Goal: Task Accomplishment & Management: Manage account settings

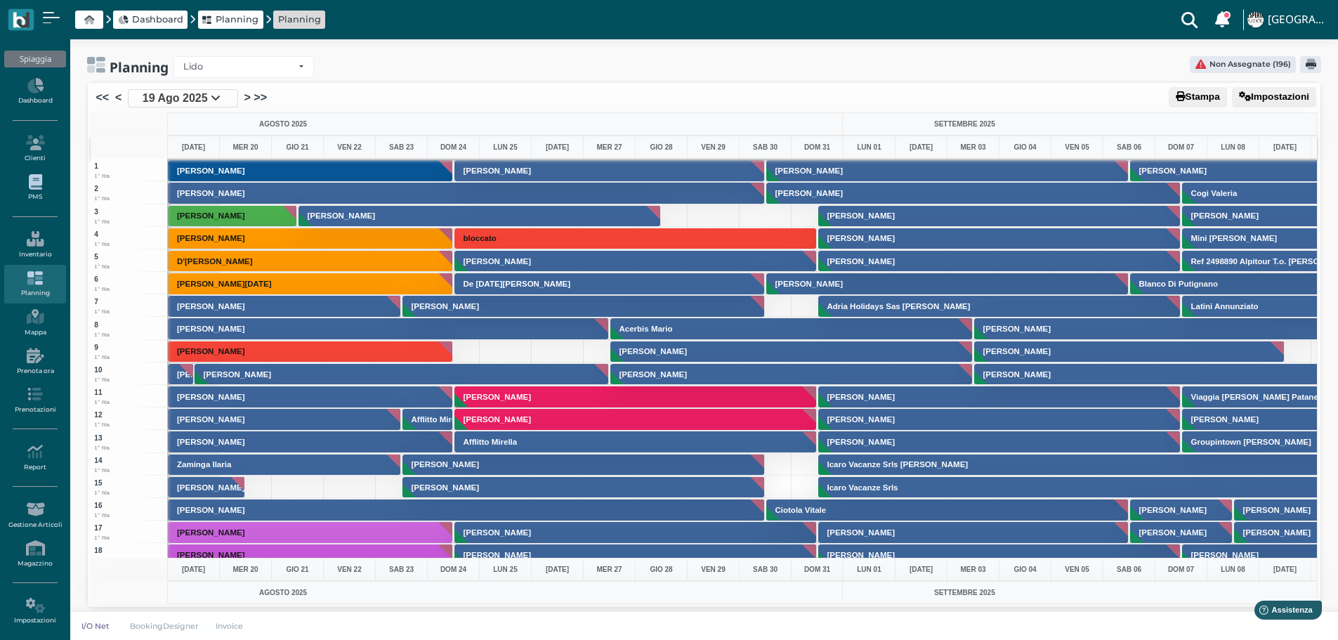
click at [34, 195] on link "PMS" at bounding box center [34, 188] width 61 height 39
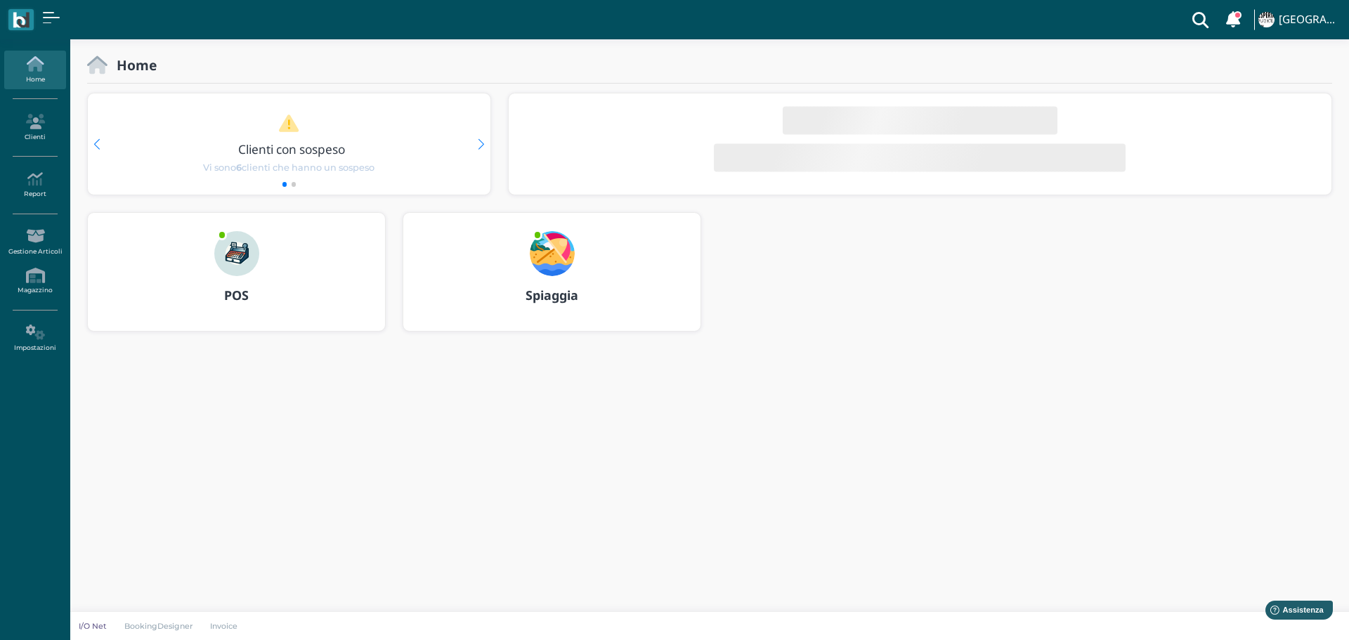
click at [565, 253] on img at bounding box center [552, 253] width 45 height 45
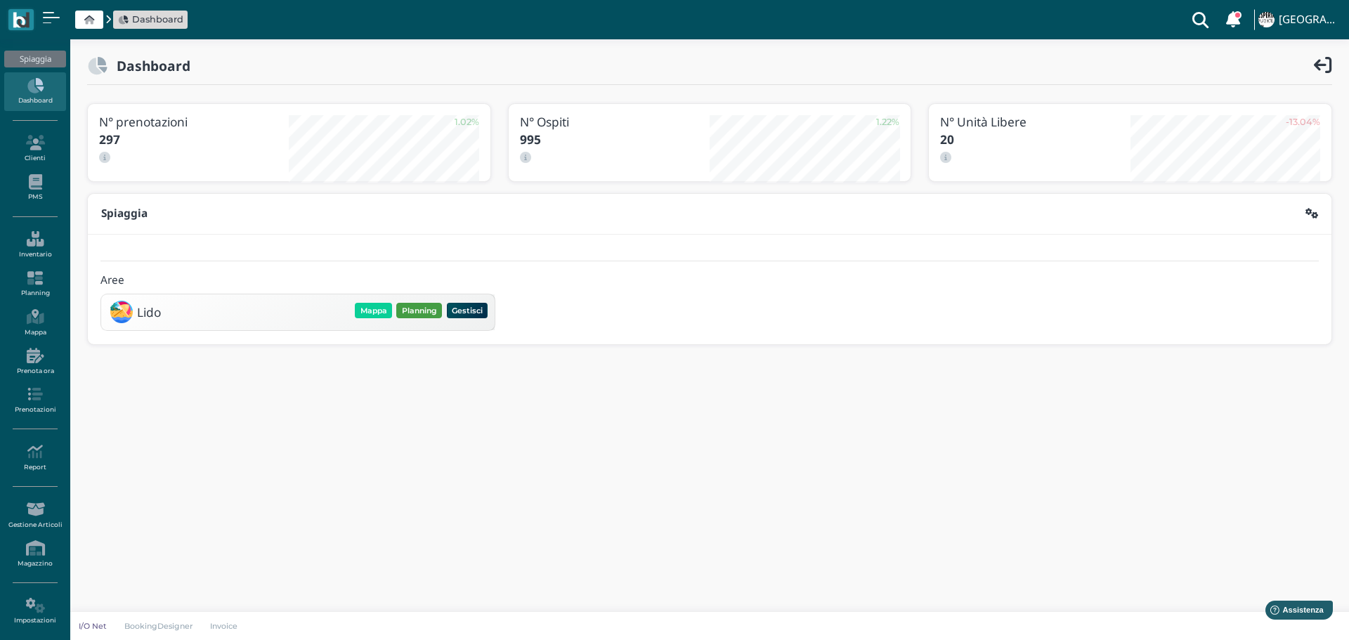
click at [423, 308] on button "Planning" at bounding box center [419, 310] width 46 height 15
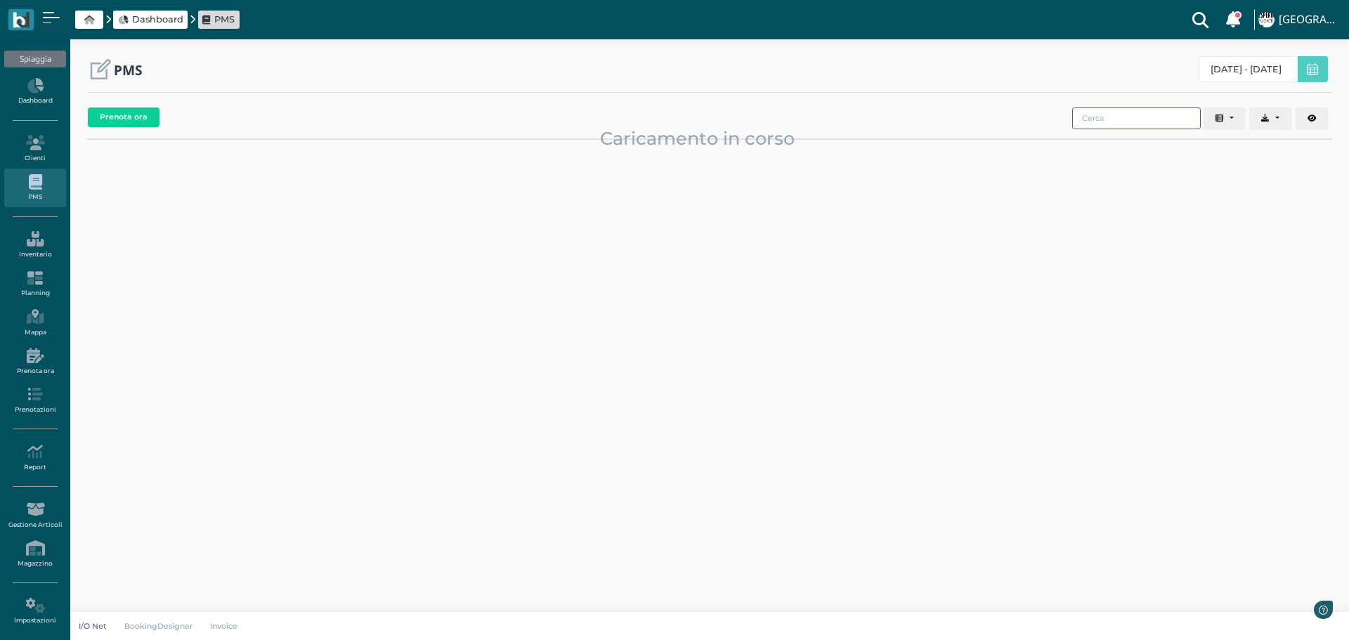
click at [1139, 122] on input "search" at bounding box center [1136, 118] width 129 height 22
drag, startPoint x: 1164, startPoint y: 120, endPoint x: 1108, endPoint y: 115, distance: 56.4
click at [1108, 115] on input "foglia mauro" at bounding box center [1136, 118] width 129 height 22
type input "foglia"
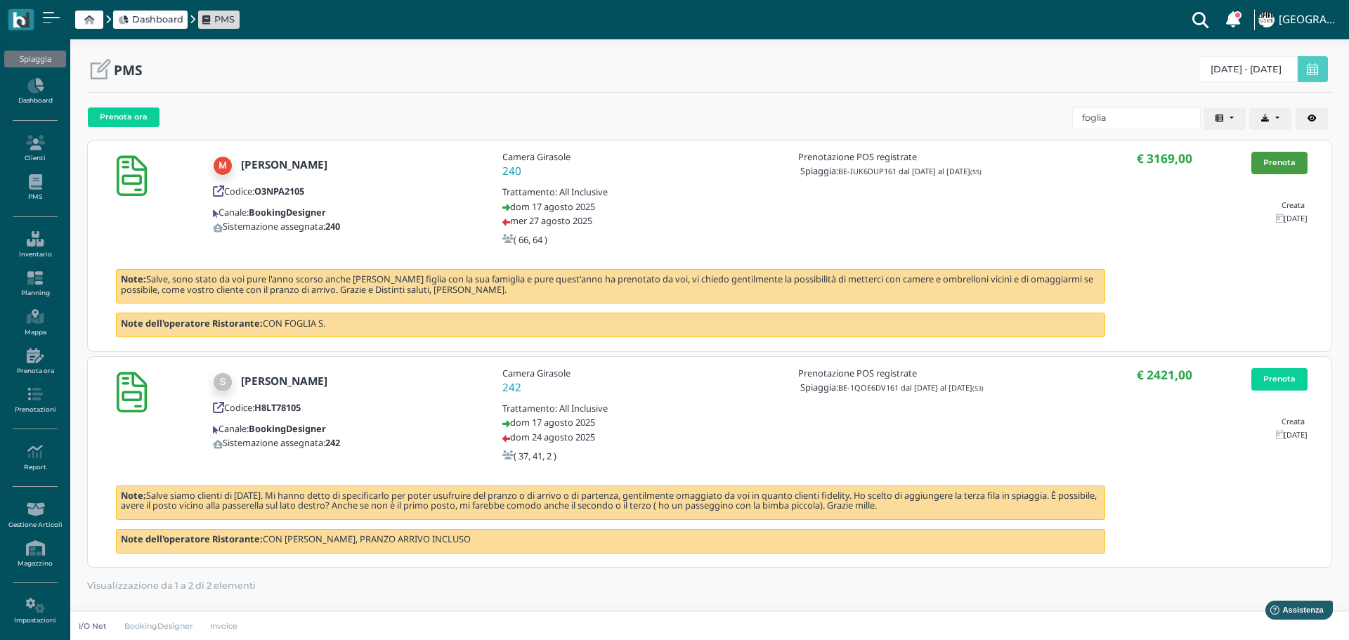
click at [1286, 157] on link "Prenota" at bounding box center [1279, 163] width 56 height 22
drag, startPoint x: 1117, startPoint y: 114, endPoint x: 983, endPoint y: 111, distance: 134.9
click at [1001, 111] on div "Prenota ora Codice Cliente Gruppo Sistemazione Prenotazioni POS Data di arrivo …" at bounding box center [709, 120] width 1245 height 36
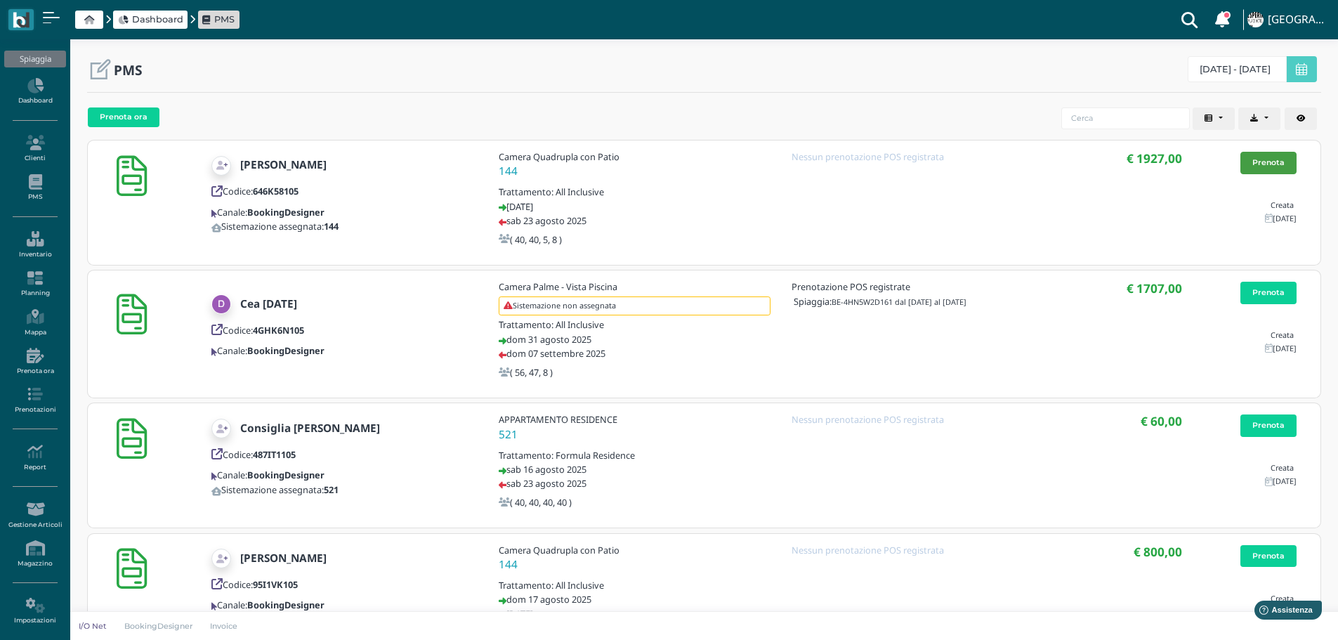
click at [1285, 159] on link "Prenota" at bounding box center [1268, 163] width 56 height 22
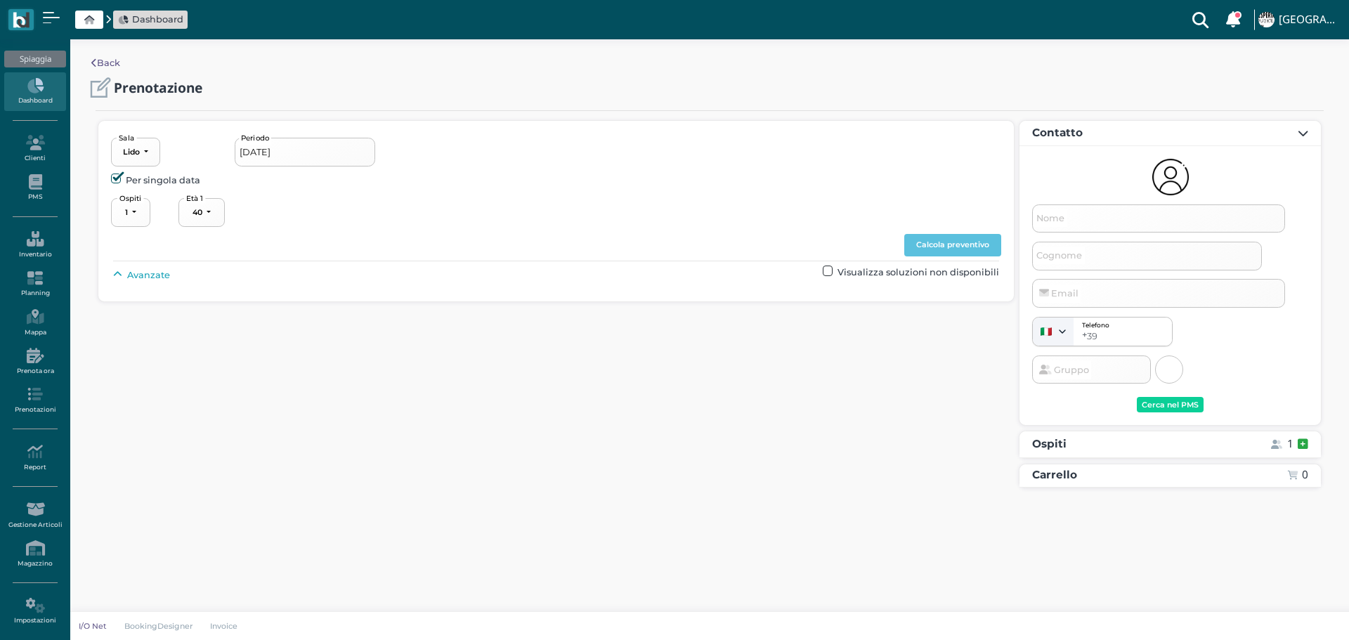
select select "40"
type input "[DATE] - [DATE]"
select select "2"
type input "Mario"
type input "Foglia"
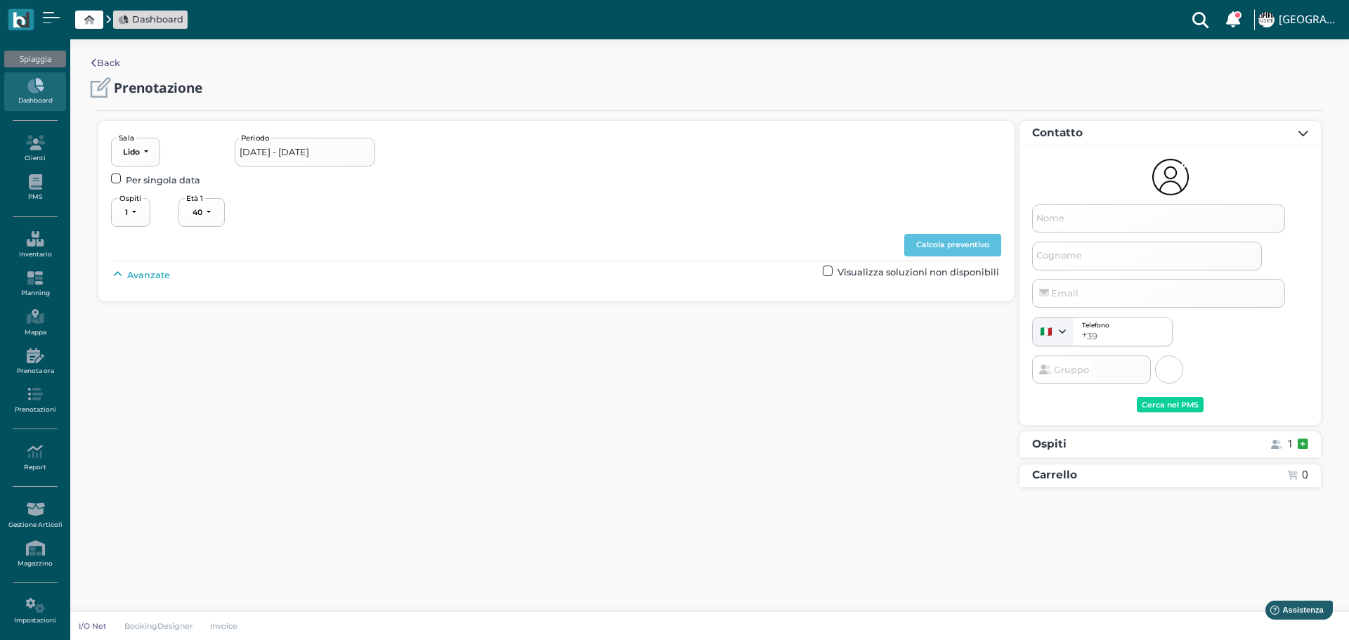
type input "foglia.mario@virgilio.it"
select select "40"
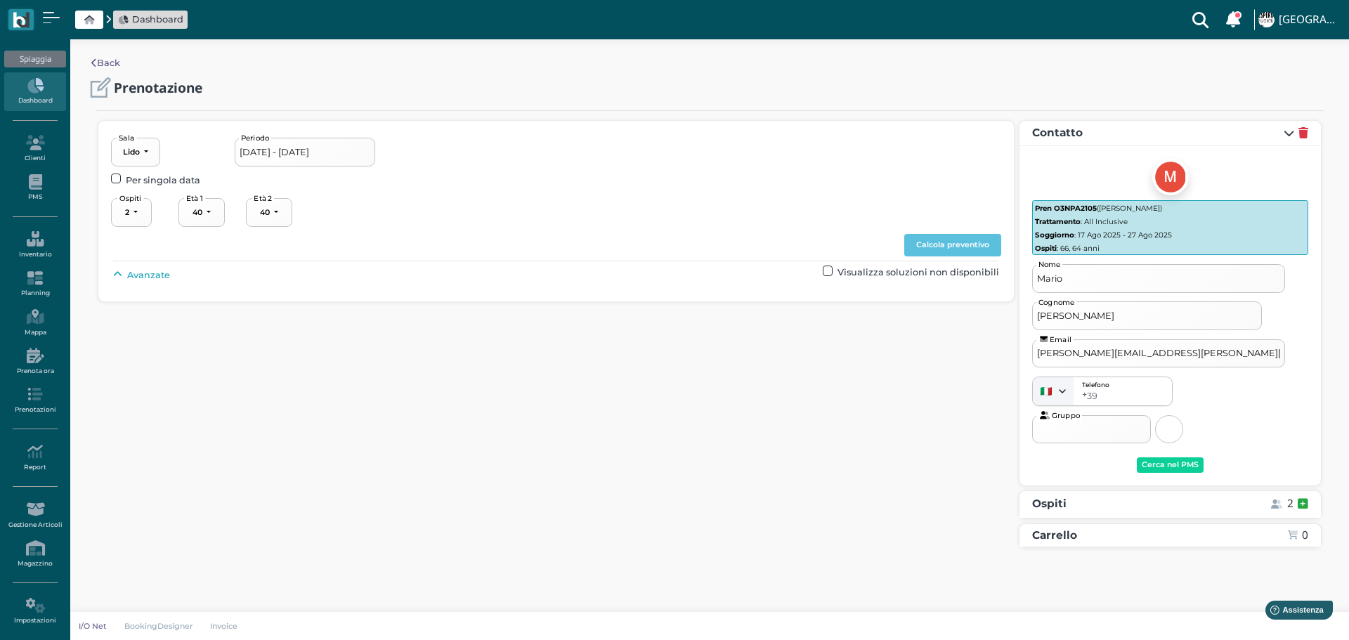
select select "66"
select select "64"
click at [341, 146] on input "19/08/2025 - 27/08/2025" at bounding box center [305, 152] width 140 height 28
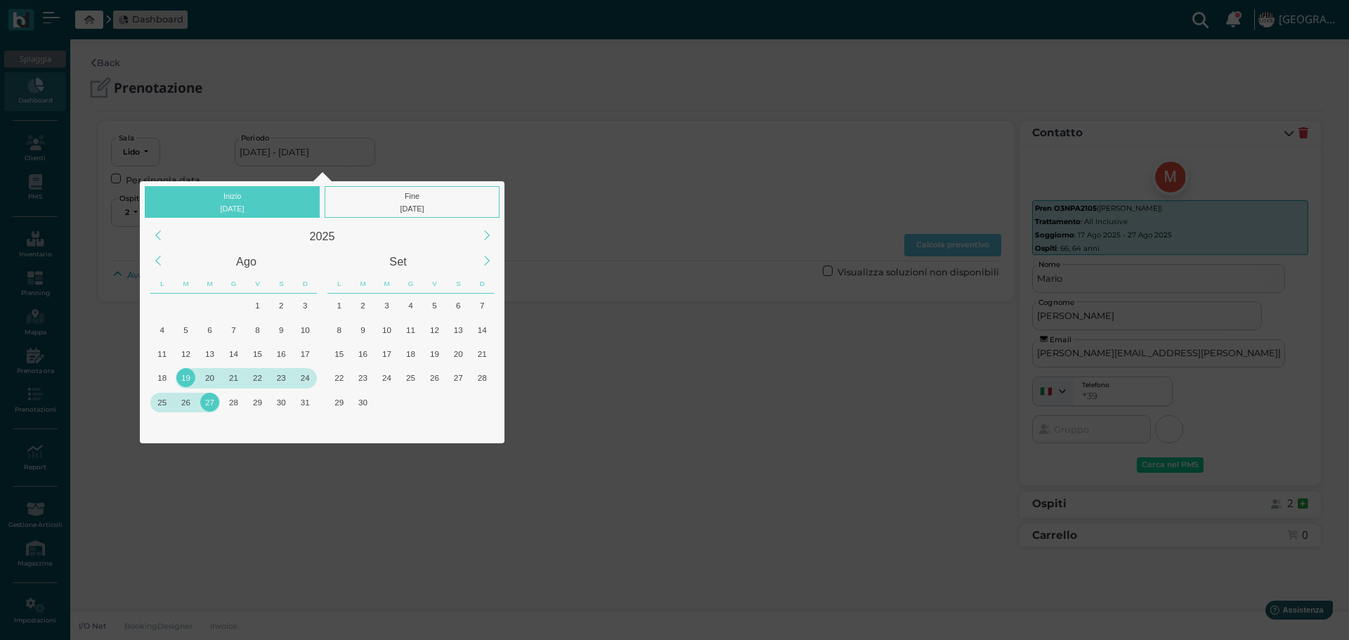
click at [305, 374] on div "24" at bounding box center [305, 377] width 19 height 19
type input "24/08/2025 - 27/08/2025"
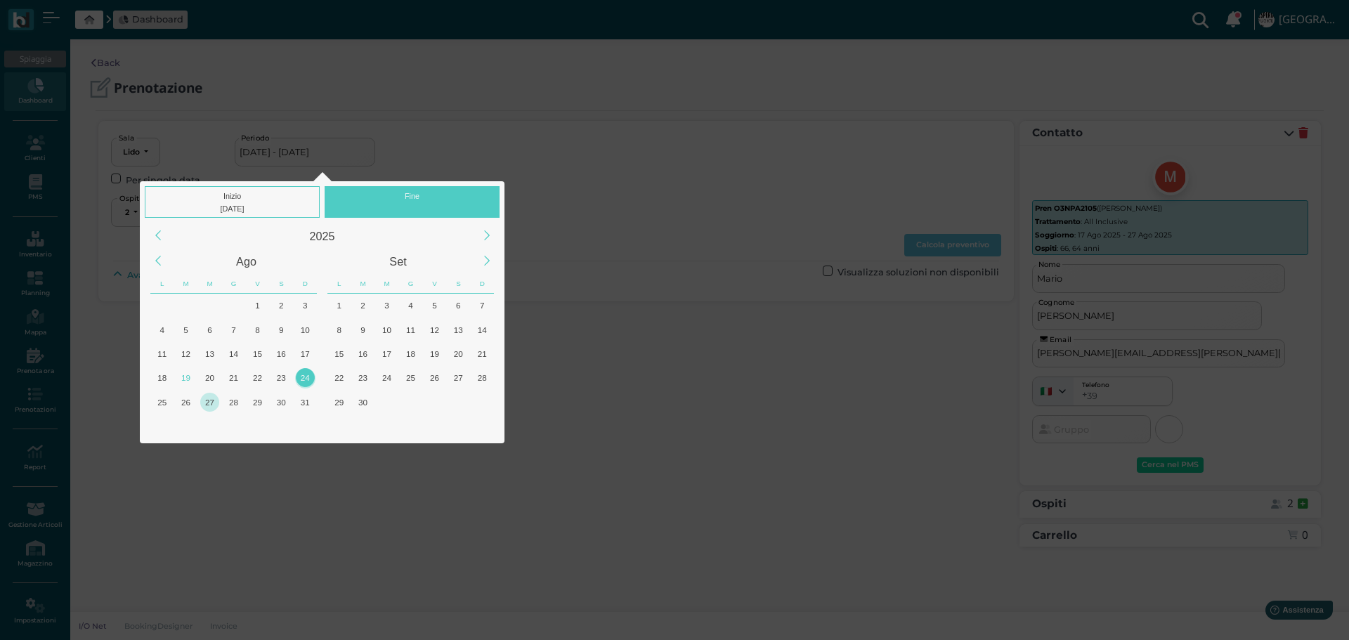
click at [208, 400] on div "27" at bounding box center [209, 402] width 19 height 19
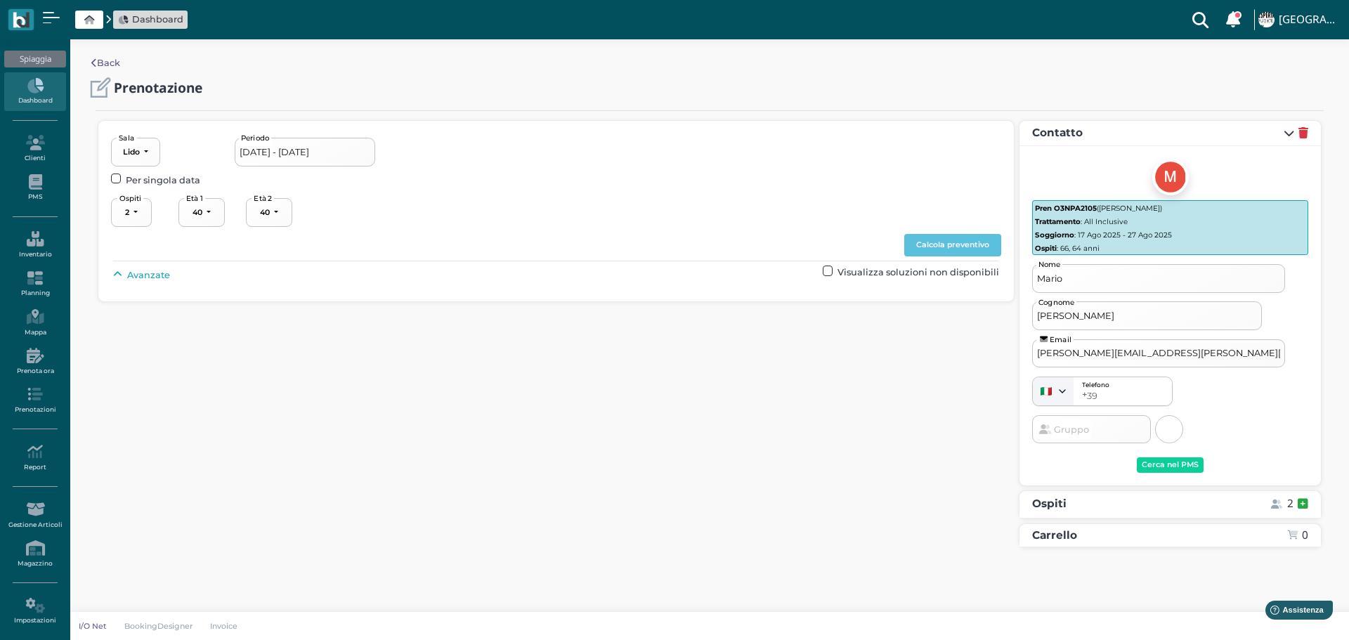
click at [155, 277] on span "Avanzate" at bounding box center [148, 274] width 43 height 13
click at [621, 297] on button "----------------------" at bounding box center [603, 307] width 94 height 29
click at [610, 356] on link "1° fila" at bounding box center [615, 357] width 105 height 18
select select "237"
drag, startPoint x: 990, startPoint y: 242, endPoint x: 998, endPoint y: 259, distance: 18.5
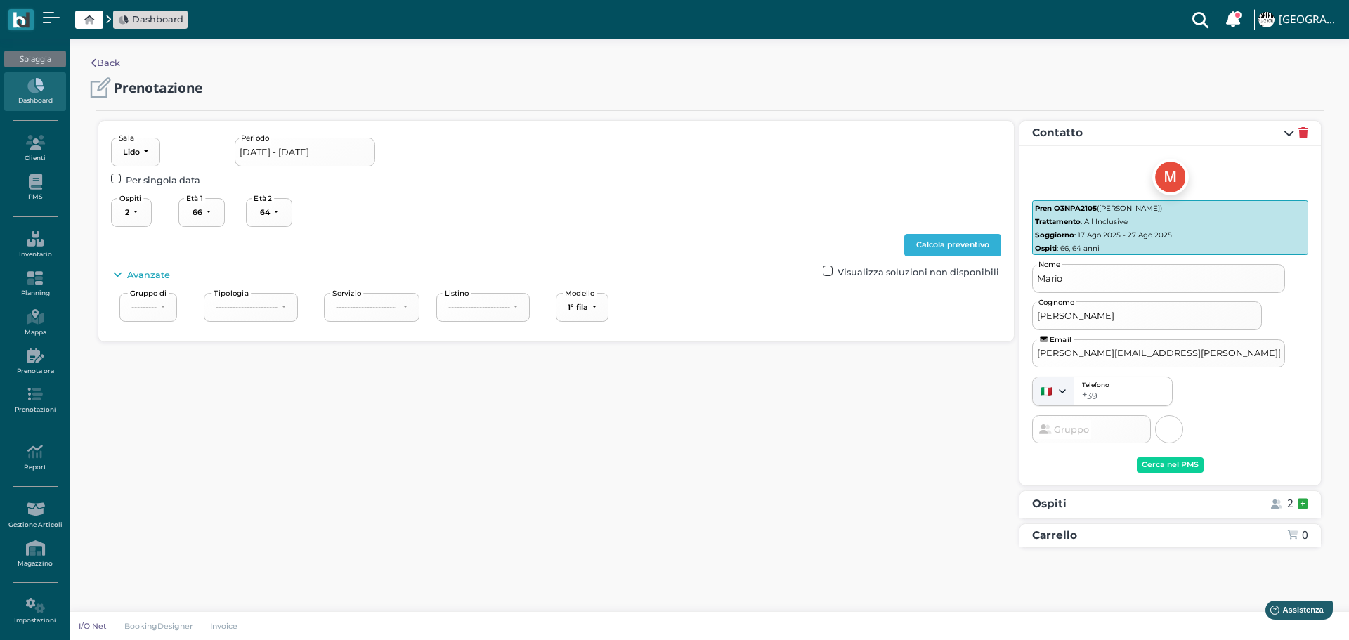
click at [990, 242] on button "Calcola preventivo" at bounding box center [952, 245] width 97 height 22
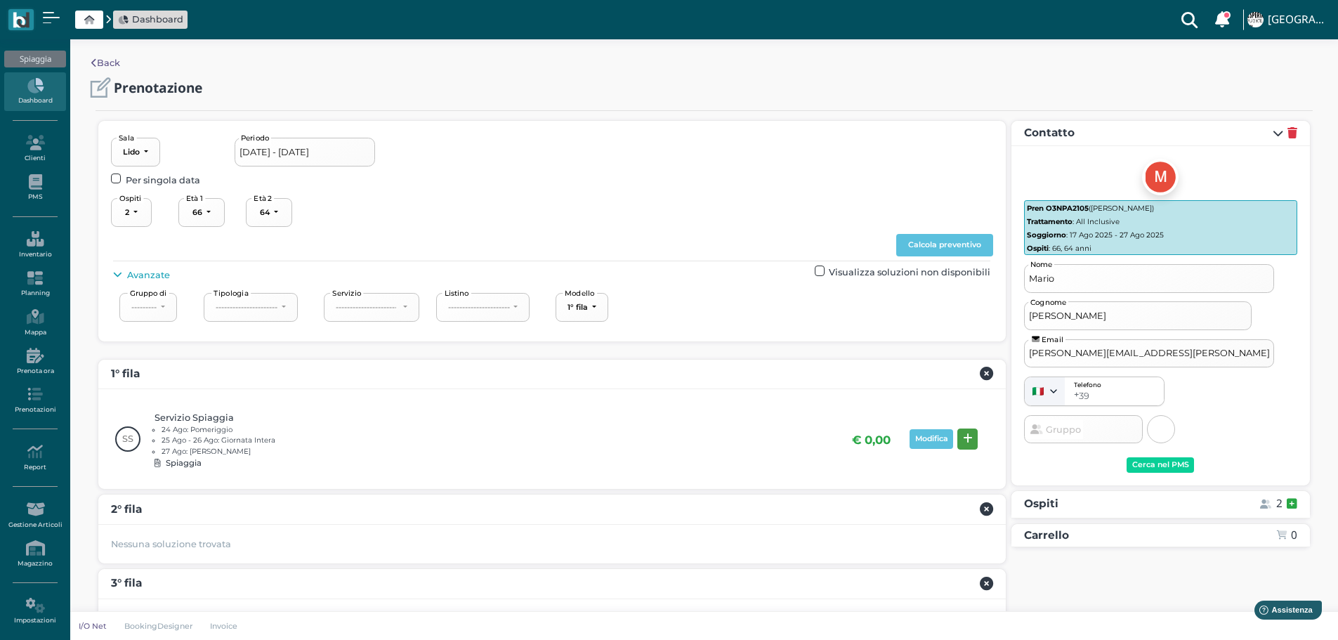
drag, startPoint x: 966, startPoint y: 440, endPoint x: 1028, endPoint y: 452, distance: 62.9
click at [967, 440] on icon at bounding box center [968, 438] width 10 height 11
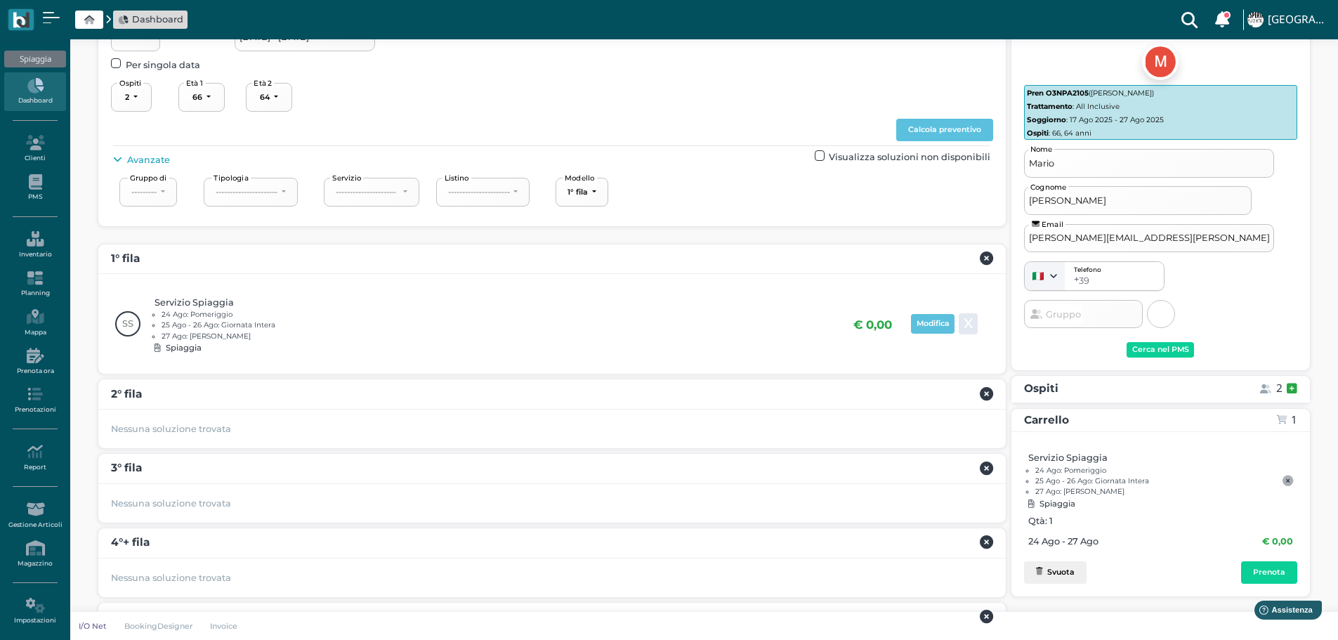
scroll to position [188, 0]
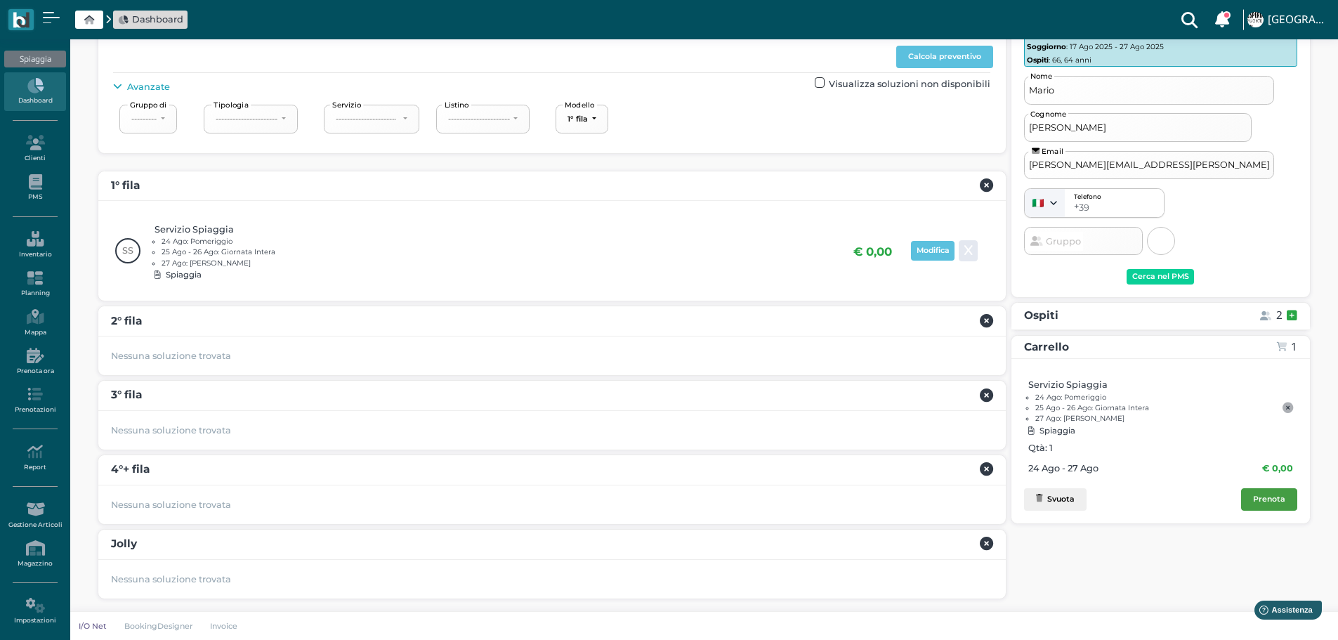
click at [1271, 498] on div "Prenota" at bounding box center [1269, 499] width 32 height 10
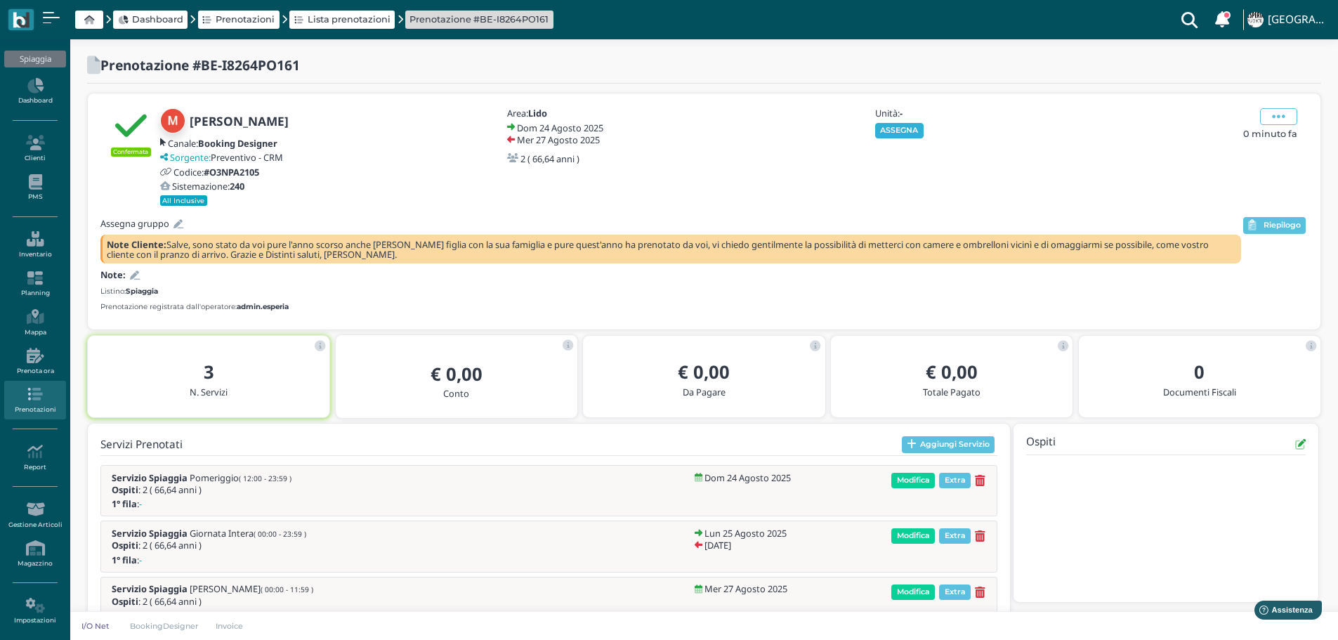
click at [898, 130] on button "ASSEGNA" at bounding box center [899, 130] width 48 height 15
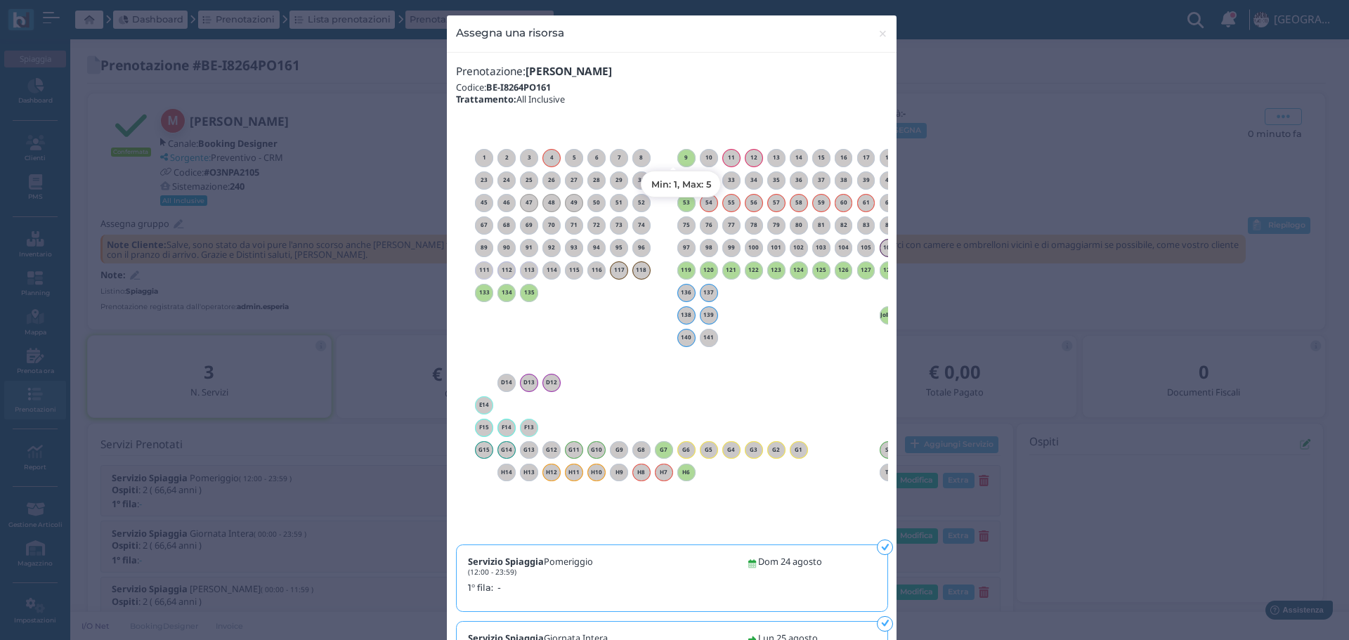
click at [683, 155] on h6 "9" at bounding box center [686, 158] width 18 height 6
click at [877, 32] on span "×" at bounding box center [882, 34] width 11 height 18
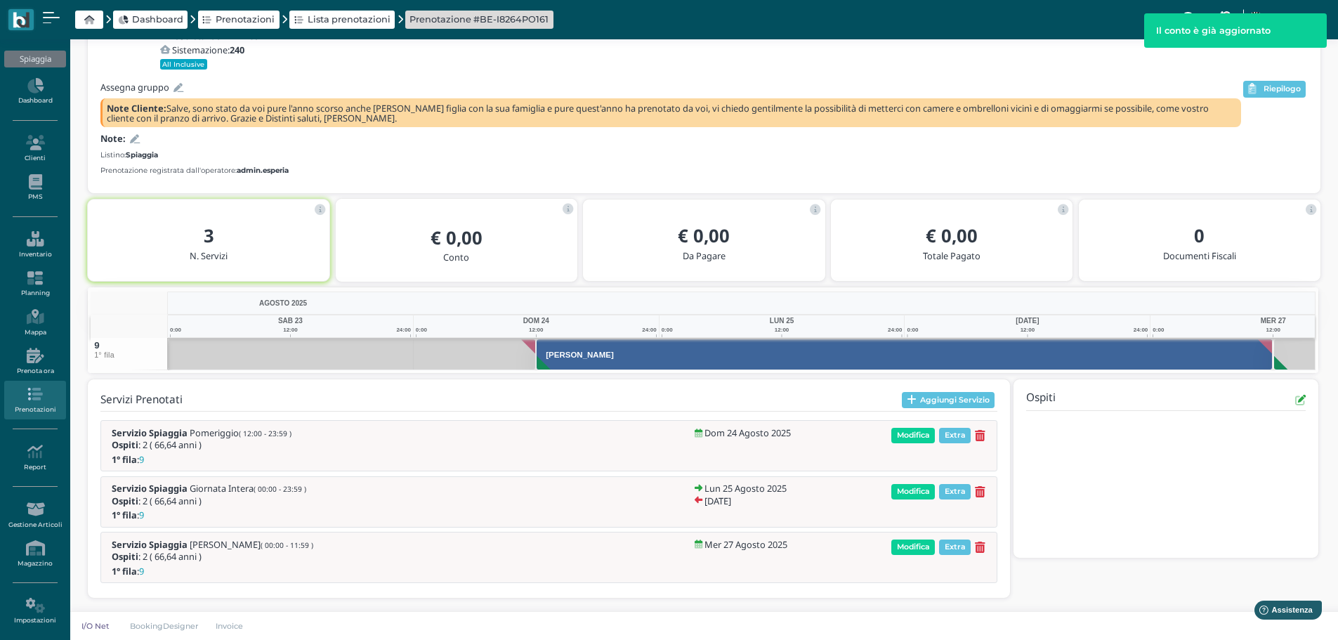
scroll to position [137, 0]
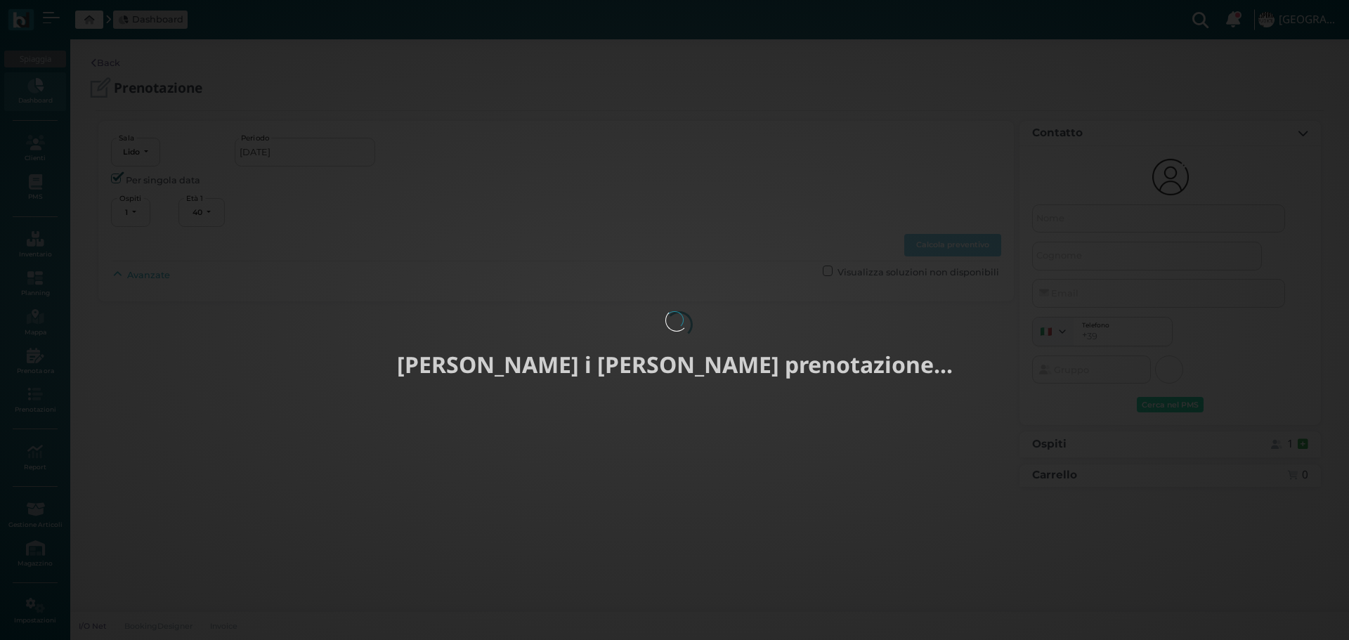
select select "40"
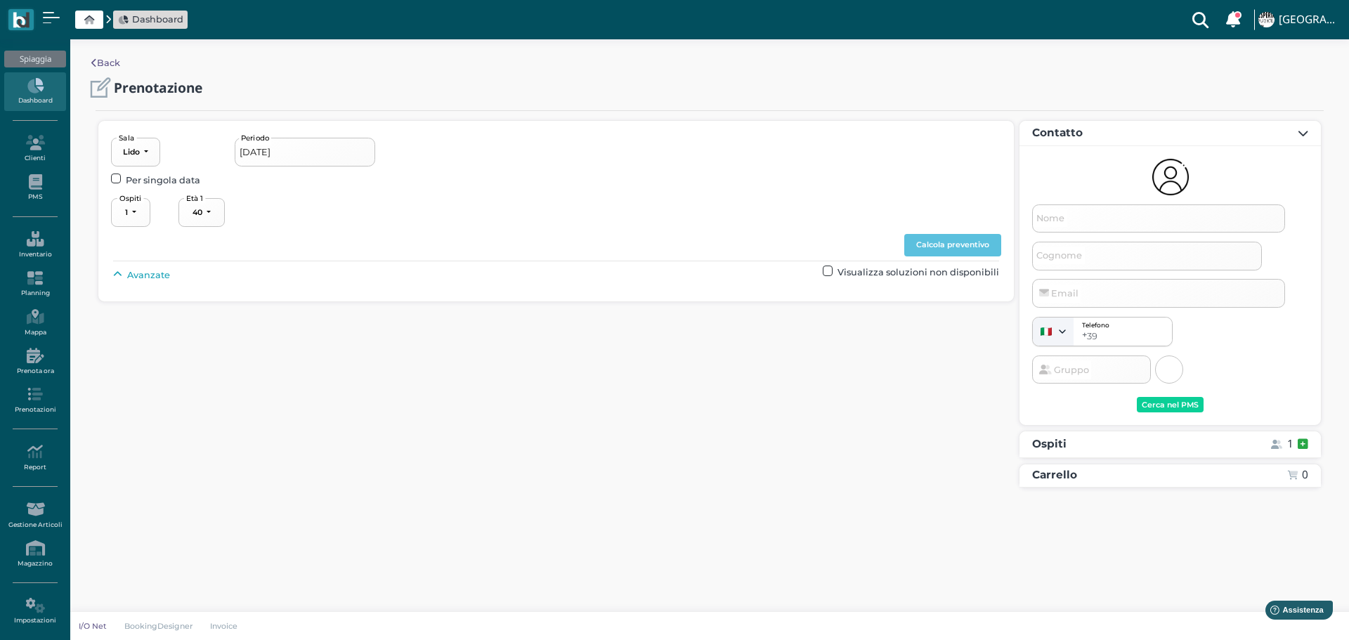
type input "[DATE] - [DATE]"
select select "4"
type input "[PERSON_NAME]"
type input "Ragno"
type input "[EMAIL_ADDRESS][DOMAIN_NAME]"
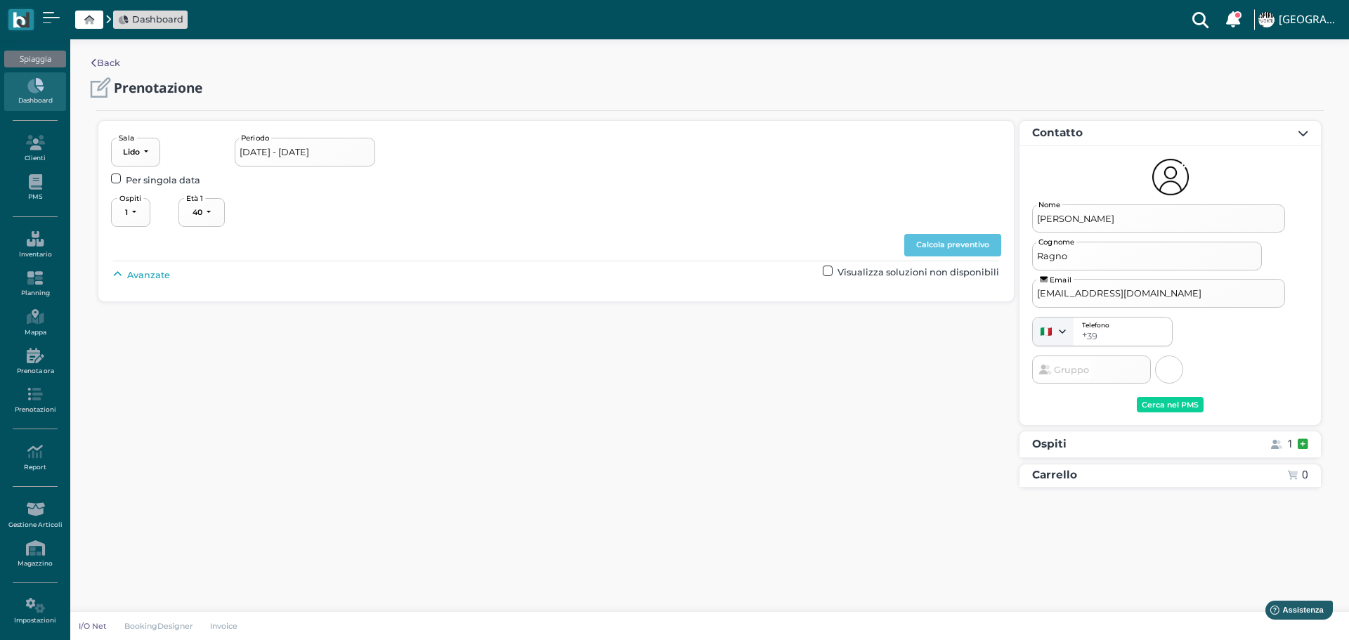
select select "40"
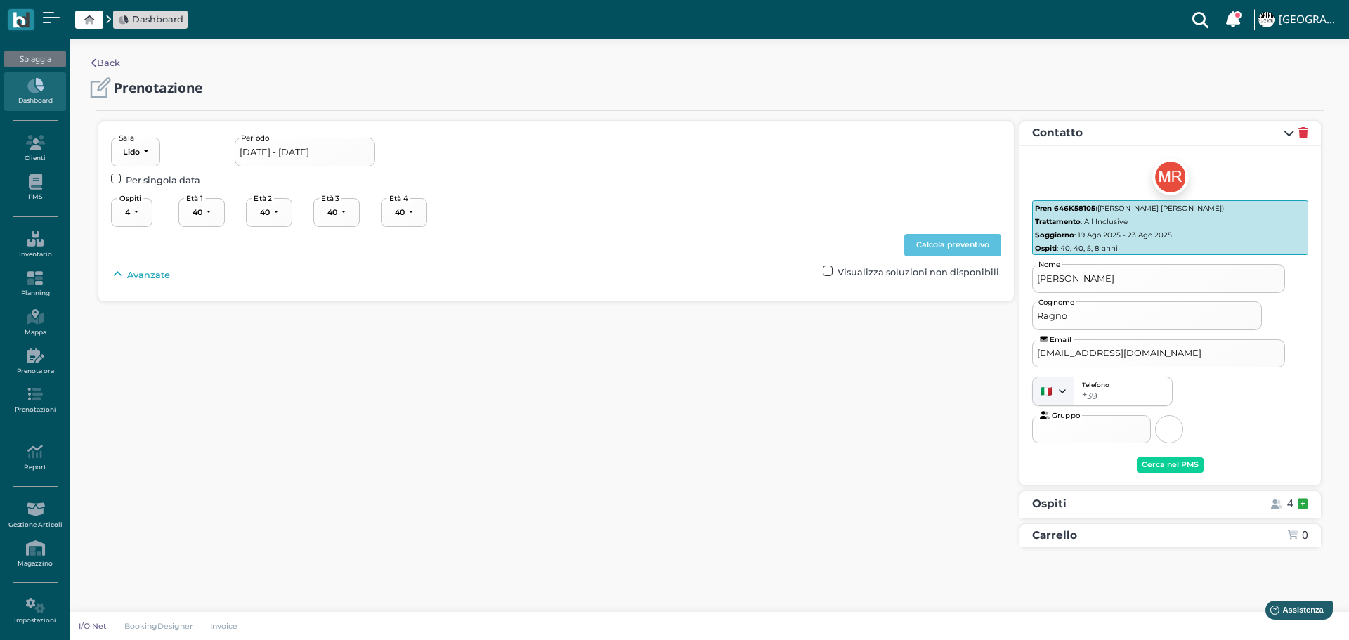
select select "5"
select select "8"
click at [962, 240] on button "Calcola preventivo" at bounding box center [952, 245] width 97 height 22
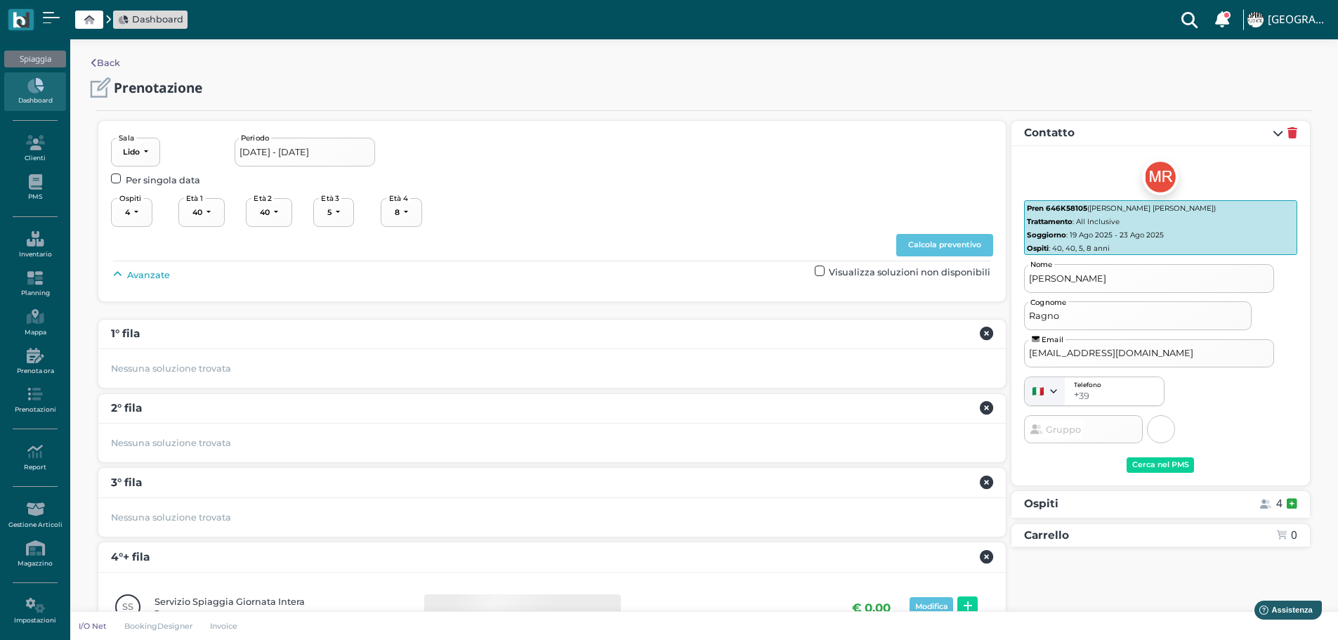
click at [168, 274] on span "Avanzate" at bounding box center [148, 274] width 43 height 13
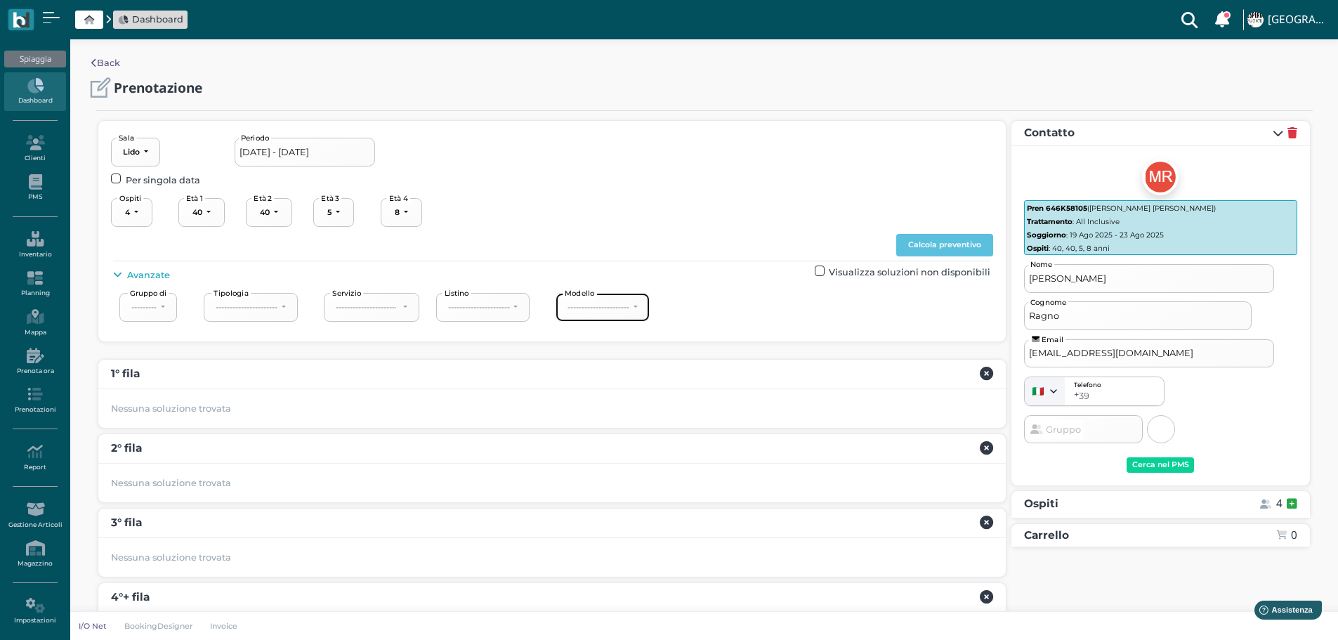
drag, startPoint x: 635, startPoint y: 297, endPoint x: 643, endPoint y: 303, distance: 9.6
click at [634, 297] on button "----------------------" at bounding box center [603, 307] width 94 height 29
click at [626, 410] on link "4°+ fila" at bounding box center [615, 412] width 105 height 18
select select "240"
drag, startPoint x: 968, startPoint y: 235, endPoint x: 999, endPoint y: 242, distance: 32.2
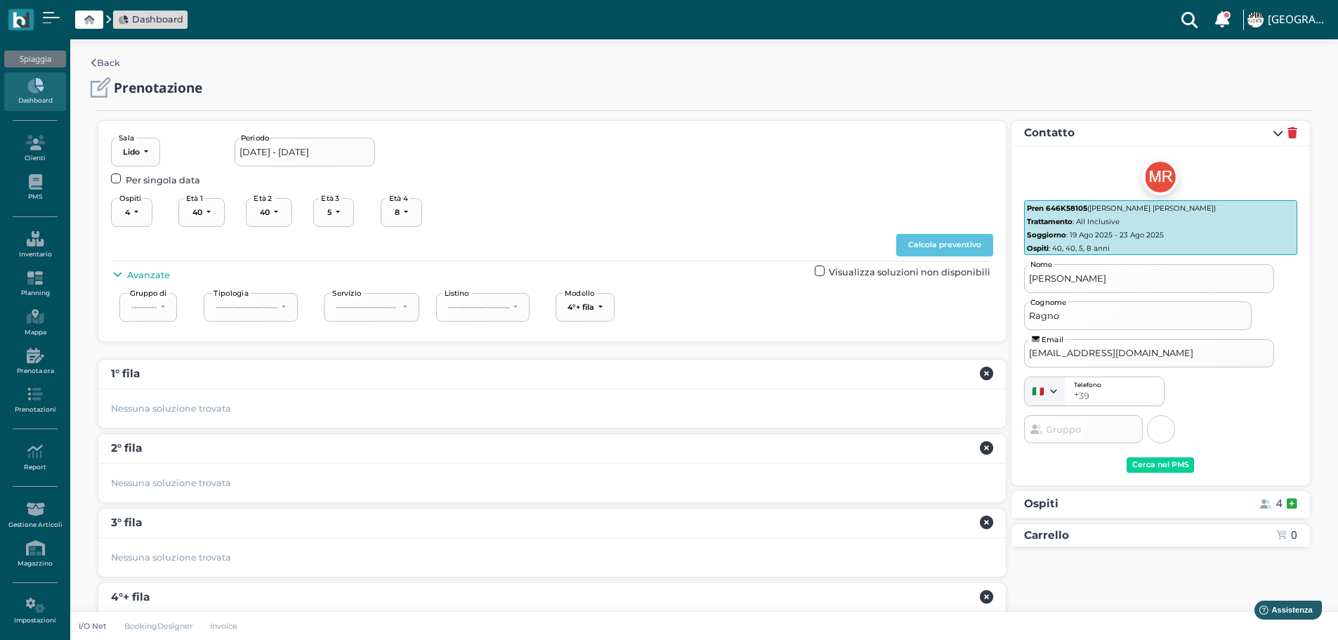
click at [968, 238] on button "Calcola preventivo" at bounding box center [944, 245] width 97 height 22
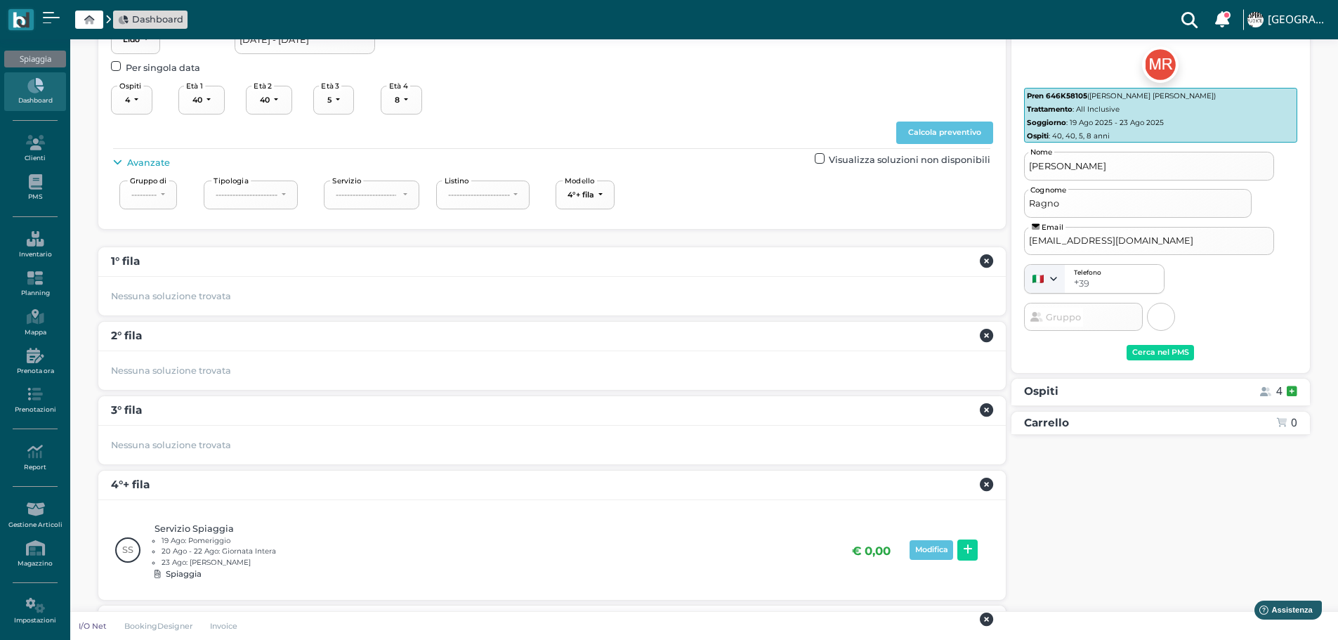
scroll to position [188, 0]
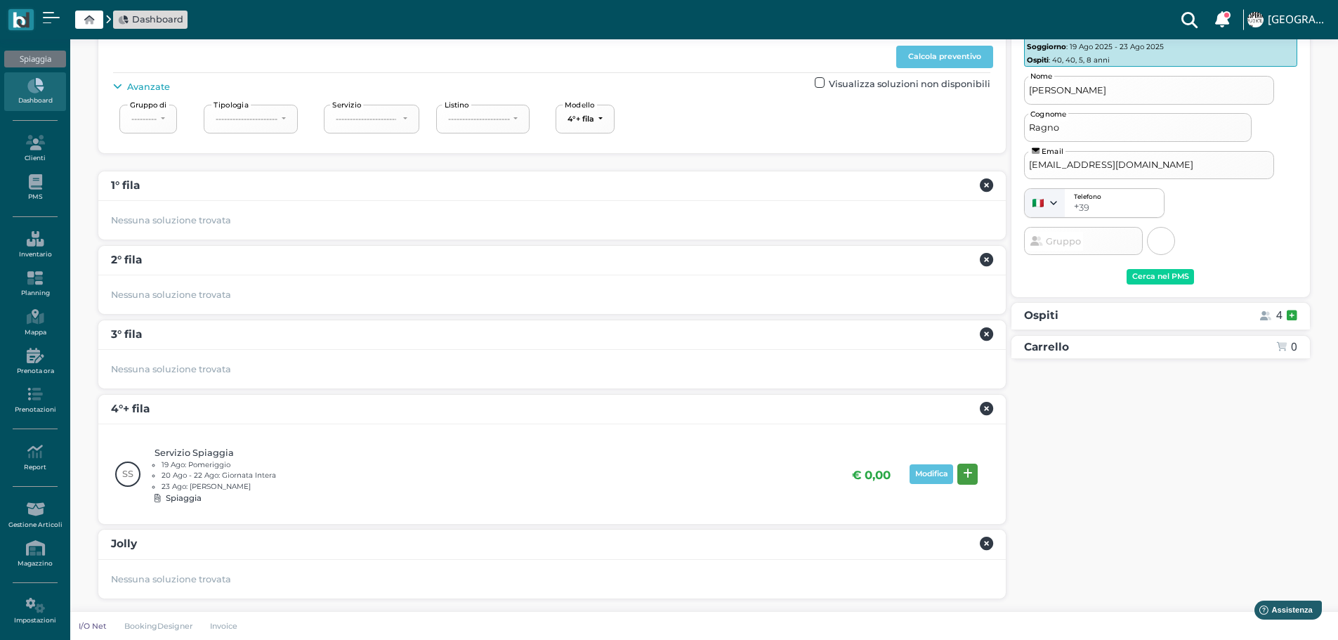
click at [971, 478] on icon at bounding box center [968, 473] width 10 height 11
drag, startPoint x: 1285, startPoint y: 497, endPoint x: 1285, endPoint y: 487, distance: 10.5
click at [1285, 496] on div "Prenota" at bounding box center [1269, 499] width 32 height 10
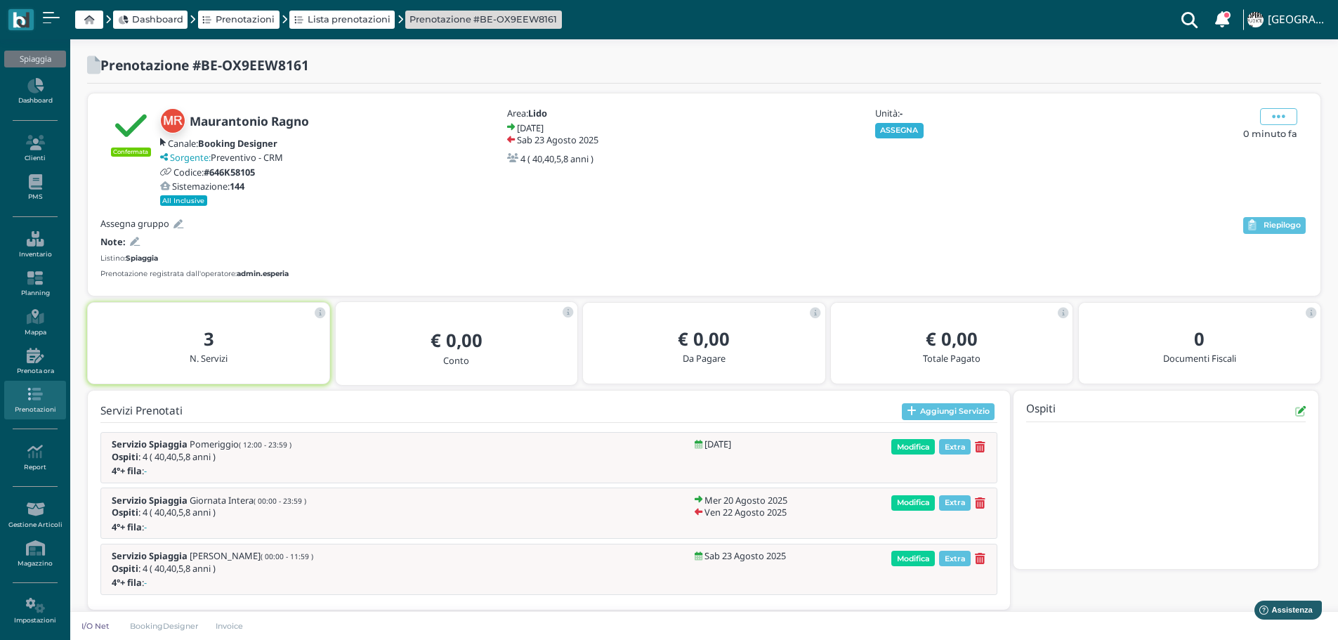
click at [903, 128] on button "ASSEGNA" at bounding box center [899, 130] width 48 height 15
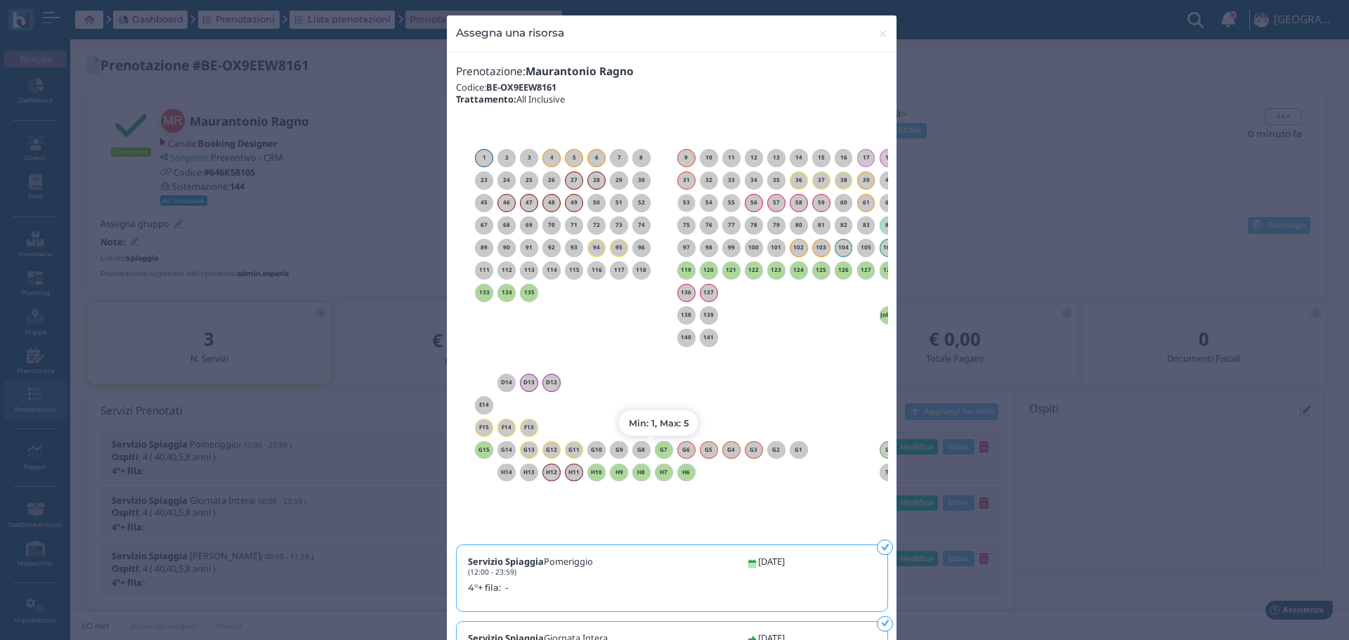
click at [662, 448] on h6 "G7" at bounding box center [664, 450] width 18 height 6
click at [877, 29] on span "×" at bounding box center [882, 34] width 11 height 18
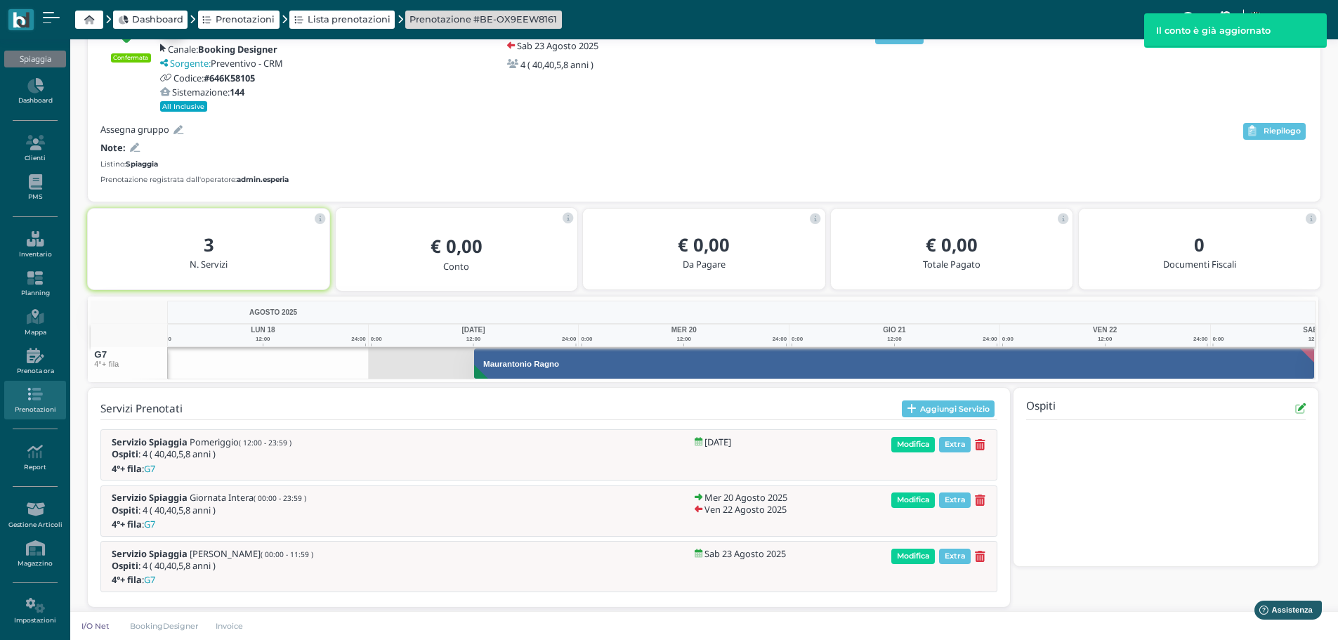
scroll to position [103, 0]
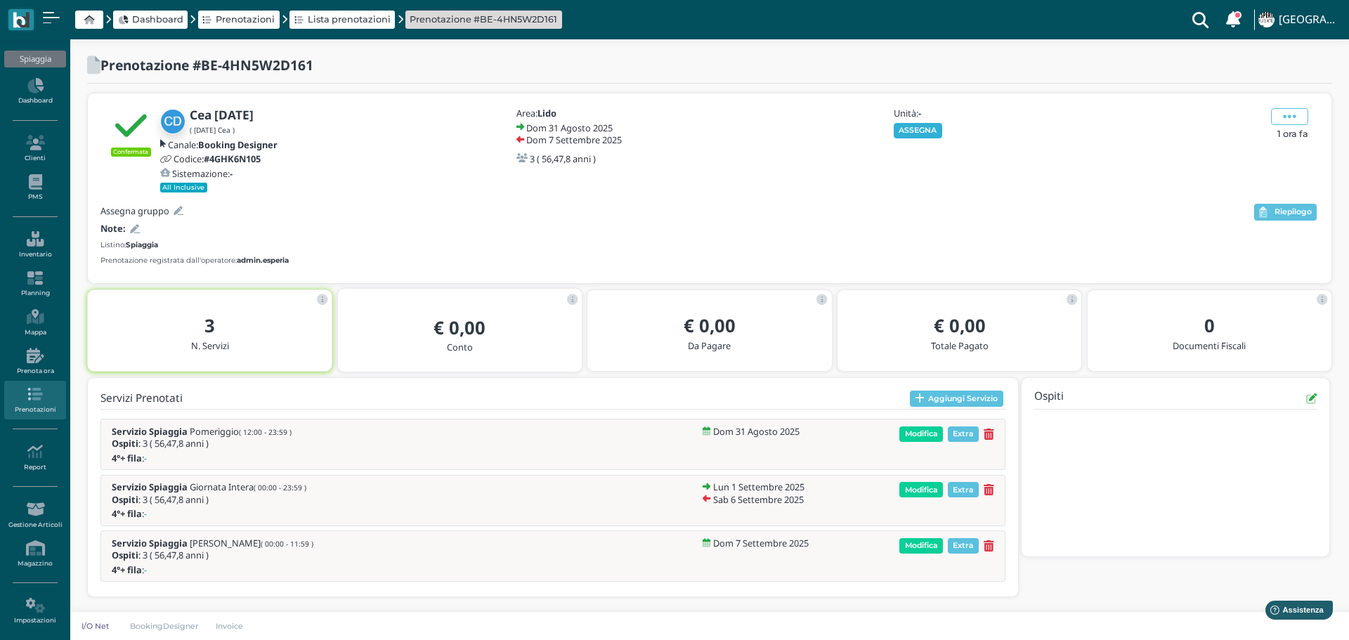
click at [918, 129] on button "ASSEGNA" at bounding box center [917, 130] width 48 height 15
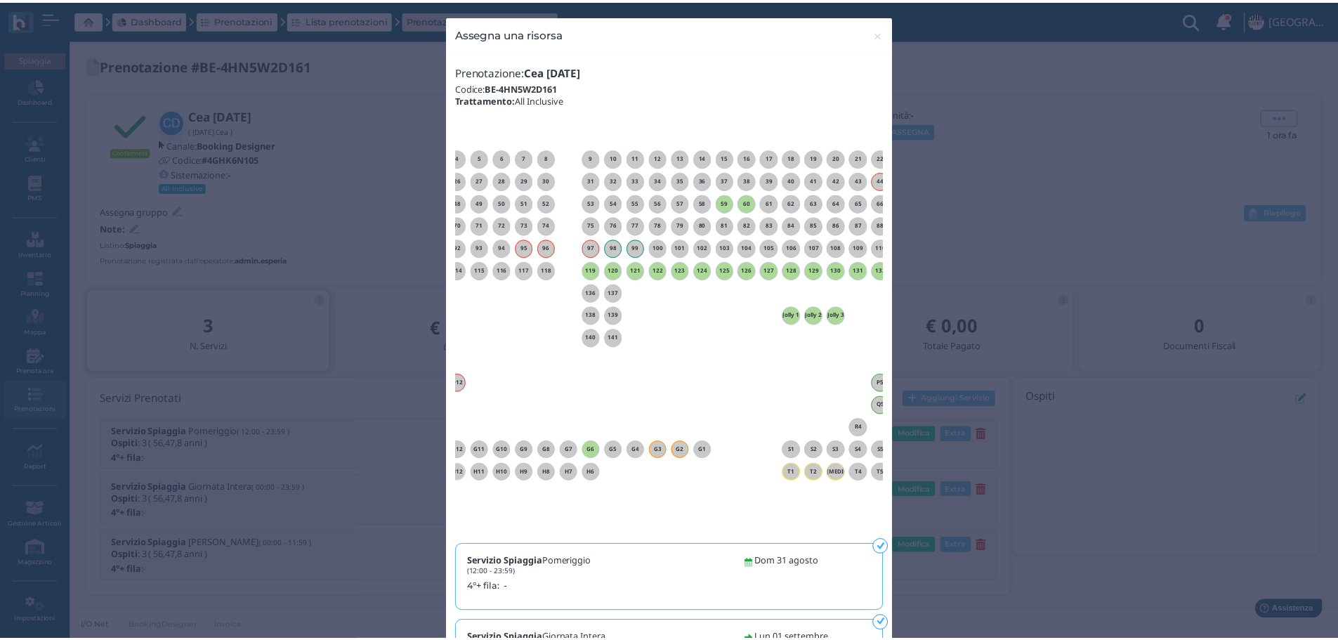
scroll to position [0, 127]
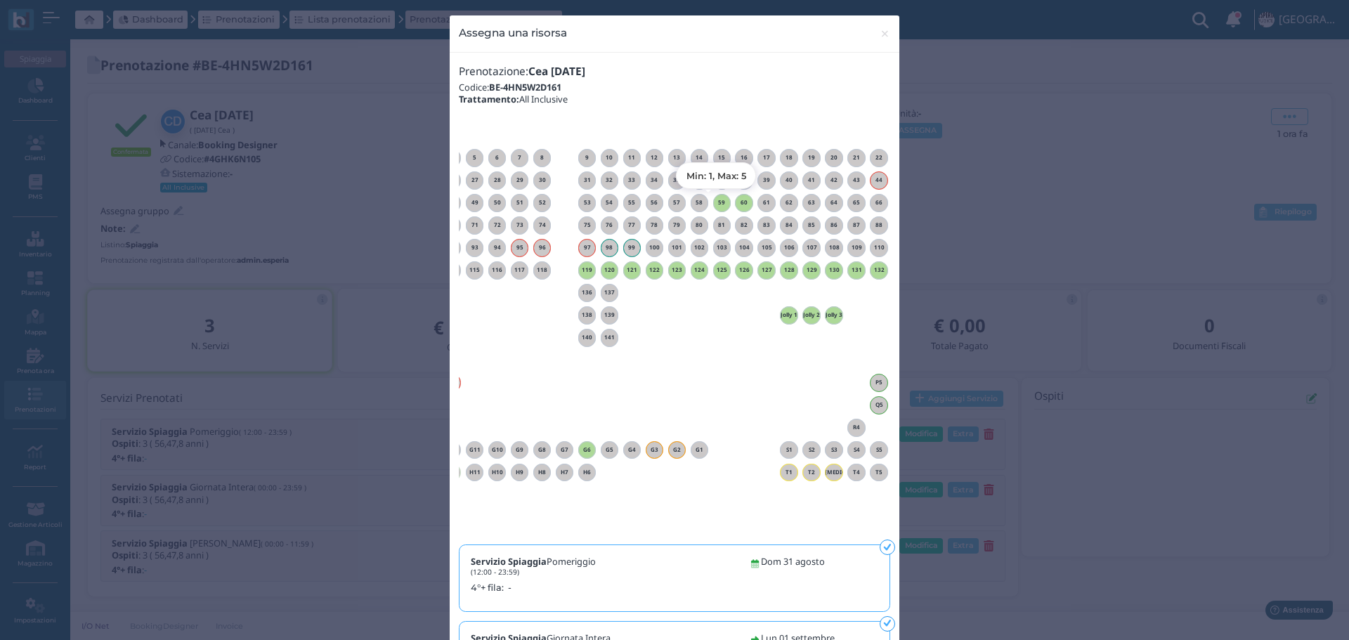
click at [718, 202] on h6 "59" at bounding box center [722, 202] width 18 height 6
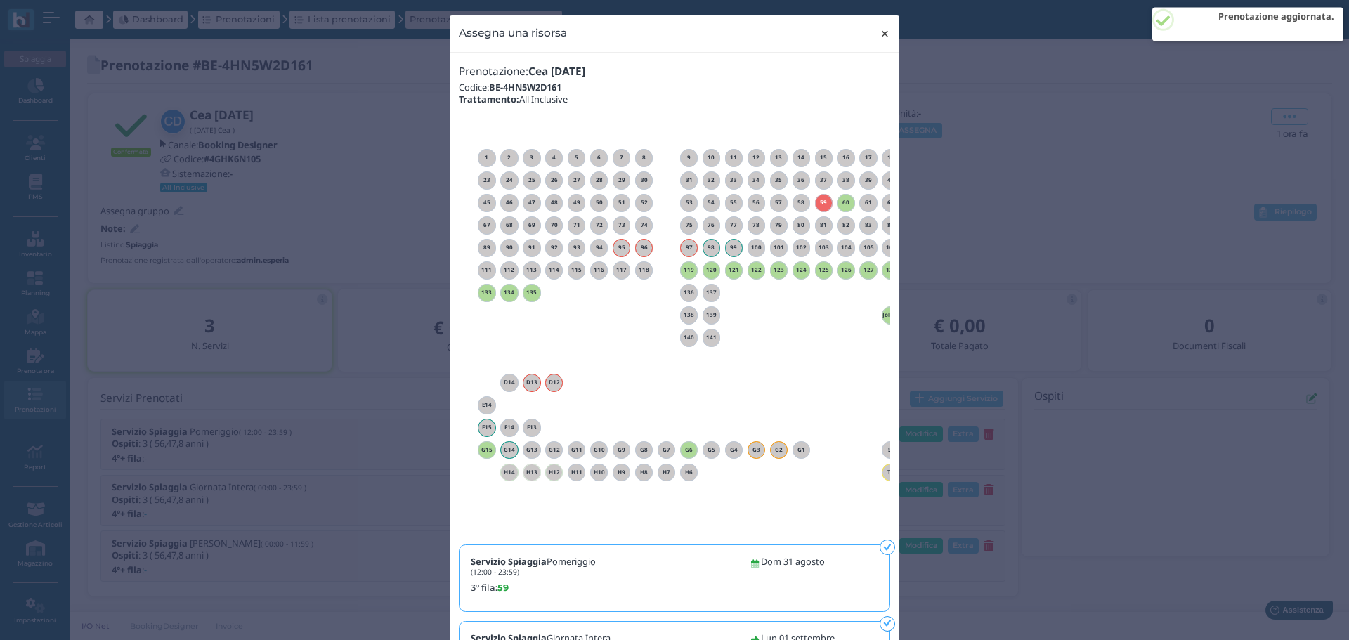
click at [879, 33] on span "×" at bounding box center [884, 34] width 11 height 18
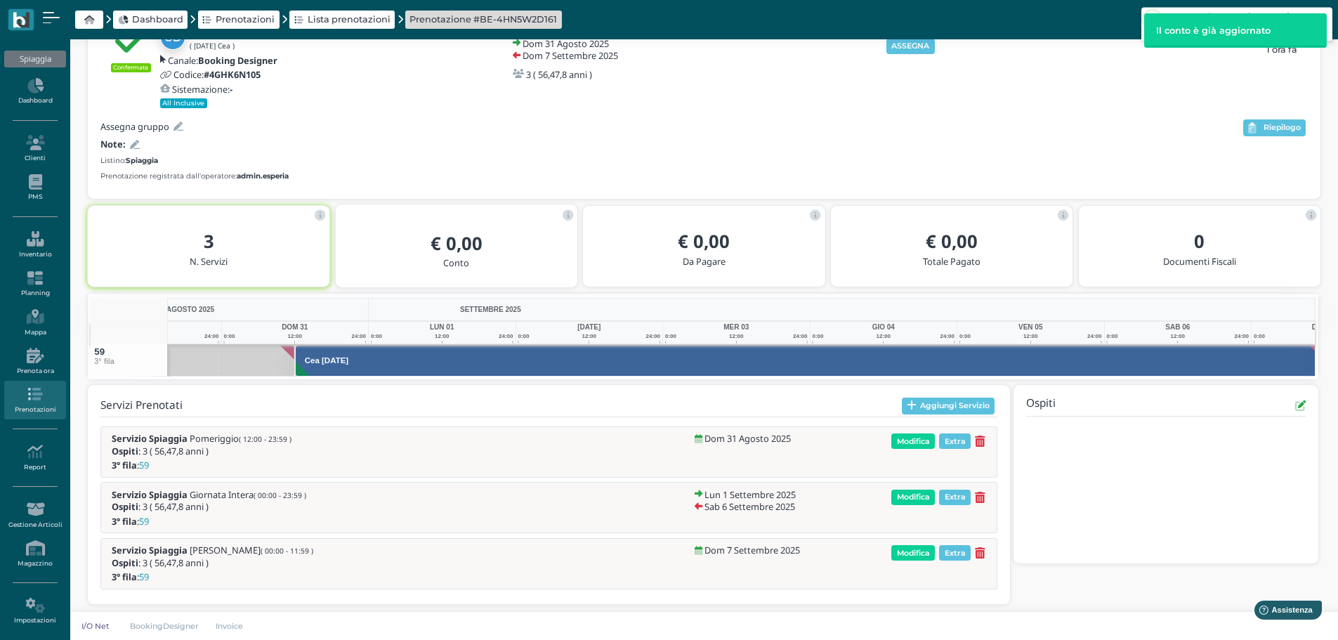
scroll to position [0, 103]
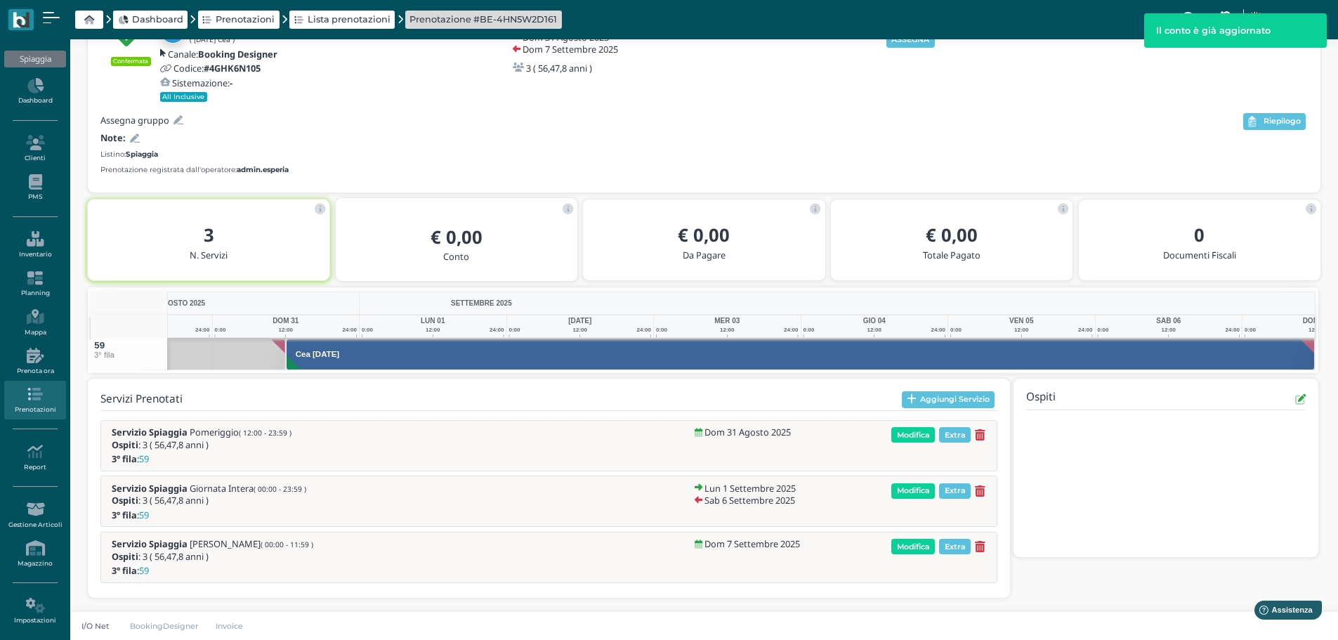
click at [136, 135] on icon at bounding box center [135, 138] width 10 height 9
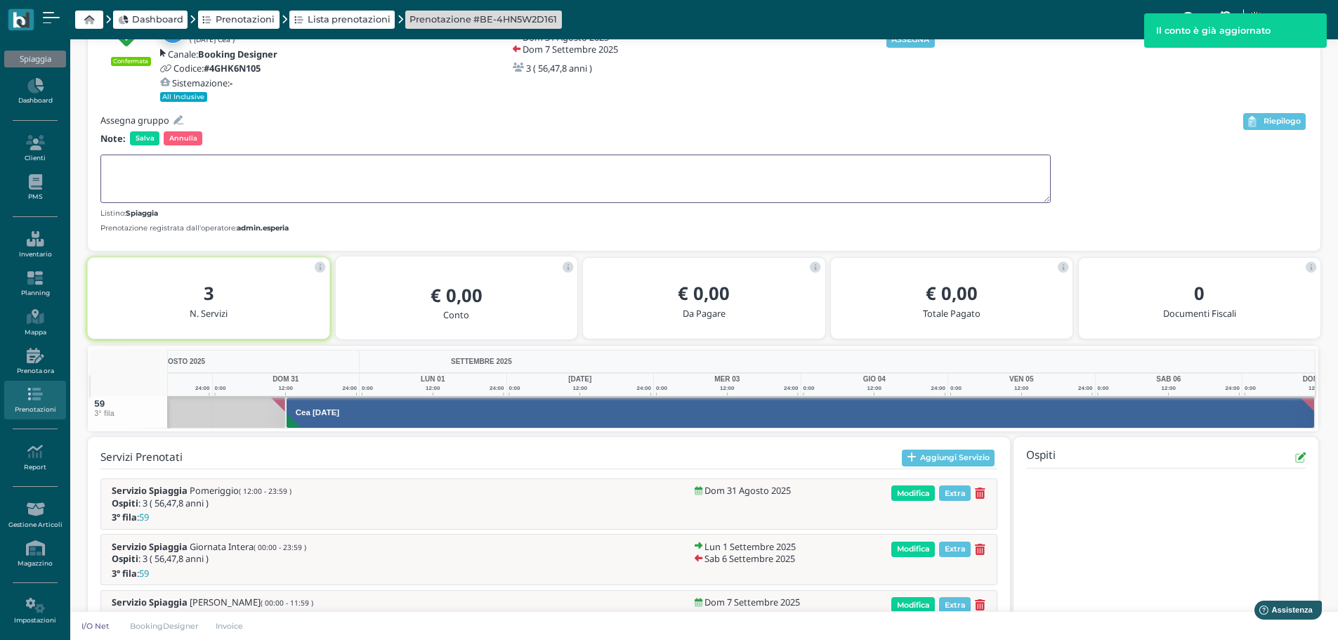
click at [150, 178] on textarea at bounding box center [575, 179] width 950 height 48
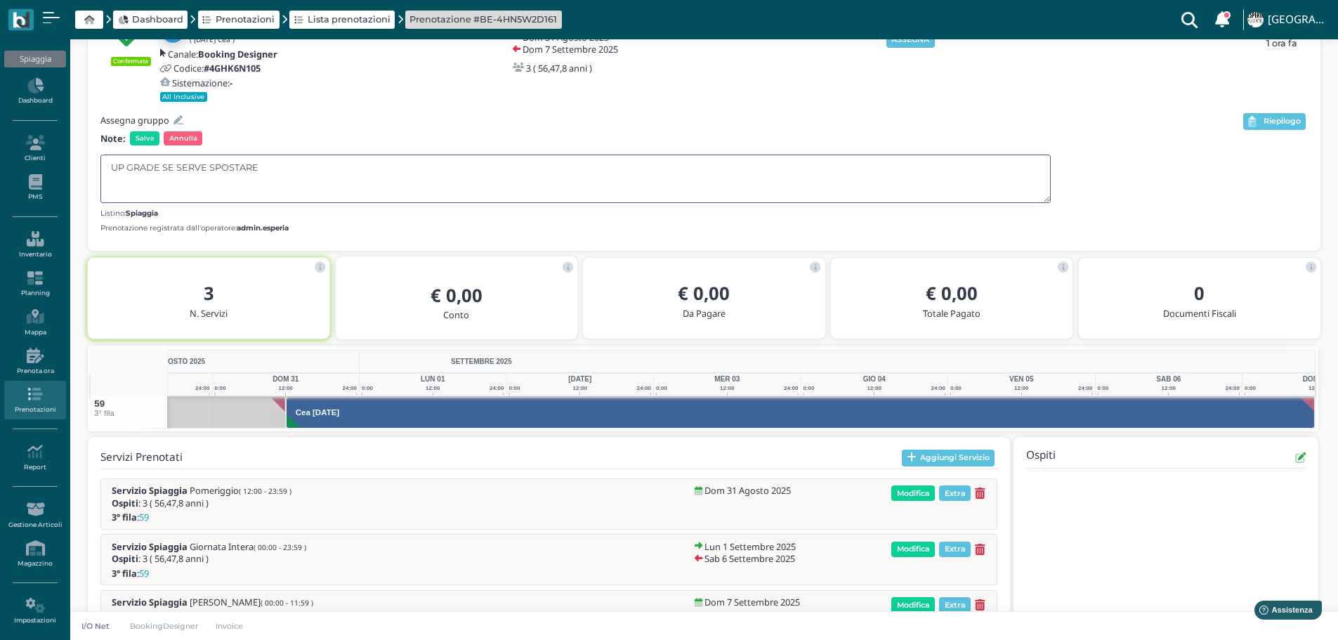
click at [208, 170] on textarea "UP GRADE SE SERVE SPOSTARE" at bounding box center [575, 179] width 950 height 48
type textarea "UP GRADE SE SERVE SI PUO' SPOSTARE"
click at [143, 135] on span "Salva" at bounding box center [144, 138] width 29 height 14
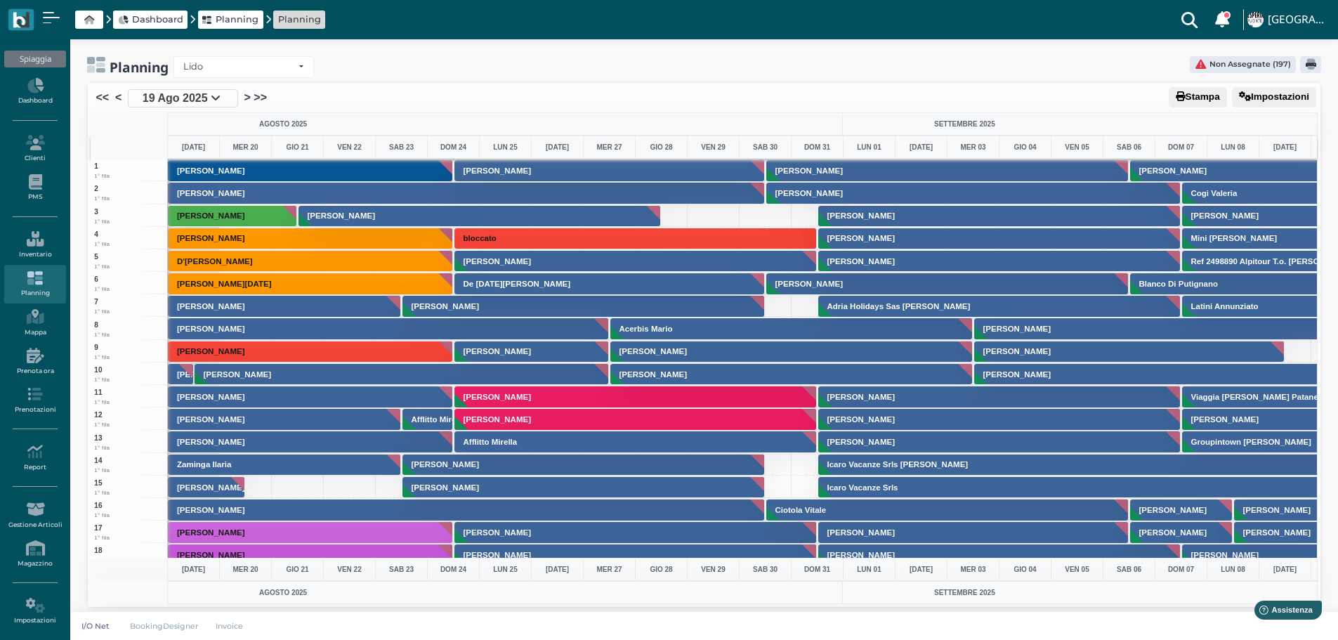
scroll to position [140, 0]
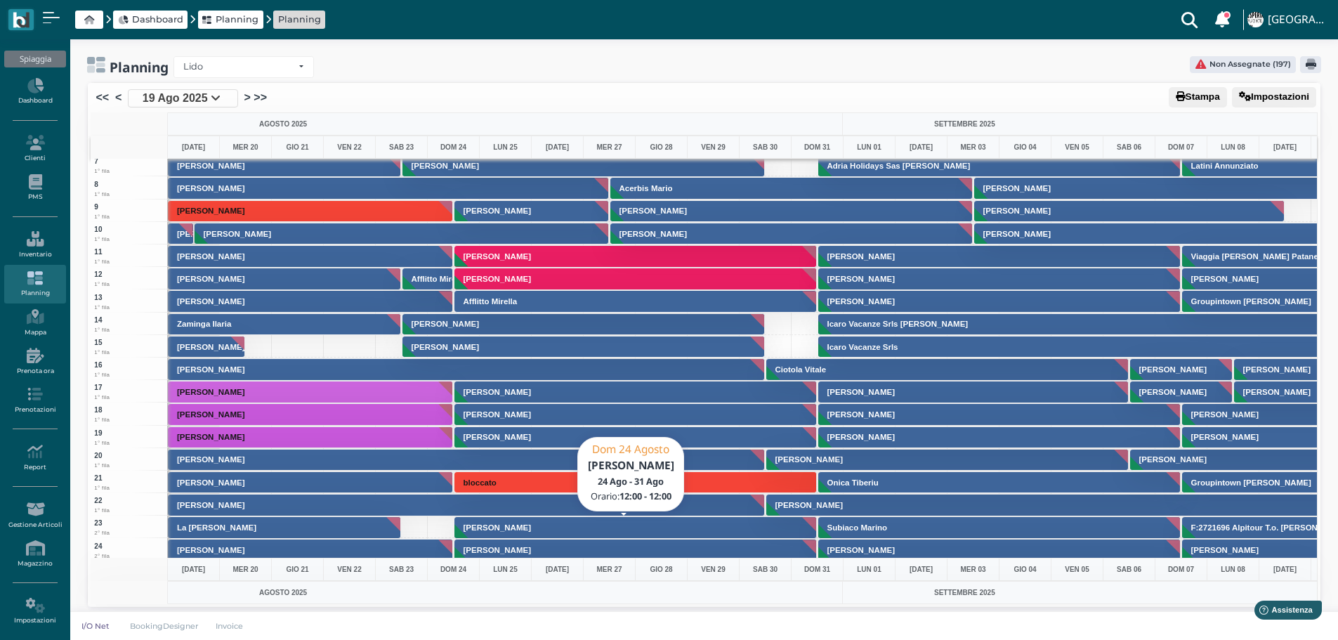
click at [488, 530] on h3 "[PERSON_NAME]" at bounding box center [497, 527] width 79 height 8
click at [534, 526] on h3 "[PERSON_NAME]" at bounding box center [497, 527] width 79 height 8
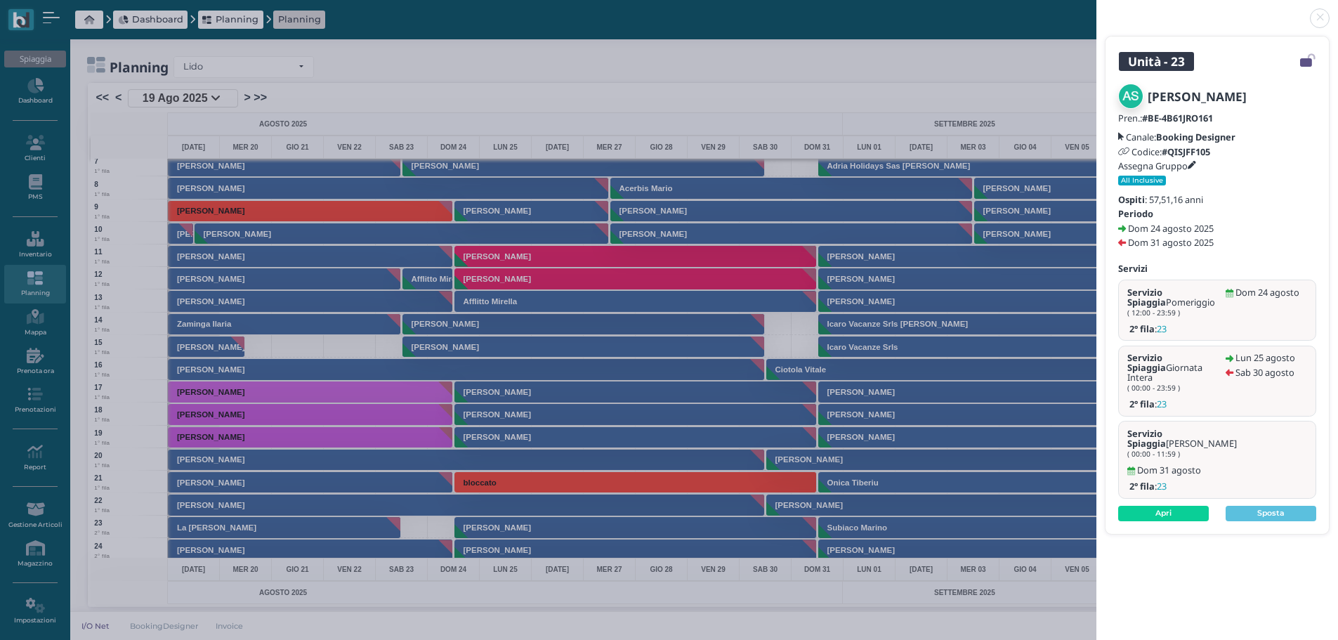
click at [1096, 10] on link at bounding box center [1096, 10] width 0 height 0
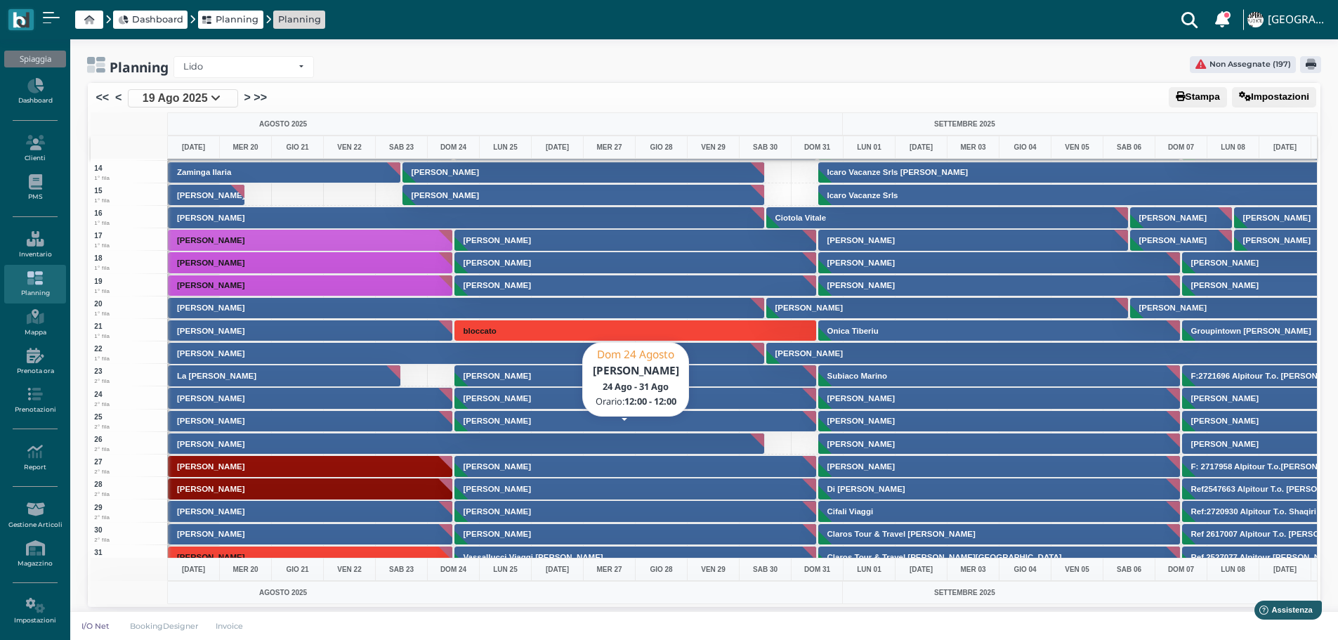
scroll to position [281, 0]
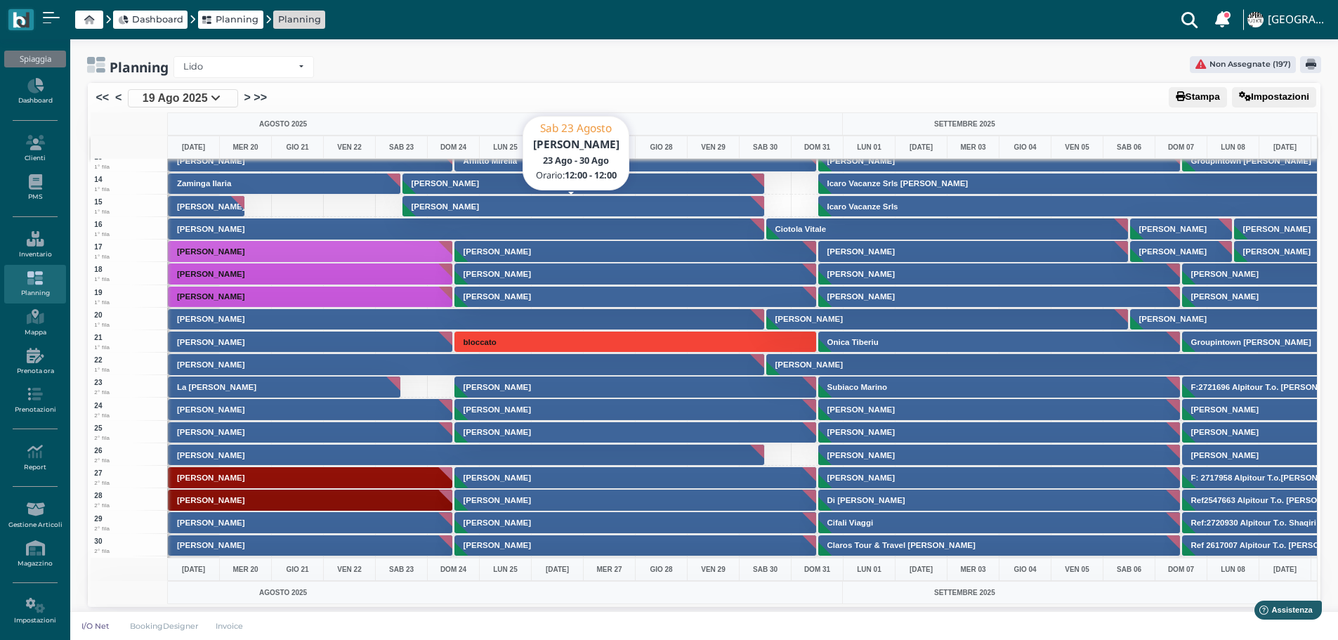
click at [464, 202] on h3 "[PERSON_NAME]" at bounding box center [445, 206] width 79 height 8
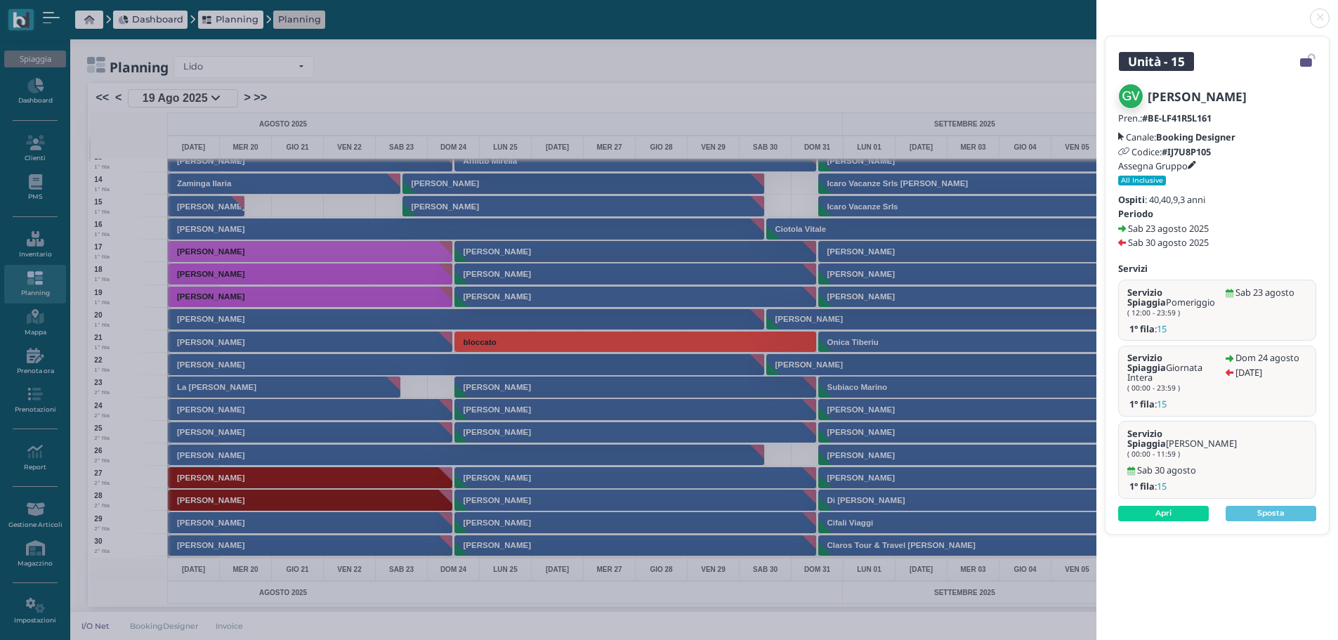
drag, startPoint x: 1322, startPoint y: 13, endPoint x: 1329, endPoint y: 37, distance: 25.6
click at [1096, 10] on link at bounding box center [1096, 10] width 0 height 0
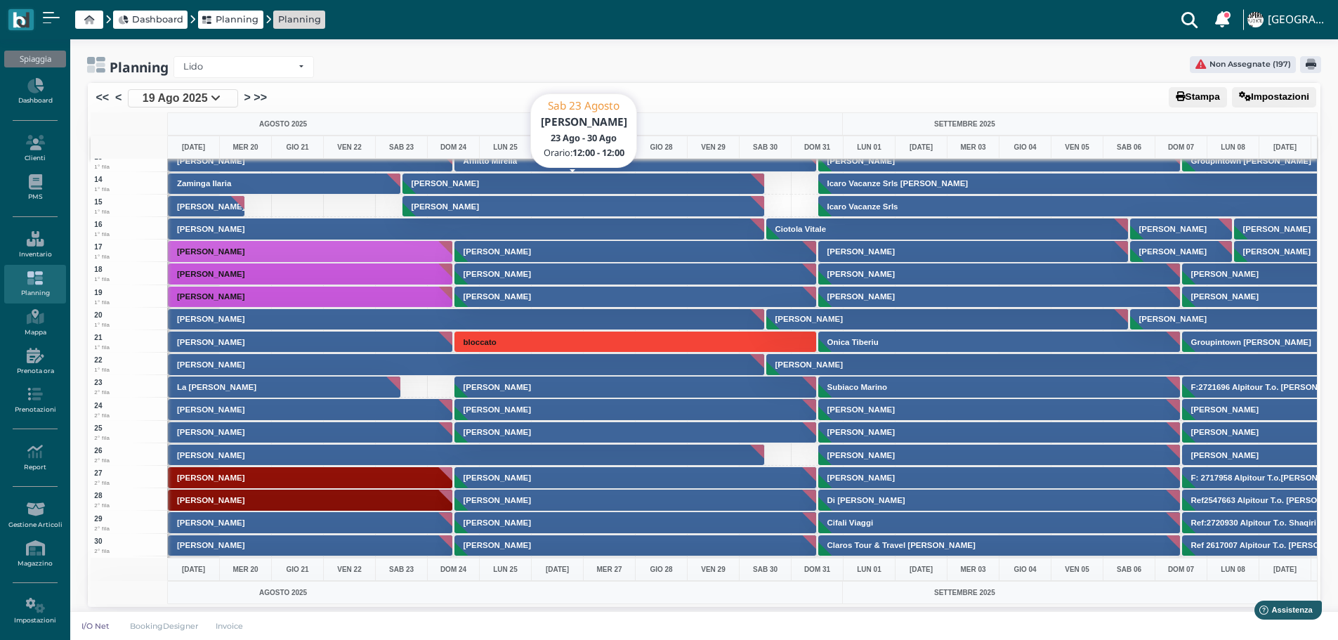
click at [564, 183] on button "Marra Michele" at bounding box center [583, 184] width 363 height 22
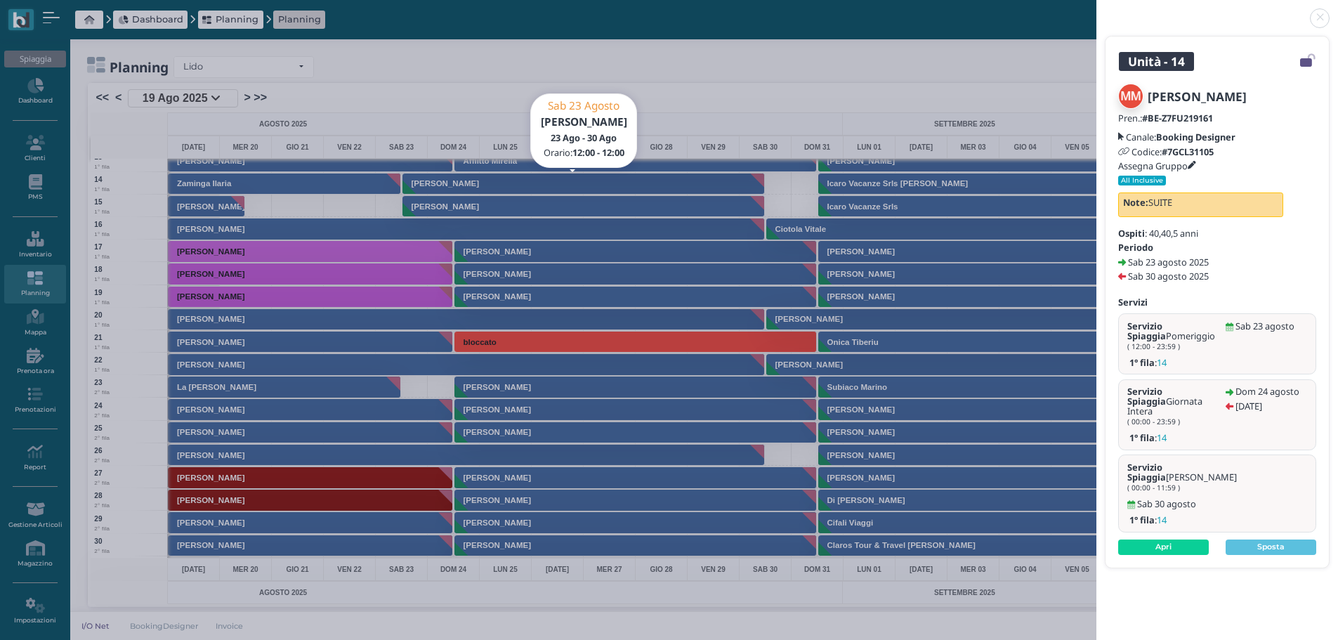
click at [1096, 10] on link at bounding box center [1096, 10] width 0 height 0
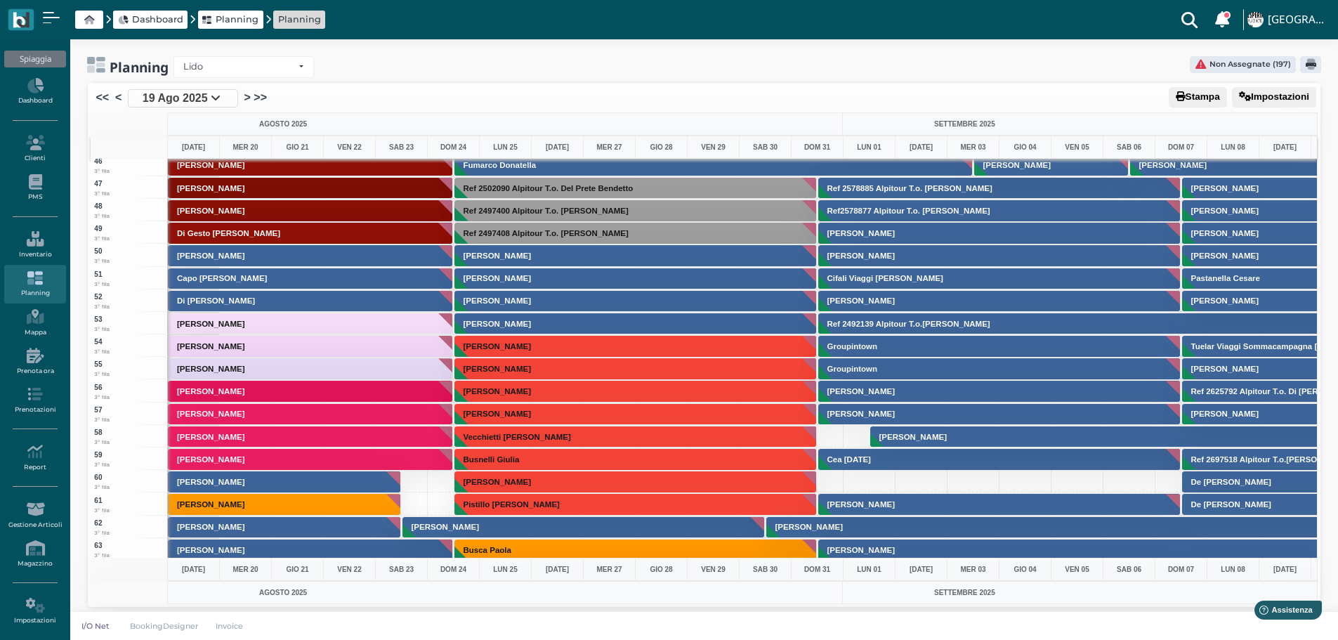
scroll to position [1054, 0]
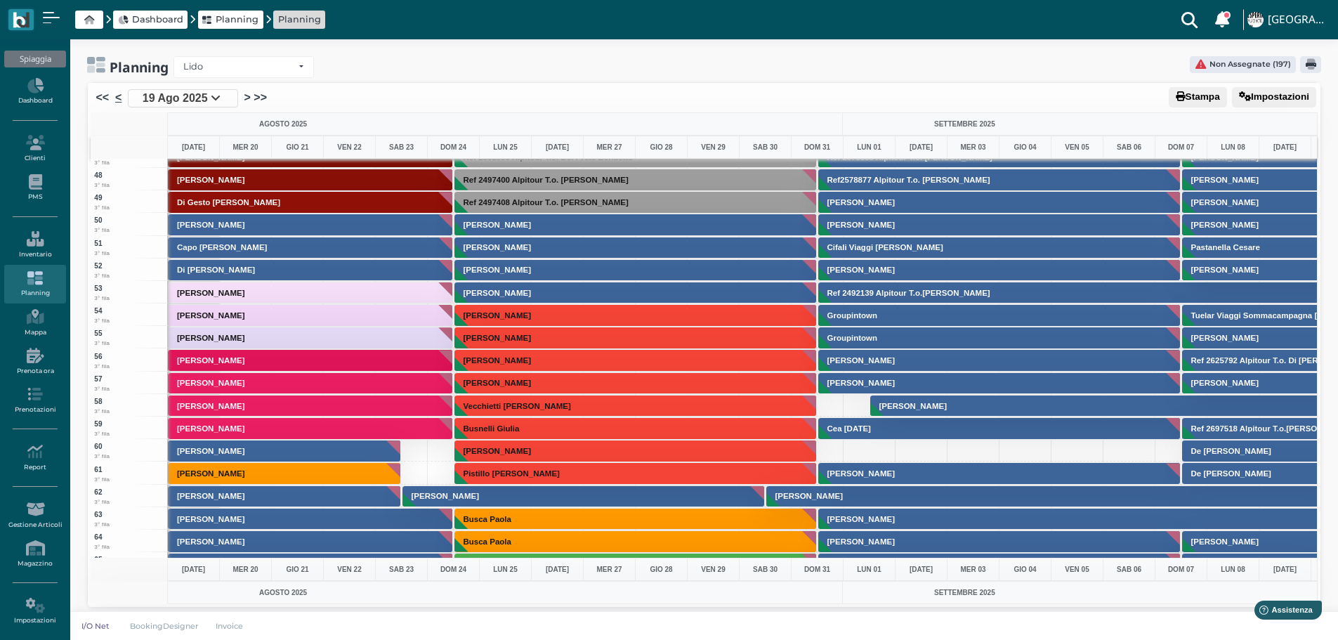
click at [119, 96] on link "<" at bounding box center [118, 97] width 6 height 17
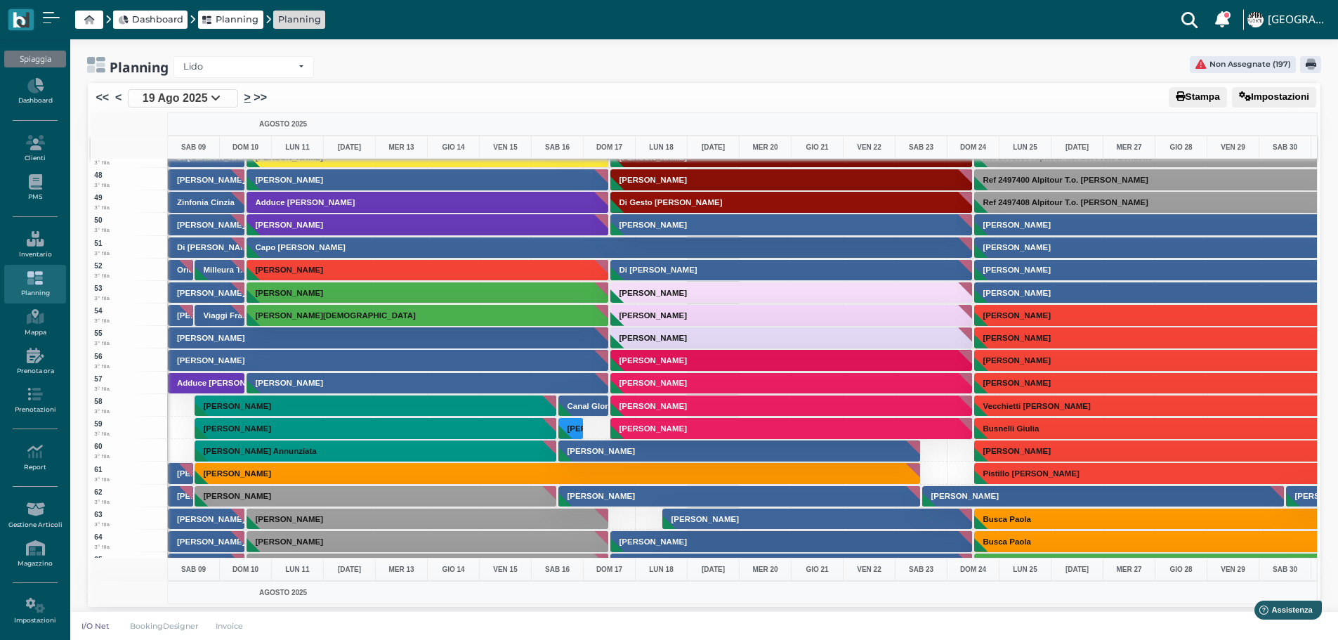
click at [245, 98] on link ">" at bounding box center [247, 97] width 6 height 17
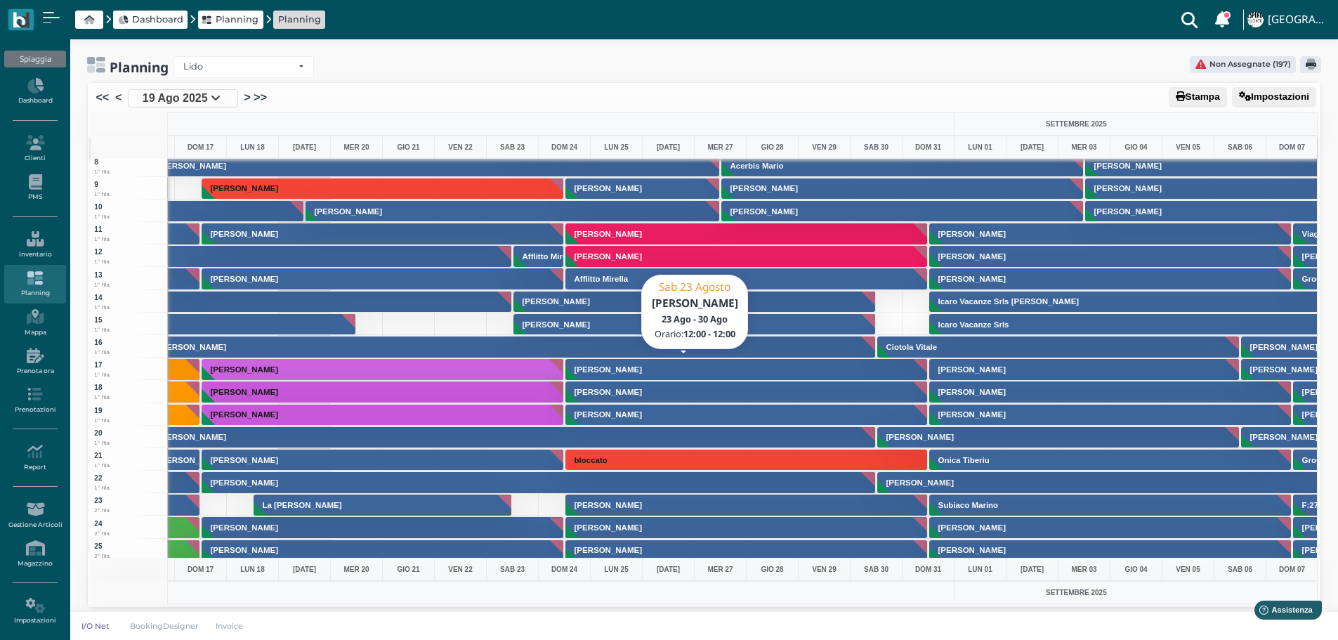
scroll to position [70, 409]
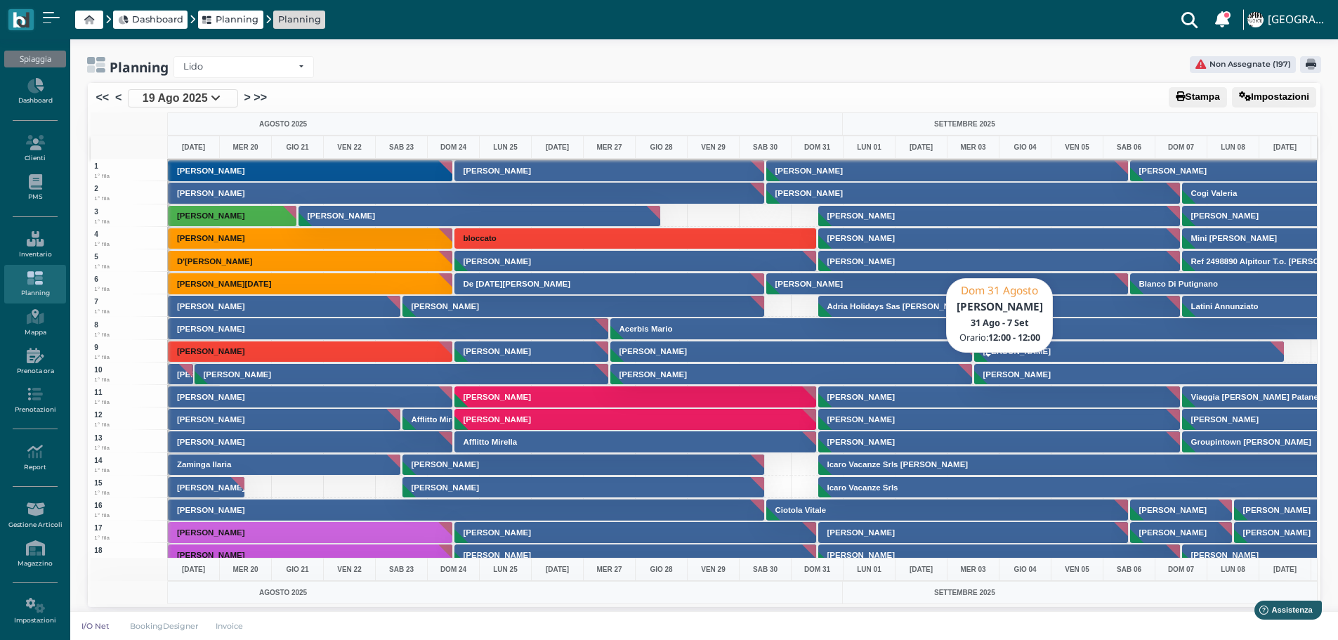
scroll to position [211, 0]
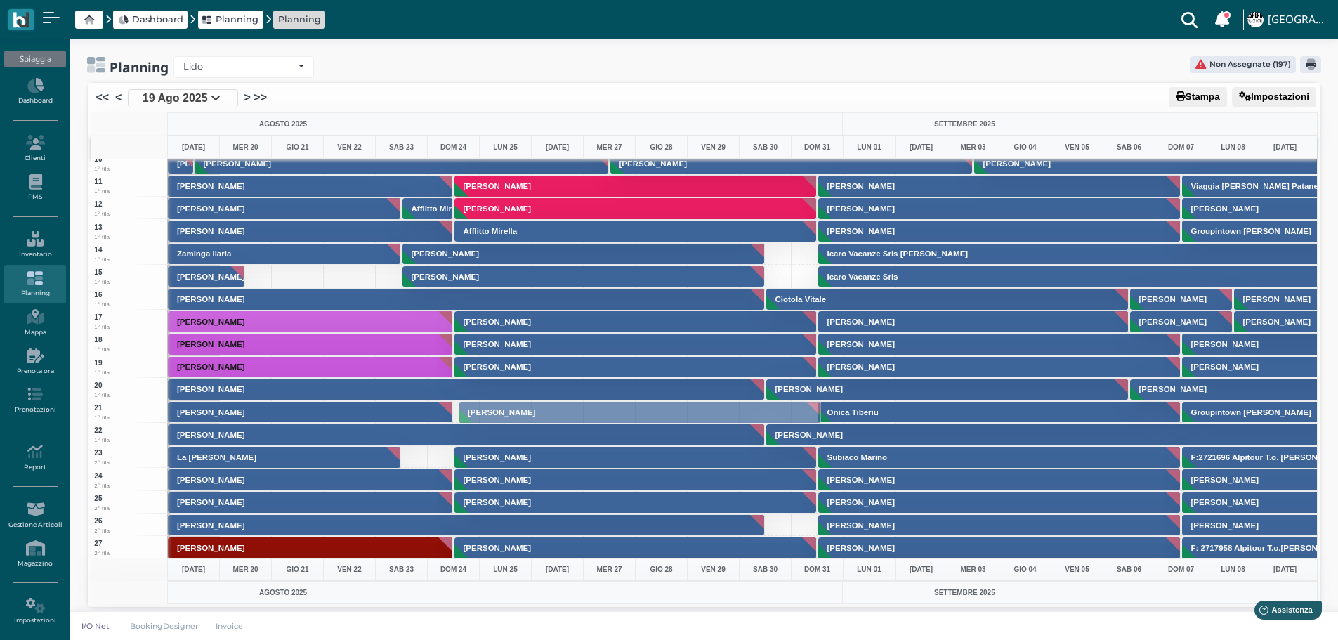
drag, startPoint x: 664, startPoint y: 456, endPoint x: 667, endPoint y: 411, distance: 45.0
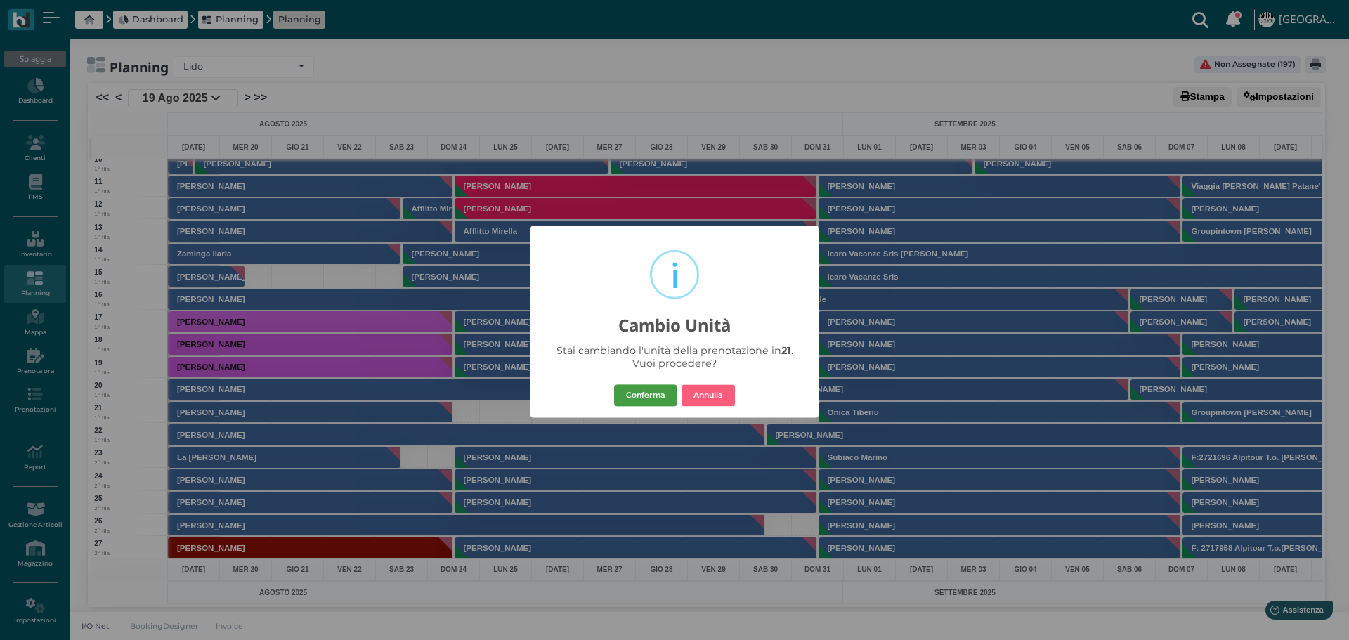
click at [667, 390] on button "Conferma" at bounding box center [645, 395] width 63 height 22
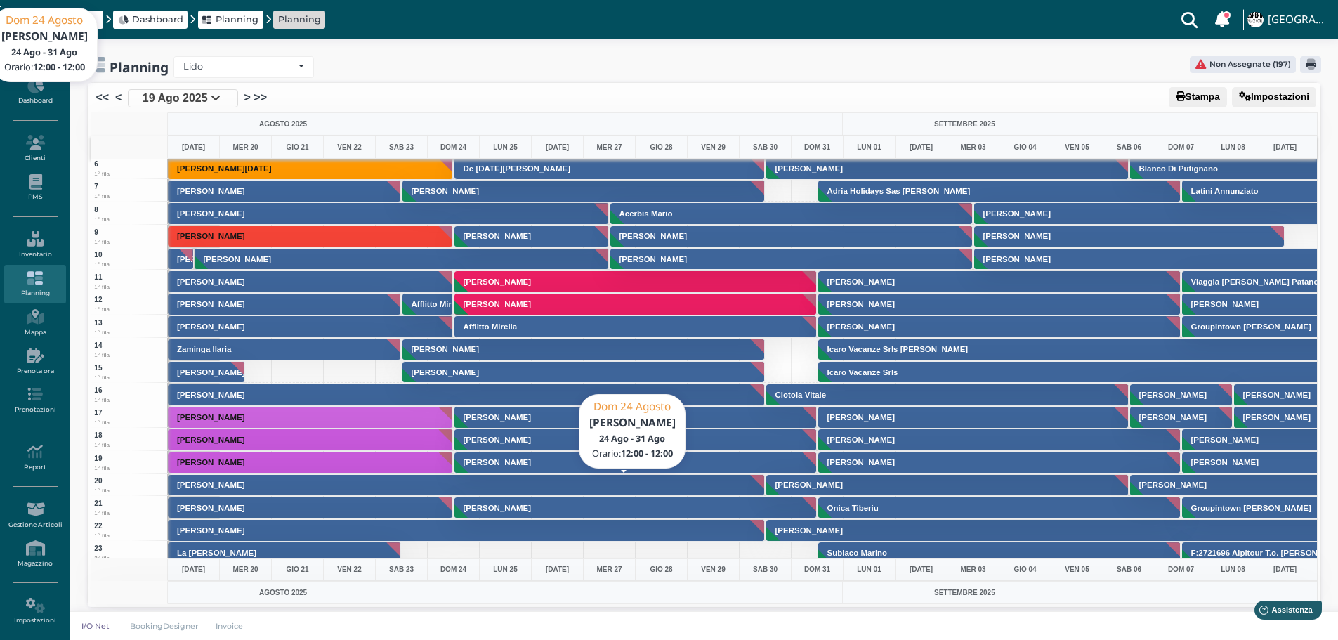
scroll to position [70, 0]
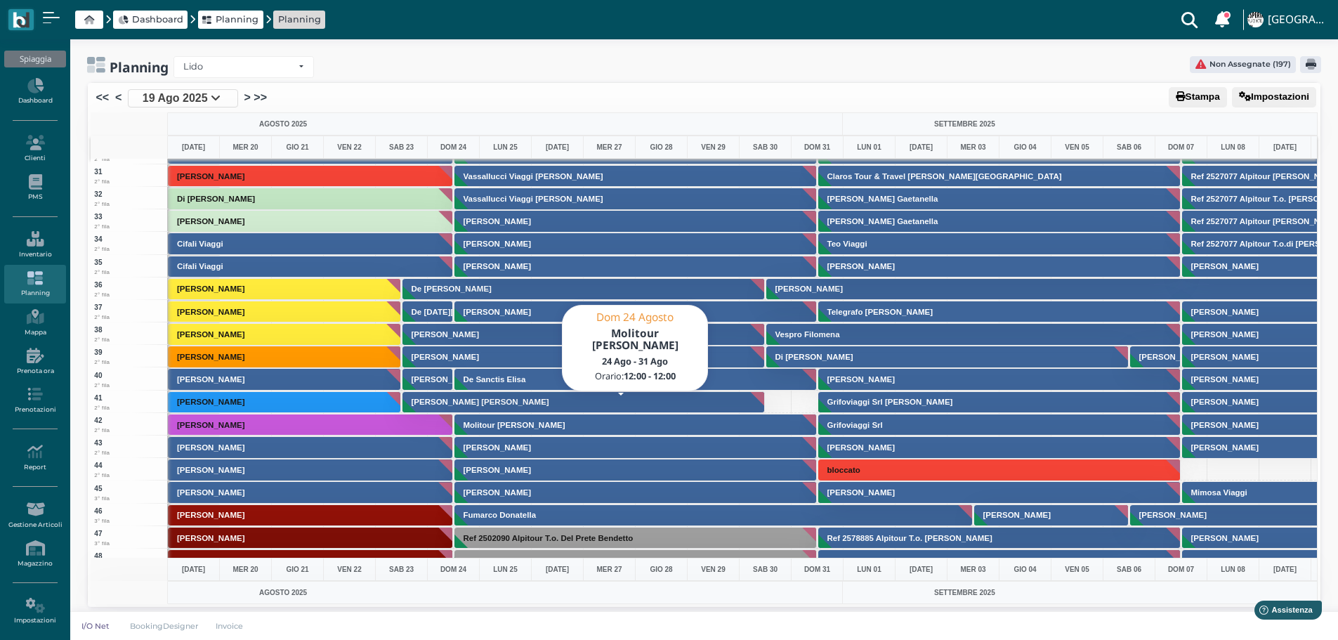
scroll to position [702, 0]
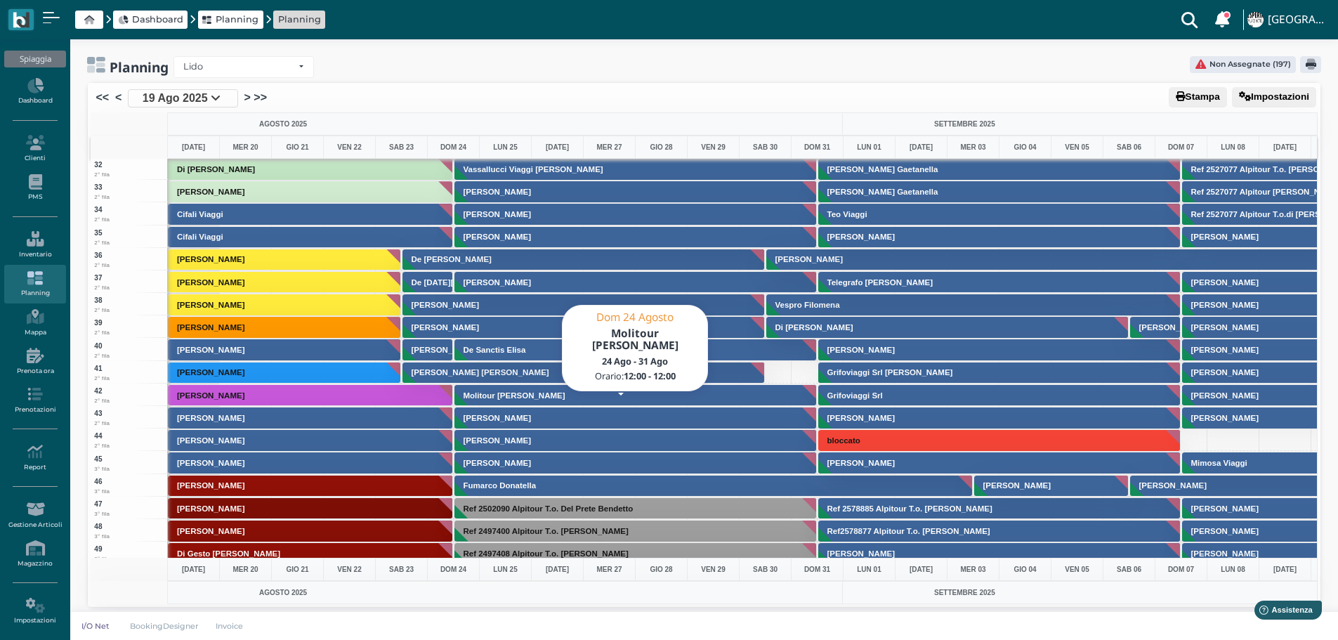
click at [583, 397] on button "Molitour [PERSON_NAME]" at bounding box center [635, 395] width 363 height 22
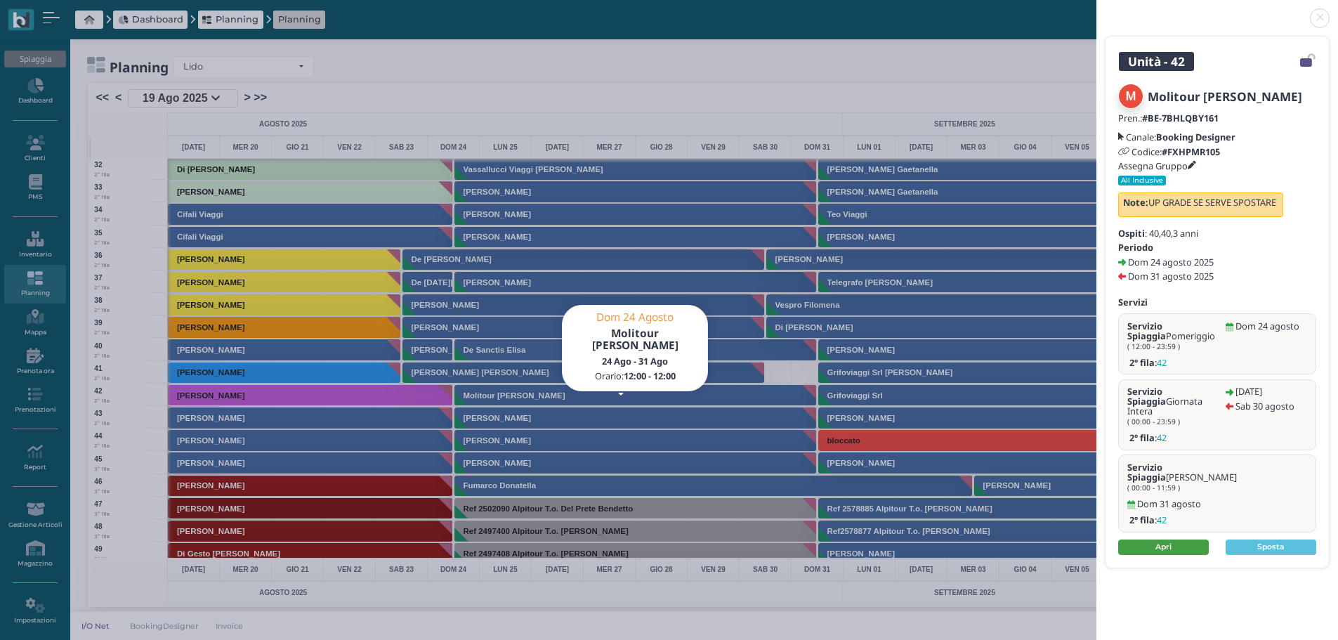
click at [1174, 539] on link "Apri" at bounding box center [1163, 546] width 91 height 15
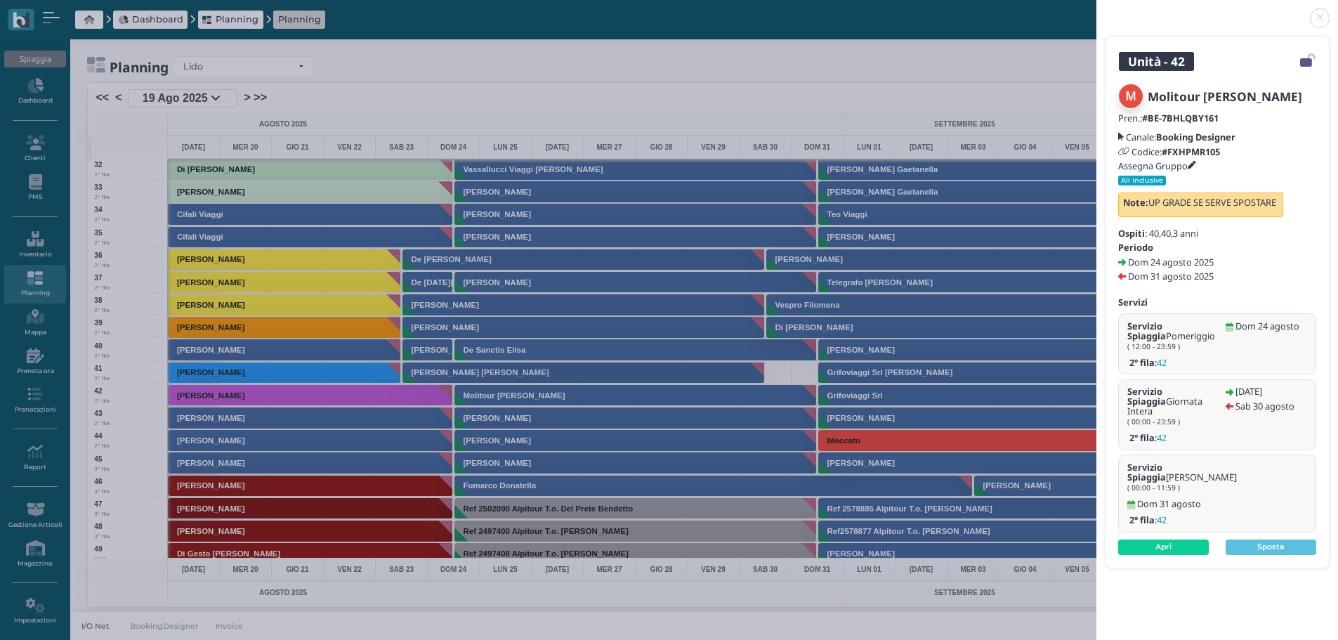
drag, startPoint x: 1321, startPoint y: 15, endPoint x: 1303, endPoint y: 0, distance: 23.5
click at [1096, 10] on link at bounding box center [1096, 10] width 0 height 0
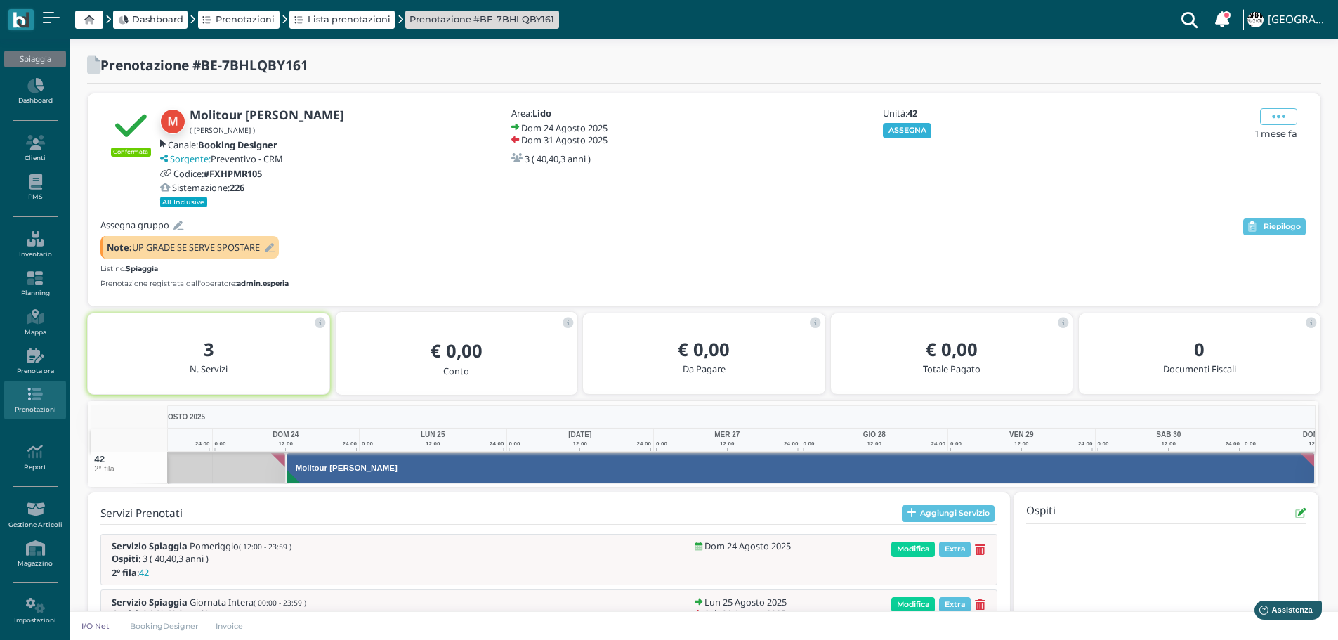
click at [908, 129] on button "ASSEGNA" at bounding box center [907, 130] width 48 height 15
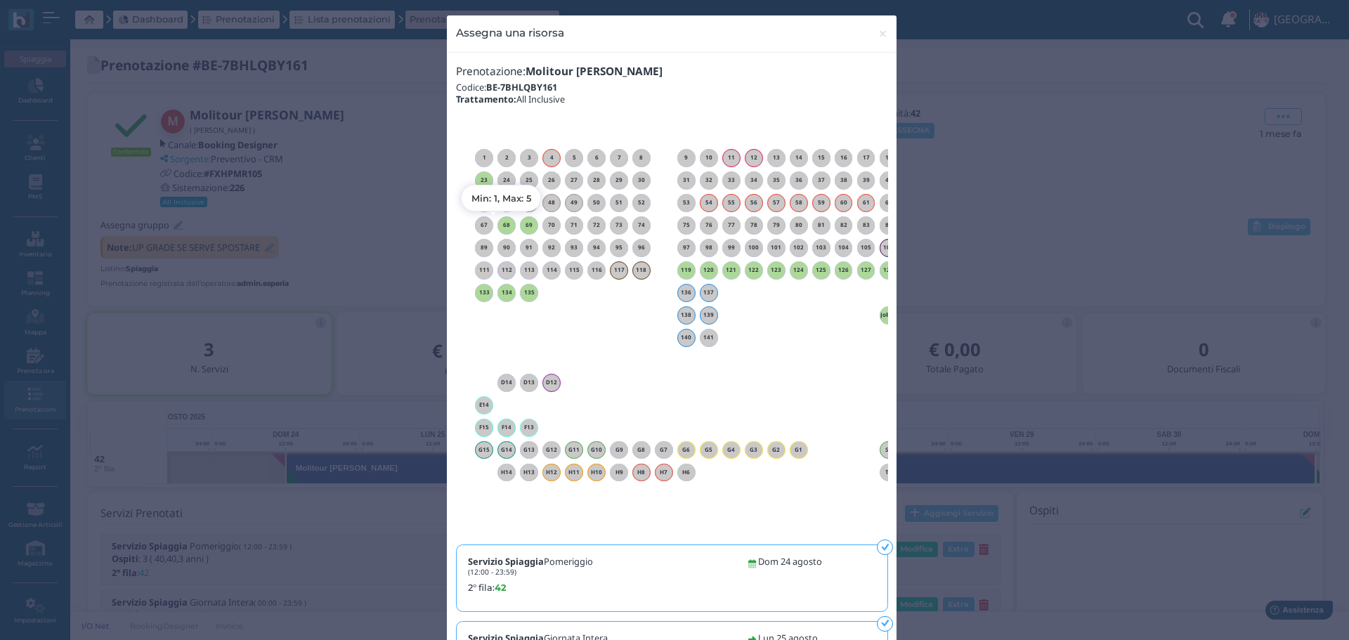
click at [499, 225] on h6 "68" at bounding box center [506, 225] width 18 height 6
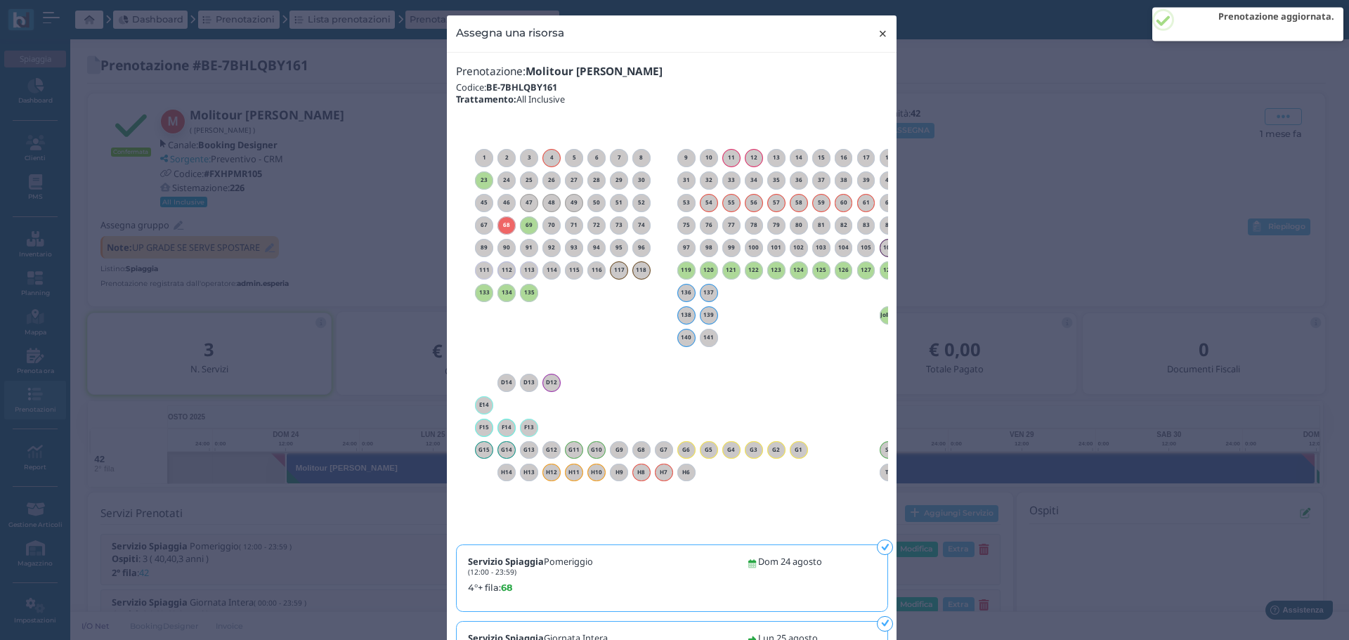
click span "×"
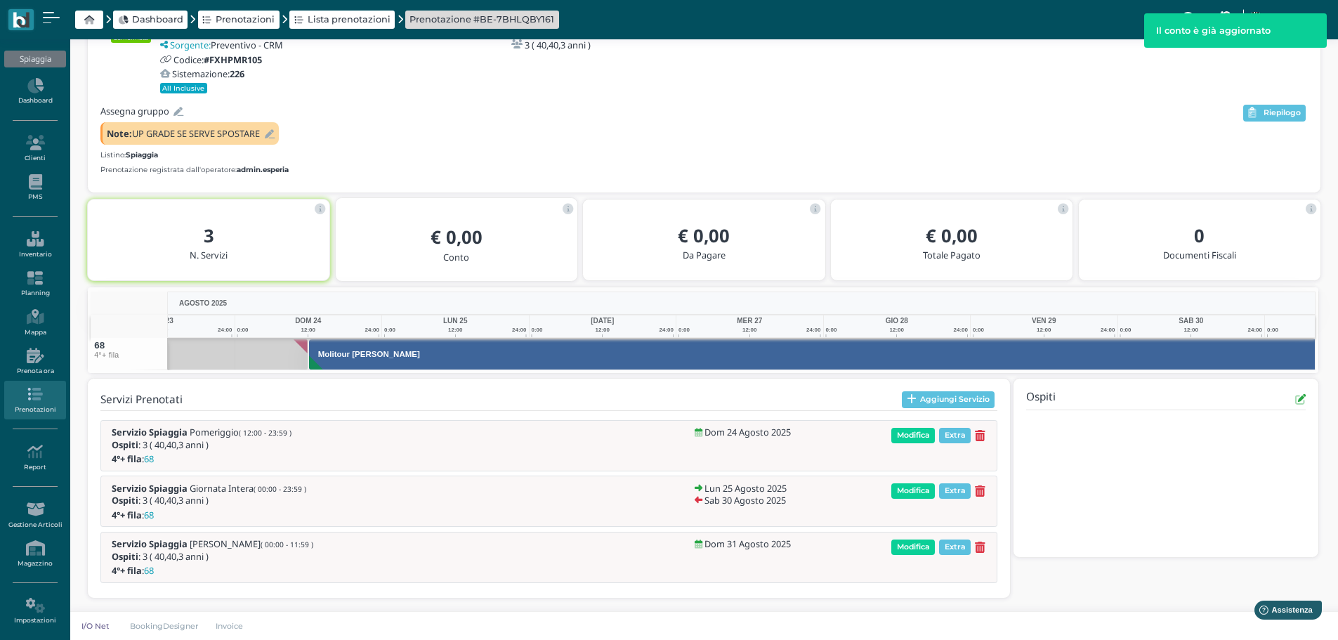
scroll to position [0, 103]
click icon
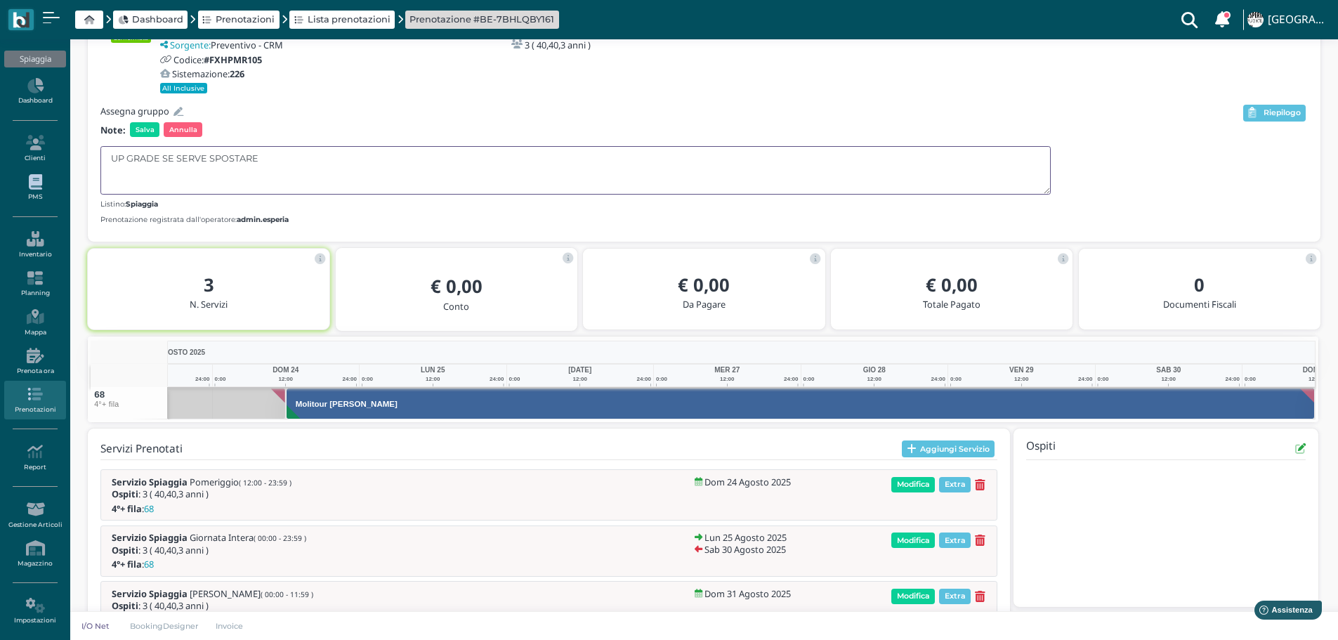
drag, startPoint x: 263, startPoint y: 159, endPoint x: 19, endPoint y: 180, distance: 244.6
click div "Spiaggia Dashboard Clienti PMS Inventario Planning Mappa Prenota ora Prenotazio…"
click span "Salva"
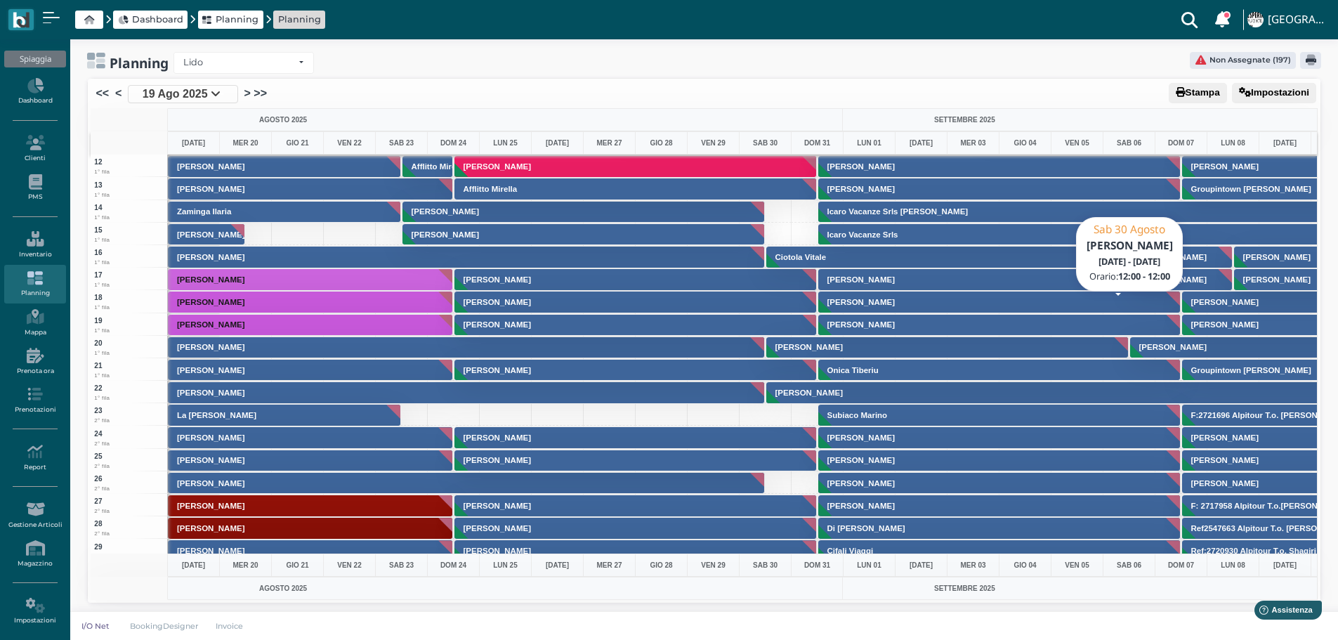
scroll to position [140, 0]
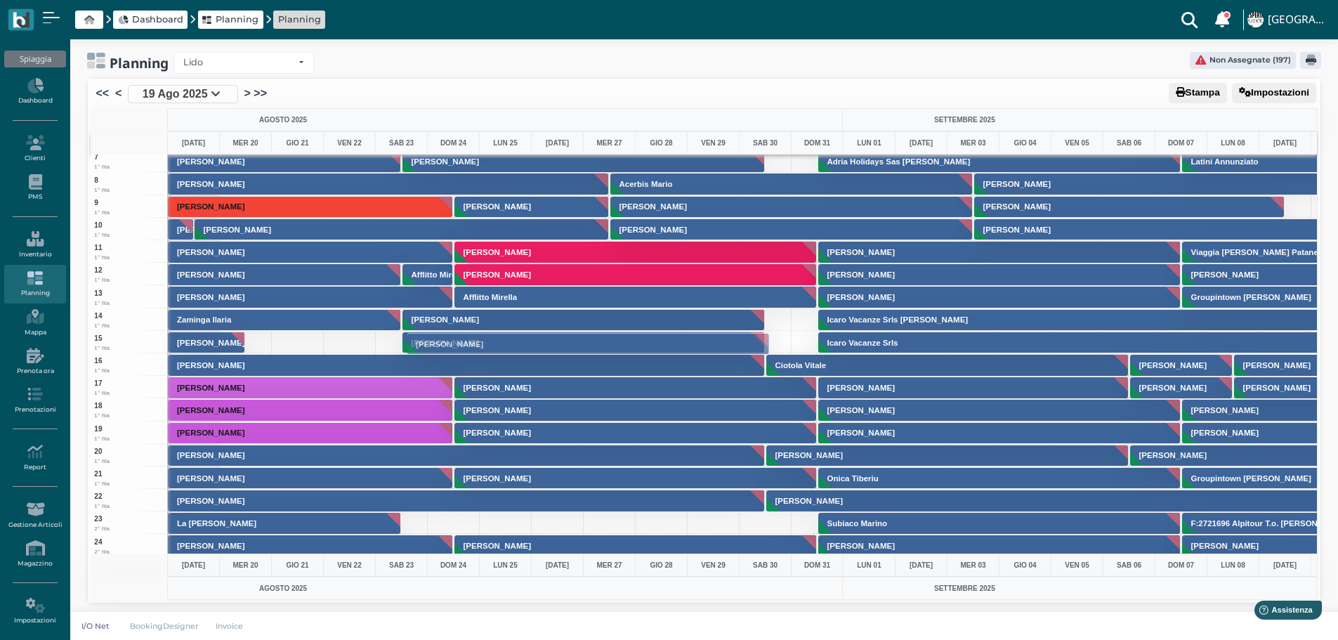
drag, startPoint x: 605, startPoint y: 337, endPoint x: 562, endPoint y: 338, distance: 43.6
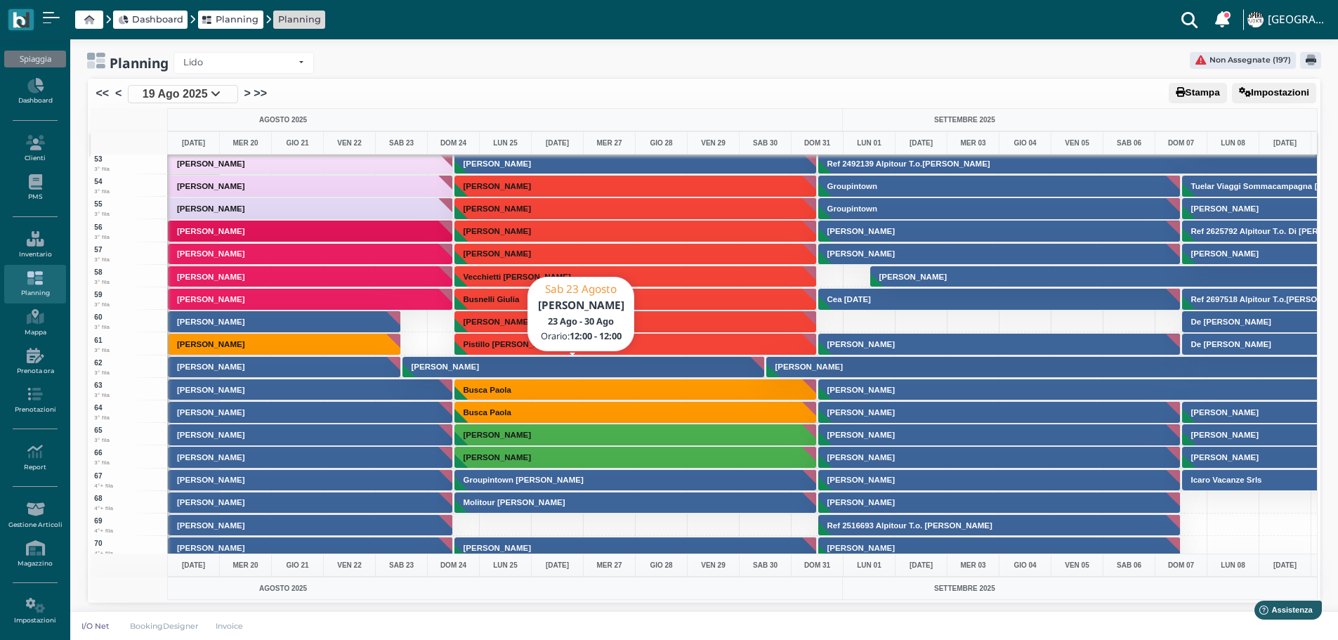
scroll to position [1194, 0]
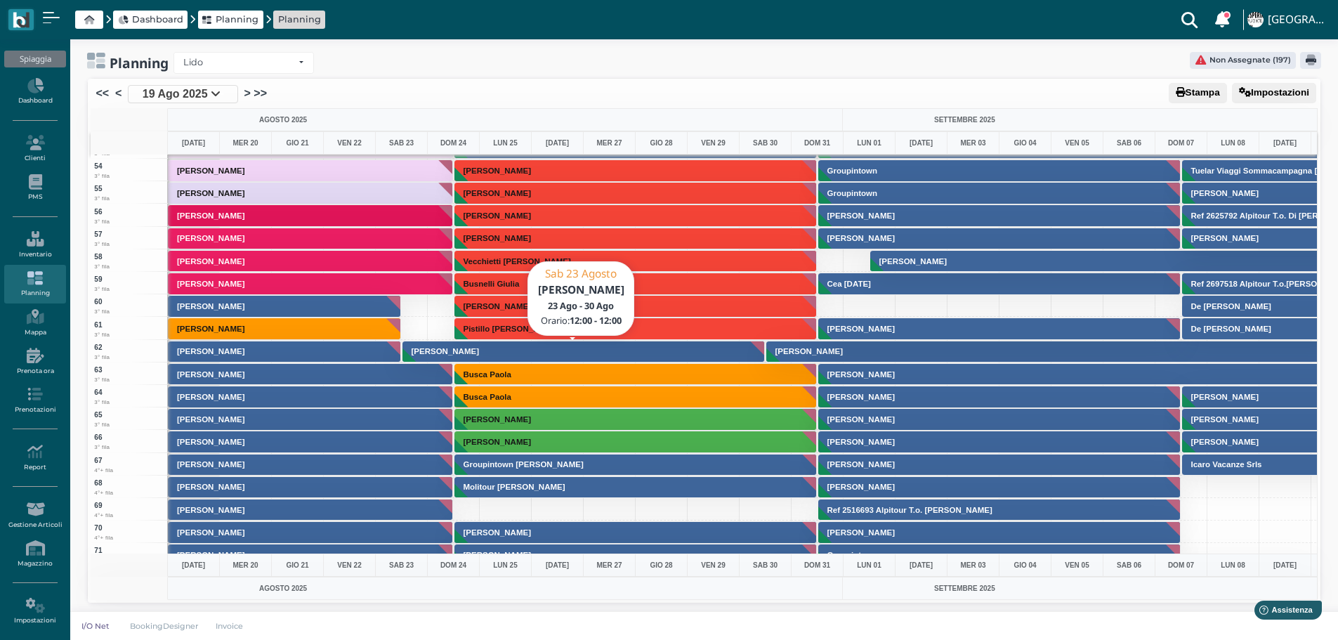
click at [504, 347] on button "[PERSON_NAME]" at bounding box center [583, 352] width 363 height 22
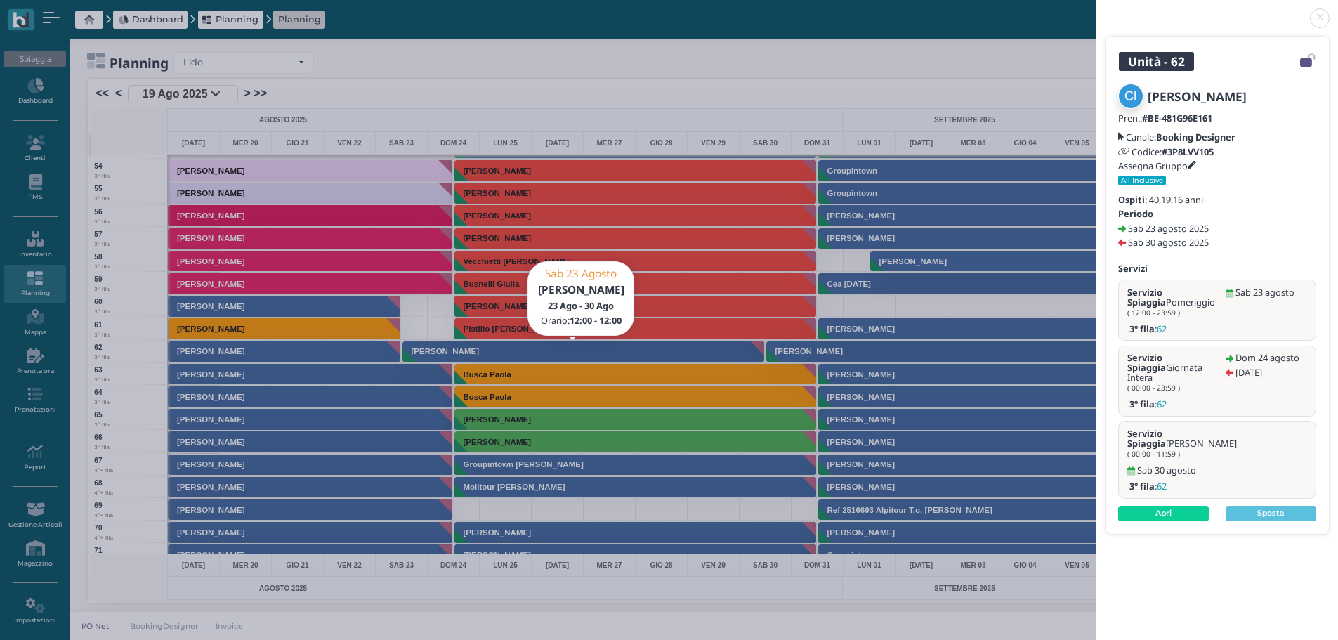
click at [1096, 10] on link at bounding box center [1096, 10] width 0 height 0
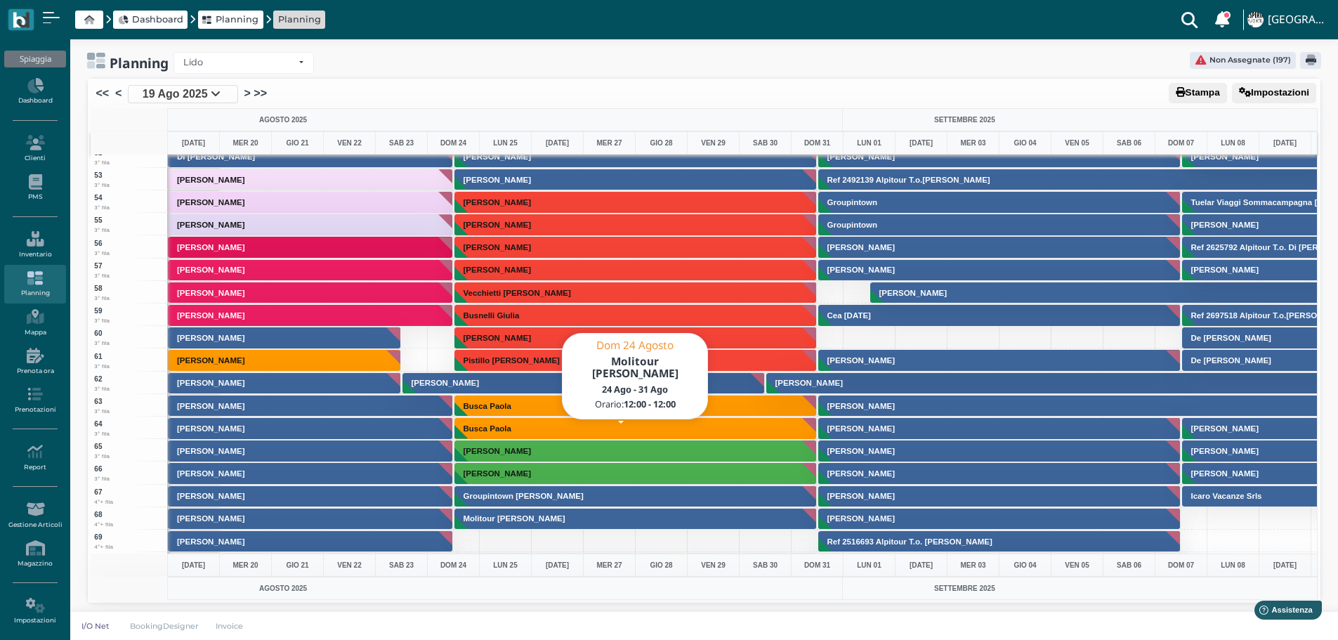
scroll to position [1264, 0]
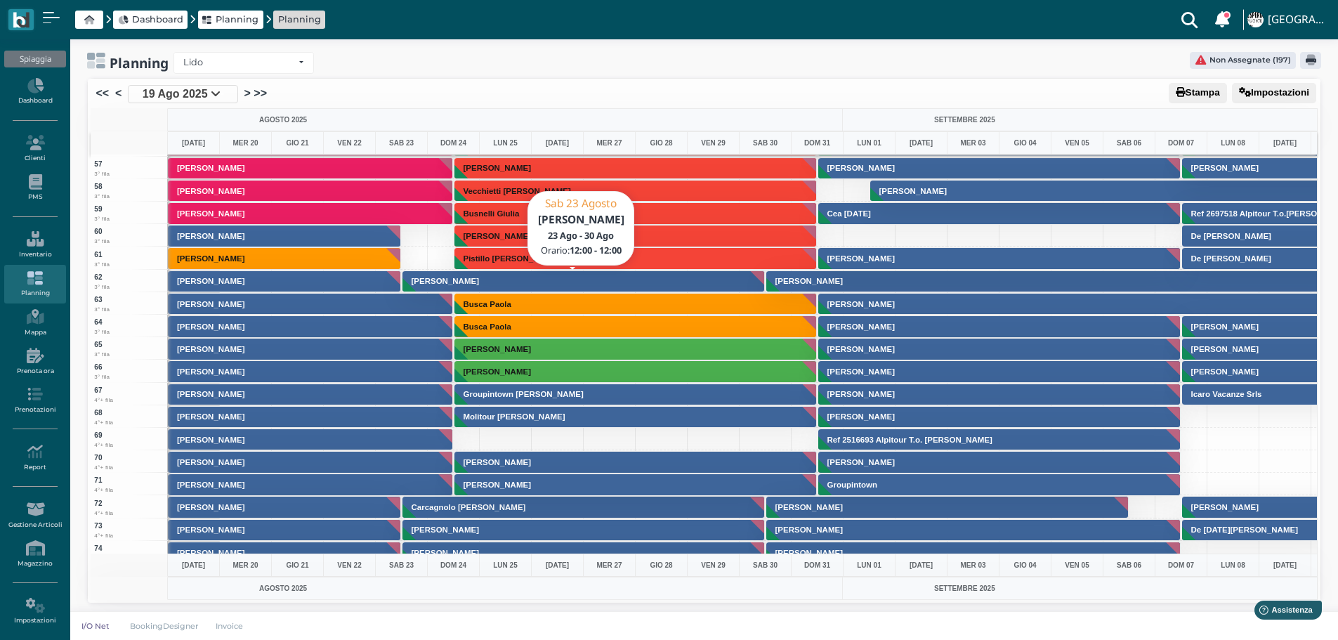
click at [598, 277] on button "[PERSON_NAME]" at bounding box center [583, 281] width 363 height 22
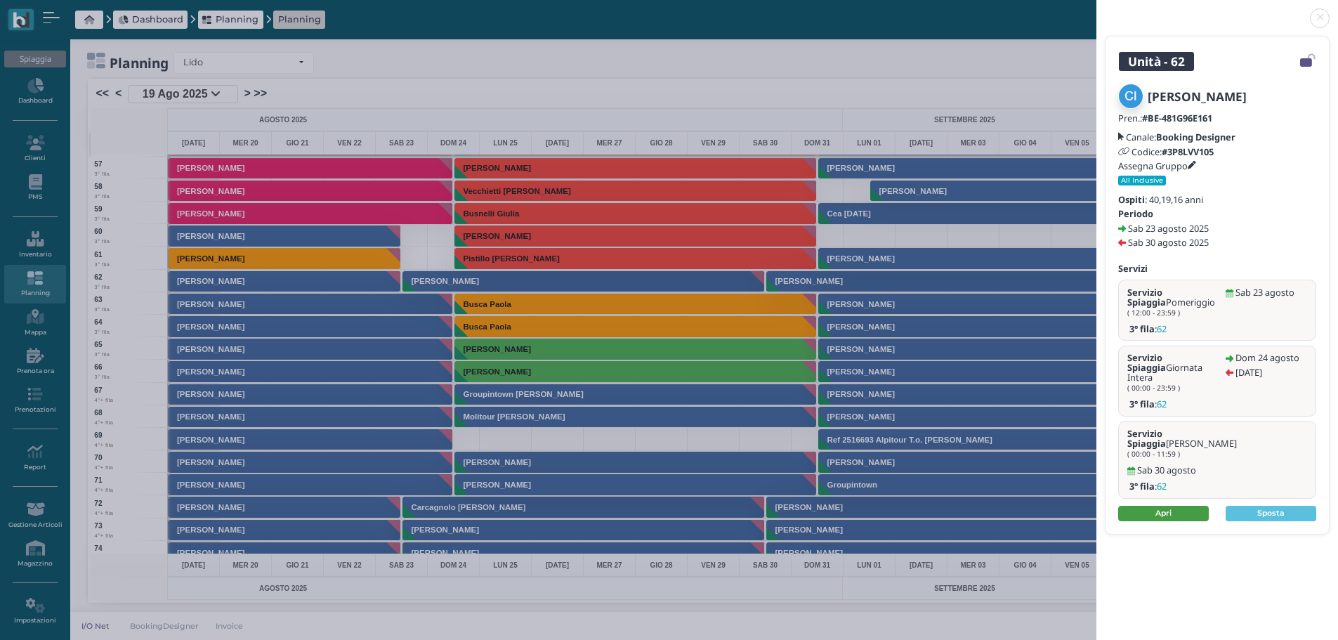
click at [1192, 506] on link "Apri" at bounding box center [1163, 513] width 91 height 15
click at [1096, 10] on link at bounding box center [1096, 10] width 0 height 0
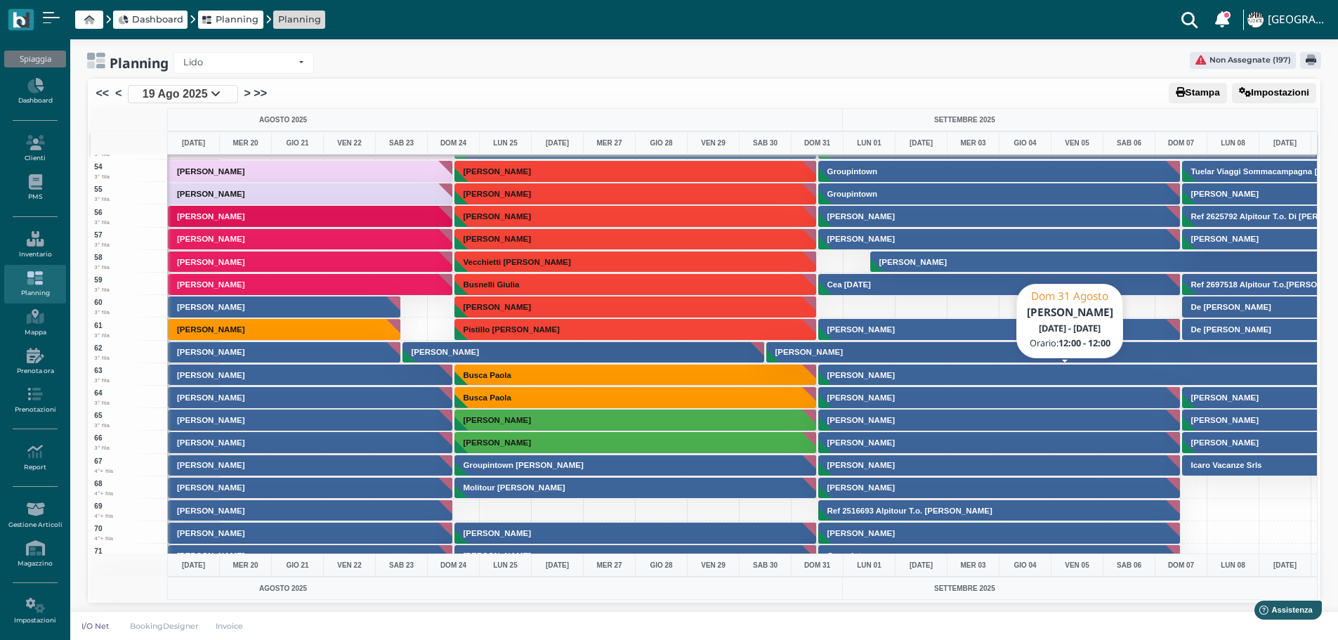
scroll to position [1194, 0]
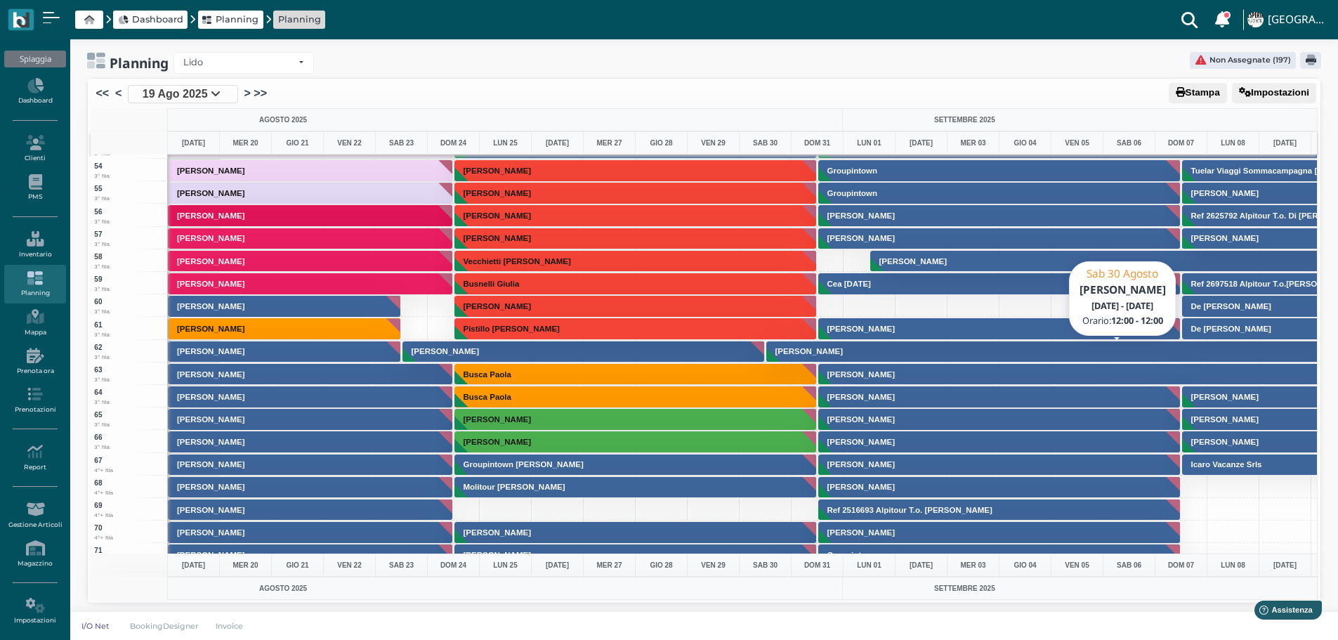
click at [996, 348] on button "[PERSON_NAME]" at bounding box center [1129, 352] width 726 height 22
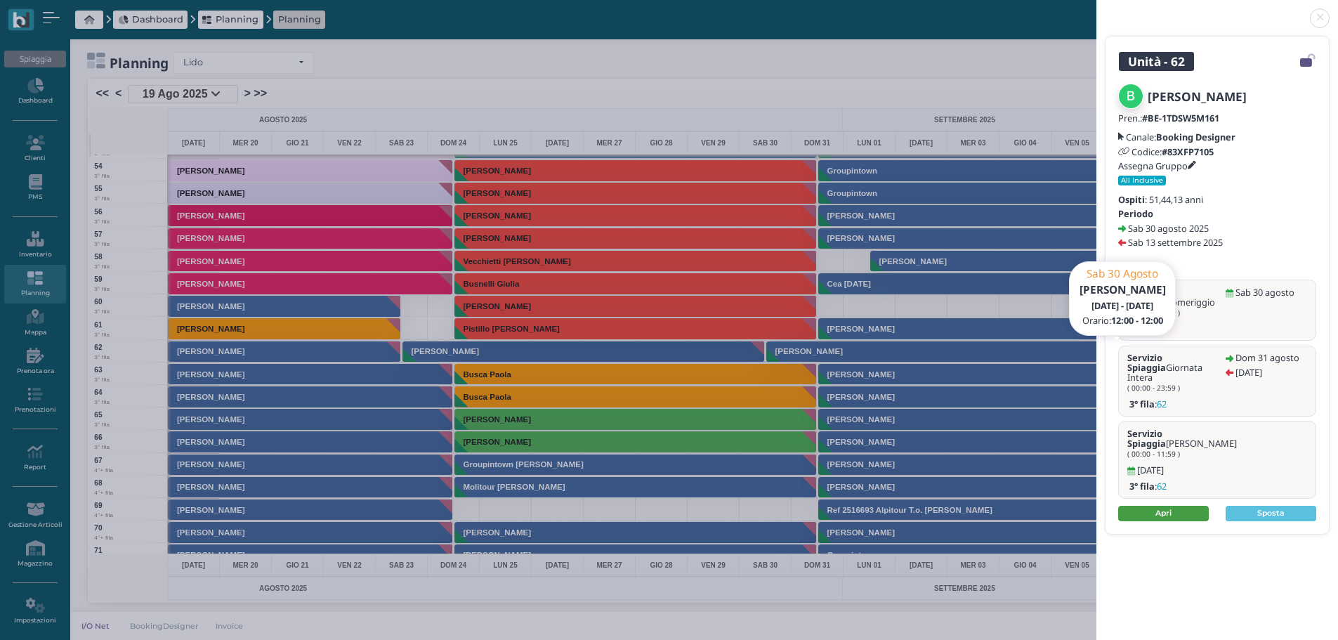
click at [1182, 506] on link "Apri" at bounding box center [1163, 513] width 91 height 15
click at [1096, 10] on link at bounding box center [1096, 10] width 0 height 0
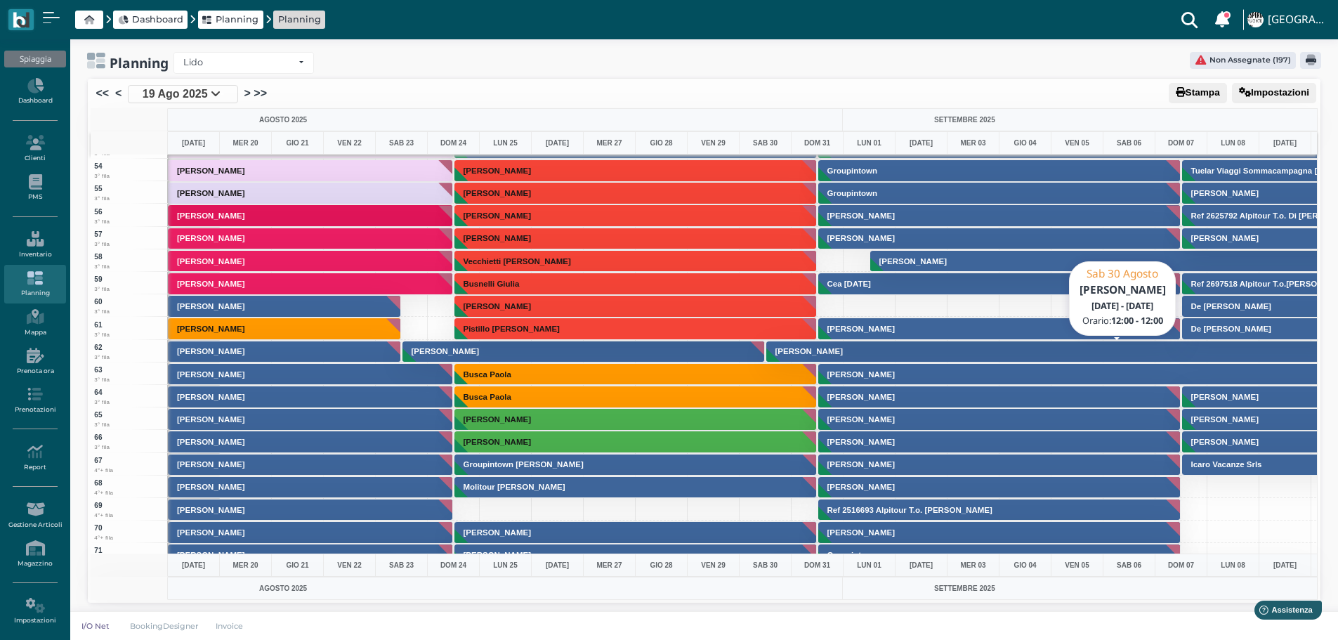
click at [983, 350] on button "[PERSON_NAME]" at bounding box center [1129, 352] width 726 height 22
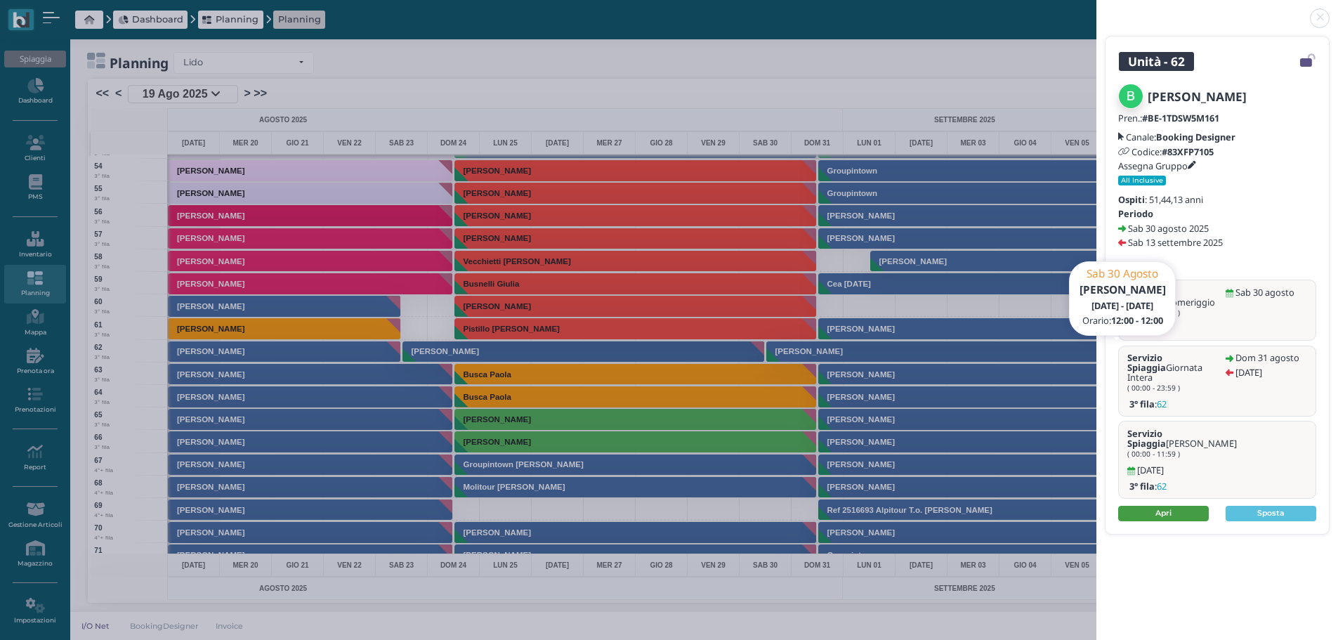
click at [1167, 506] on link "Apri" at bounding box center [1163, 513] width 91 height 15
drag, startPoint x: 1322, startPoint y: 16, endPoint x: 1343, endPoint y: 22, distance: 21.8
click at [1096, 10] on link at bounding box center [1096, 10] width 0 height 0
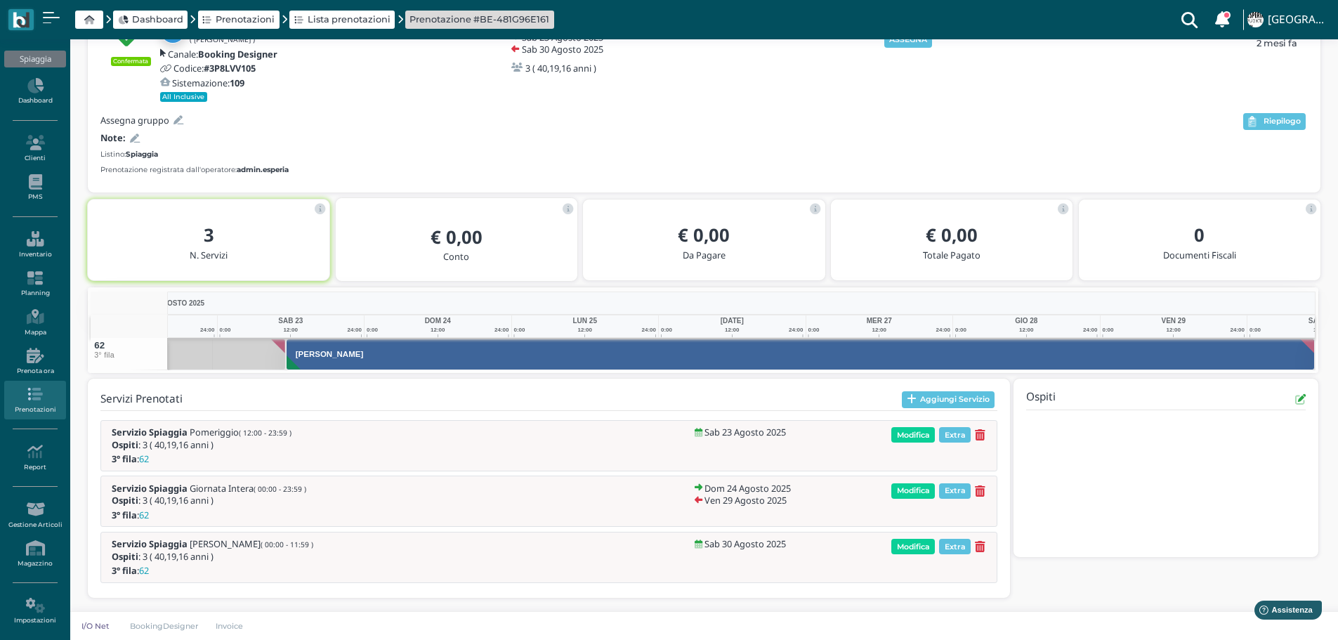
scroll to position [0, 103]
click at [135, 134] on icon at bounding box center [135, 138] width 10 height 9
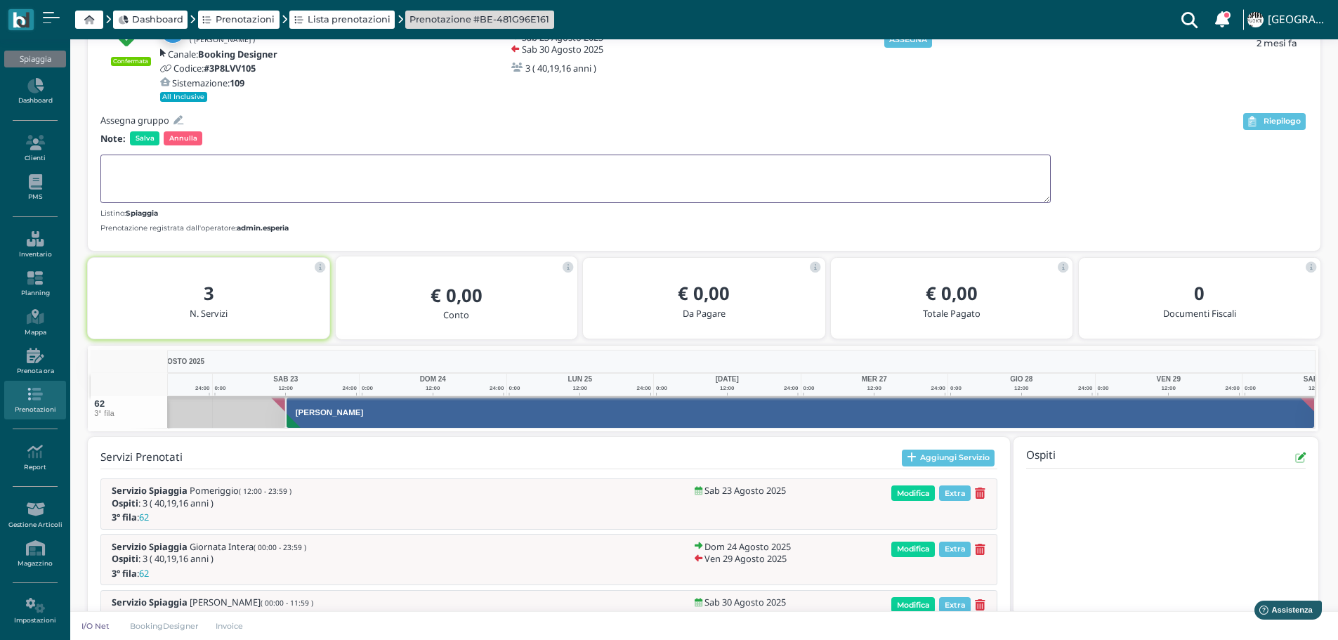
click at [161, 171] on textarea at bounding box center [575, 179] width 950 height 48
type textarea "HA UNA 3° FILA"
click at [142, 136] on span "Salva" at bounding box center [144, 138] width 29 height 14
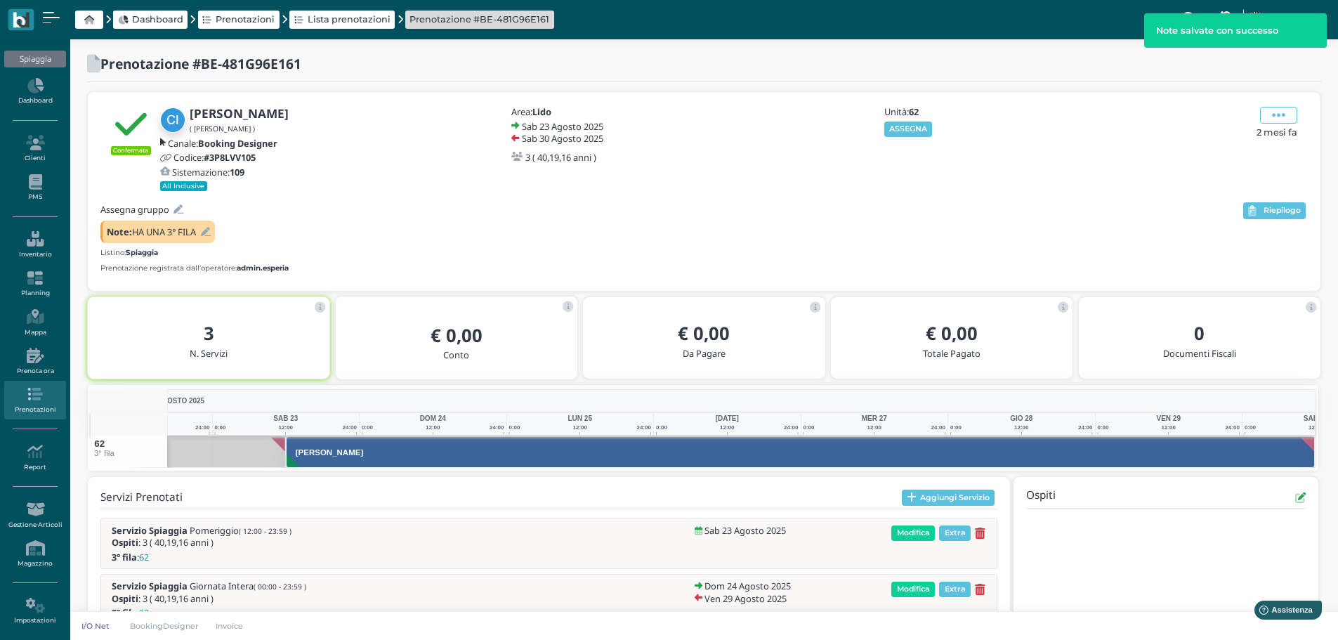
scroll to position [0, 0]
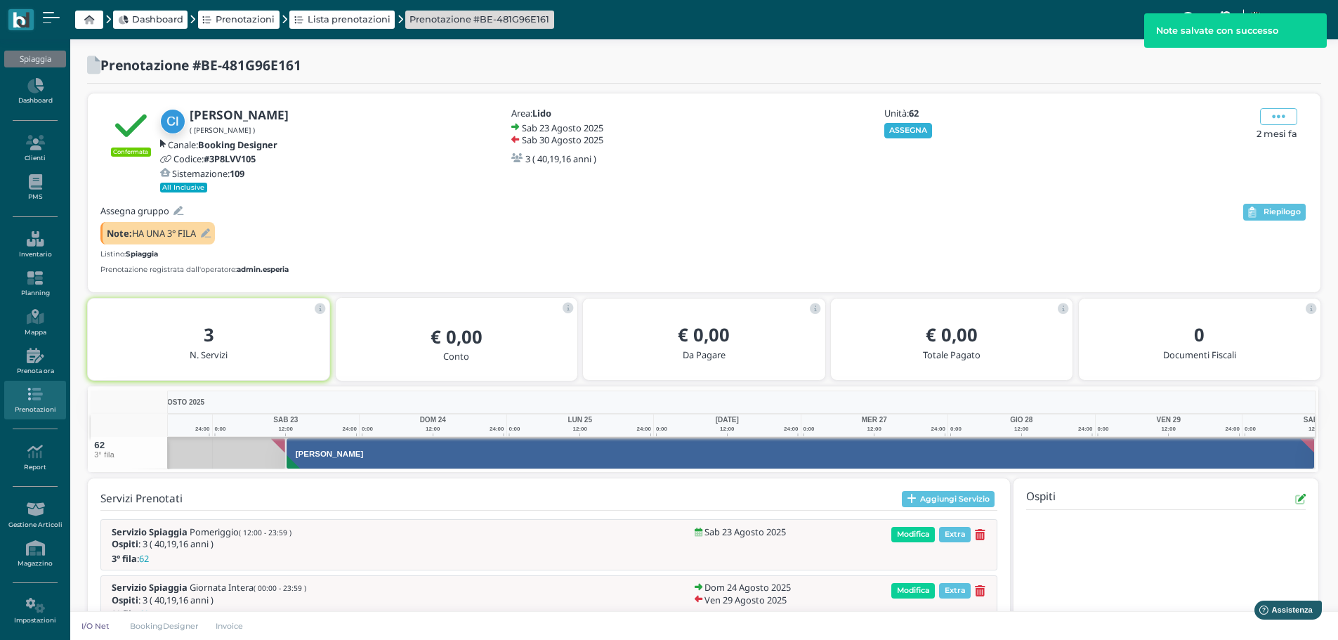
click at [918, 125] on button "ASSEGNA" at bounding box center [908, 130] width 48 height 15
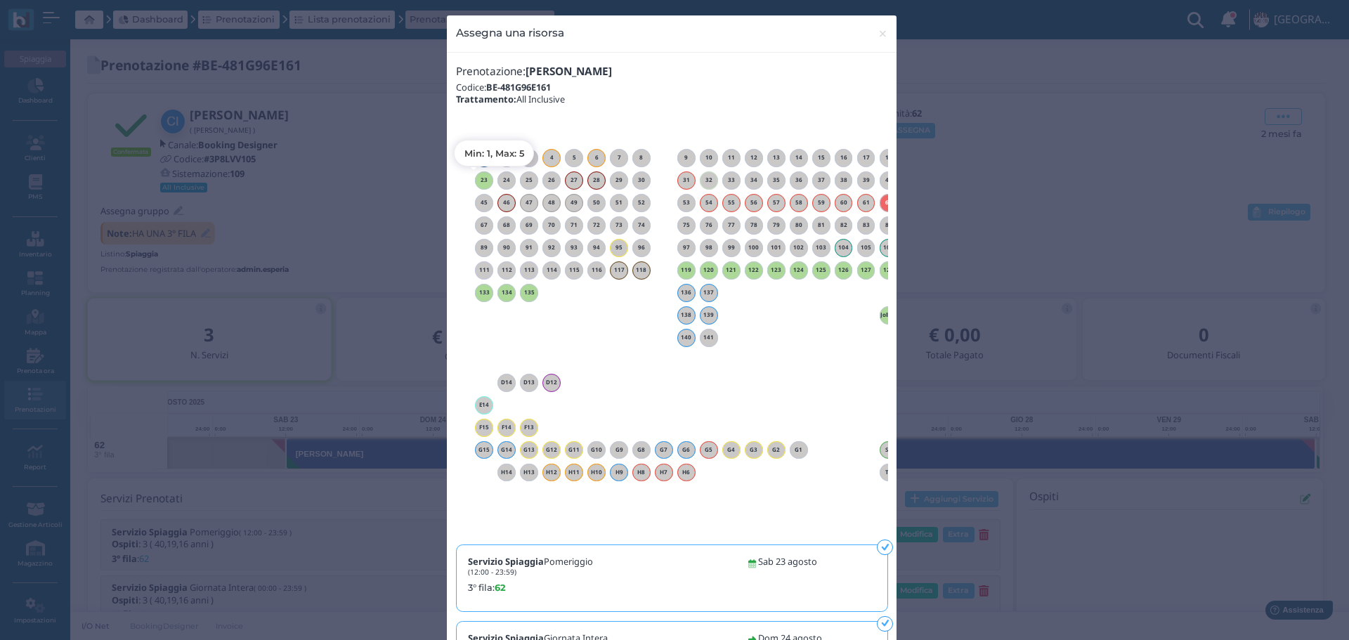
click at [483, 177] on h6 "23" at bounding box center [484, 180] width 18 height 6
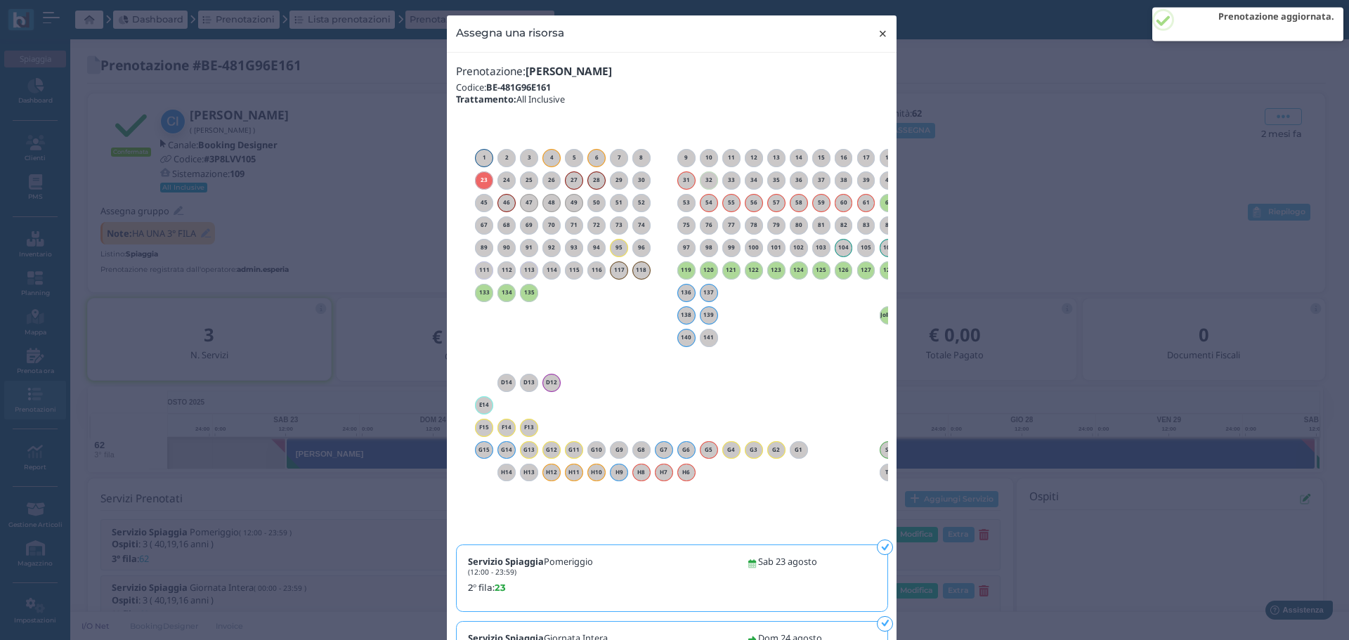
drag, startPoint x: 882, startPoint y: 29, endPoint x: 879, endPoint y: 20, distance: 9.1
click at [882, 28] on span "×" at bounding box center [882, 34] width 11 height 18
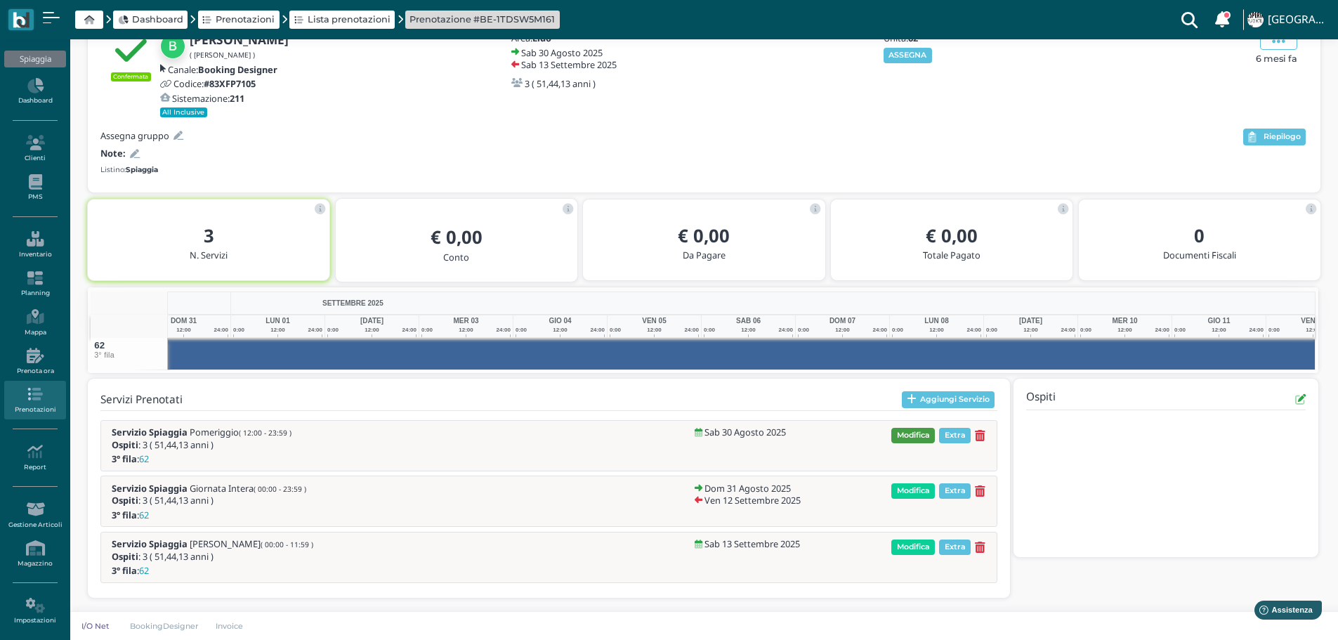
click at [917, 434] on span "Modifica" at bounding box center [913, 435] width 44 height 15
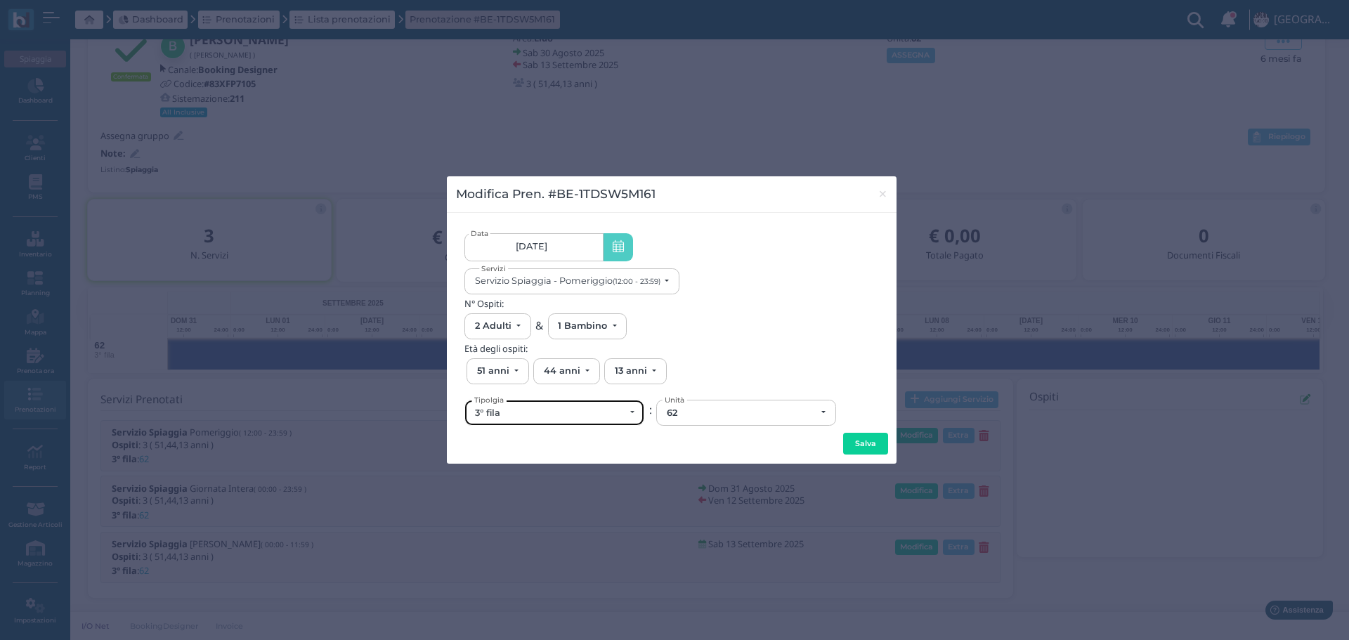
click at [574, 412] on div "3° fila" at bounding box center [550, 412] width 150 height 11
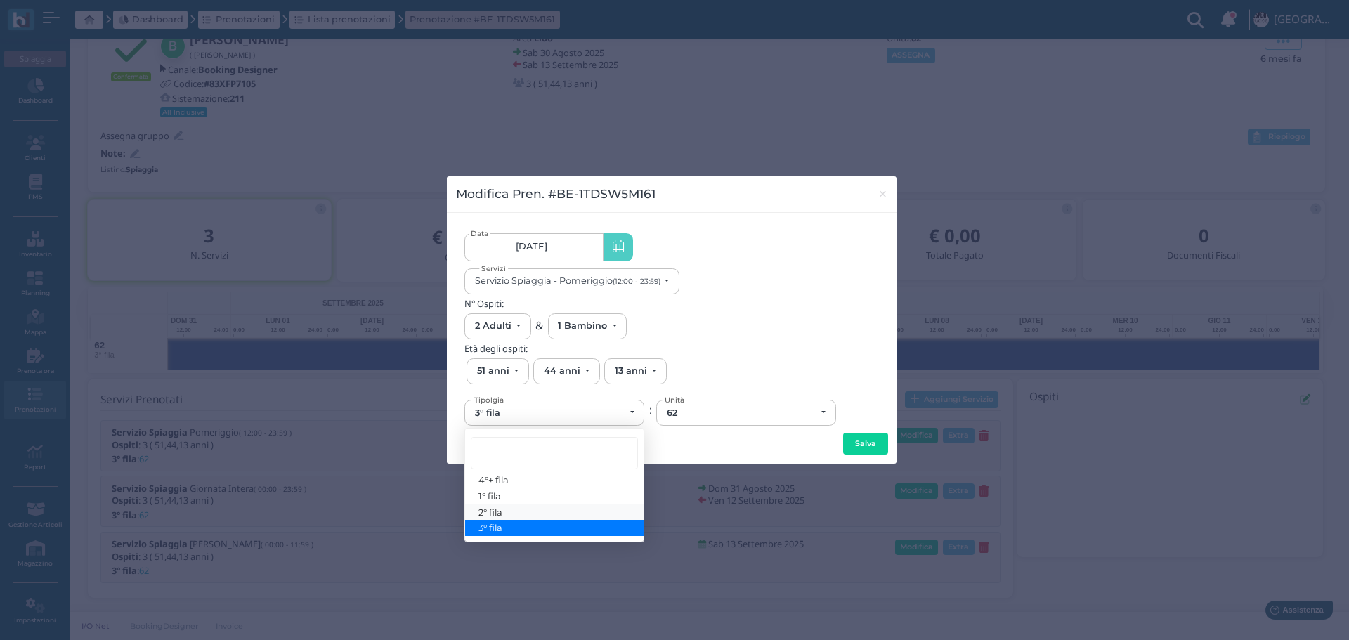
click at [518, 510] on link "2° fila" at bounding box center [554, 512] width 178 height 16
select select "432"
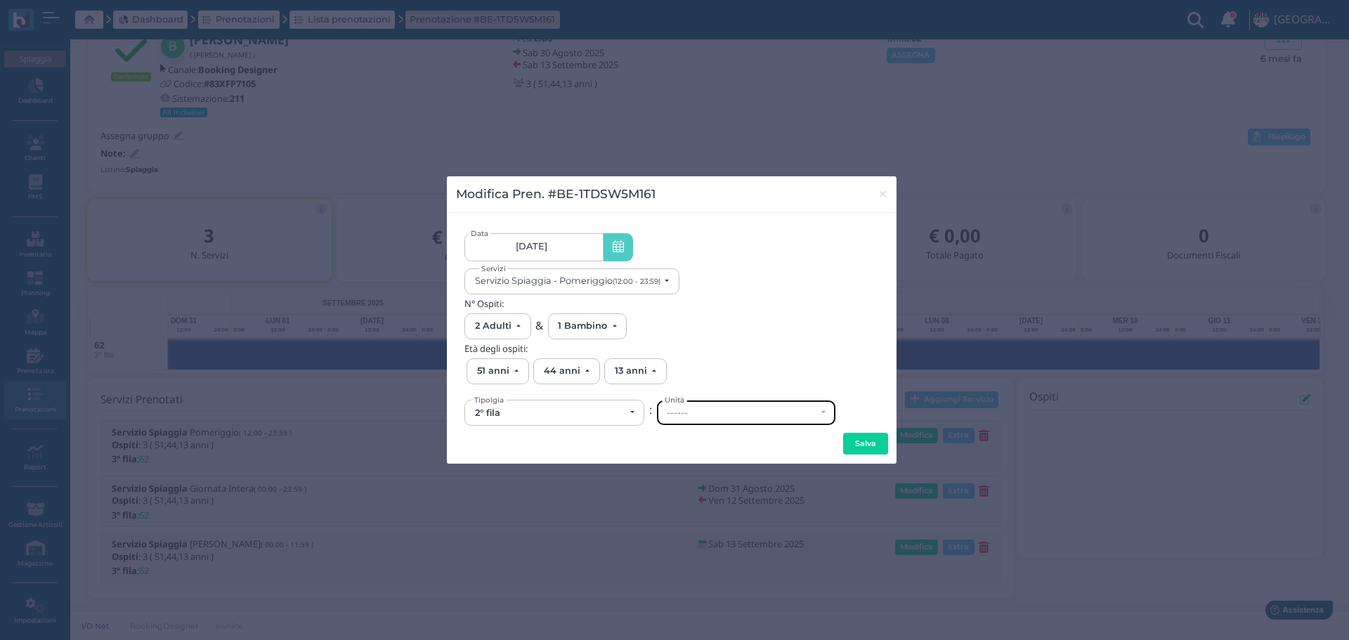
click at [738, 420] on div "------" at bounding box center [746, 412] width 178 height 25
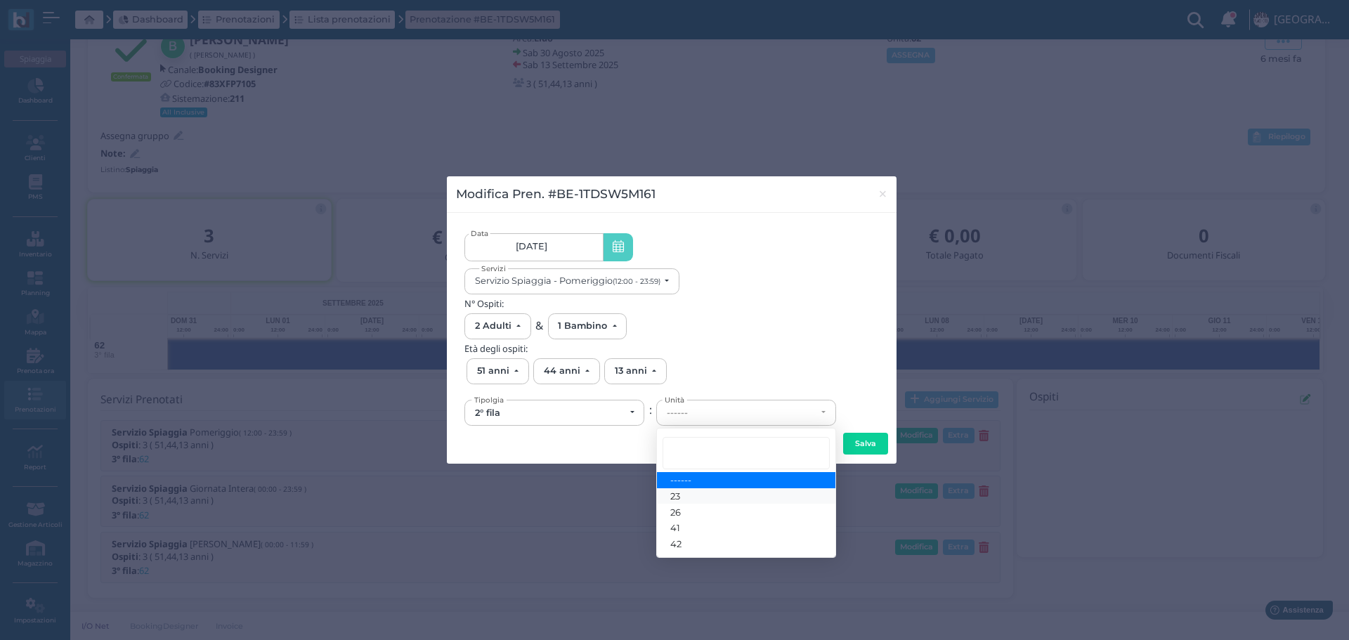
click at [704, 497] on link "23" at bounding box center [746, 496] width 178 height 16
select select "6147"
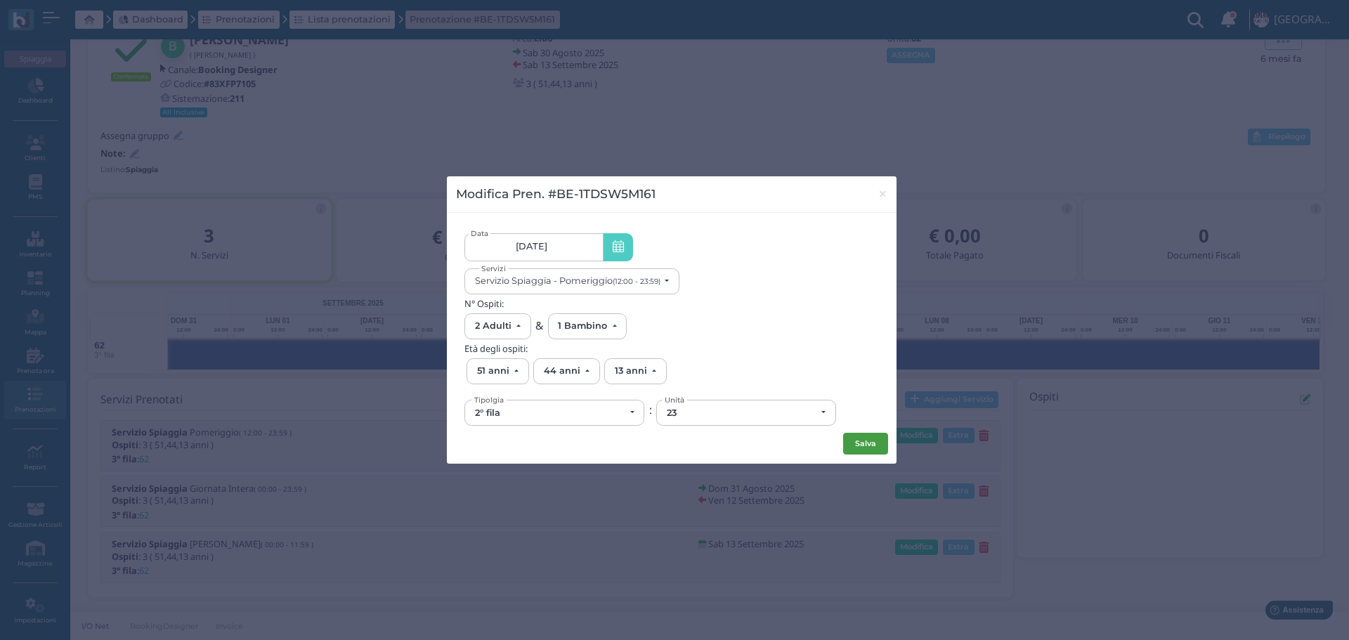
click at [873, 445] on button "Salva" at bounding box center [865, 444] width 45 height 22
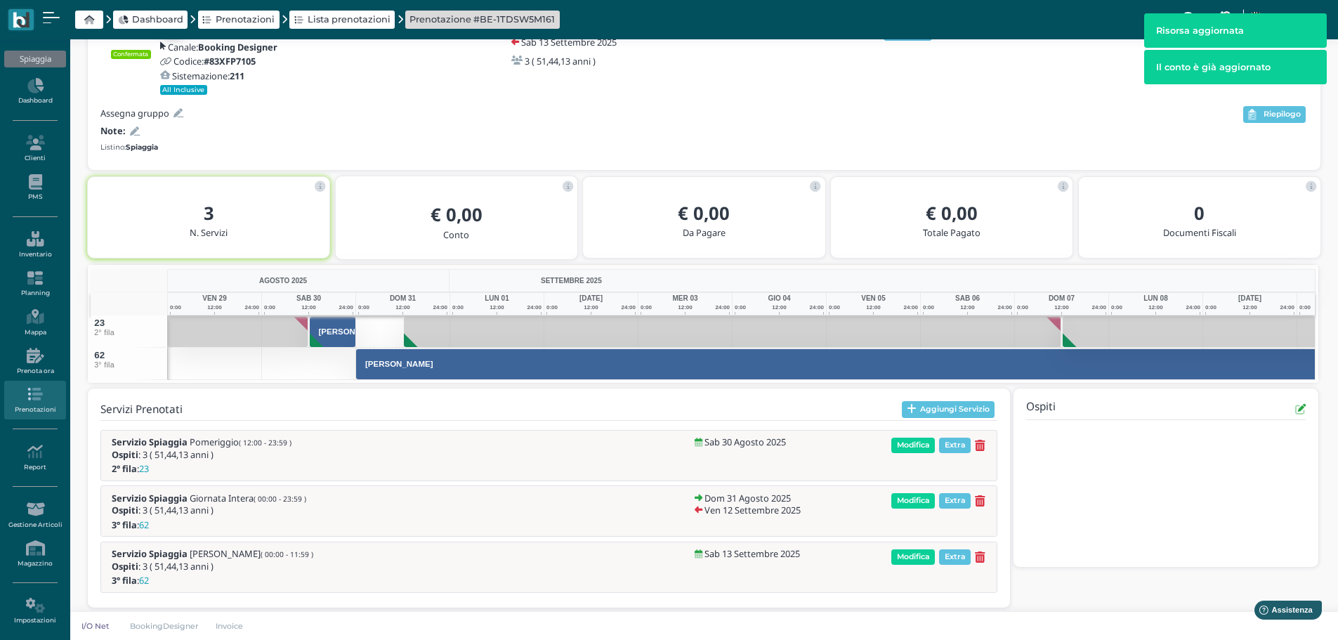
scroll to position [107, 0]
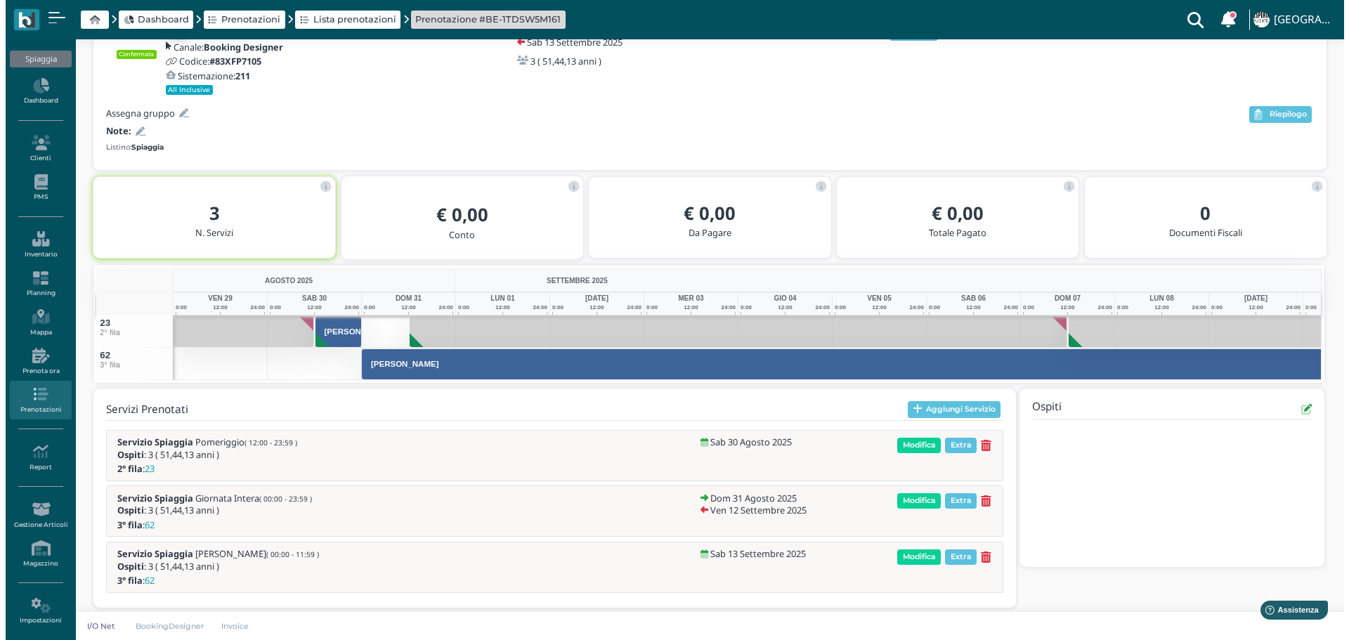
scroll to position [107, 0]
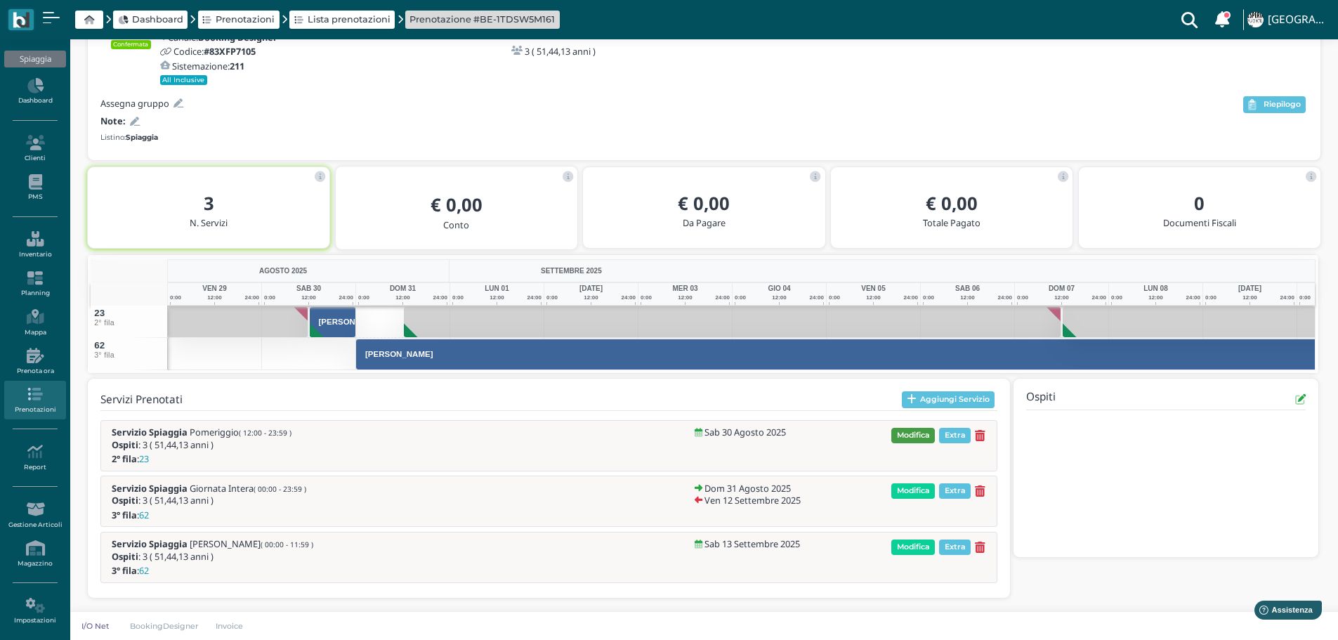
click at [905, 433] on span "Modifica" at bounding box center [913, 435] width 44 height 15
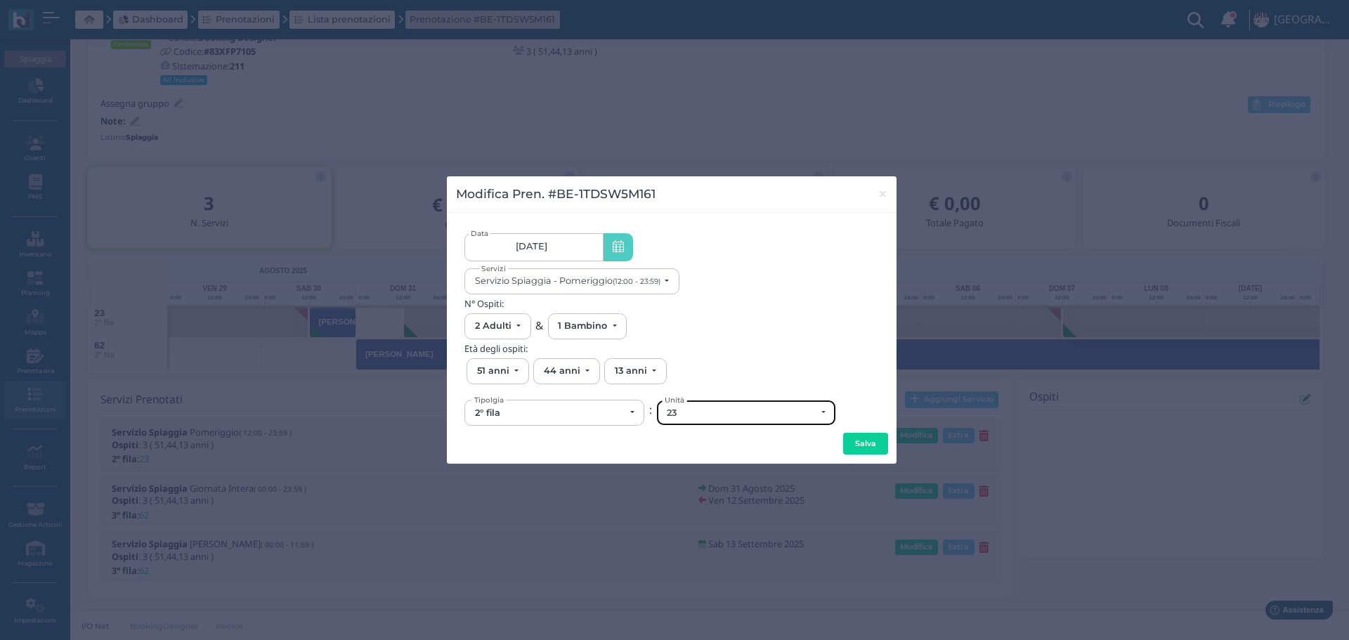
click at [687, 413] on div "23" at bounding box center [742, 412] width 150 height 11
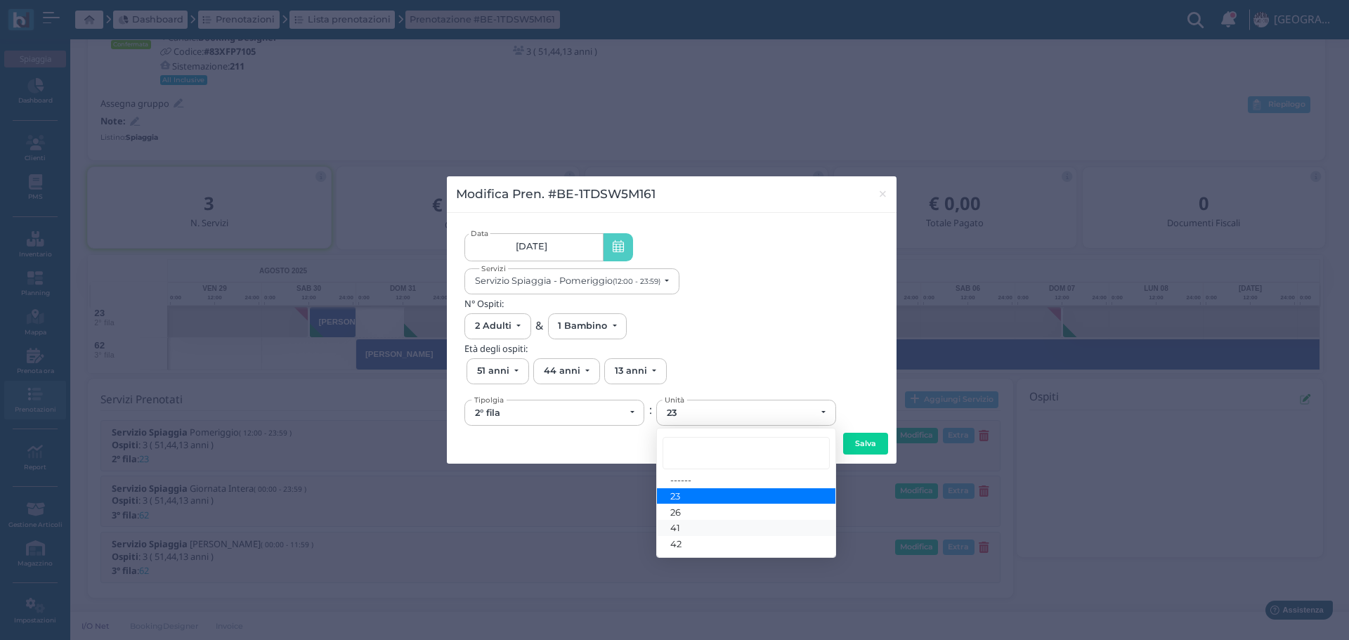
click at [685, 525] on link "41" at bounding box center [746, 528] width 178 height 16
select select "6165"
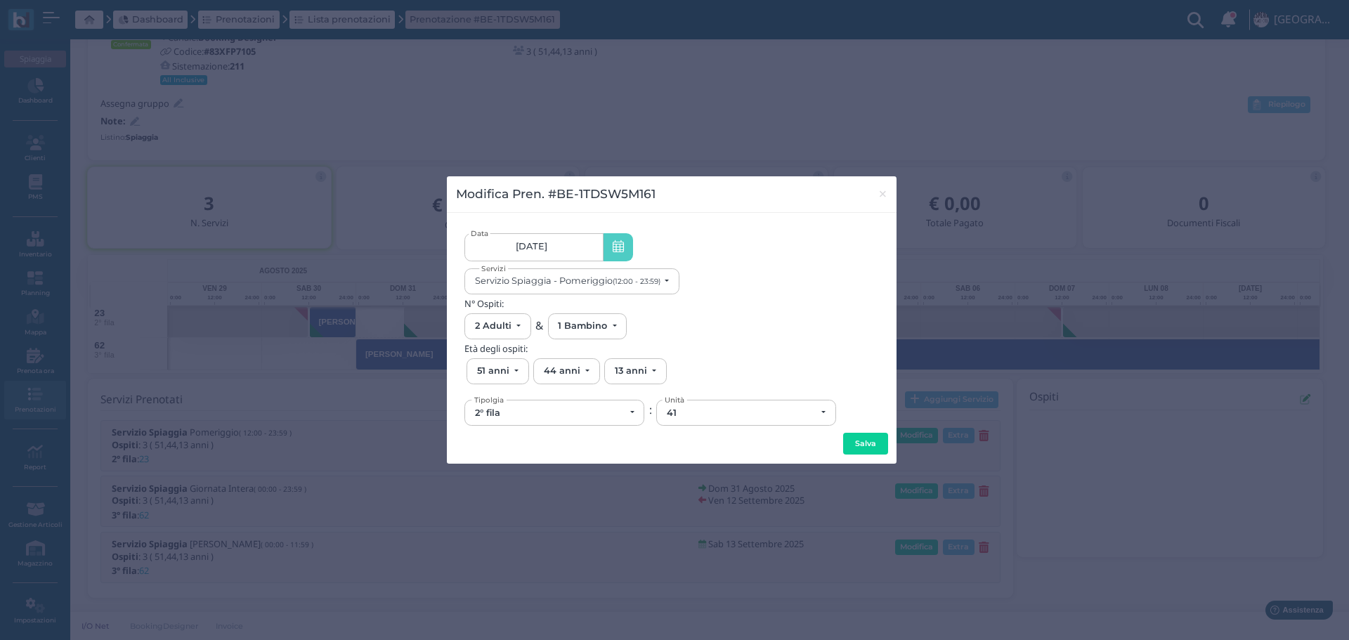
click at [861, 443] on button "Salva" at bounding box center [865, 444] width 45 height 22
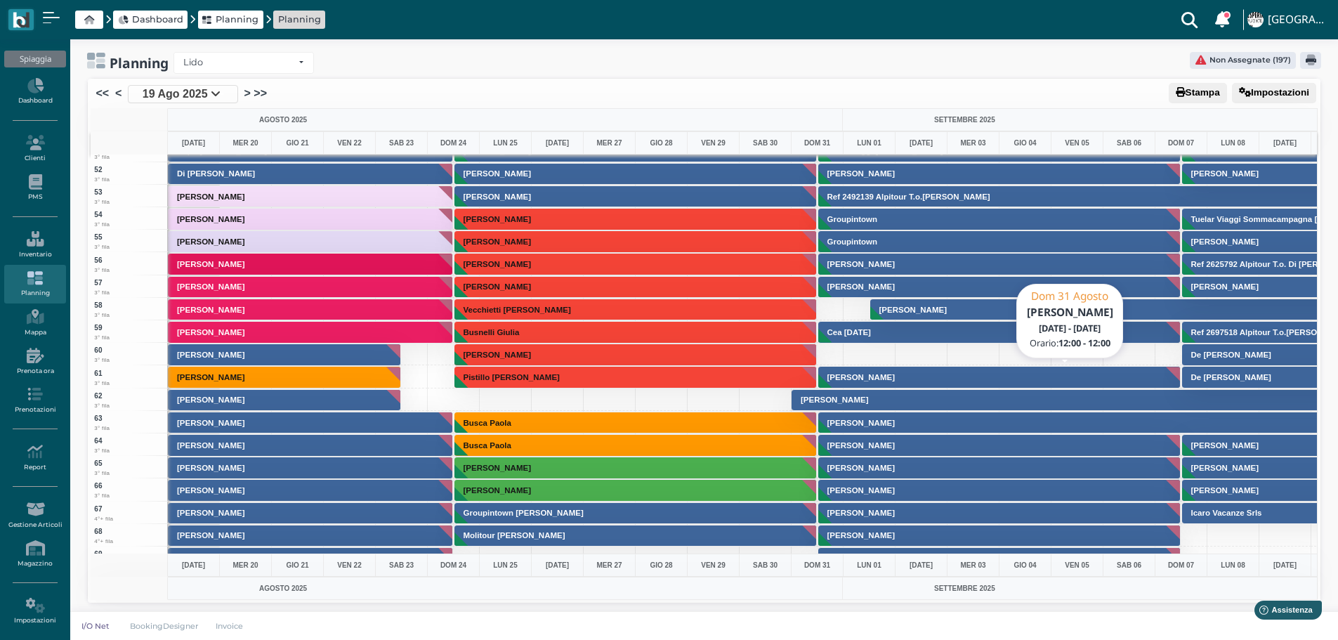
scroll to position [1194, 0]
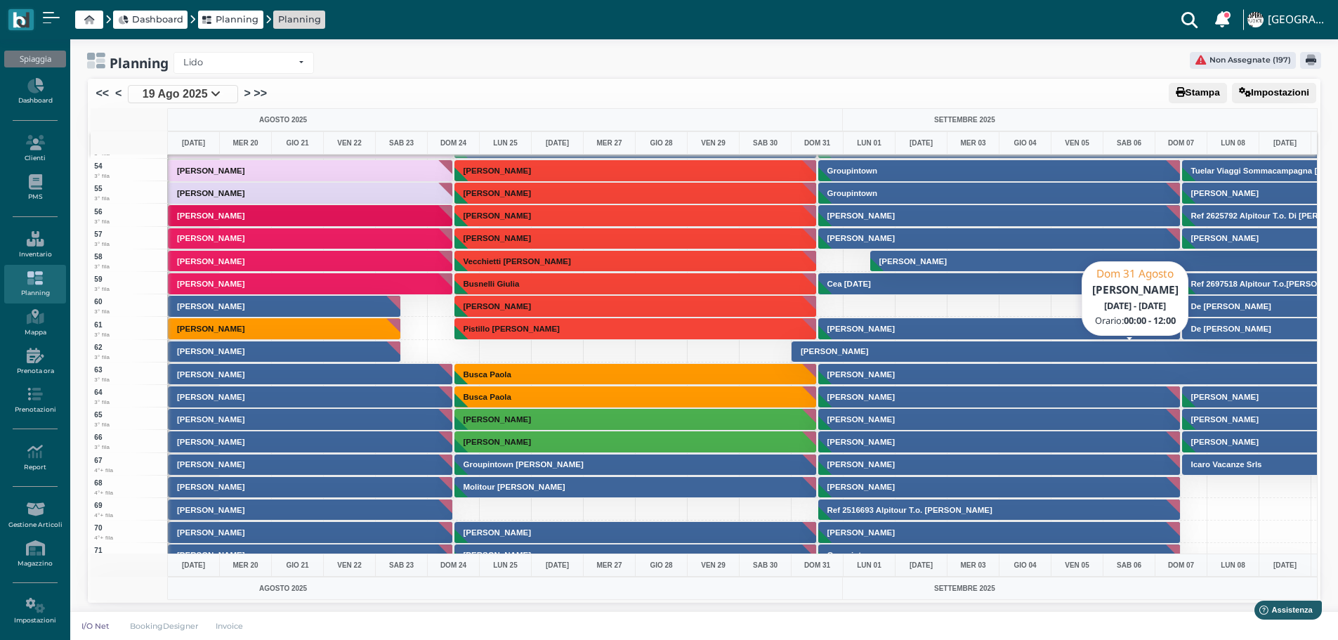
click at [962, 353] on button "[PERSON_NAME]" at bounding box center [1142, 352] width 701 height 22
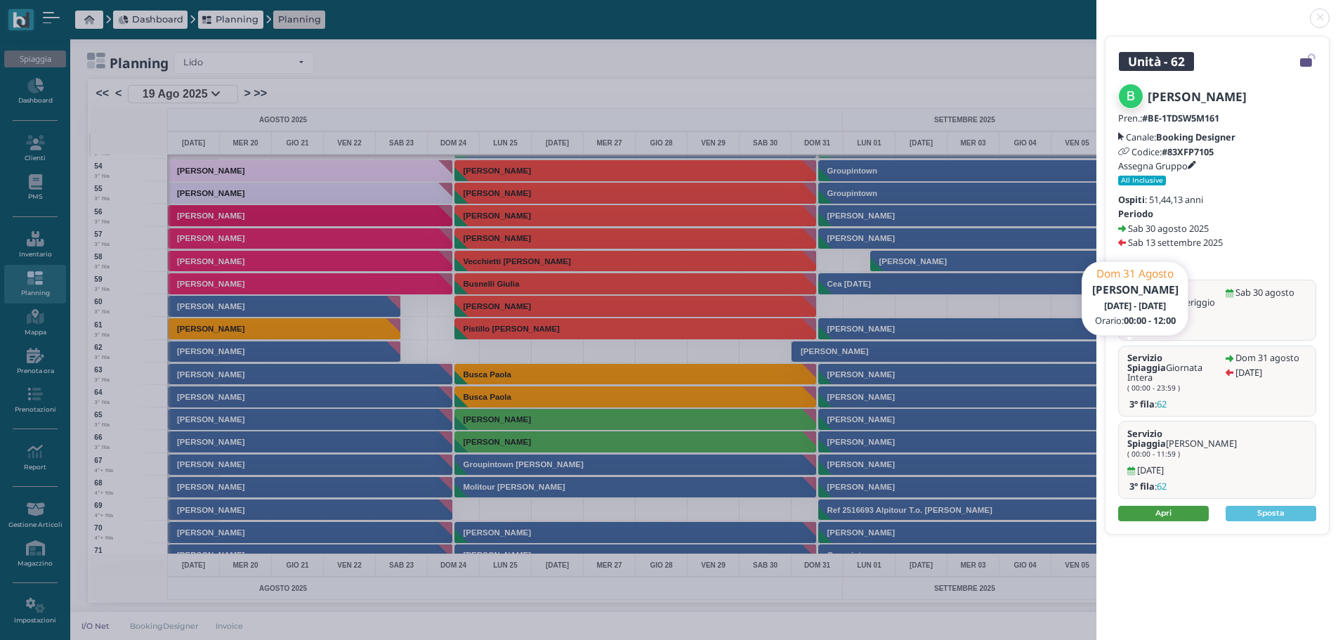
click at [1178, 506] on link "Apri" at bounding box center [1163, 513] width 91 height 15
click at [1096, 10] on link at bounding box center [1096, 10] width 0 height 0
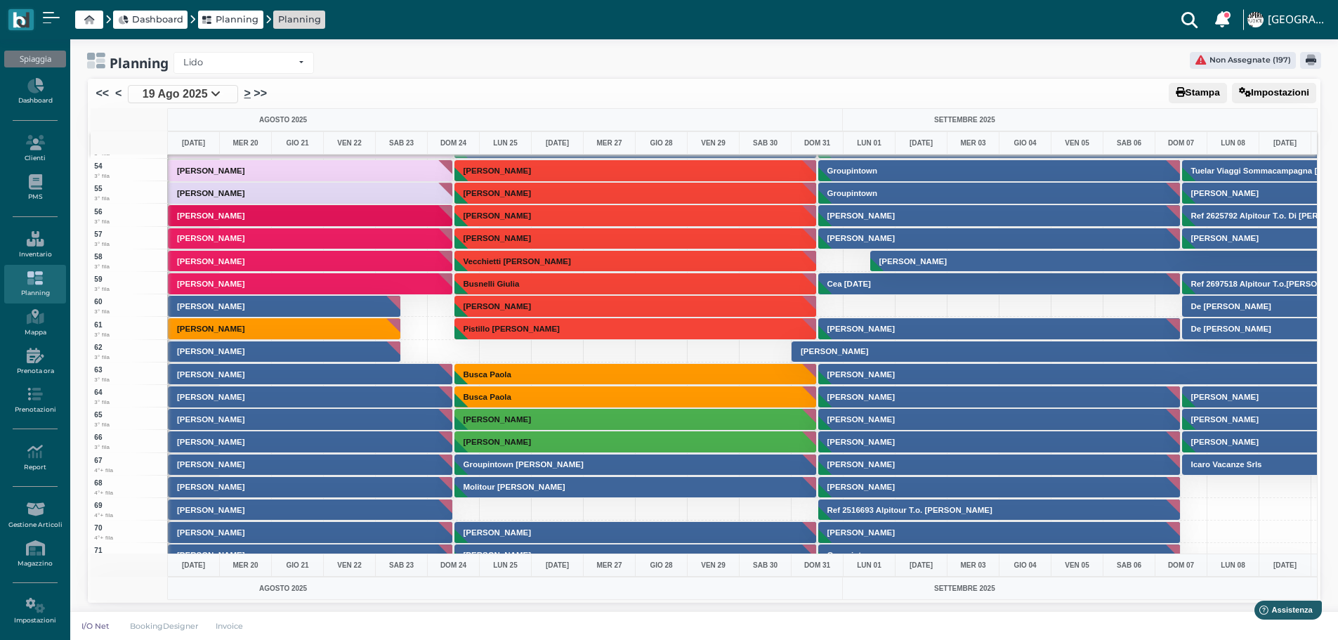
click at [247, 91] on link ">" at bounding box center [247, 93] width 6 height 17
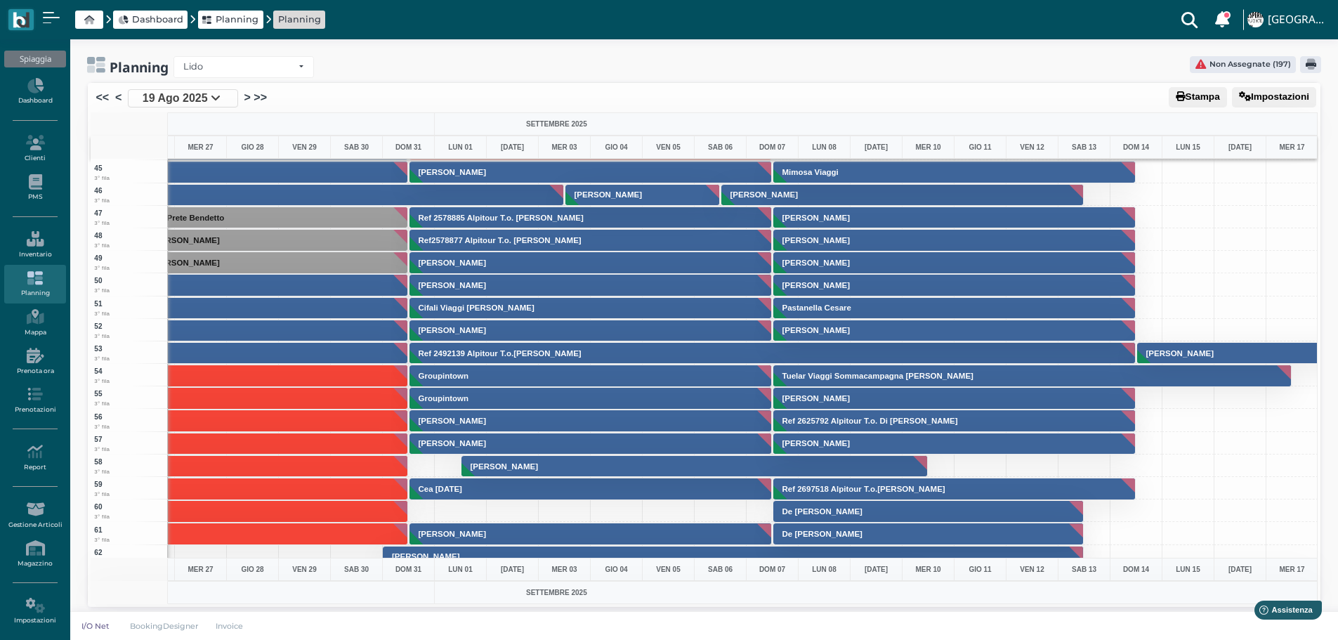
scroll to position [983, 409]
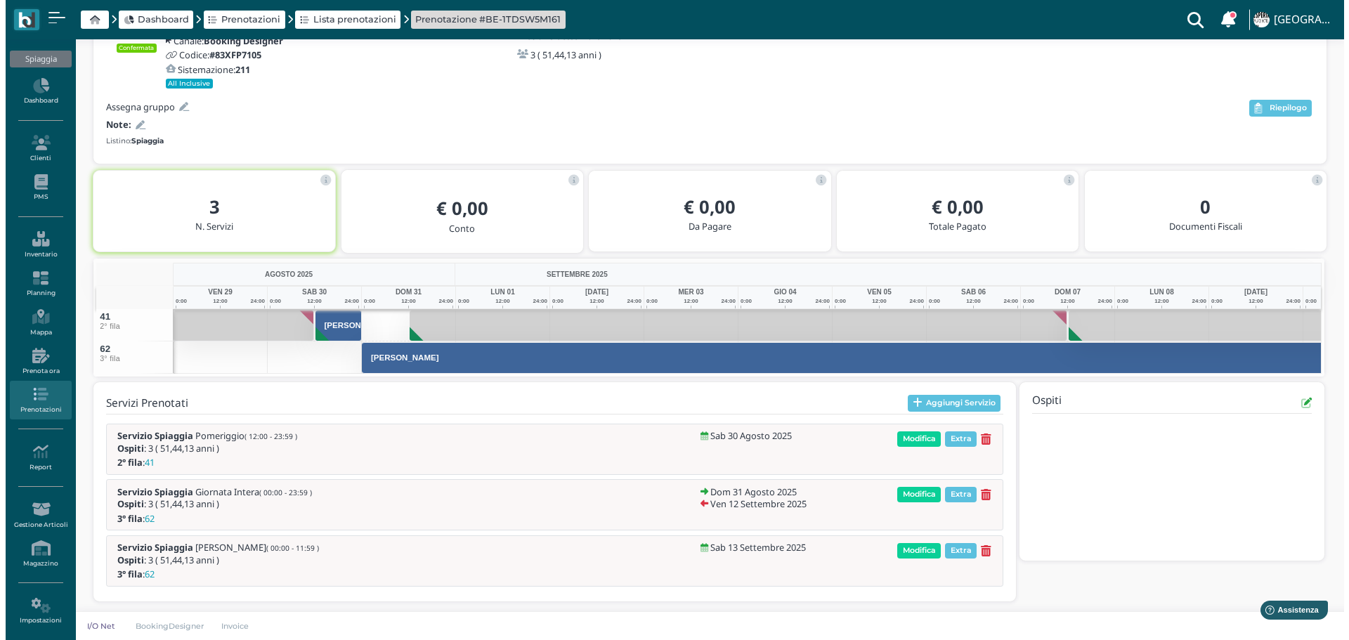
scroll to position [107, 0]
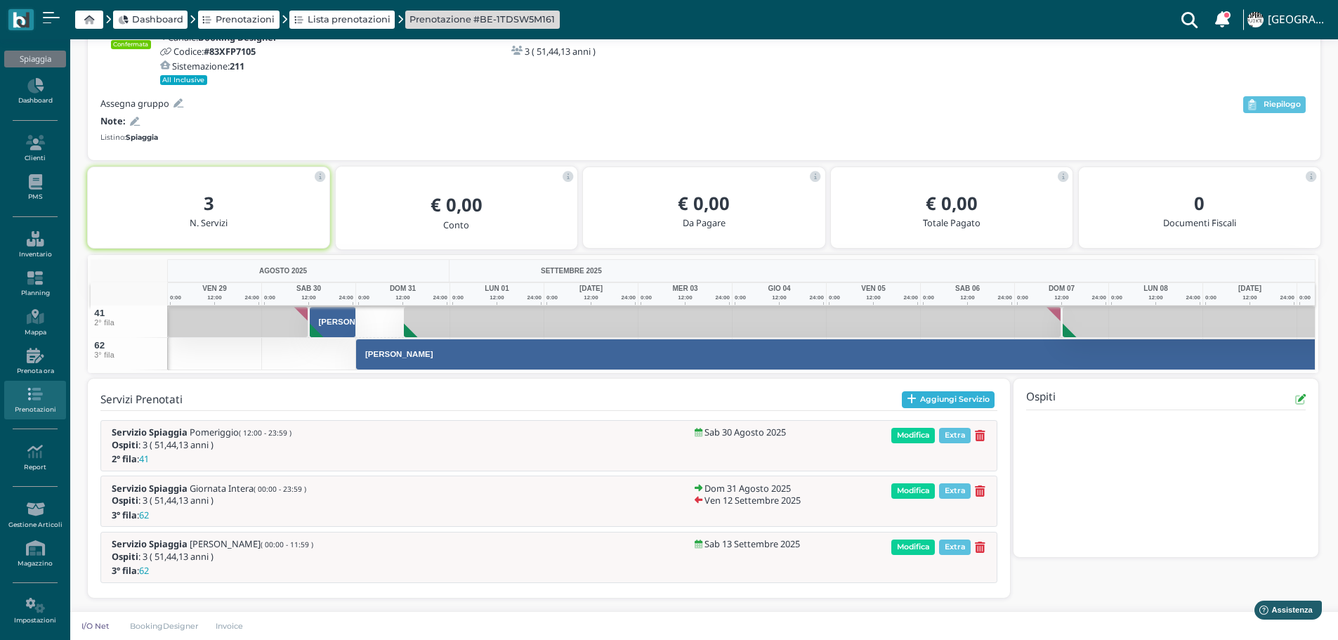
click at [945, 393] on button "Aggiungi Servizio" at bounding box center [948, 399] width 93 height 17
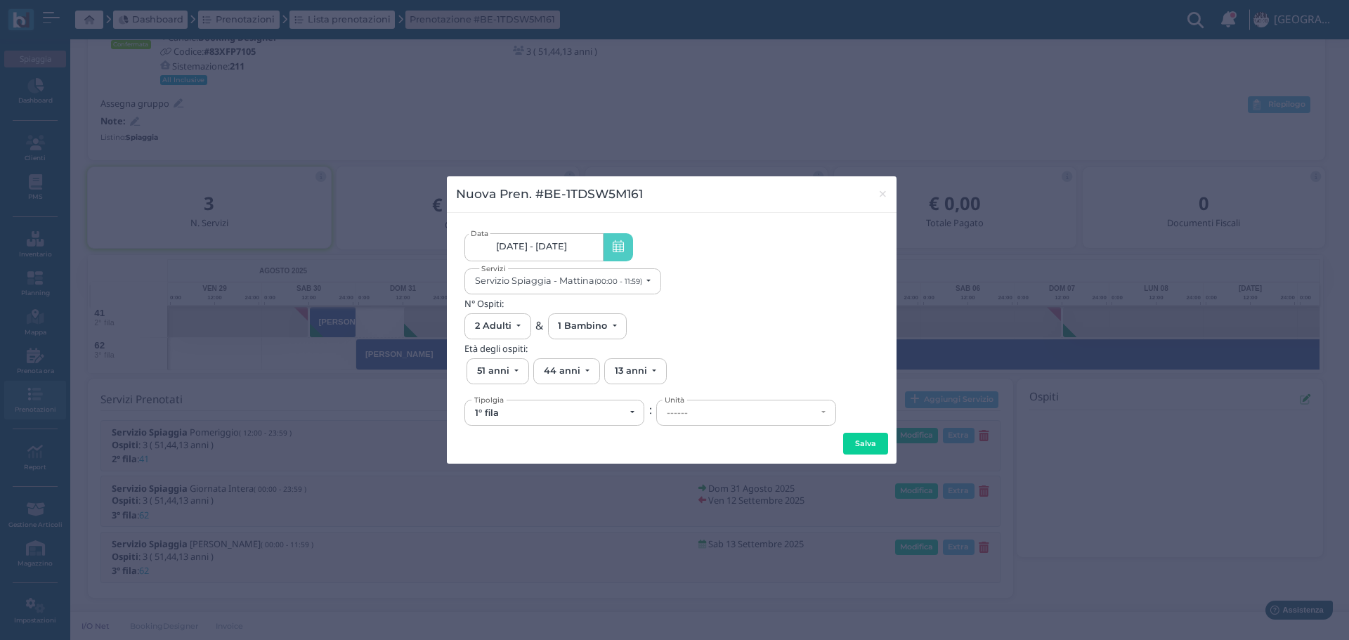
click at [587, 247] on link "30/08/25 - 13/09/25" at bounding box center [533, 247] width 138 height 28
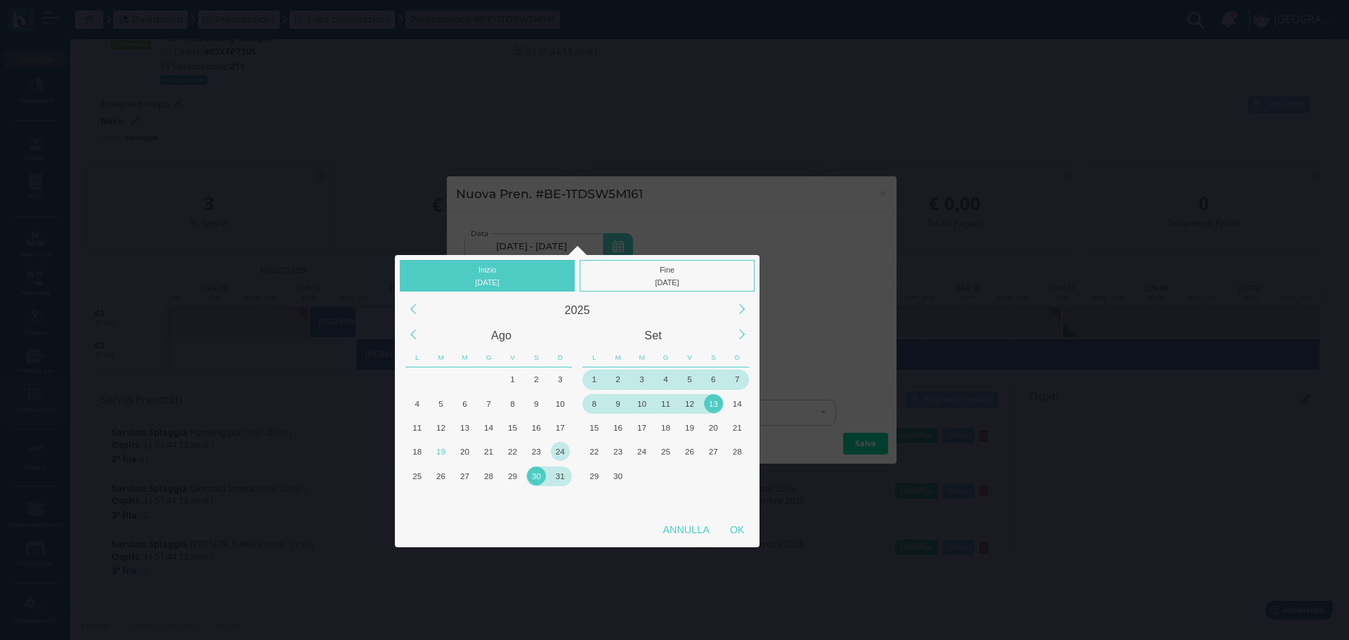
click at [536, 476] on div "30" at bounding box center [536, 475] width 19 height 19
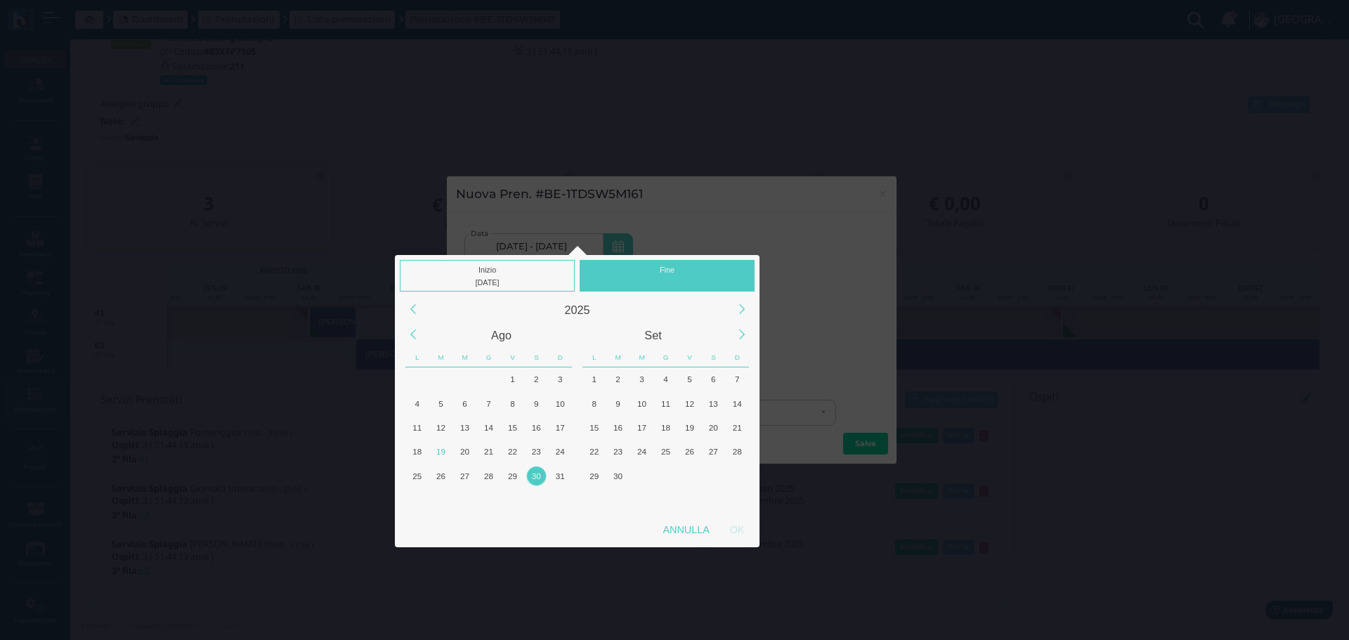
click at [681, 268] on div "Fine" at bounding box center [666, 276] width 175 height 32
click at [674, 528] on div "Annulla" at bounding box center [685, 529] width 67 height 25
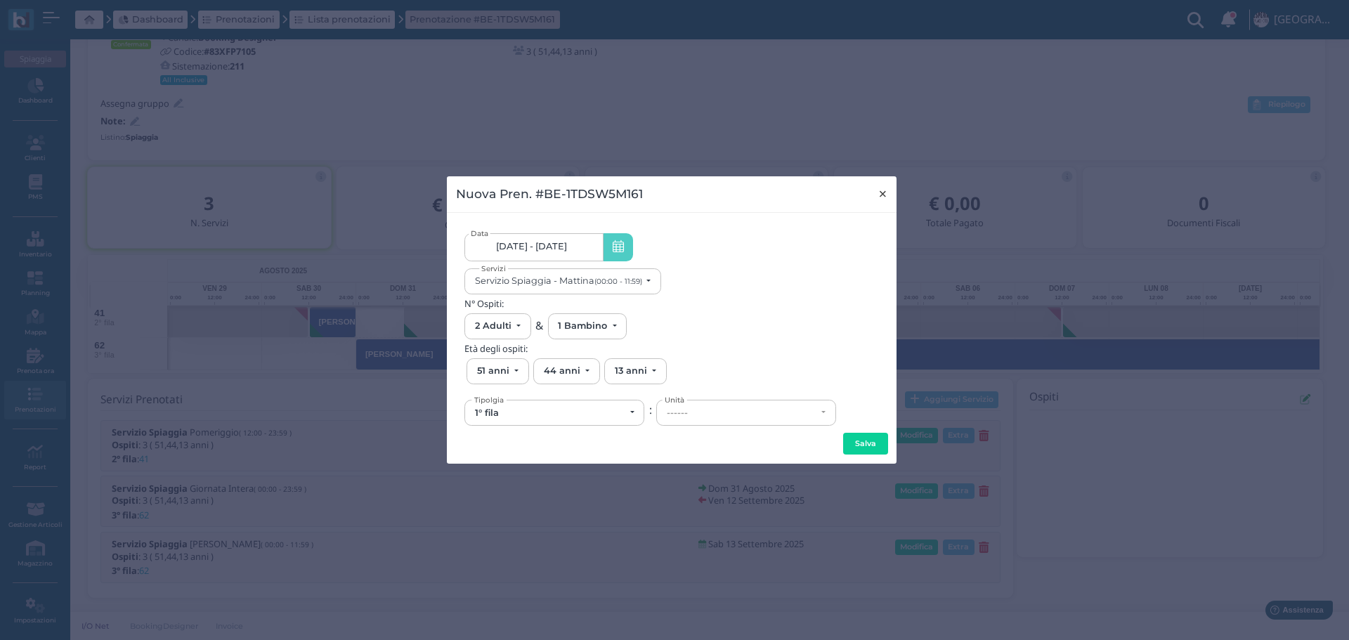
click at [890, 190] on button "×" at bounding box center [882, 194] width 29 height 36
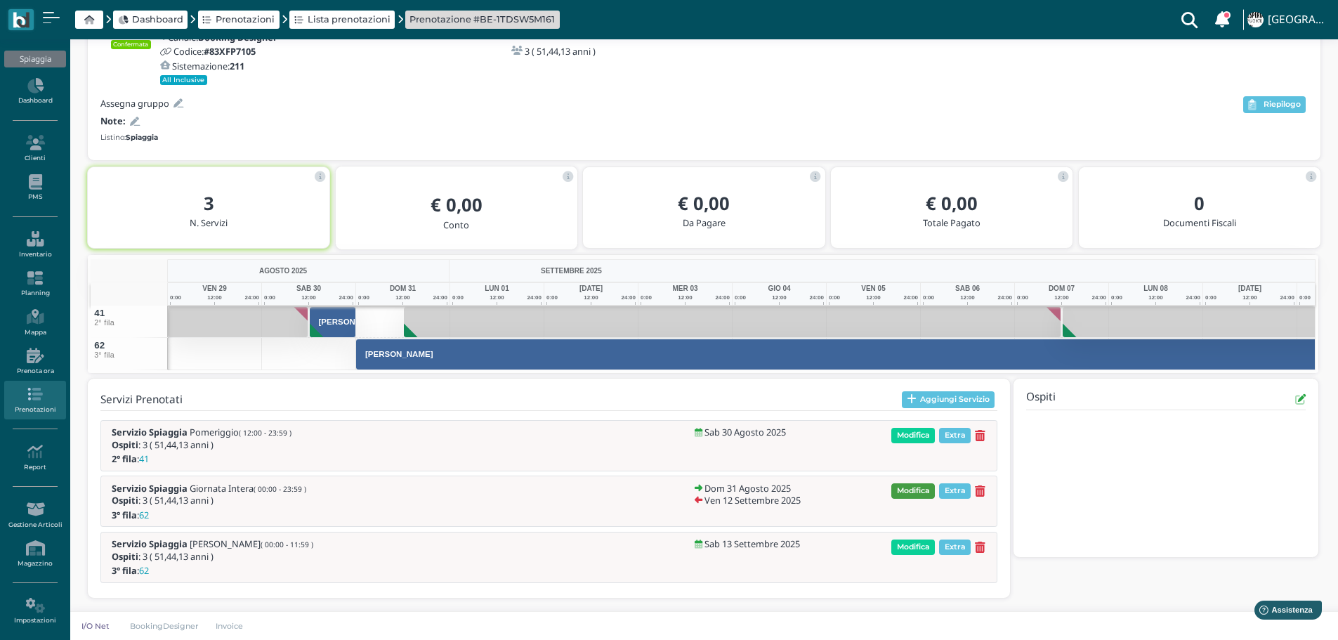
click at [918, 490] on span "Modifica" at bounding box center [913, 490] width 44 height 15
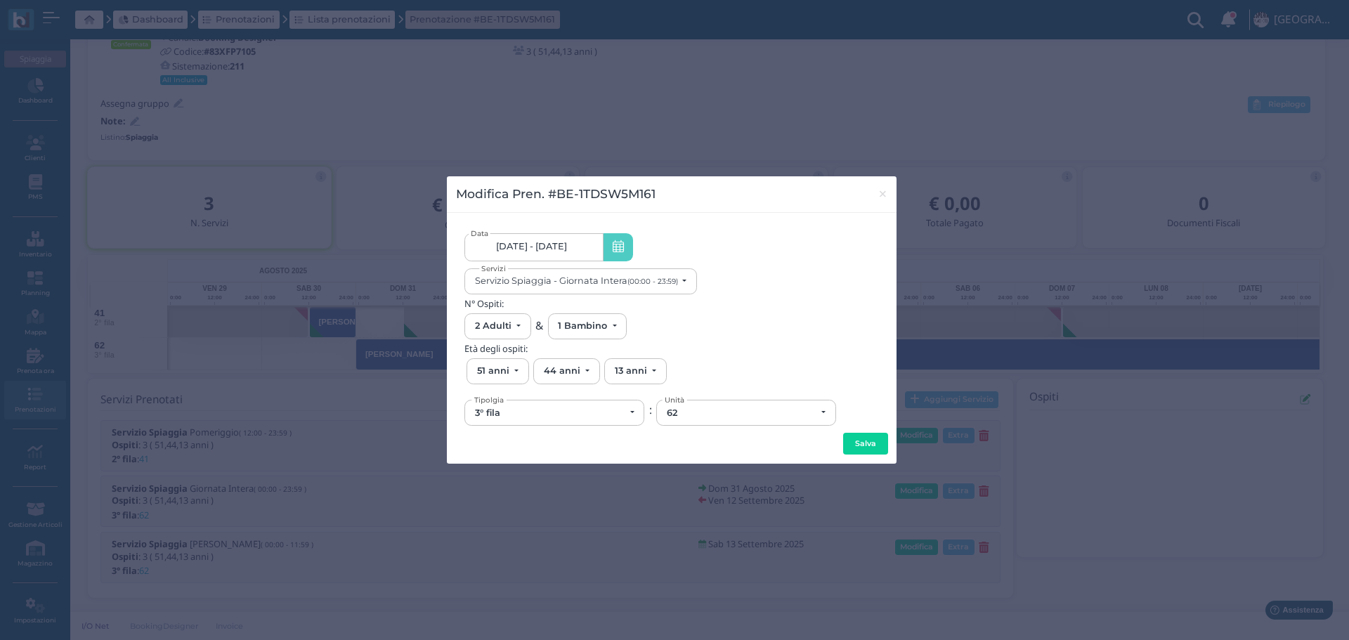
click at [581, 239] on link "31/08/25 - 12/09/25" at bounding box center [533, 247] width 138 height 28
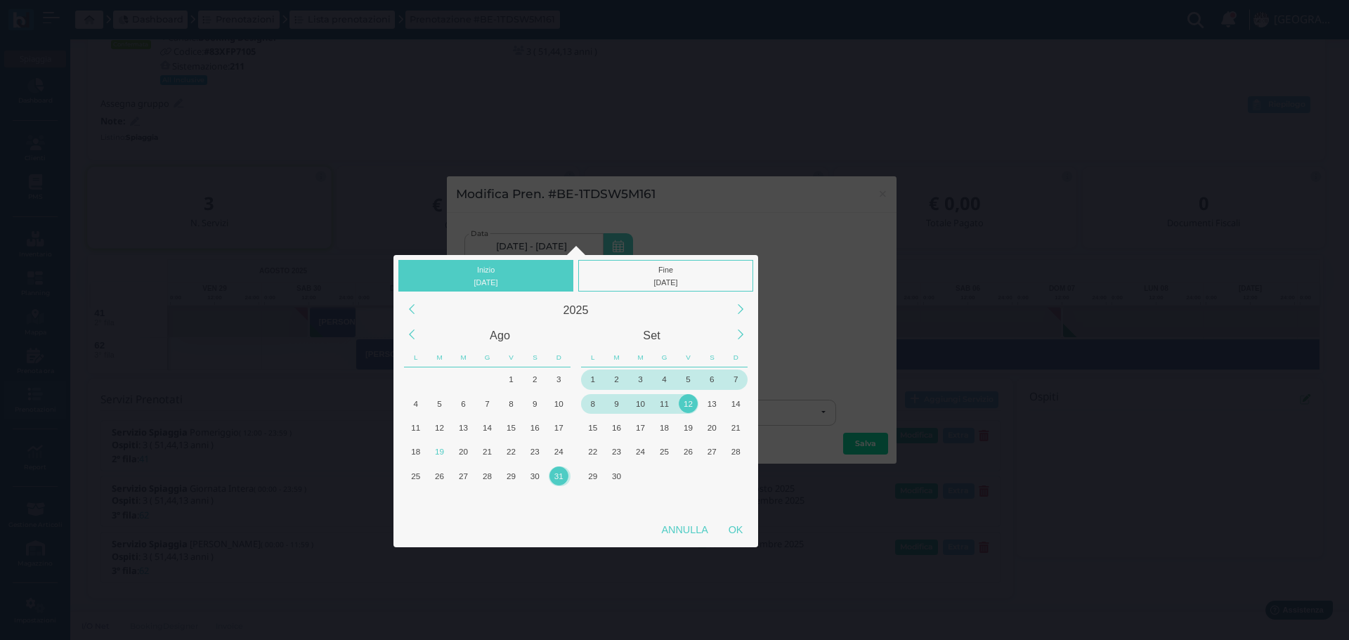
click at [593, 375] on div "1" at bounding box center [592, 378] width 19 height 19
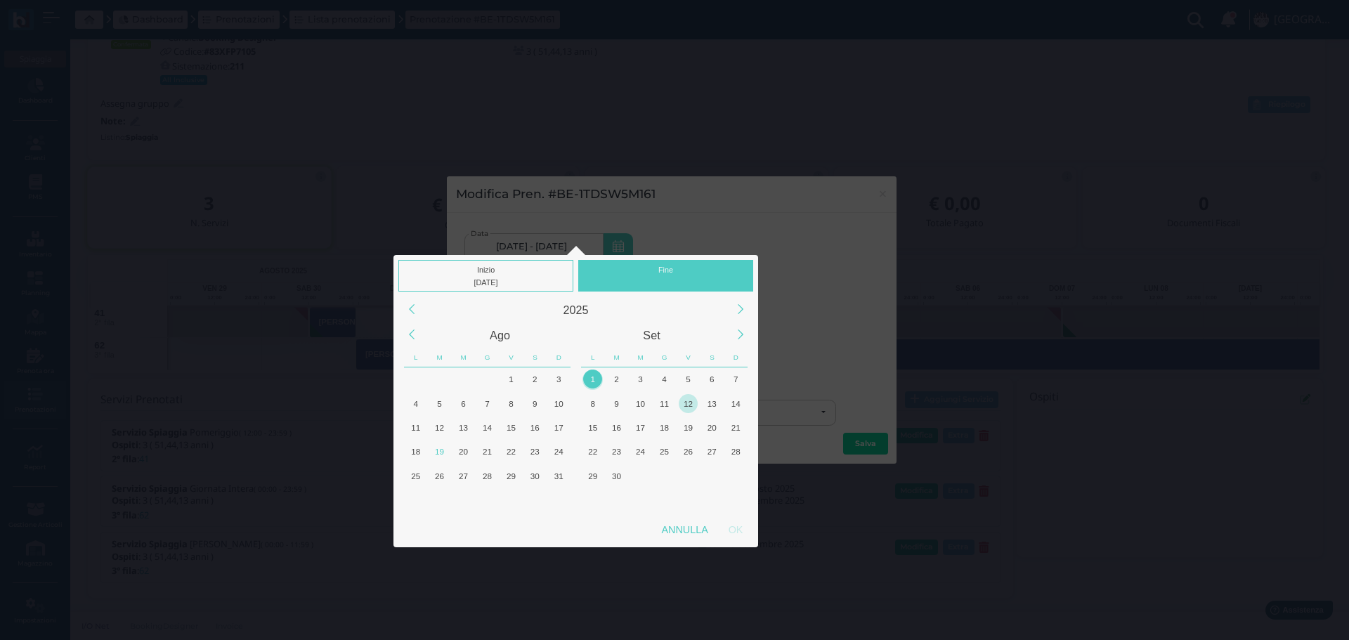
click at [692, 400] on div "12" at bounding box center [687, 403] width 19 height 19
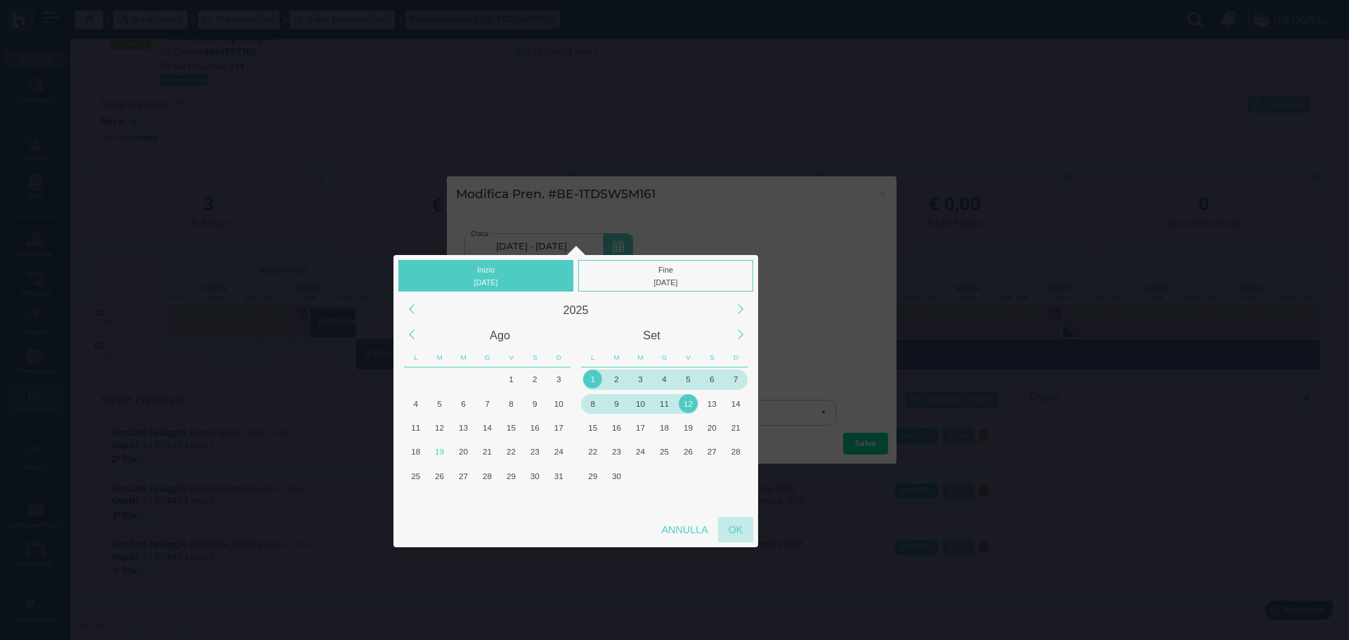
click at [735, 526] on div "OK" at bounding box center [735, 529] width 35 height 25
type input "01/09/2025 - 12/09/2025"
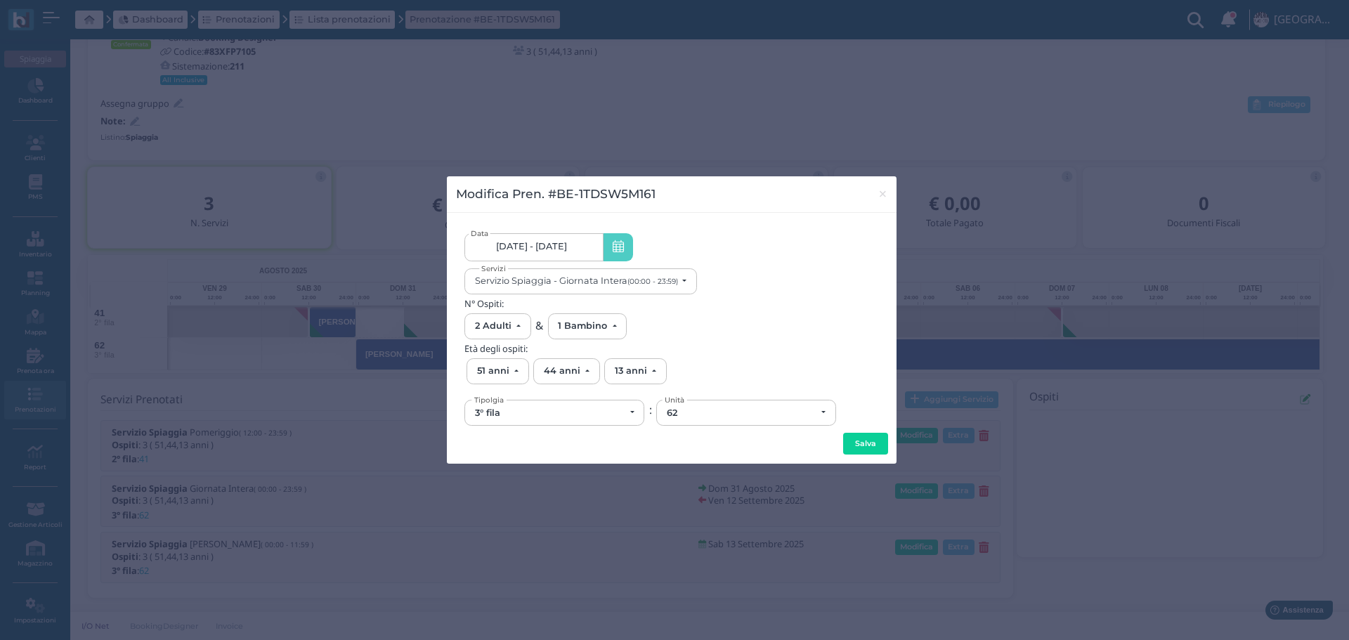
scroll to position [0, 126]
click at [864, 436] on button "Salva" at bounding box center [865, 444] width 45 height 22
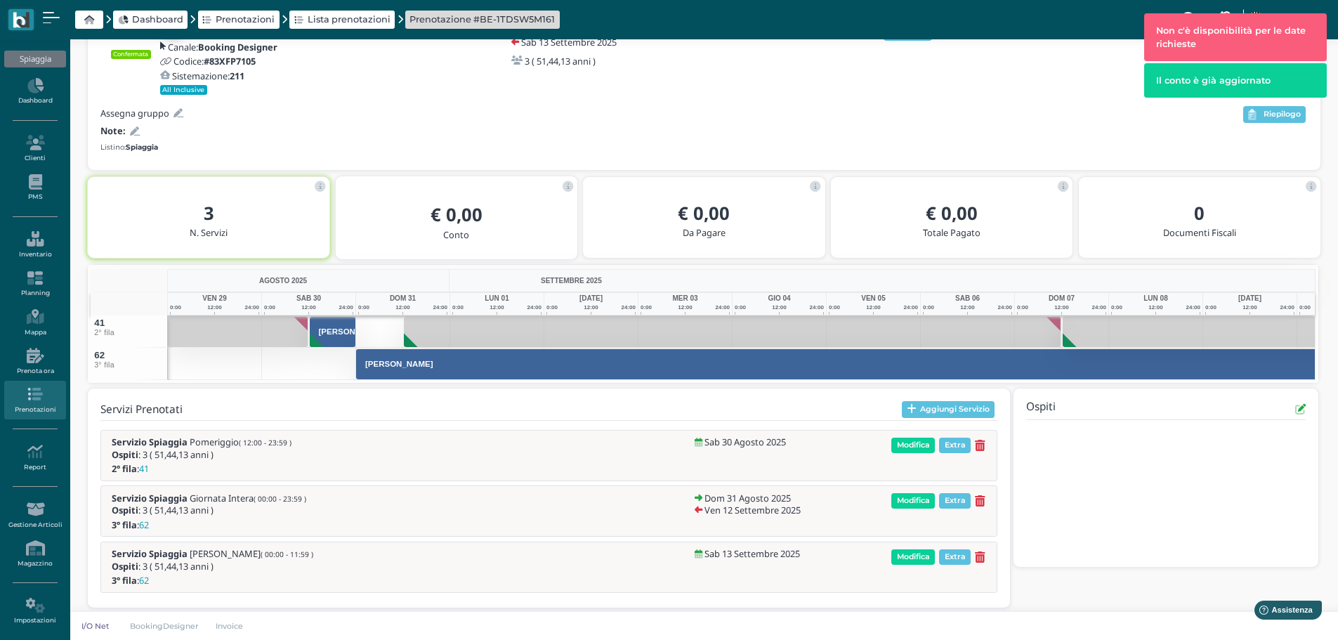
scroll to position [107, 0]
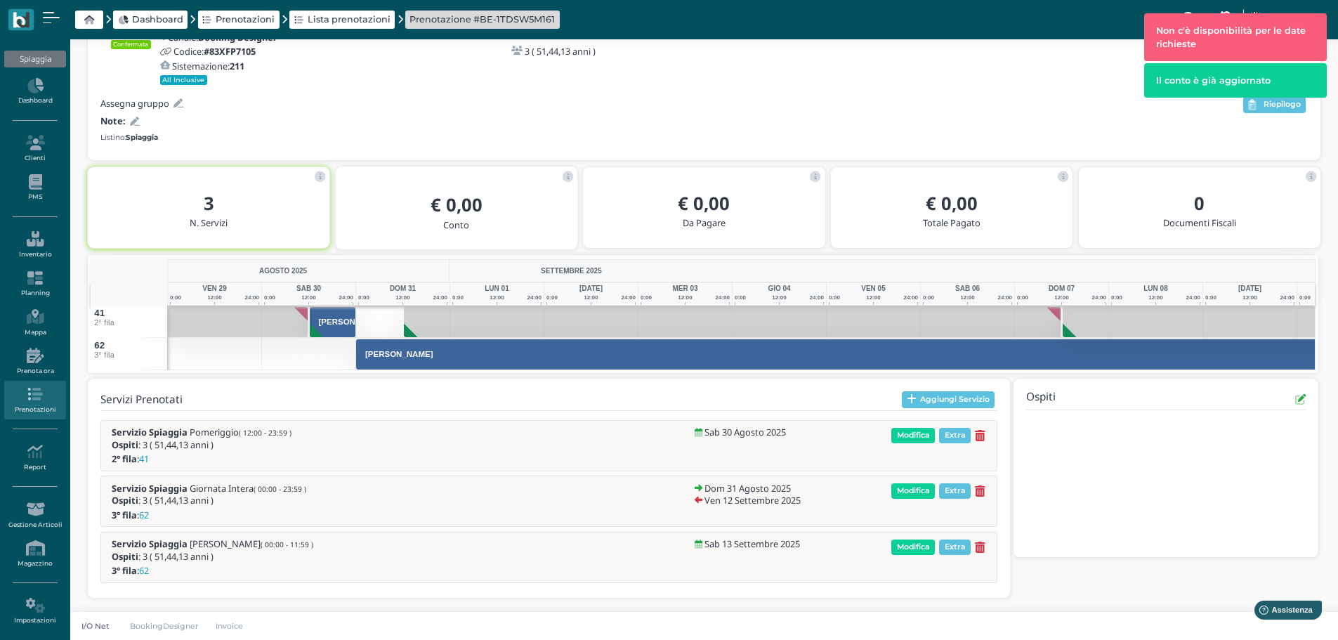
click at [980, 487] on icon at bounding box center [980, 491] width 11 height 12
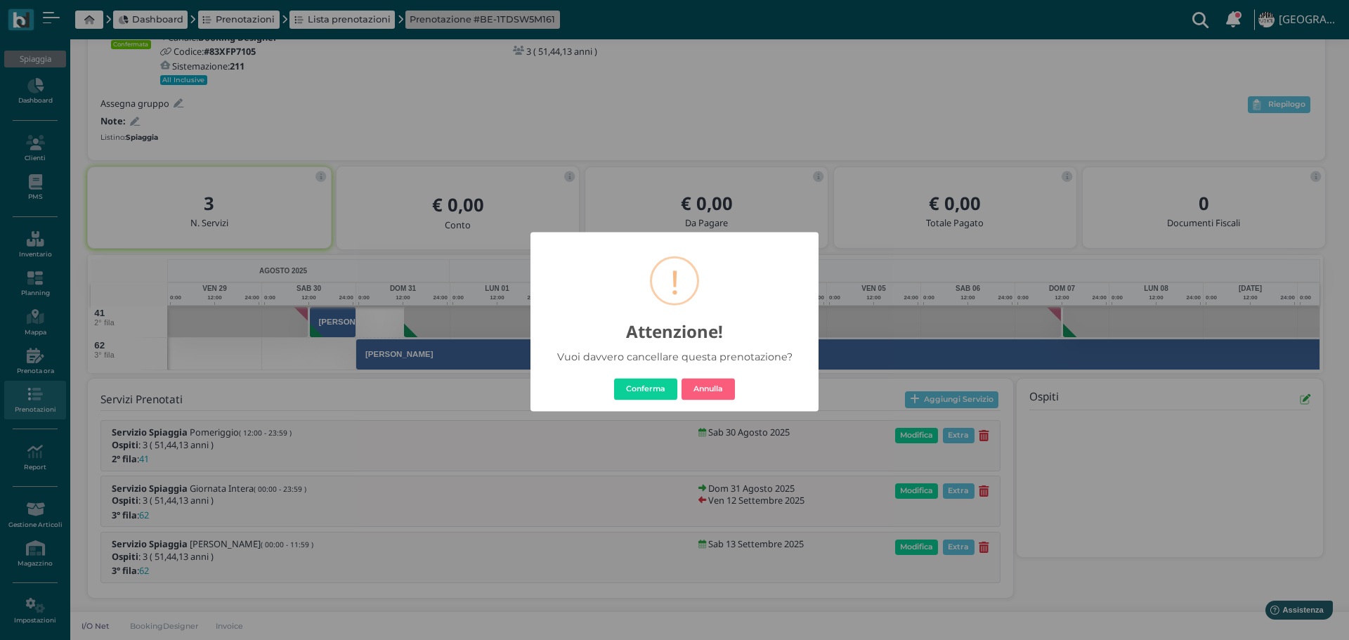
click at [658, 381] on button "Conferma" at bounding box center [645, 389] width 63 height 22
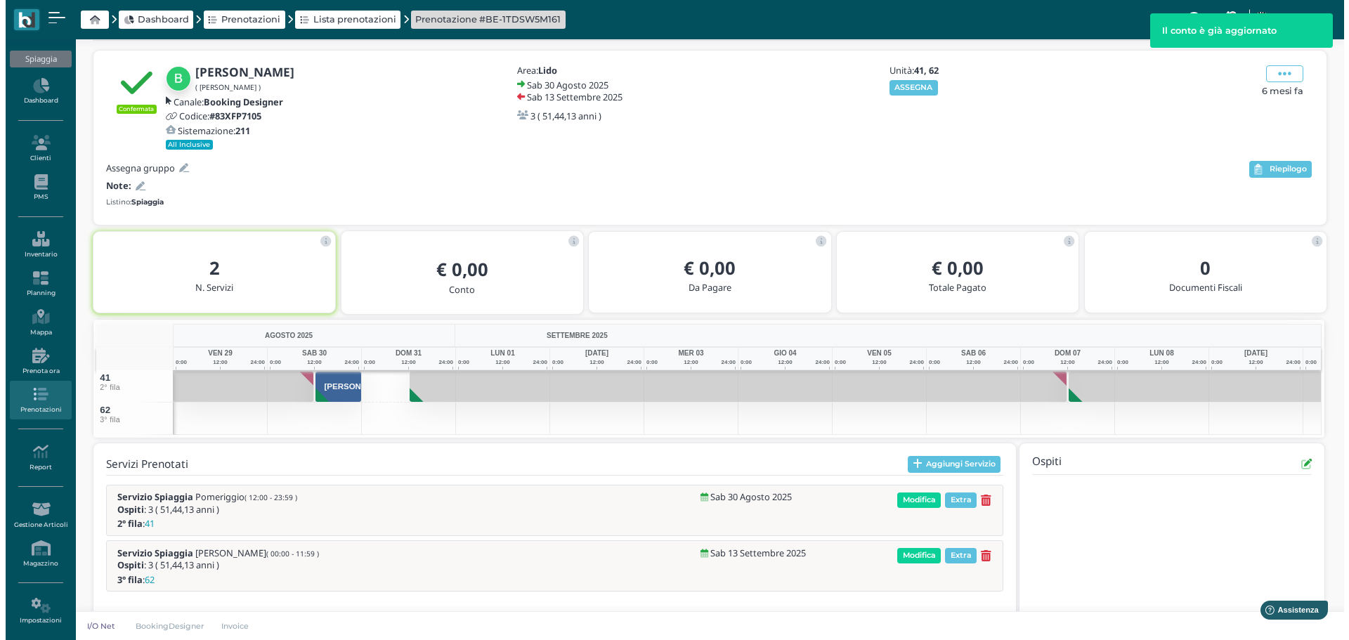
scroll to position [67, 0]
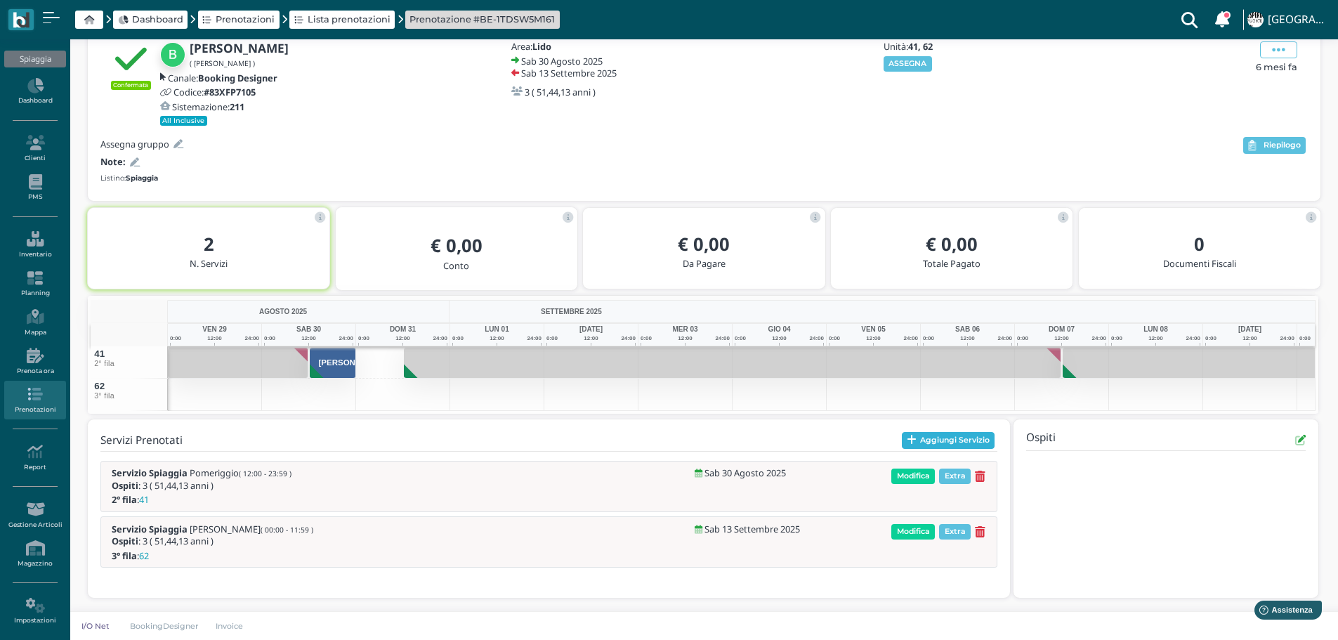
click at [952, 435] on button "Aggiungi Servizio" at bounding box center [948, 440] width 93 height 17
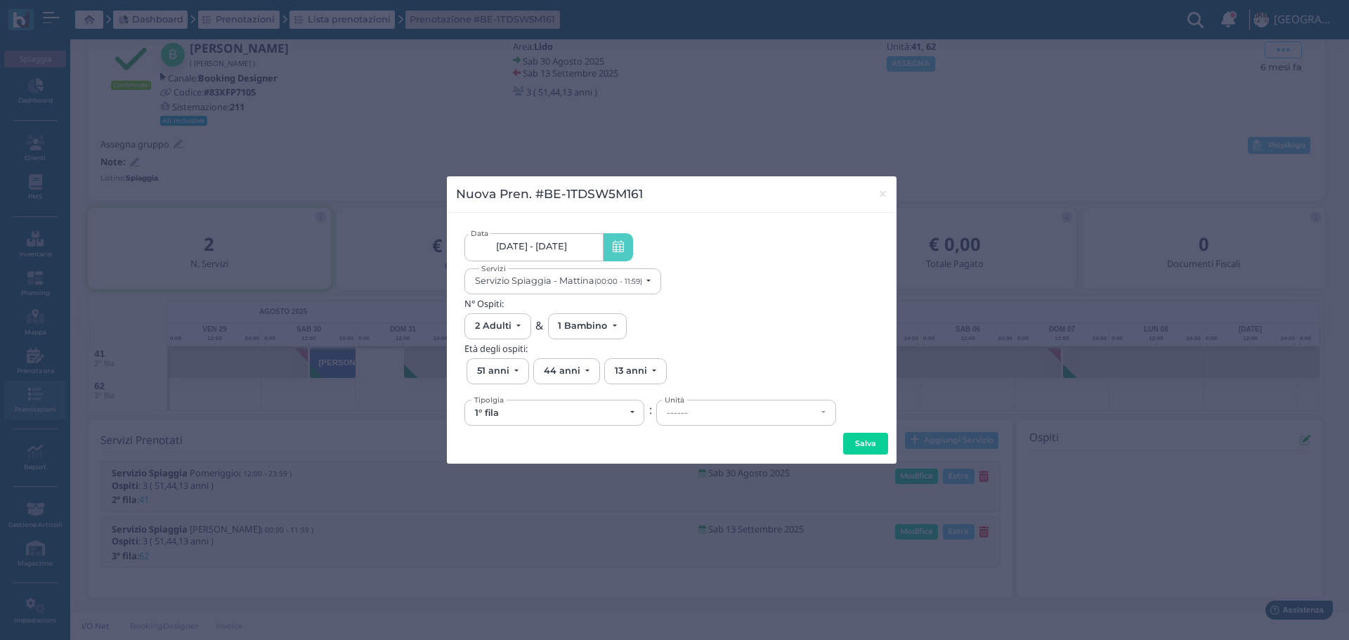
click at [593, 250] on link "30/08/25 - 13/09/25" at bounding box center [533, 247] width 138 height 28
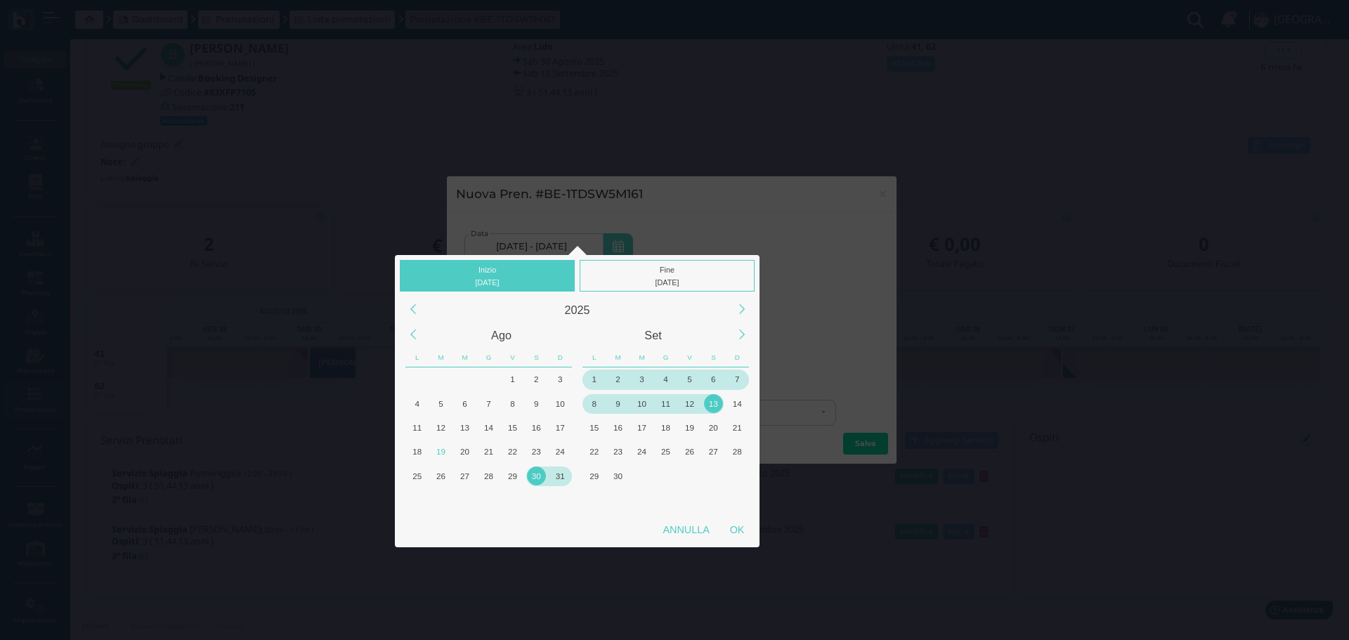
drag, startPoint x: 558, startPoint y: 474, endPoint x: 626, endPoint y: 365, distance: 129.0
click at [562, 470] on div "31" at bounding box center [560, 475] width 19 height 19
click at [688, 270] on div "Fine 13/09/2025" at bounding box center [666, 276] width 175 height 32
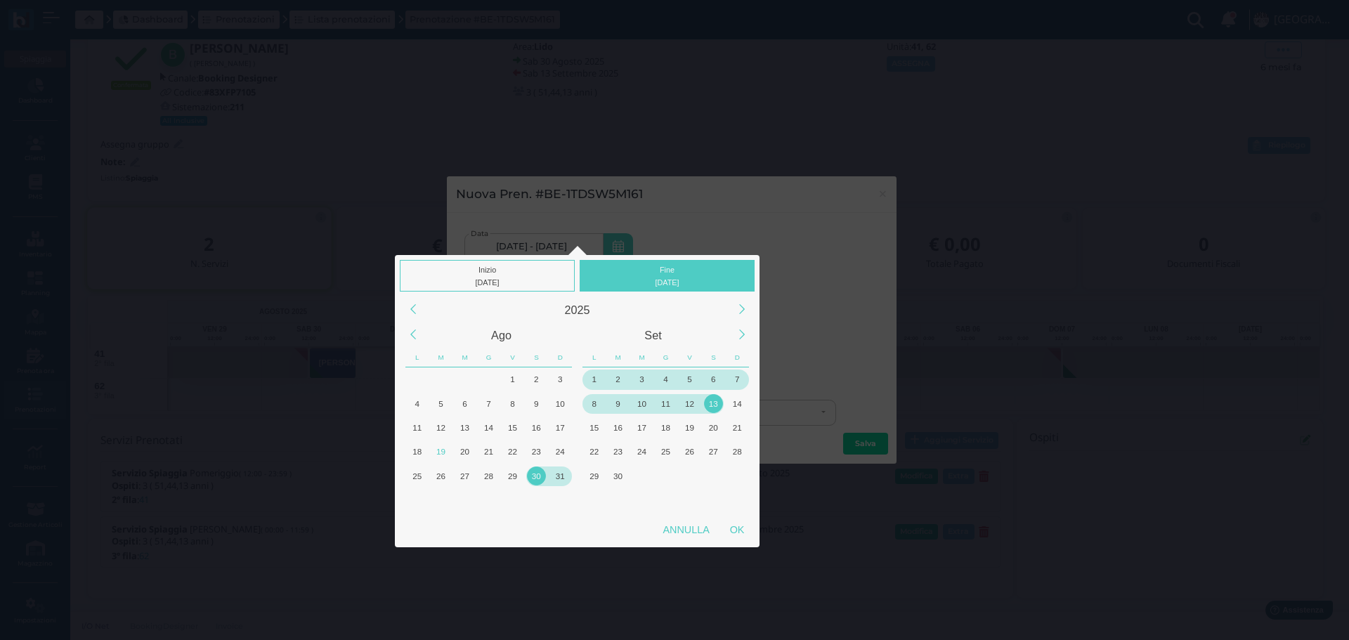
click at [561, 477] on div "31" at bounding box center [560, 475] width 19 height 19
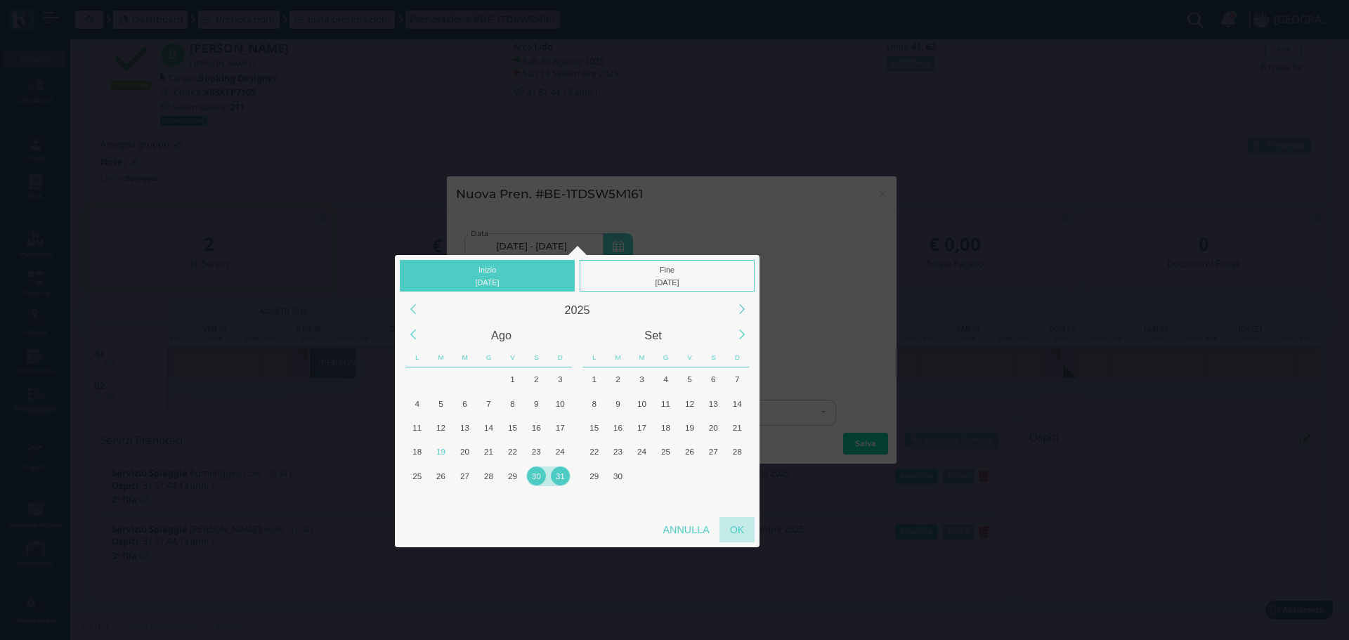
click at [745, 528] on div "OK" at bounding box center [736, 529] width 35 height 25
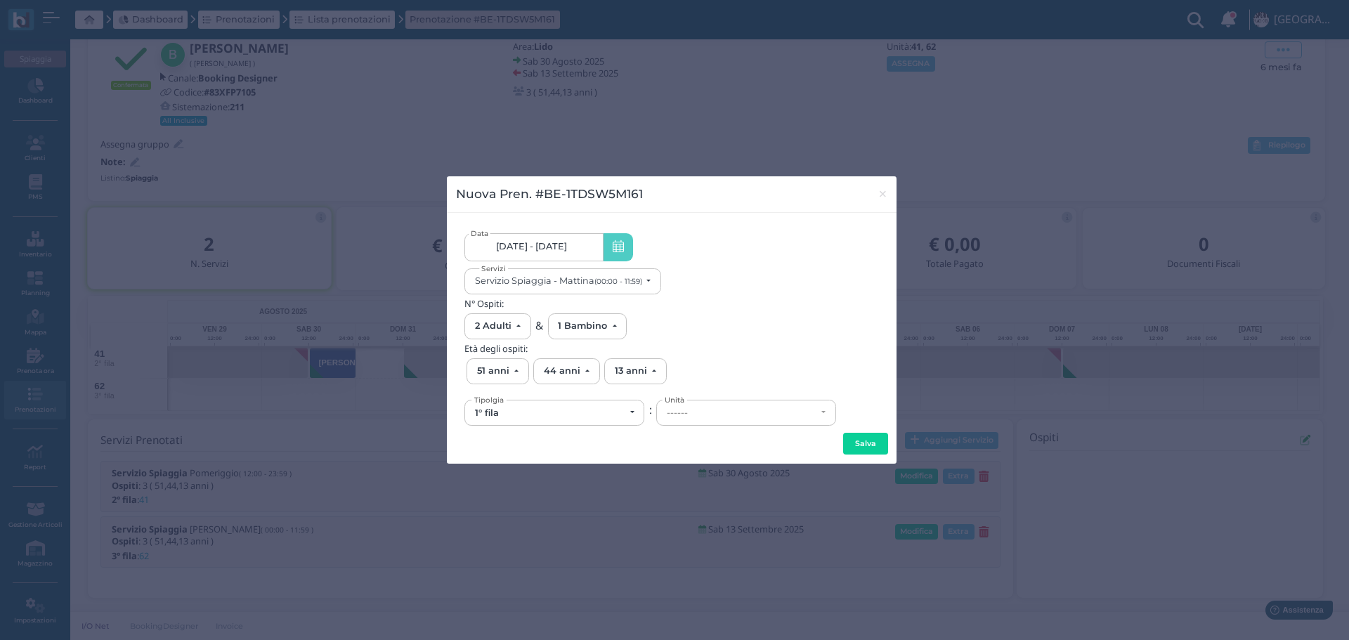
scroll to position [0, 130]
click at [567, 243] on span "30/08/2025 - 31/08/2025" at bounding box center [531, 246] width 71 height 11
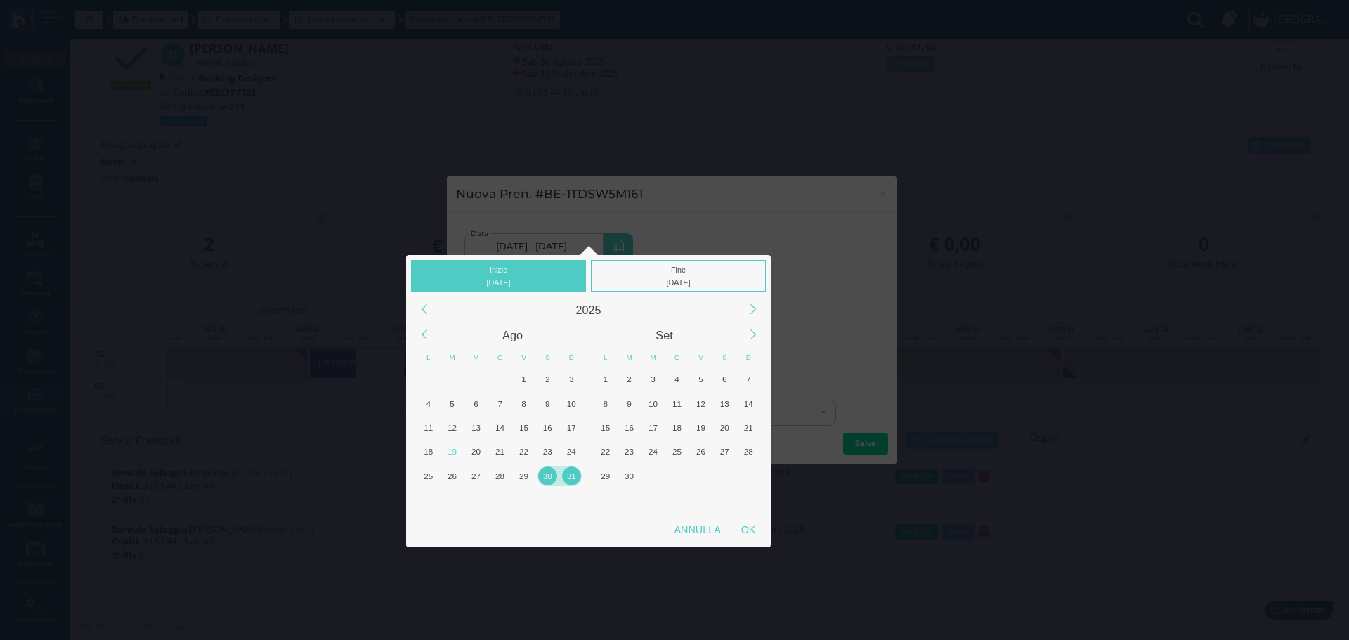
click at [577, 472] on div "31" at bounding box center [571, 475] width 19 height 19
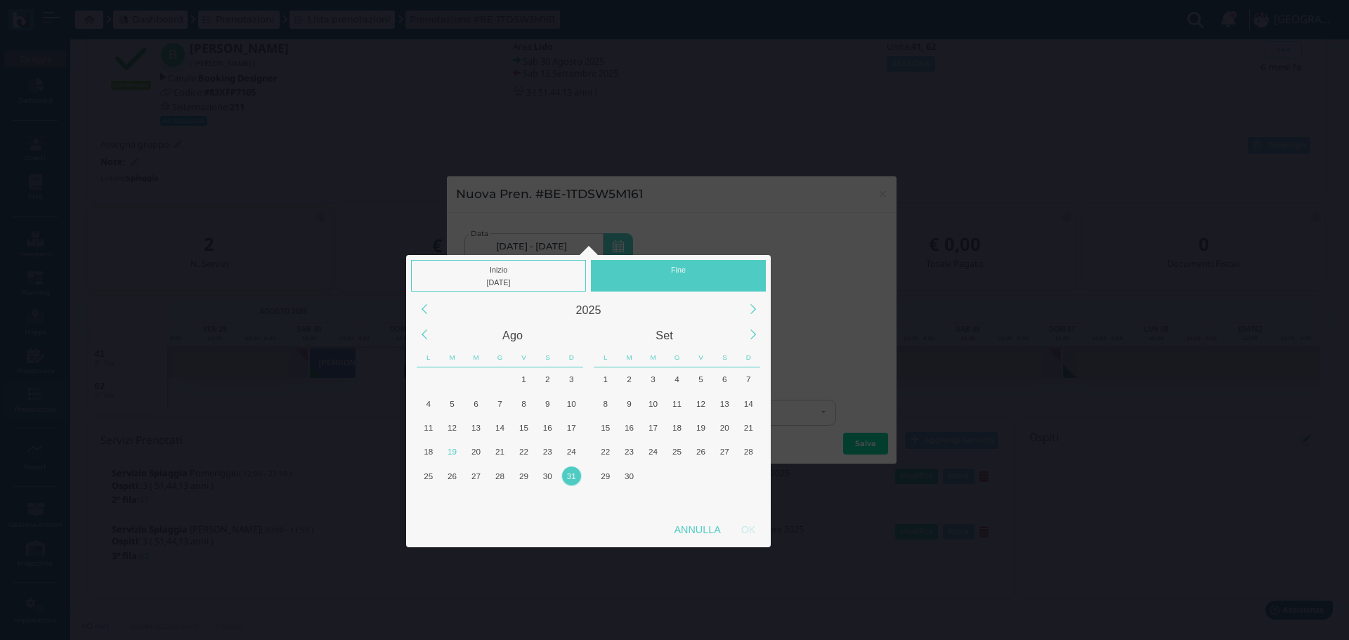
click at [681, 268] on div "Fine" at bounding box center [678, 276] width 175 height 32
click at [577, 471] on div "31" at bounding box center [571, 475] width 19 height 19
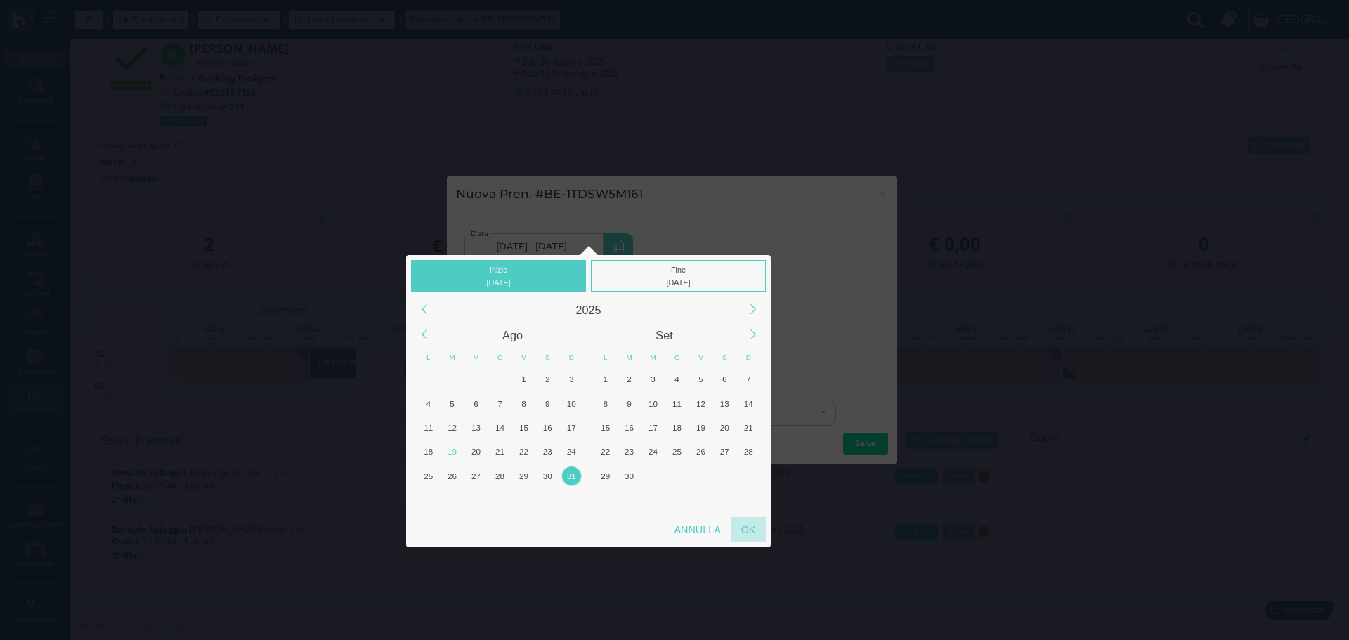
click at [747, 529] on div "OK" at bounding box center [747, 529] width 35 height 25
type input "31/08/2025 - 31/08/2025"
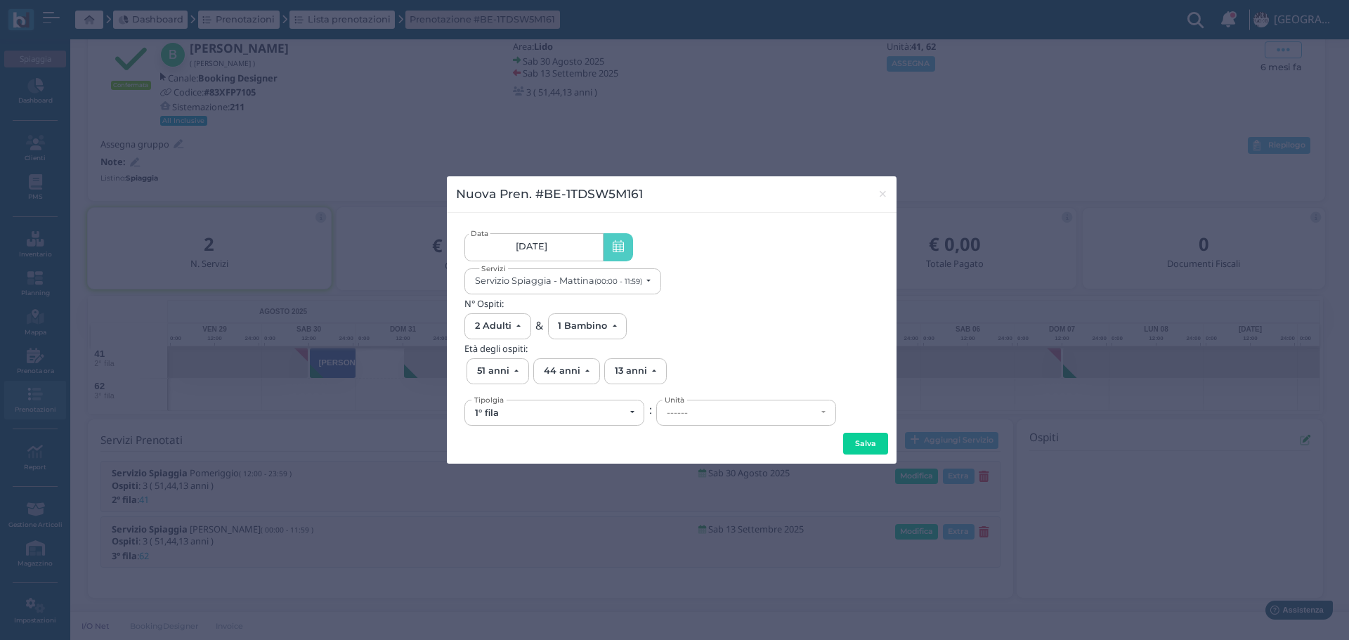
scroll to position [0, 126]
click at [586, 286] on div "Servizio Spiaggia - Mattina (00:00 - 11:59)" at bounding box center [558, 280] width 167 height 11
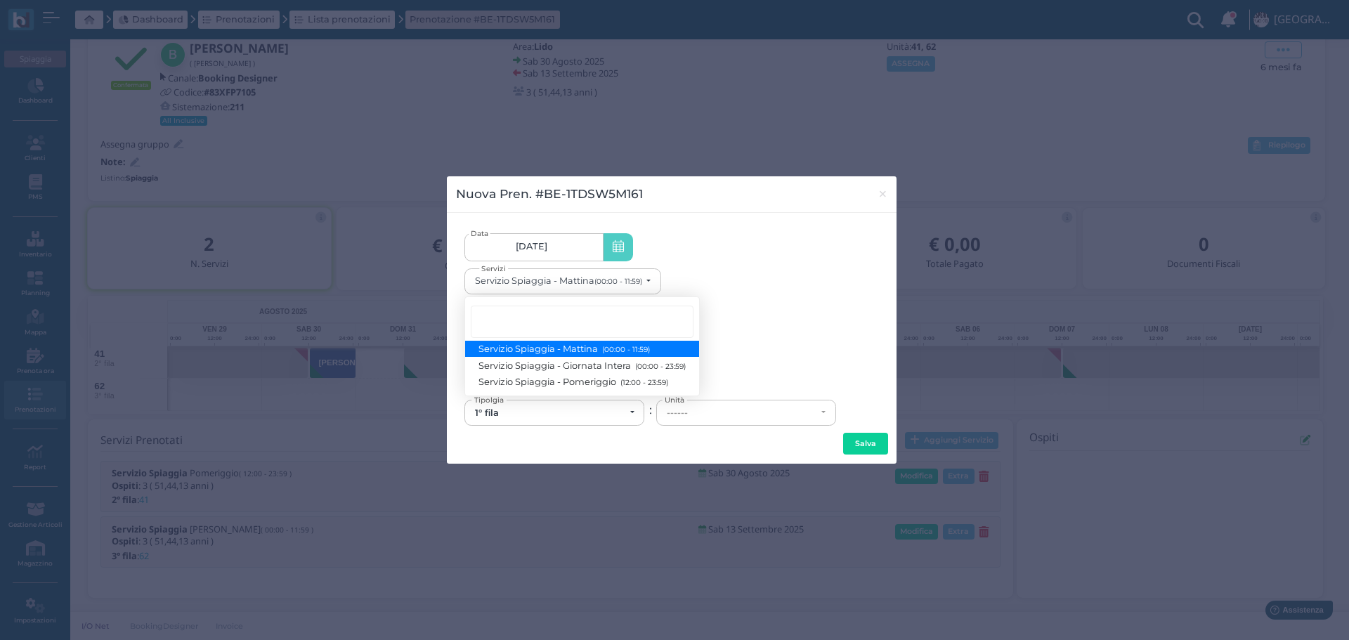
click at [638, 346] on small "(00:00 - 11:59)" at bounding box center [623, 349] width 51 height 9
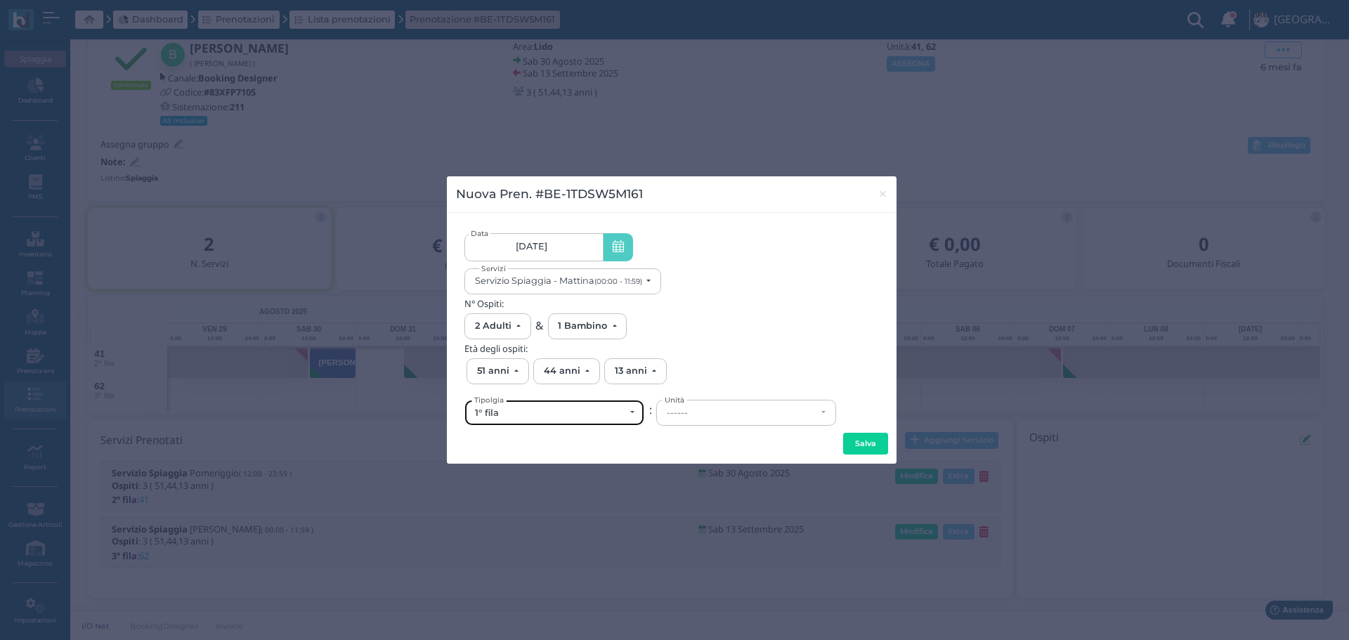
click at [632, 410] on div "1° fila" at bounding box center [554, 412] width 159 height 11
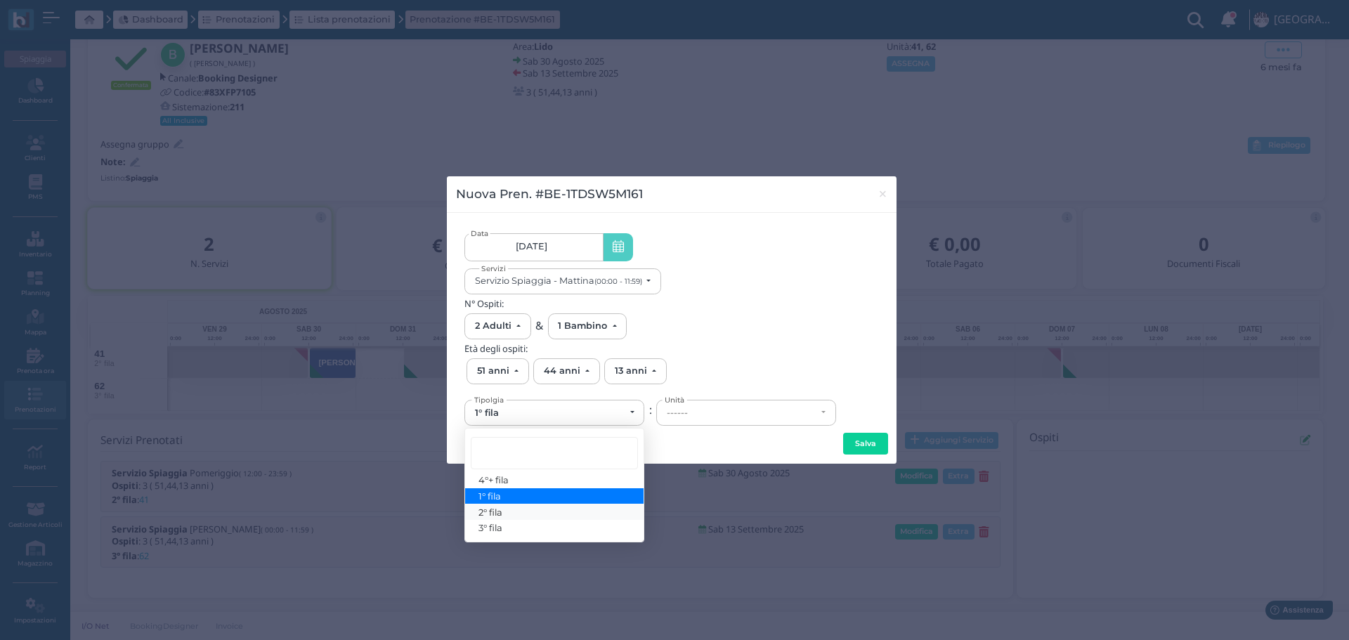
click at [513, 510] on link "2° fila" at bounding box center [554, 512] width 178 height 16
select select "432"
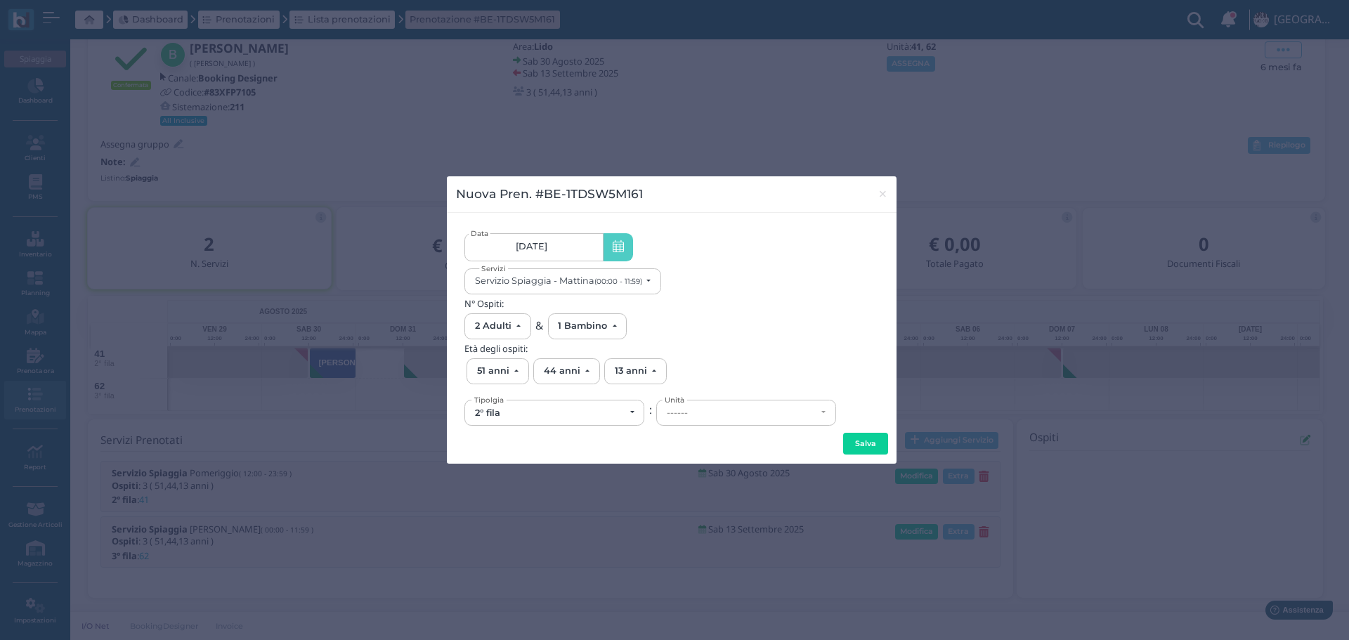
click at [716, 414] on div "------" at bounding box center [742, 412] width 150 height 11
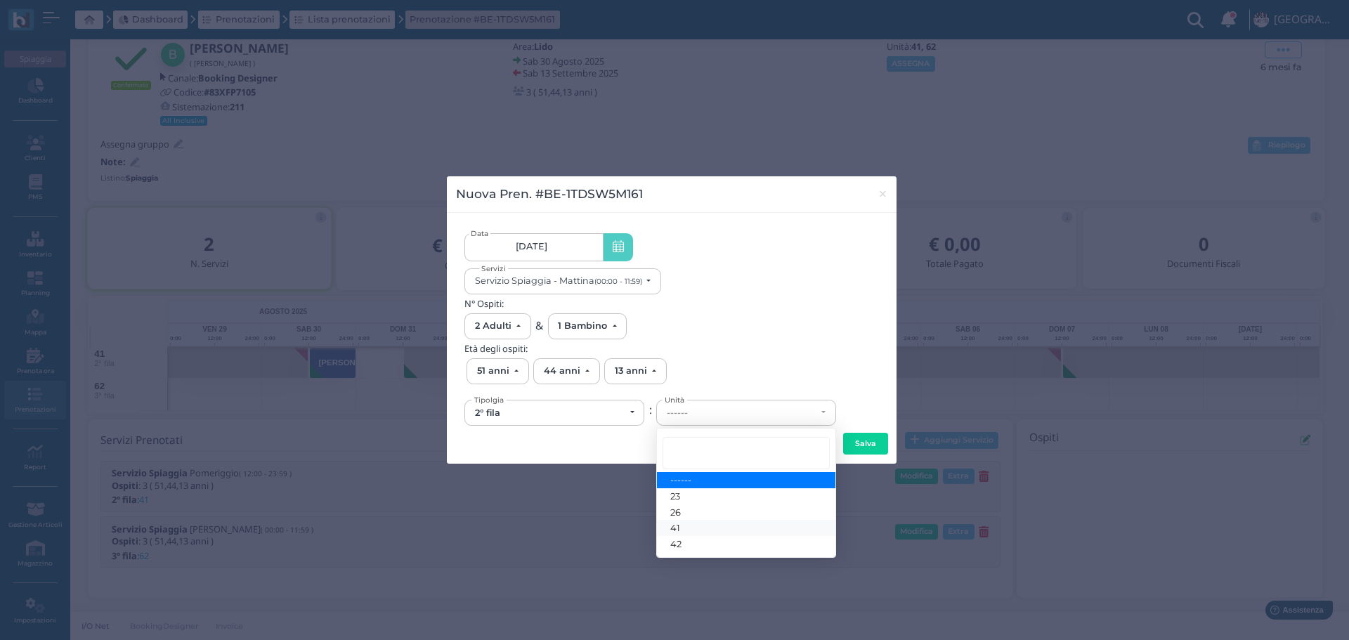
click at [687, 531] on link "41" at bounding box center [746, 528] width 178 height 16
select select "6165"
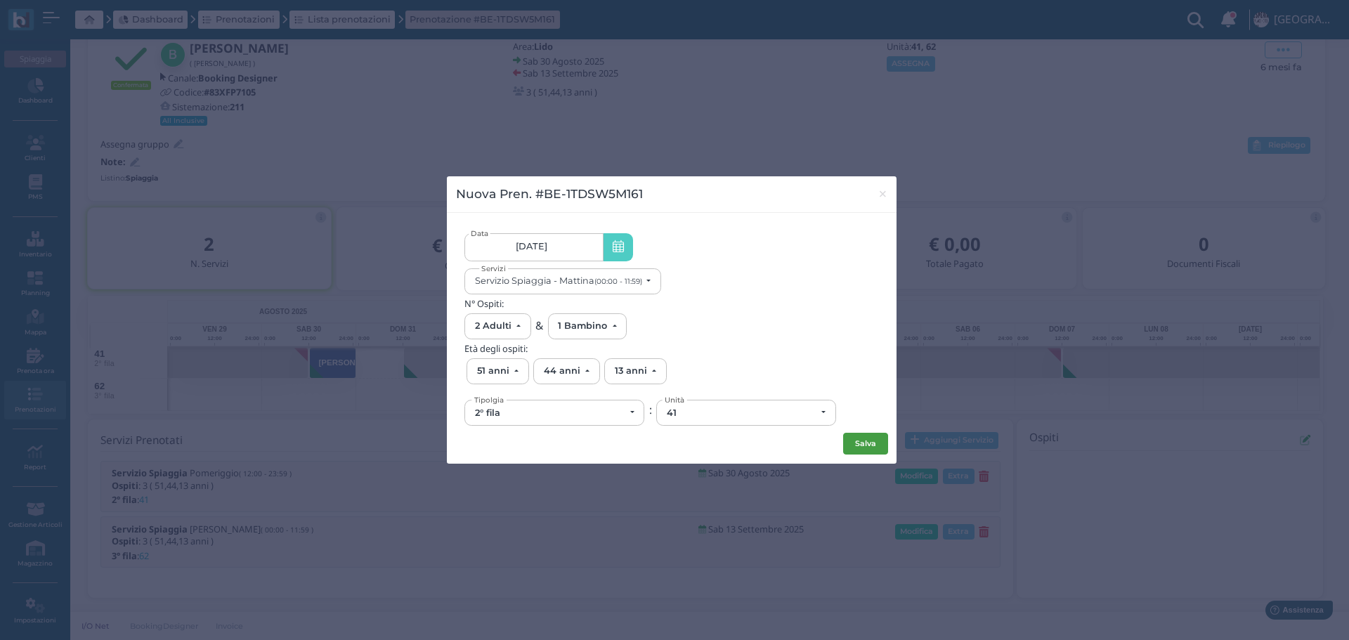
click at [855, 443] on button "Salva" at bounding box center [865, 444] width 45 height 22
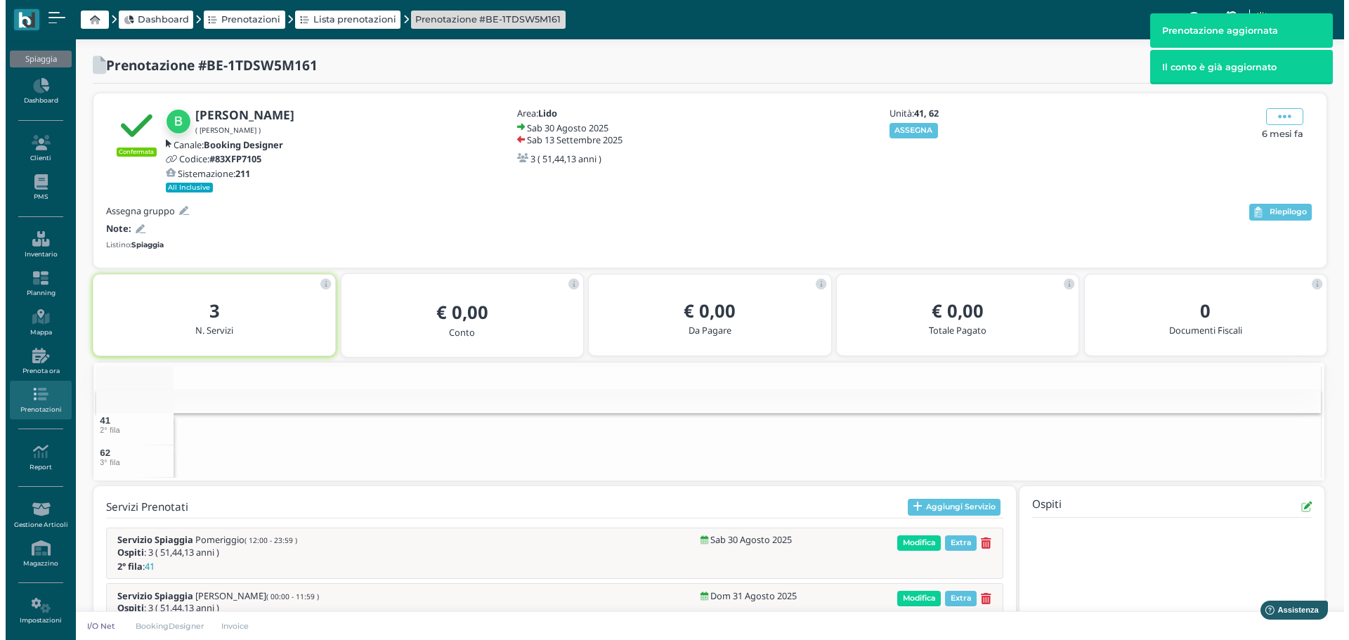
scroll to position [107, 0]
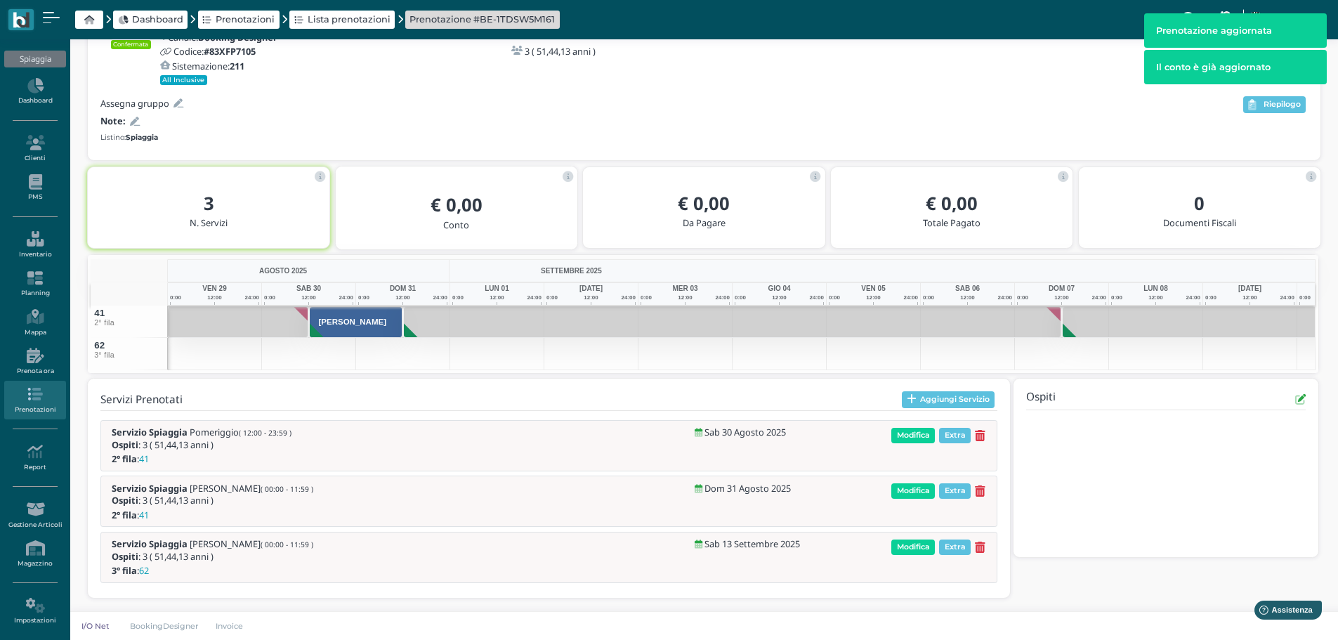
drag, startPoint x: 945, startPoint y: 393, endPoint x: 938, endPoint y: 339, distance: 55.2
click at [945, 393] on button "Aggiungi Servizio" at bounding box center [948, 399] width 93 height 17
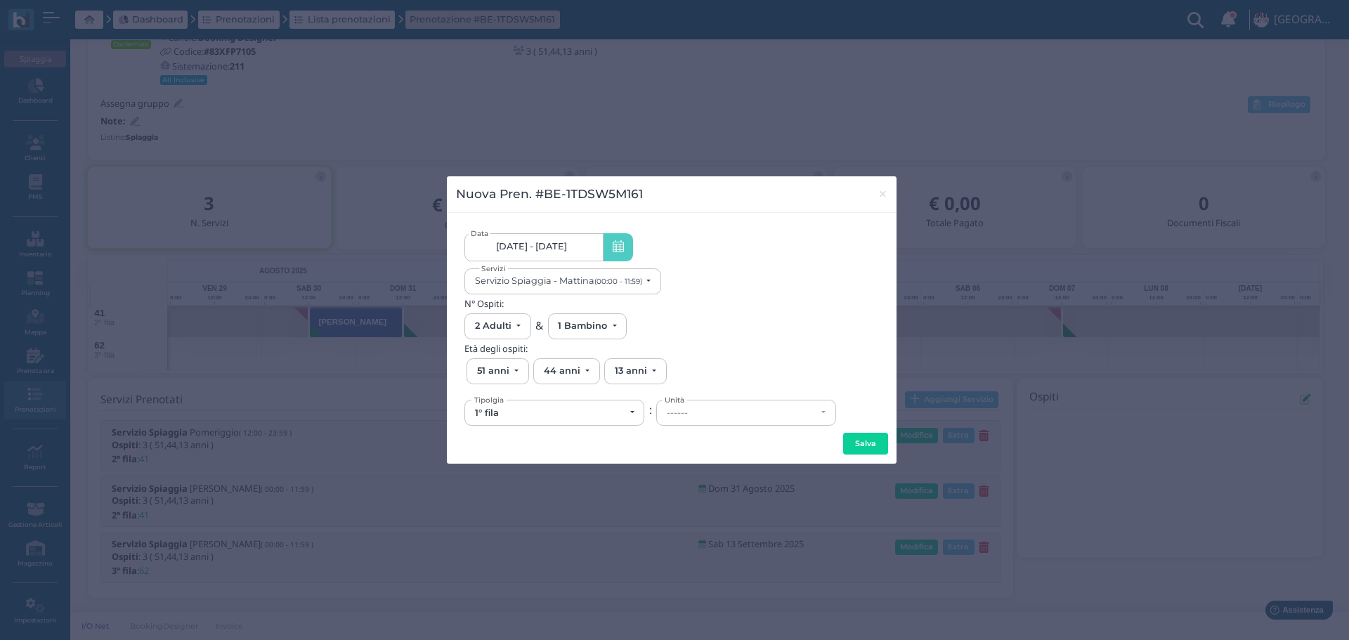
click at [591, 244] on link "30/08/25 - 13/09/25" at bounding box center [533, 247] width 138 height 28
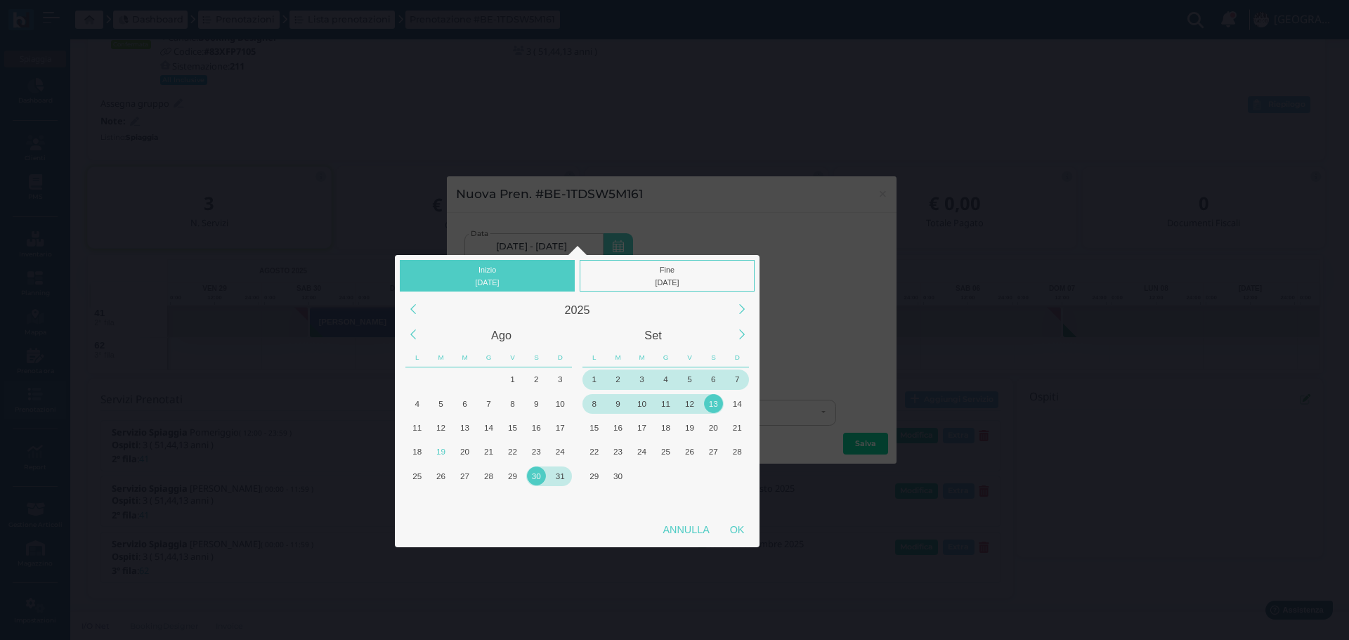
click at [596, 374] on div "1" at bounding box center [593, 378] width 19 height 19
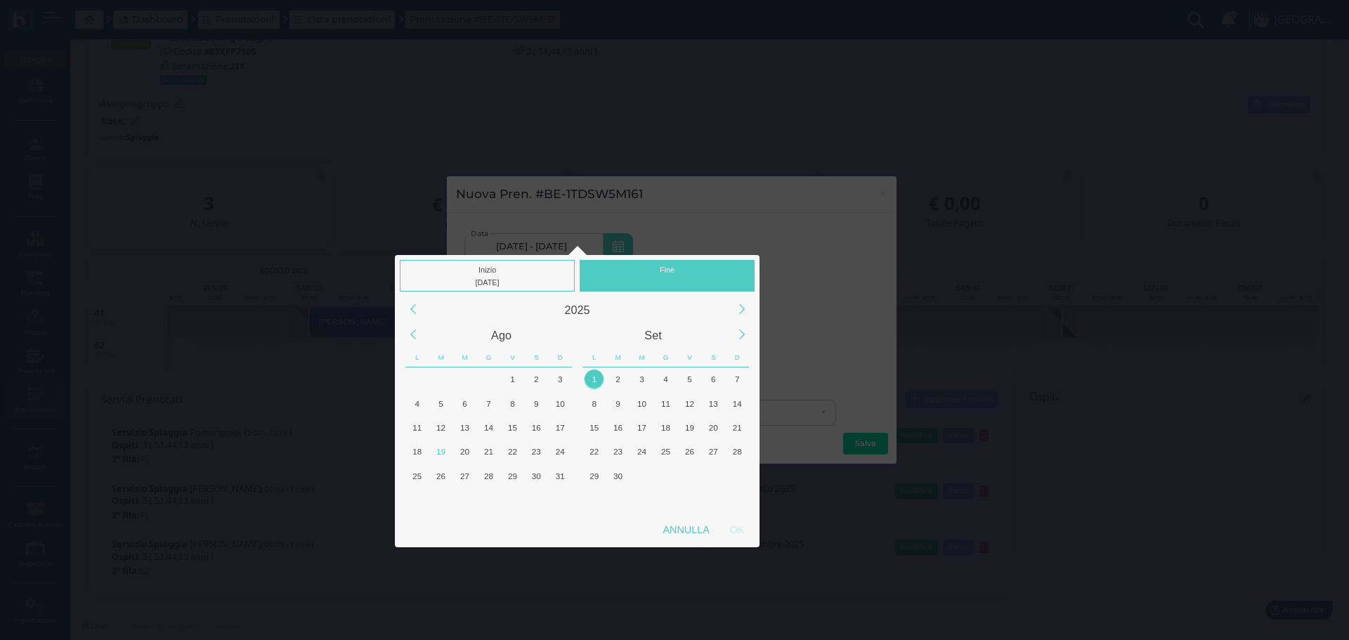
click at [690, 273] on div "Fine" at bounding box center [666, 276] width 175 height 32
click at [595, 372] on div "1" at bounding box center [593, 378] width 19 height 19
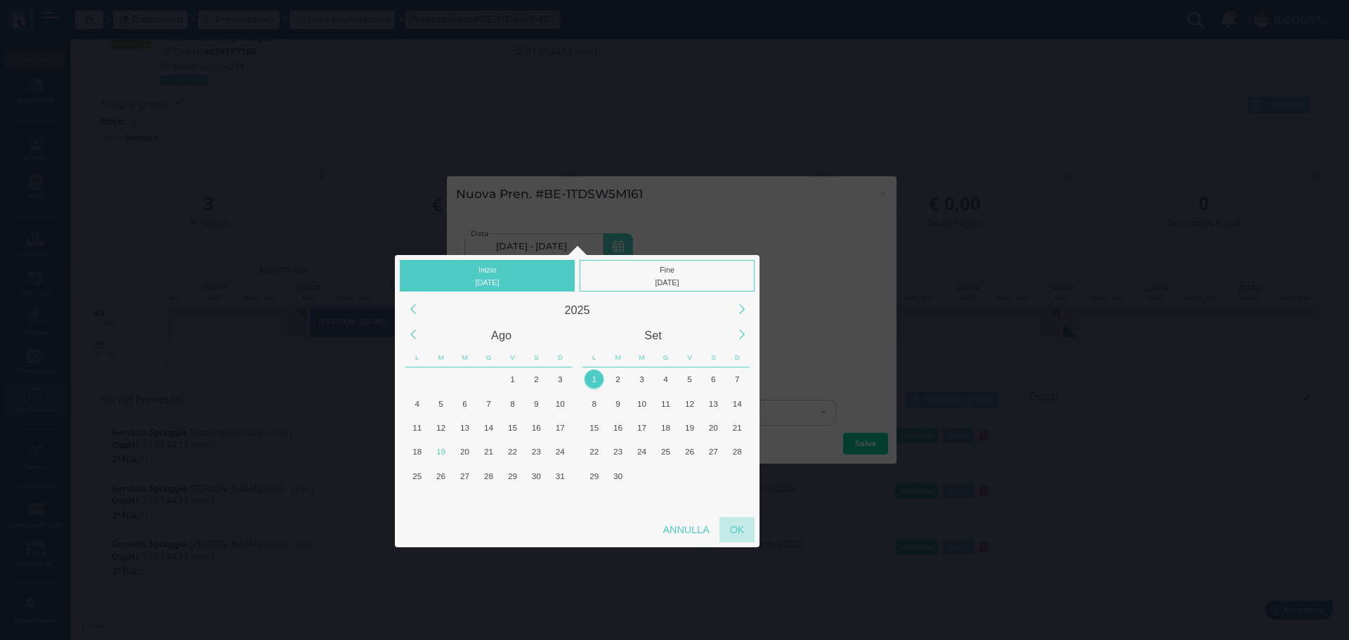
drag, startPoint x: 732, startPoint y: 530, endPoint x: 793, endPoint y: 518, distance: 62.1
click at [733, 530] on div "OK" at bounding box center [736, 529] width 35 height 25
type input "01/09/2025 - 01/09/2025"
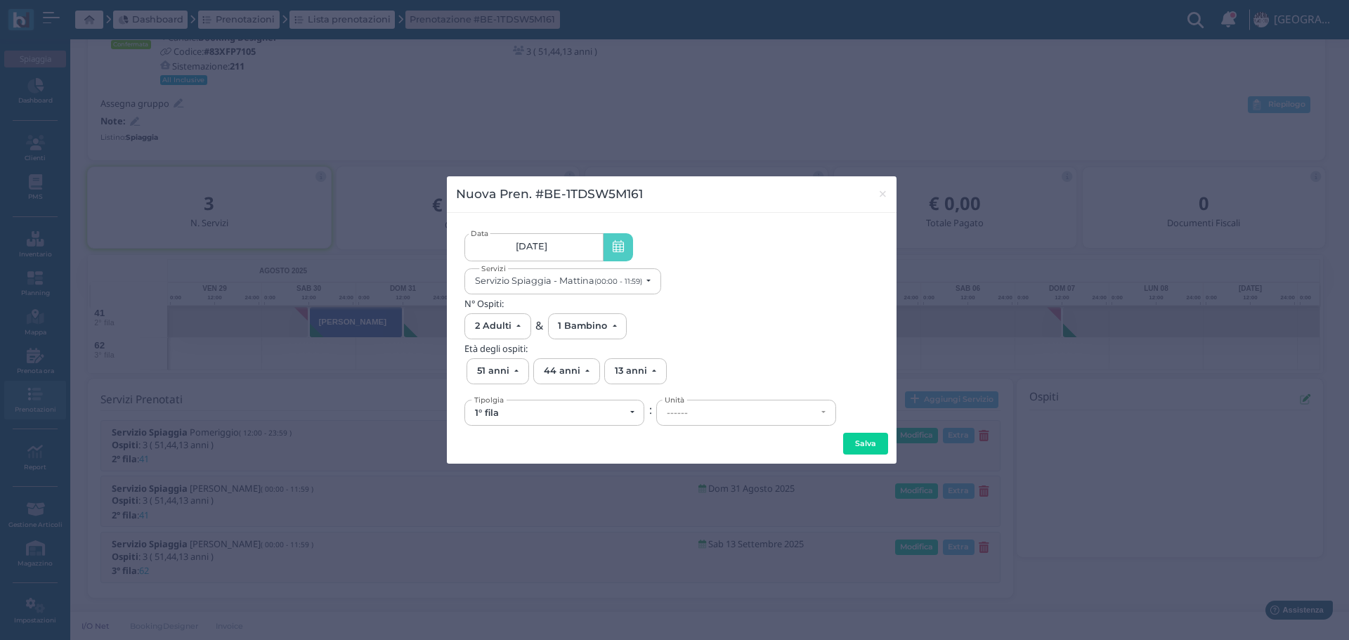
scroll to position [0, 128]
click at [885, 195] on span "×" at bounding box center [882, 194] width 11 height 18
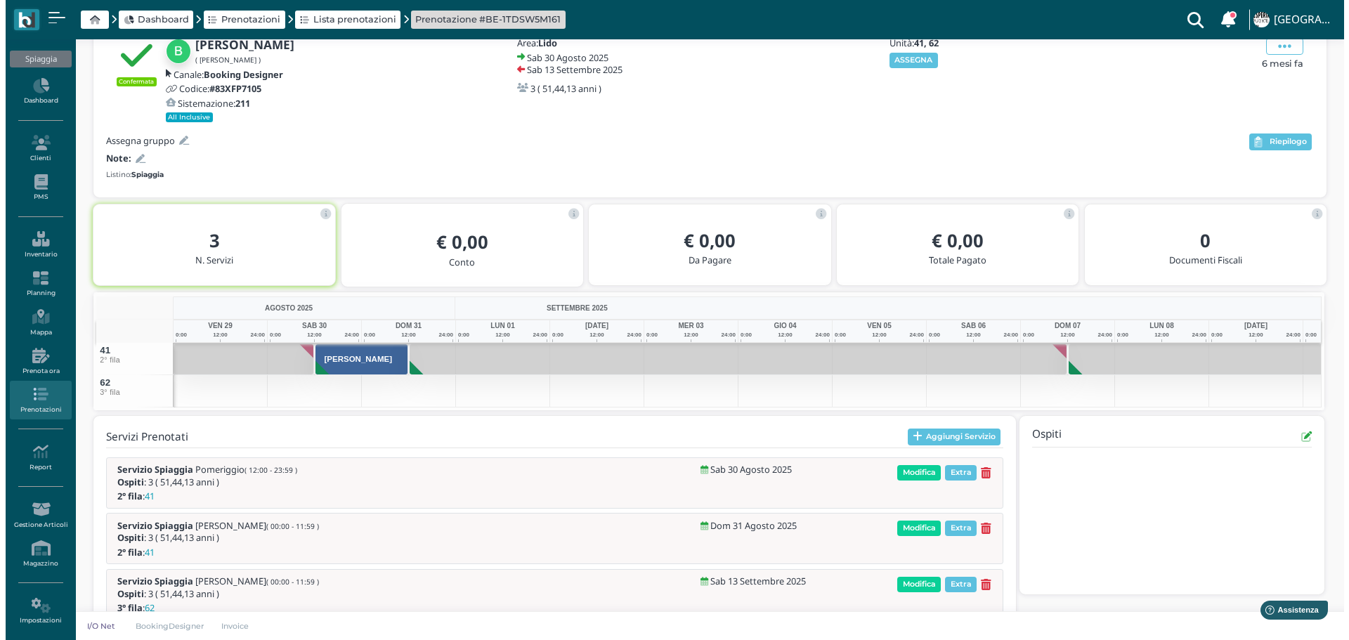
scroll to position [107, 0]
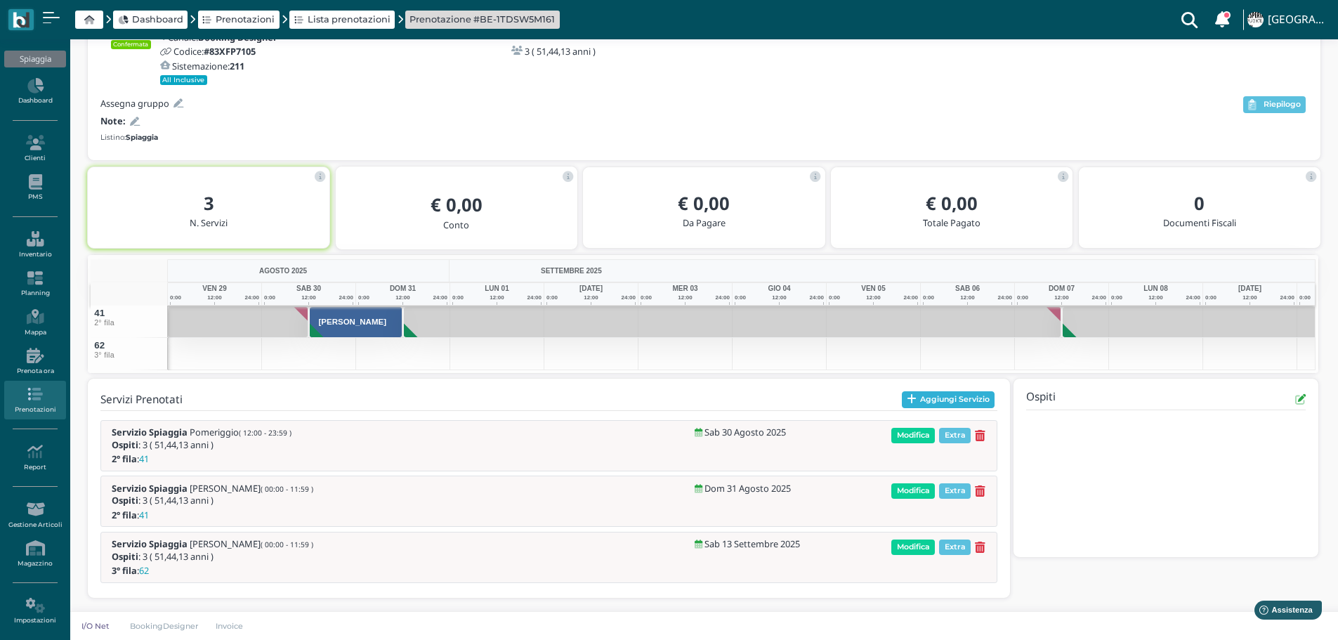
click at [957, 395] on button "Aggiungi Servizio" at bounding box center [948, 399] width 93 height 17
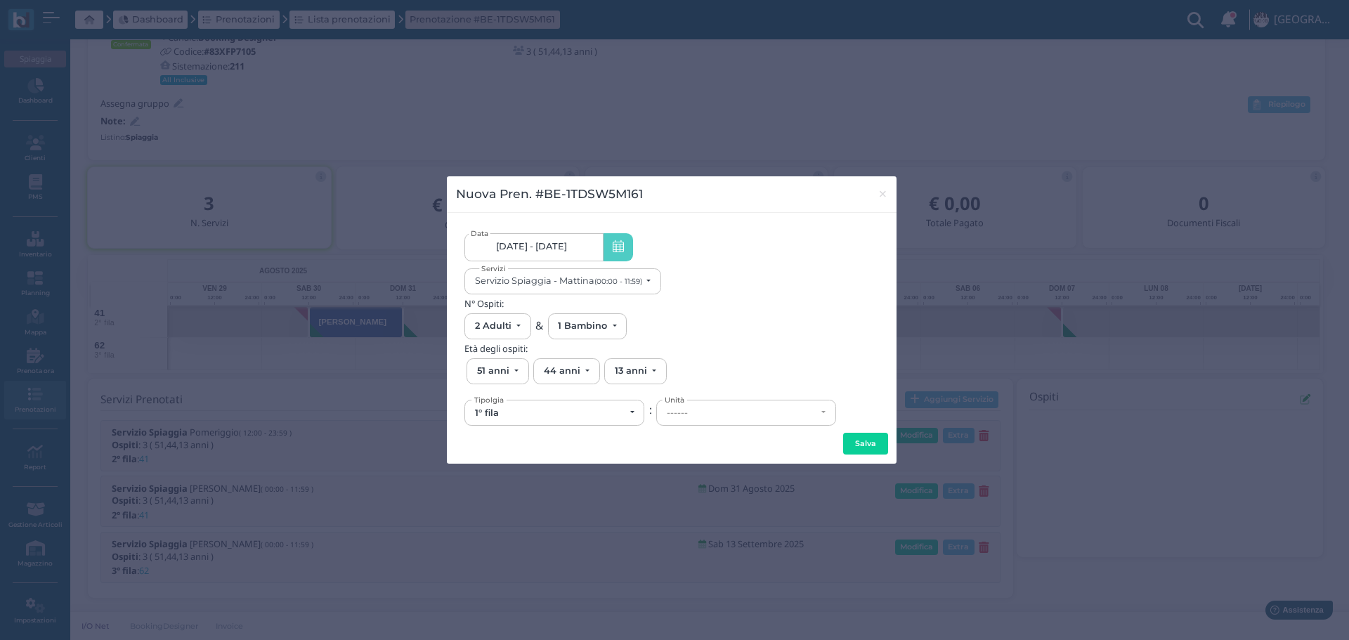
click at [567, 249] on span "30/08/25 - 13/09/25" at bounding box center [531, 246] width 71 height 11
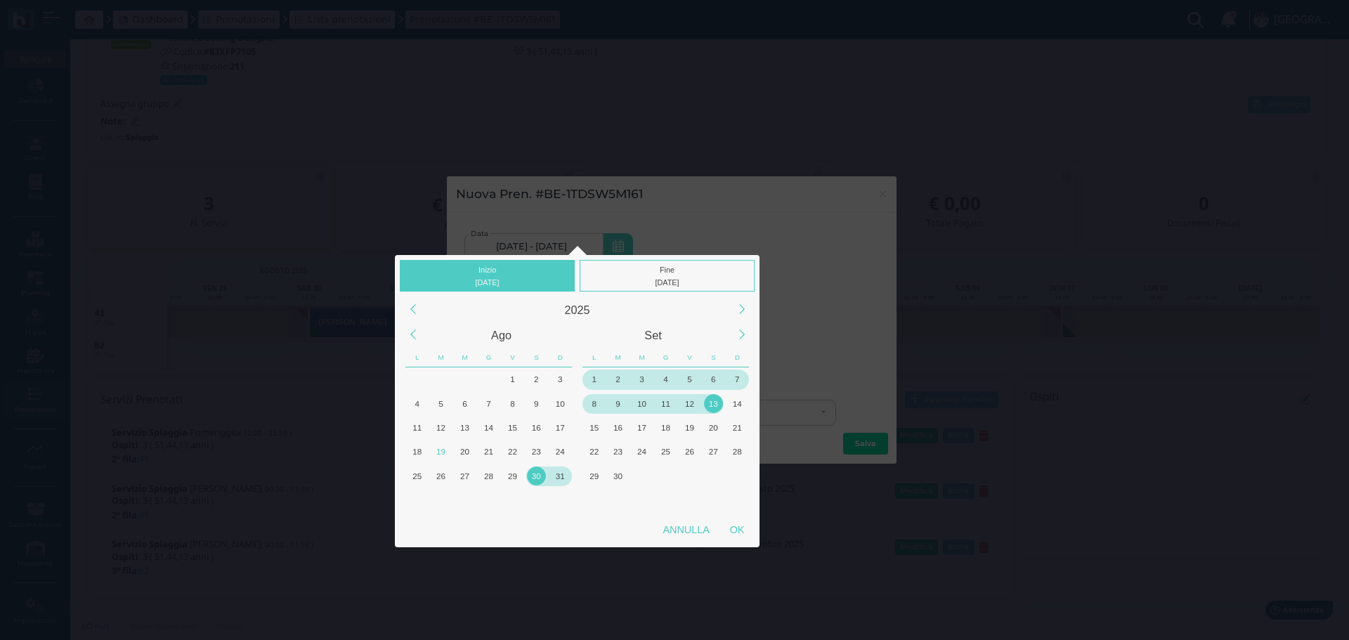
click at [595, 379] on div "1" at bounding box center [593, 378] width 19 height 19
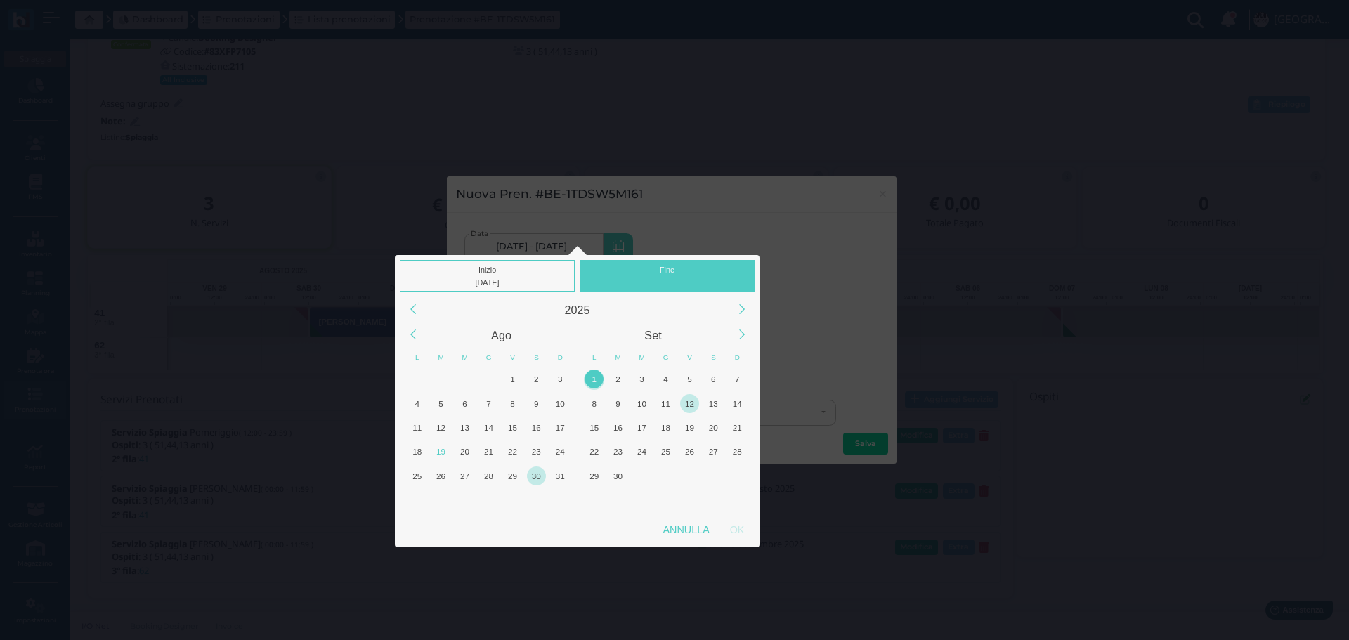
click at [690, 402] on div "12" at bounding box center [689, 403] width 19 height 19
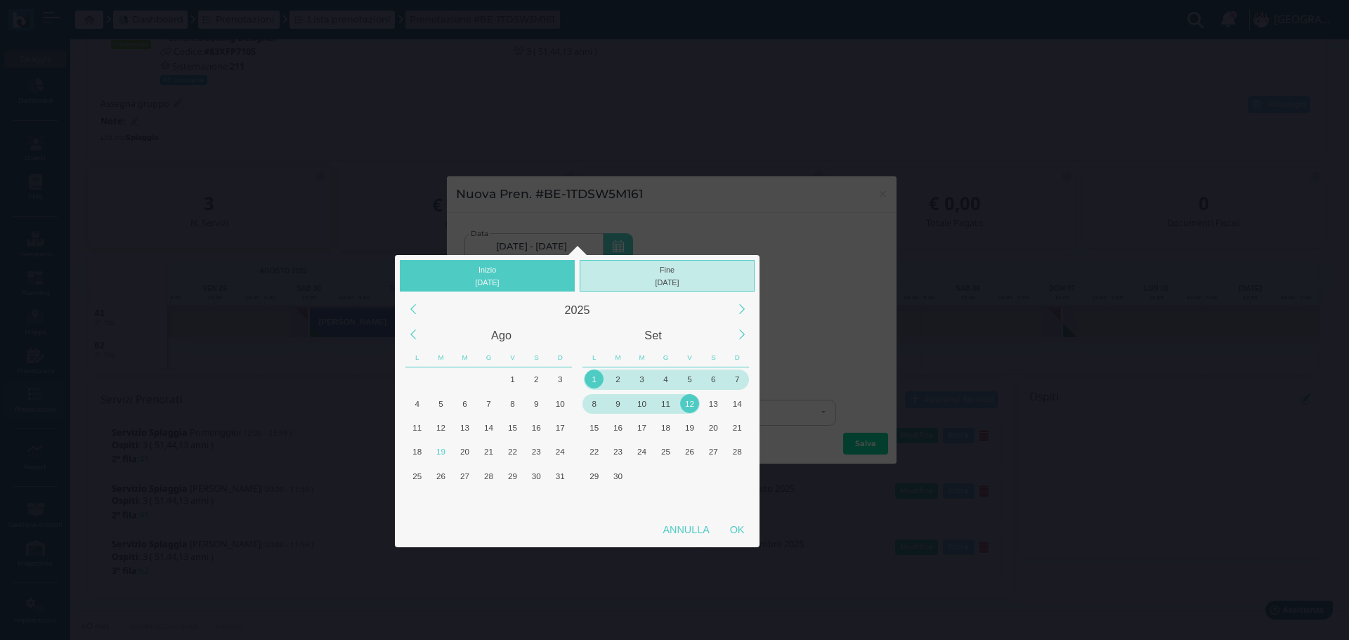
click at [678, 271] on div "Fine 12/09/2025" at bounding box center [666, 276] width 175 height 32
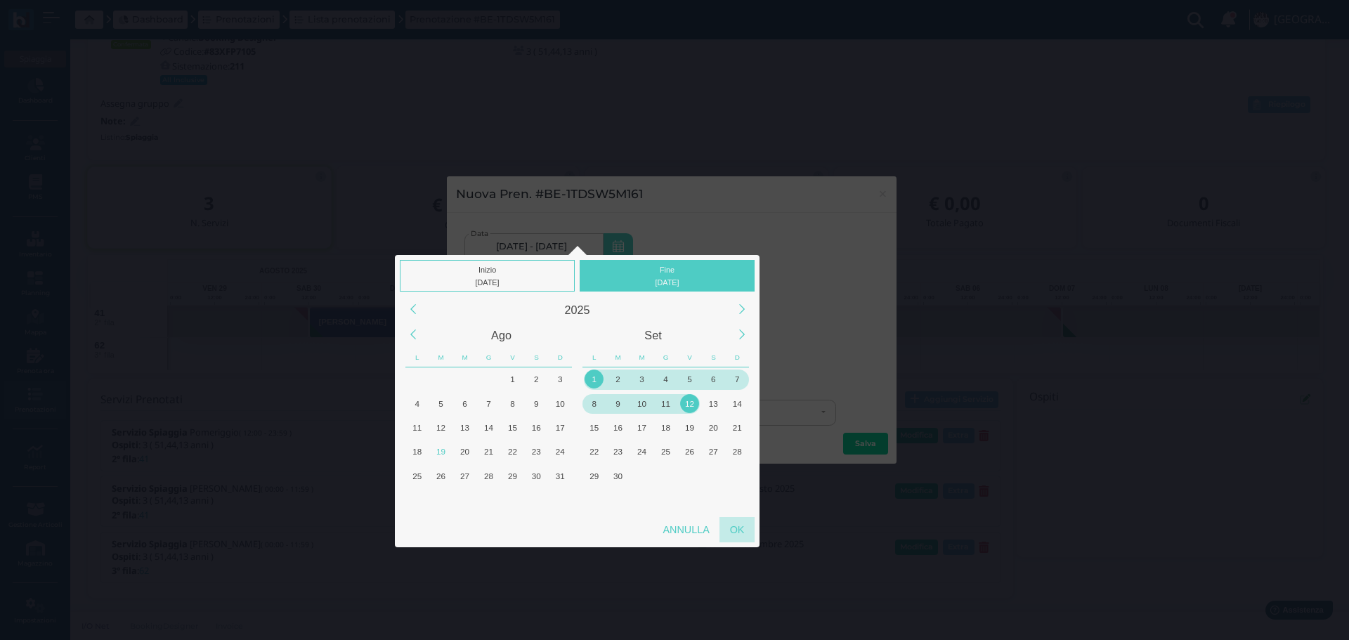
click at [740, 525] on div "OK" at bounding box center [736, 529] width 35 height 25
type input "01/09/2025 - 12/09/2025"
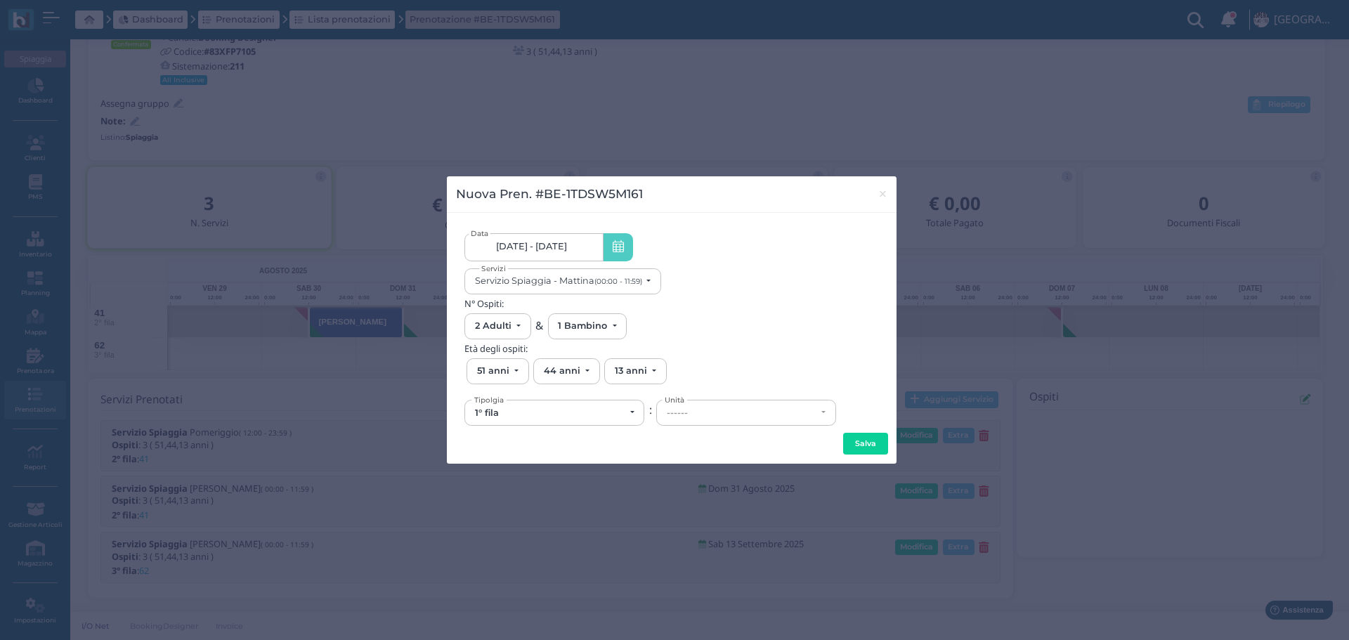
scroll to position [0, 126]
click at [594, 413] on div "1° fila" at bounding box center [550, 412] width 150 height 11
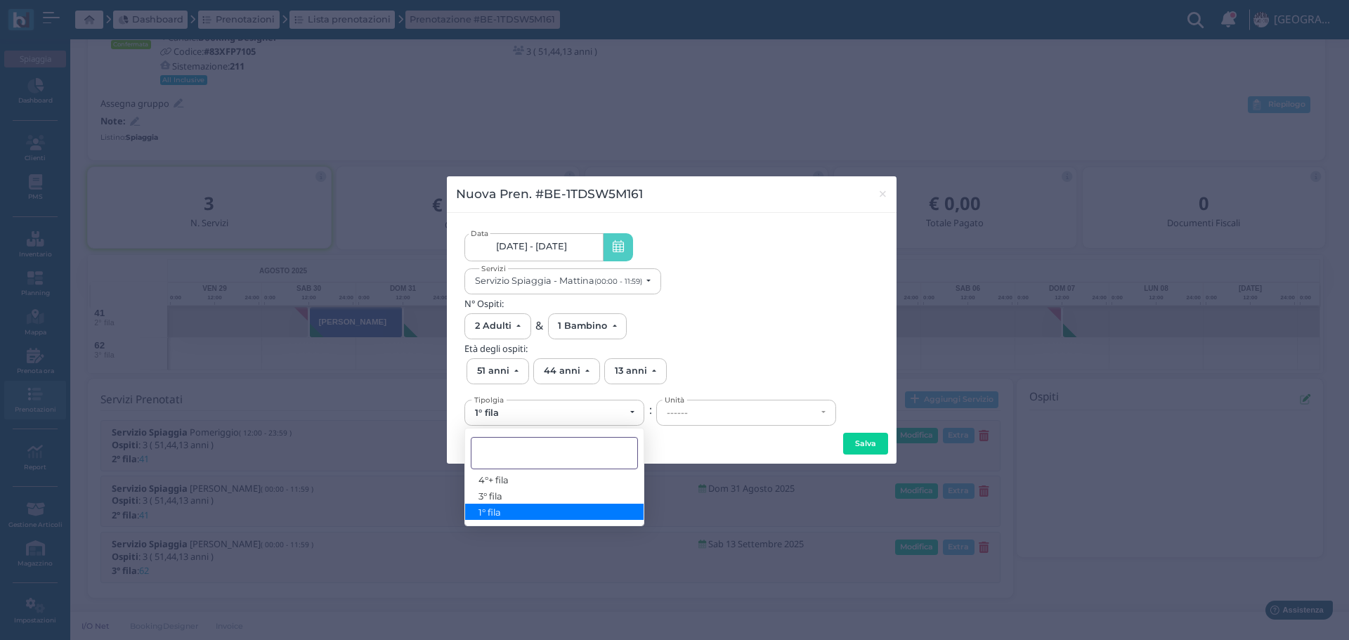
scroll to position [0, 0]
click at [534, 490] on link "3° fila" at bounding box center [554, 496] width 178 height 16
select select "433"
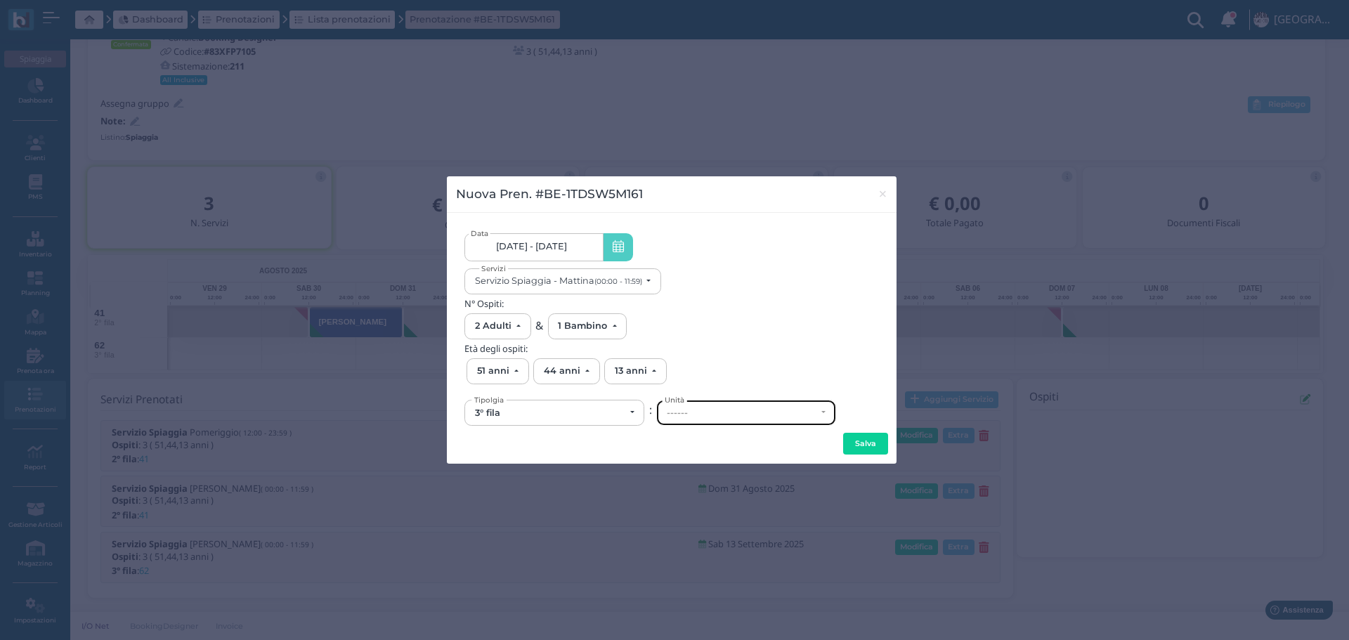
drag, startPoint x: 703, startPoint y: 413, endPoint x: 741, endPoint y: 419, distance: 38.3
click at [704, 413] on div "------" at bounding box center [742, 412] width 150 height 11
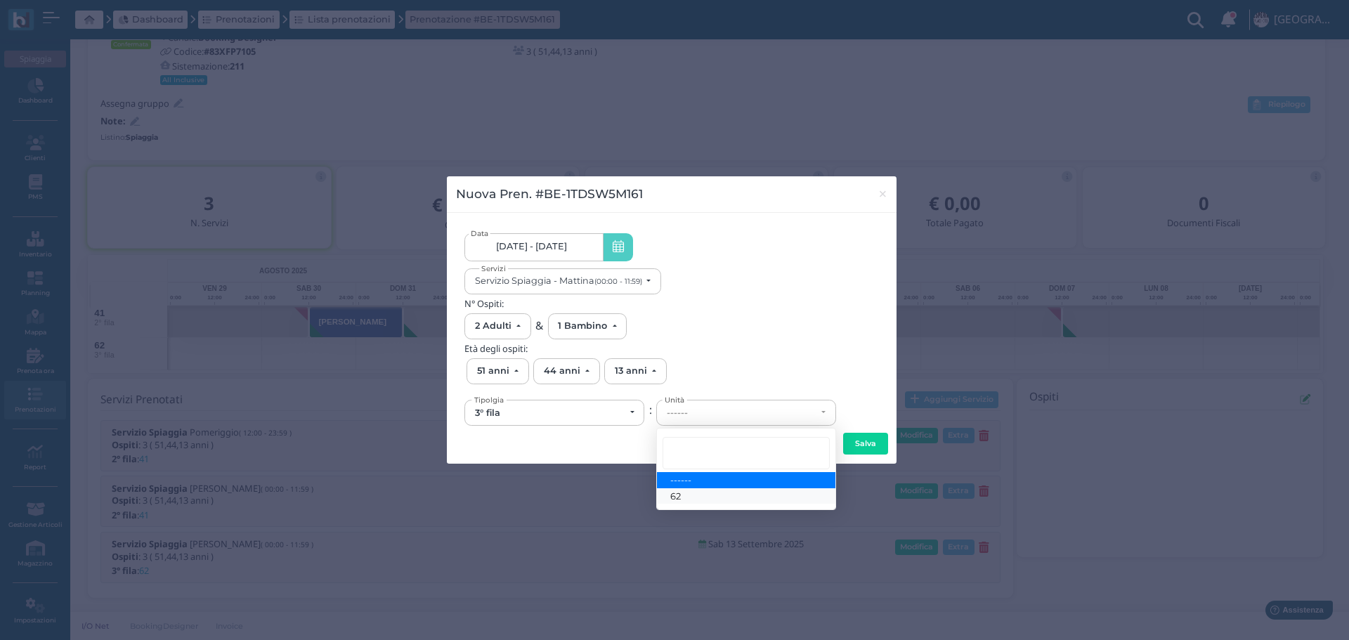
click at [700, 494] on link "62" at bounding box center [746, 496] width 178 height 16
select select "6187"
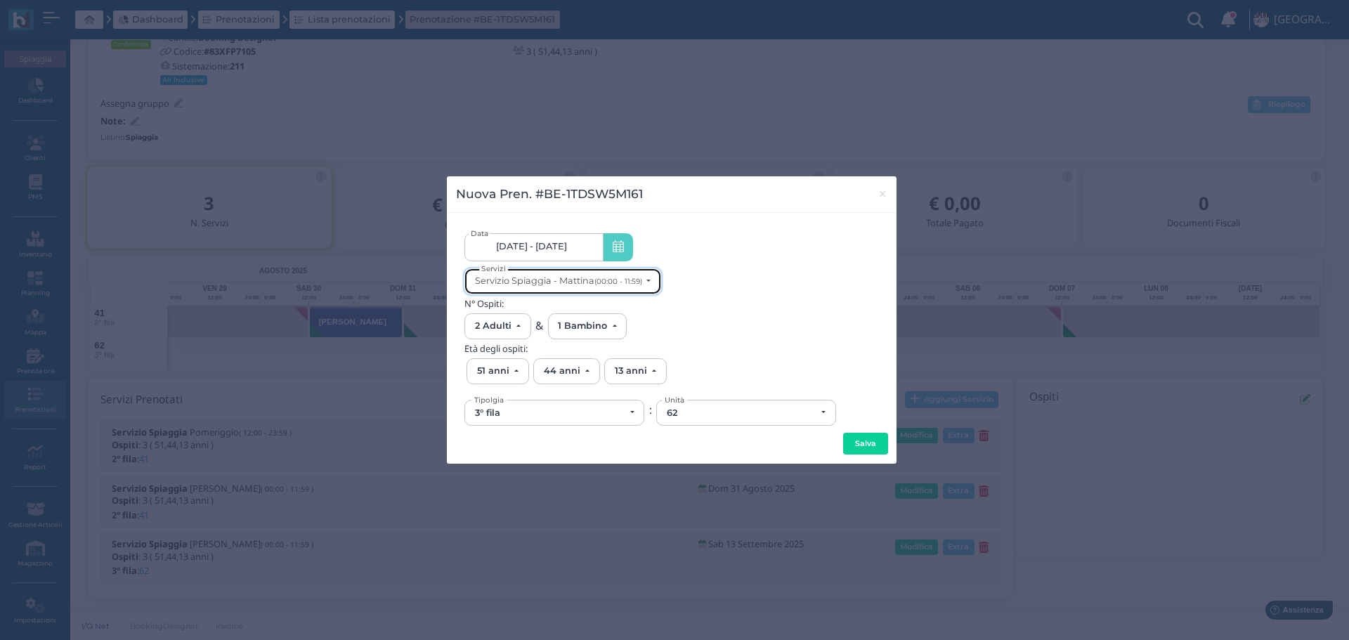
click at [656, 280] on button "Servizio Spiaggia - Mattina (00:00 - 11:59)" at bounding box center [562, 281] width 197 height 26
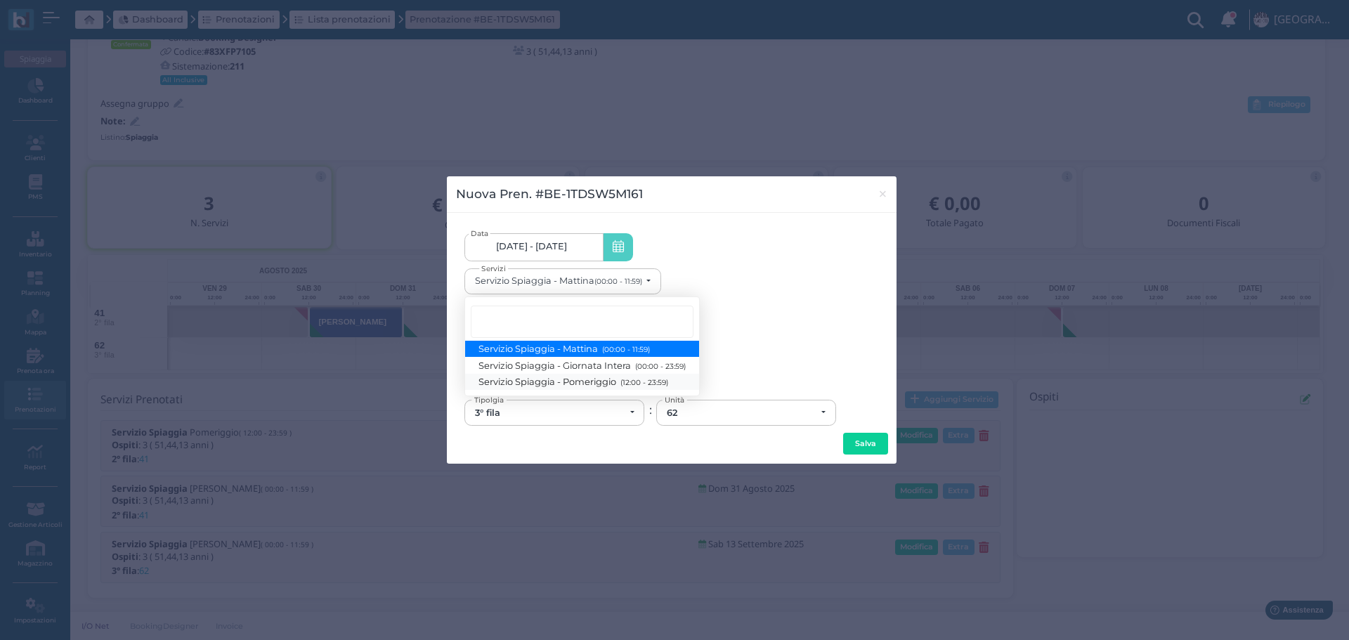
drag, startPoint x: 637, startPoint y: 383, endPoint x: 697, endPoint y: 395, distance: 61.7
click at [637, 381] on small "(12:00 - 23:59)" at bounding box center [642, 382] width 51 height 9
select select "1369"
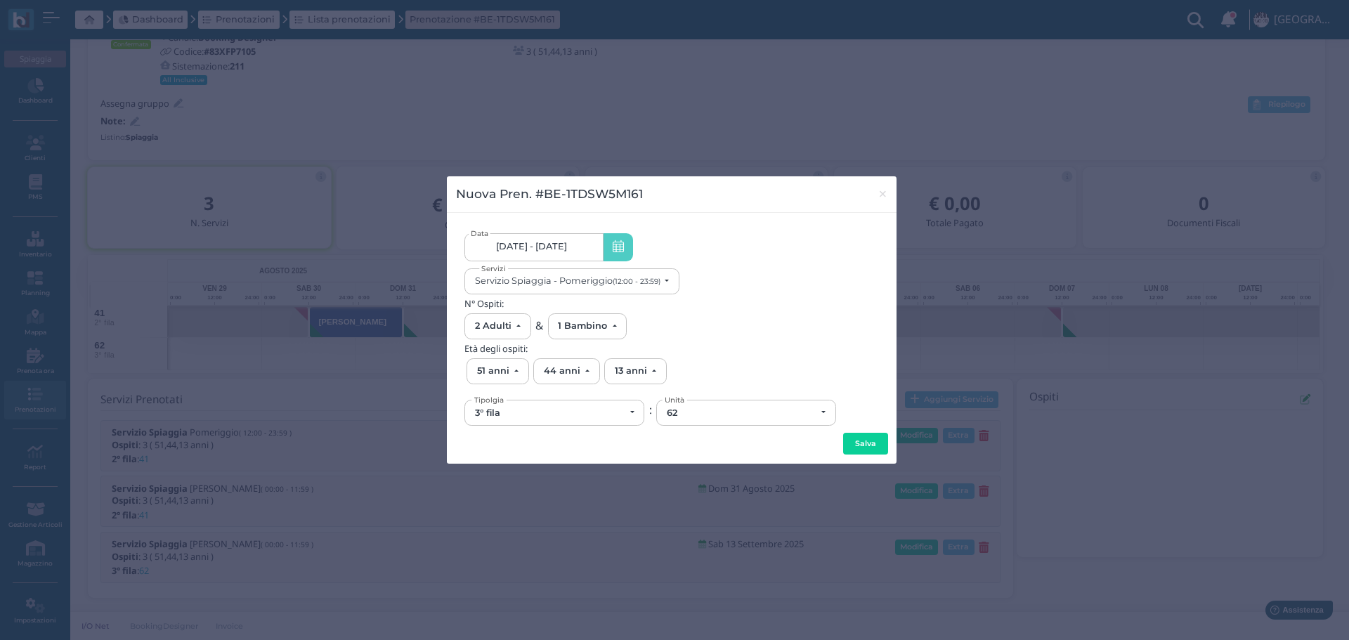
drag, startPoint x: 866, startPoint y: 442, endPoint x: 876, endPoint y: 438, distance: 10.7
click at [866, 441] on button "Salva" at bounding box center [865, 444] width 45 height 22
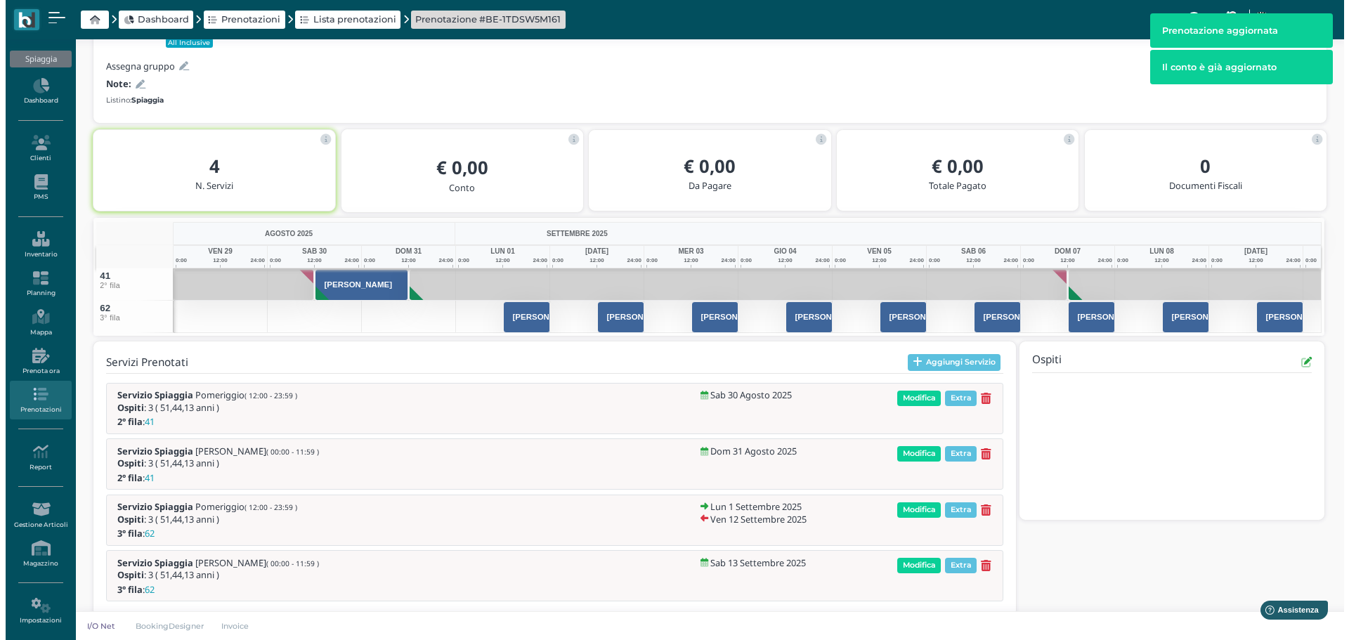
scroll to position [164, 0]
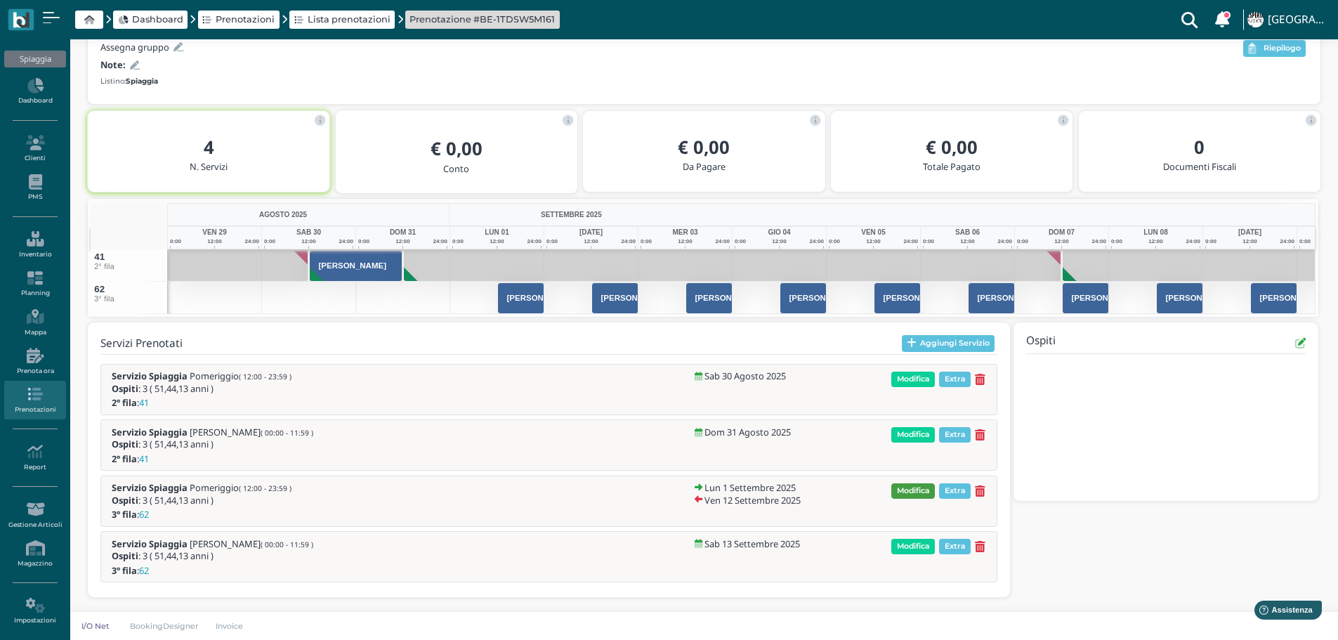
click at [922, 486] on span "Modifica" at bounding box center [913, 490] width 44 height 15
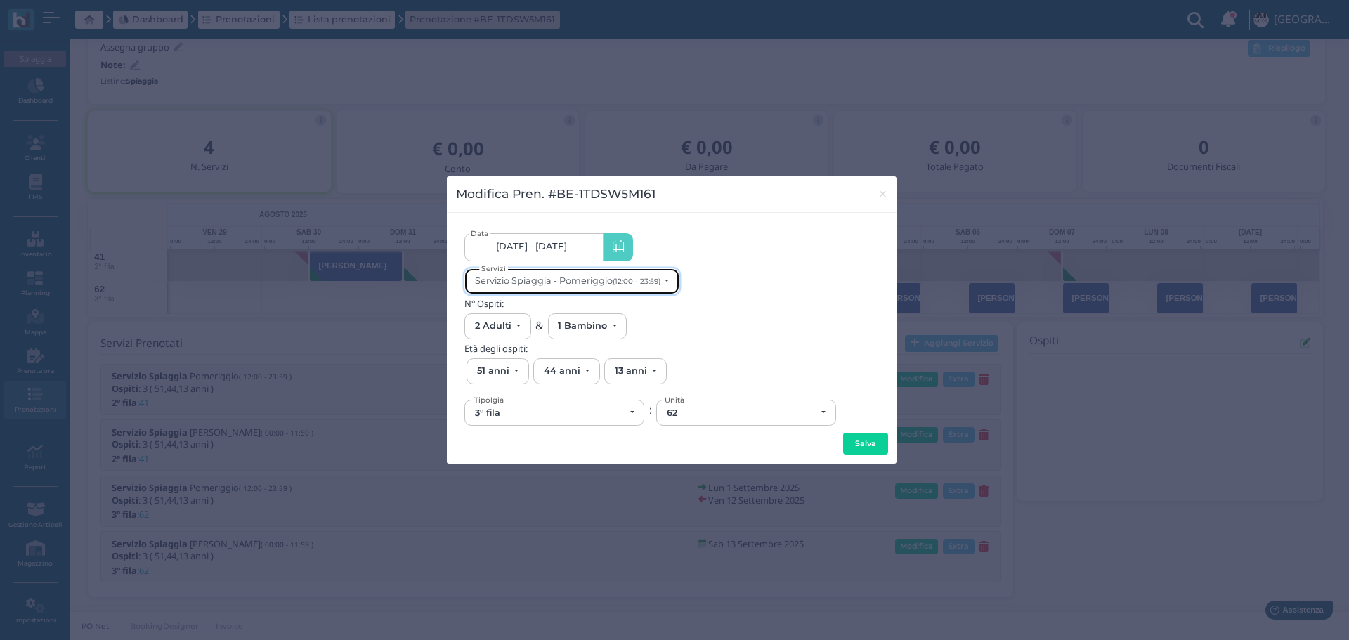
click at [629, 280] on small "(12:00 - 23:59)" at bounding box center [636, 281] width 48 height 9
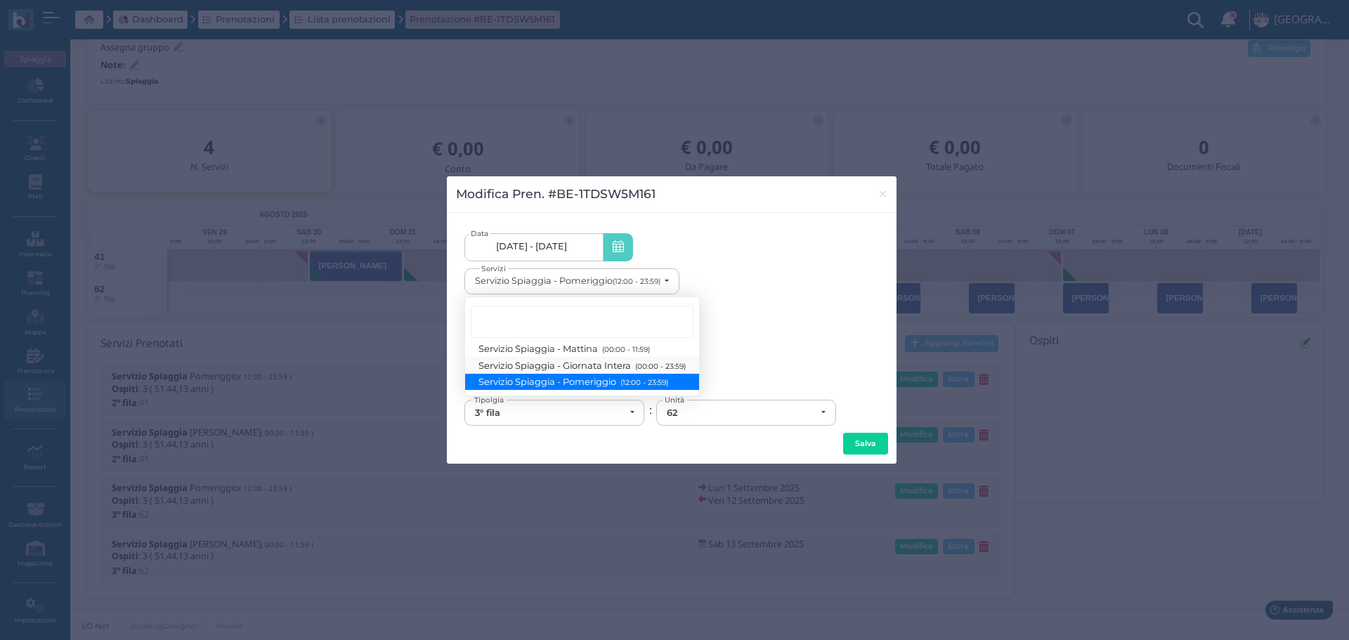
click at [622, 365] on span "Servizio Spiaggia - Giornata Intera (00:00 - 23:59)" at bounding box center [582, 365] width 206 height 12
select select "1368"
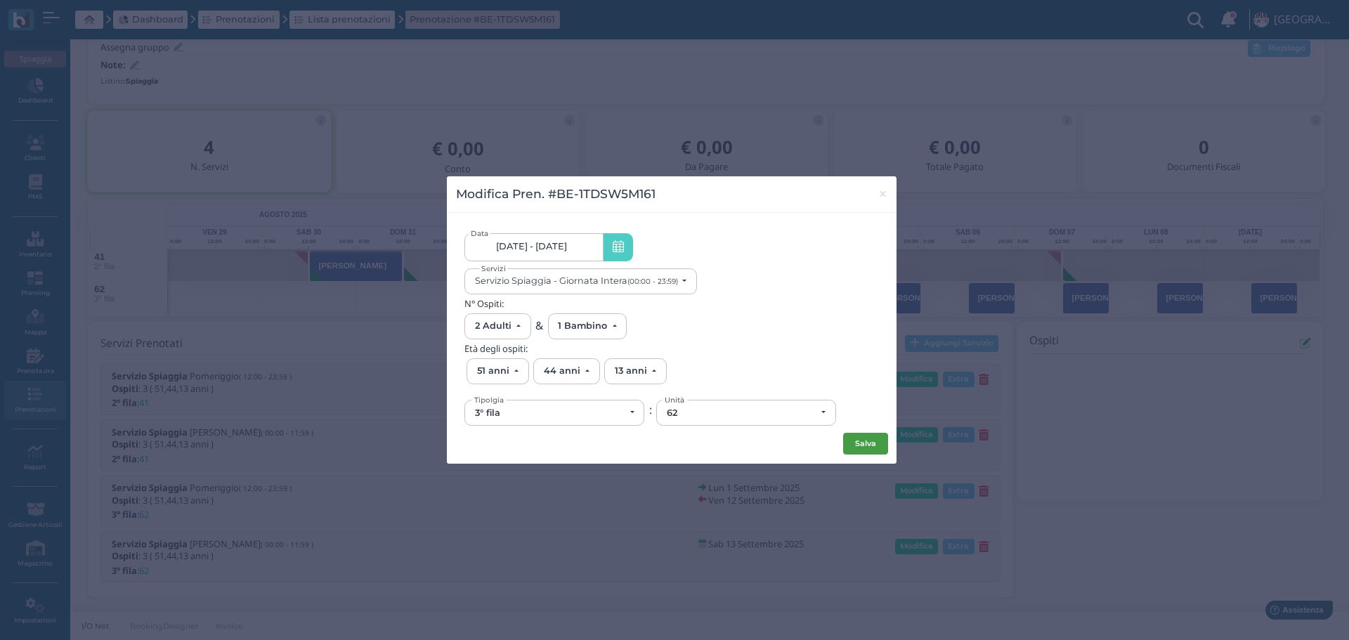
click at [864, 443] on button "Salva" at bounding box center [865, 444] width 45 height 22
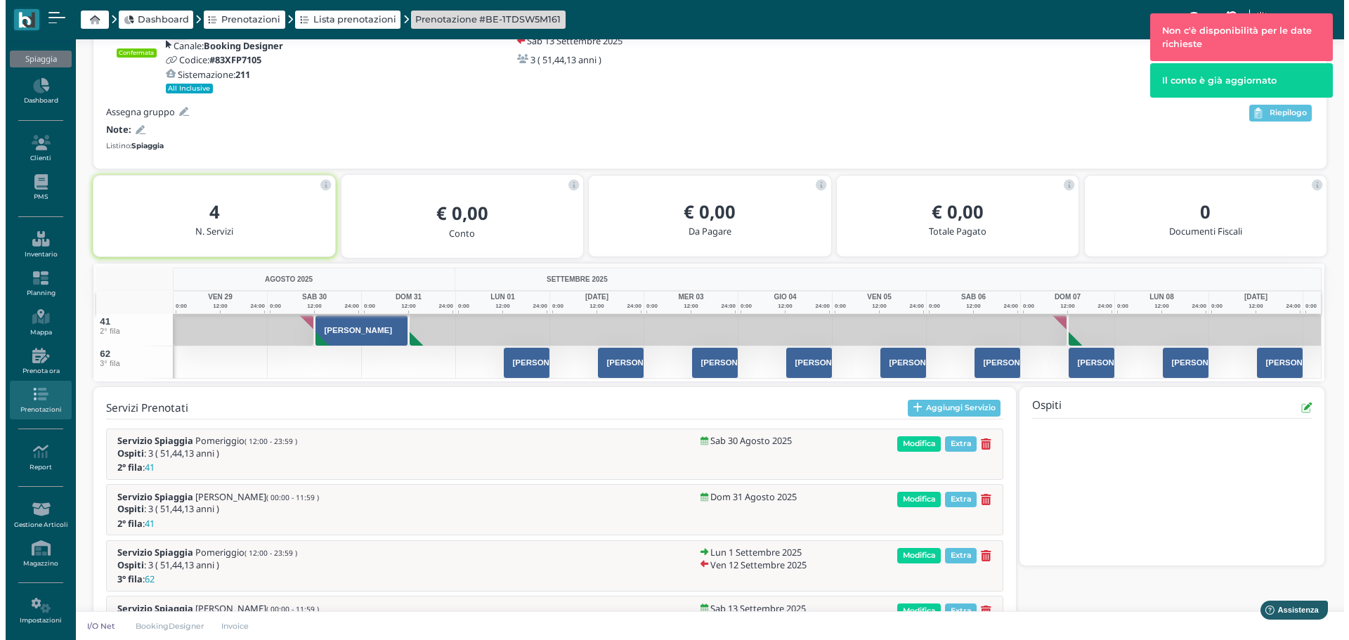
scroll to position [110, 0]
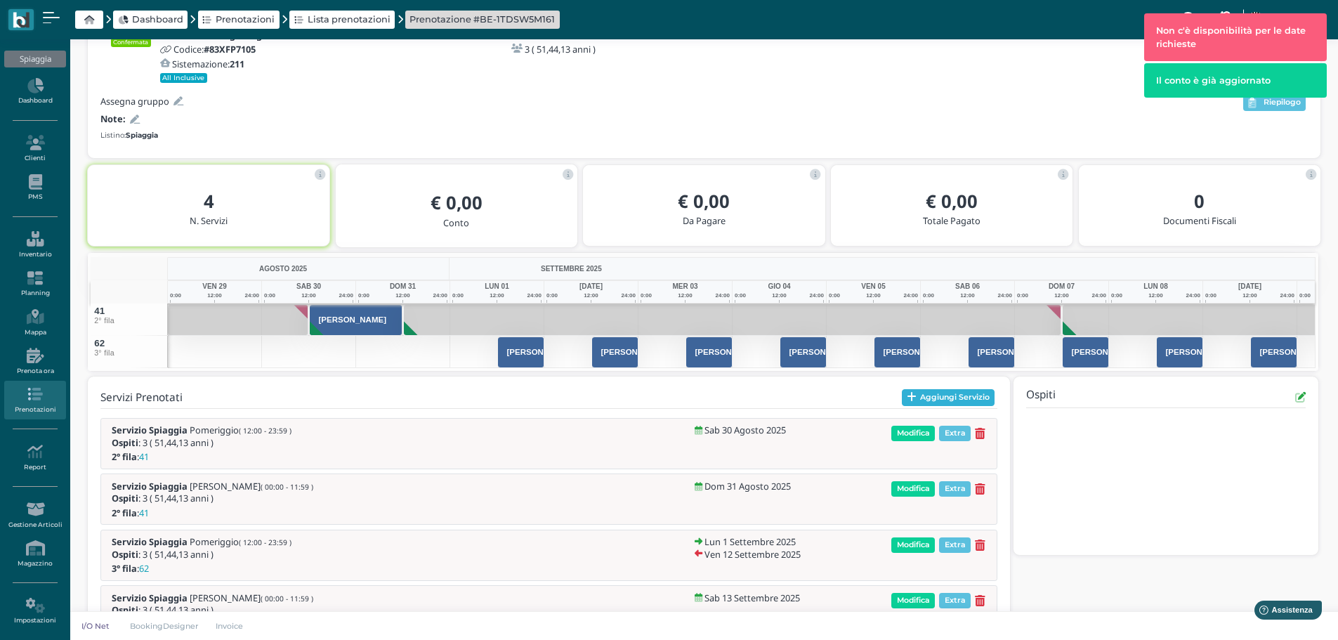
click at [961, 396] on button "Aggiungi Servizio" at bounding box center [948, 397] width 93 height 17
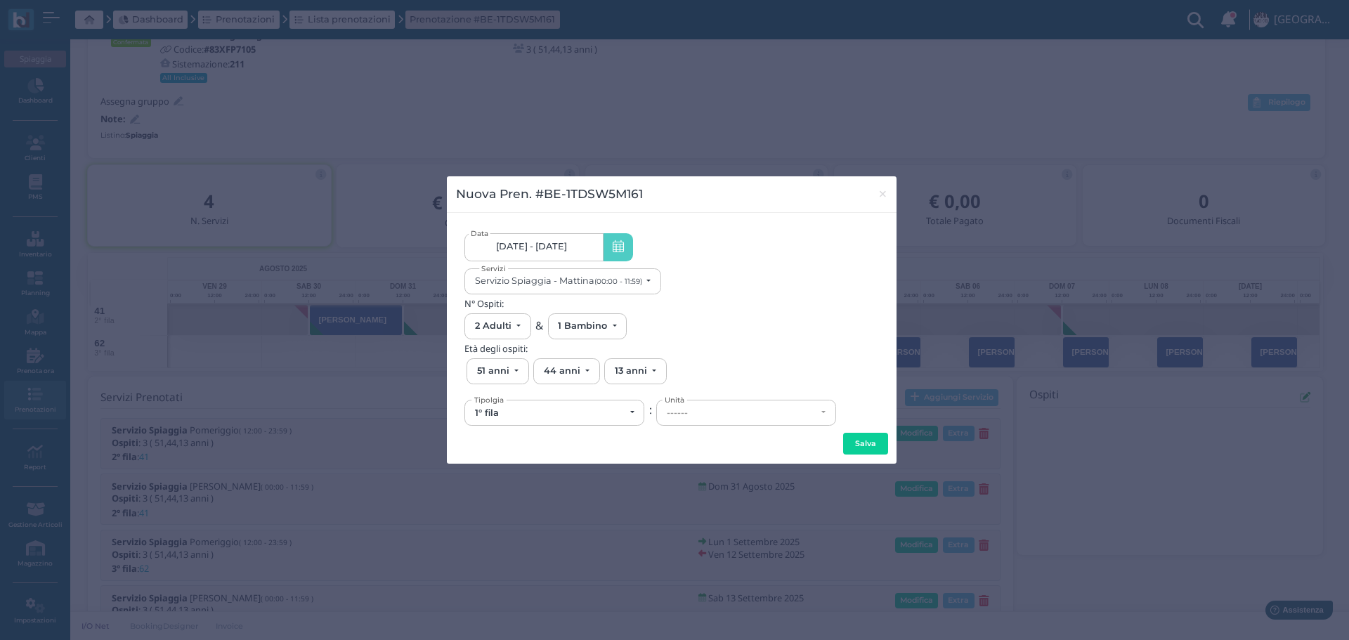
click at [558, 246] on span "30/08/25 - 13/09/25" at bounding box center [531, 246] width 71 height 11
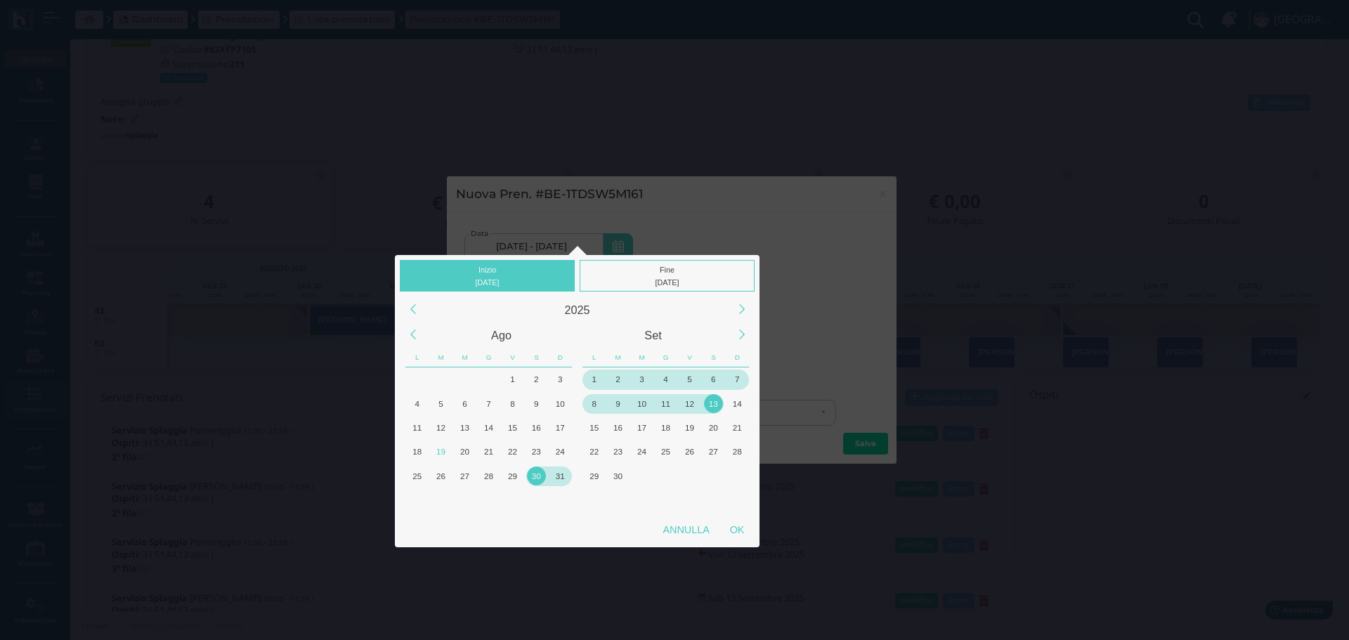
click at [593, 376] on div "1" at bounding box center [593, 378] width 19 height 19
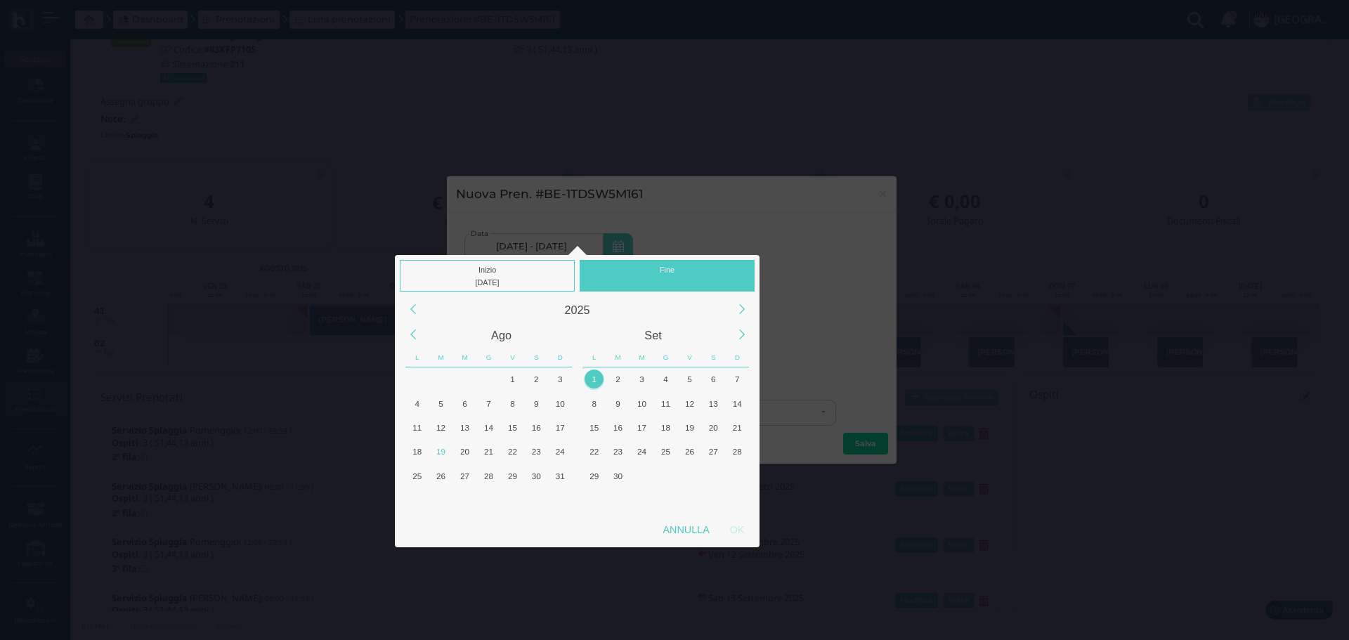
click at [681, 272] on div "Fine" at bounding box center [666, 276] width 175 height 32
drag, startPoint x: 590, startPoint y: 373, endPoint x: 680, endPoint y: 436, distance: 109.9
click at [591, 373] on div "1" at bounding box center [593, 378] width 19 height 19
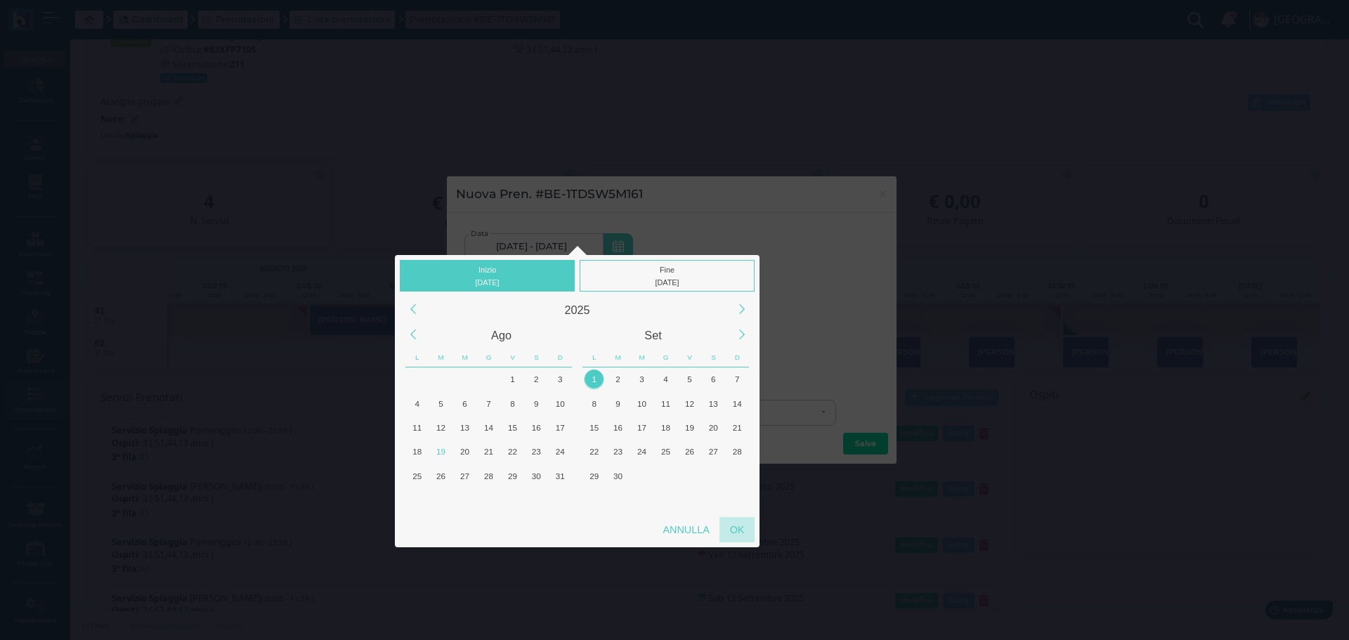
drag, startPoint x: 732, startPoint y: 538, endPoint x: 763, endPoint y: 499, distance: 49.5
click at [733, 537] on div "OK" at bounding box center [736, 529] width 35 height 25
type input "01/09/2025 - 01/09/2025"
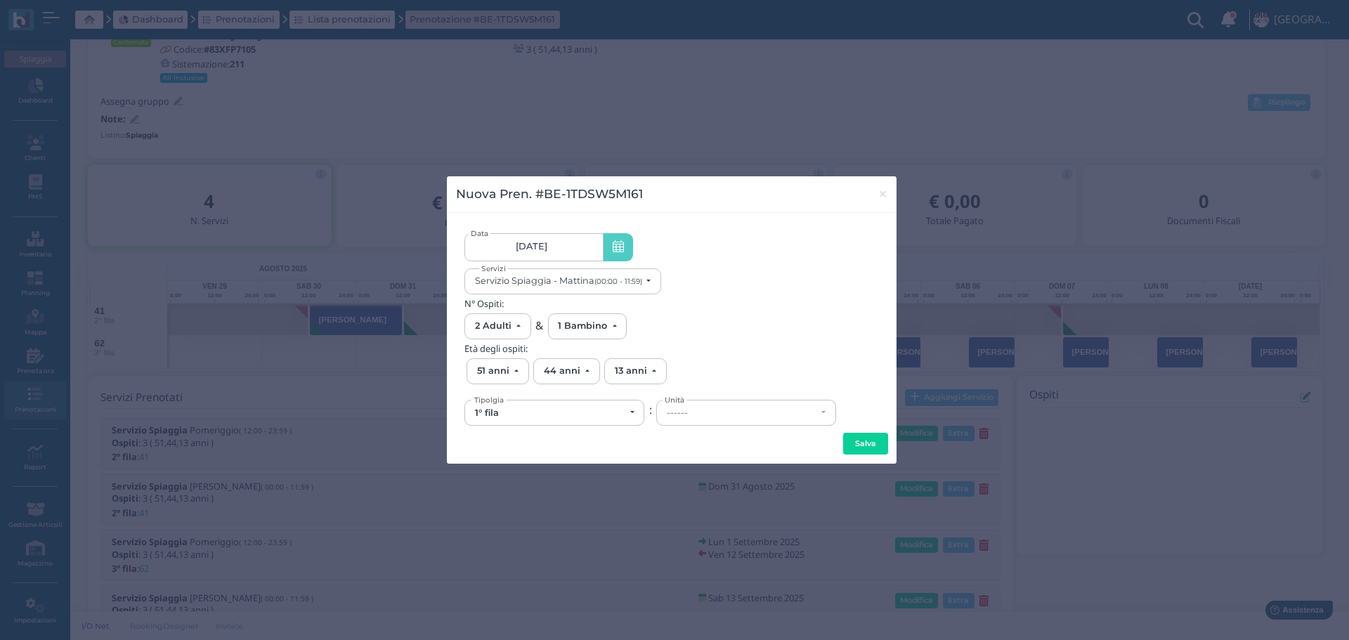
scroll to position [0, 128]
click at [622, 284] on small "(00:00 - 11:59)" at bounding box center [618, 281] width 48 height 9
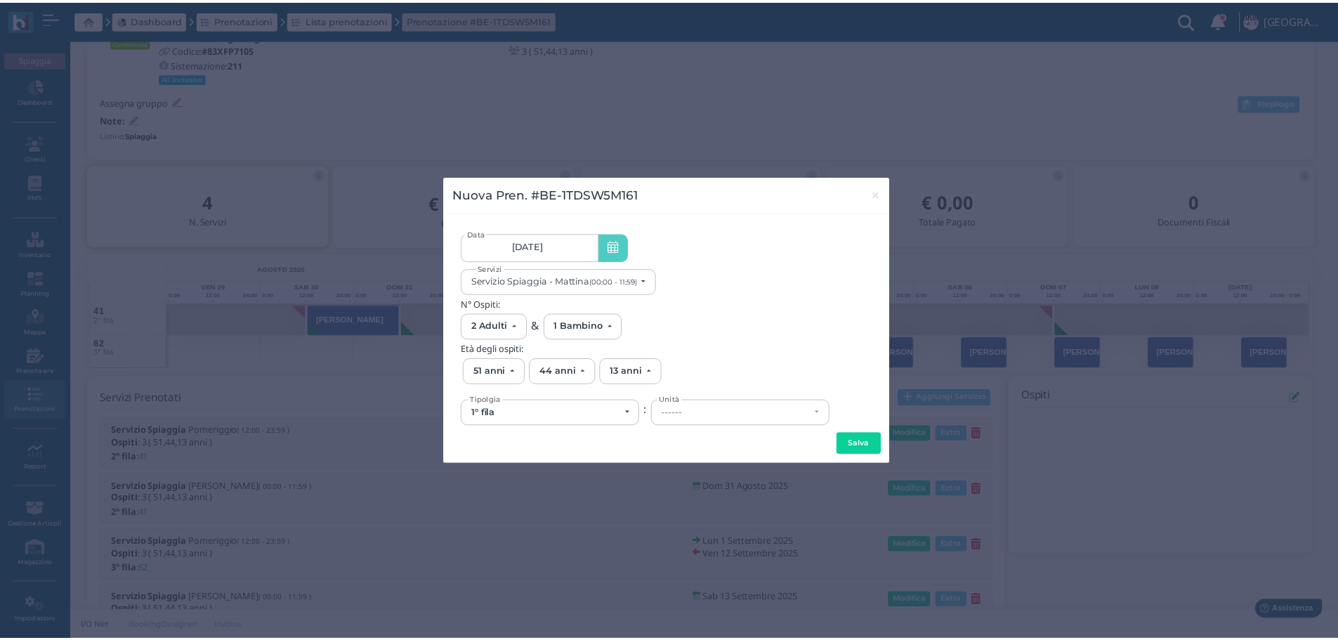
scroll to position [0, 0]
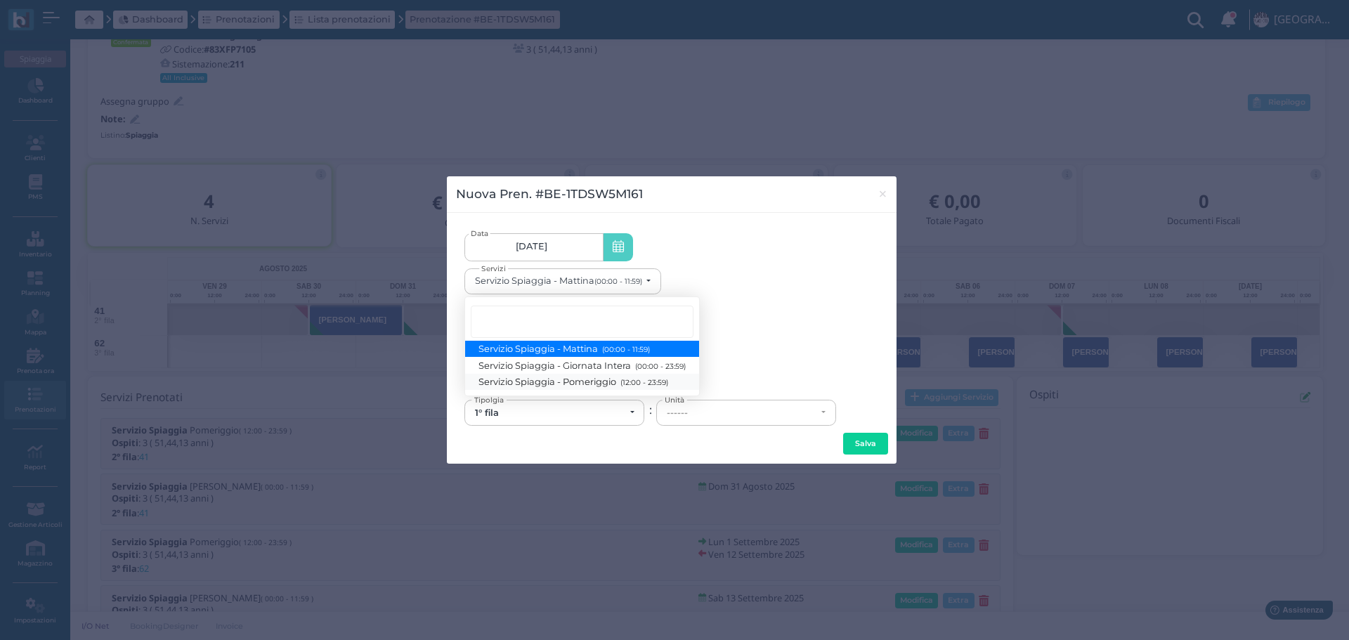
click at [660, 381] on small "(12:00 - 23:59)" at bounding box center [642, 382] width 51 height 9
select select "1369"
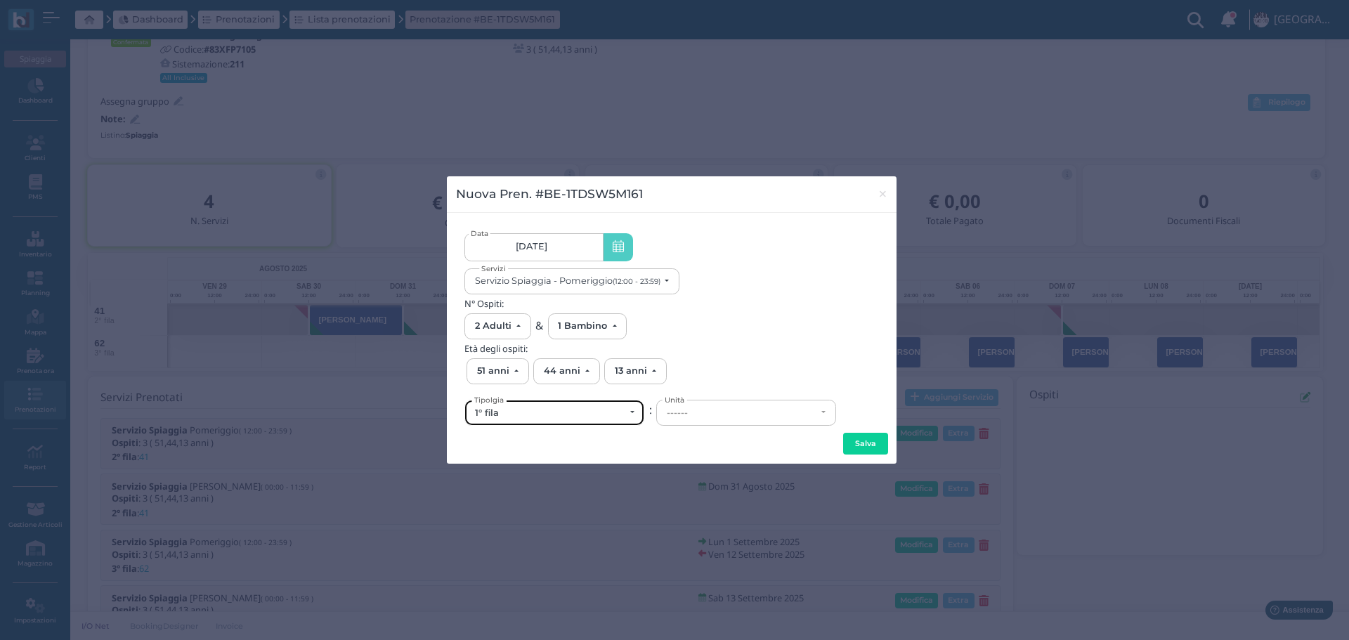
click at [558, 412] on div "1° fila" at bounding box center [550, 412] width 150 height 11
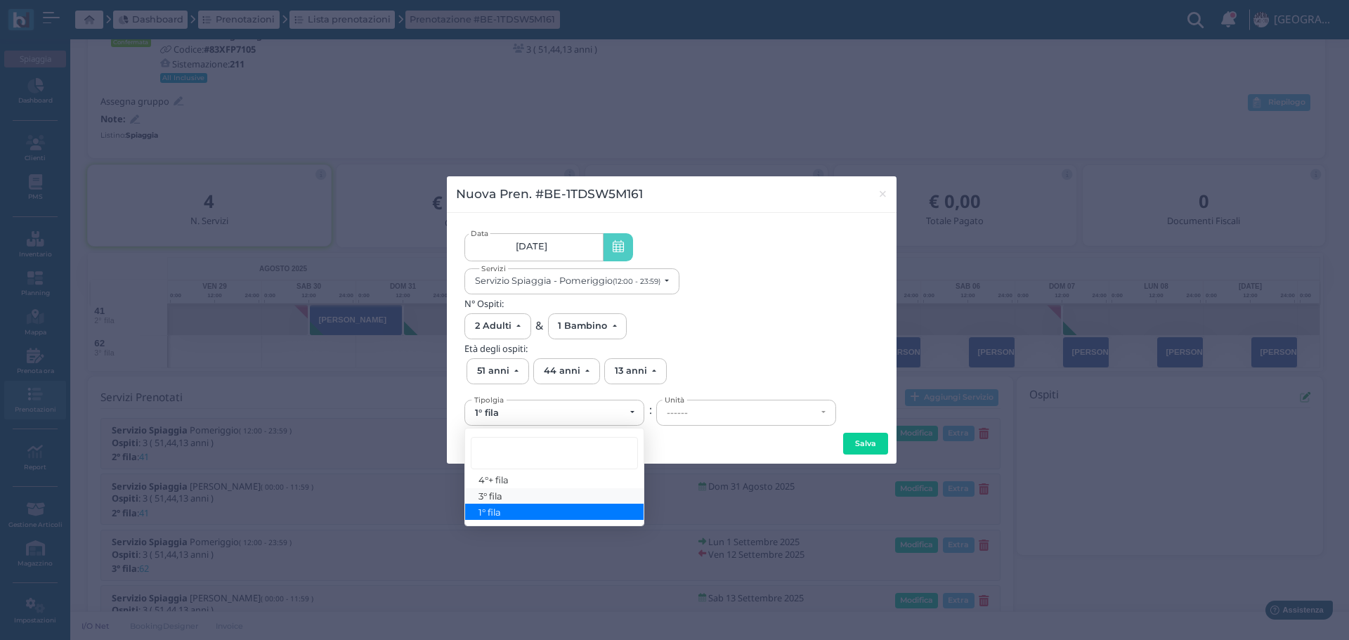
drag, startPoint x: 508, startPoint y: 495, endPoint x: 652, endPoint y: 440, distance: 155.0
click at [509, 494] on link "3° fila" at bounding box center [554, 496] width 178 height 16
select select "433"
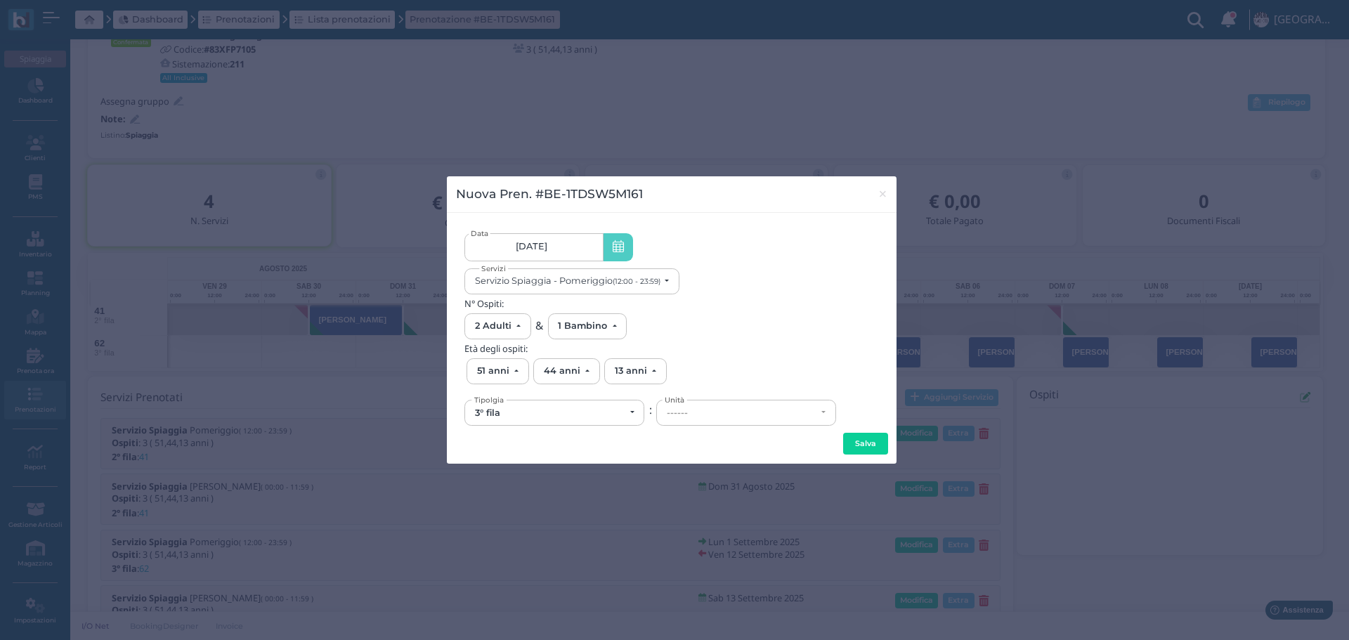
click at [671, 416] on div "------" at bounding box center [746, 412] width 178 height 25
click at [751, 303] on h5 "N° Ospiti:" at bounding box center [671, 303] width 414 height 10
click at [887, 194] on button "×" at bounding box center [882, 194] width 29 height 36
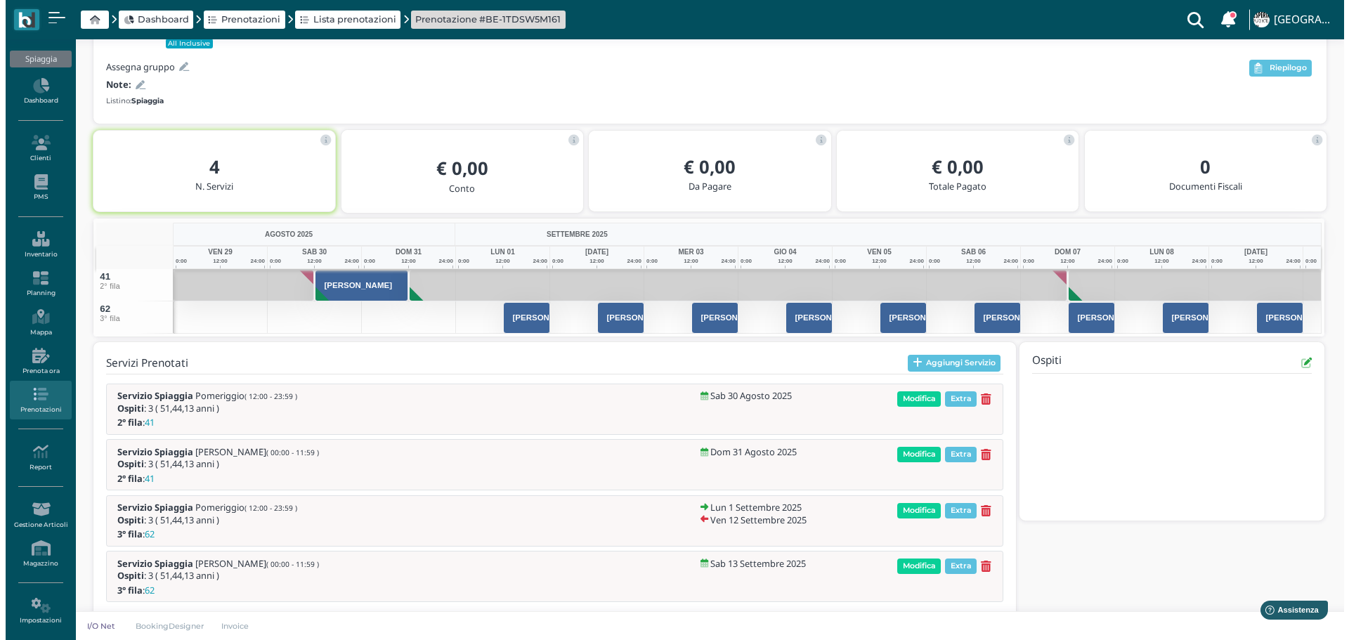
scroll to position [164, 0]
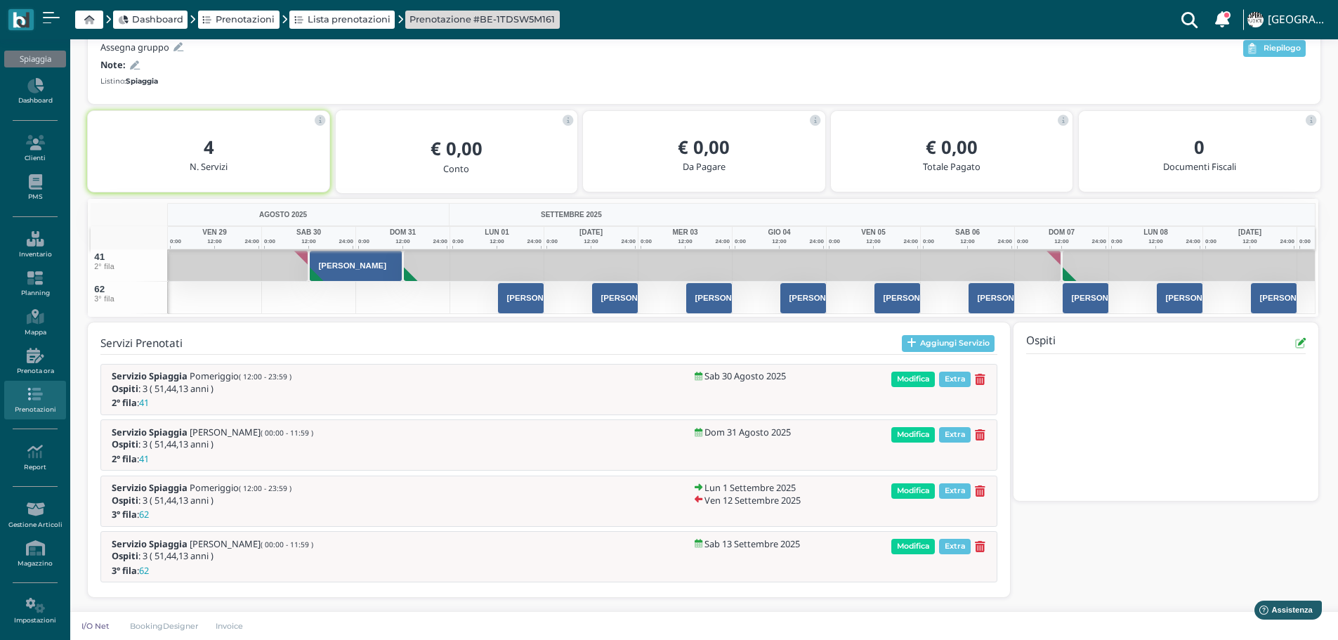
click at [947, 334] on div "Servizi Prenotati Aggiungi Servizio Servizio Spiaggia Pomeriggio ( 12:00 - 23:5…" at bounding box center [549, 459] width 922 height 275
click at [957, 339] on button "Aggiungi Servizio" at bounding box center [948, 343] width 93 height 17
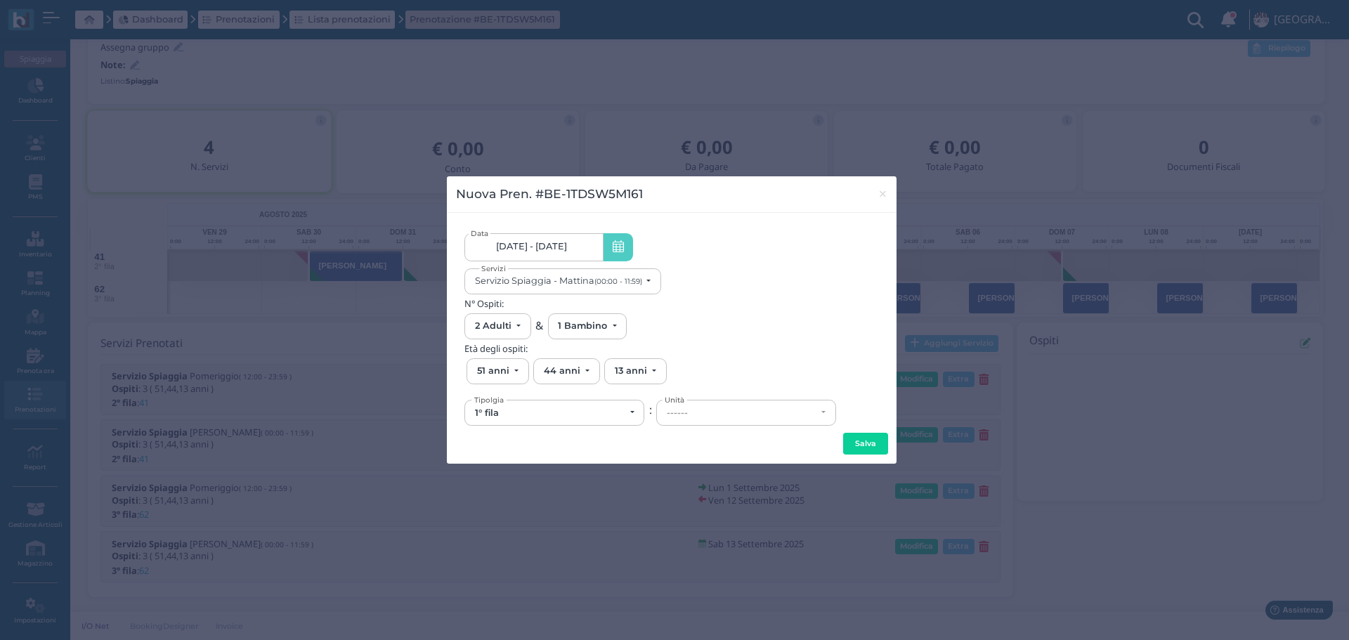
click at [575, 242] on link "30/08/25 - 13/09/25" at bounding box center [533, 247] width 138 height 28
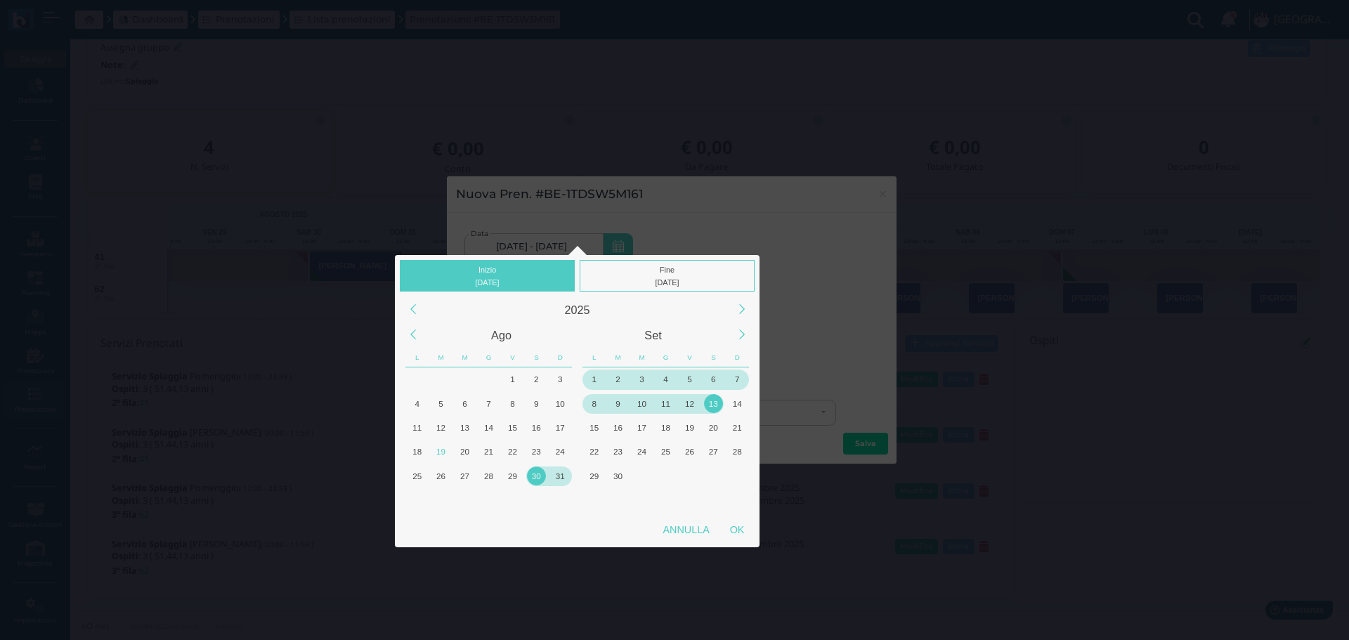
drag, startPoint x: 565, startPoint y: 473, endPoint x: 565, endPoint y: 465, distance: 8.4
click at [565, 471] on div "31" at bounding box center [560, 475] width 19 height 19
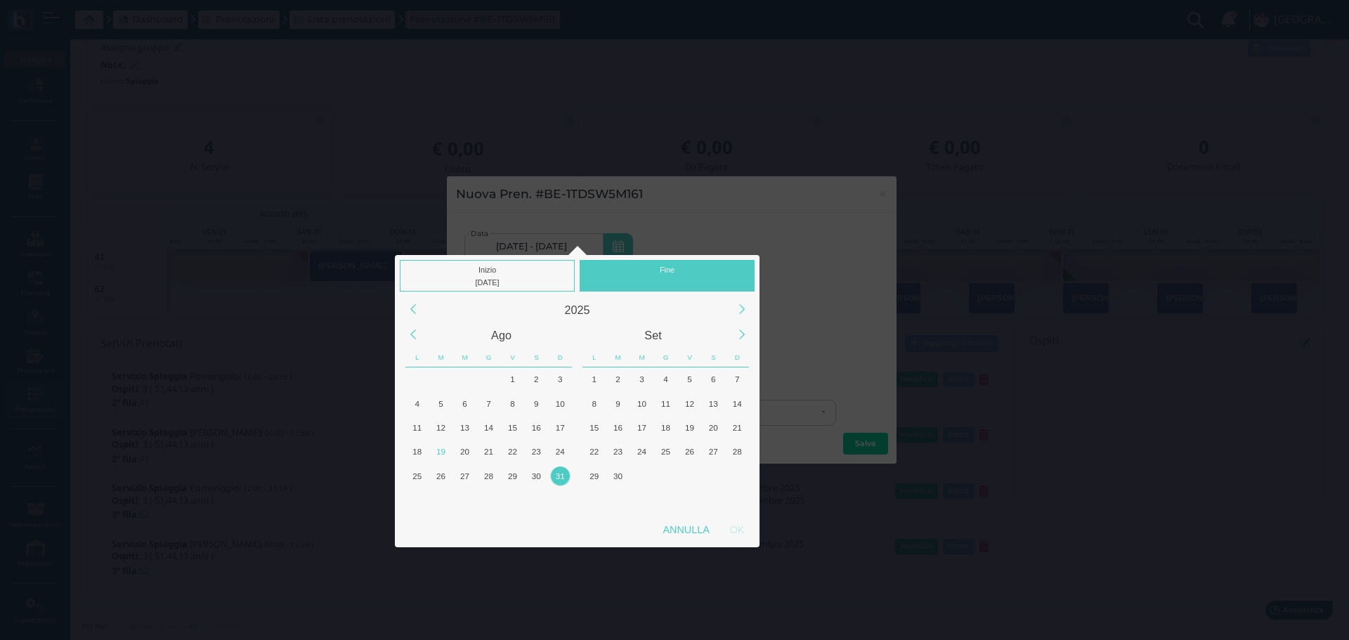
click at [671, 258] on div "Inizio 31/08/2025 Fine" at bounding box center [577, 273] width 365 height 37
click at [560, 478] on div "31" at bounding box center [560, 475] width 19 height 19
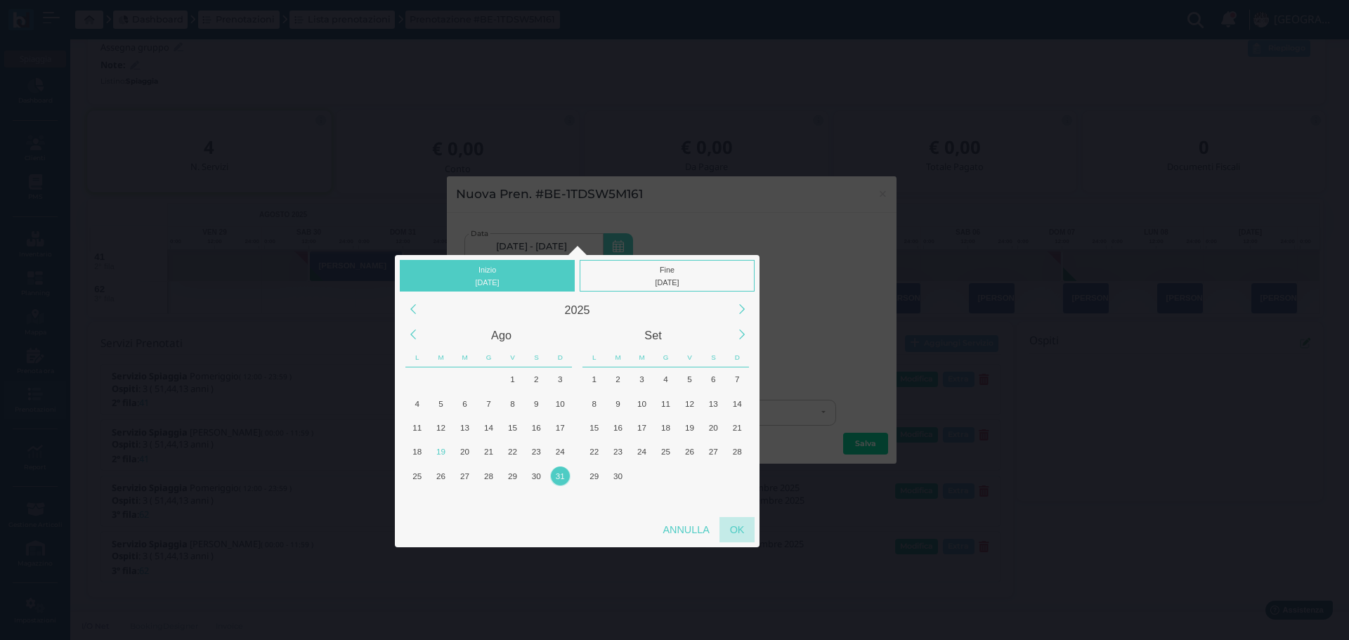
click at [749, 527] on div "OK" at bounding box center [736, 529] width 35 height 25
type input "31/08/2025 - 31/08/2025"
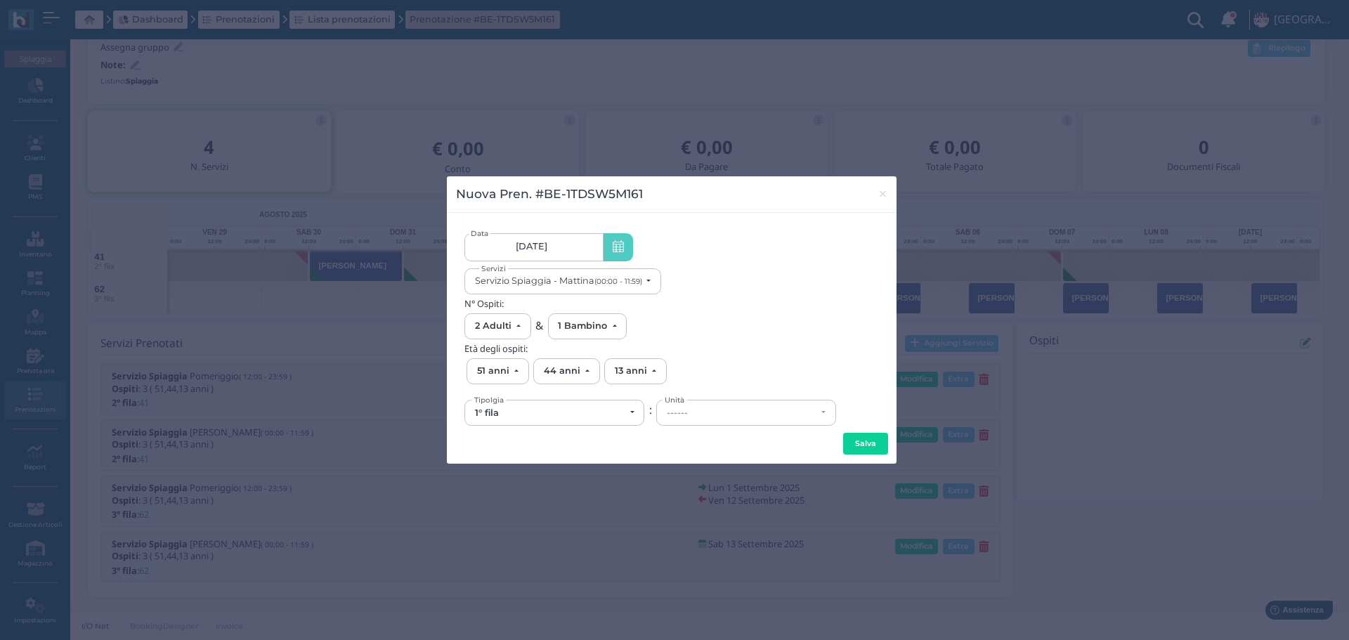
scroll to position [0, 126]
click at [593, 284] on div "Servizio Spiaggia - Mattina (00:00 - 11:59)" at bounding box center [558, 280] width 167 height 11
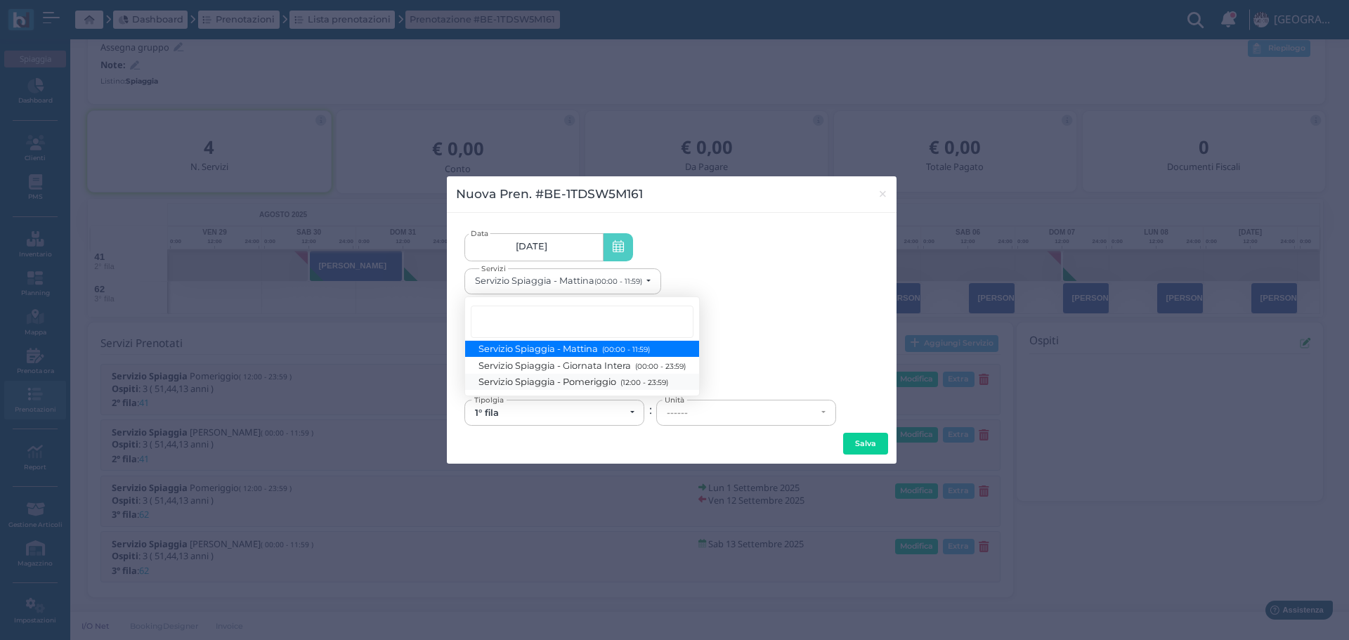
click at [644, 380] on small "(12:00 - 23:59)" at bounding box center [642, 382] width 51 height 9
select select "1369"
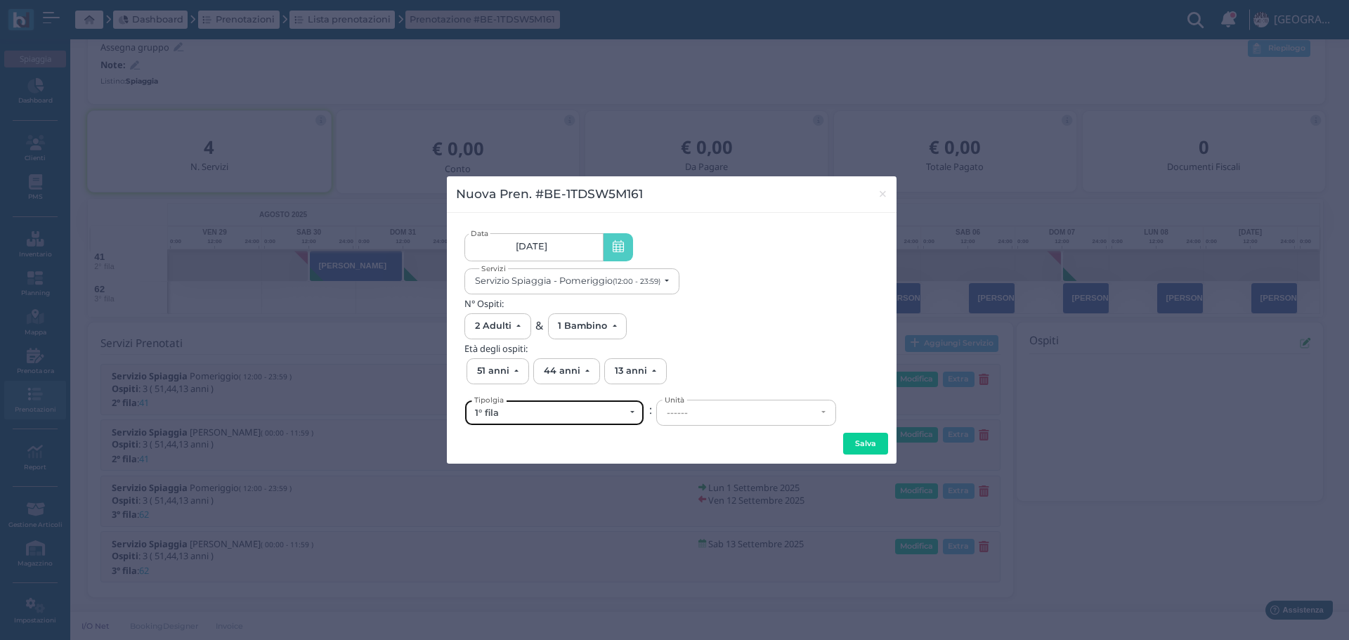
click at [586, 412] on div "1° fila" at bounding box center [550, 412] width 150 height 11
click at [556, 411] on div "1° fila" at bounding box center [550, 412] width 150 height 11
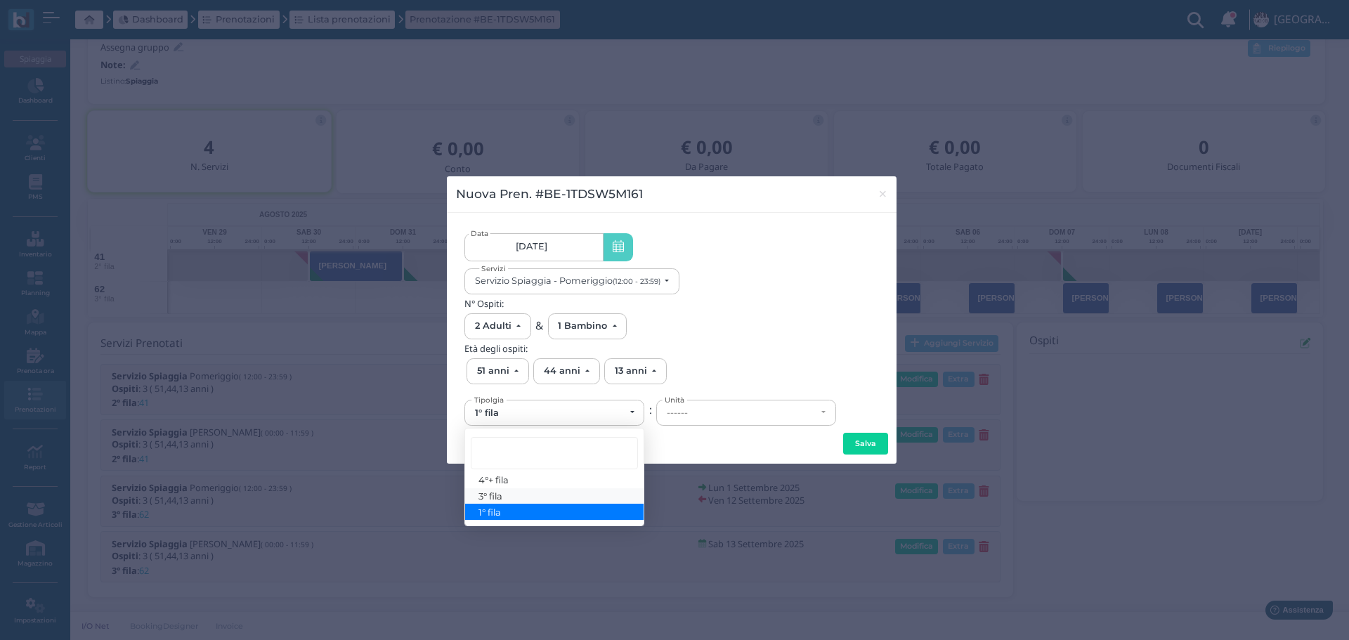
drag, startPoint x: 516, startPoint y: 494, endPoint x: 648, endPoint y: 457, distance: 136.7
click at [518, 494] on link "3° fila" at bounding box center [554, 496] width 178 height 16
select select "433"
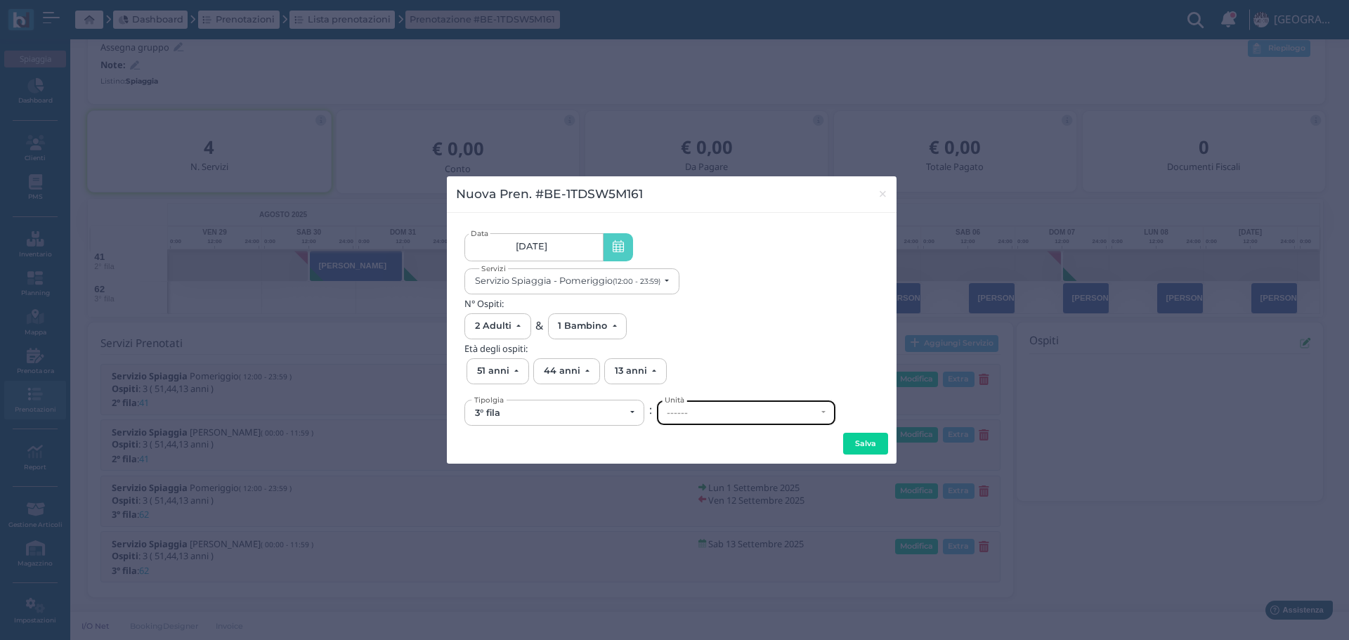
click at [693, 424] on div "------" at bounding box center [746, 412] width 178 height 25
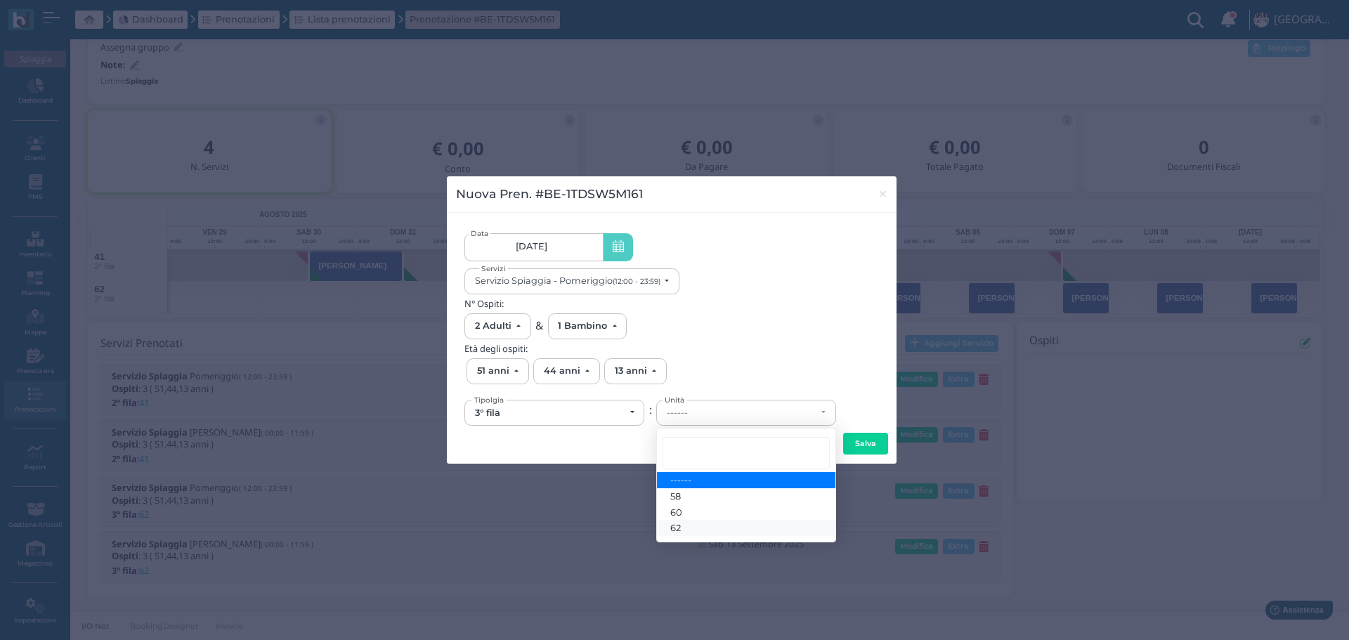
drag, startPoint x: 678, startPoint y: 527, endPoint x: 810, endPoint y: 455, distance: 150.6
click at [681, 523] on span "62" at bounding box center [675, 527] width 11 height 11
select select "6187"
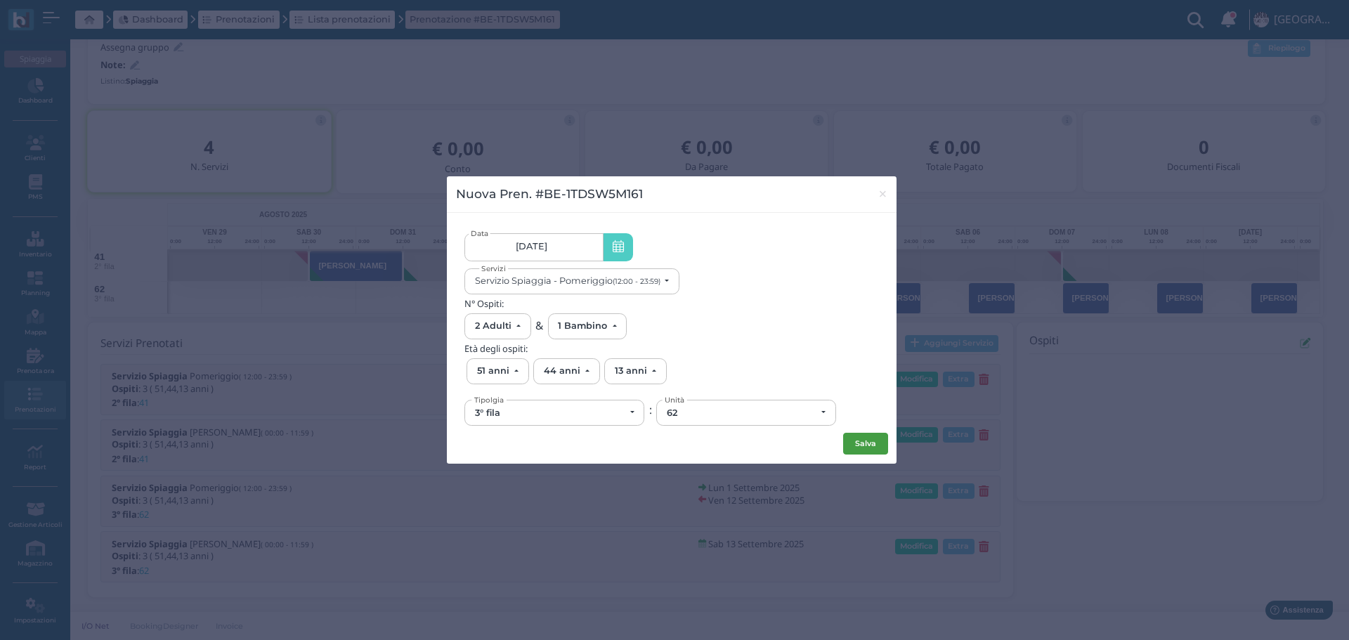
click at [863, 442] on button "Salva" at bounding box center [865, 444] width 45 height 22
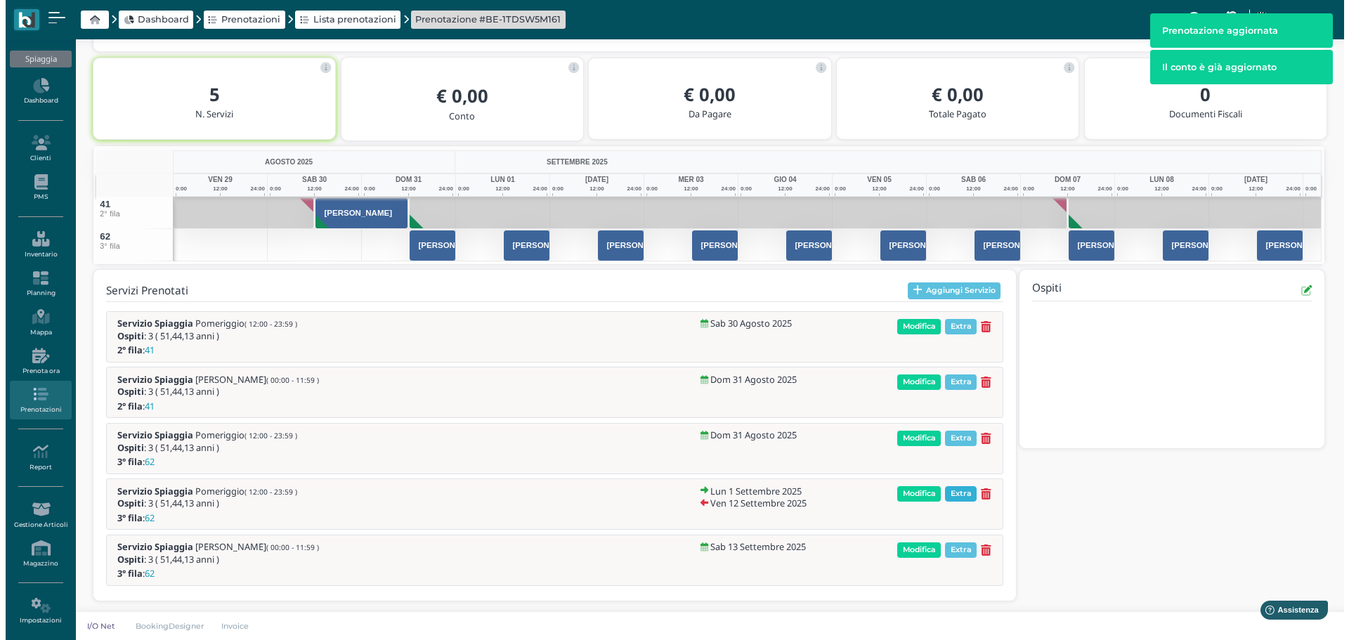
scroll to position [219, 0]
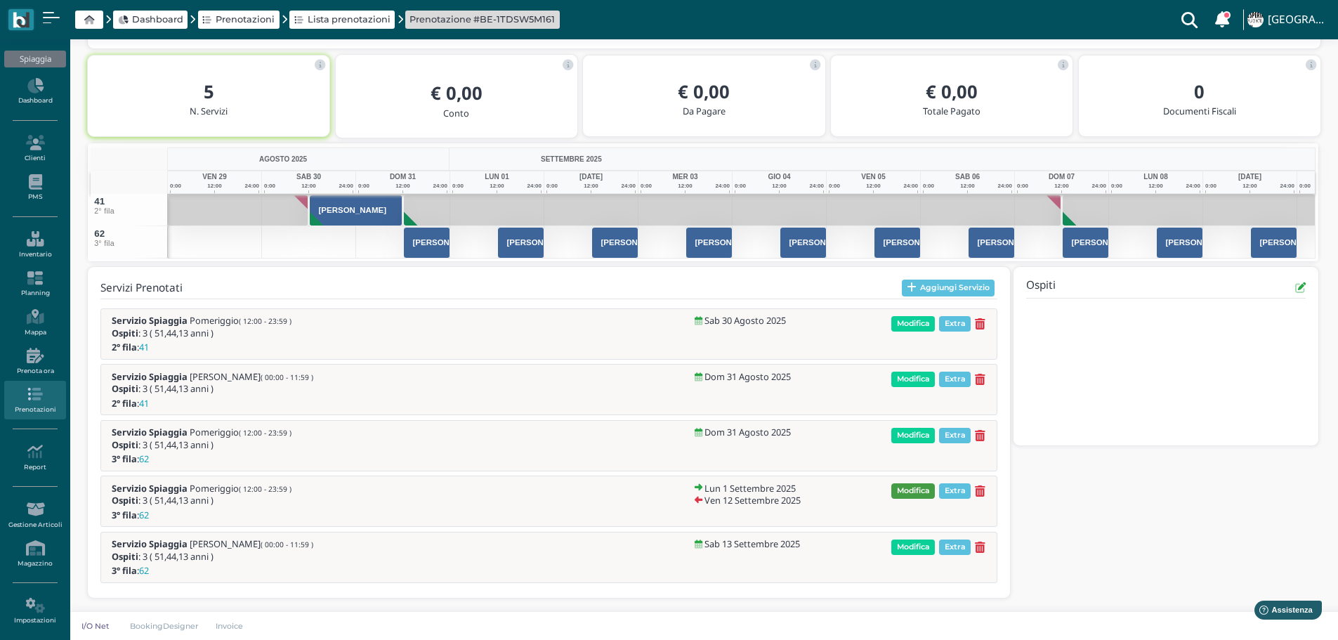
click at [914, 487] on span "Modifica" at bounding box center [913, 490] width 44 height 15
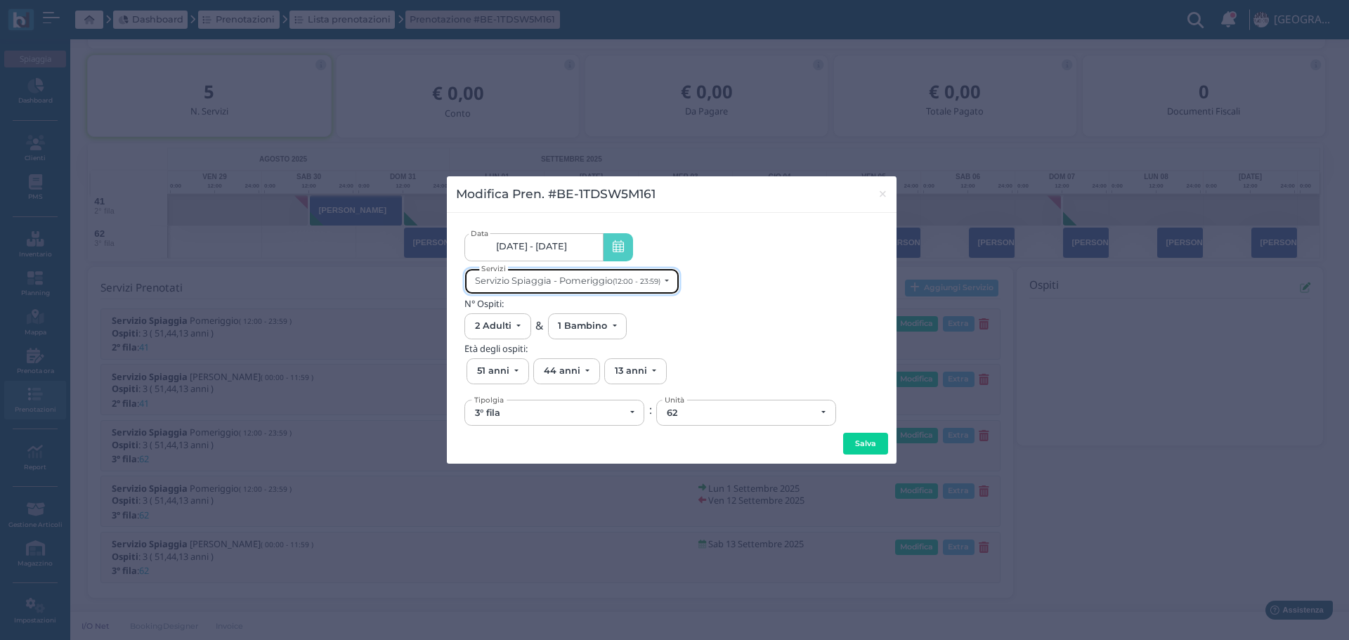
click at [601, 277] on div "Servizio Spiaggia - Pomeriggio (12:00 - 23:59)" at bounding box center [567, 280] width 185 height 11
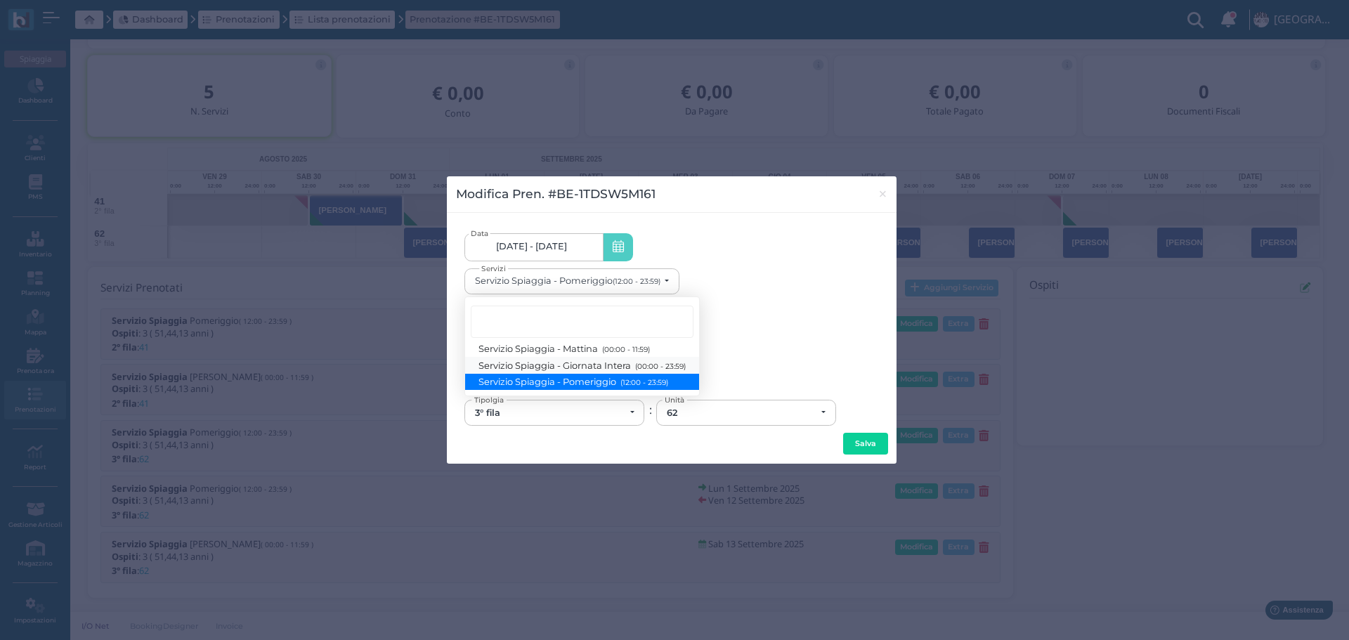
click at [645, 365] on small "(00:00 - 23:59)" at bounding box center [658, 365] width 54 height 9
select select "1368"
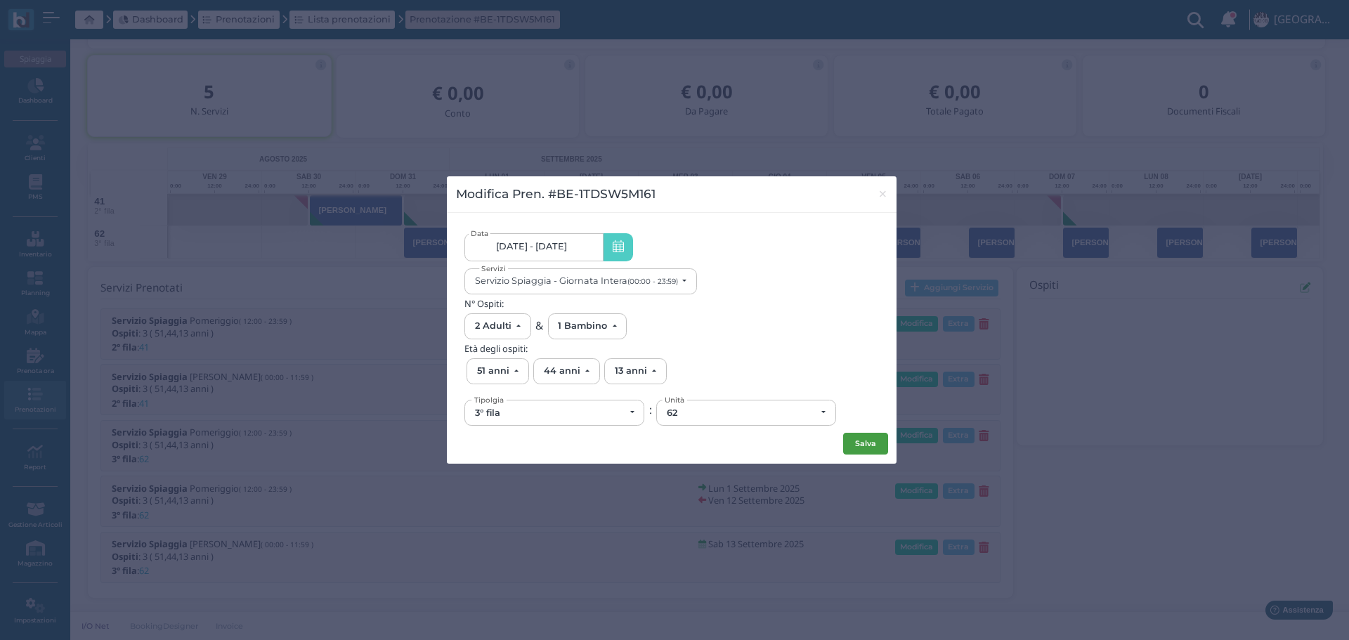
click at [862, 437] on button "Salva" at bounding box center [865, 444] width 45 height 22
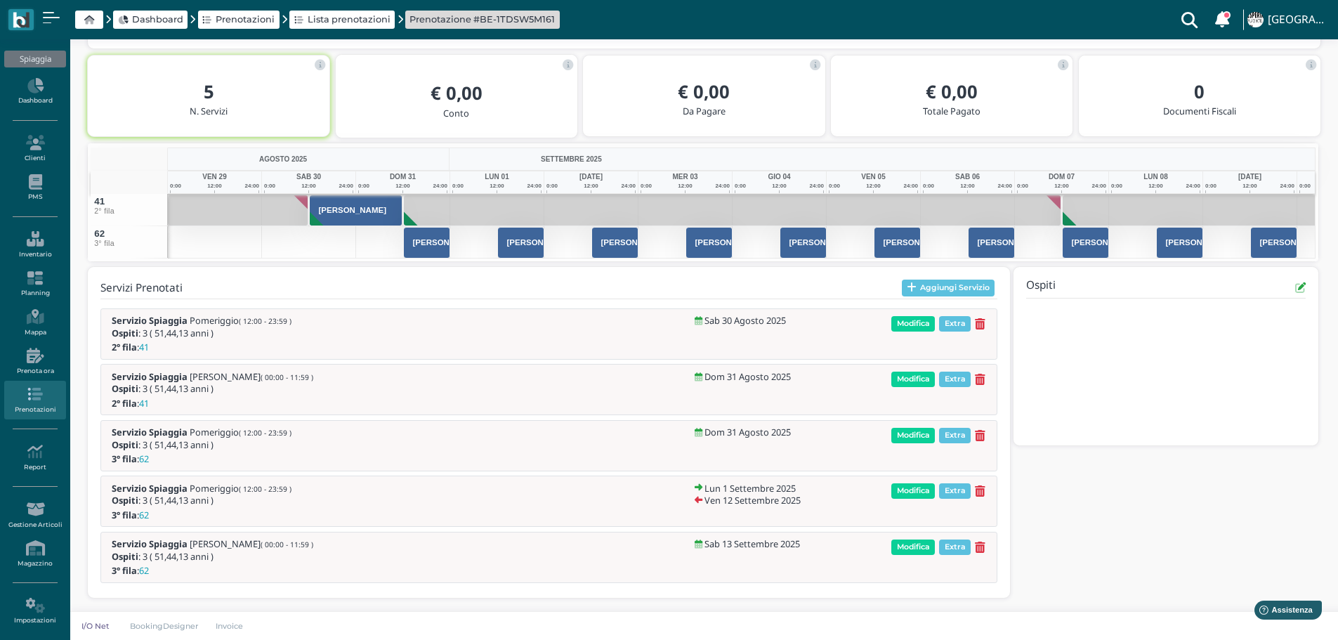
click at [917, 487] on span "Modifica" at bounding box center [913, 490] width 44 height 15
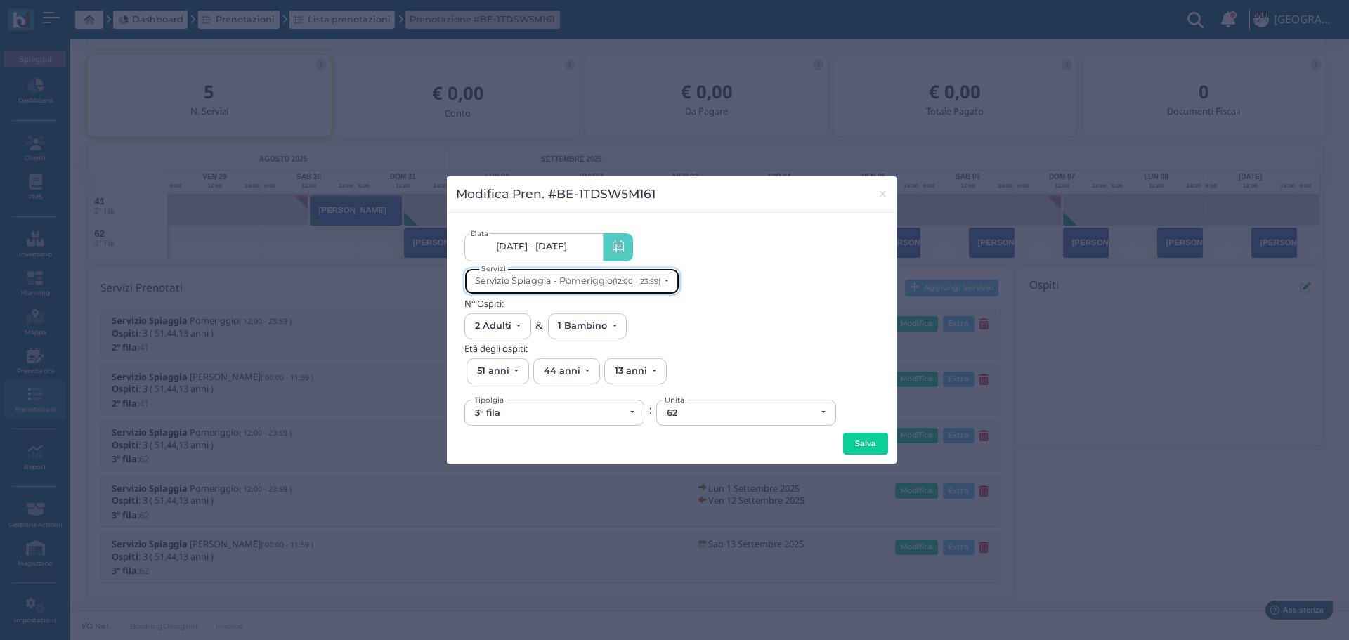
click at [653, 283] on small "(12:00 - 23:59)" at bounding box center [636, 281] width 48 height 9
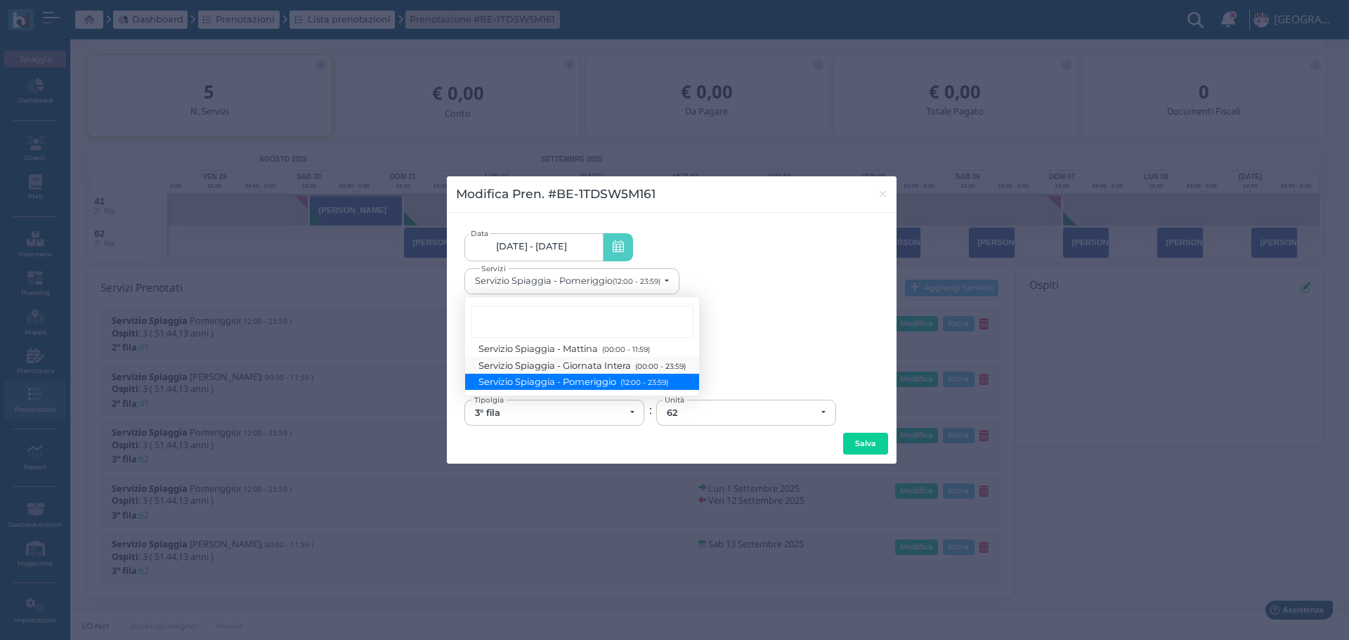
click at [637, 365] on small "(00:00 - 23:59)" at bounding box center [658, 365] width 54 height 9
select select "1368"
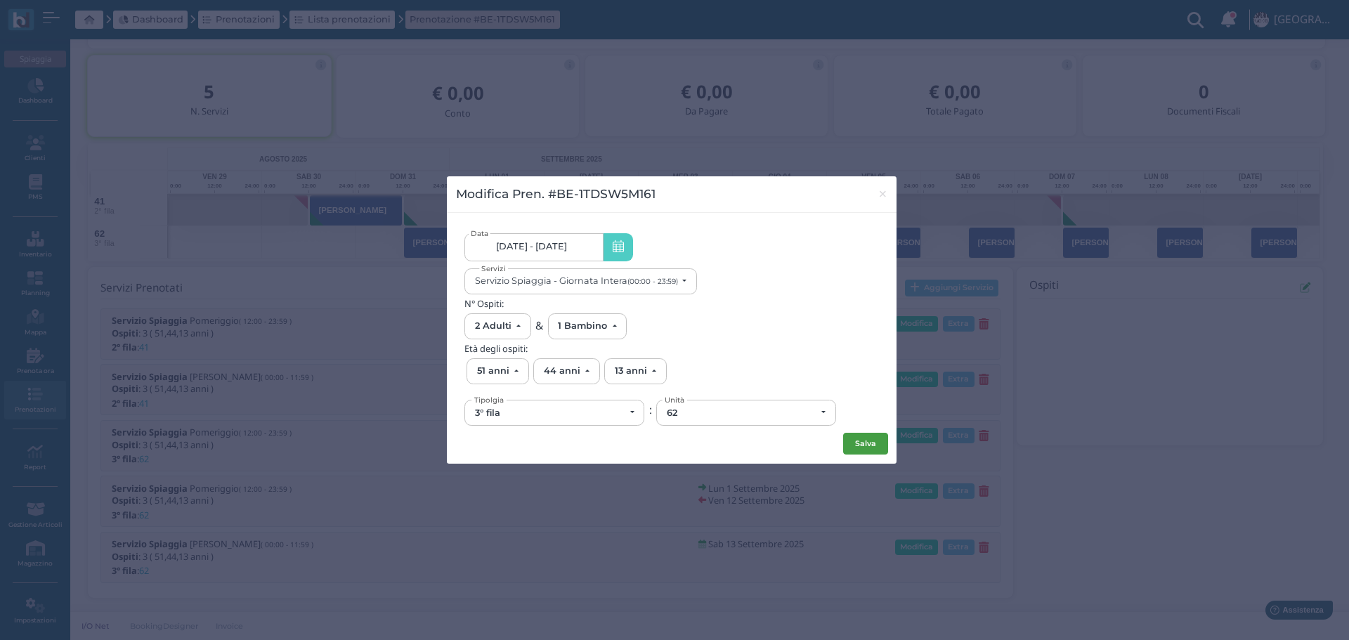
click at [874, 445] on button "Salva" at bounding box center [865, 444] width 45 height 22
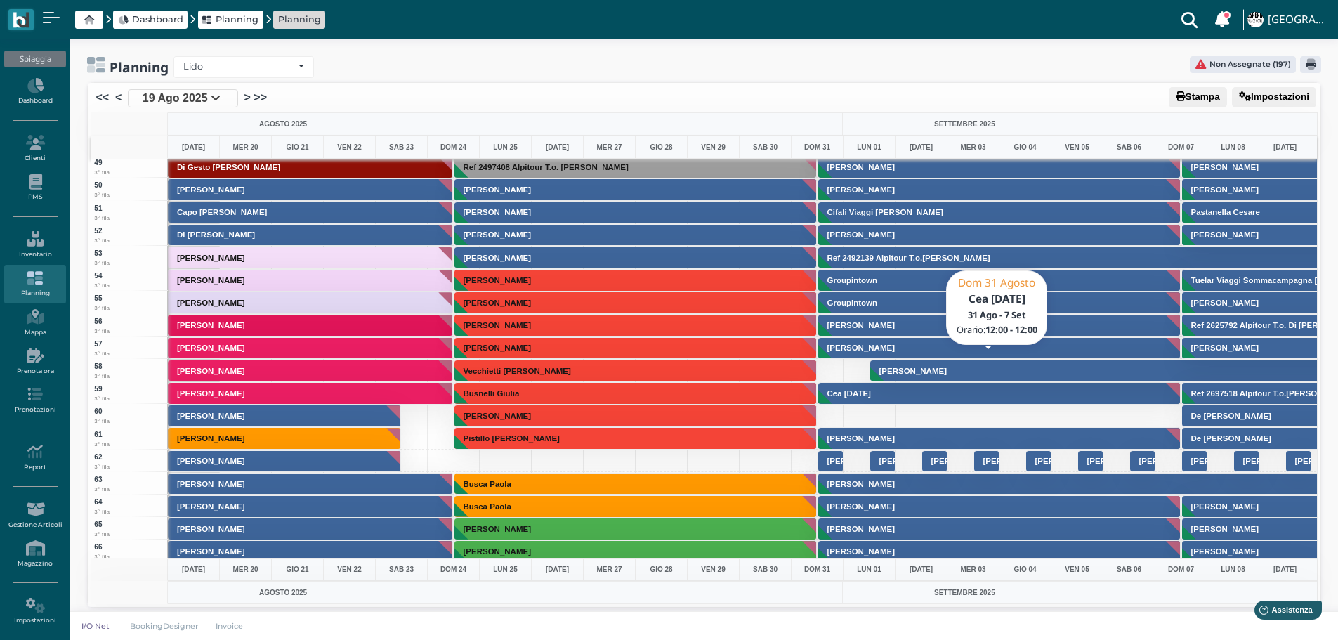
scroll to position [1124, 0]
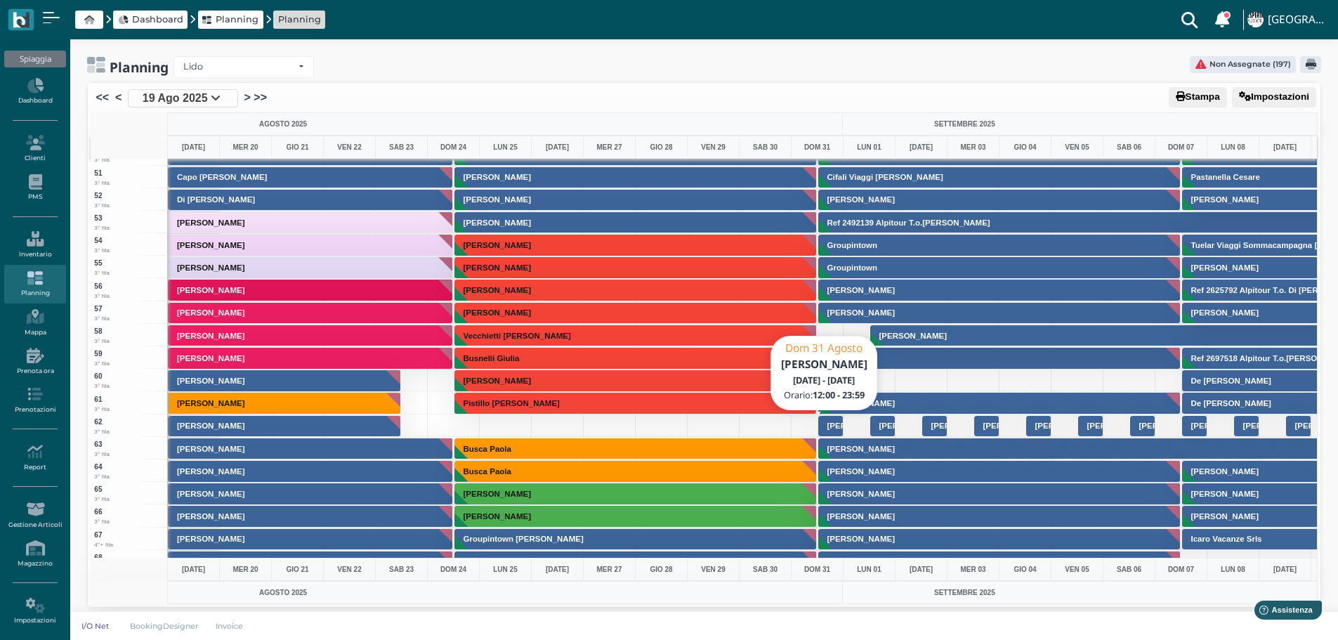
click at [837, 422] on h3 "[PERSON_NAME]" at bounding box center [861, 425] width 79 height 8
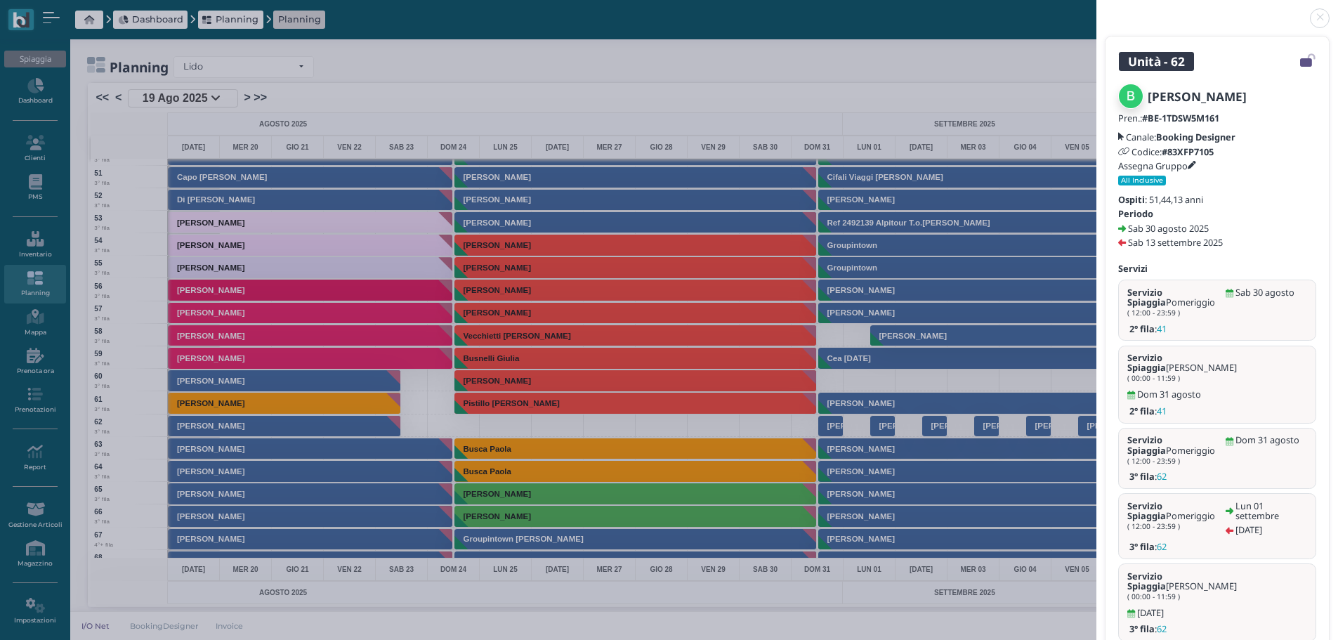
drag, startPoint x: 1320, startPoint y: 13, endPoint x: 1348, endPoint y: 28, distance: 31.1
click at [1096, 10] on link at bounding box center [1096, 10] width 0 height 0
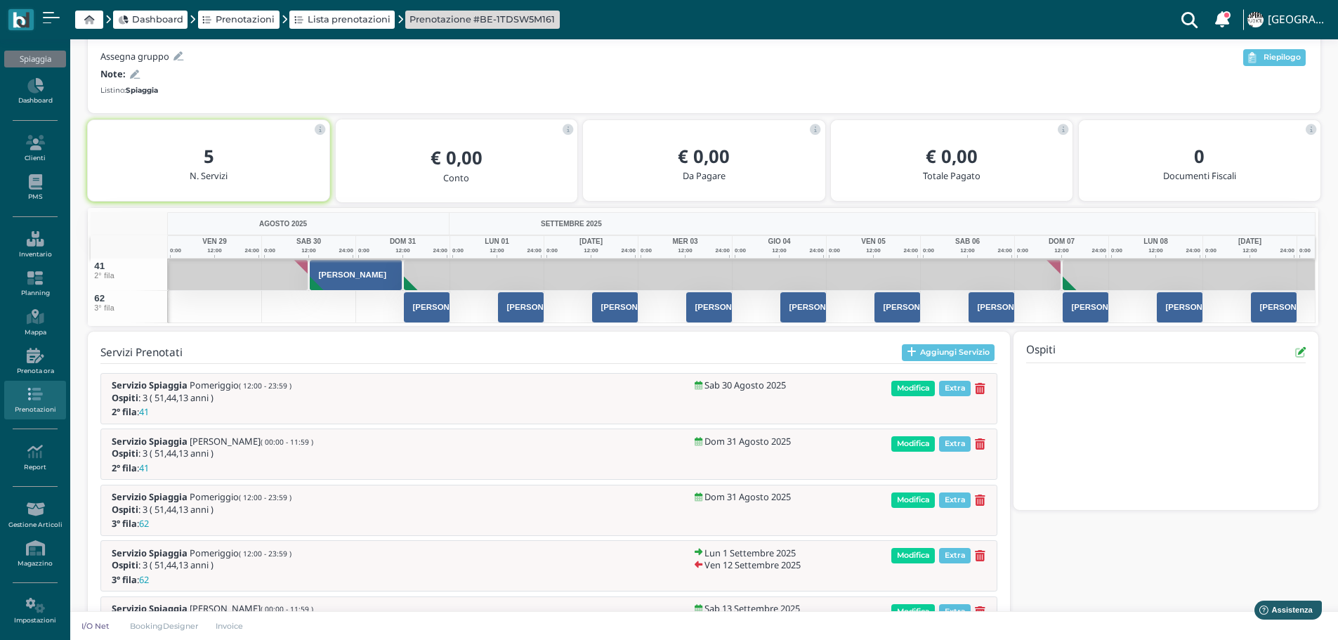
scroll to position [180, 0]
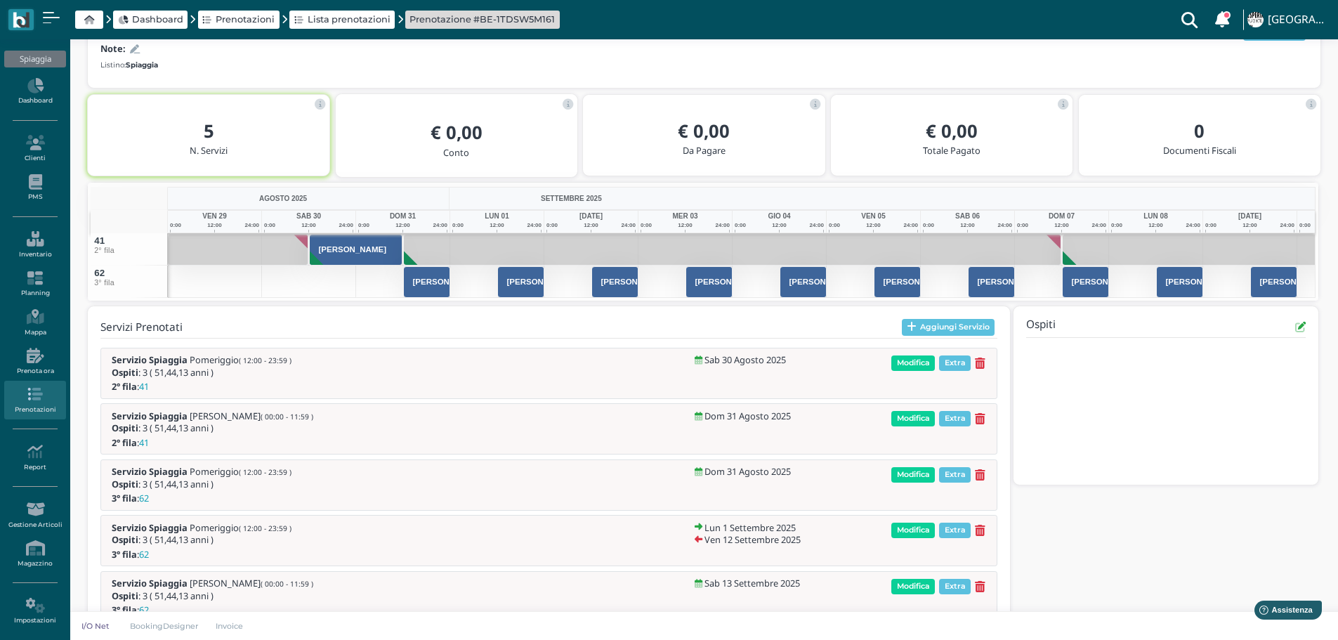
click at [983, 528] on icon at bounding box center [980, 531] width 11 height 12
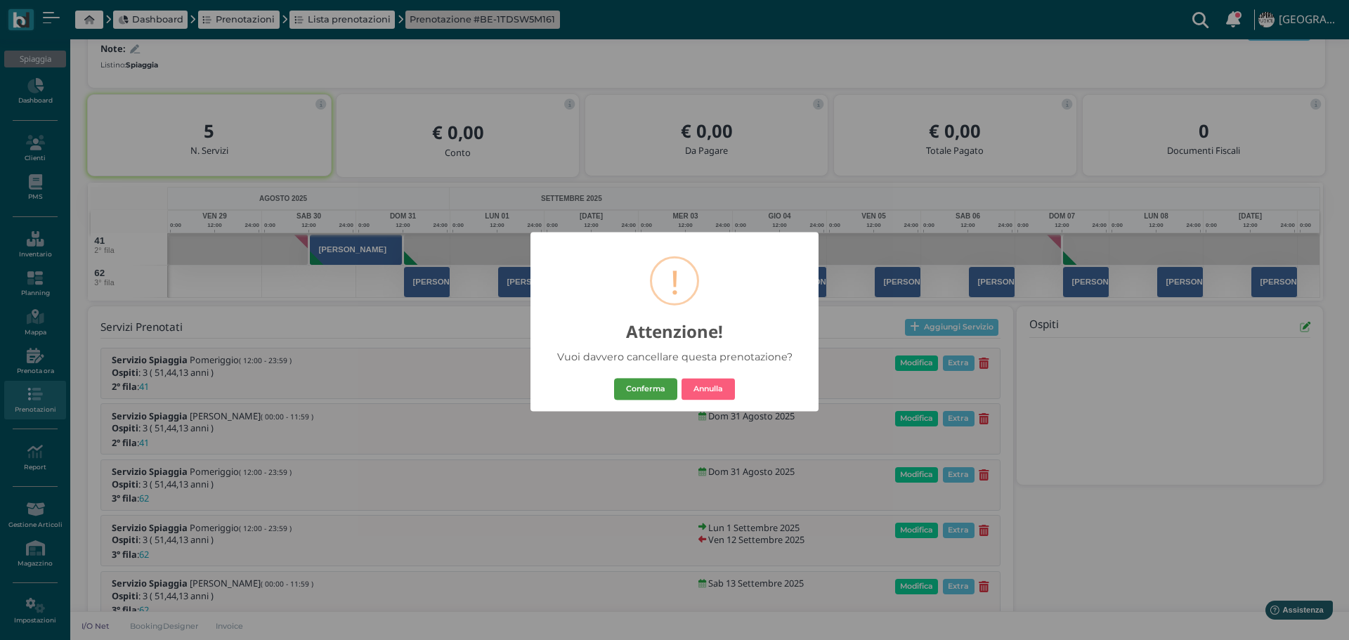
click at [652, 388] on button "Conferma" at bounding box center [645, 389] width 63 height 22
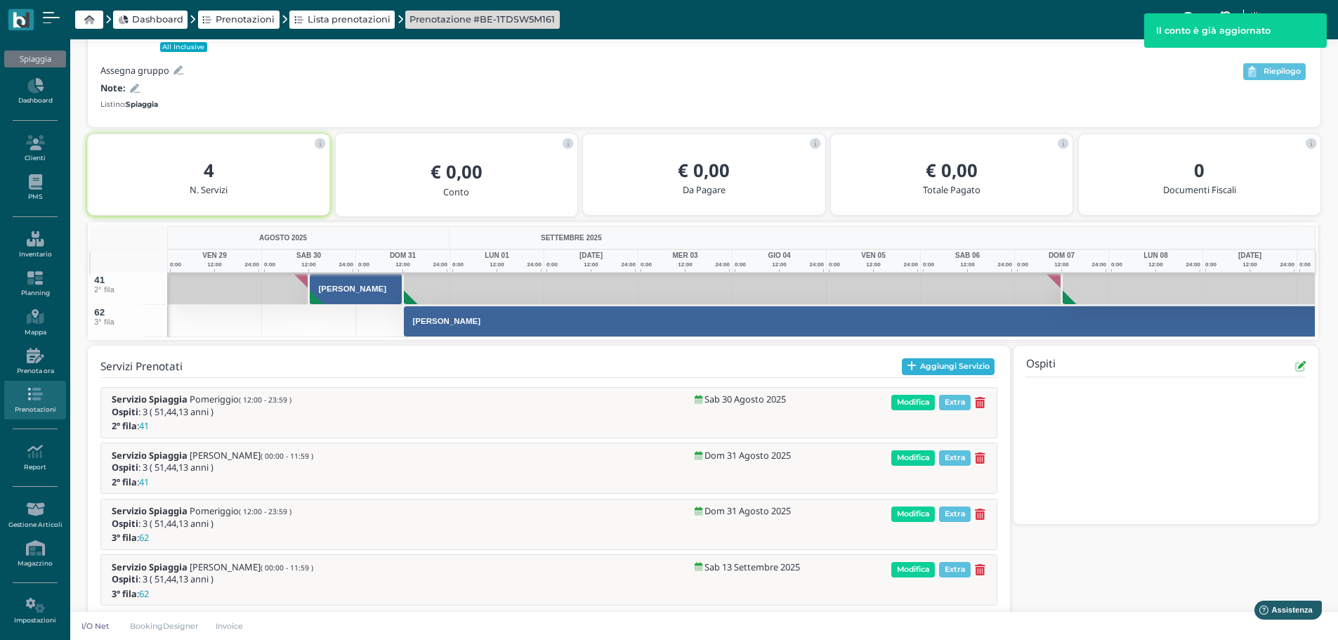
scroll to position [110, 0]
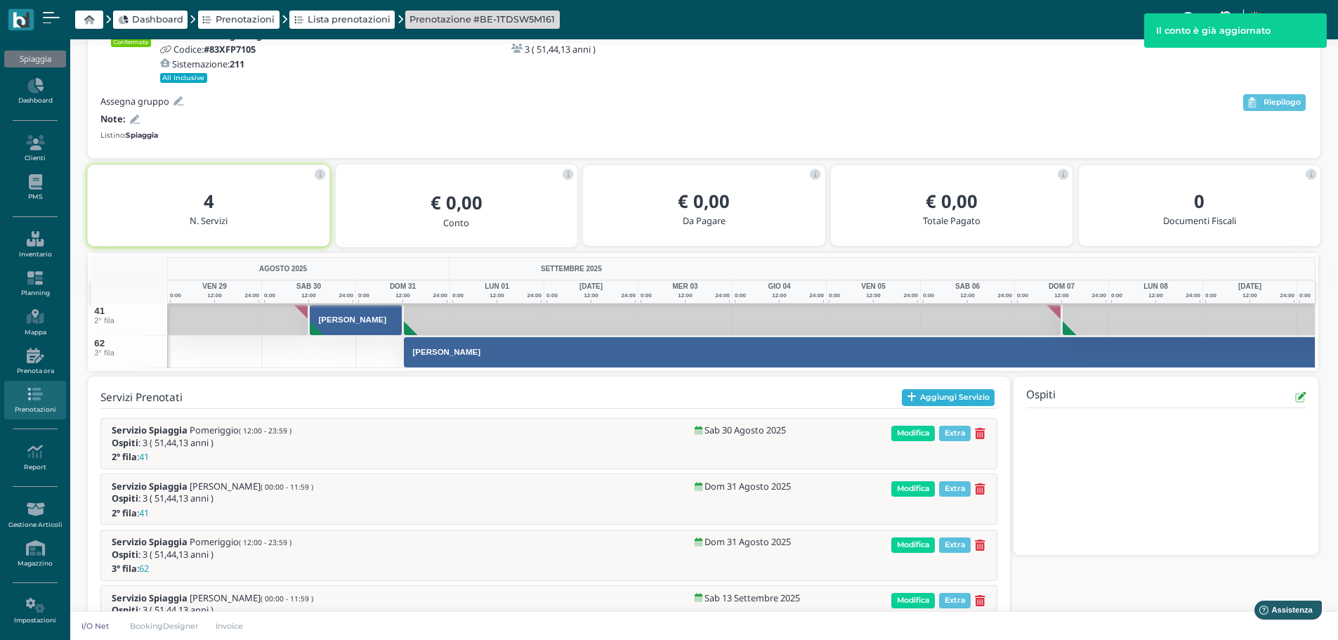
click at [969, 363] on div "Confermata [PERSON_NAME] ( [PERSON_NAME] ) Canale: Booking Designer Codice: #83…" at bounding box center [704, 320] width 1234 height 674
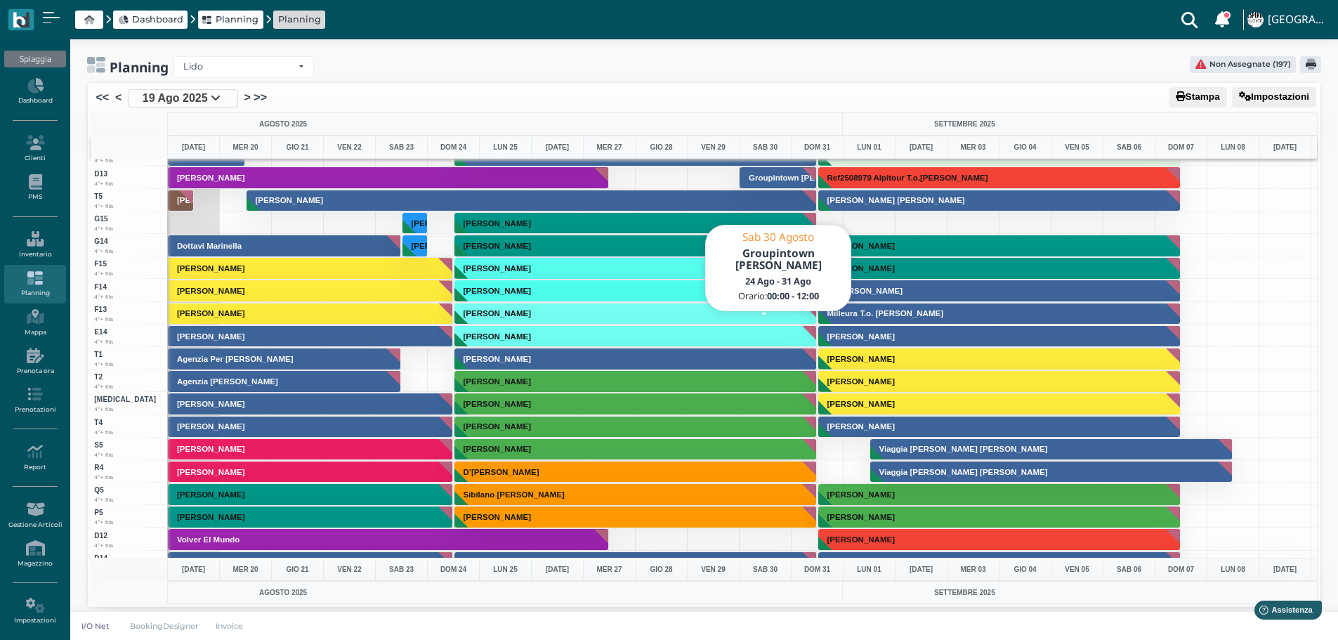
scroll to position [3570, 0]
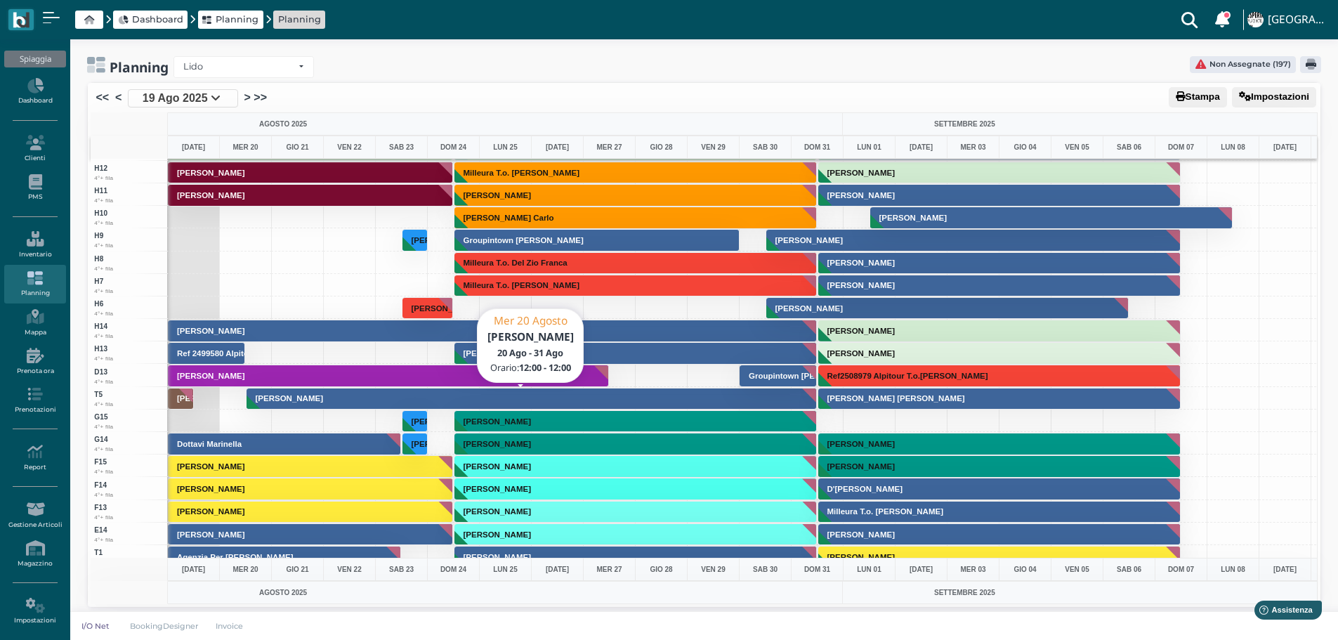
click at [576, 400] on button "[PERSON_NAME]" at bounding box center [532, 399] width 570 height 22
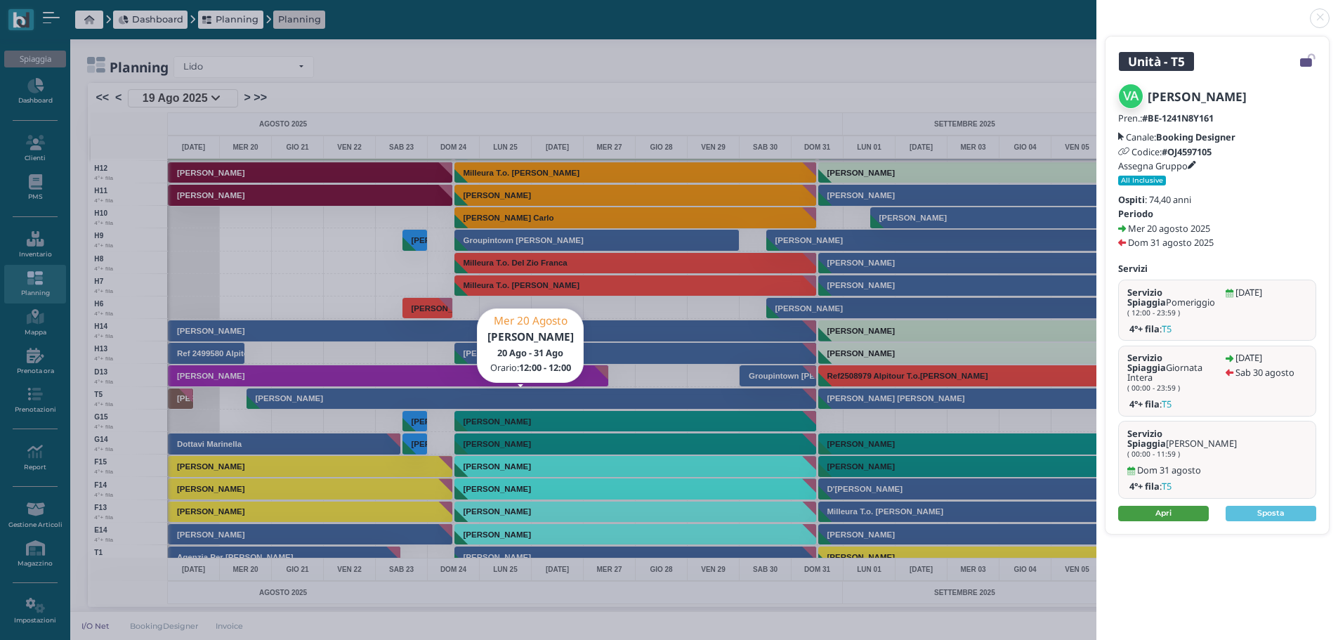
click at [1171, 506] on link "Apri" at bounding box center [1163, 513] width 91 height 15
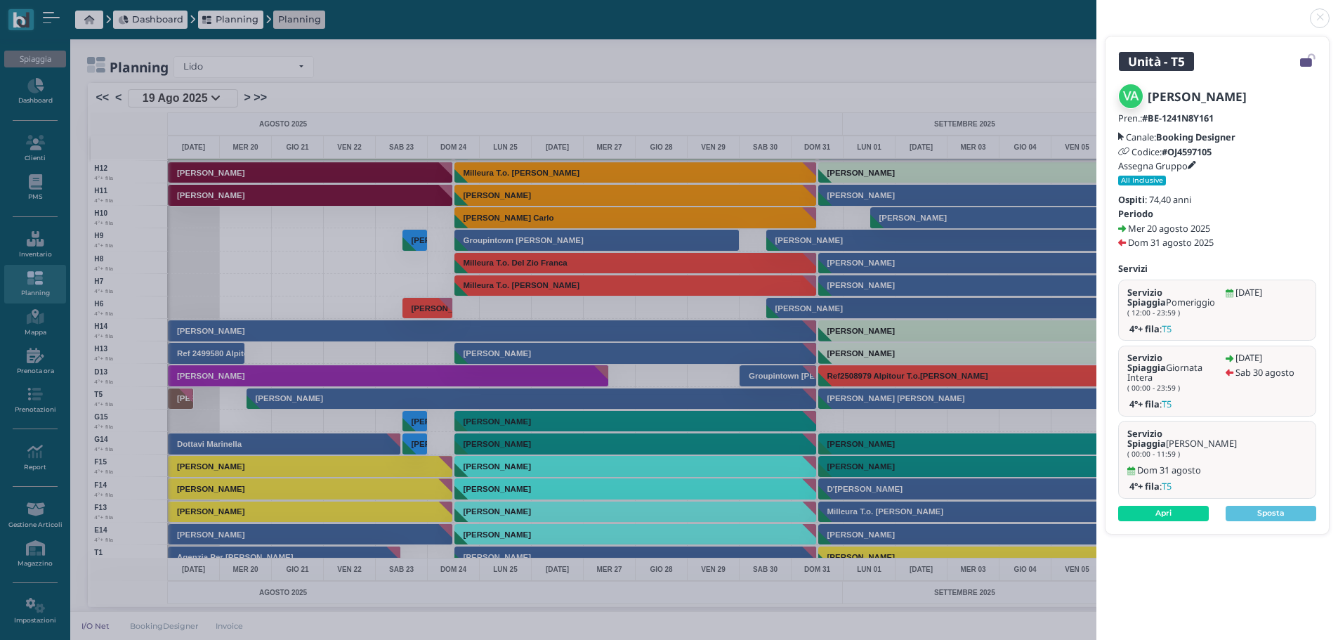
click at [1096, 10] on link at bounding box center [1096, 10] width 0 height 0
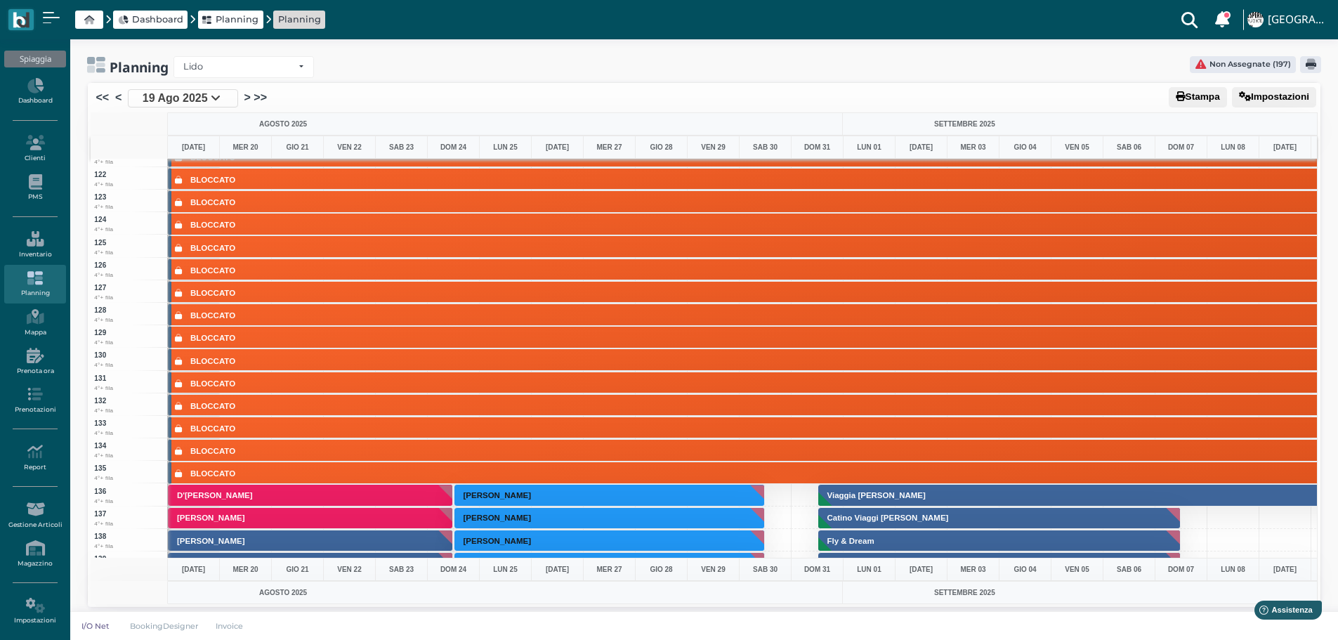
scroll to position [2376, 0]
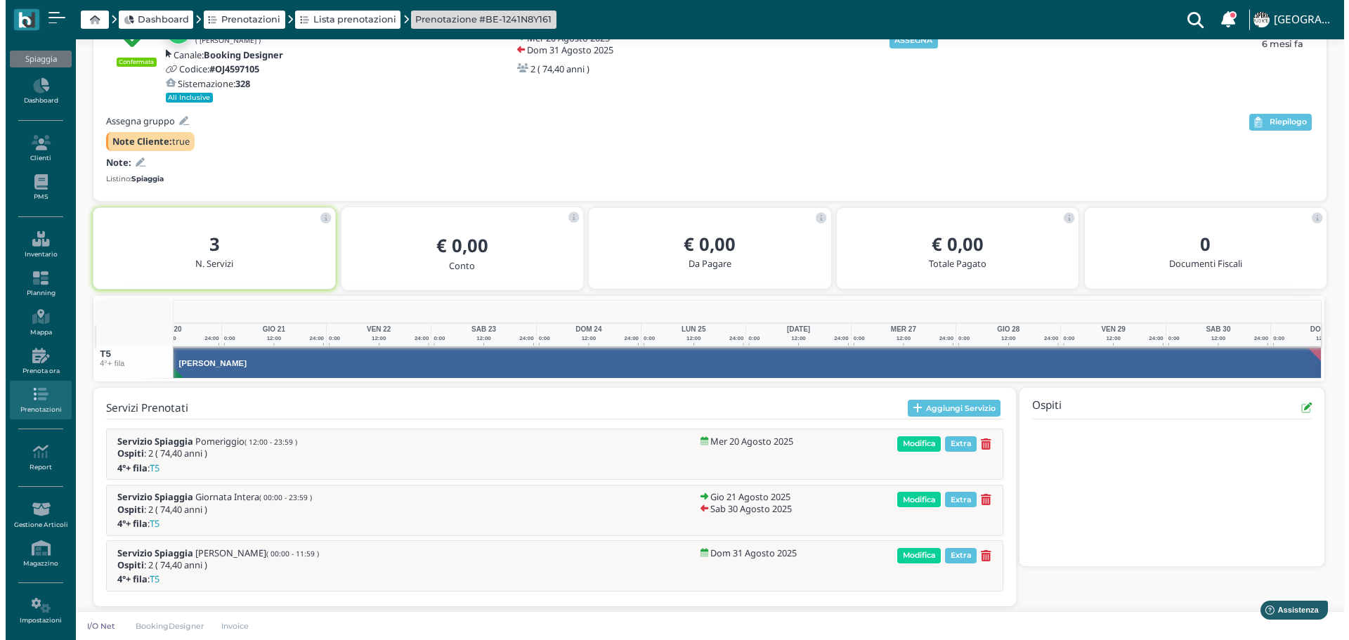
scroll to position [0, 163]
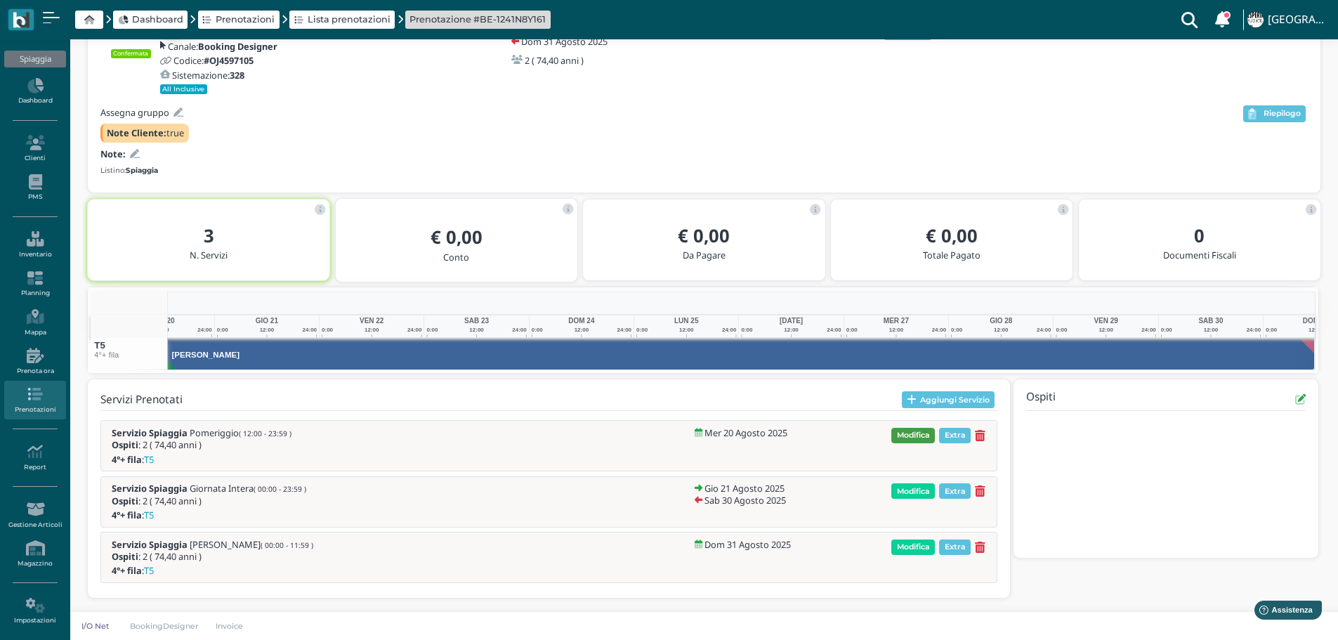
click at [924, 435] on span "Modifica" at bounding box center [913, 435] width 44 height 15
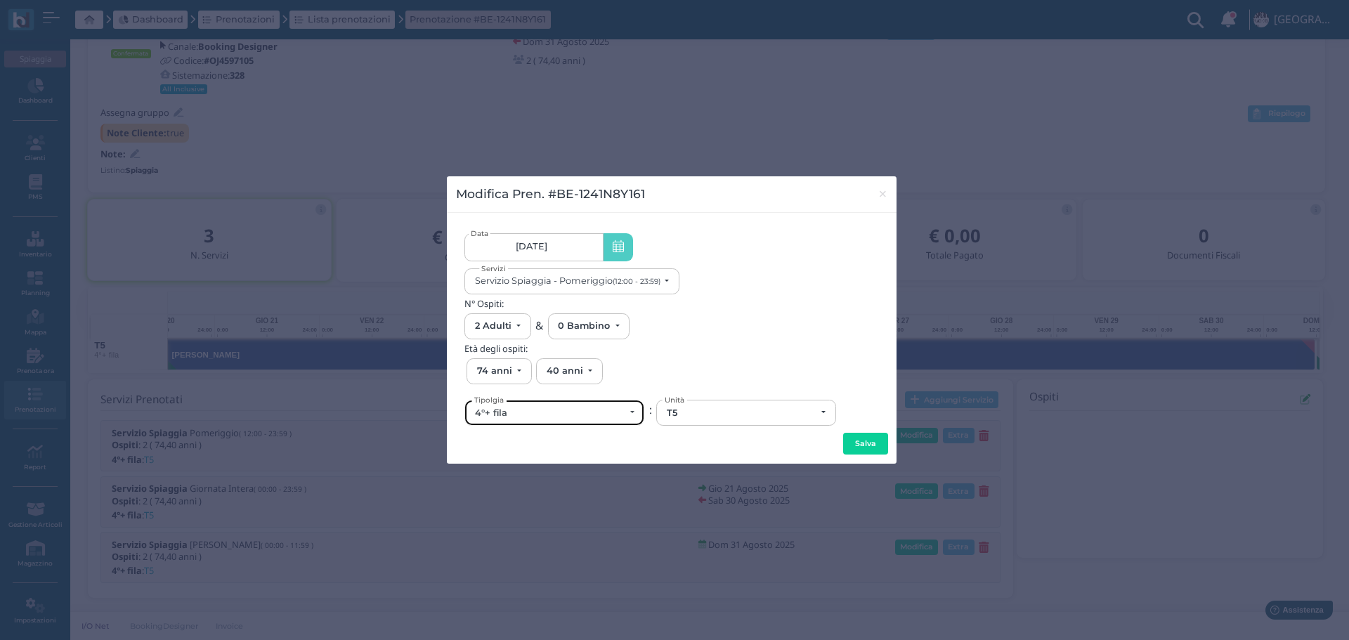
click at [618, 409] on div "4°+ fila" at bounding box center [550, 412] width 150 height 11
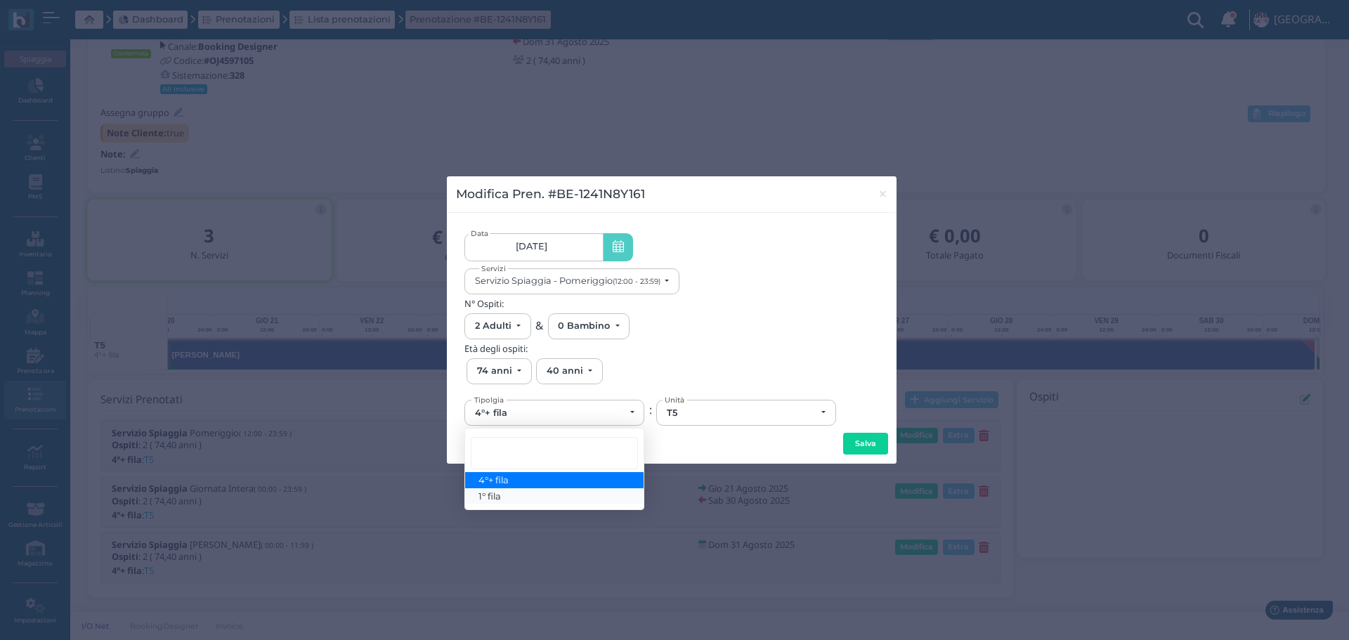
drag, startPoint x: 501, startPoint y: 492, endPoint x: 511, endPoint y: 487, distance: 10.4
click at [502, 492] on link "1° fila" at bounding box center [554, 496] width 178 height 16
select select "431"
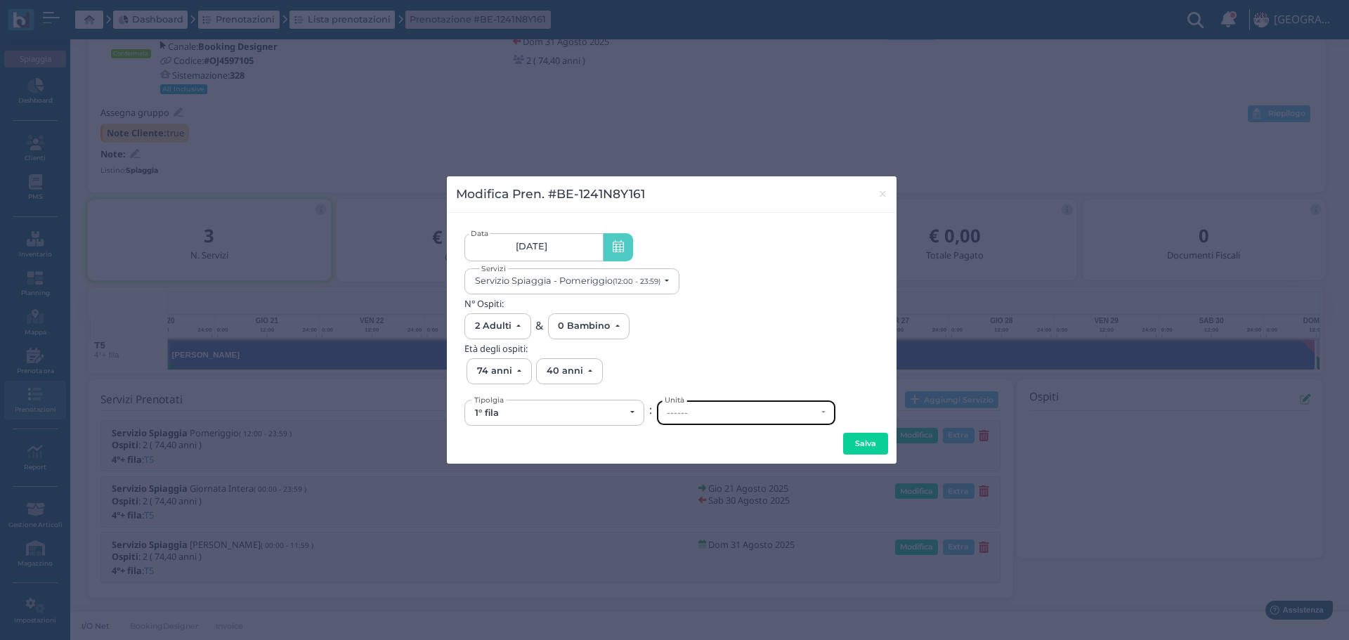
click at [754, 407] on div "------" at bounding box center [742, 412] width 150 height 11
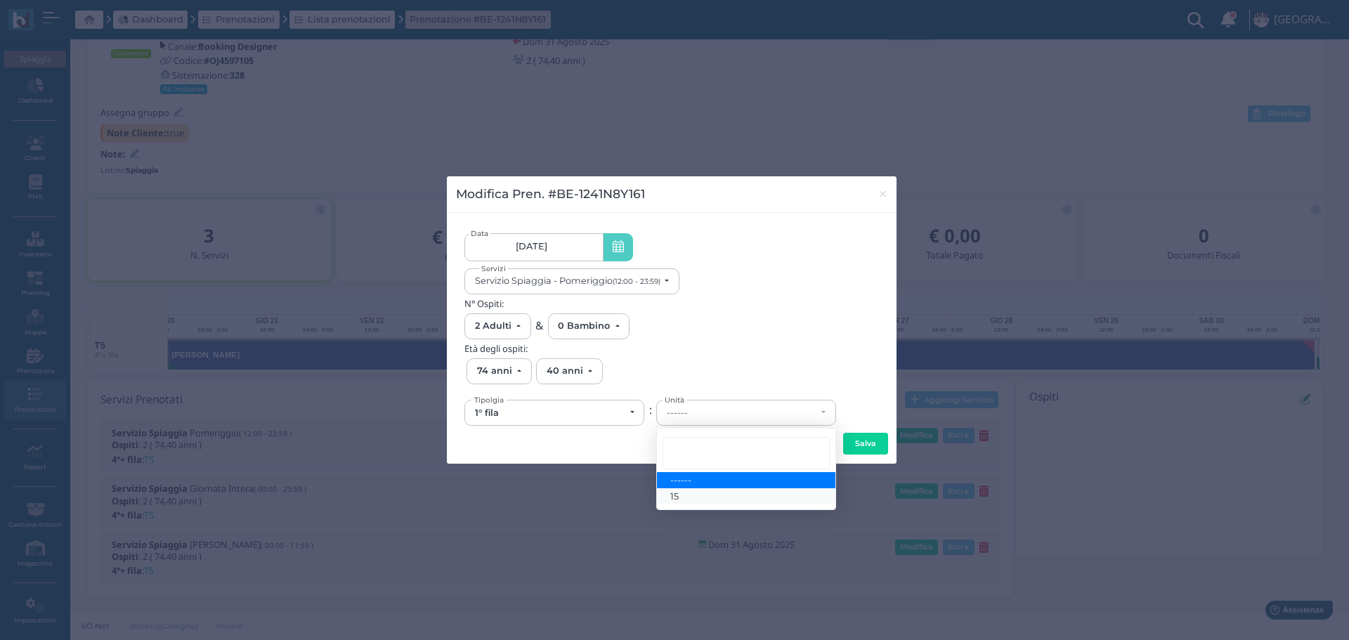
click at [693, 494] on link "15" at bounding box center [746, 496] width 178 height 16
select select "6139"
click at [876, 445] on button "Salva" at bounding box center [865, 444] width 45 height 22
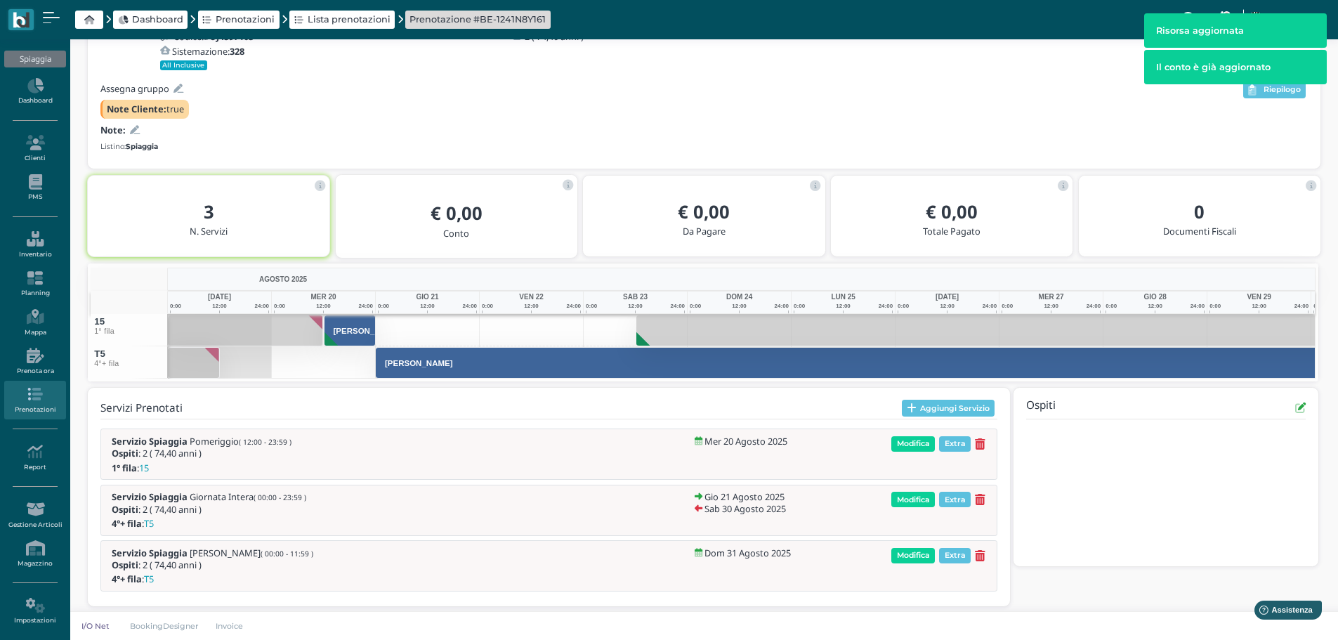
scroll to position [131, 0]
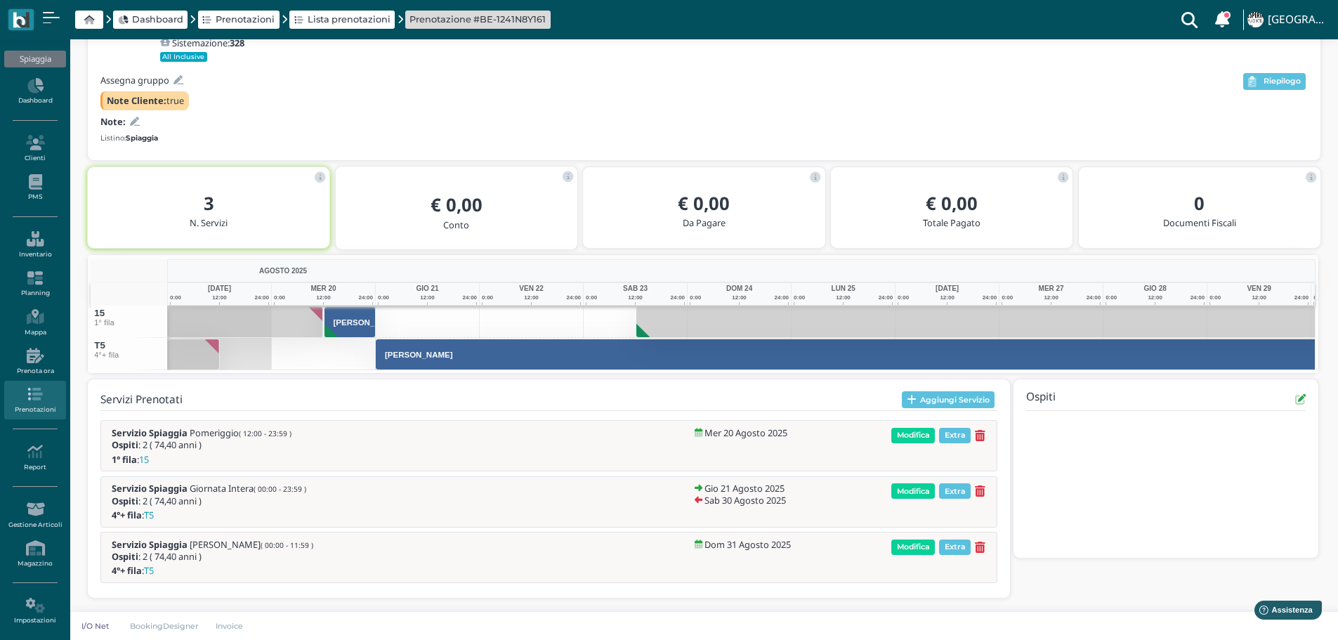
click at [984, 493] on icon at bounding box center [980, 491] width 11 height 12
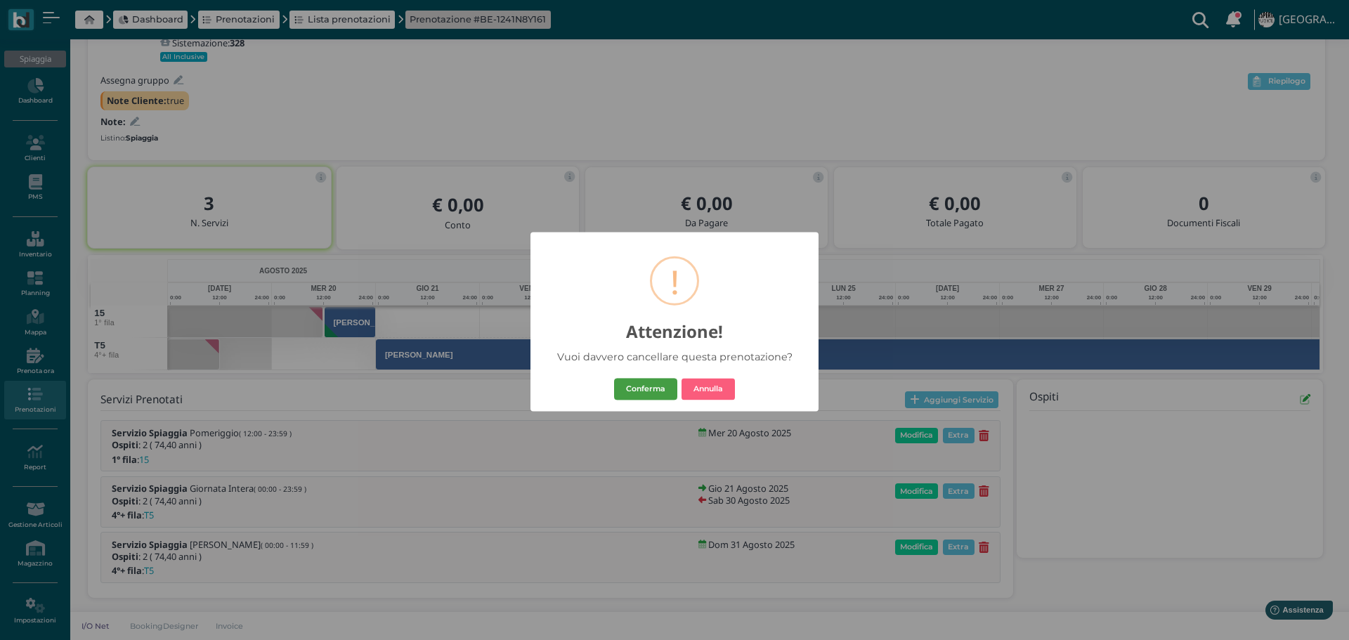
click at [657, 380] on button "Conferma" at bounding box center [645, 389] width 63 height 22
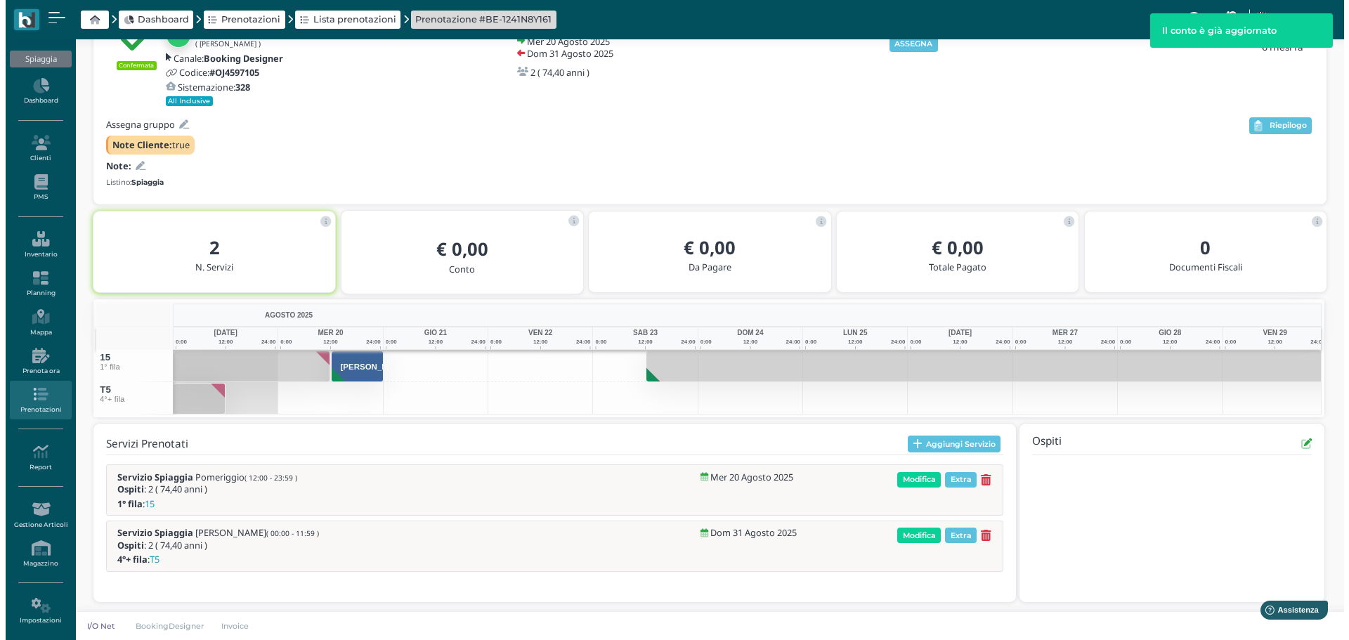
scroll to position [91, 0]
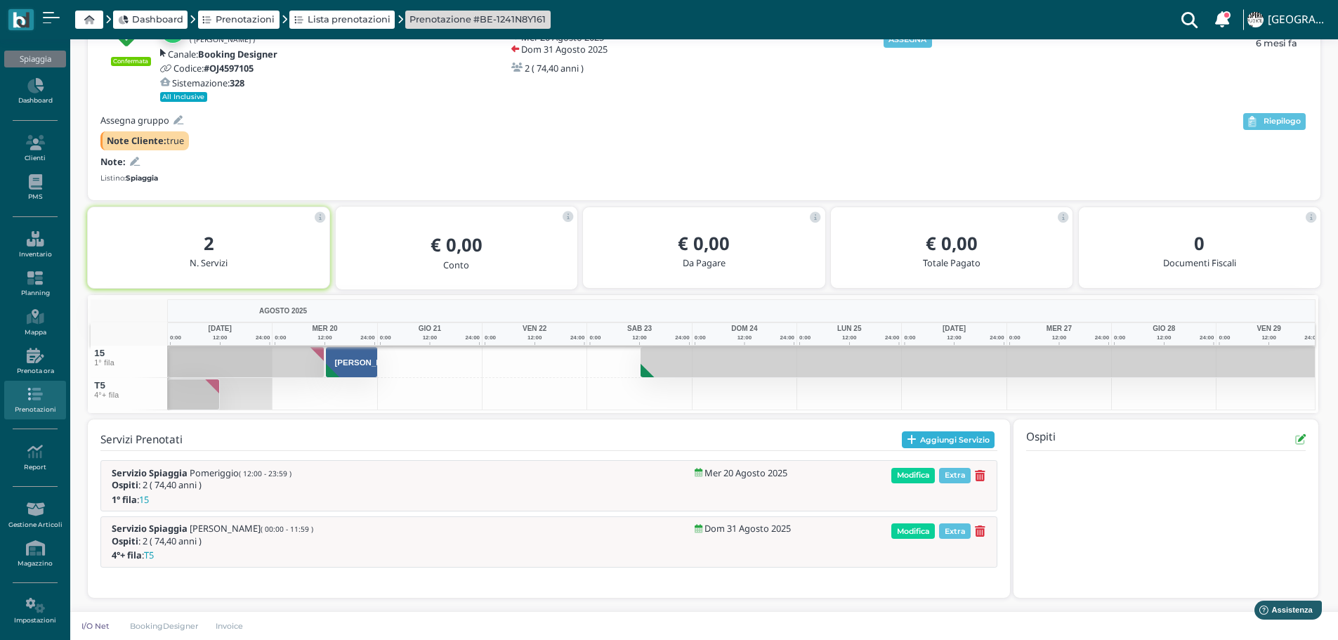
click at [964, 437] on button "Aggiungi Servizio" at bounding box center [948, 439] width 93 height 17
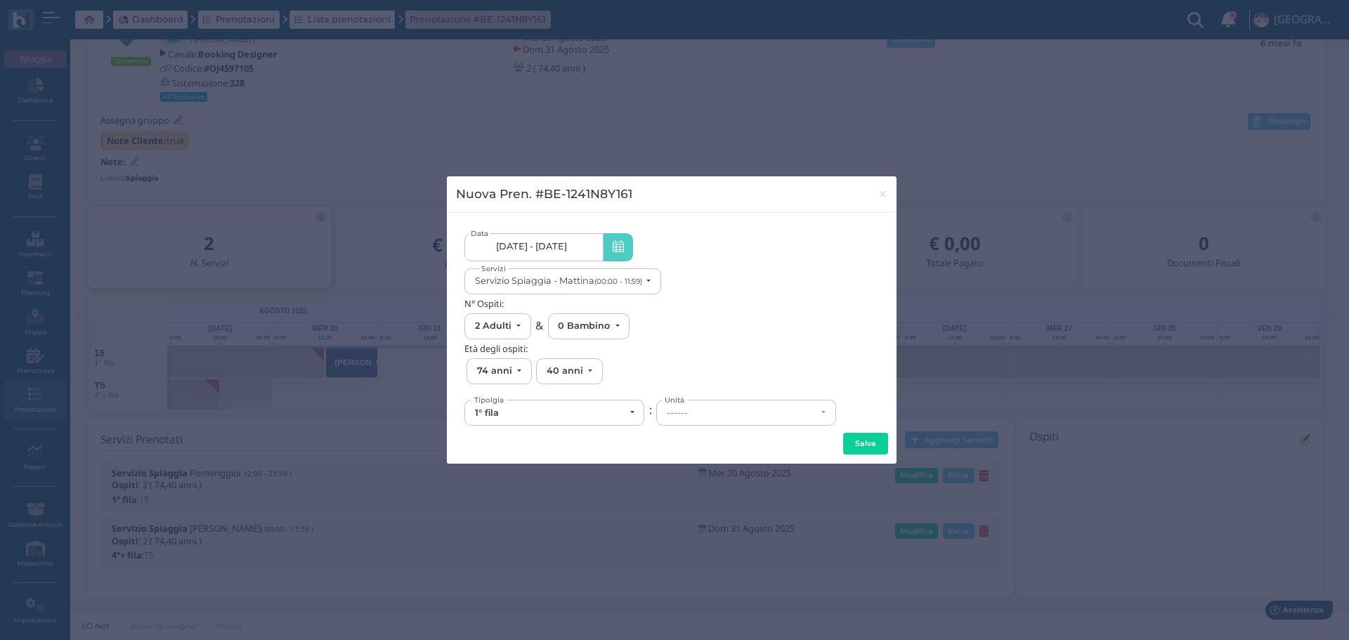
click at [579, 247] on link "20/08/25 - 31/08/25" at bounding box center [533, 247] width 138 height 28
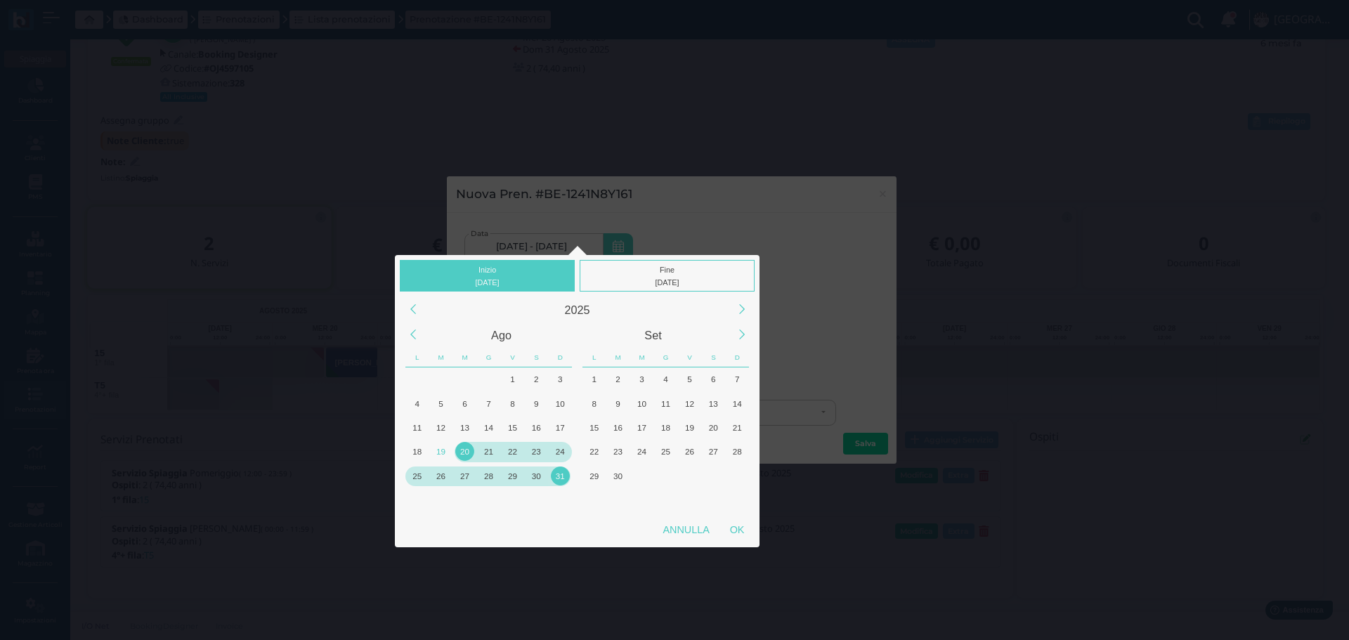
click at [491, 450] on div "21" at bounding box center [488, 451] width 19 height 19
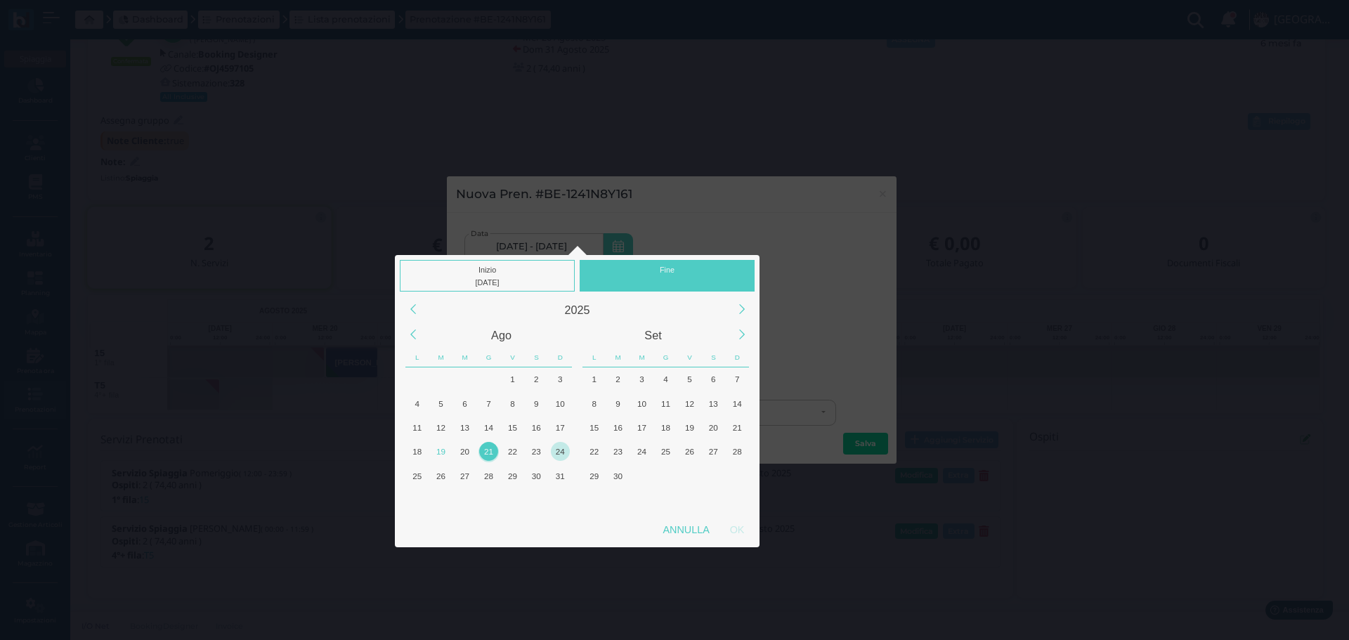
click at [558, 450] on div "24" at bounding box center [560, 451] width 19 height 19
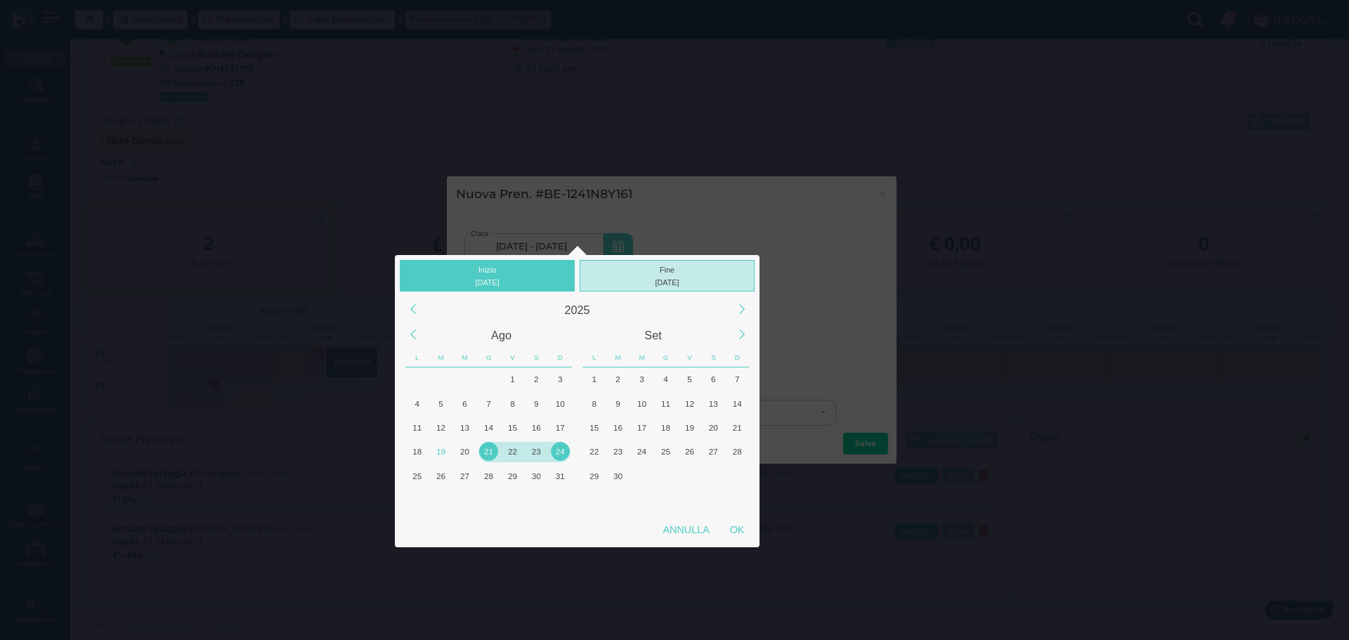
click at [702, 277] on div "24/08/2025" at bounding box center [667, 282] width 169 height 13
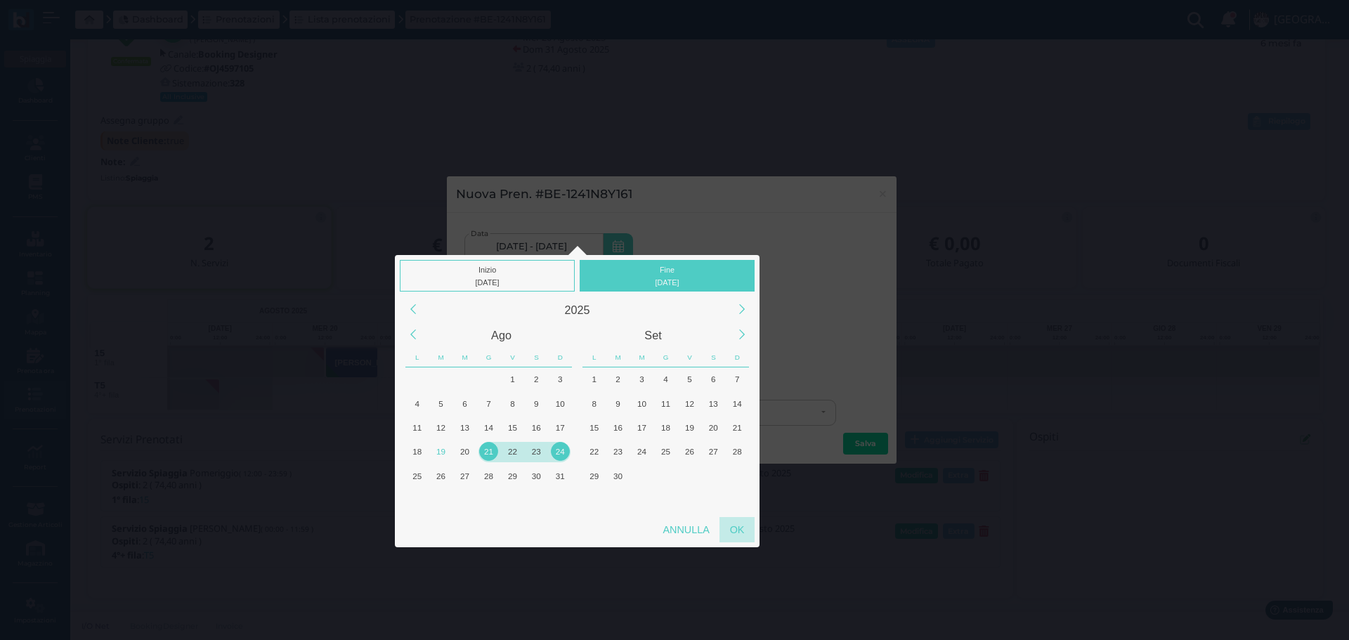
drag, startPoint x: 741, startPoint y: 530, endPoint x: 758, endPoint y: 516, distance: 21.9
click at [741, 529] on div "OK" at bounding box center [736, 529] width 35 height 25
type input "21/08/2025 - 24/08/2025"
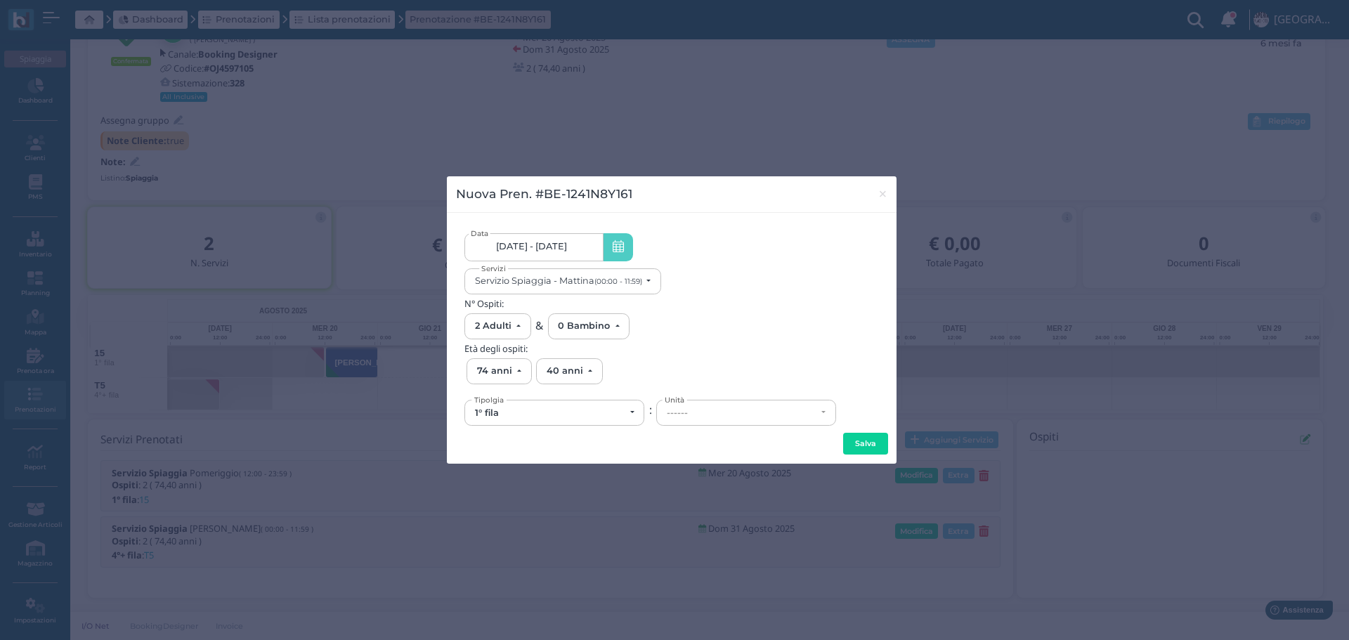
scroll to position [0, 130]
click at [711, 412] on div "------" at bounding box center [742, 412] width 150 height 11
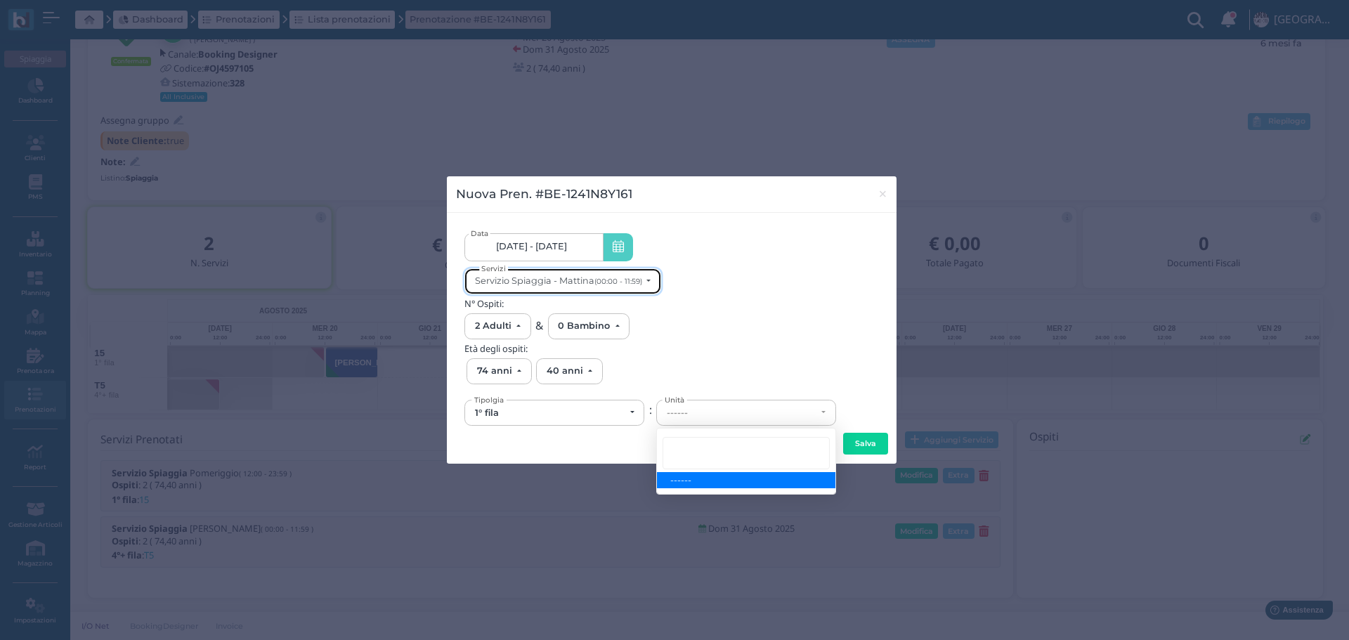
click at [624, 284] on small "(00:00 - 11:59)" at bounding box center [618, 281] width 48 height 9
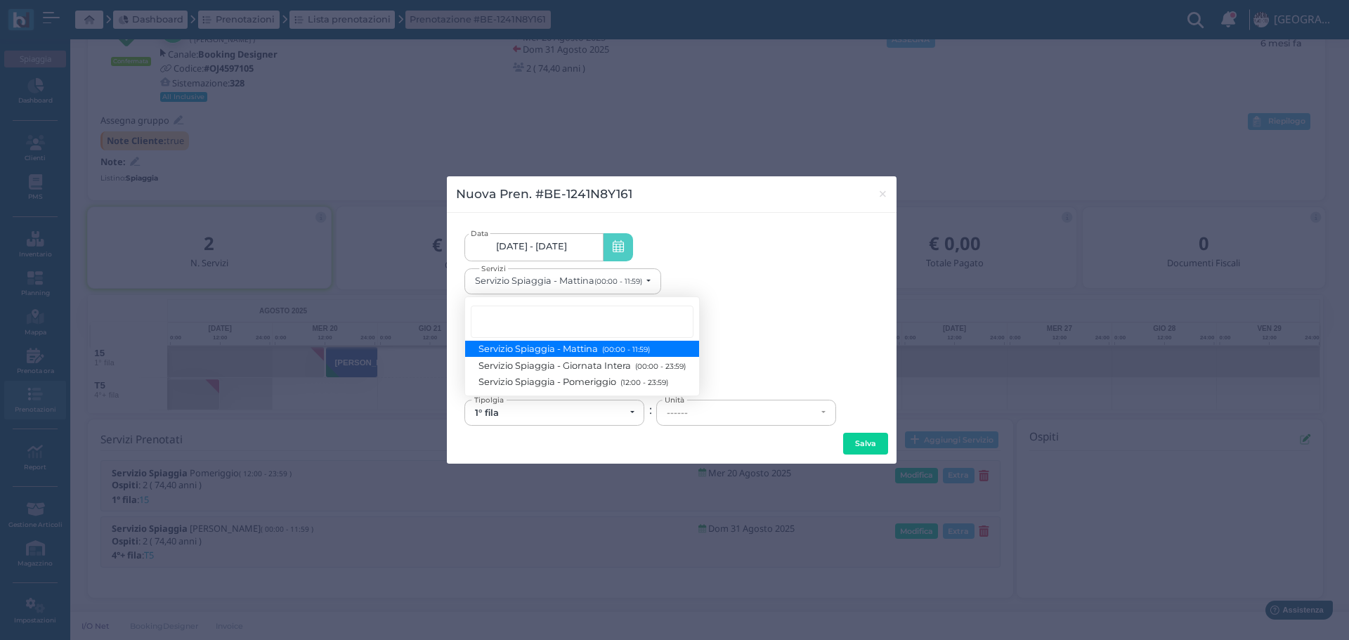
click at [735, 306] on h5 "N° Ospiti:" at bounding box center [671, 303] width 414 height 10
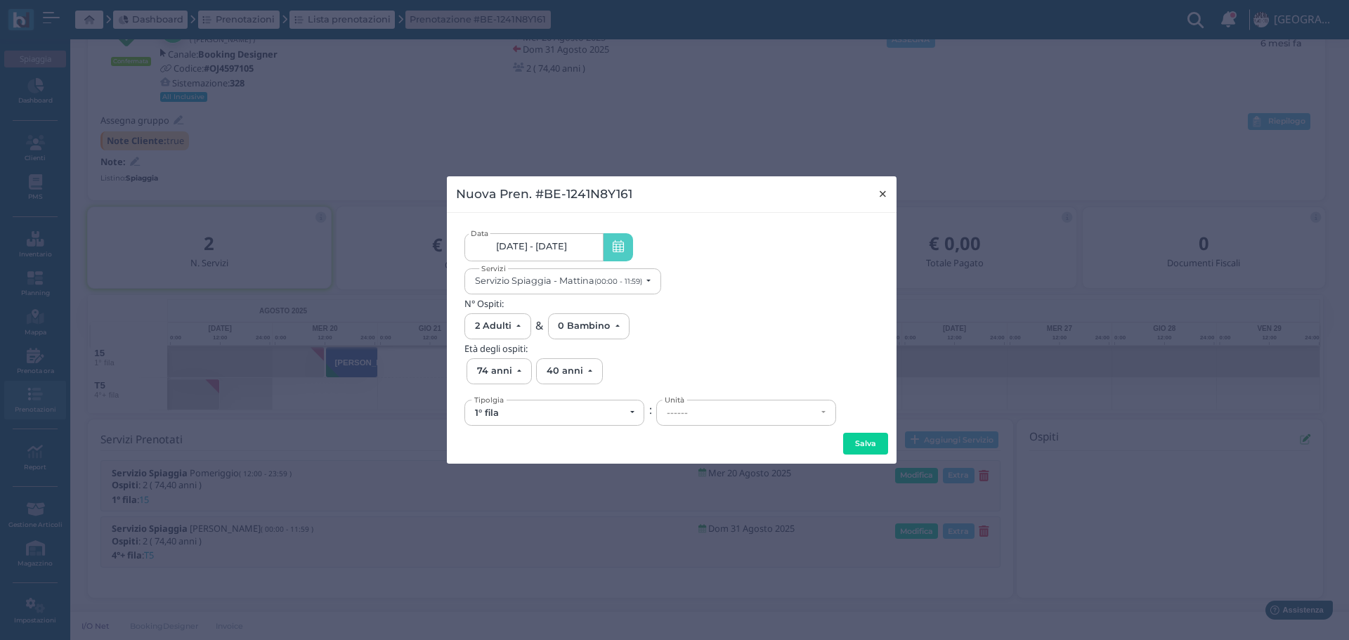
click at [884, 194] on span "×" at bounding box center [882, 194] width 11 height 18
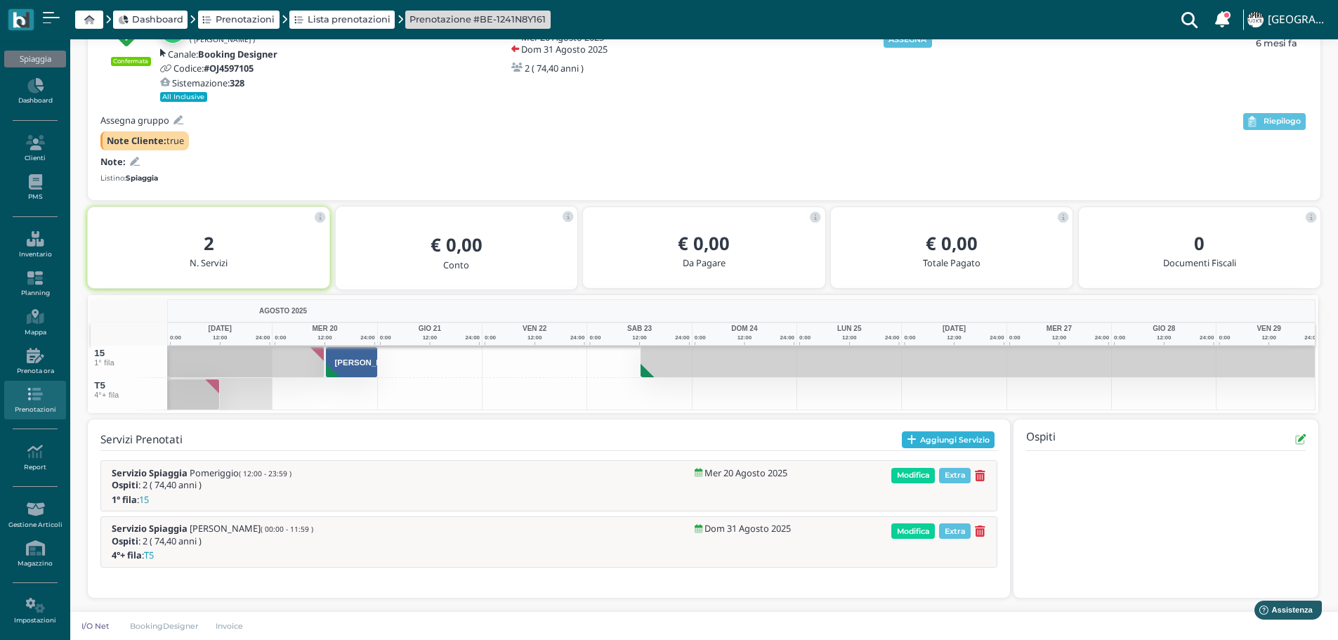
click at [946, 435] on button "Aggiungi Servizio" at bounding box center [948, 439] width 93 height 17
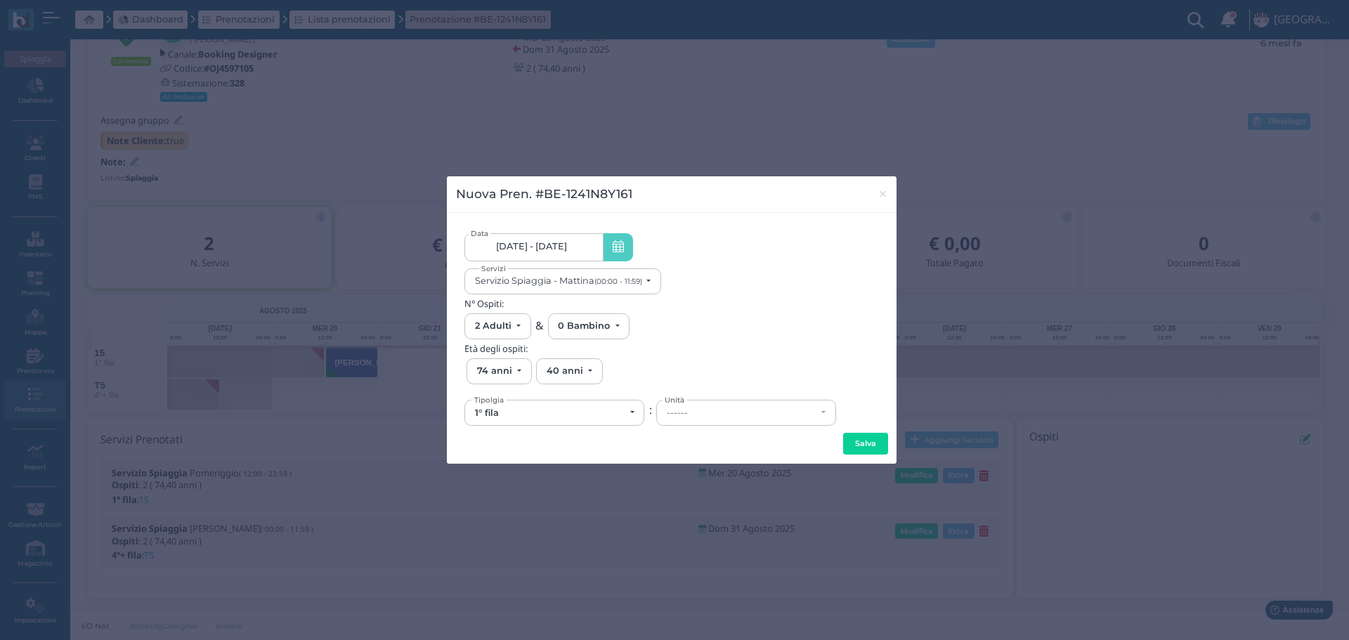
click at [577, 244] on link "20/08/25 - 31/08/25" at bounding box center [533, 247] width 138 height 28
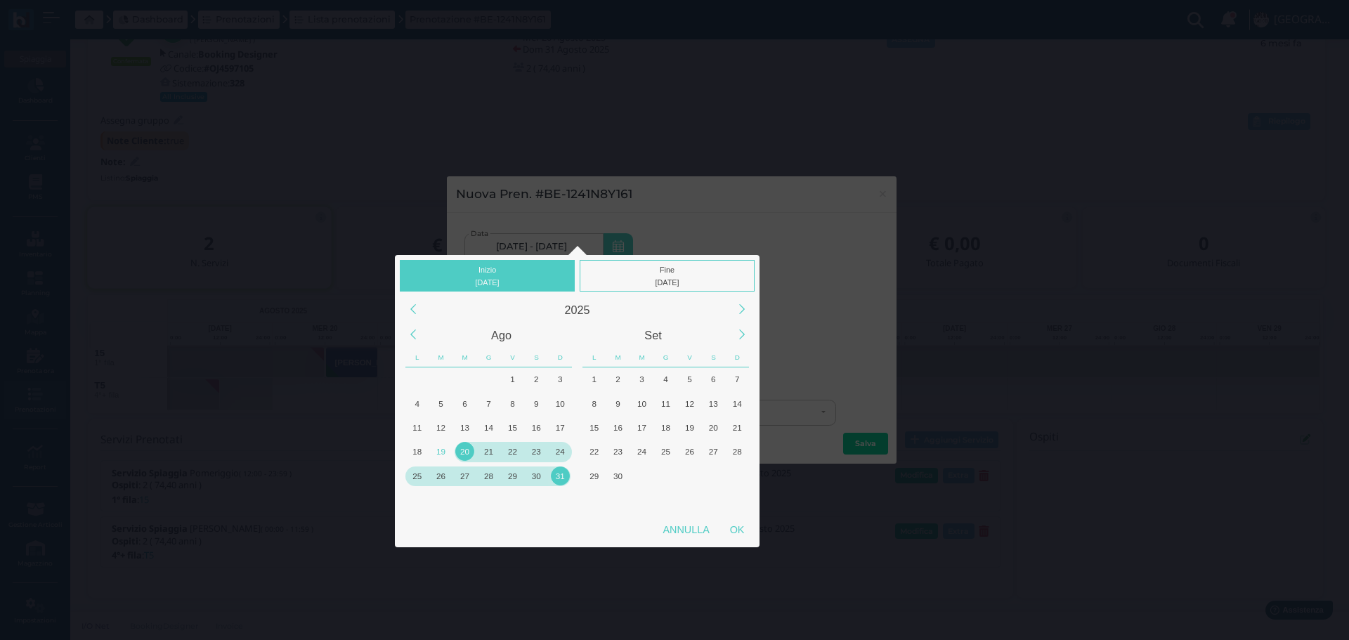
click at [494, 450] on div "21" at bounding box center [488, 451] width 19 height 19
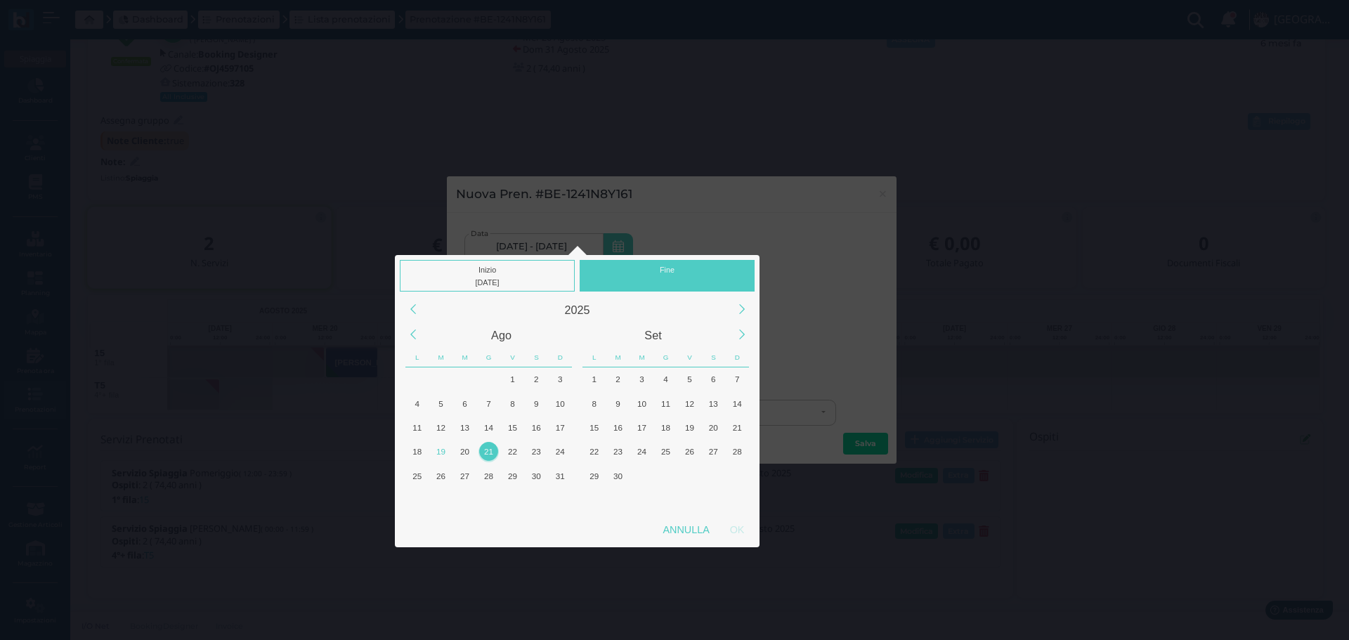
click at [678, 257] on div "Inizio 21/08/2025 Fine" at bounding box center [577, 273] width 365 height 37
drag, startPoint x: 487, startPoint y: 447, endPoint x: 524, endPoint y: 480, distance: 50.2
click at [488, 447] on div "21" at bounding box center [488, 451] width 19 height 19
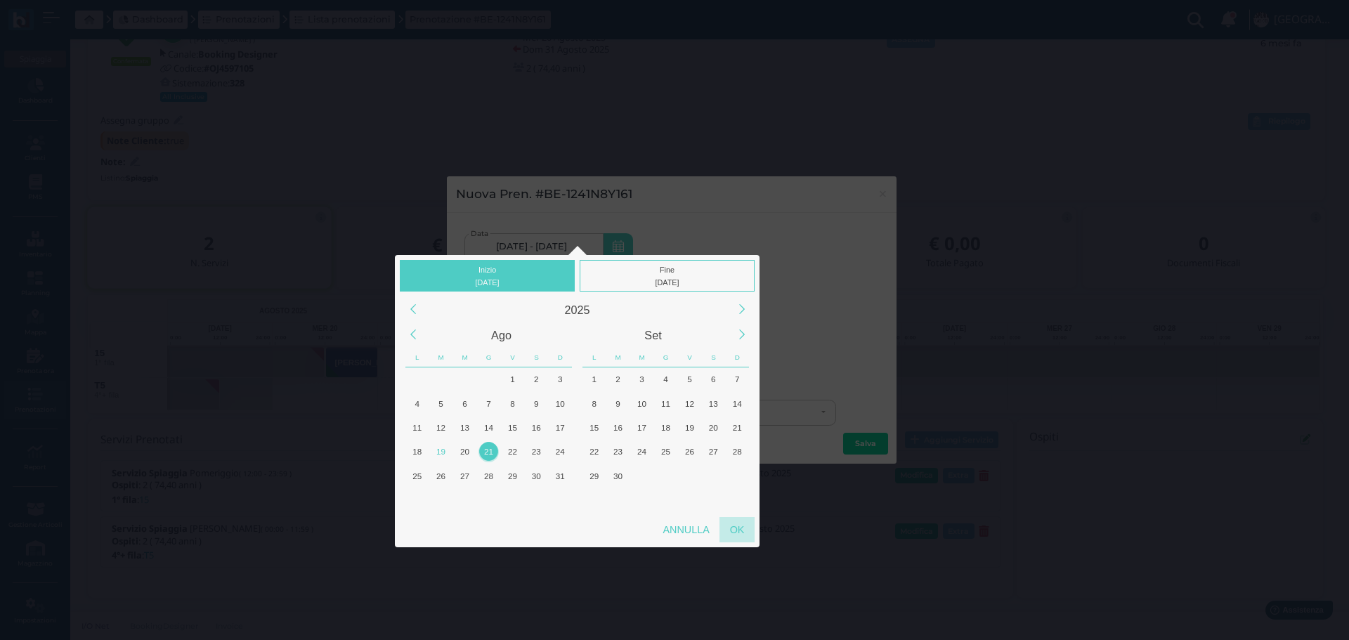
click at [734, 526] on div "OK" at bounding box center [736, 529] width 35 height 25
type input "21/08/2025 - 21/08/2025"
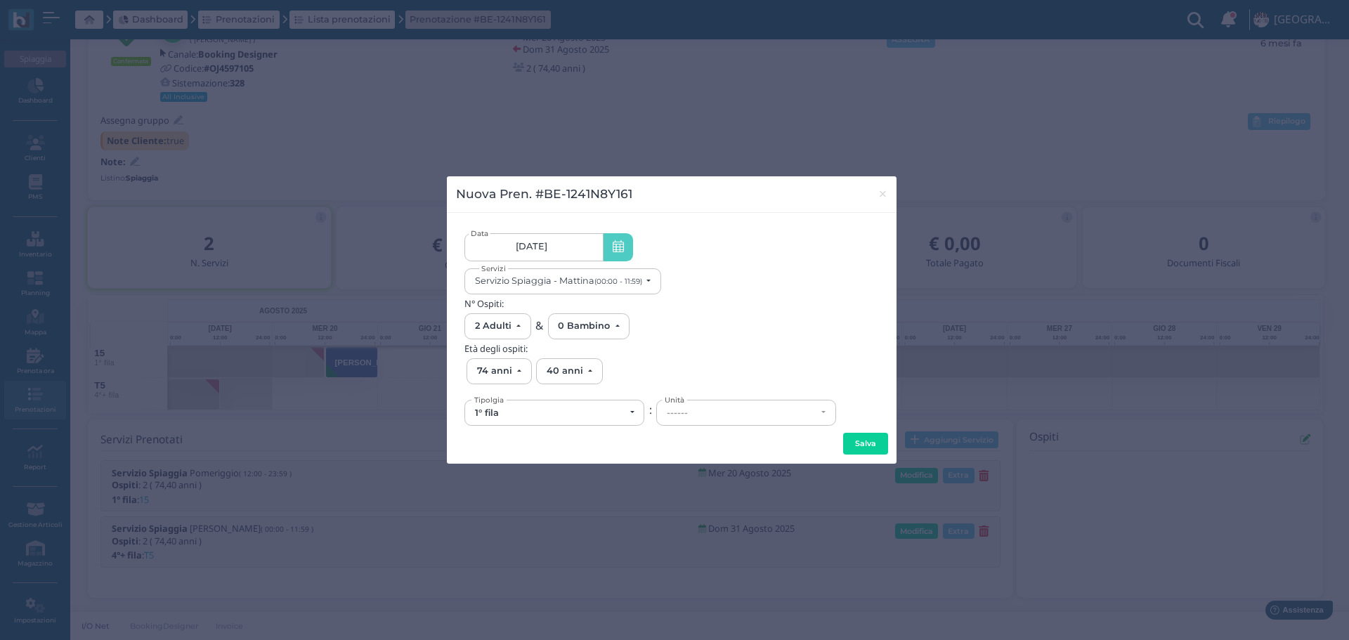
scroll to position [0, 126]
click at [654, 280] on button "Servizio Spiaggia - Mattina (00:00 - 11:59)" at bounding box center [562, 281] width 197 height 26
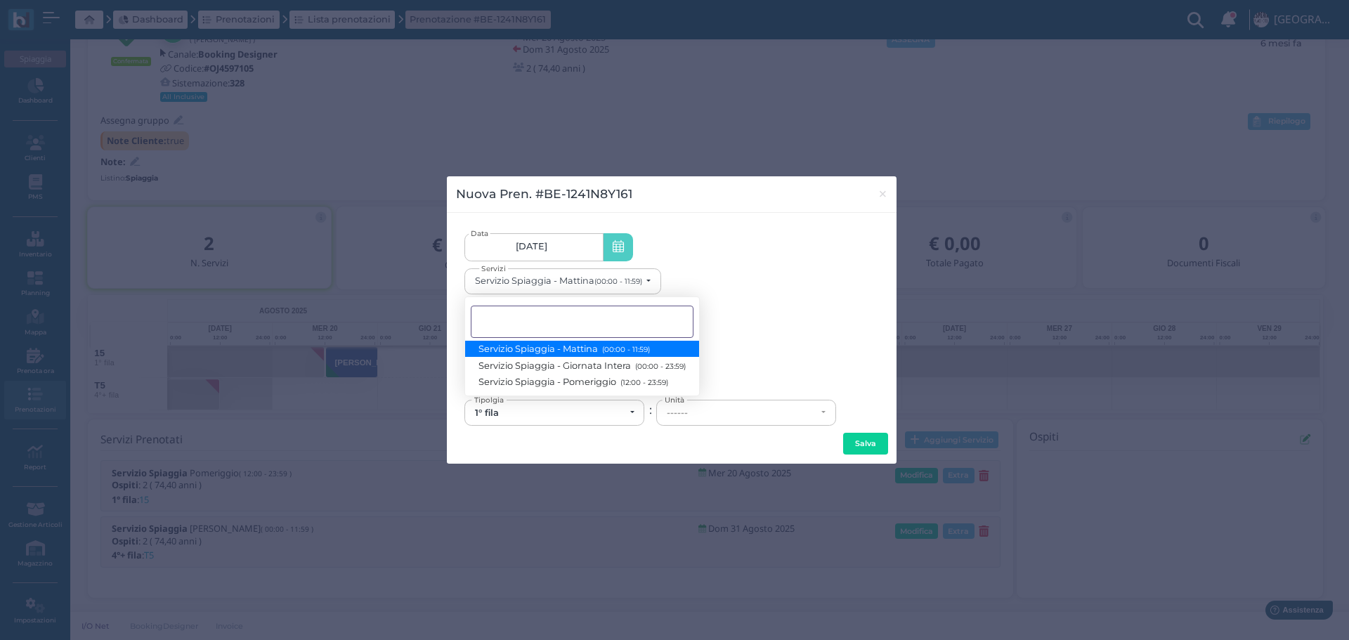
scroll to position [0, 0]
click at [662, 368] on small "(00:00 - 23:59)" at bounding box center [658, 365] width 54 height 9
select select "1368"
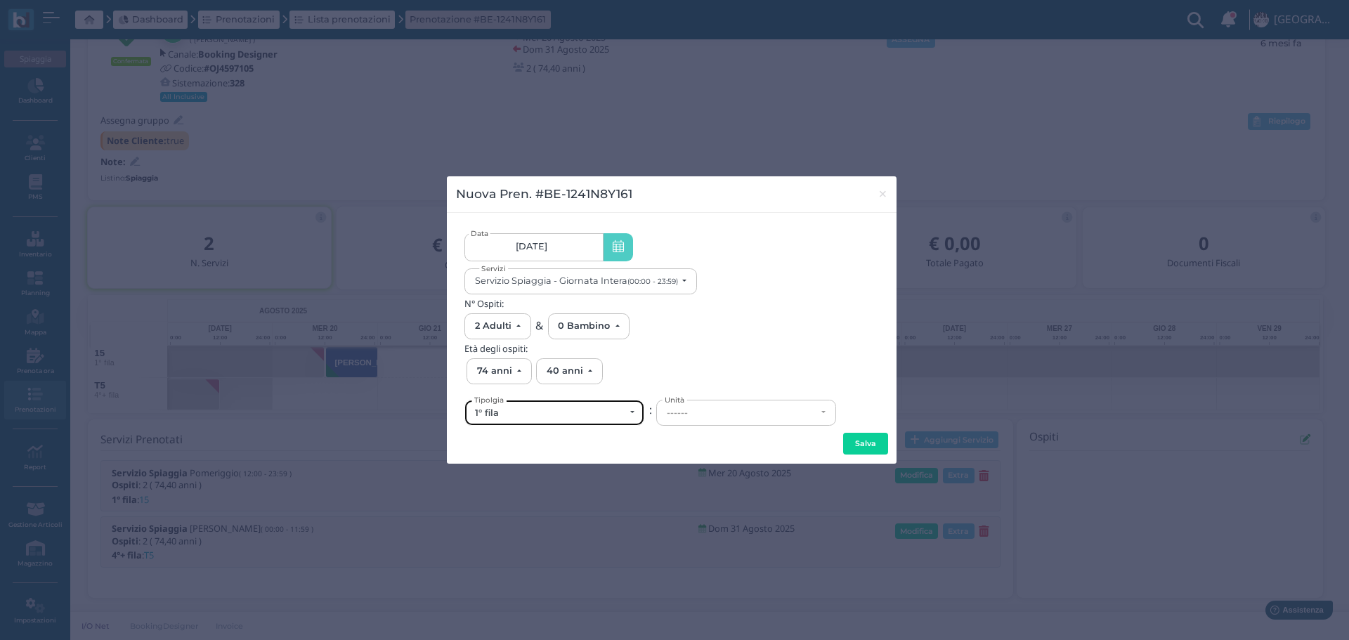
click at [591, 413] on div "1° fila" at bounding box center [550, 412] width 150 height 11
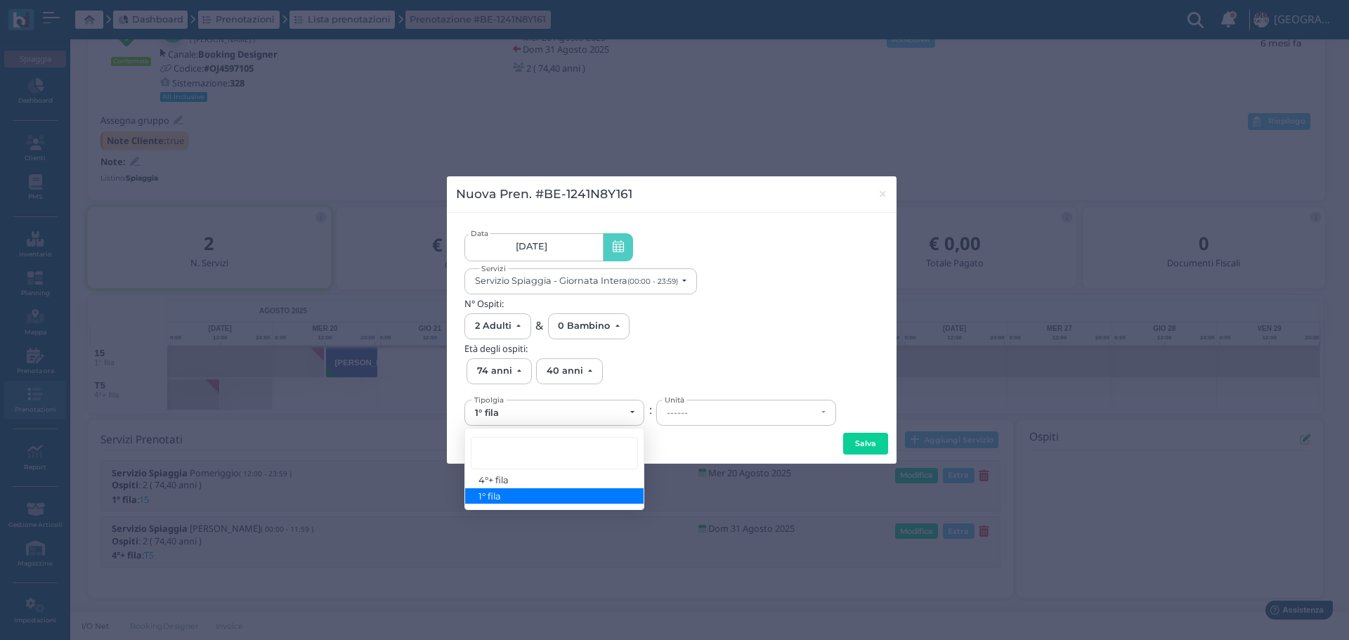
click at [546, 497] on link "1° fila" at bounding box center [554, 496] width 178 height 16
select select "431"
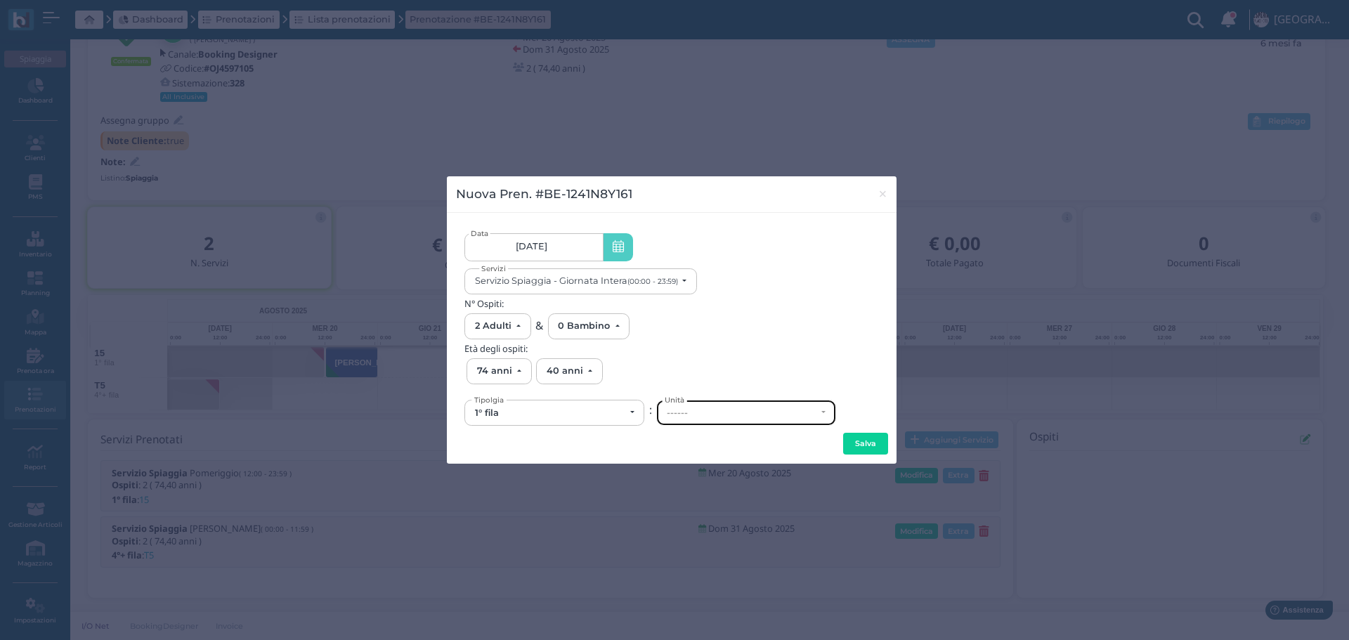
click at [694, 416] on div "------" at bounding box center [742, 412] width 150 height 11
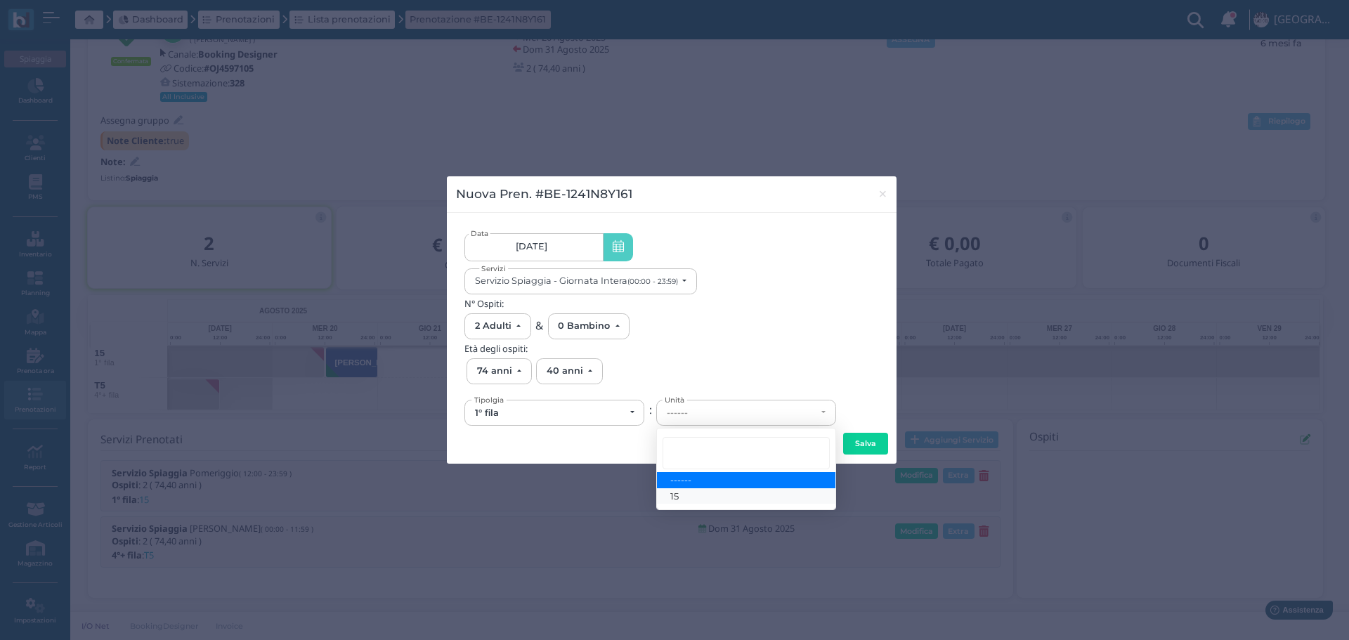
click at [690, 497] on link "15" at bounding box center [746, 496] width 178 height 16
select select "6139"
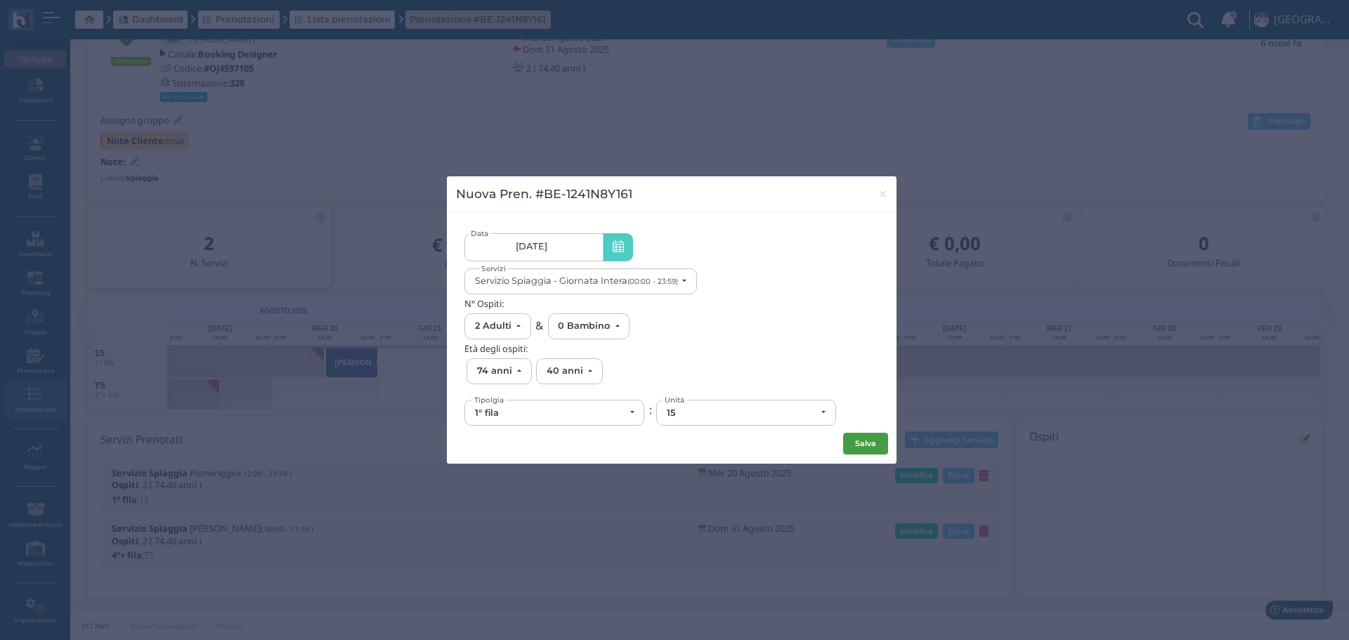
click at [857, 447] on button "Salva" at bounding box center [865, 444] width 45 height 22
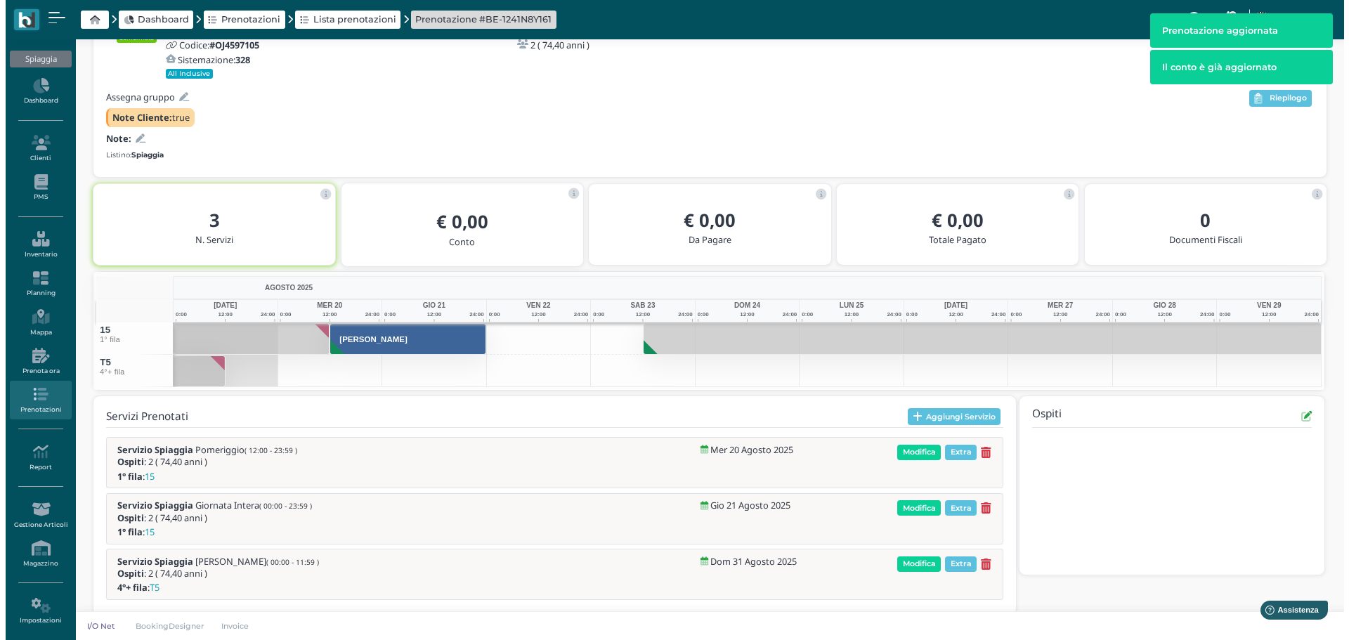
scroll to position [131, 0]
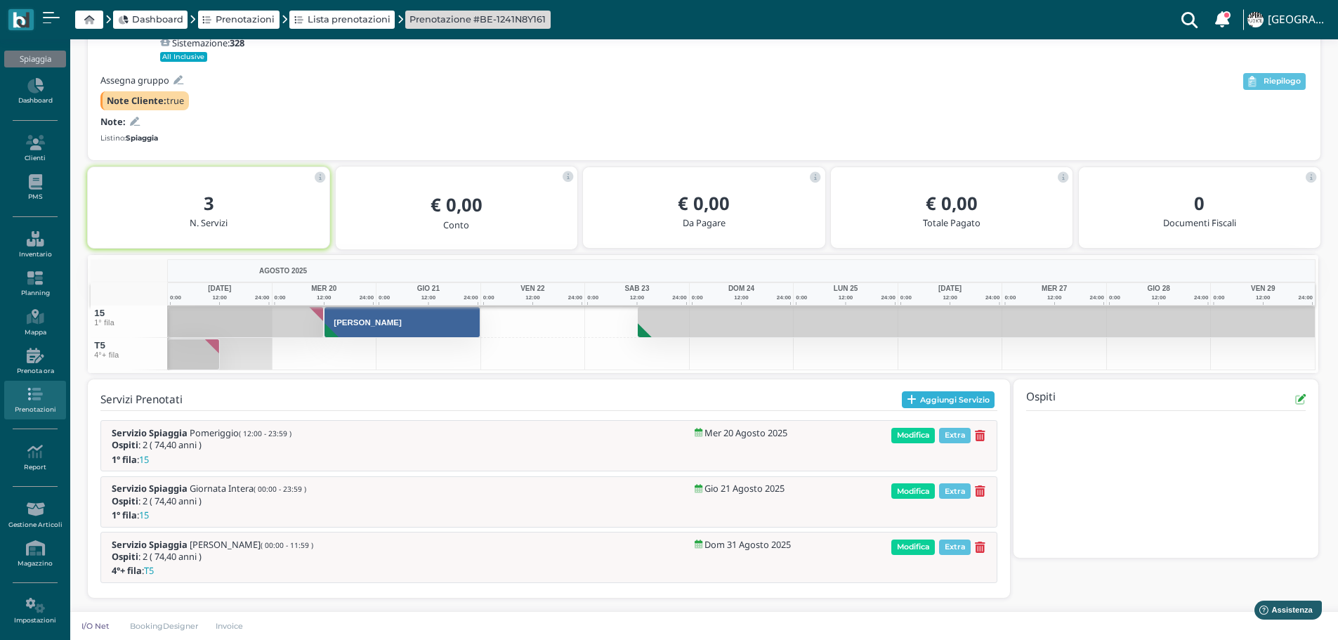
click at [956, 391] on button "Aggiungi Servizio" at bounding box center [948, 399] width 93 height 17
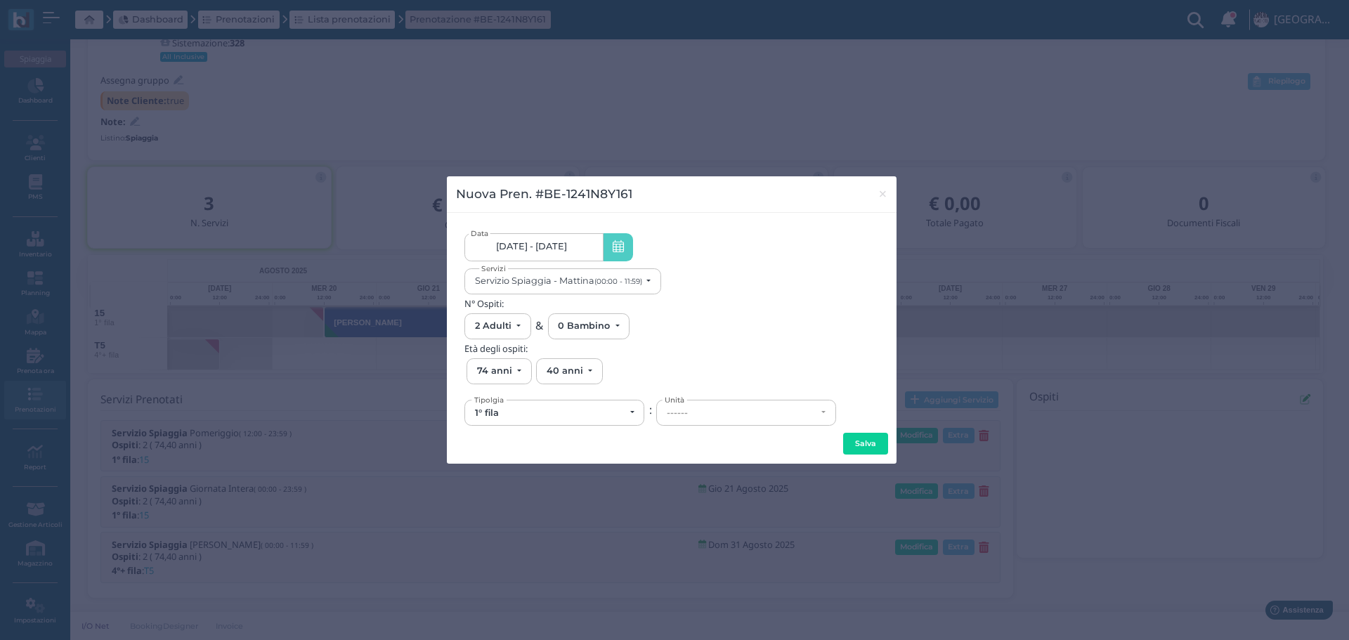
click at [579, 245] on link "20/08/25 - 31/08/25" at bounding box center [533, 247] width 138 height 28
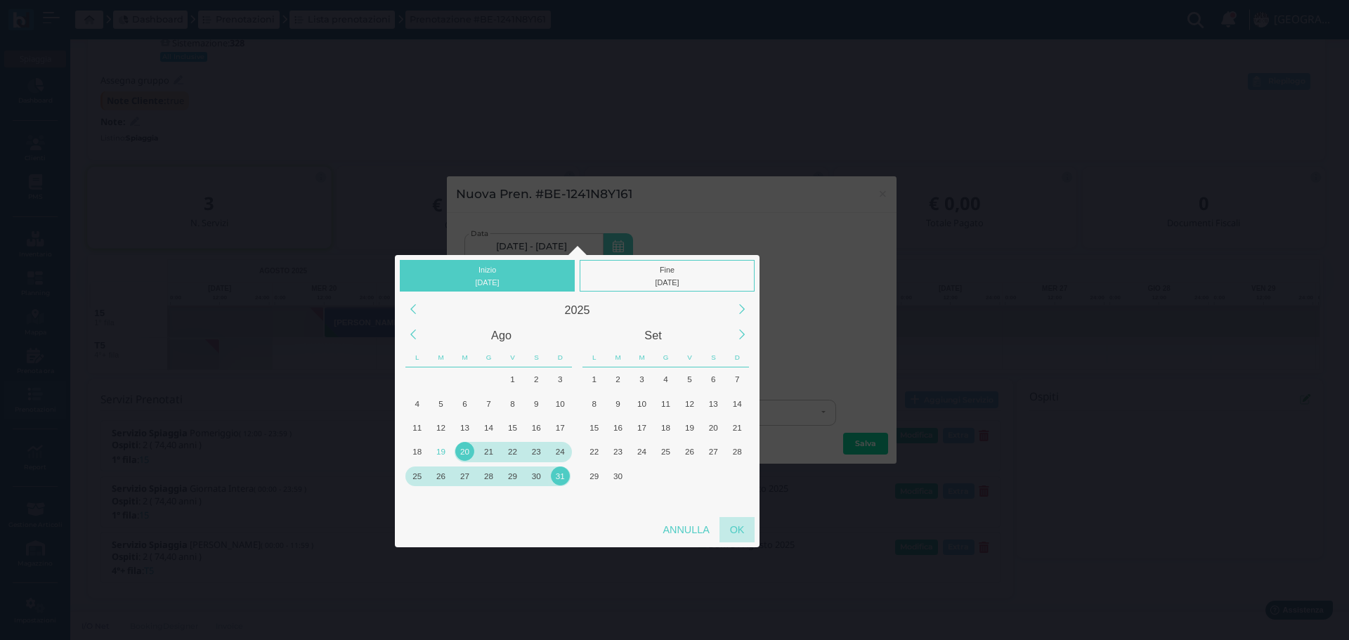
click at [737, 526] on div "OK" at bounding box center [736, 529] width 35 height 25
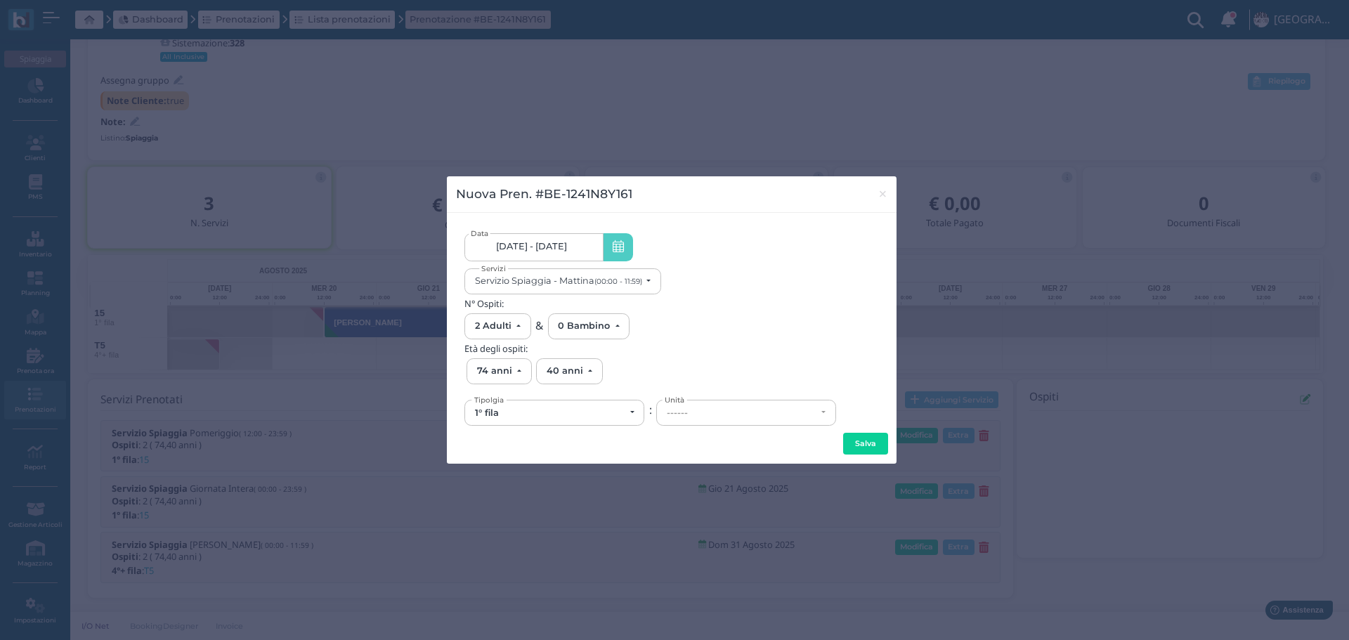
scroll to position [0, 130]
click at [567, 251] on span "20/08/2025 - 31/08/2025" at bounding box center [531, 246] width 71 height 11
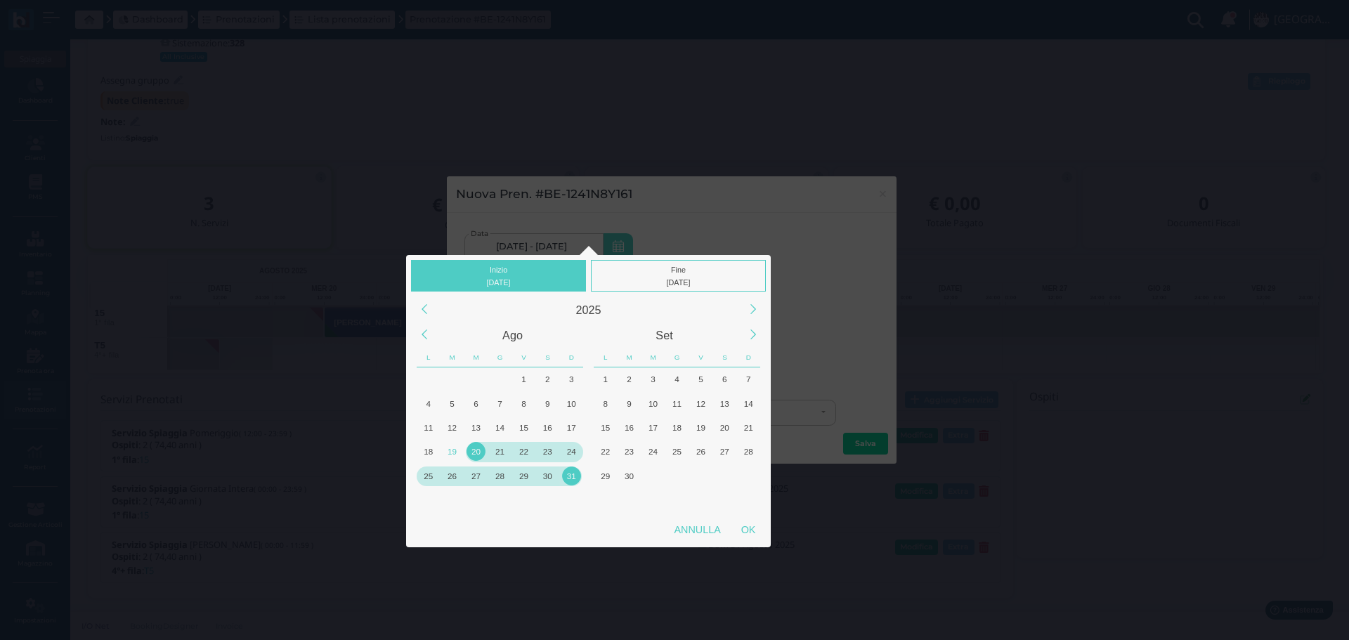
click at [523, 452] on div "22" at bounding box center [523, 451] width 19 height 19
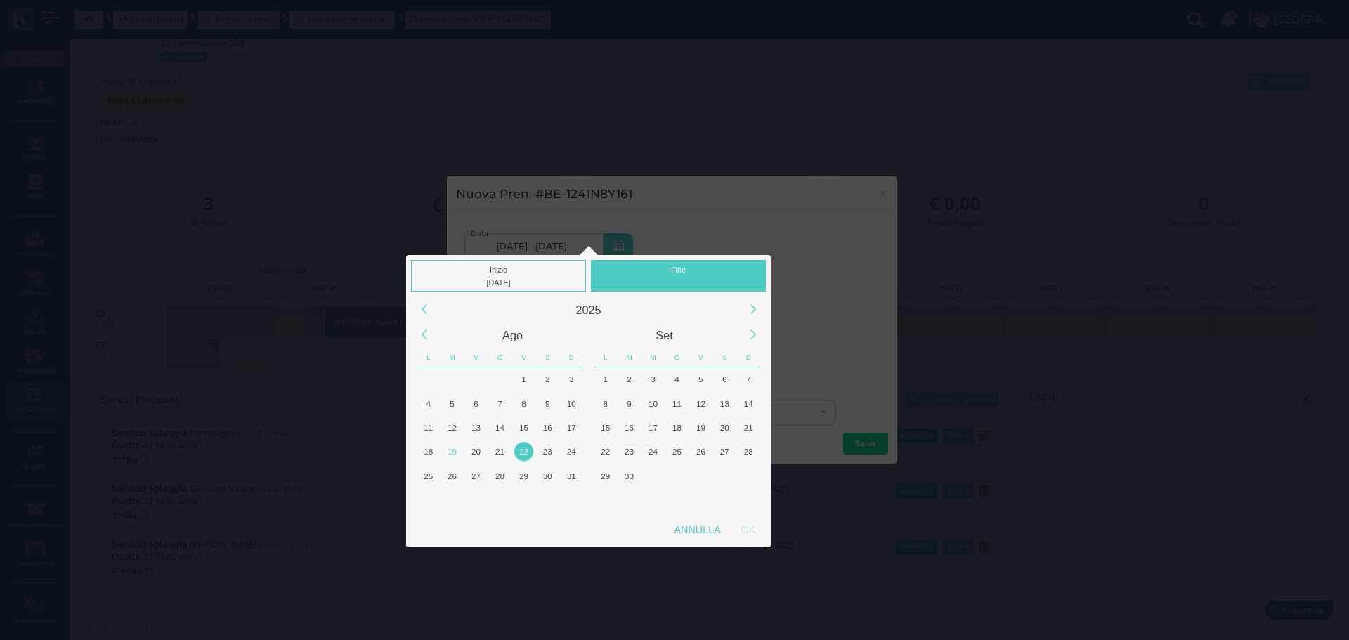
click at [718, 269] on div "Fine" at bounding box center [678, 276] width 175 height 32
click at [572, 447] on div "24" at bounding box center [571, 451] width 19 height 19
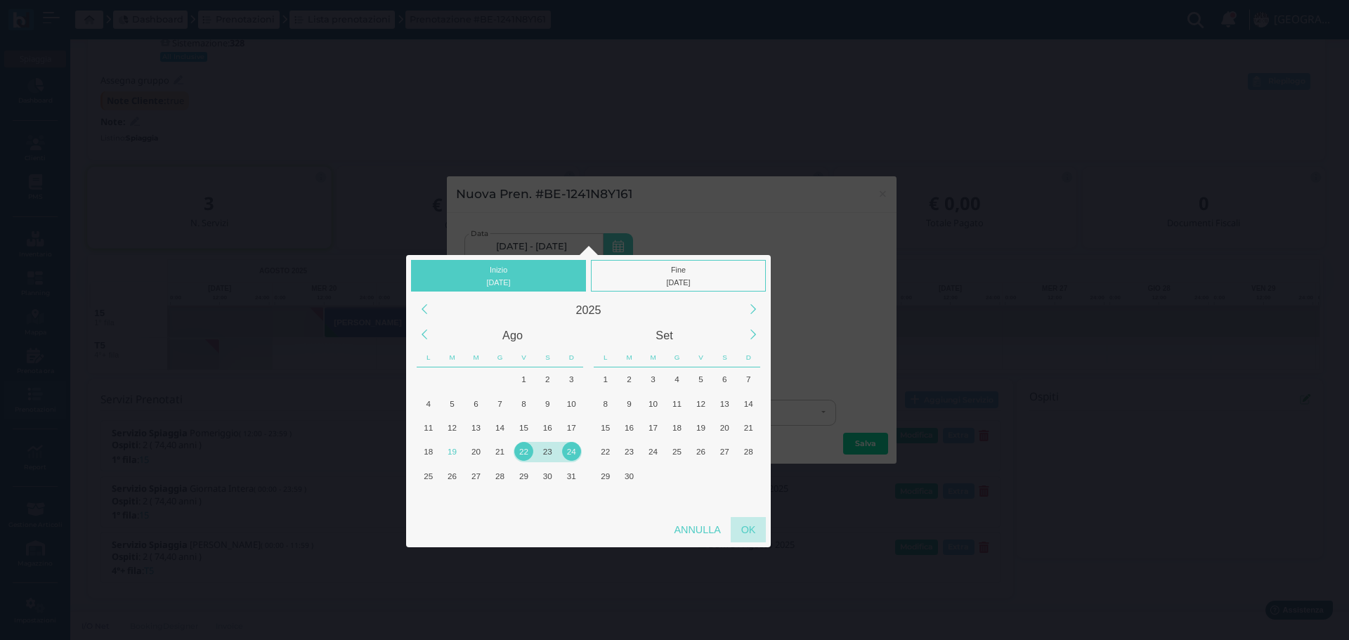
click at [749, 520] on div "OK" at bounding box center [747, 529] width 35 height 25
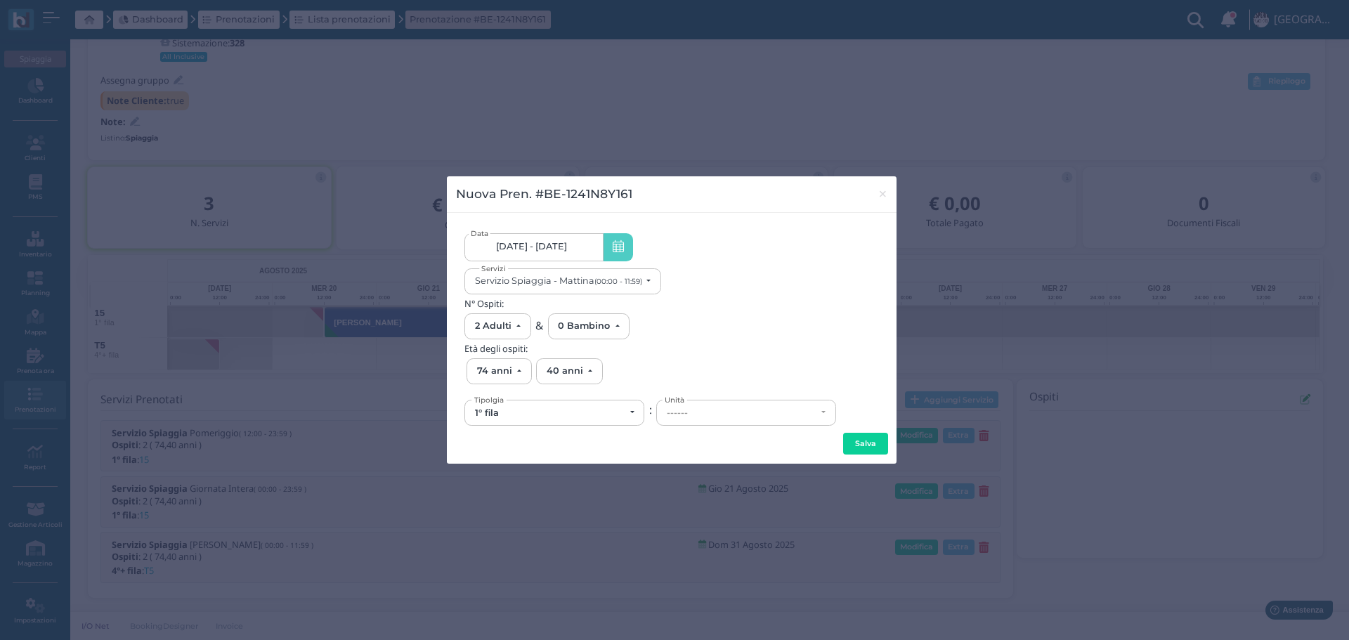
scroll to position [0, 133]
click at [703, 408] on div "------" at bounding box center [742, 412] width 150 height 11
click at [723, 295] on div "22/08/2025 - 24/08/2025 22/08/2025 - 24/08/2025 Data Servizio Spiaggia - Mattin…" at bounding box center [671, 325] width 414 height 206
click at [587, 244] on link "22/08/2025 - 24/08/2025 22/08/2025 - 24/08/2025" at bounding box center [533, 247] width 138 height 28
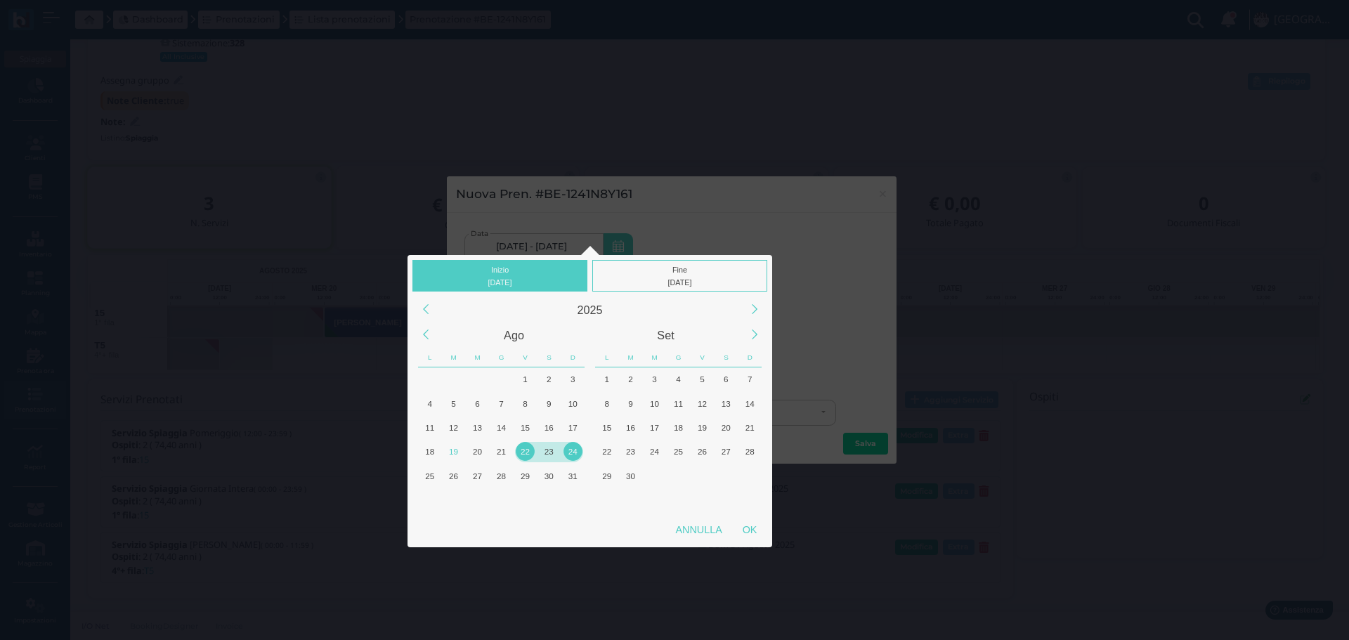
click at [526, 448] on div "22" at bounding box center [525, 451] width 19 height 19
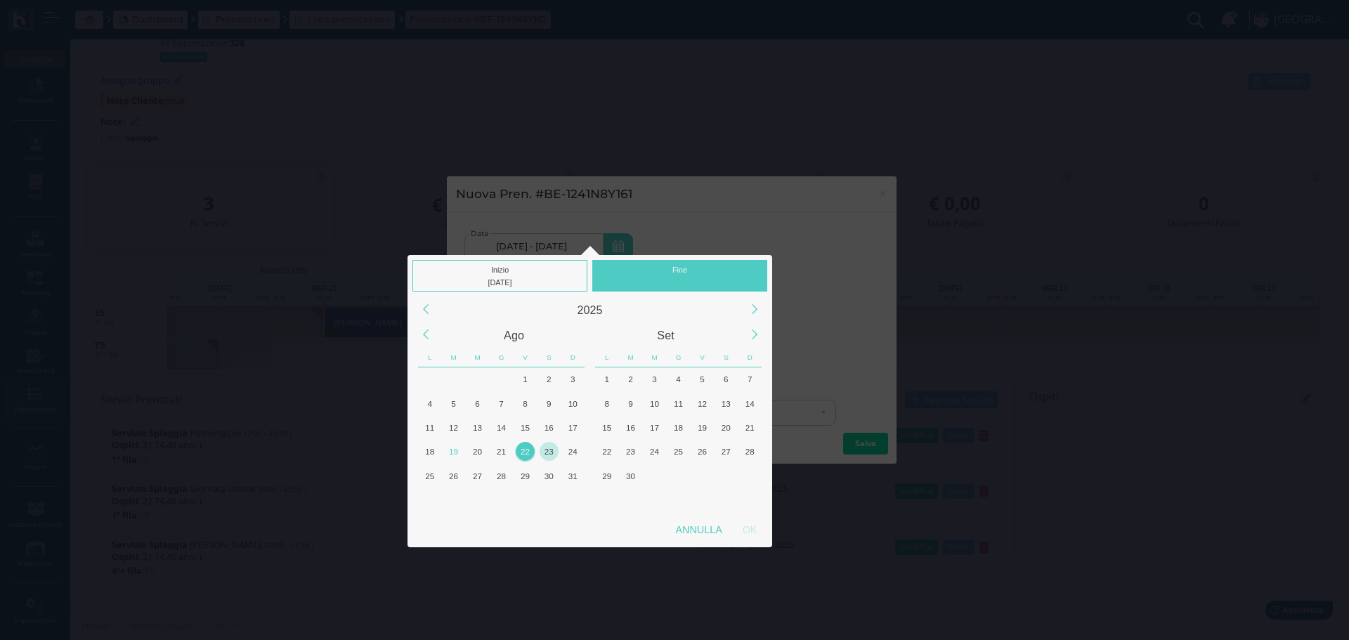
click at [547, 447] on div "23" at bounding box center [548, 451] width 19 height 19
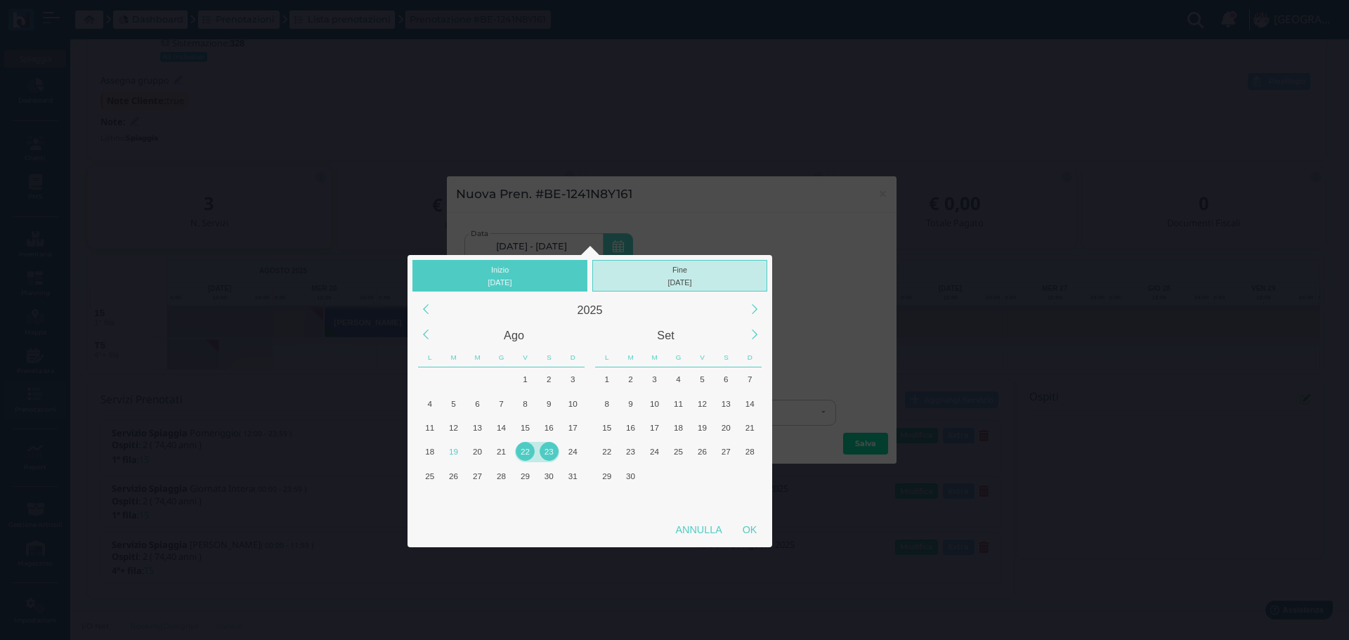
click at [691, 270] on div "Fine 23/08/2025" at bounding box center [679, 276] width 175 height 32
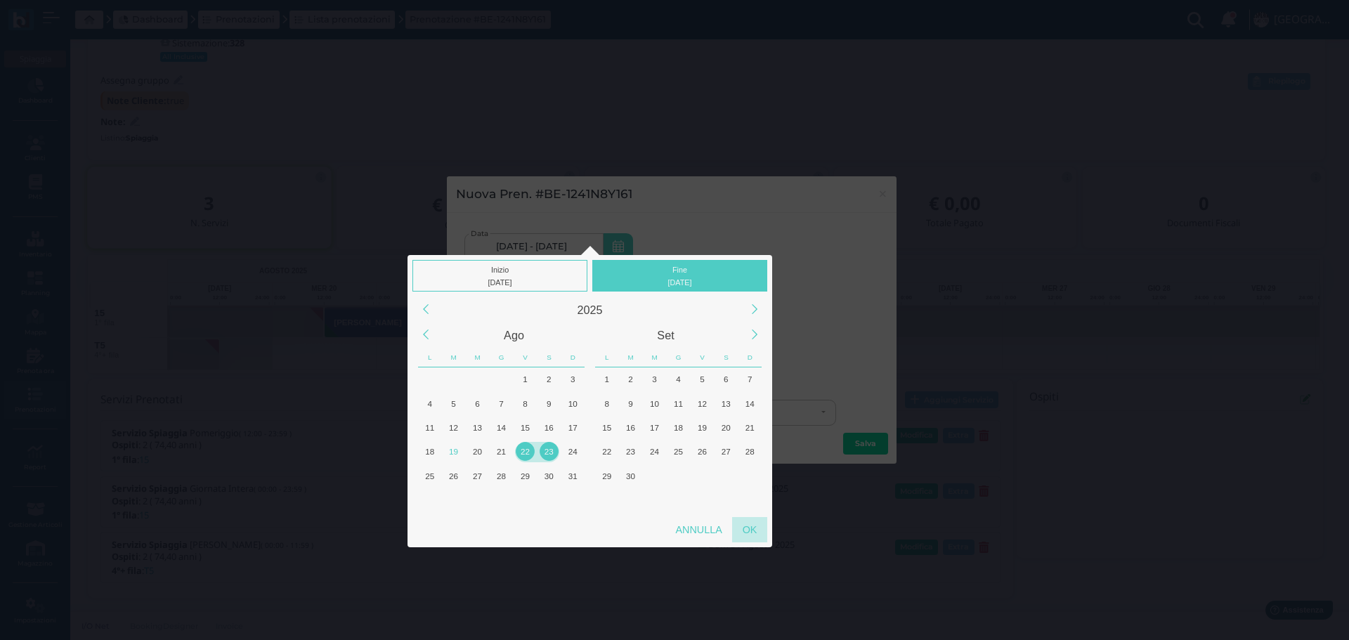
drag, startPoint x: 750, startPoint y: 525, endPoint x: 766, endPoint y: 507, distance: 23.4
click at [750, 524] on div "OK" at bounding box center [749, 529] width 35 height 25
type input "22/08/2025 - 23/08/2025"
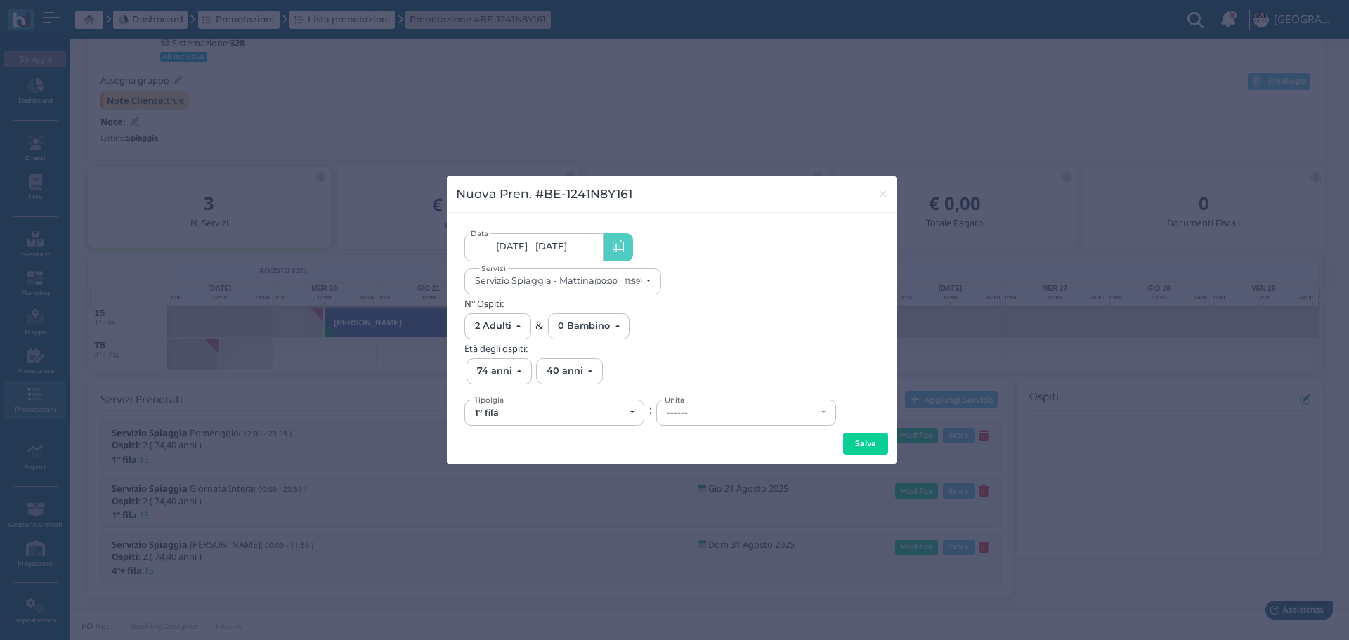
scroll to position [0, 131]
click at [655, 278] on button "Servizio Spiaggia - Mattina (00:00 - 11:59)" at bounding box center [562, 281] width 197 height 26
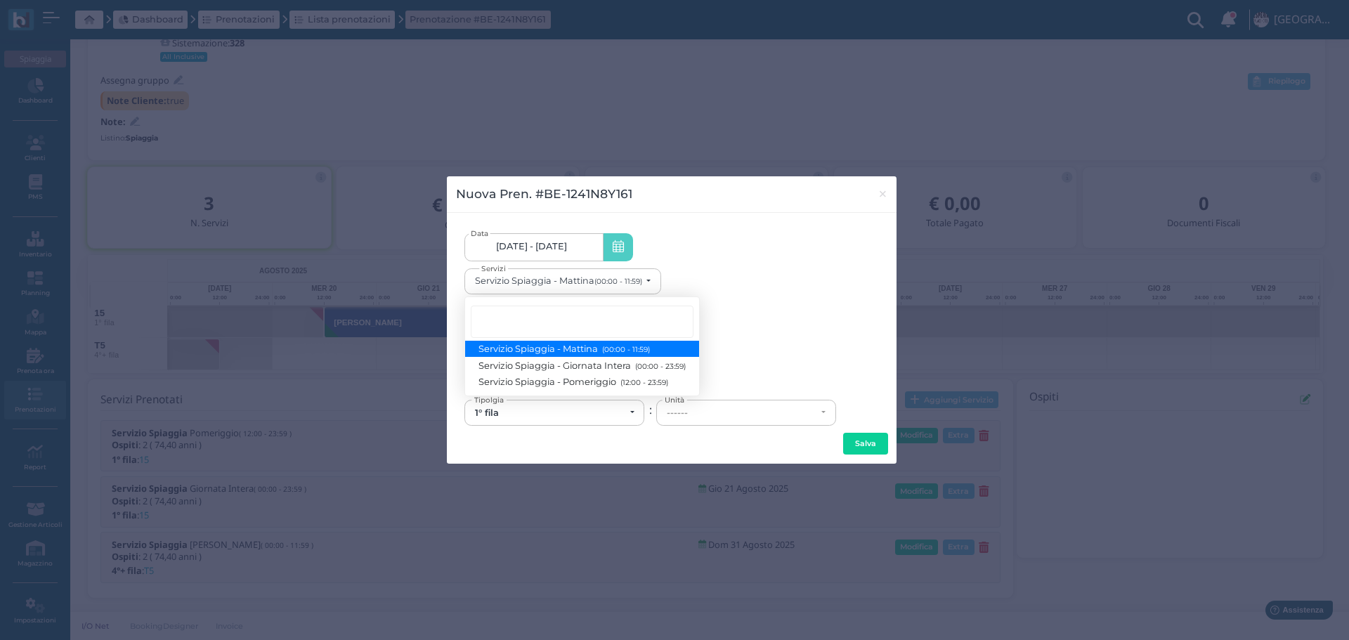
click at [656, 346] on link "Servizio Spiaggia - Mattina (00:00 - 11:59)" at bounding box center [582, 349] width 234 height 16
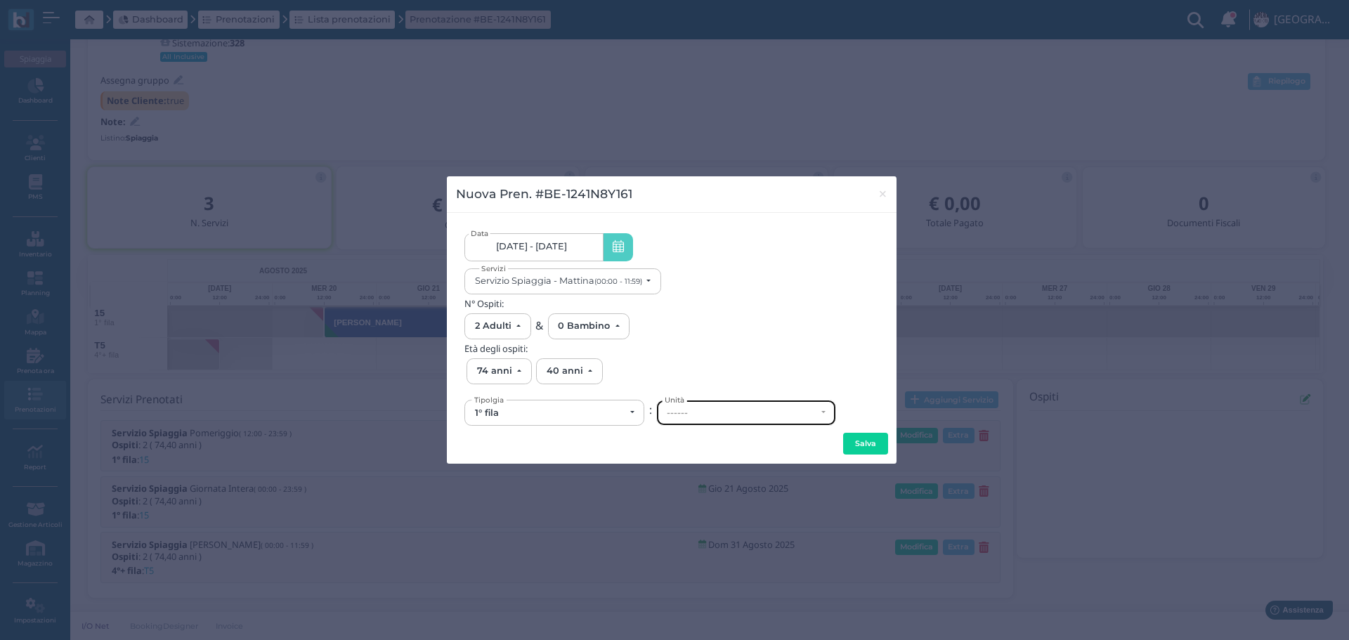
click at [695, 408] on div "------" at bounding box center [742, 412] width 150 height 11
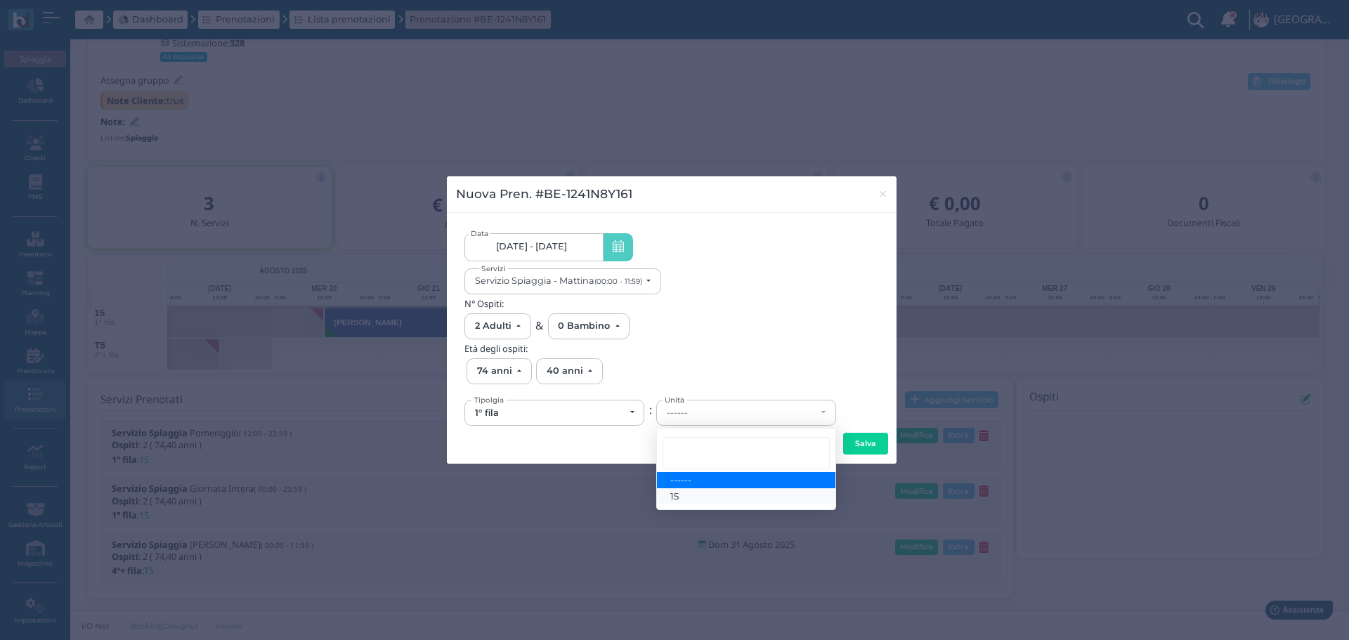
click at [690, 494] on link "15" at bounding box center [746, 496] width 178 height 16
select select "6139"
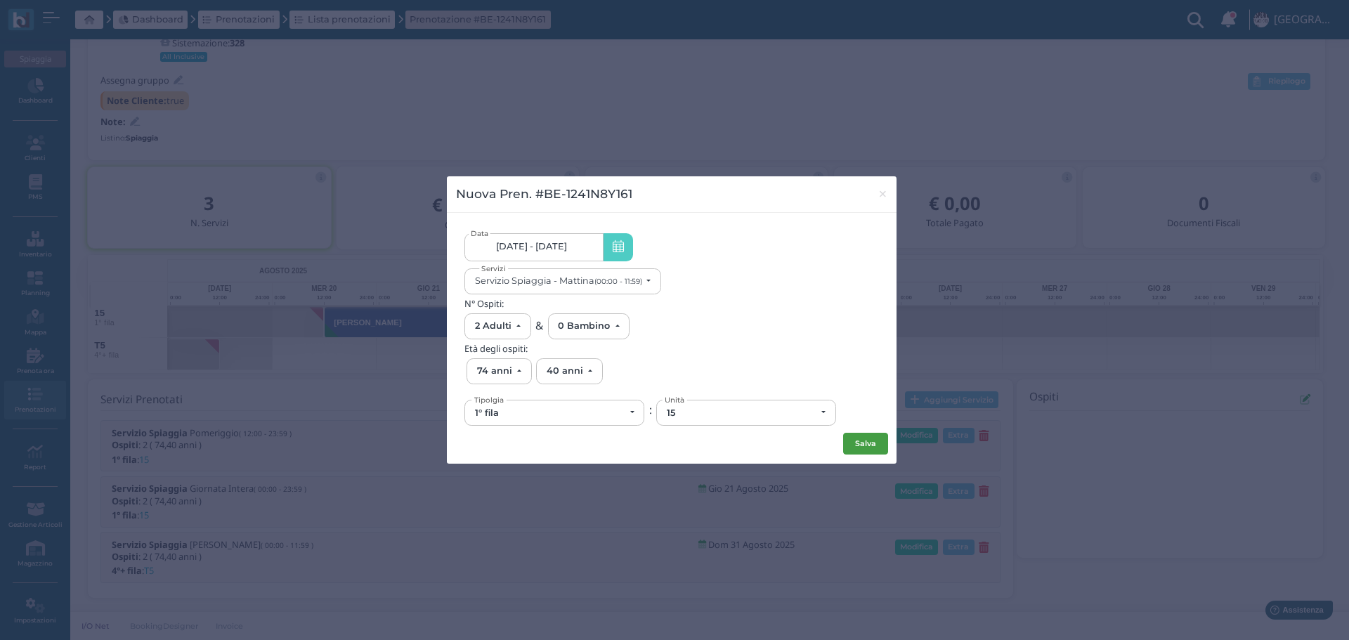
click at [860, 444] on button "Salva" at bounding box center [865, 444] width 45 height 22
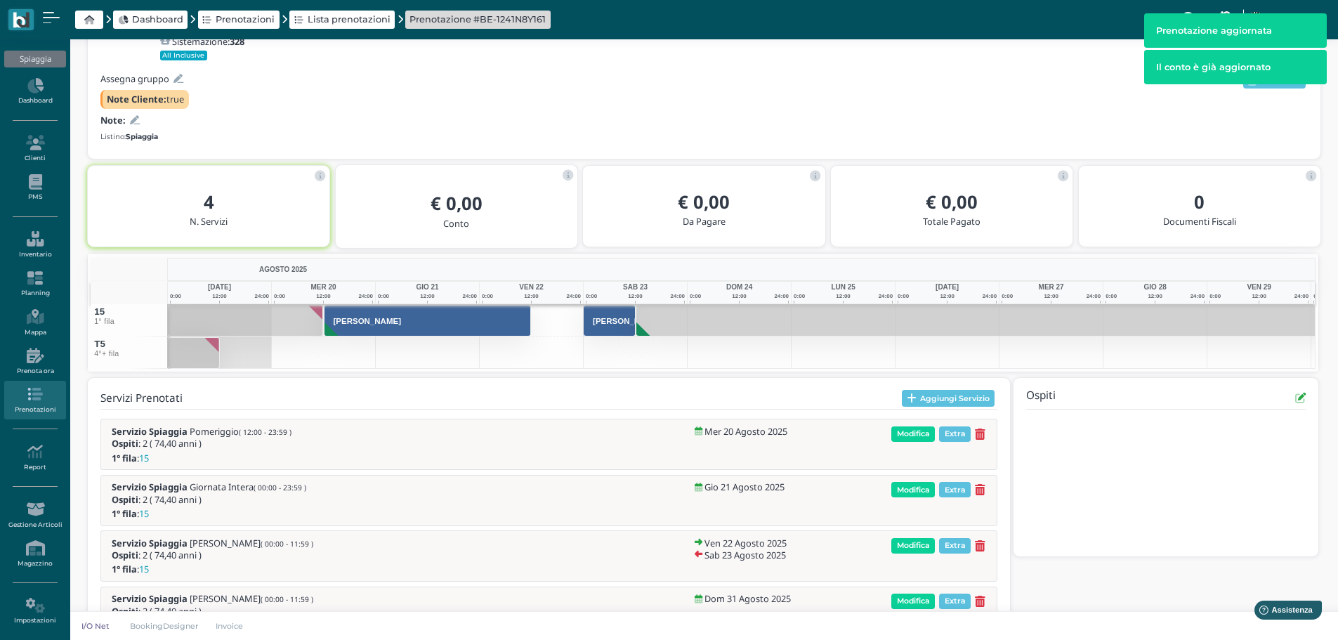
scroll to position [133, 0]
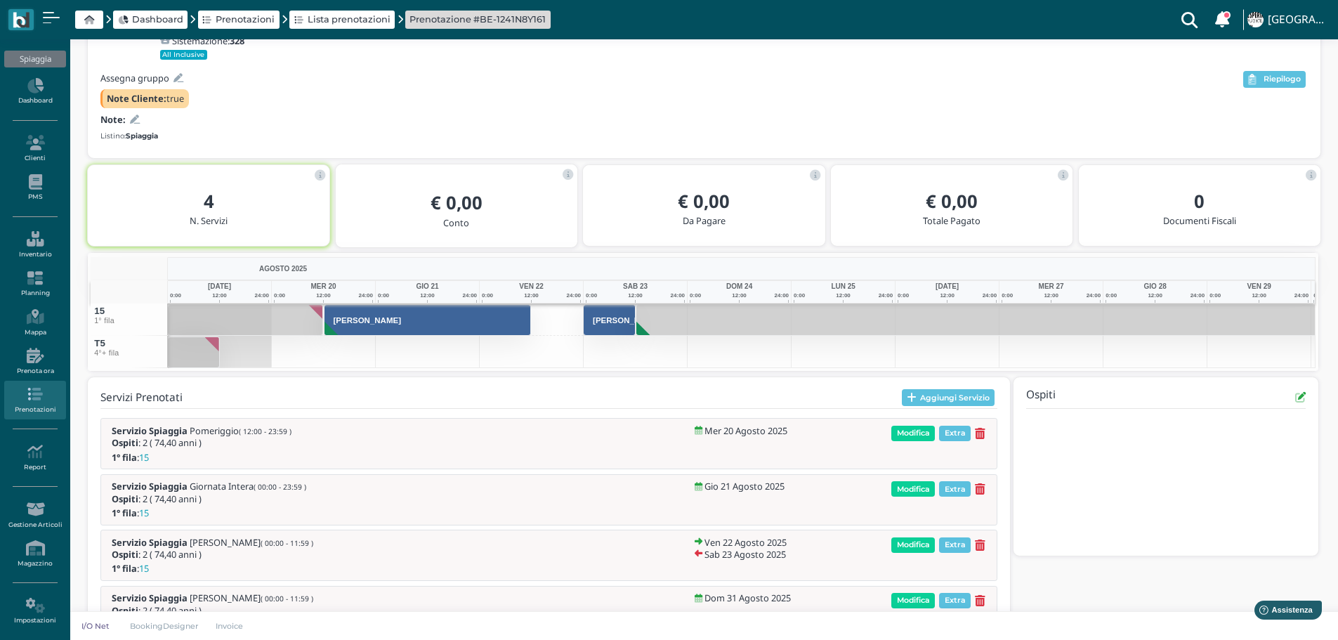
click at [969, 386] on div "Servizi Prenotati Aggiungi Servizio Servizio Spiaggia Pomeriggio ( 12:00 - 23:5…" at bounding box center [549, 514] width 922 height 275
click at [981, 544] on icon at bounding box center [980, 545] width 11 height 12
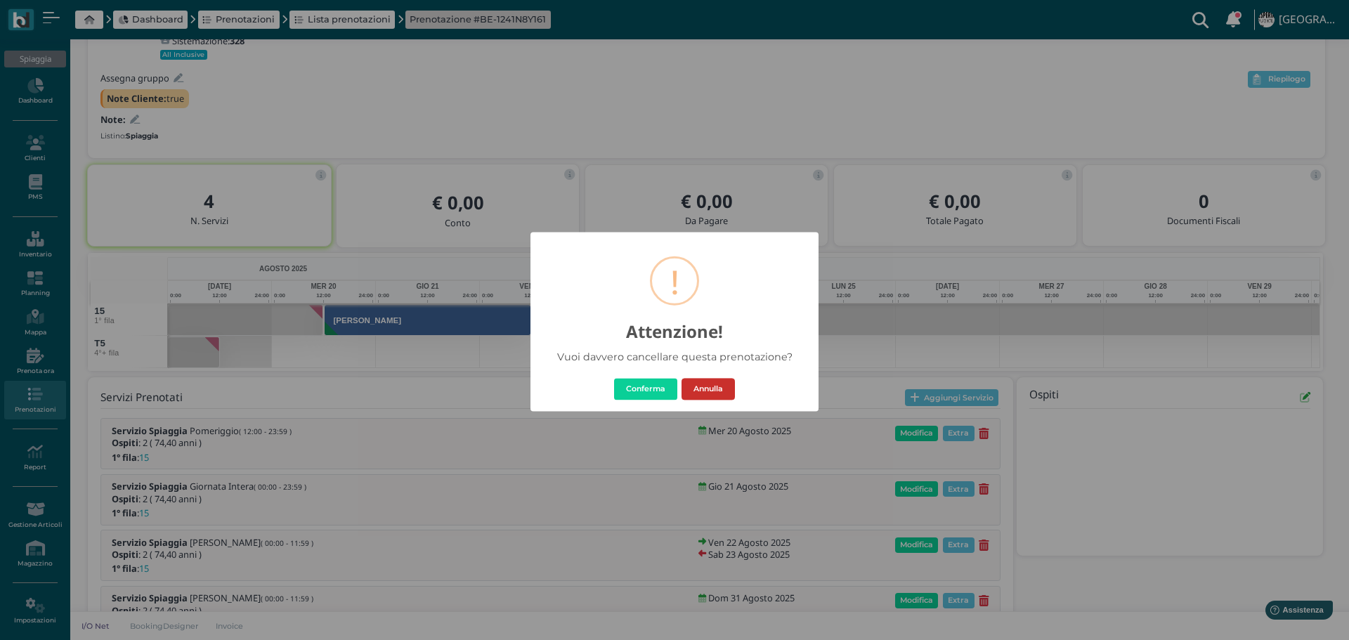
click at [709, 391] on button "Annulla" at bounding box center [707, 389] width 53 height 22
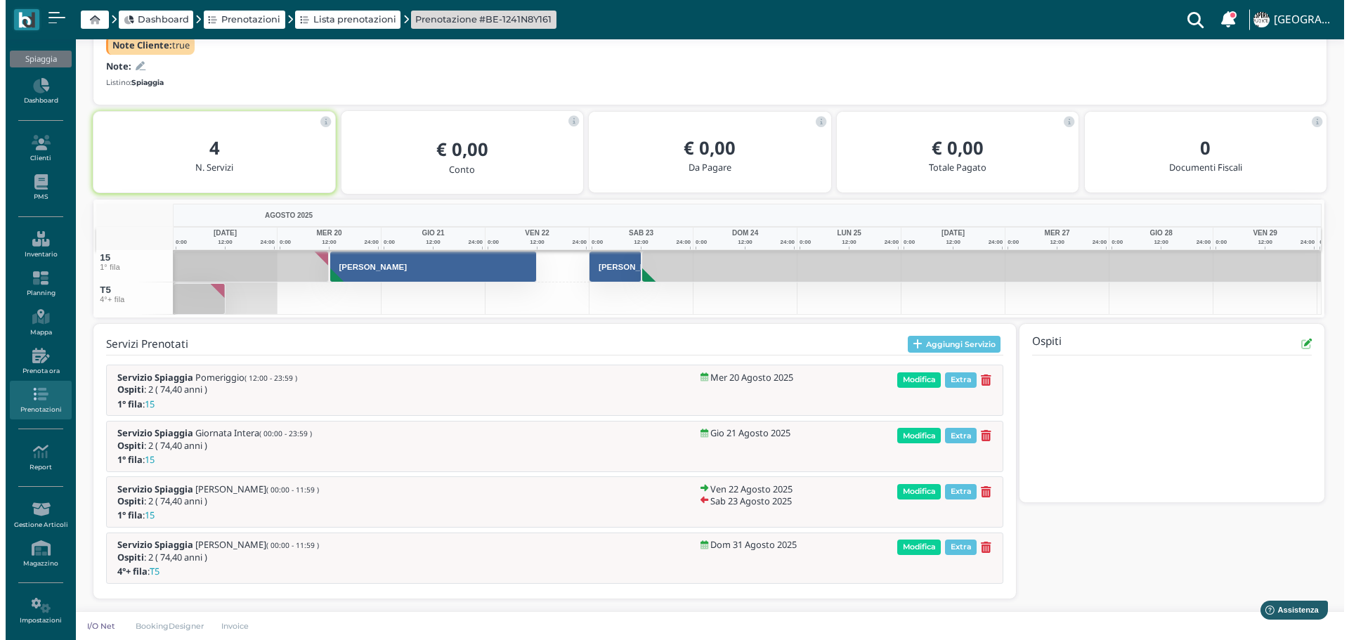
scroll to position [187, 0]
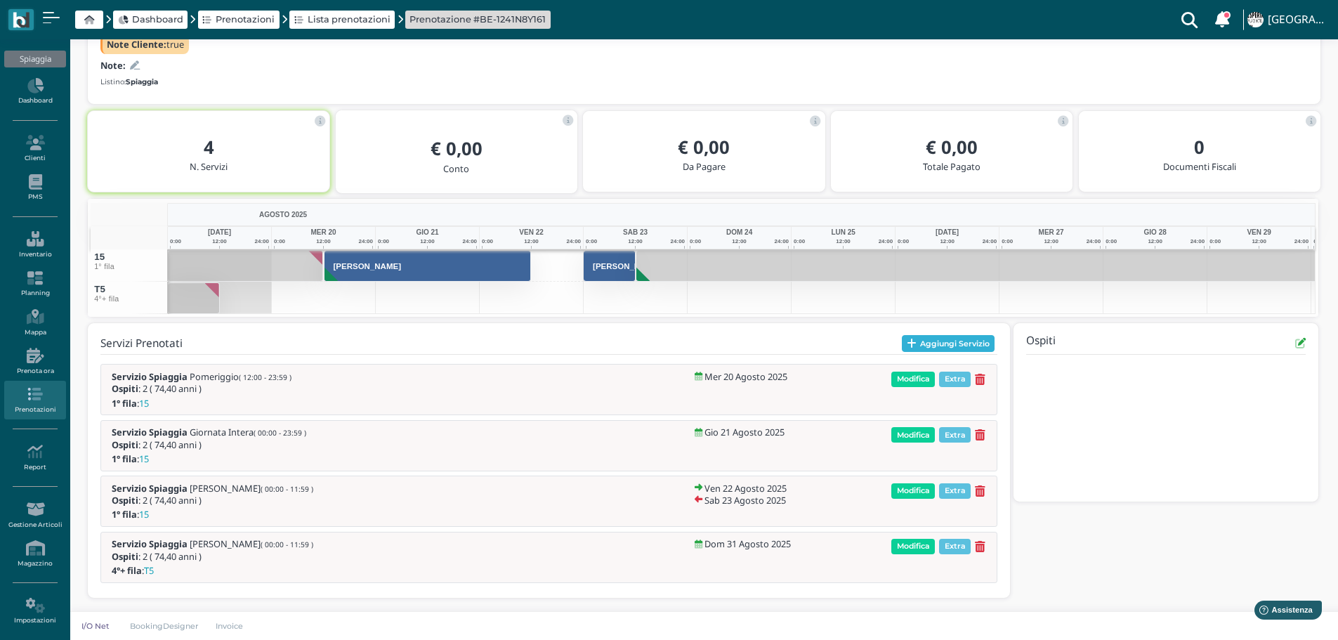
click at [951, 337] on button "Aggiungi Servizio" at bounding box center [948, 343] width 93 height 17
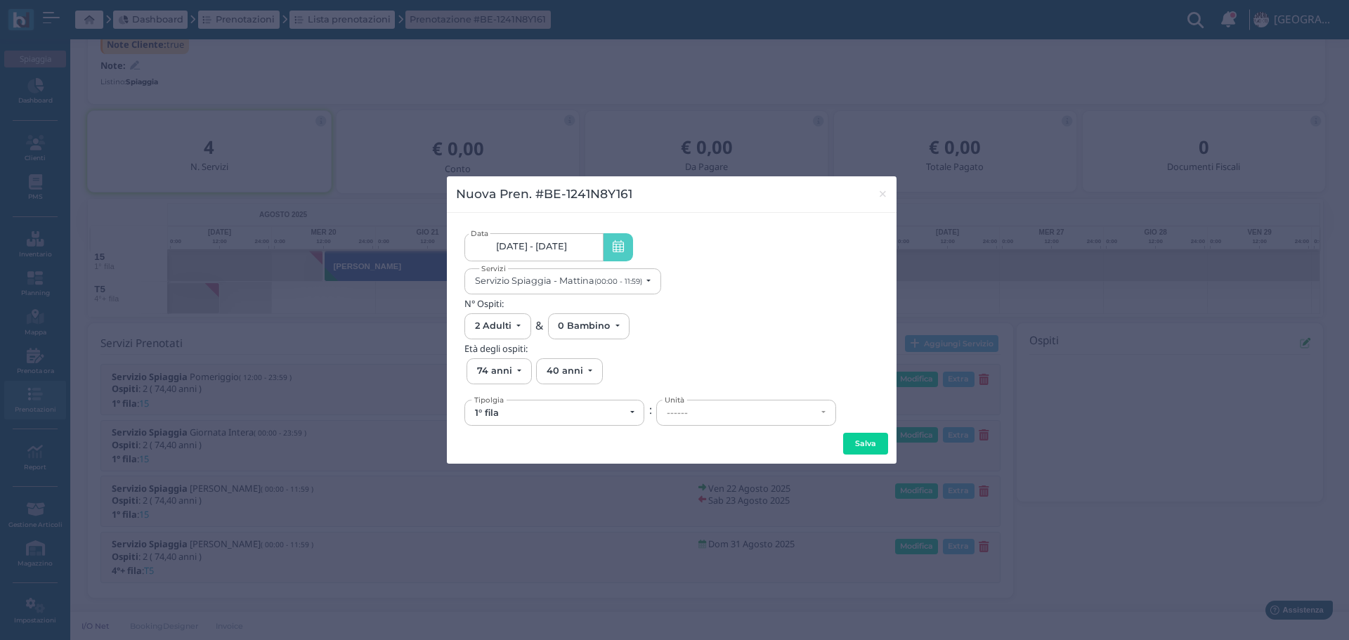
click at [573, 244] on link "20/08/25 - 31/08/25" at bounding box center [533, 247] width 138 height 28
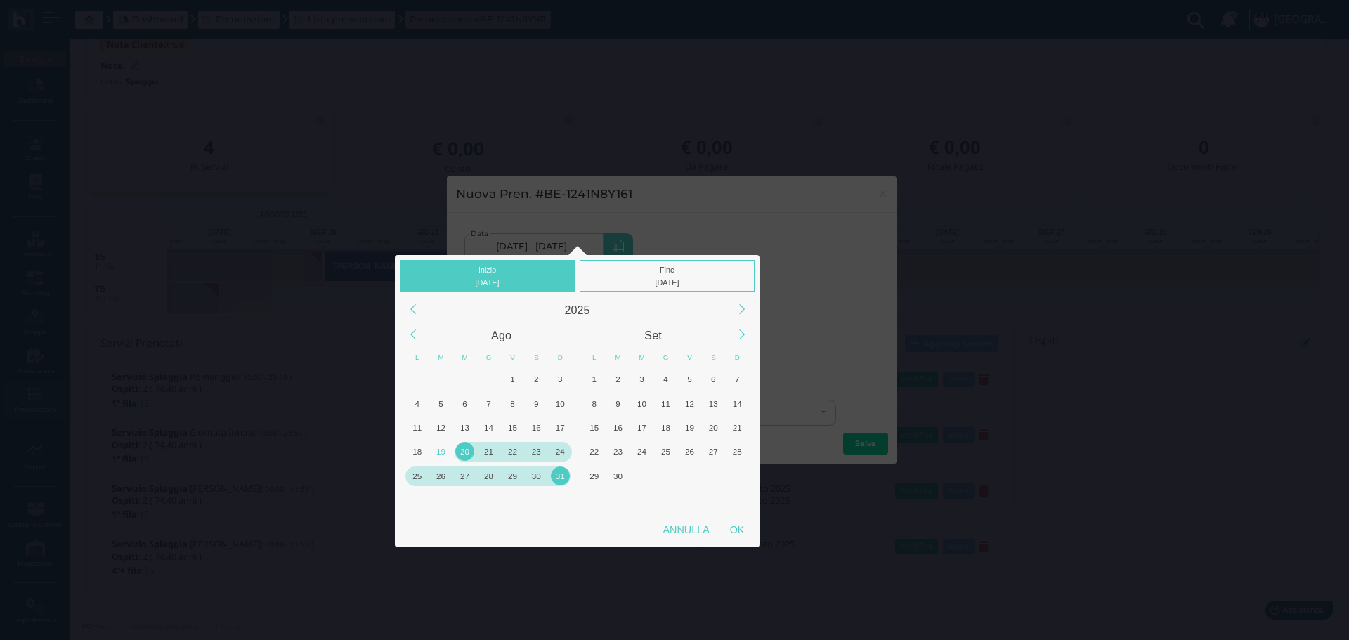
click at [542, 448] on div "23" at bounding box center [536, 451] width 19 height 19
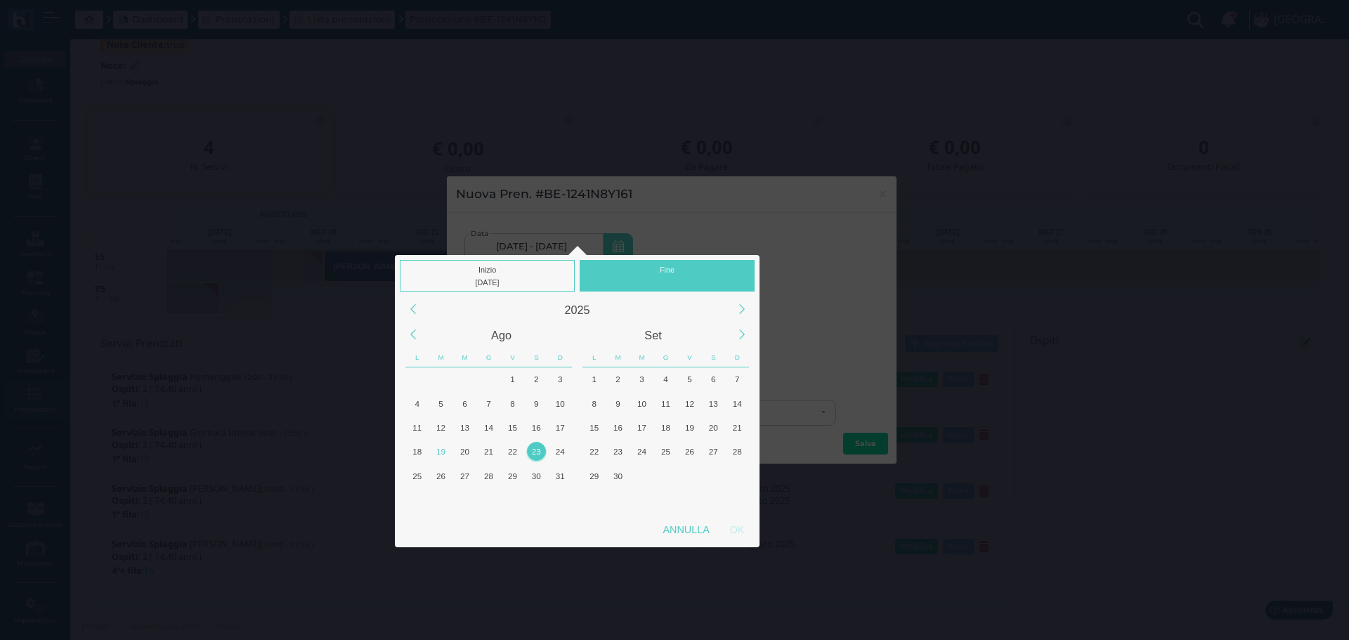
click at [683, 267] on div "Fine" at bounding box center [666, 276] width 175 height 32
click at [540, 450] on div "23" at bounding box center [536, 451] width 19 height 19
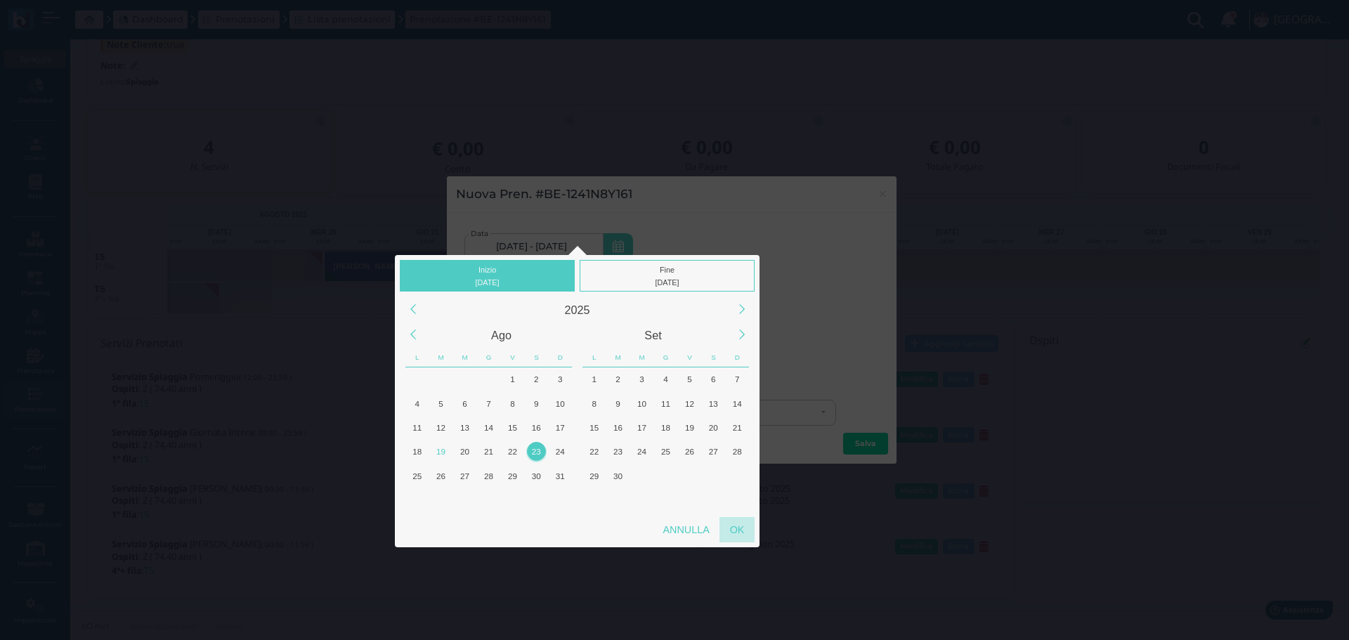
click at [730, 525] on div "OK" at bounding box center [736, 529] width 35 height 25
type input "23/08/2025 - 23/08/2025"
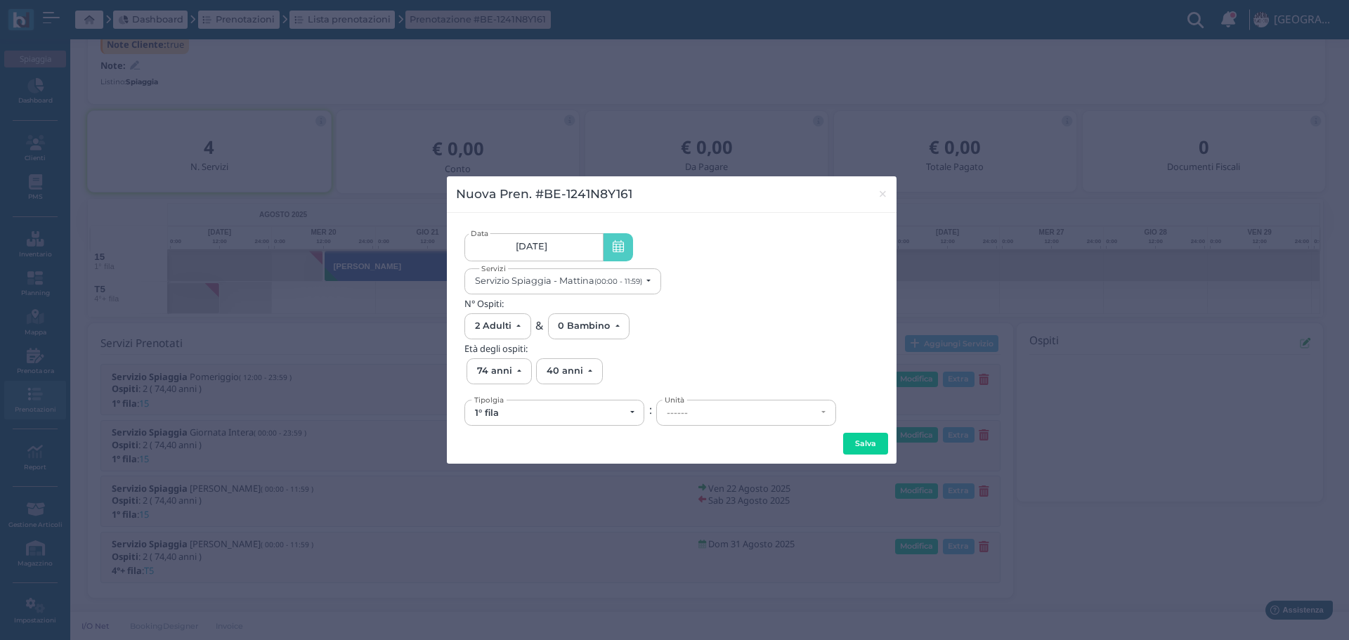
scroll to position [0, 131]
click at [598, 282] on small "(00:00 - 11:59)" at bounding box center [618, 281] width 48 height 9
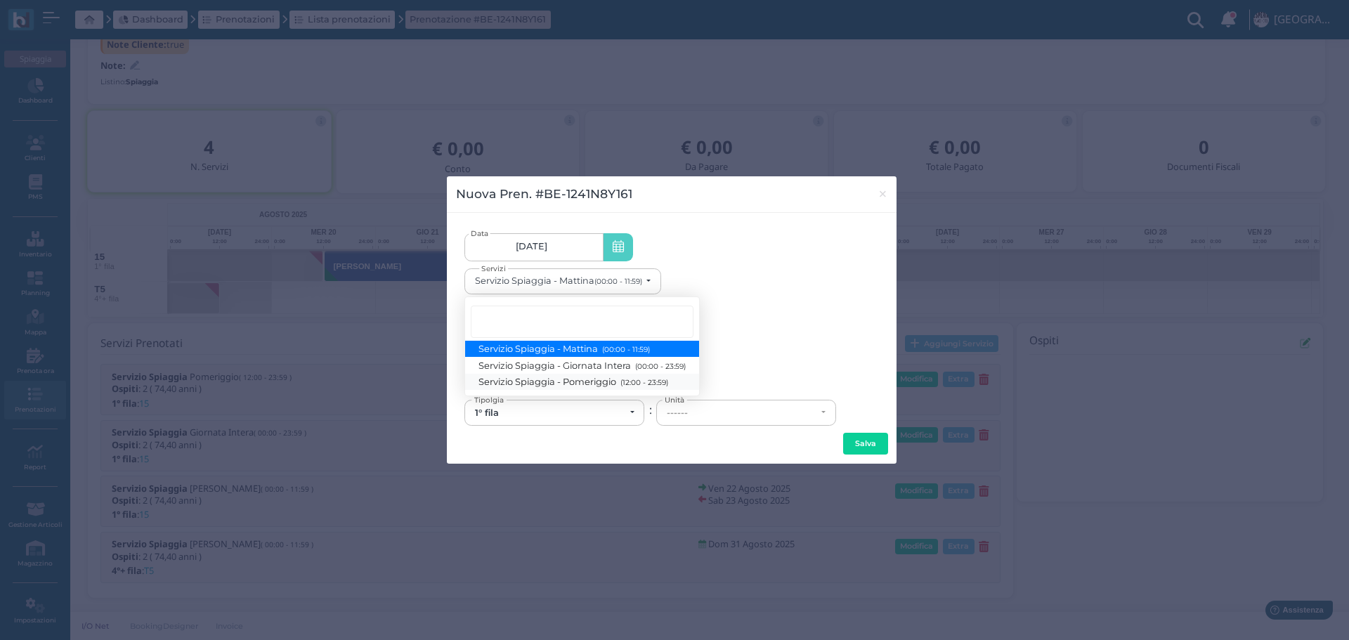
click at [648, 382] on small "(12:00 - 23:59)" at bounding box center [642, 382] width 51 height 9
select select "1369"
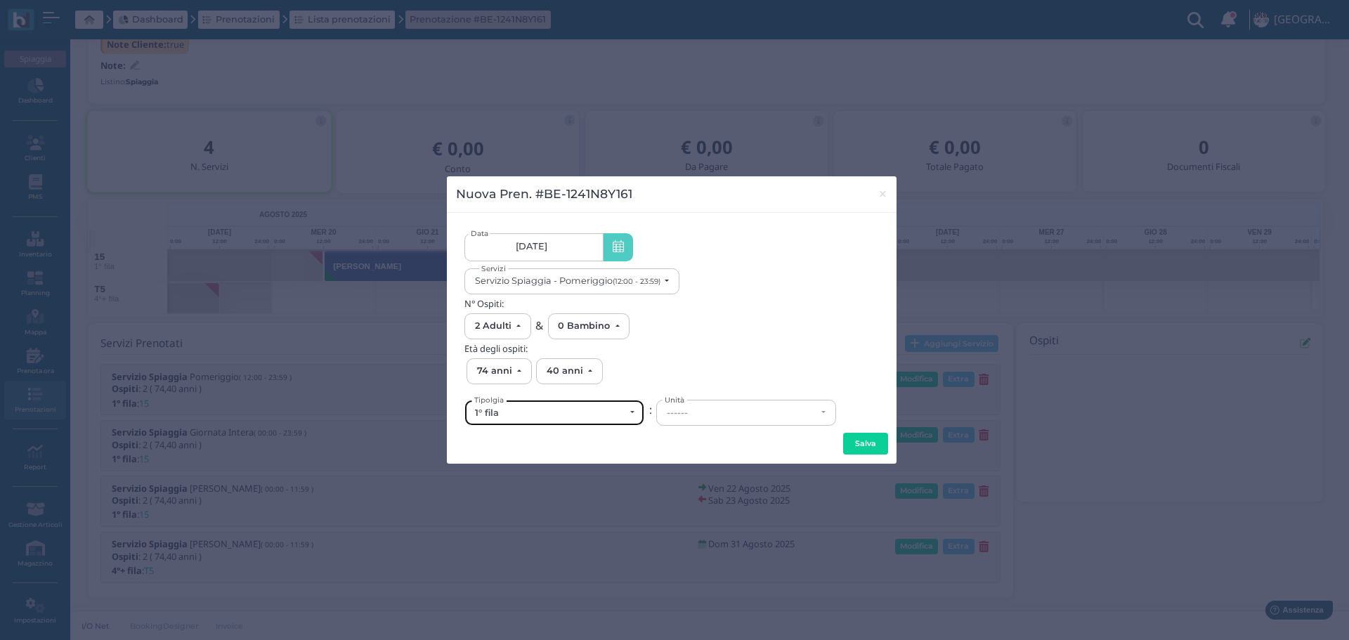
click at [622, 418] on div "1° fila" at bounding box center [550, 412] width 150 height 11
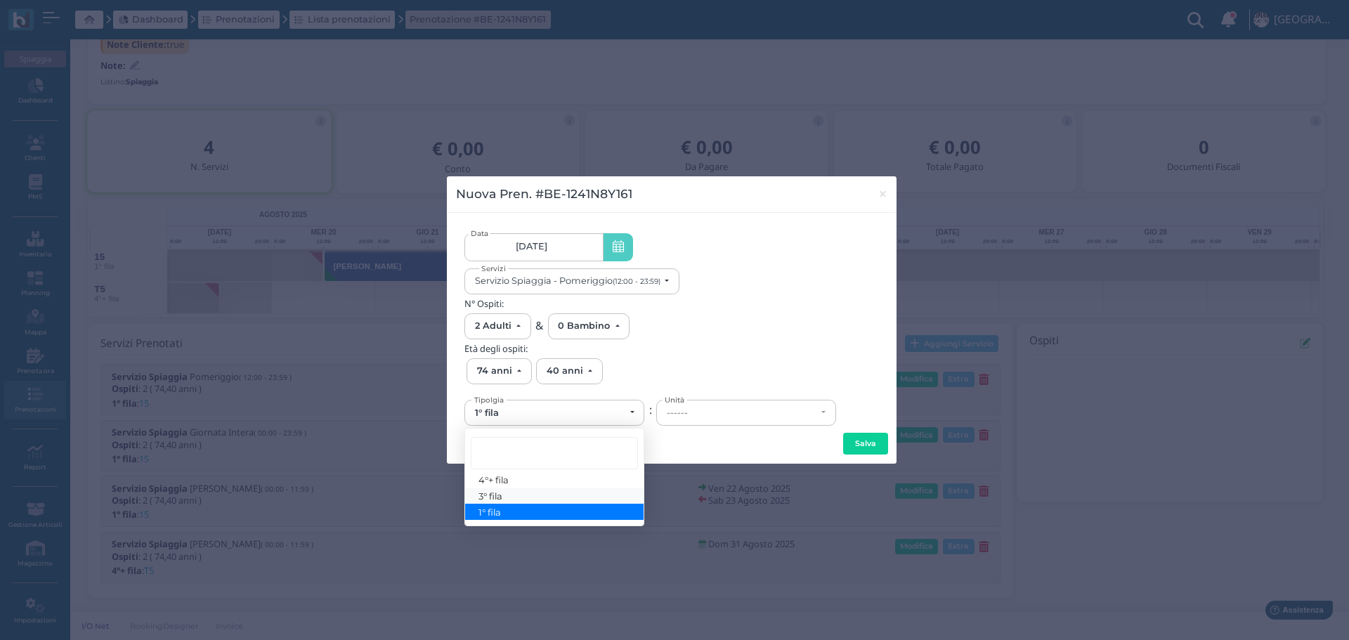
click at [509, 492] on link "3° fila" at bounding box center [554, 496] width 178 height 16
select select "433"
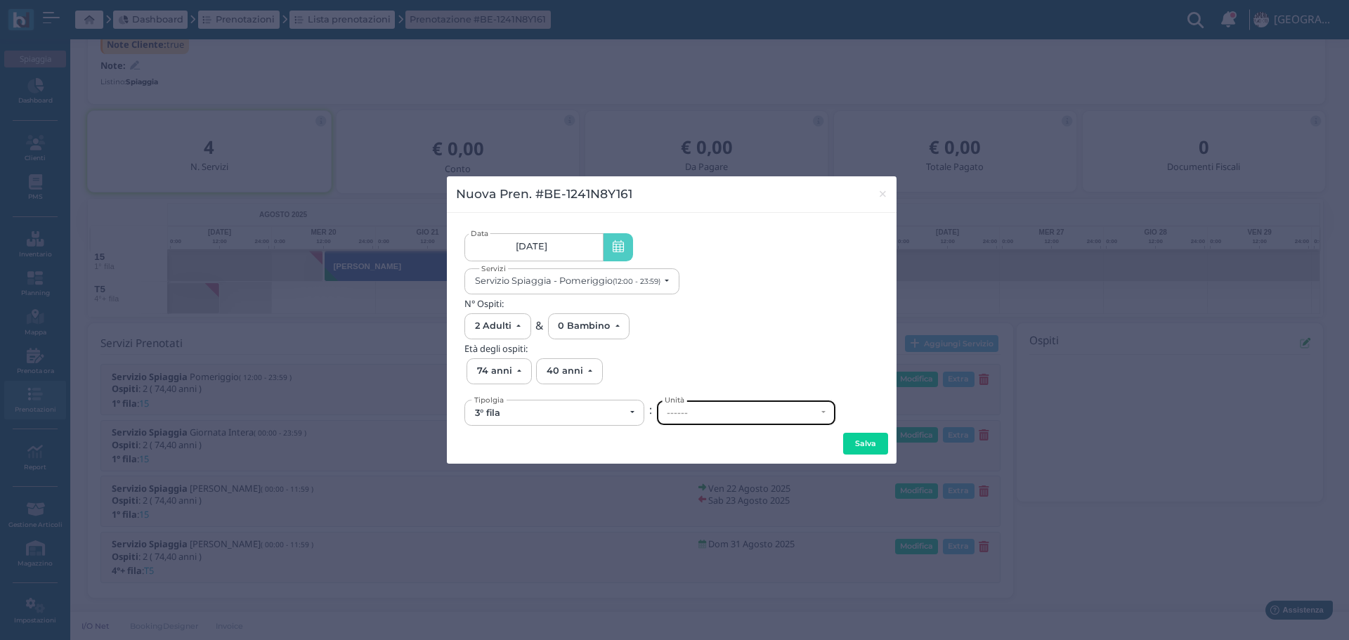
click at [716, 414] on div "------" at bounding box center [742, 412] width 150 height 11
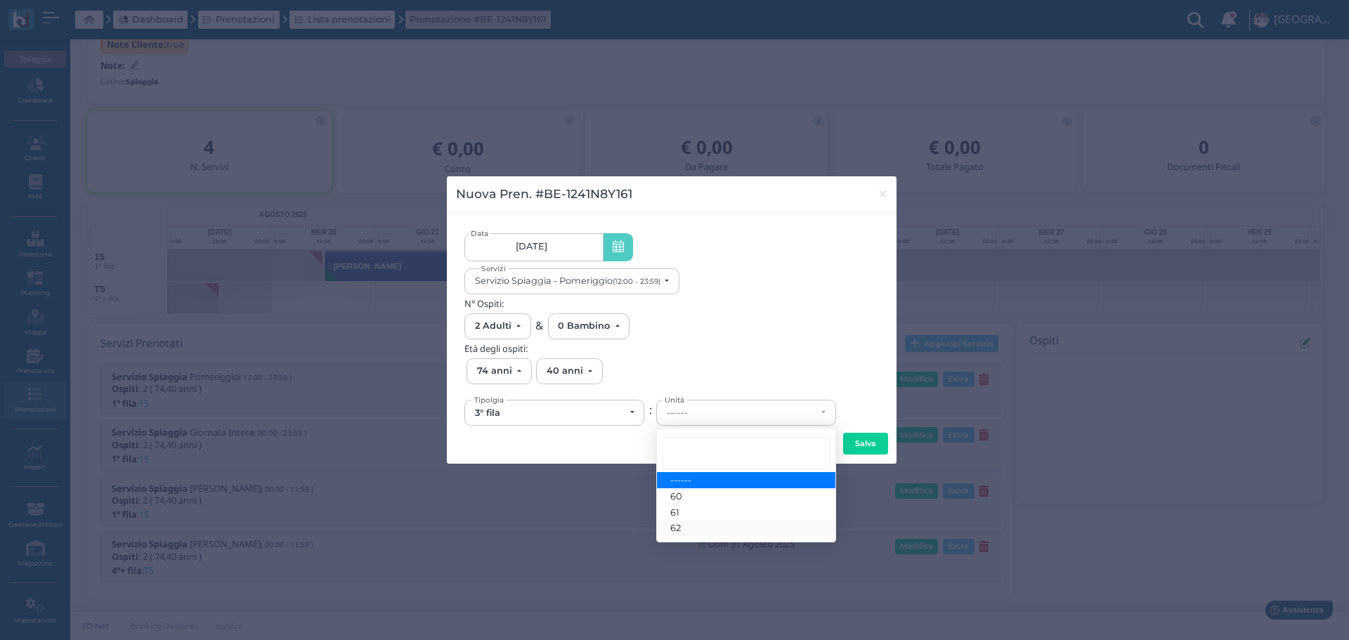
click at [679, 523] on span "62" at bounding box center [675, 527] width 11 height 11
select select "6187"
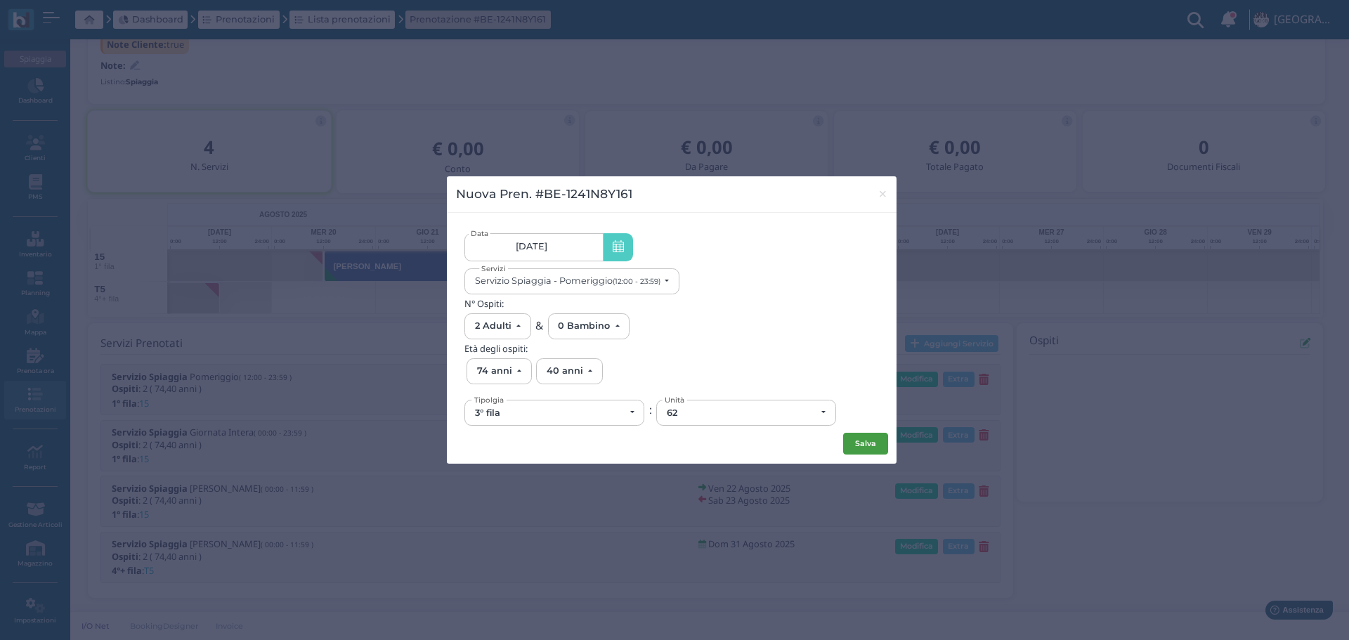
click at [855, 442] on button "Salva" at bounding box center [865, 444] width 45 height 22
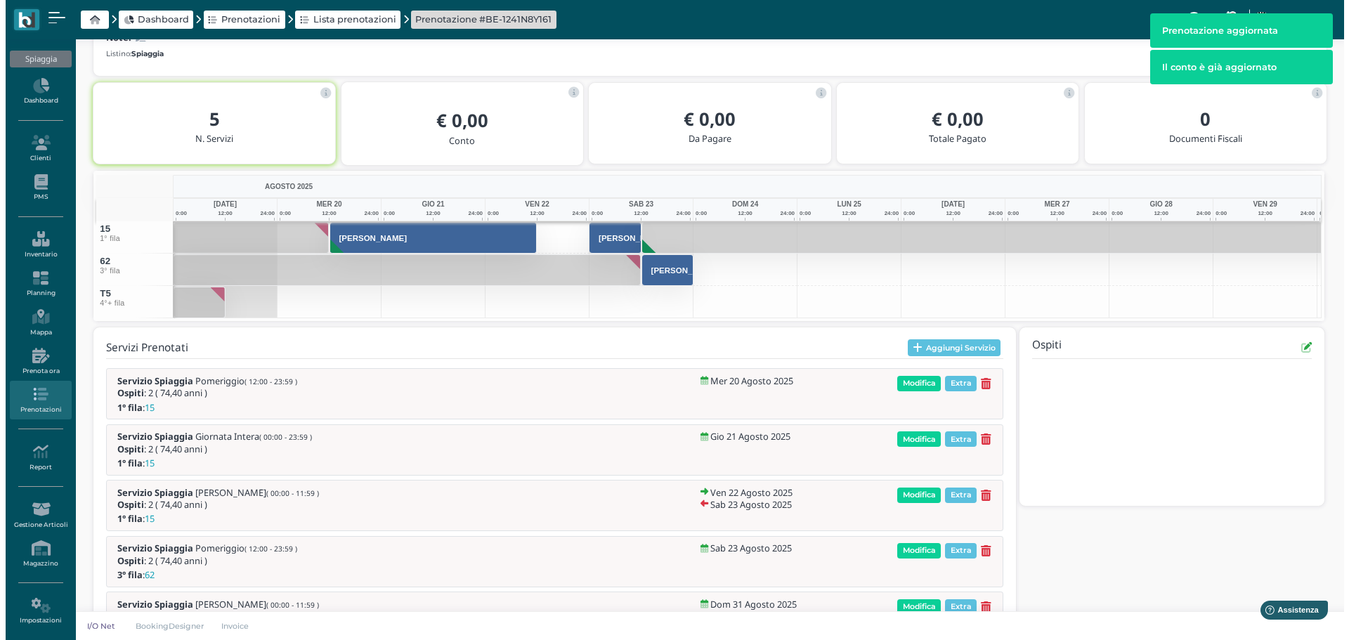
scroll to position [275, 0]
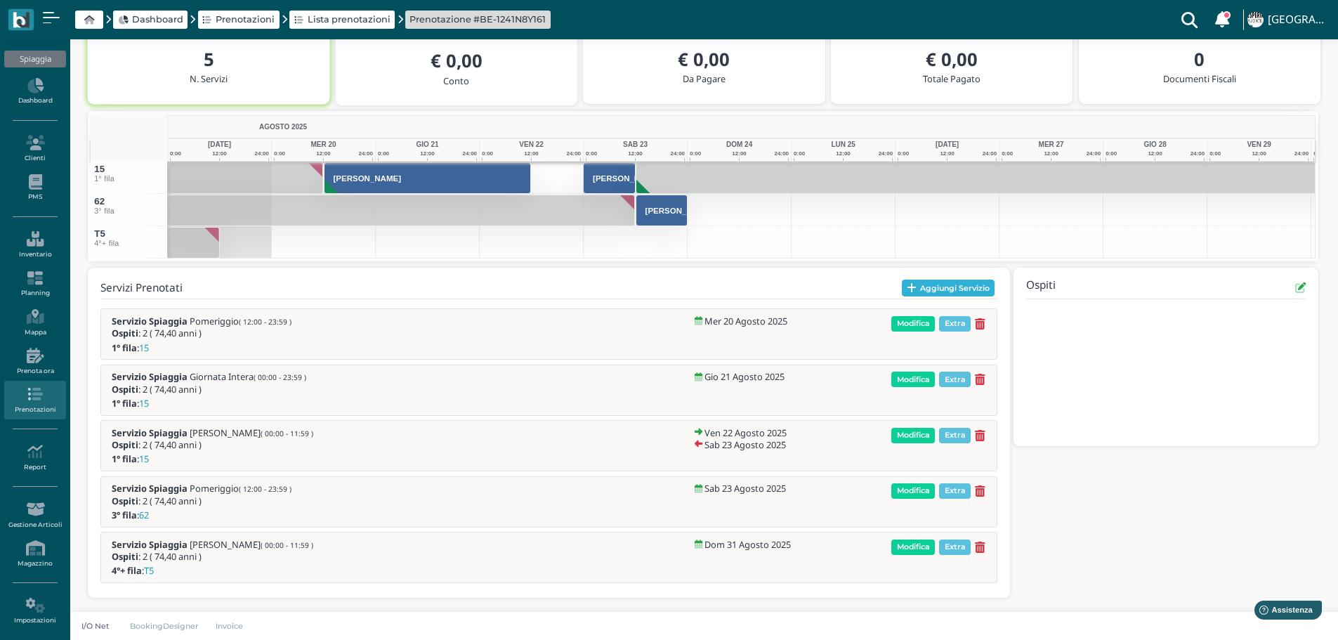
click at [969, 287] on button "Aggiungi Servizio" at bounding box center [948, 288] width 93 height 17
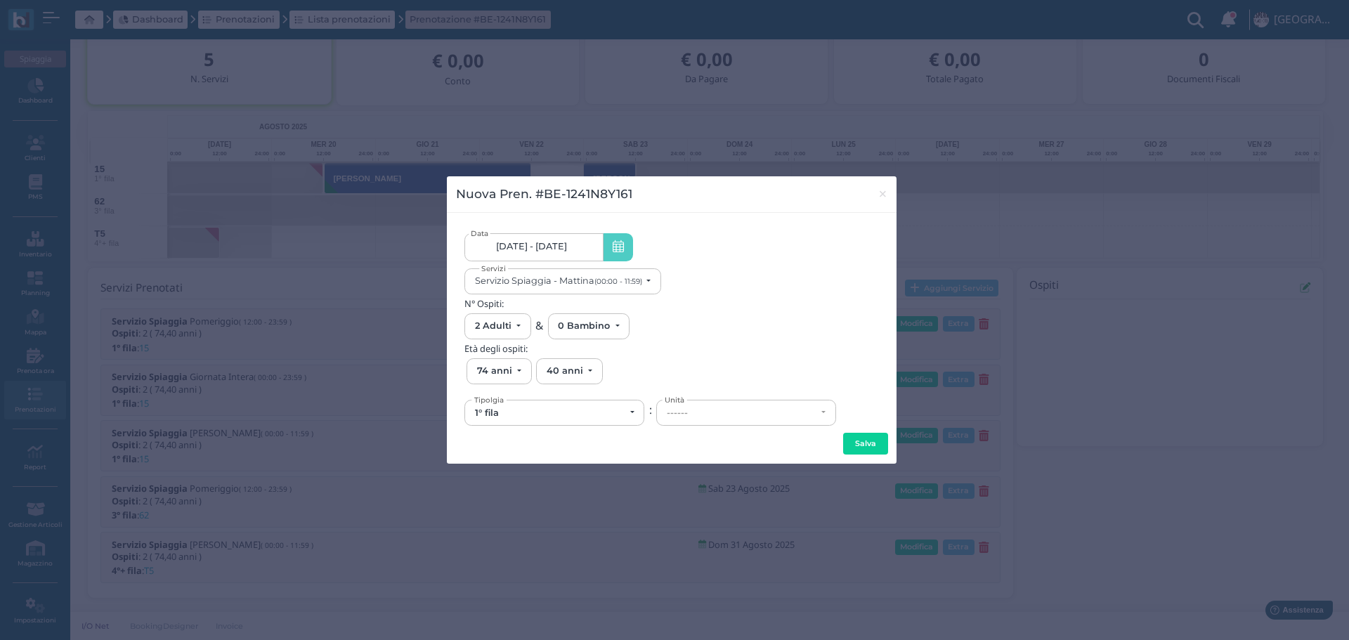
click at [582, 243] on link "20/08/25 - 31/08/25" at bounding box center [533, 247] width 138 height 28
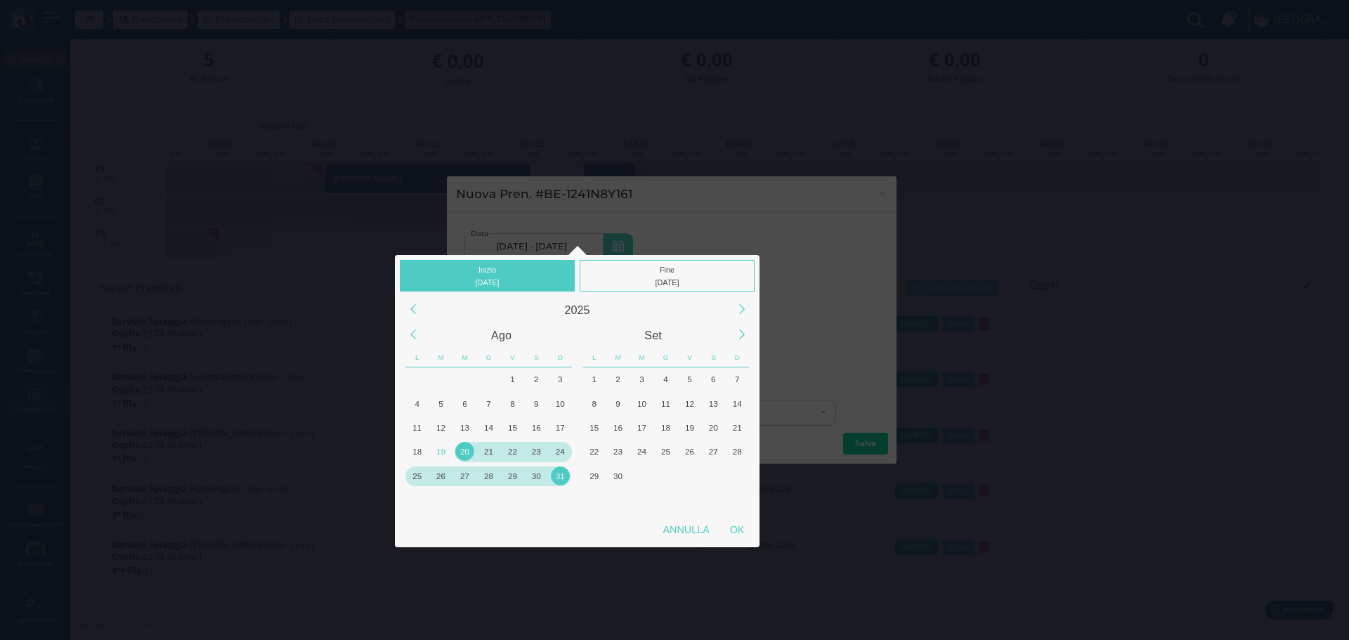
click at [560, 444] on div "24" at bounding box center [560, 451] width 19 height 19
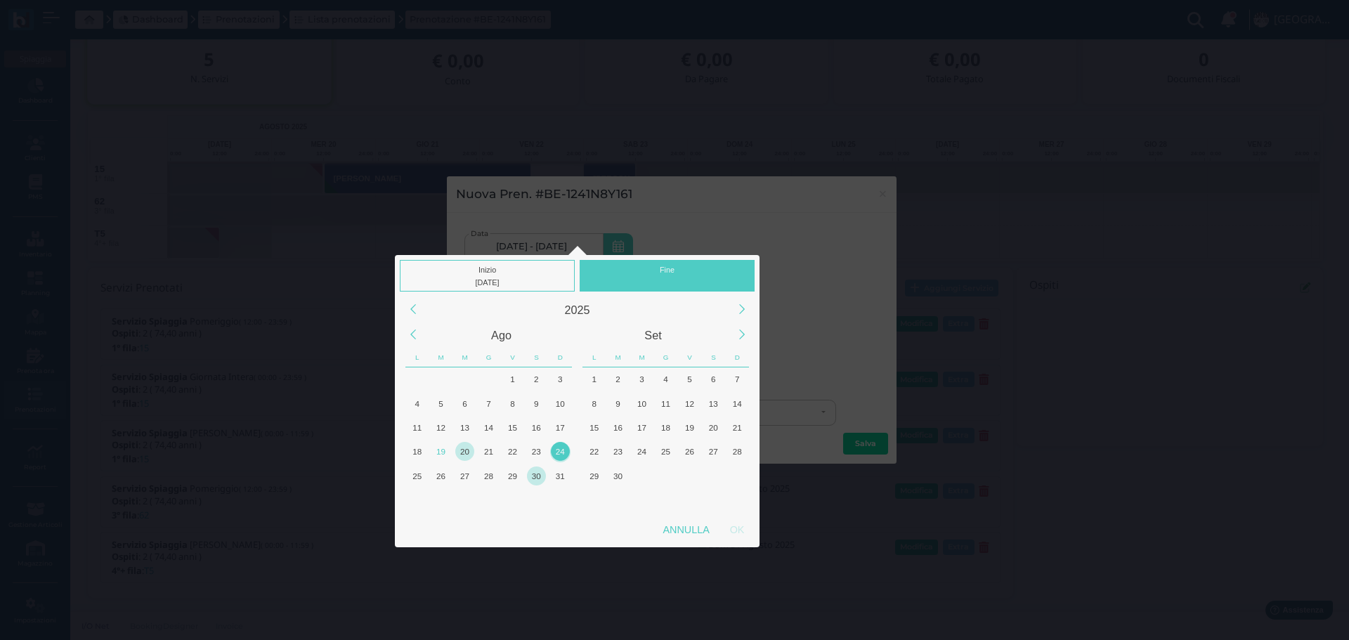
click at [540, 475] on div "30" at bounding box center [536, 475] width 19 height 19
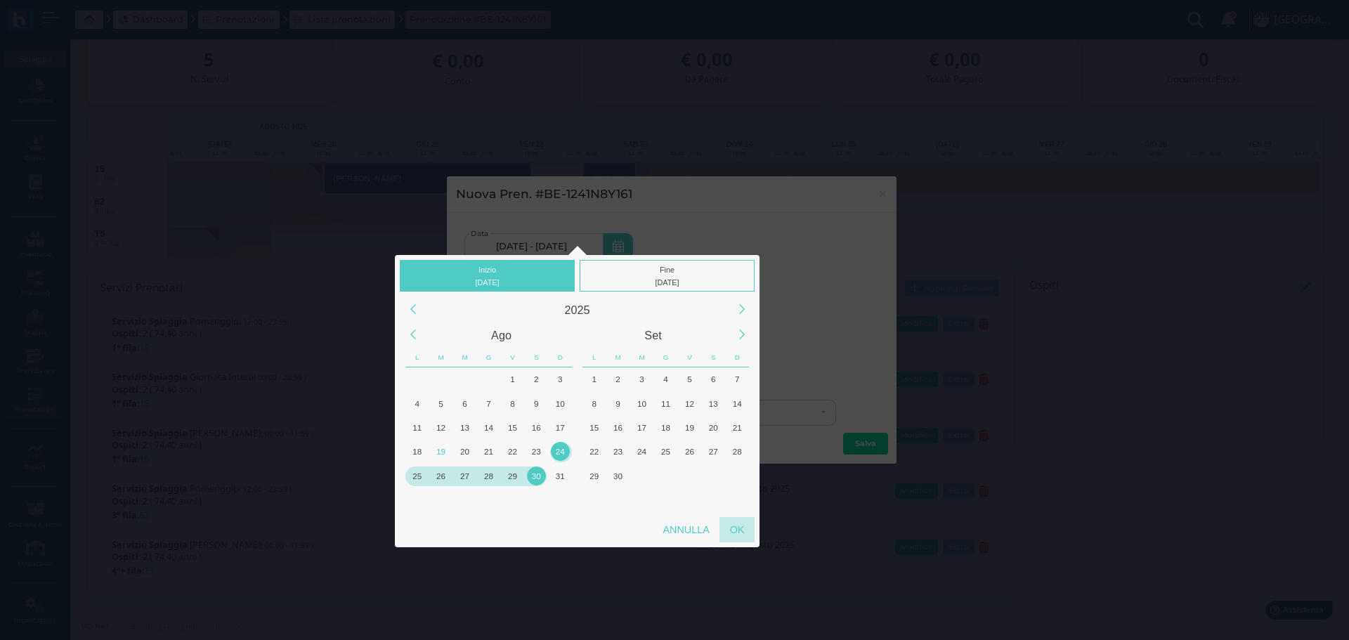
click at [735, 530] on div "OK" at bounding box center [736, 529] width 35 height 25
type input "24/08/2025 - 30/08/2025"
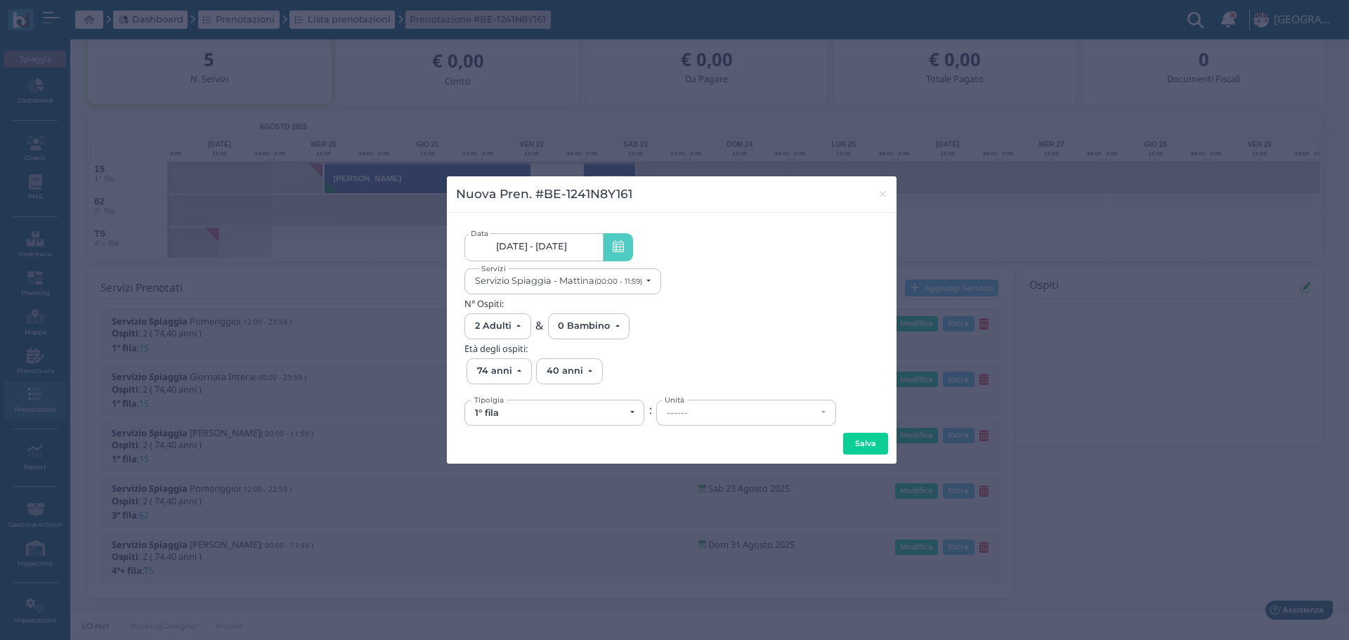
scroll to position [0, 133]
click at [570, 414] on div "1° fila" at bounding box center [550, 412] width 150 height 11
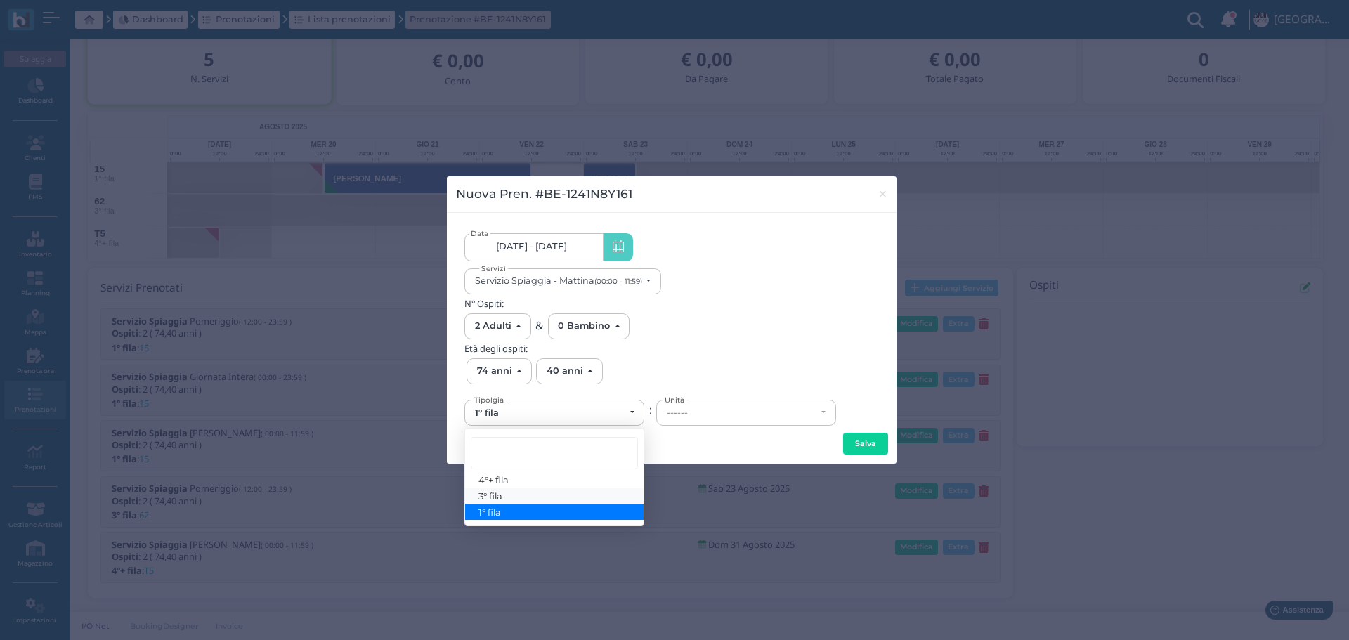
click at [524, 493] on link "3° fila" at bounding box center [554, 496] width 178 height 16
select select "433"
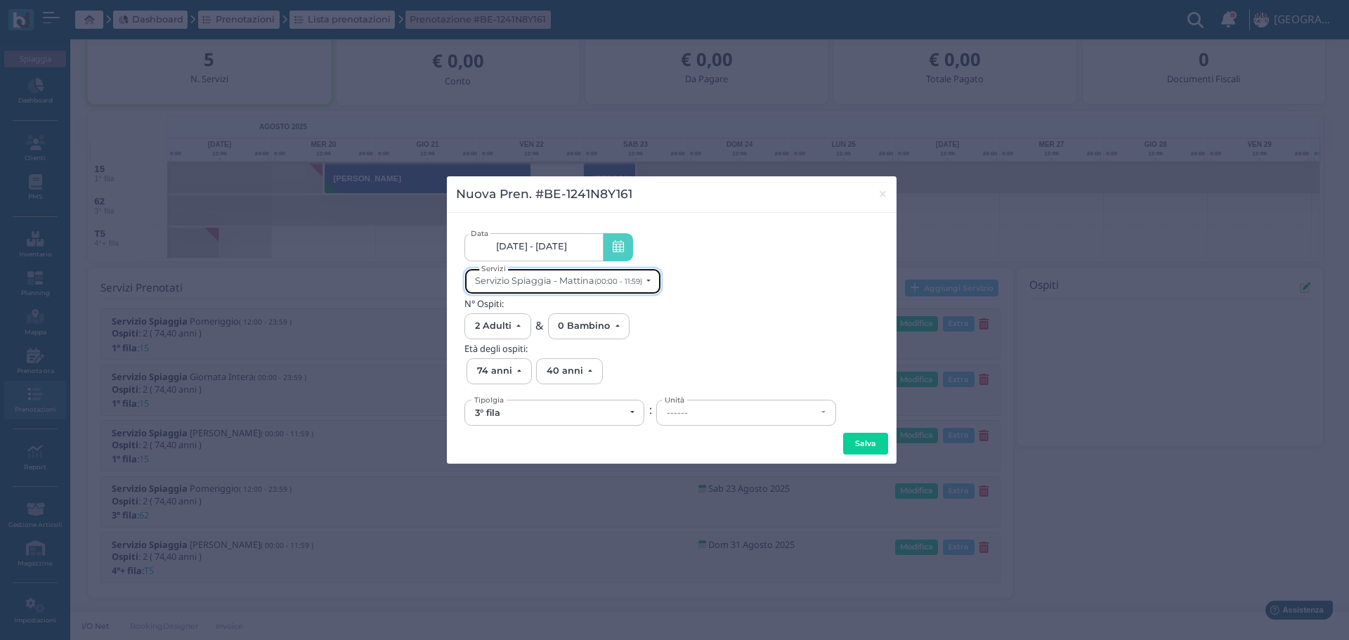
click at [657, 278] on button "Servizio Spiaggia - Mattina (00:00 - 11:59)" at bounding box center [562, 281] width 197 height 26
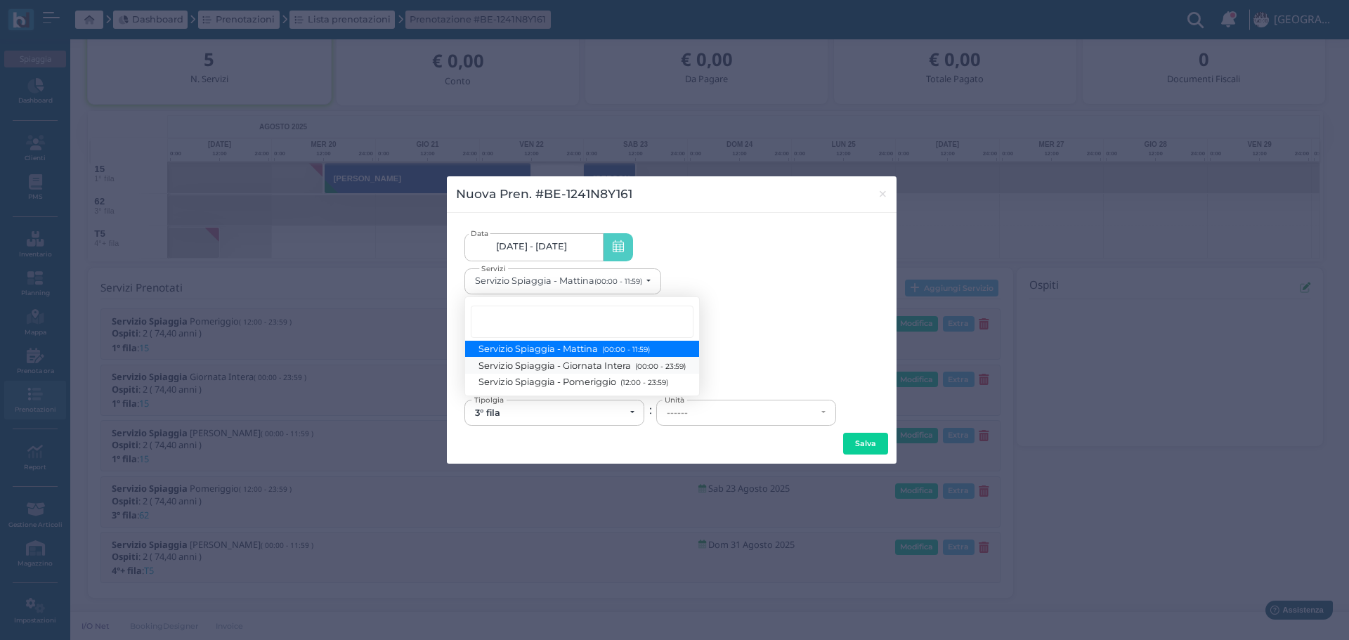
drag, startPoint x: 648, startPoint y: 366, endPoint x: 660, endPoint y: 365, distance: 12.7
click at [648, 365] on small "(00:00 - 23:59)" at bounding box center [658, 365] width 54 height 9
select select "1368"
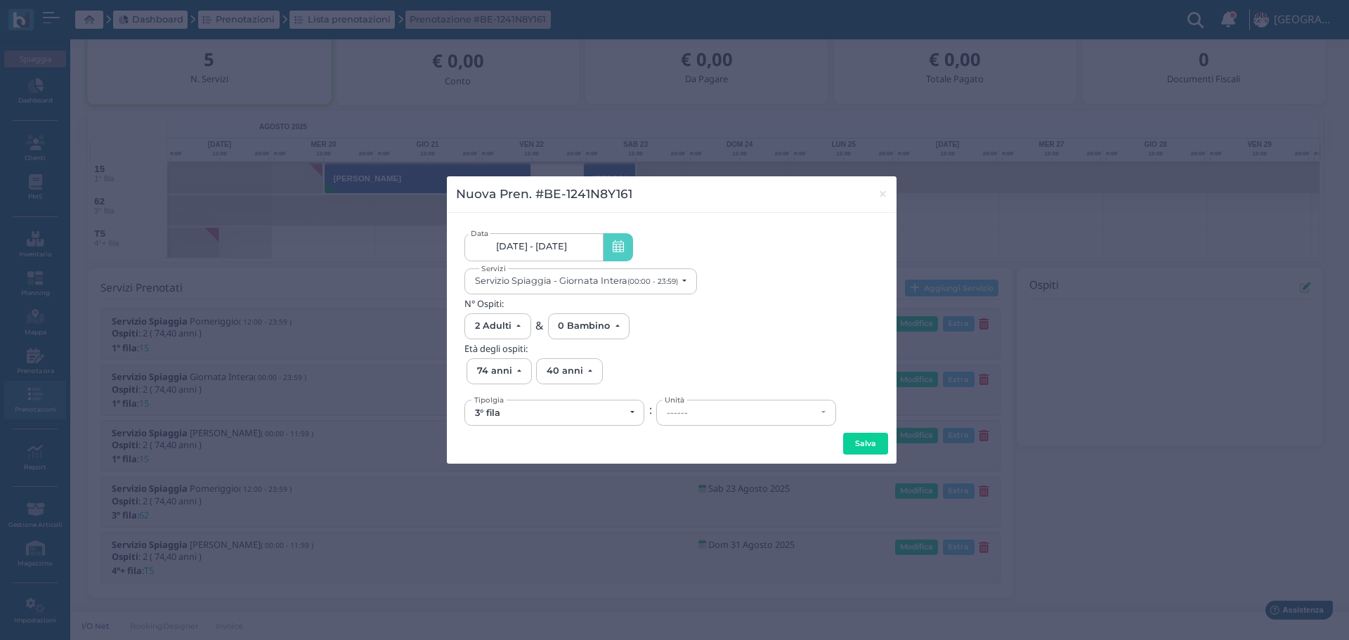
click at [716, 409] on div "------" at bounding box center [742, 412] width 150 height 11
drag, startPoint x: 697, startPoint y: 498, endPoint x: 877, endPoint y: 468, distance: 181.5
click at [697, 497] on link "62" at bounding box center [746, 496] width 178 height 16
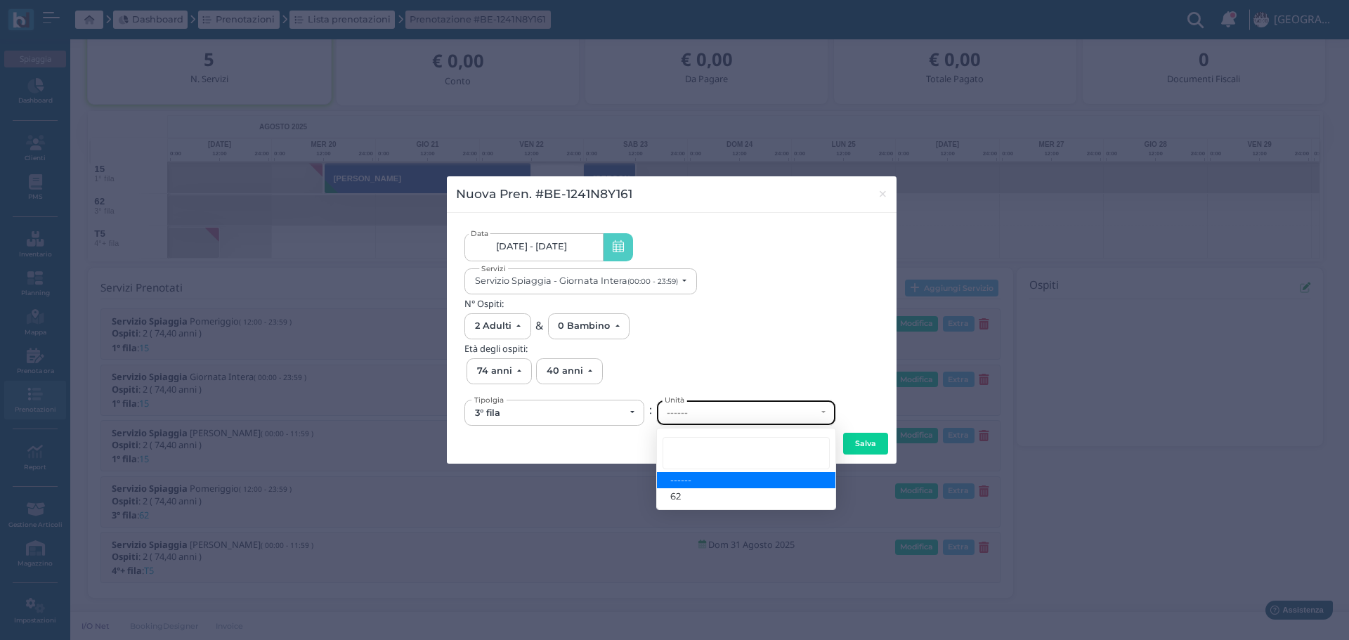
select select "6187"
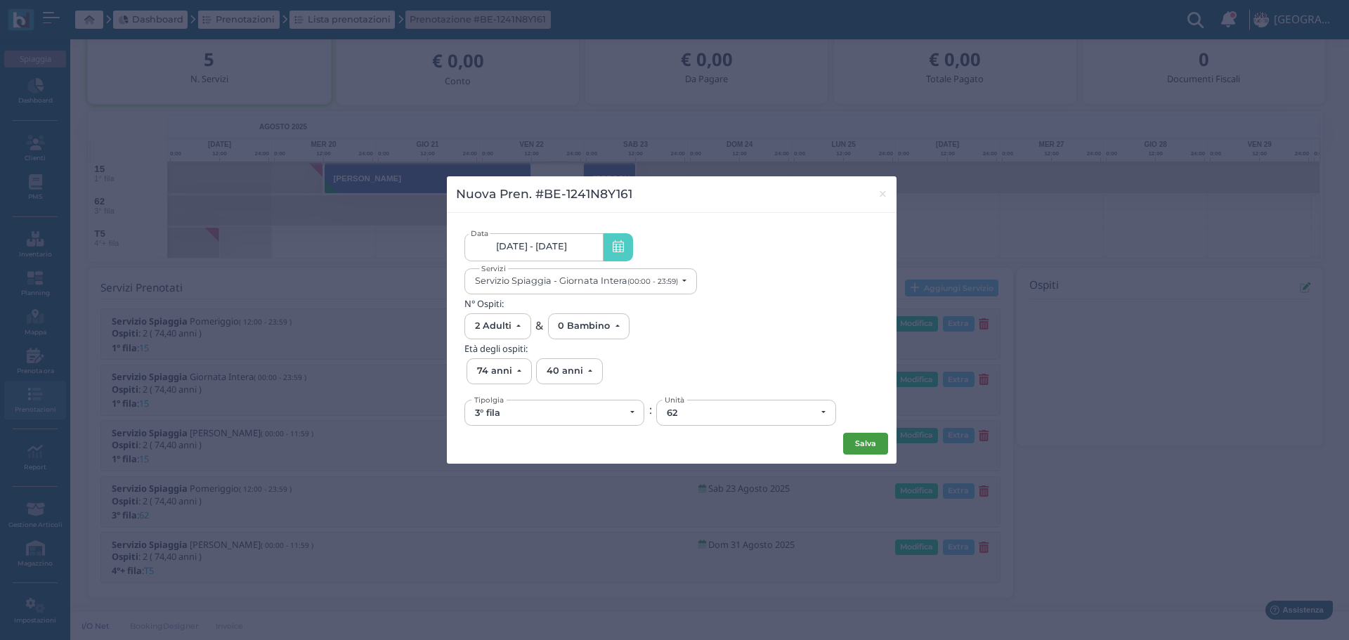
click at [865, 446] on button "Salva" at bounding box center [865, 444] width 45 height 22
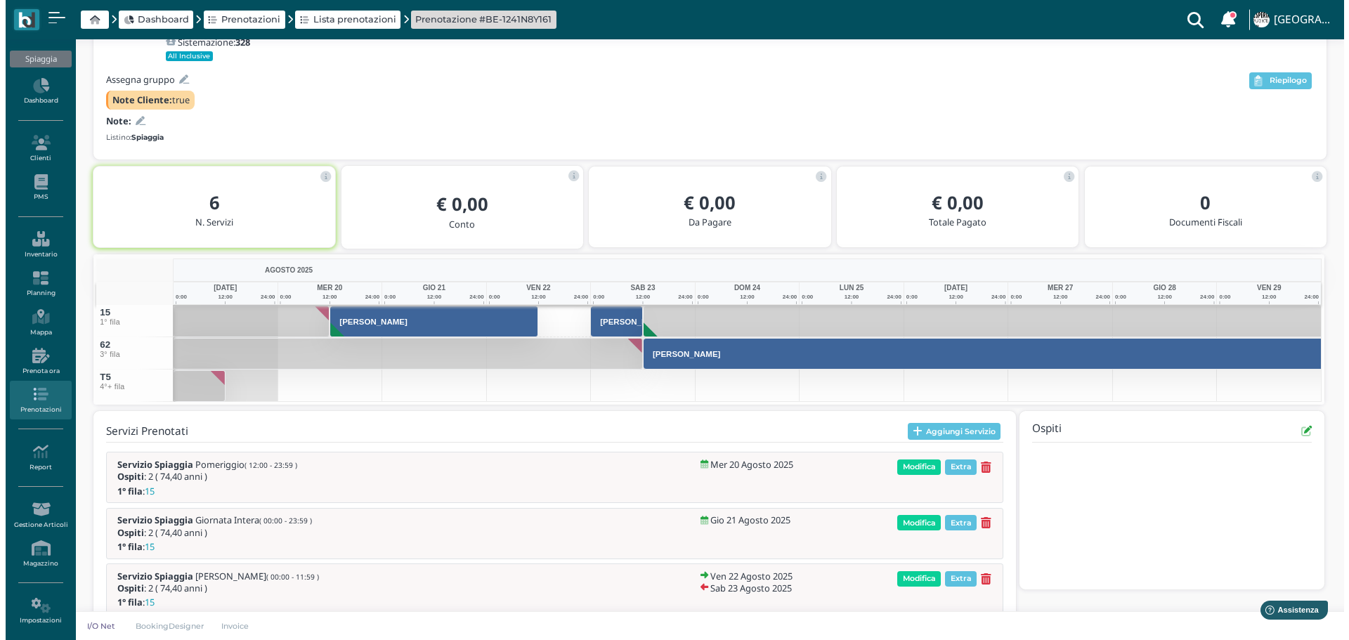
scroll to position [331, 0]
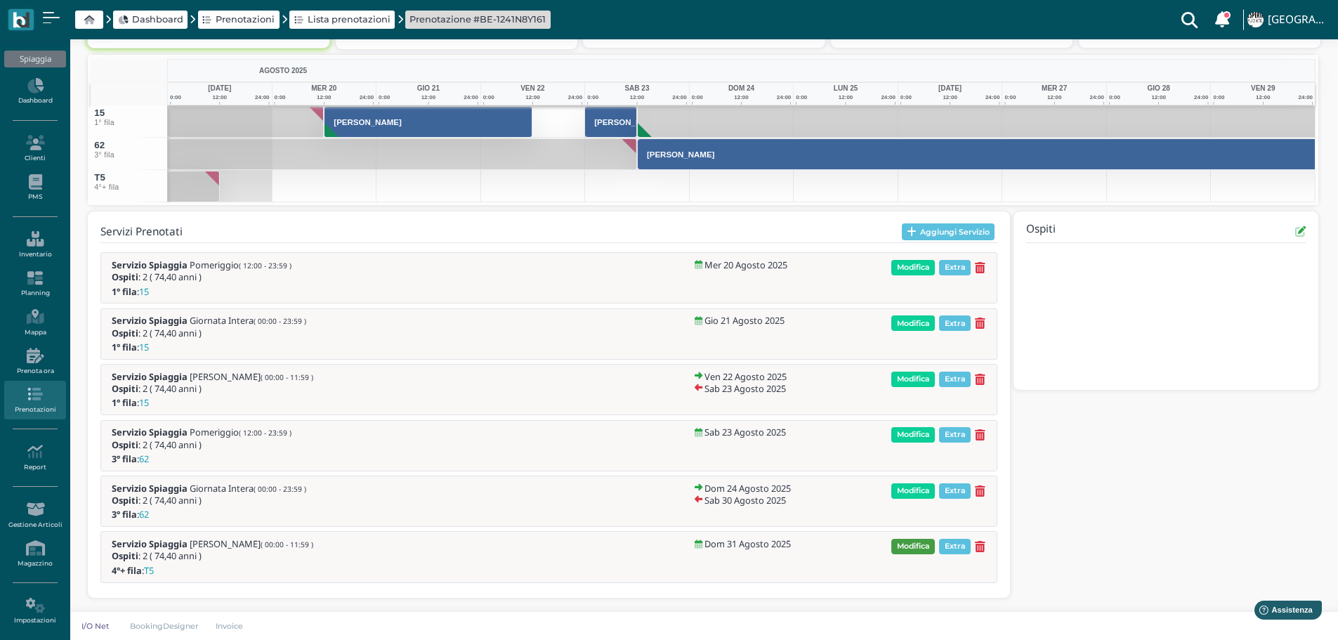
click at [918, 545] on span "Modifica" at bounding box center [913, 546] width 44 height 15
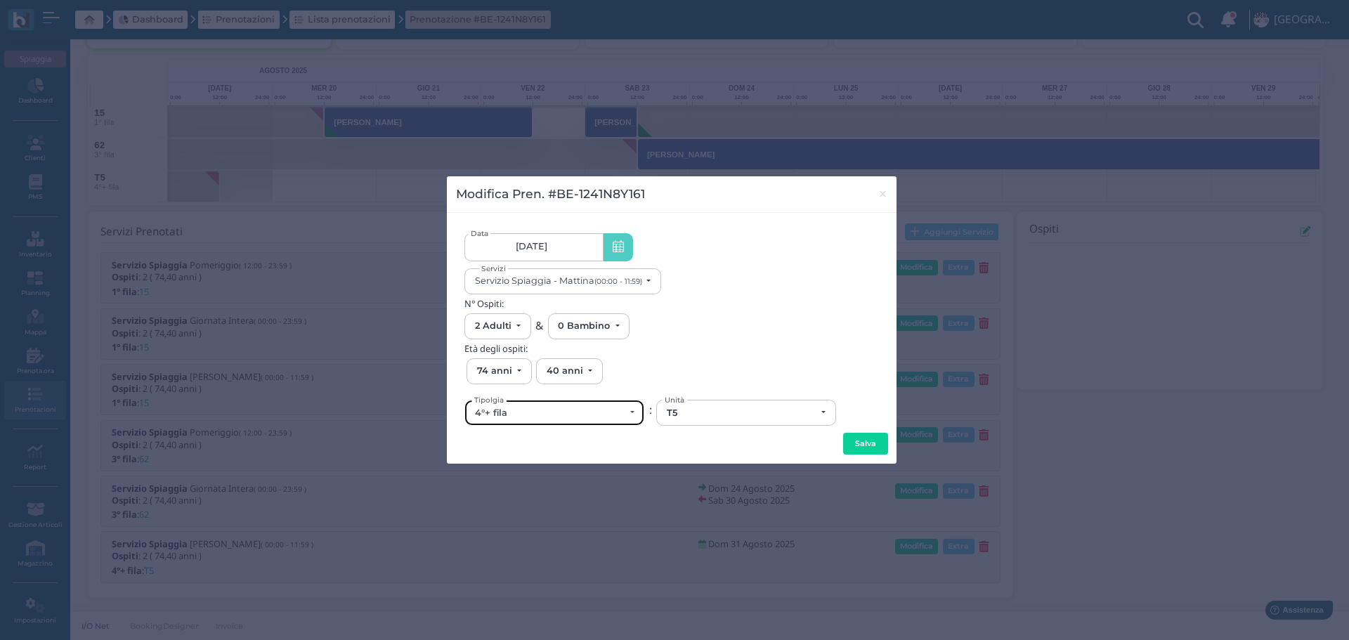
click at [579, 414] on div "4°+ fila" at bounding box center [550, 412] width 150 height 11
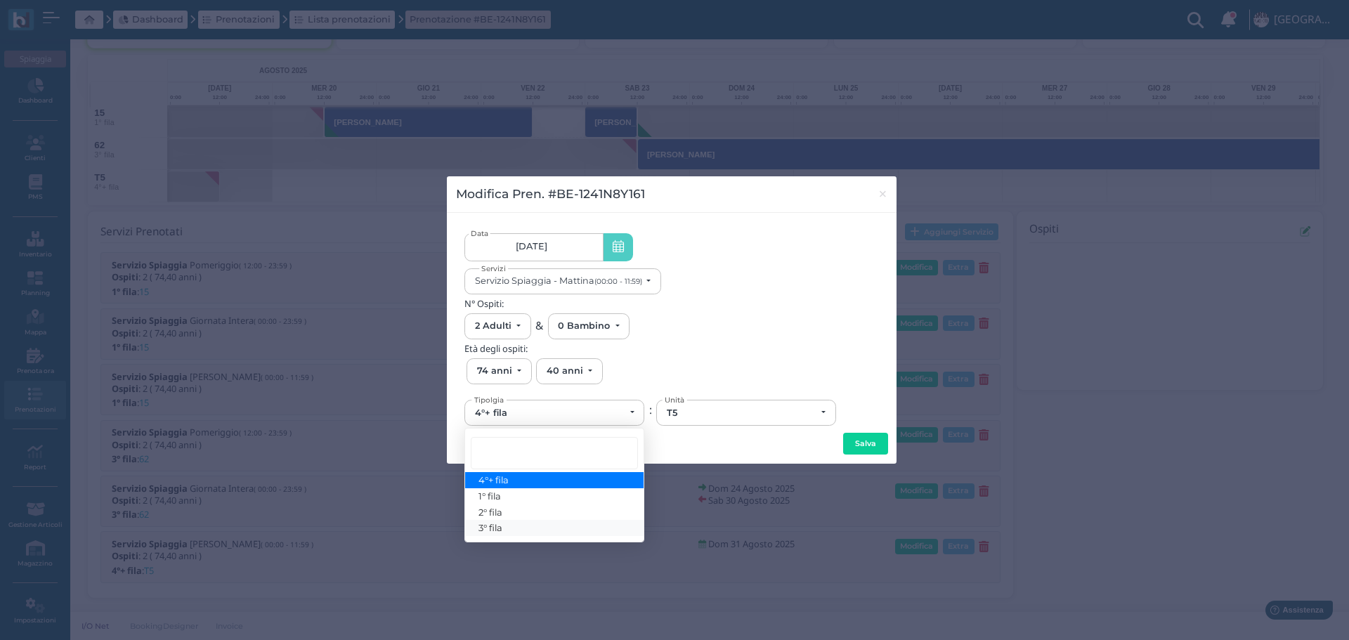
drag, startPoint x: 513, startPoint y: 523, endPoint x: 565, endPoint y: 497, distance: 59.1
click at [514, 523] on link "3° fila" at bounding box center [554, 528] width 178 height 16
select select "433"
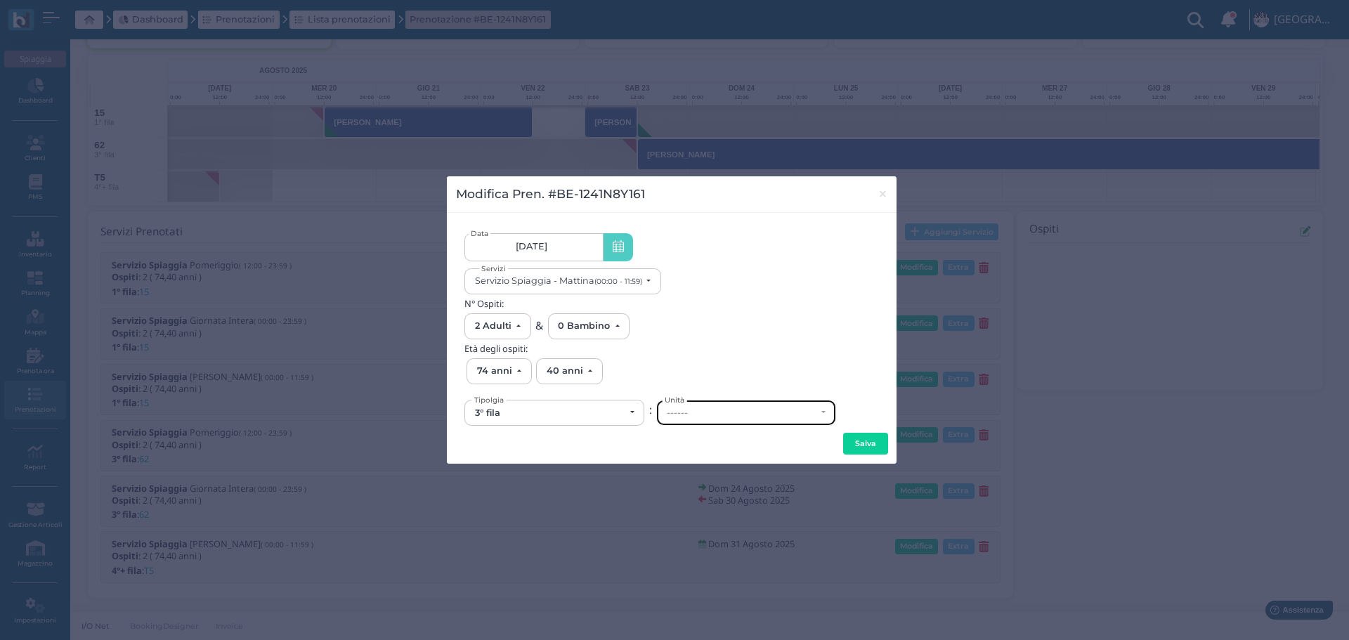
drag, startPoint x: 693, startPoint y: 427, endPoint x: 751, endPoint y: 428, distance: 58.3
click at [710, 406] on div "------" at bounding box center [746, 412] width 178 height 25
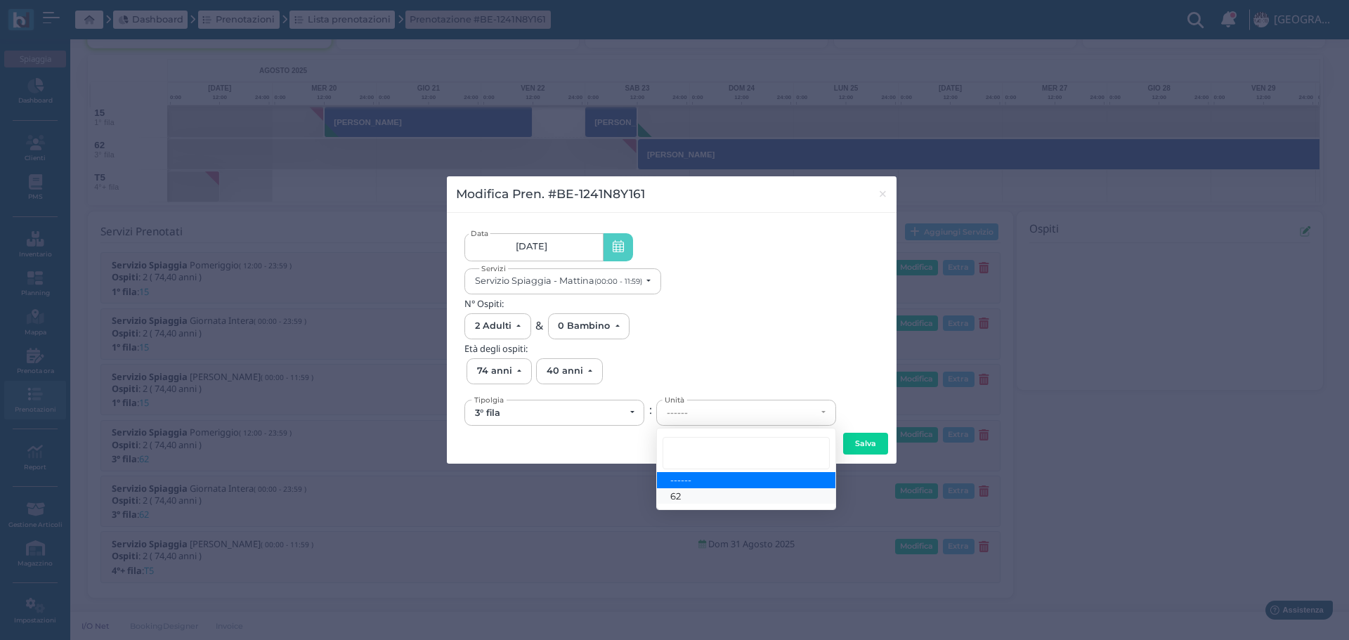
drag, startPoint x: 707, startPoint y: 495, endPoint x: 724, endPoint y: 492, distance: 17.2
click at [707, 494] on link "62" at bounding box center [746, 496] width 178 height 16
select select "6187"
click at [860, 447] on button "Salva" at bounding box center [865, 444] width 45 height 22
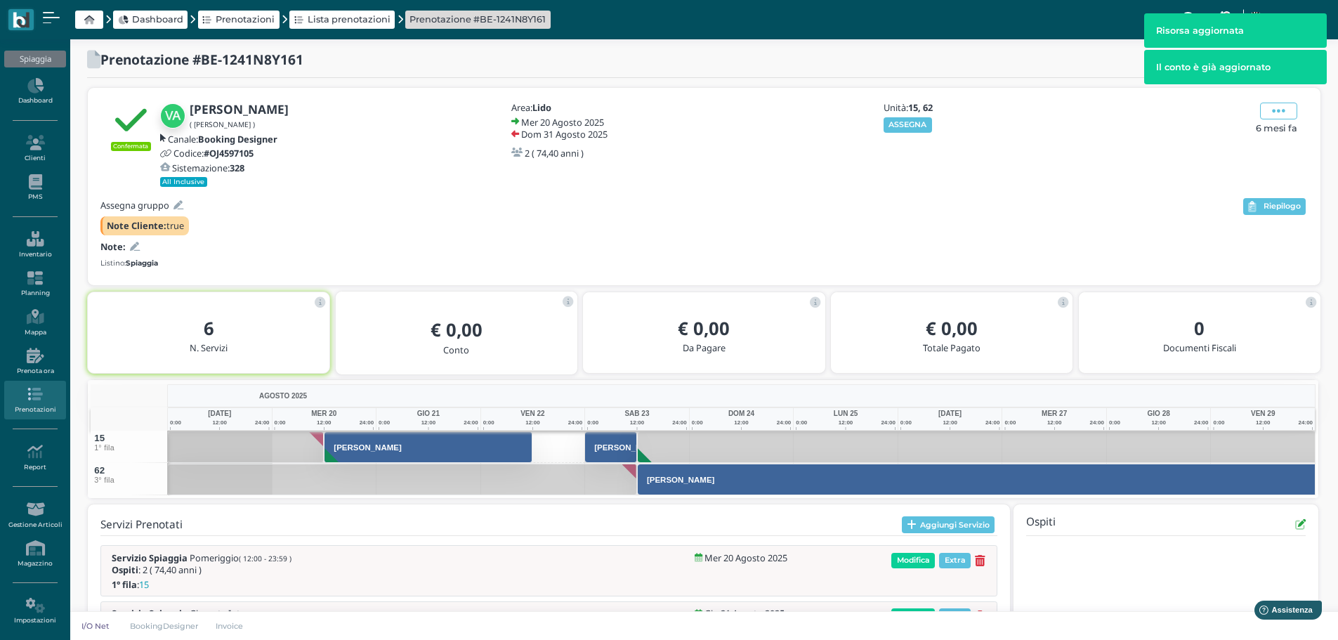
scroll to position [0, 0]
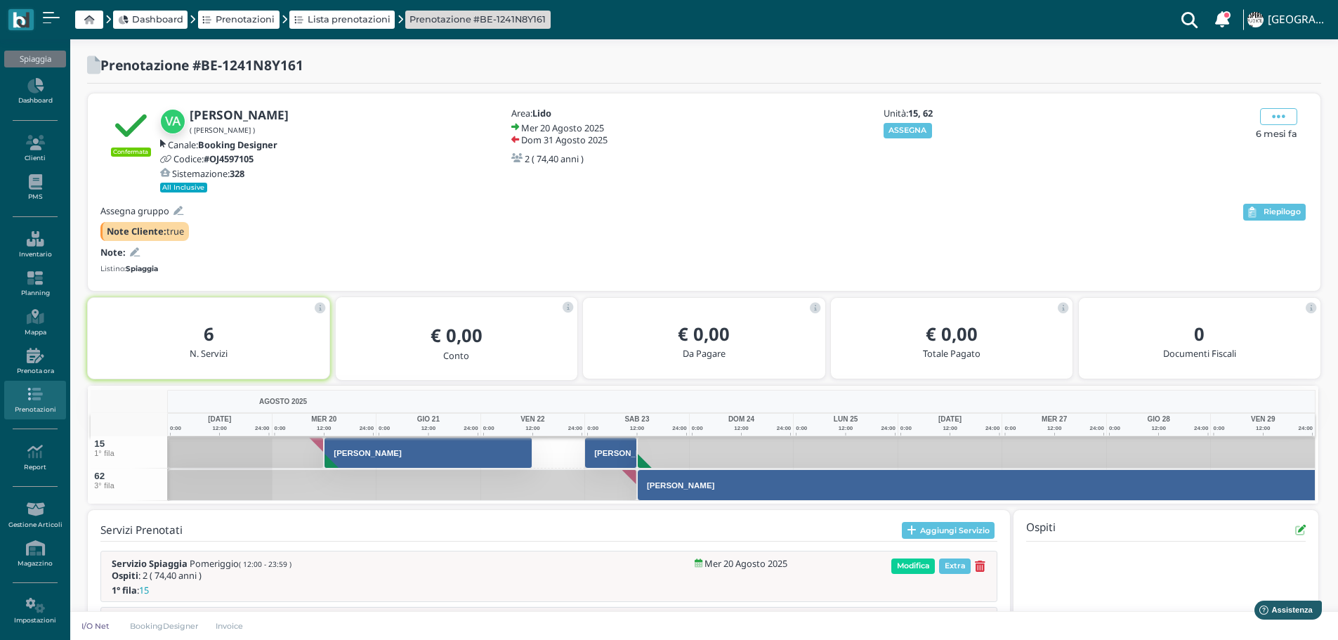
click at [129, 247] on div at bounding box center [133, 251] width 14 height 13
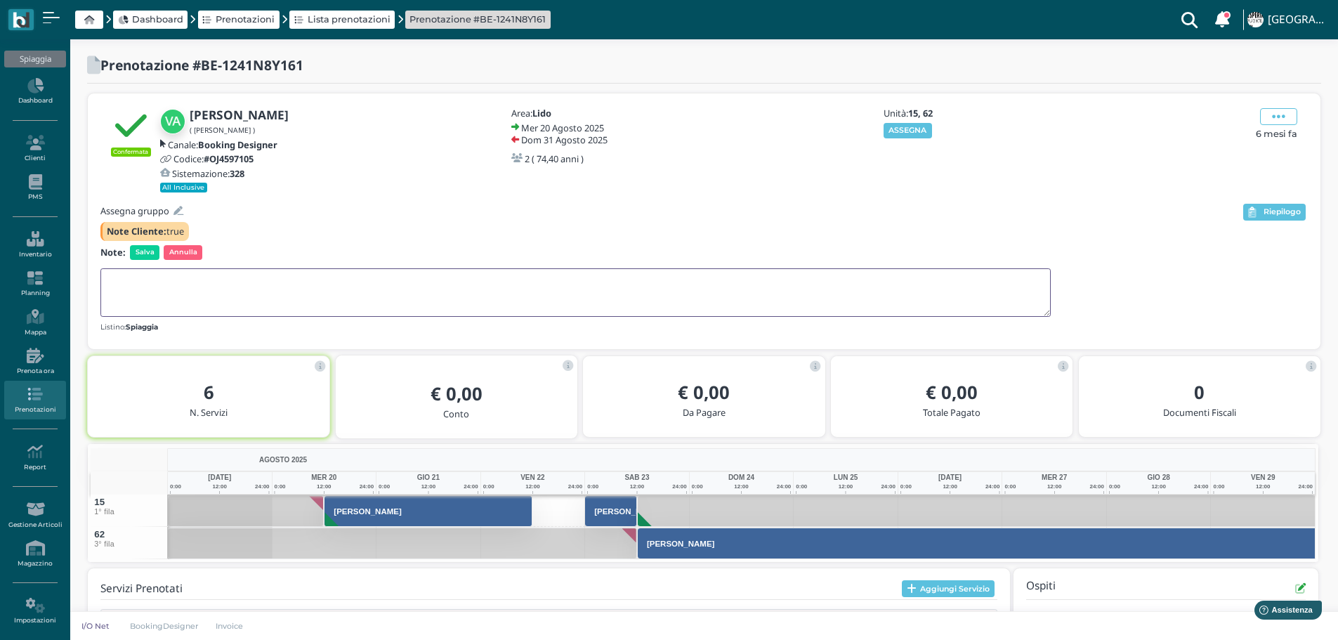
click at [135, 277] on textarea at bounding box center [575, 292] width 950 height 48
type textarea "IL 23/8 VA IN 3° FILA AL 62. PAGA TUTTO COME 3° FILA"
click at [143, 249] on span "Salva" at bounding box center [144, 252] width 29 height 14
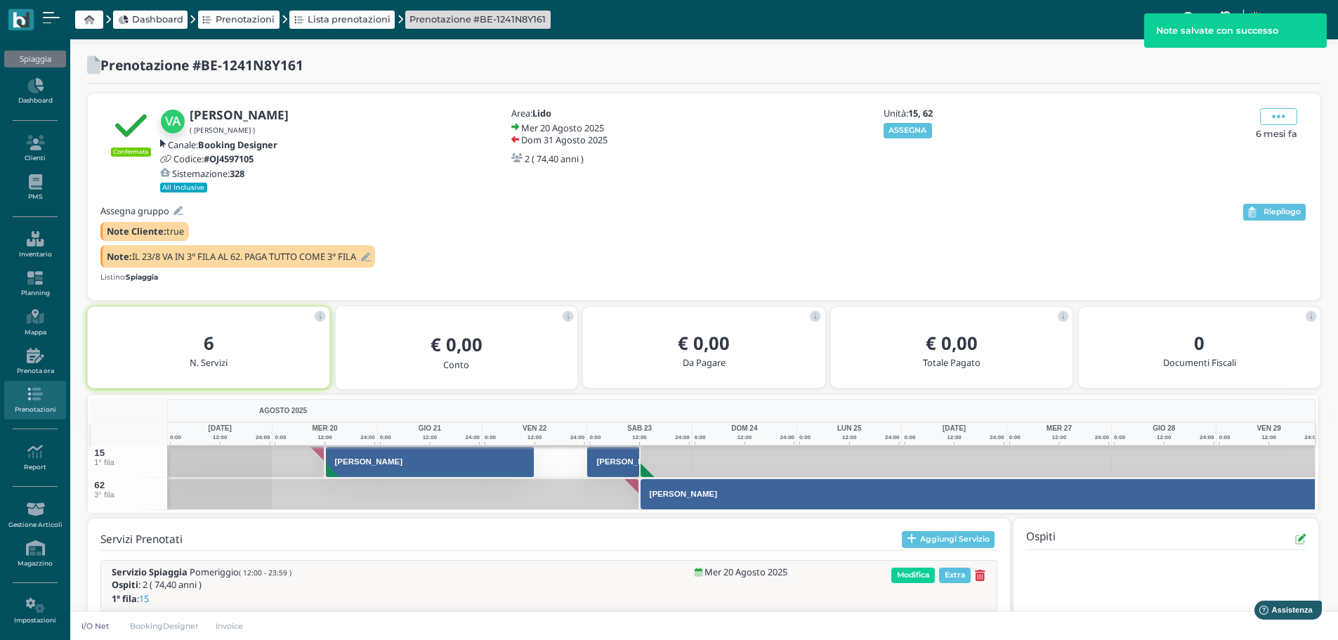
scroll to position [142, 0]
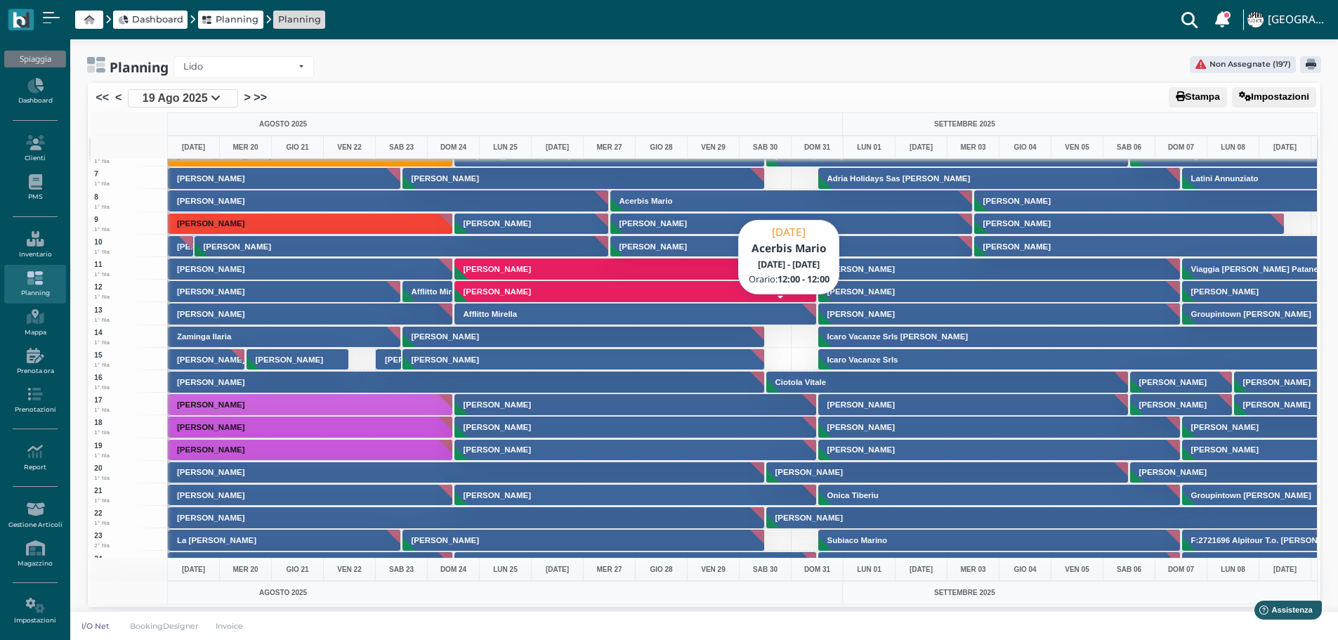
scroll to position [211, 0]
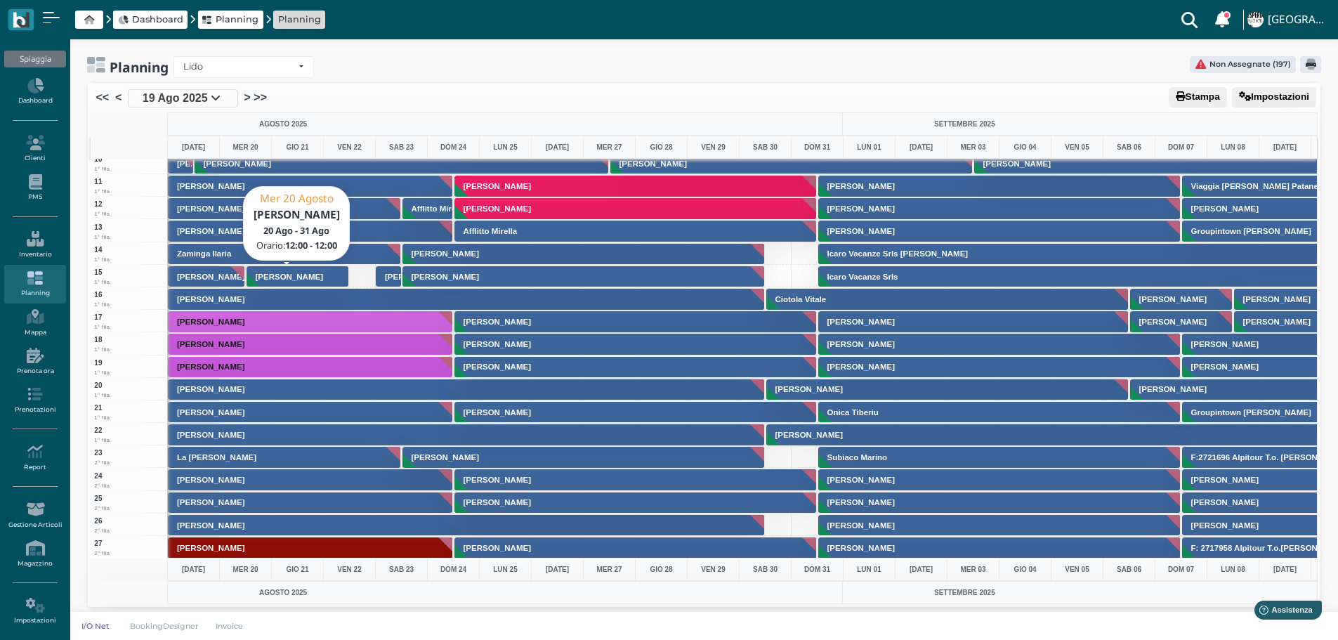
click at [338, 274] on button "[PERSON_NAME]" at bounding box center [298, 276] width 103 height 22
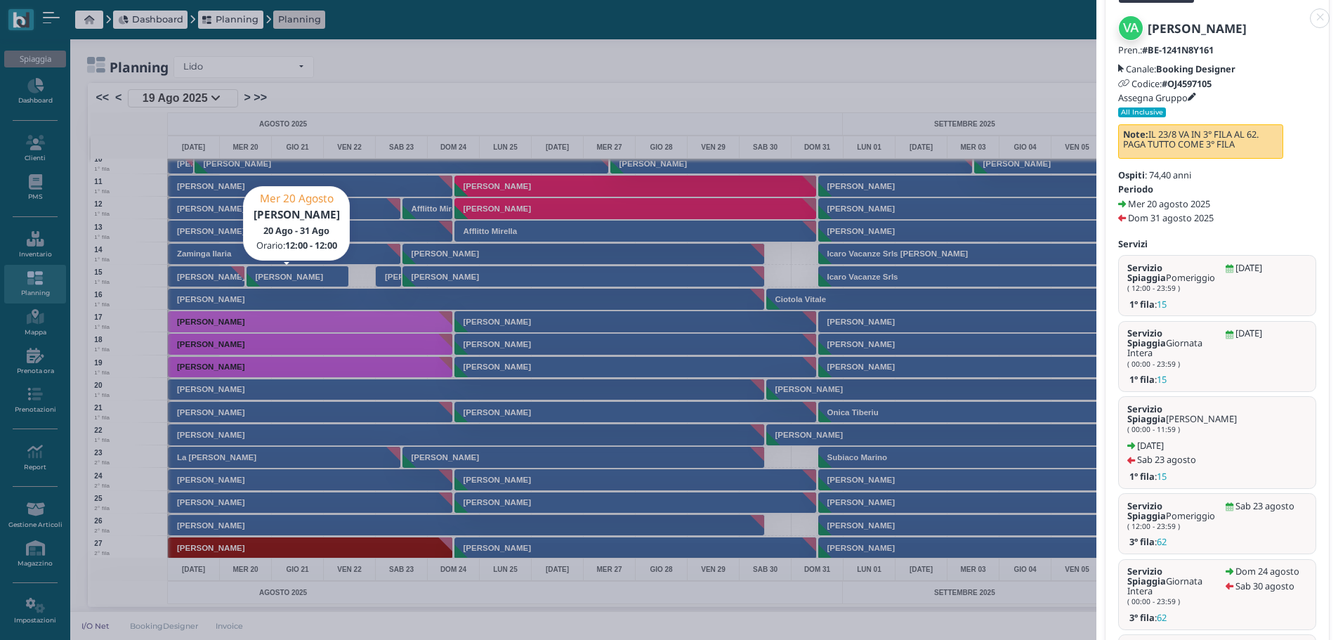
scroll to position [157, 0]
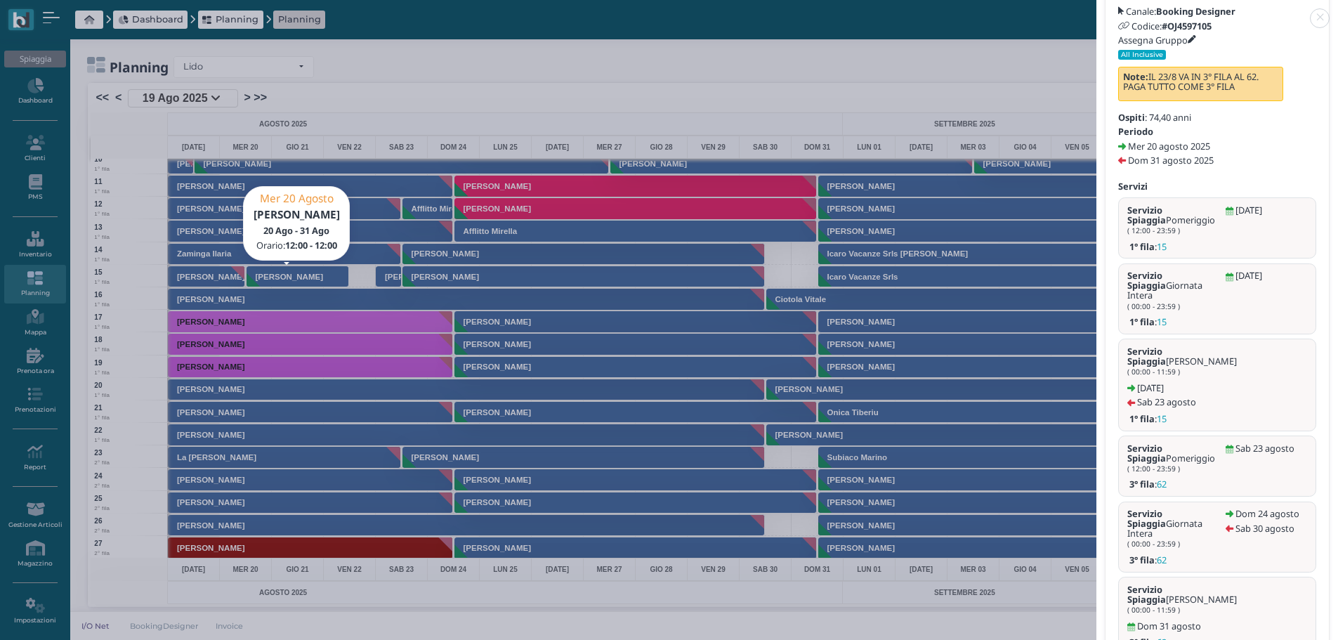
click at [1096, 10] on link at bounding box center [1096, 10] width 0 height 0
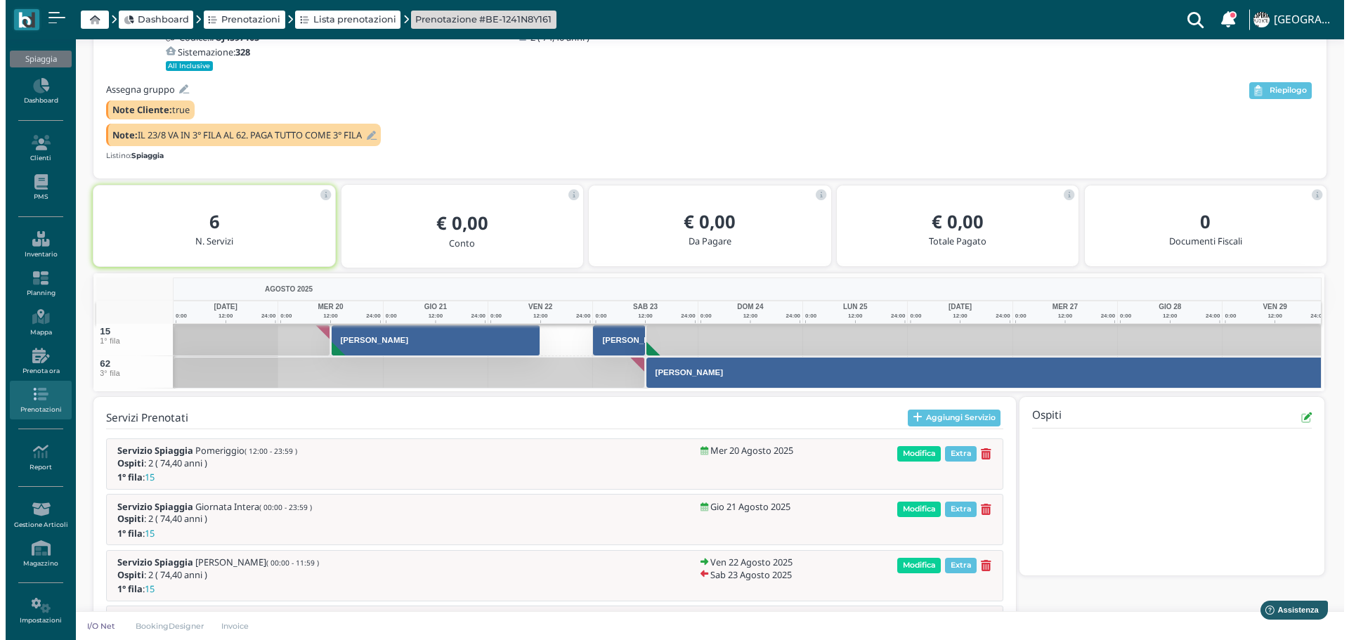
scroll to position [142, 0]
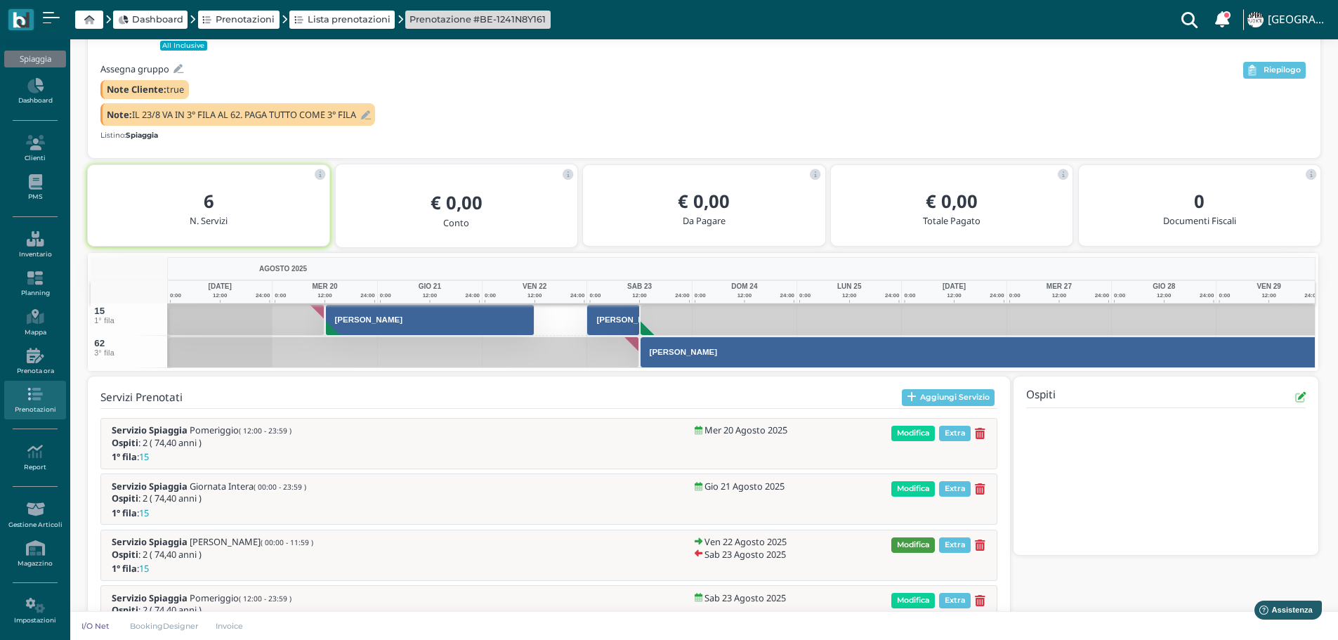
click at [919, 543] on span "Modifica" at bounding box center [913, 544] width 44 height 15
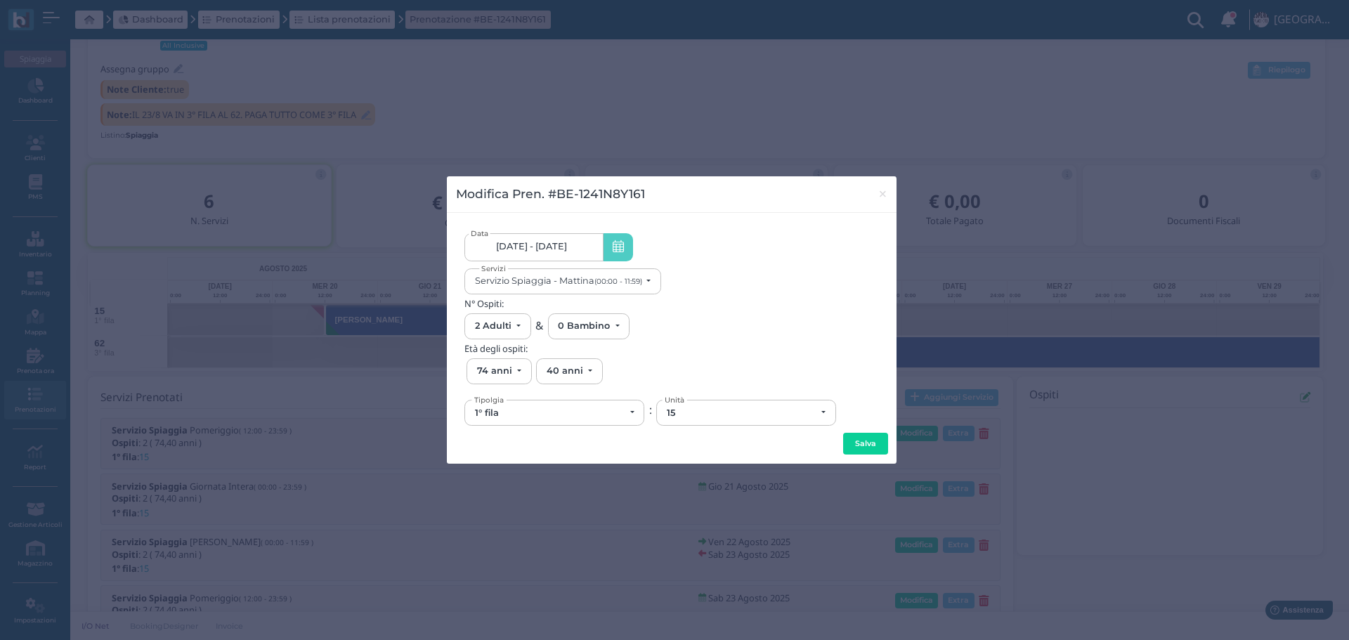
click at [565, 241] on span "[DATE] - [DATE]" at bounding box center [531, 246] width 71 height 11
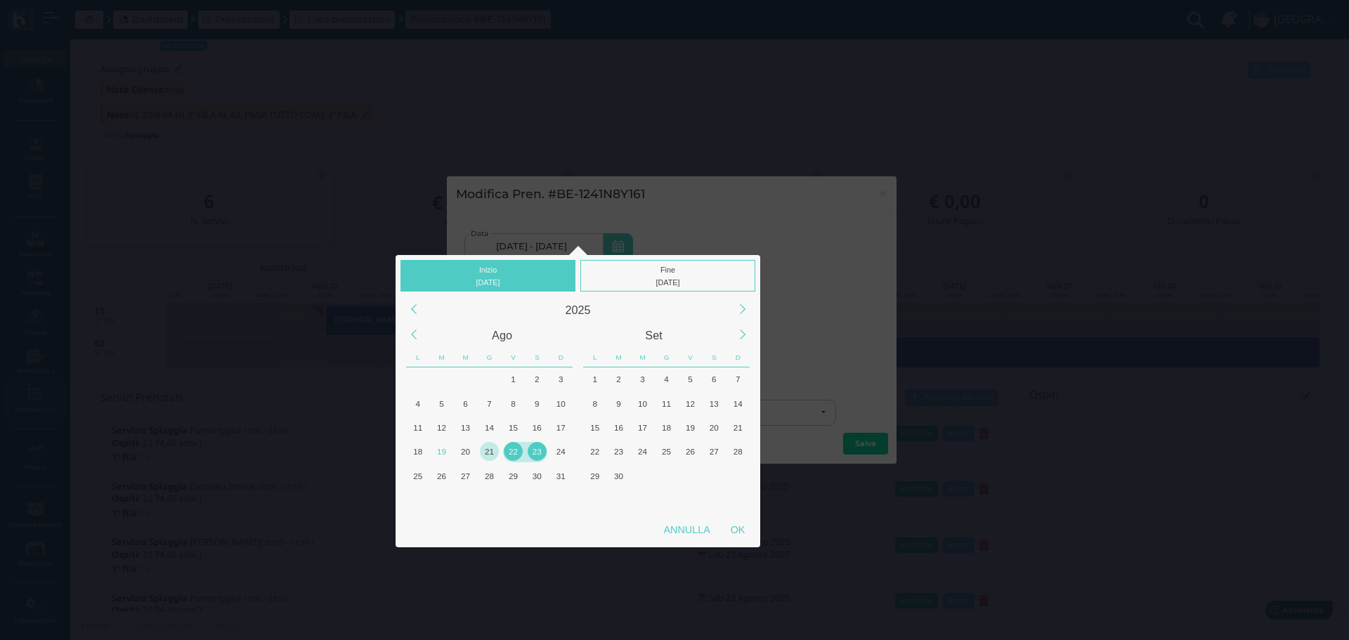
click at [489, 452] on div "21" at bounding box center [489, 451] width 19 height 19
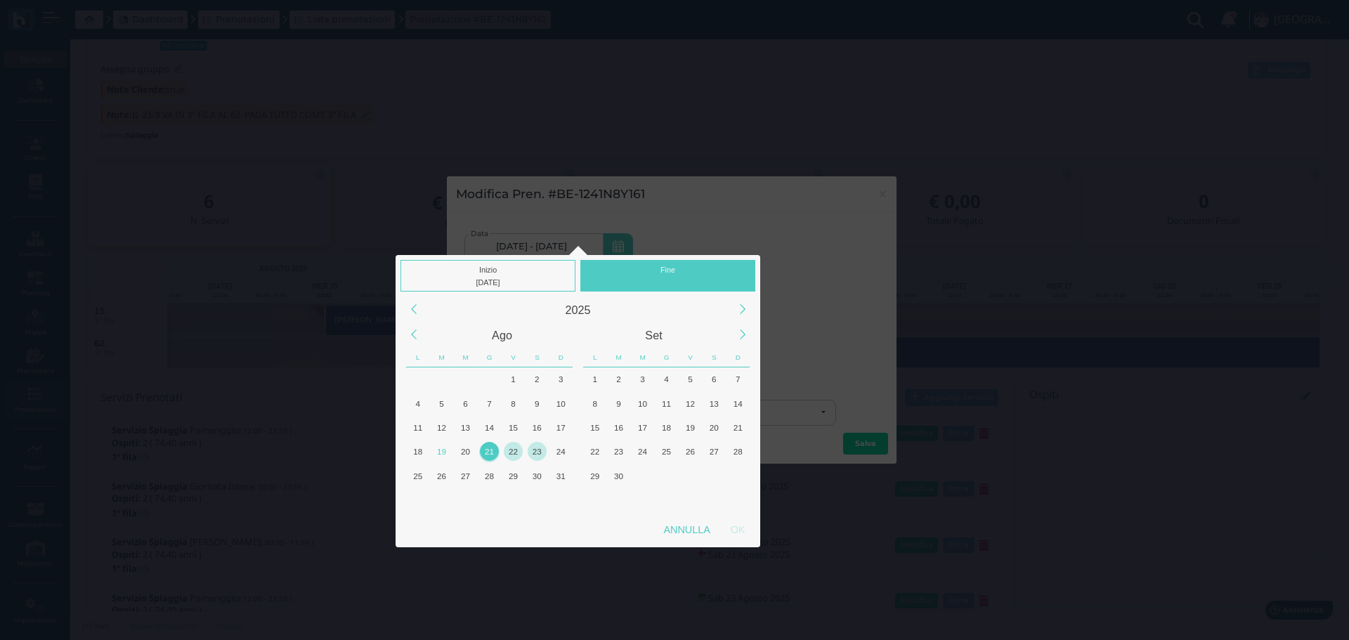
click at [539, 451] on div "23" at bounding box center [536, 451] width 19 height 19
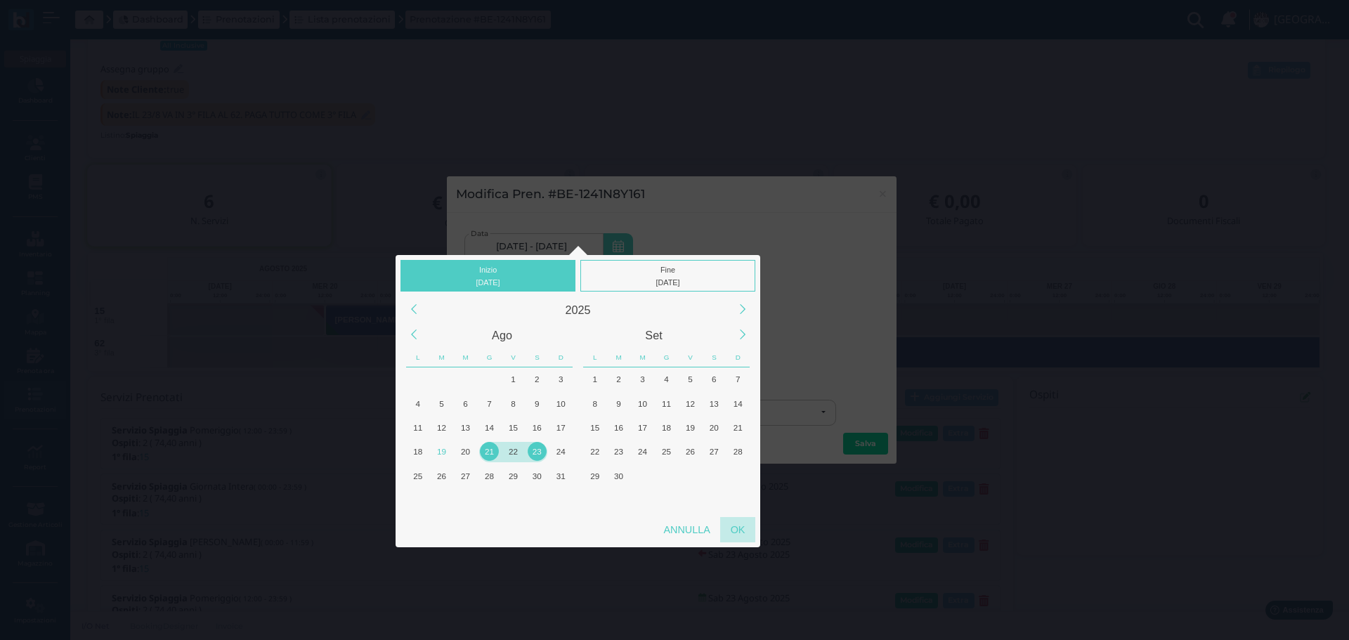
click at [748, 530] on div "OK" at bounding box center [737, 529] width 35 height 25
type input "21/08/2025 - 23/08/2025"
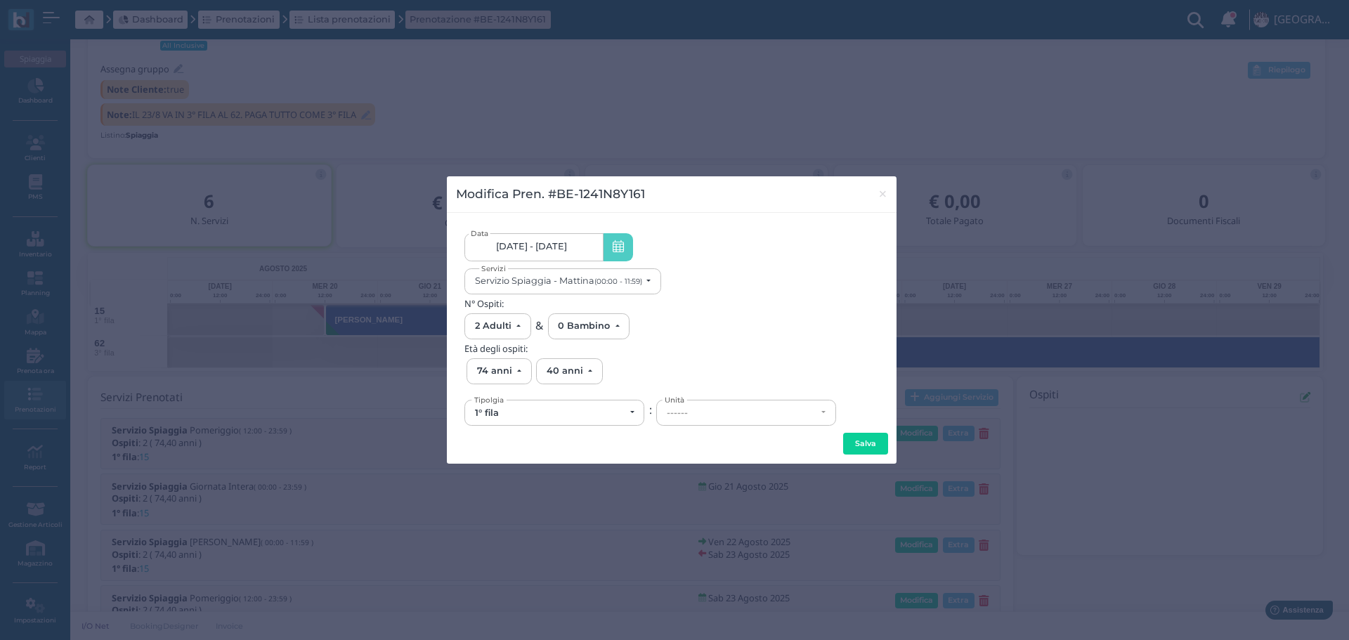
scroll to position [0, 130]
click at [728, 410] on div "------" at bounding box center [742, 412] width 150 height 11
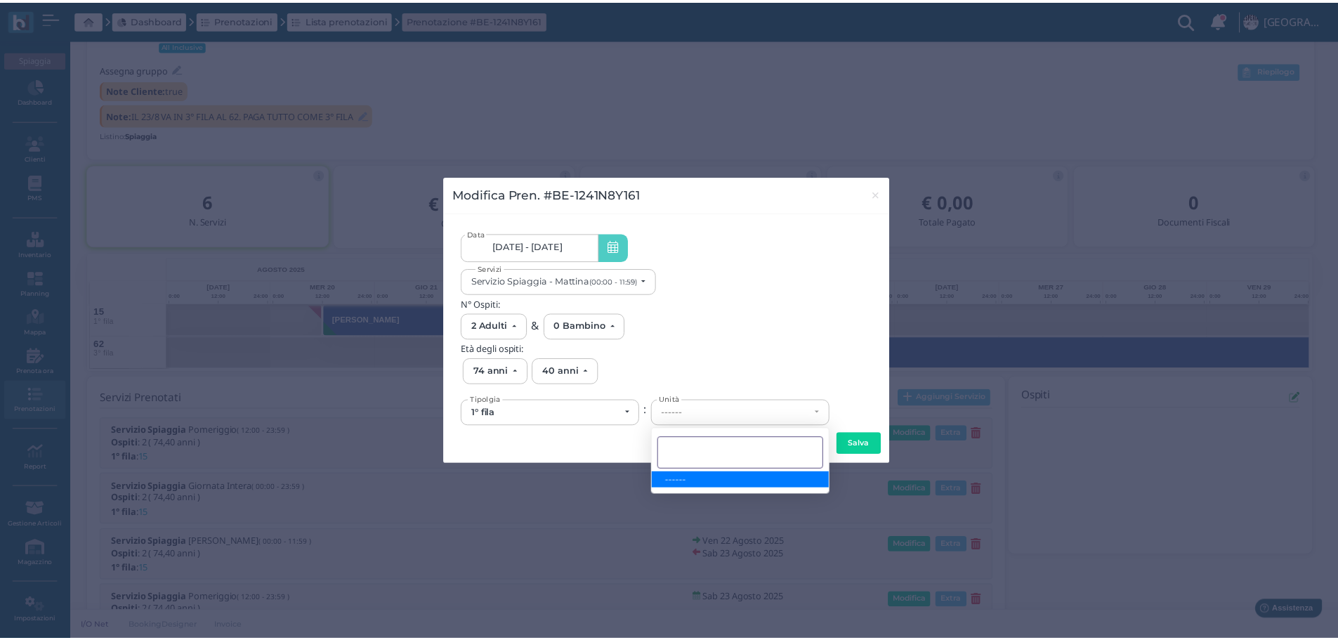
scroll to position [0, 0]
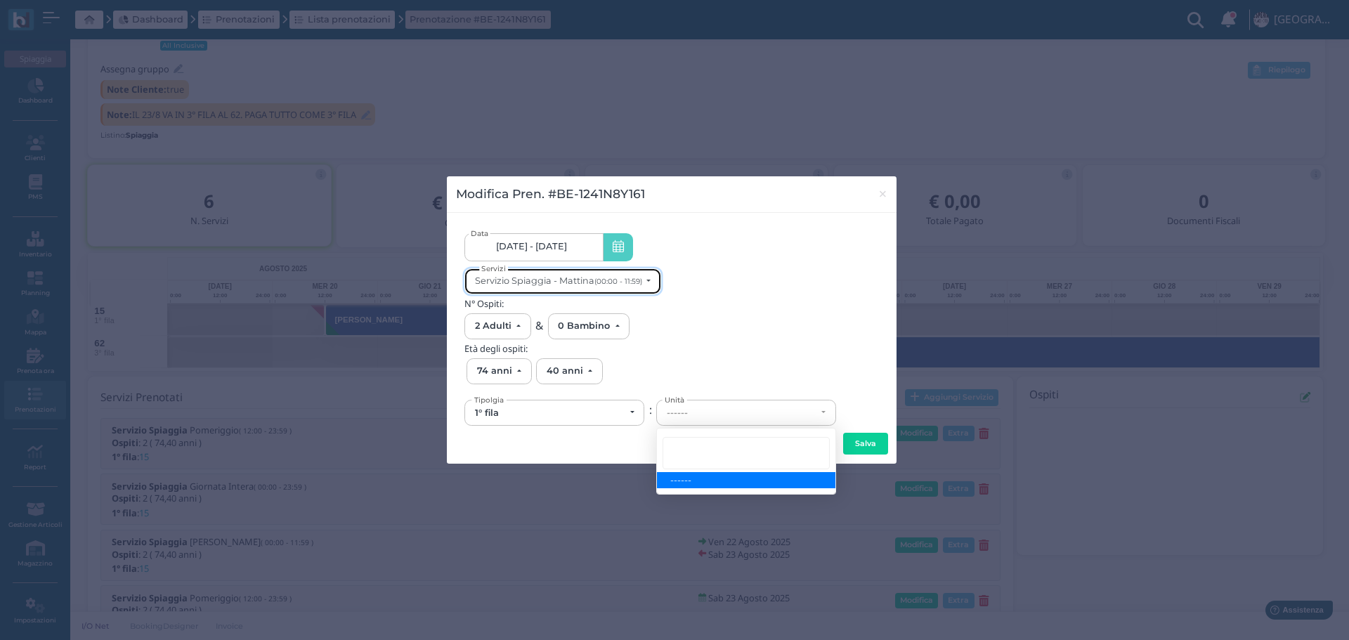
click at [655, 279] on button "Servizio Spiaggia - Mattina (00:00 - 11:59)" at bounding box center [562, 281] width 197 height 26
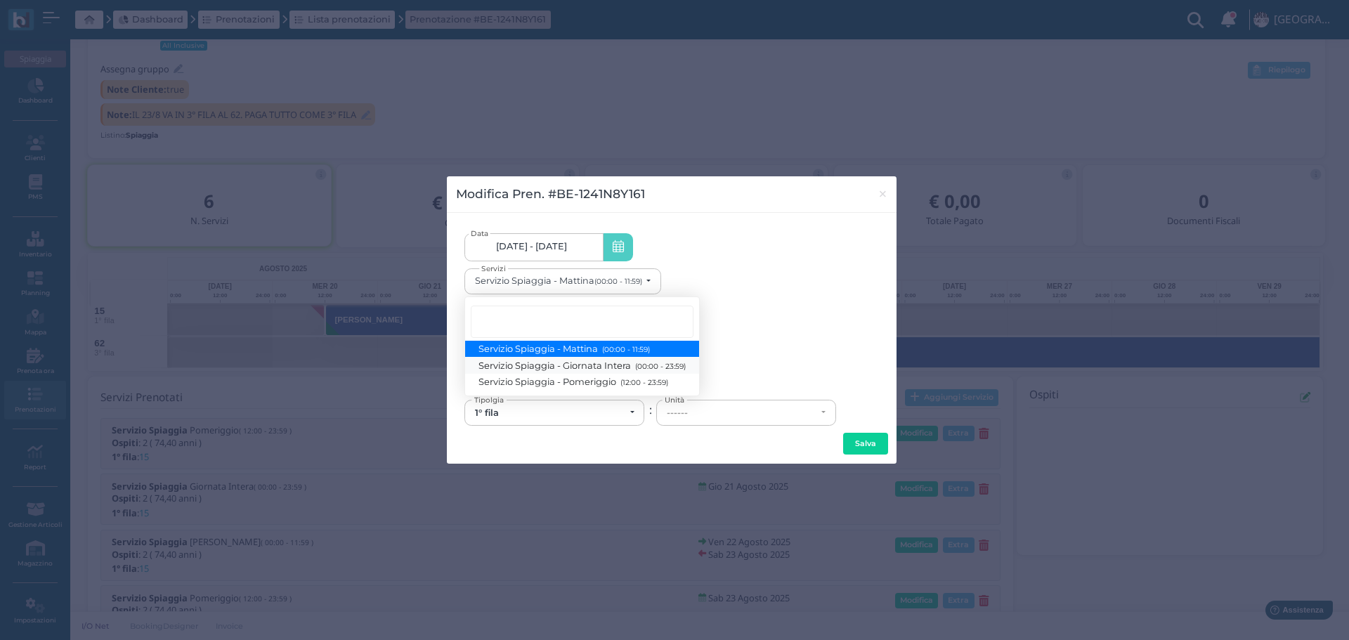
click at [652, 365] on small "(00:00 - 23:59)" at bounding box center [658, 365] width 54 height 9
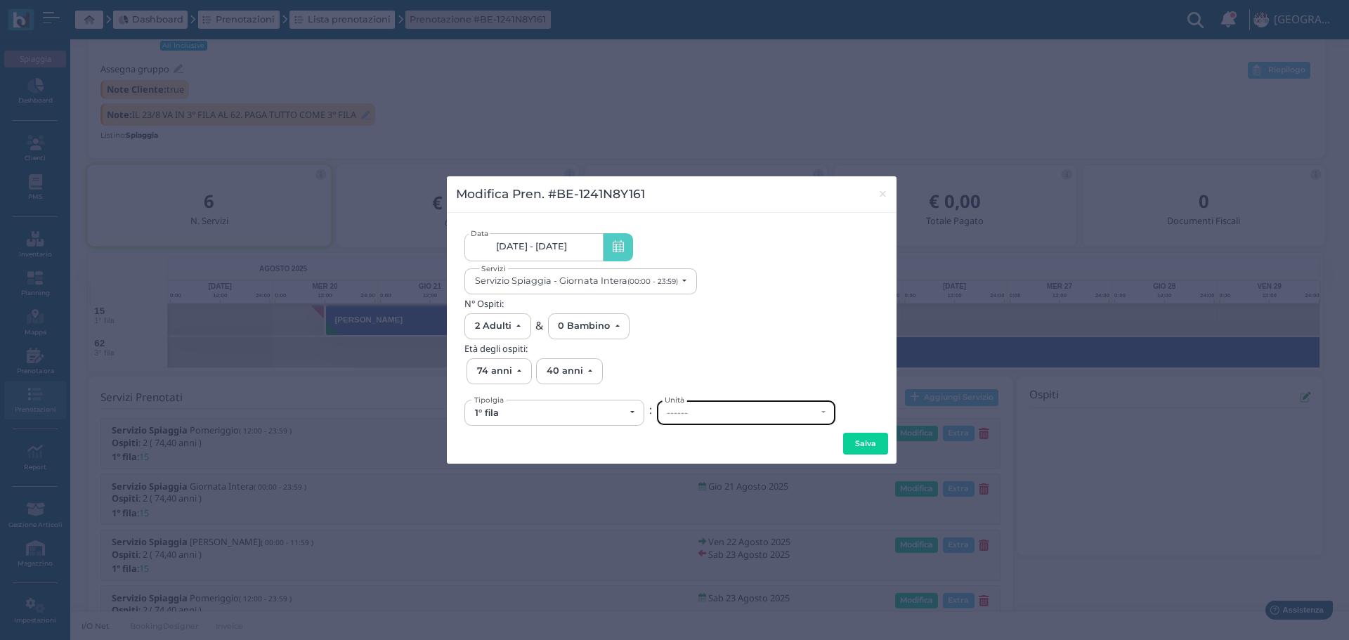
click at [708, 407] on div "------" at bounding box center [742, 412] width 150 height 11
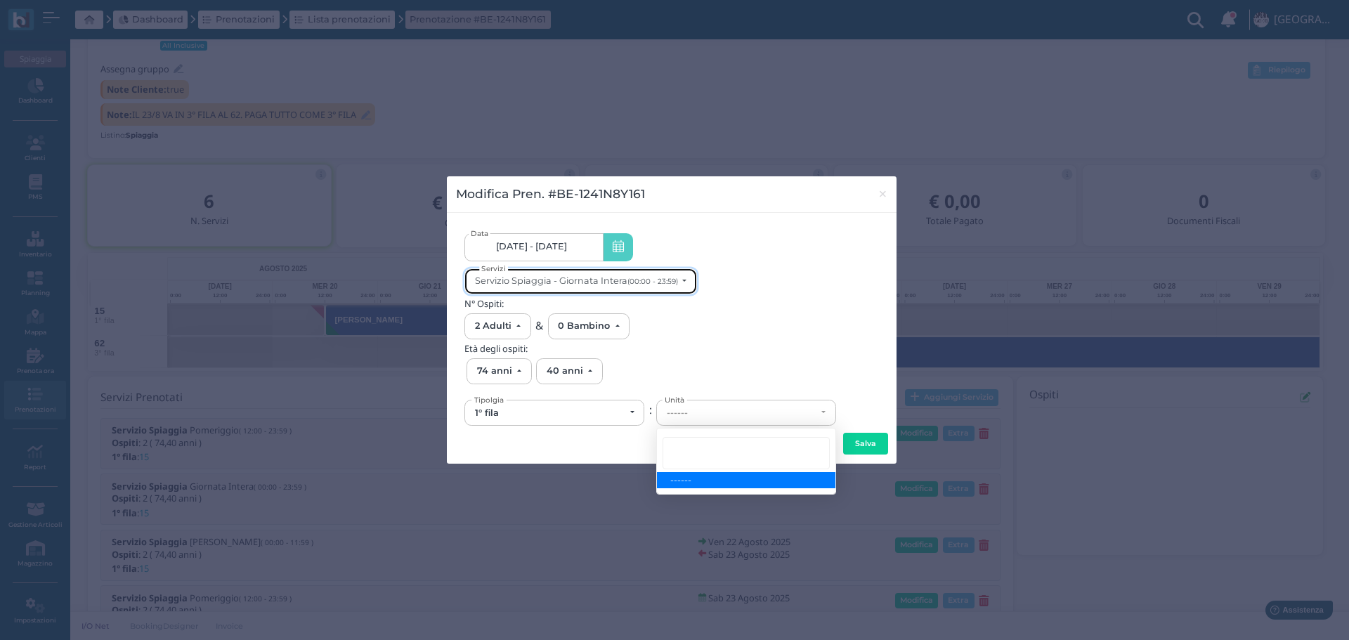
click at [688, 284] on button "Servizio Spiaggia - Giornata Intera (00:00 - 23:59)" at bounding box center [580, 281] width 232 height 26
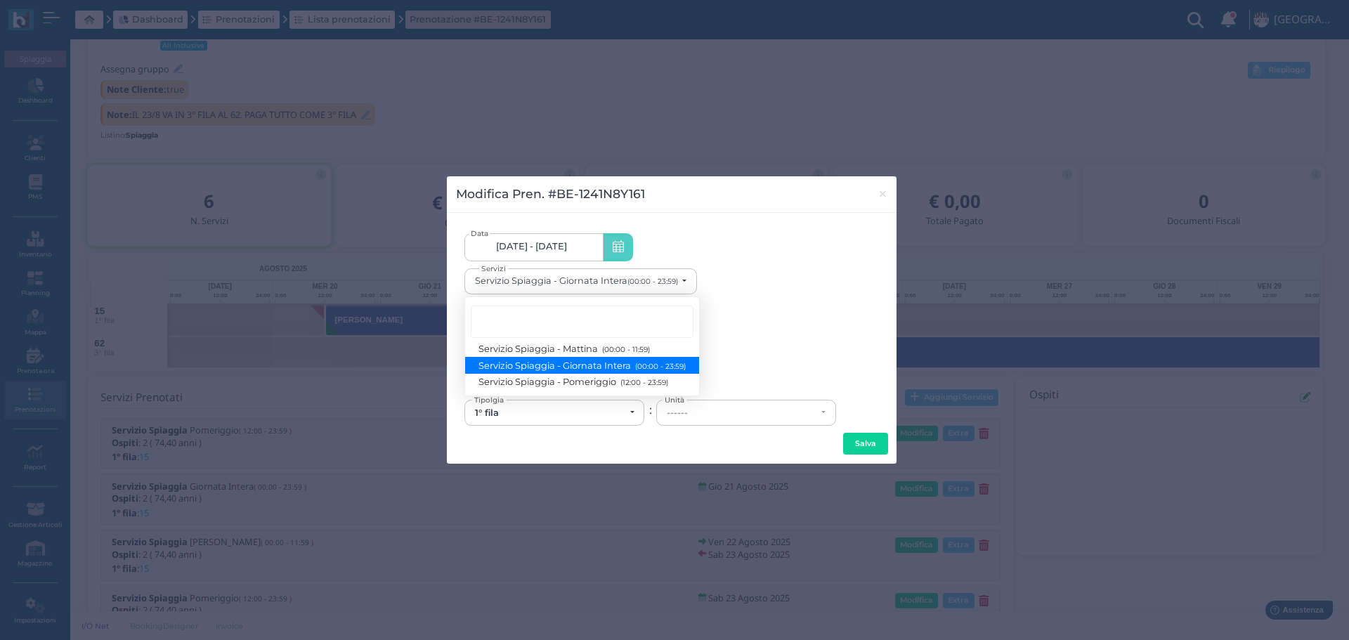
click at [661, 361] on span "Servizio Spiaggia - Giornata Intera (00:00 - 23:59)" at bounding box center [582, 365] width 206 height 12
select select "1368"
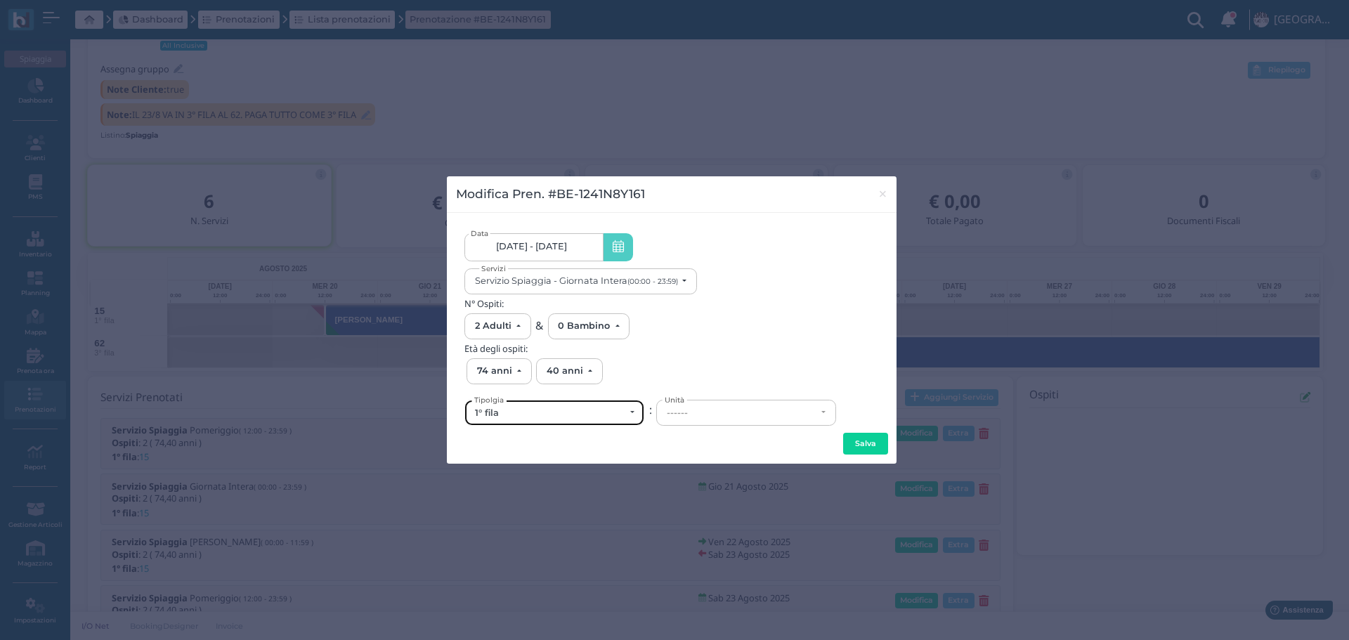
click at [550, 415] on div "1° fila" at bounding box center [550, 412] width 150 height 11
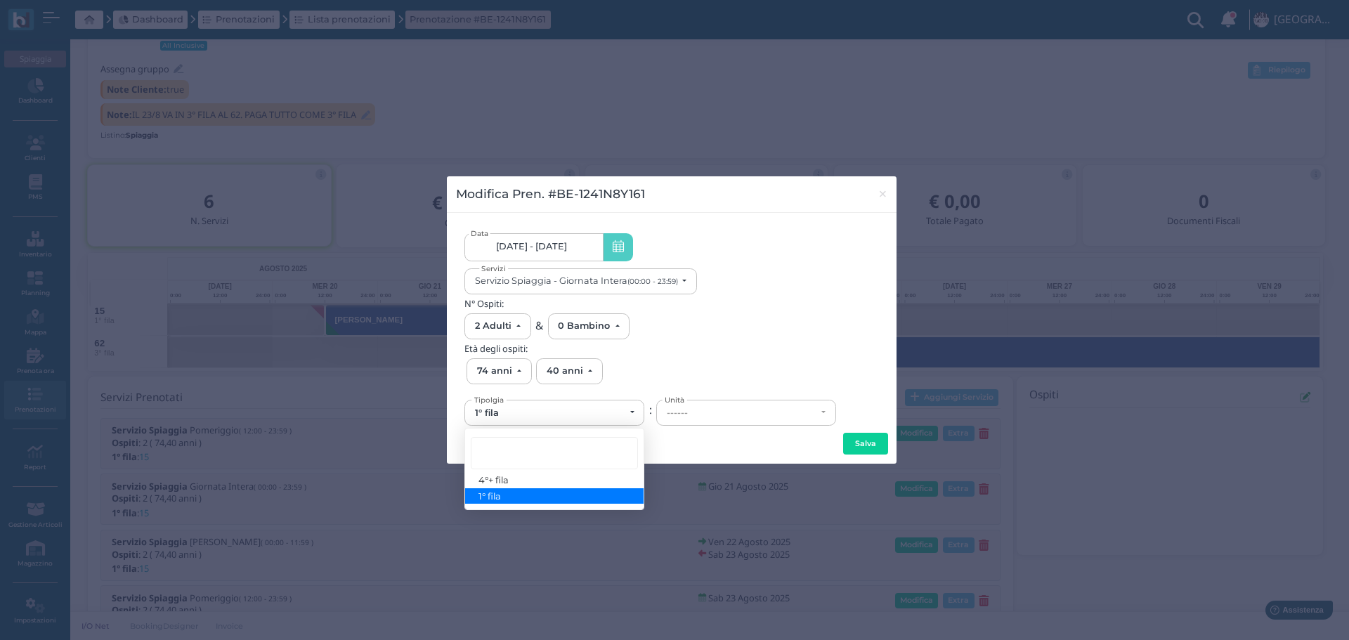
drag, startPoint x: 505, startPoint y: 498, endPoint x: 511, endPoint y: 492, distance: 8.5
click at [506, 497] on link "1° fila" at bounding box center [554, 496] width 178 height 16
select select "431"
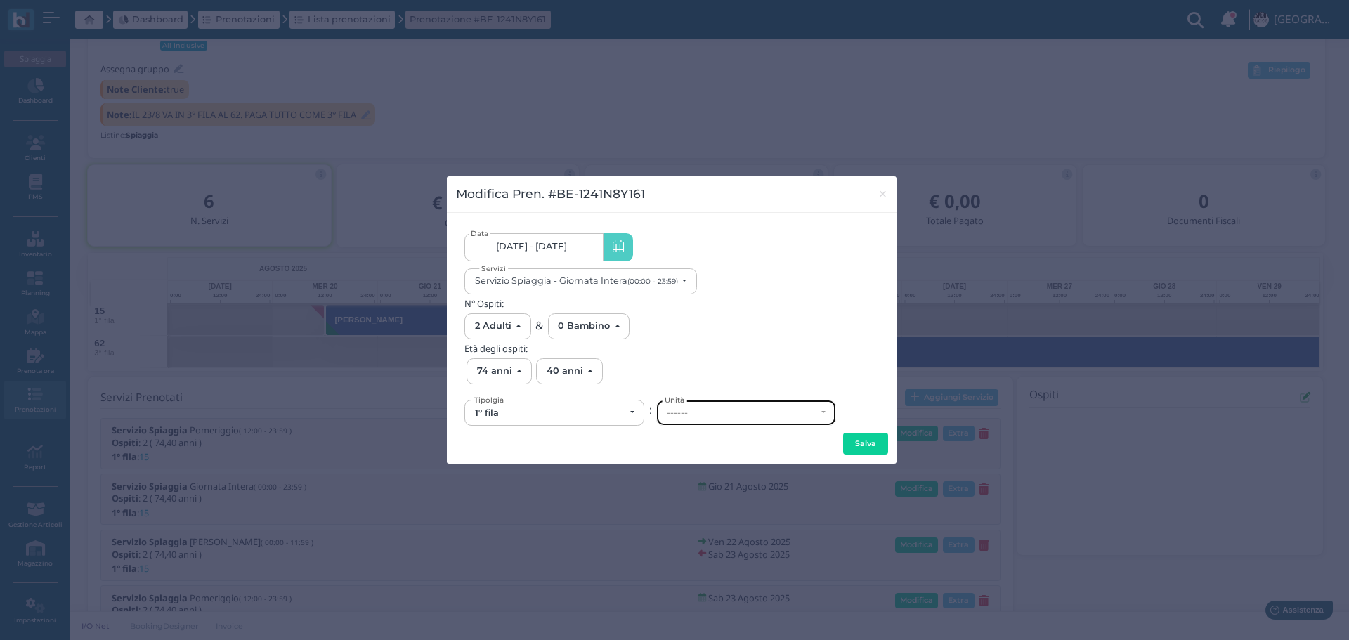
click at [670, 409] on div "------" at bounding box center [742, 412] width 150 height 11
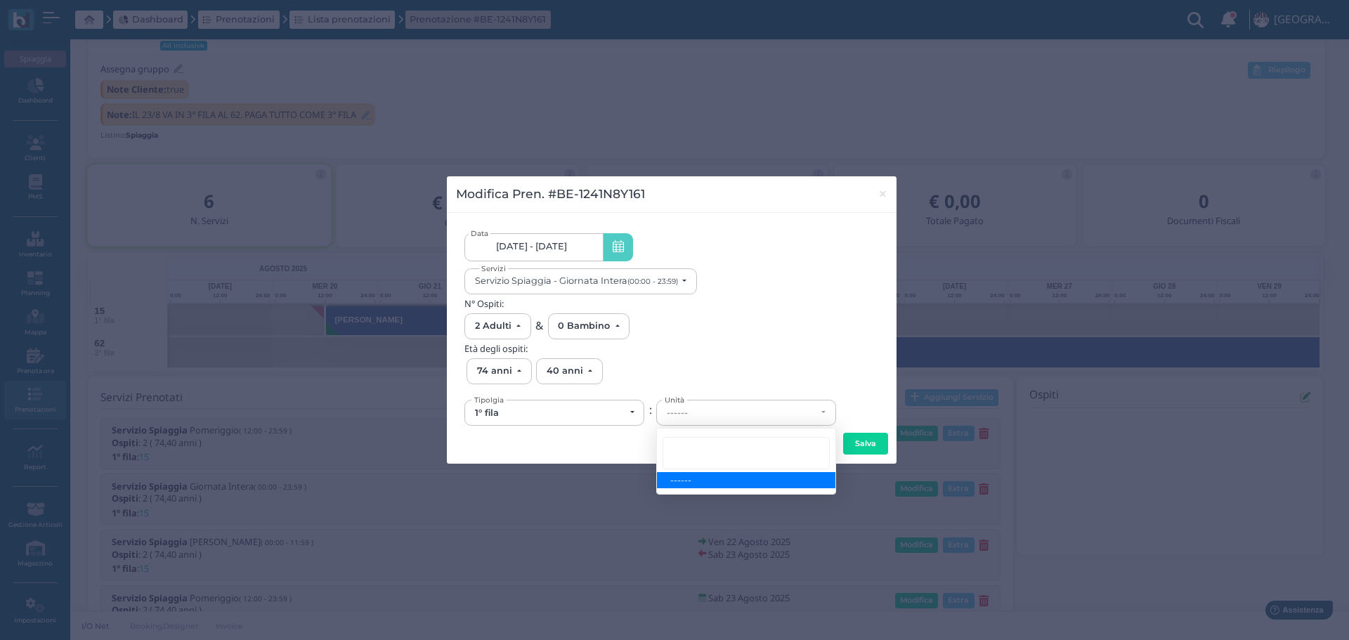
click at [739, 290] on div "Servizio Spiaggia - Giornata Intera (00:00 - 23:59) Servizio Spiaggia - Mattina…" at bounding box center [671, 281] width 414 height 26
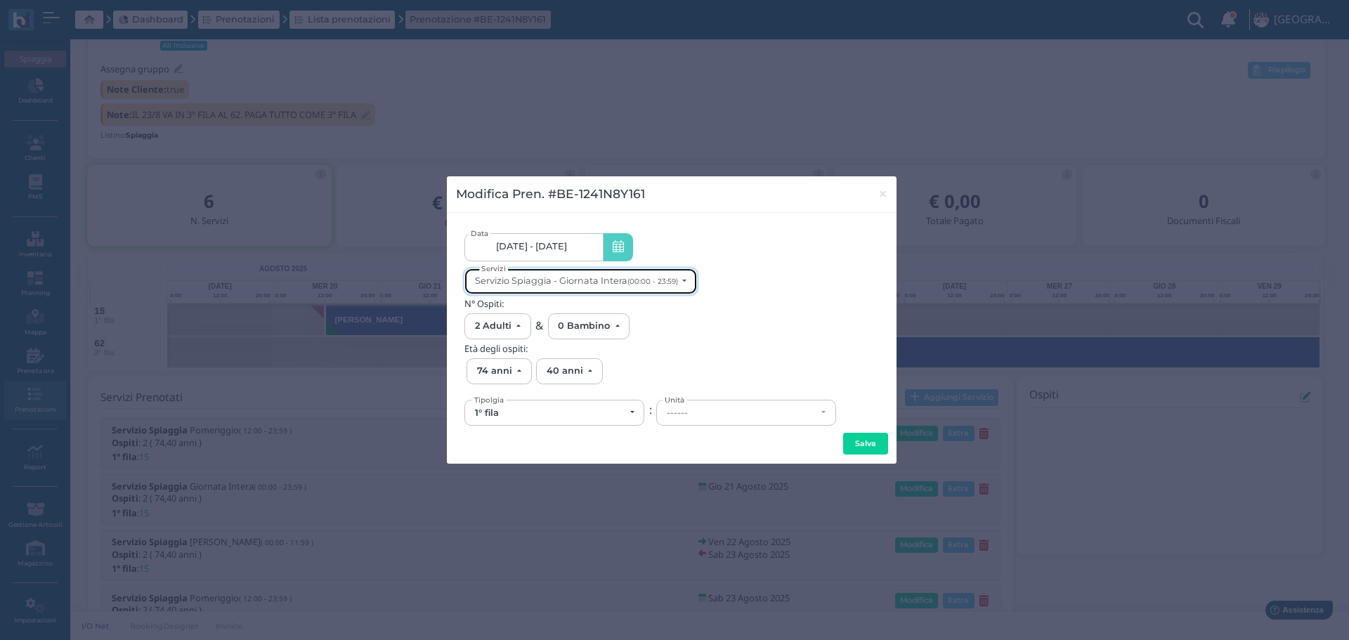
click at [686, 279] on button "Servizio Spiaggia - Giornata Intera (00:00 - 23:59)" at bounding box center [580, 281] width 232 height 26
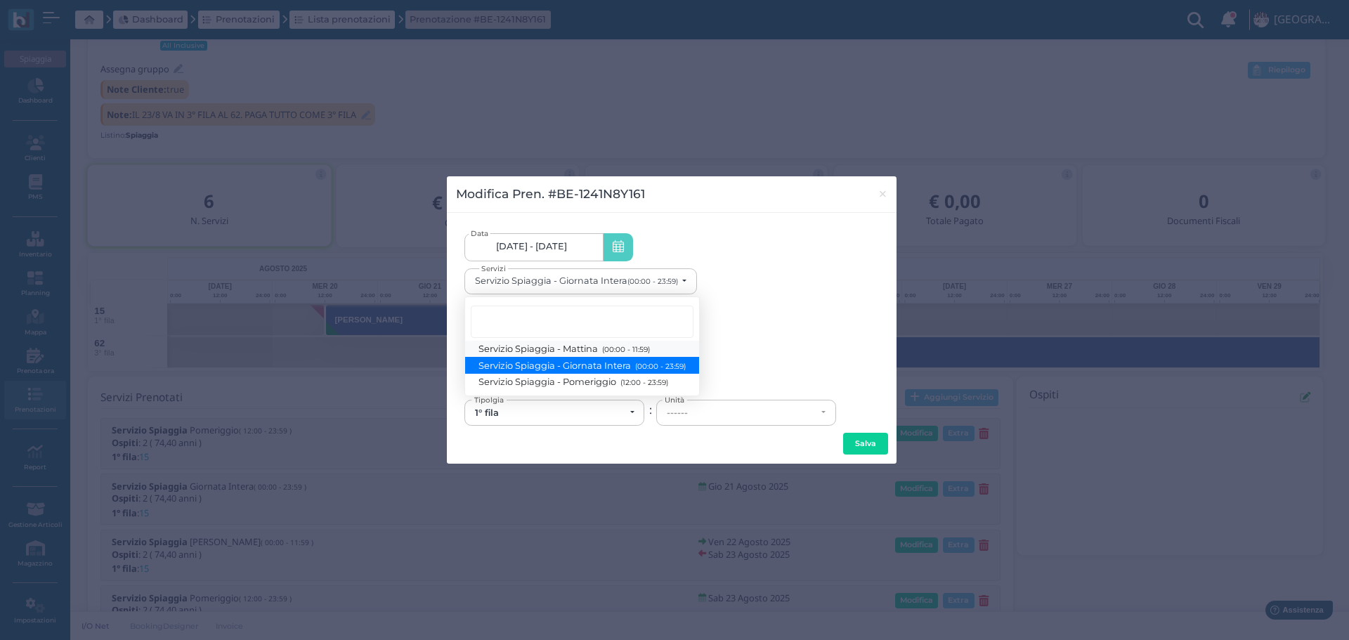
click at [640, 350] on small "(00:00 - 11:59)" at bounding box center [623, 349] width 51 height 9
select select "1370"
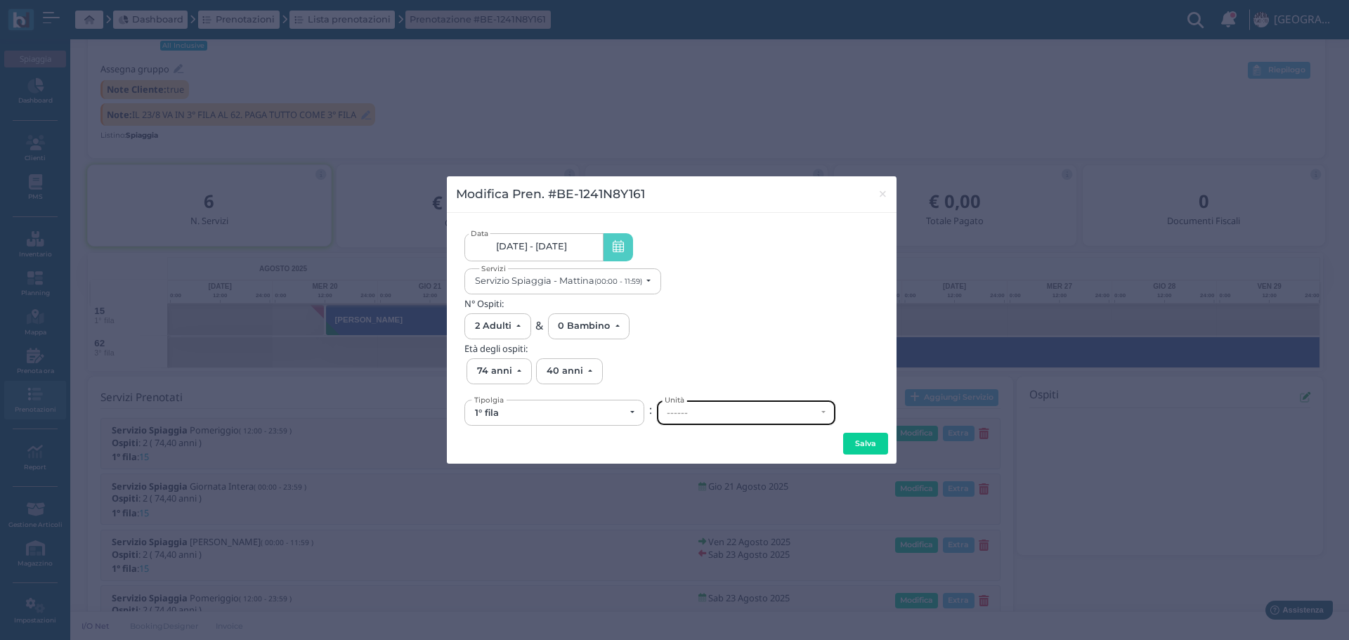
click at [681, 408] on div "------" at bounding box center [742, 412] width 150 height 11
drag, startPoint x: 654, startPoint y: 407, endPoint x: 578, endPoint y: 408, distance: 75.9
click at [573, 407] on div "1° fila" at bounding box center [550, 412] width 150 height 11
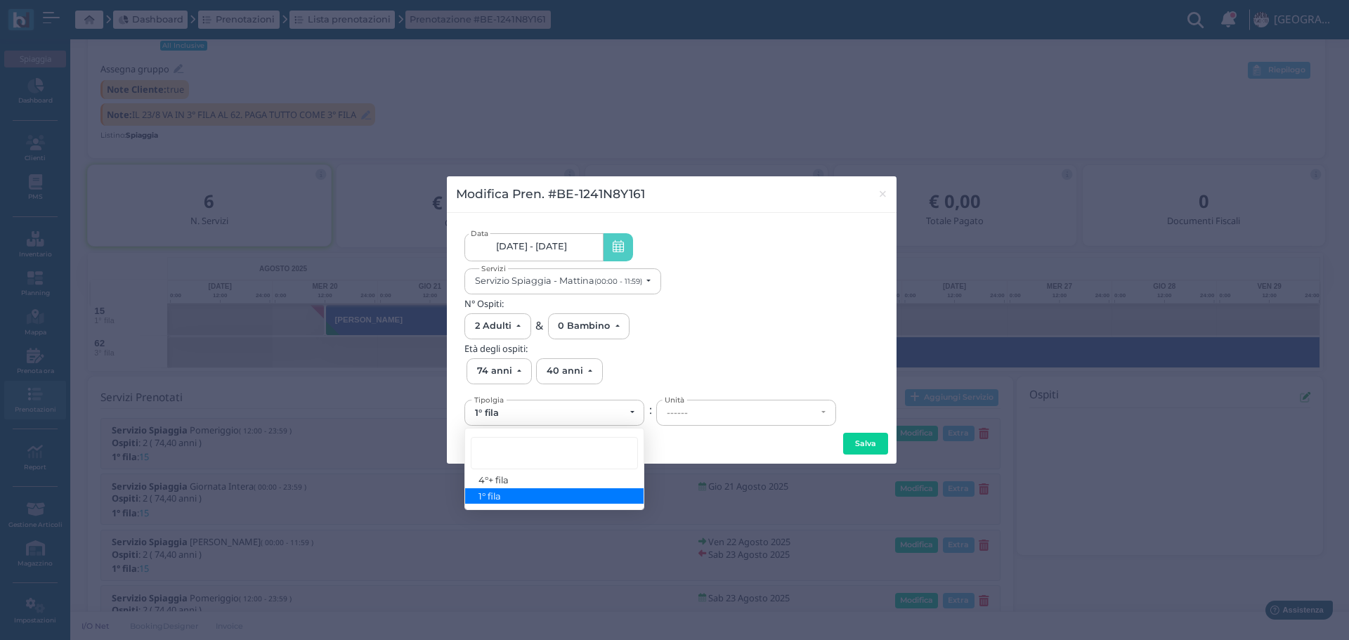
click at [531, 493] on link "1° fila" at bounding box center [554, 496] width 178 height 16
select select "431"
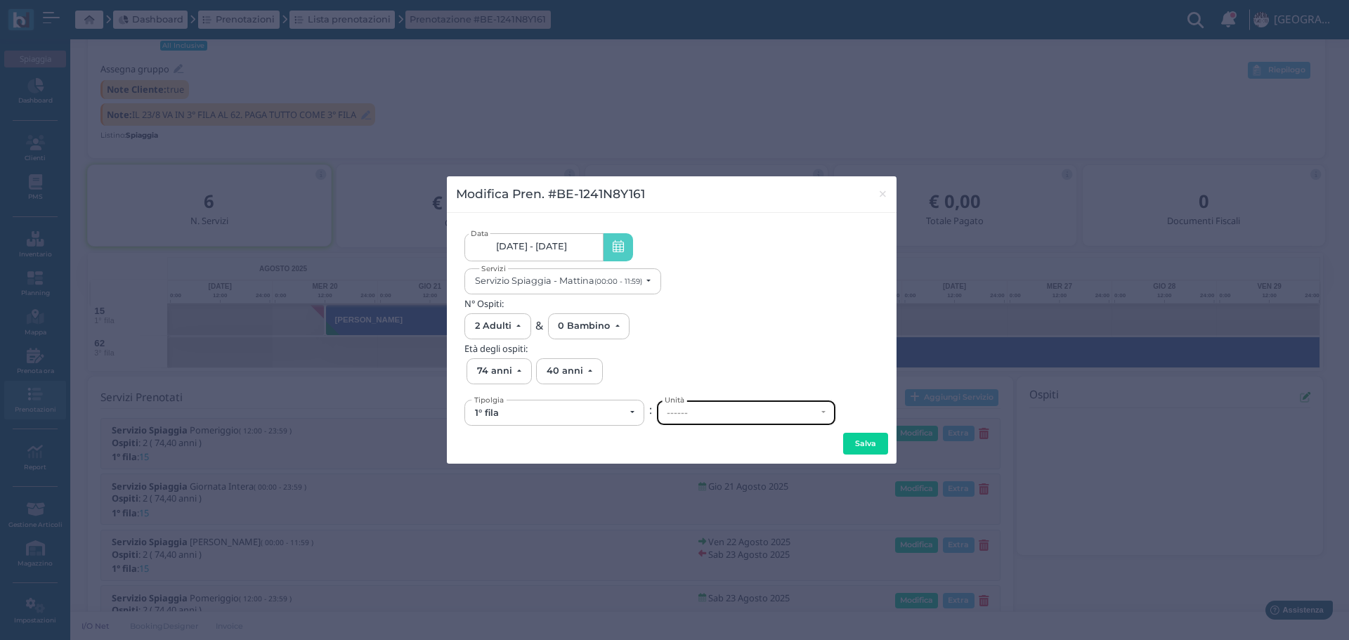
click at [704, 403] on div "------" at bounding box center [746, 412] width 178 height 25
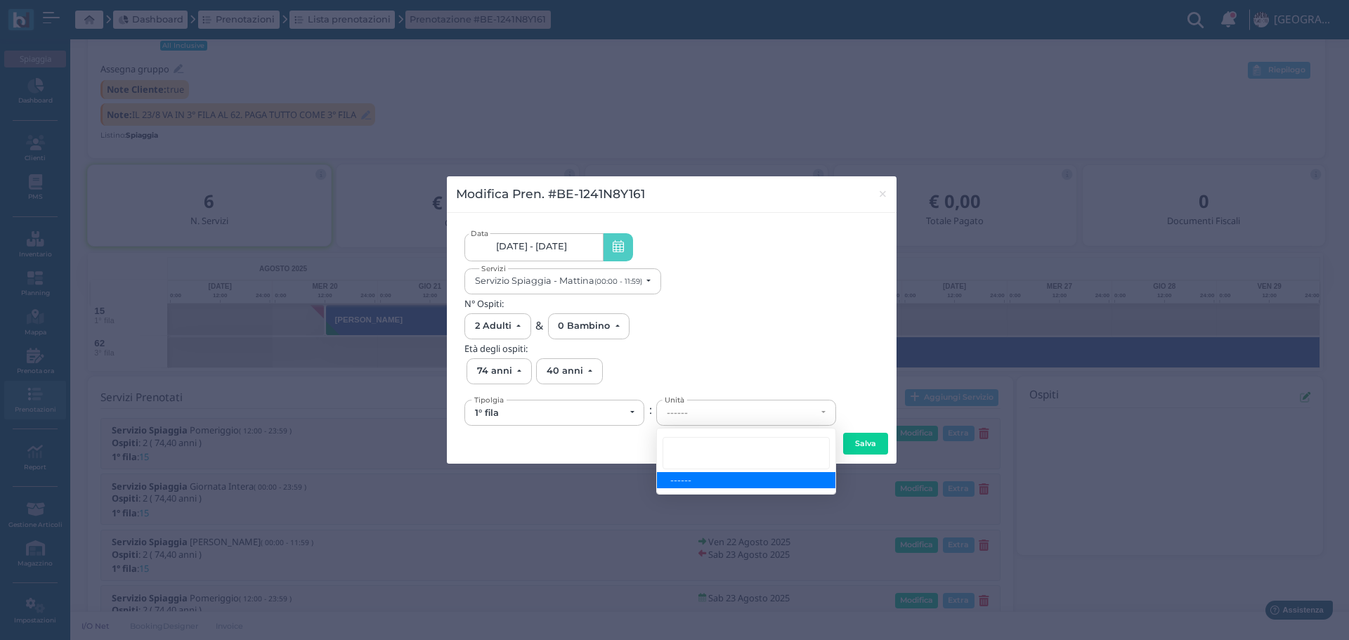
click at [864, 331] on div "N° Ospiti: 0 Adulto 1 Adulto 2 Adulti 3 Adulti 4 Adulti 5 Adulti 6 Adulti 7 Adu…" at bounding box center [671, 318] width 414 height 41
click at [882, 198] on span "×" at bounding box center [882, 194] width 11 height 18
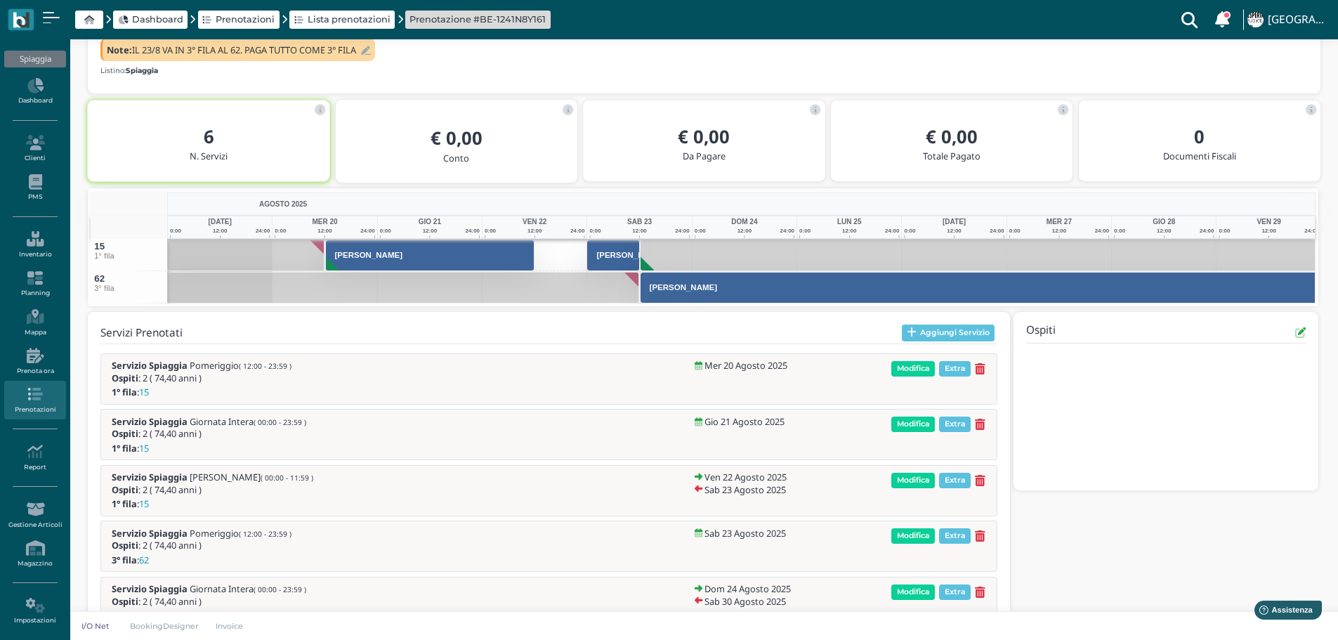
scroll to position [282, 0]
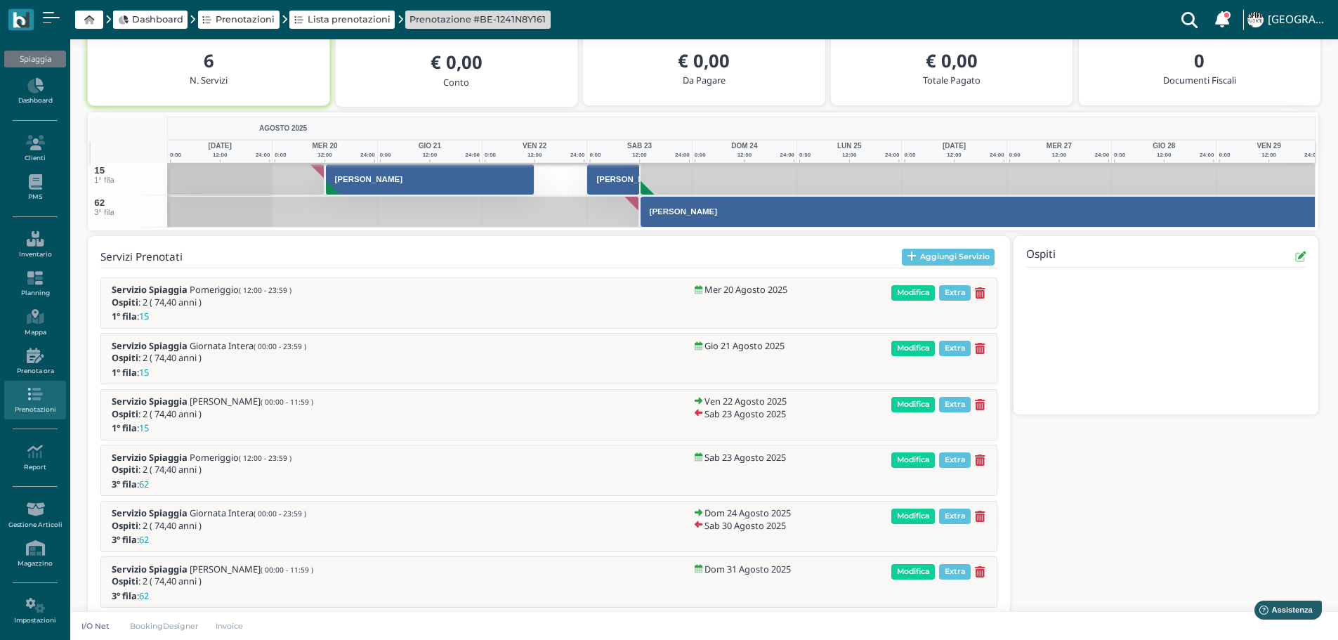
click at [981, 348] on icon at bounding box center [980, 349] width 11 height 12
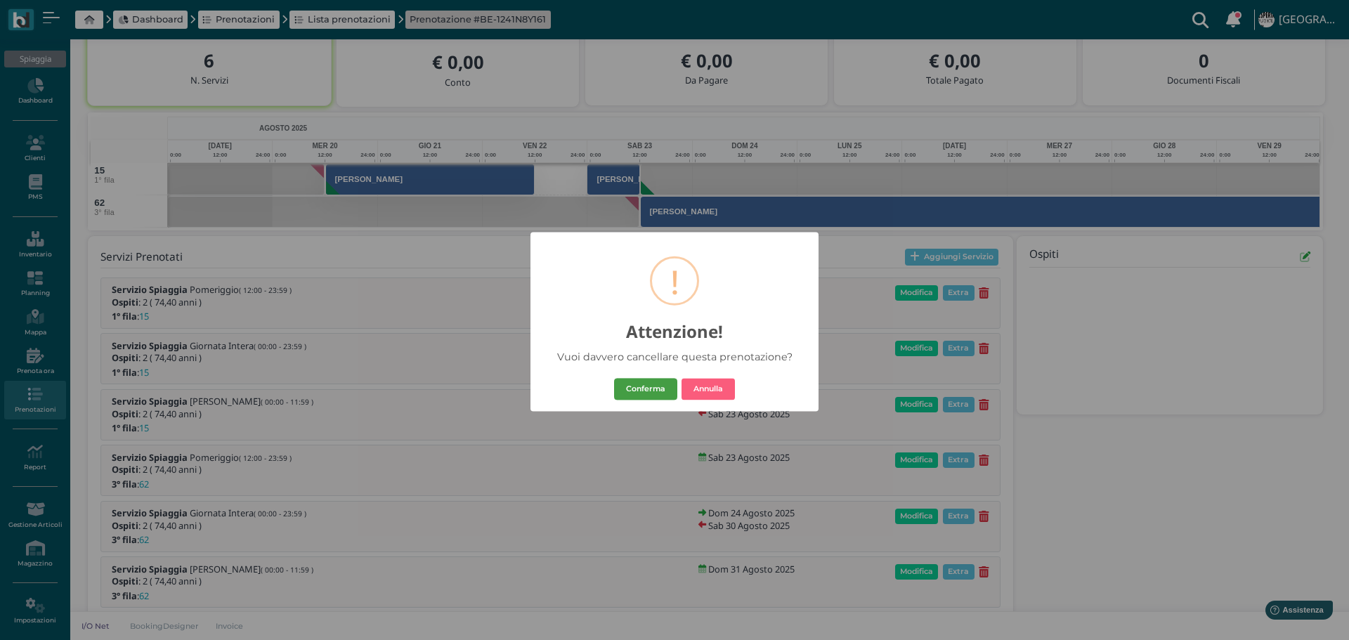
click at [662, 387] on button "Conferma" at bounding box center [645, 389] width 63 height 22
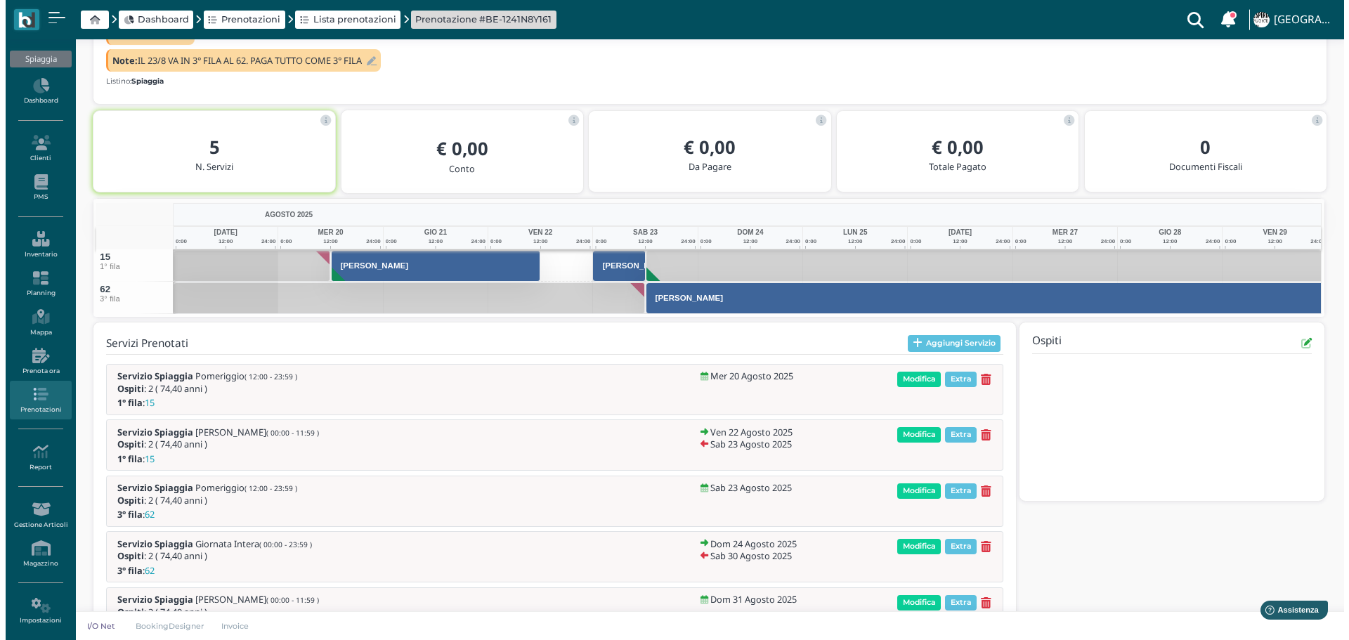
scroll to position [251, 0]
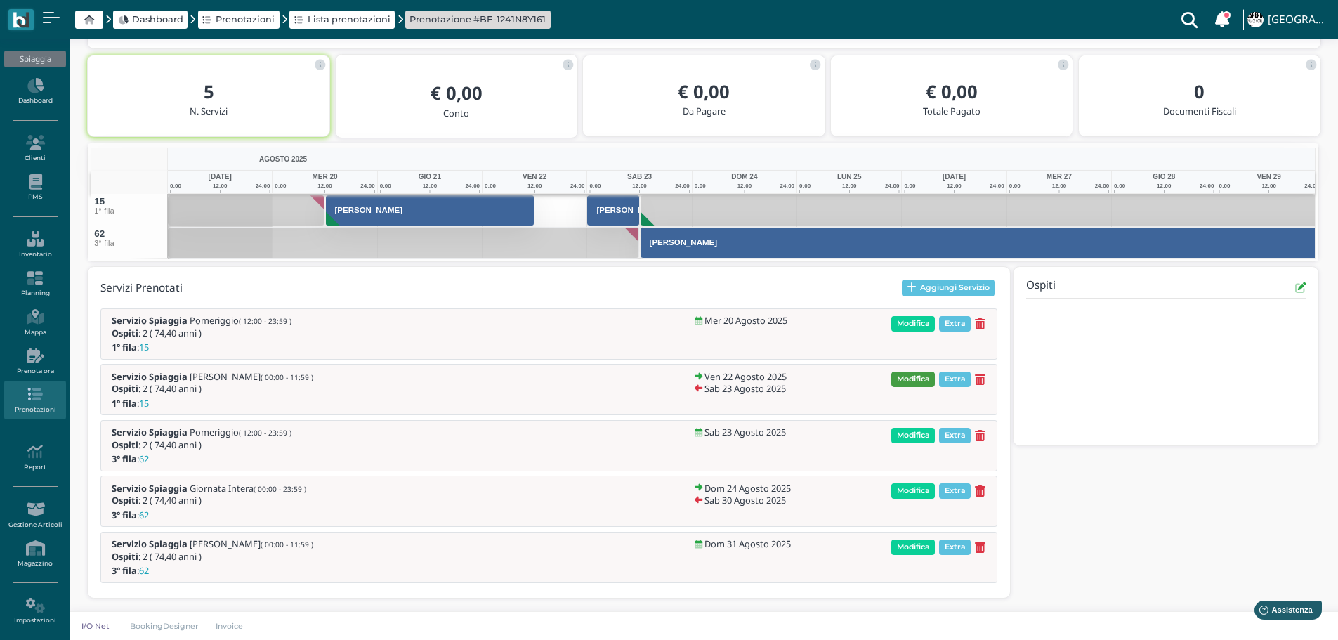
click at [924, 376] on span "Modifica" at bounding box center [913, 379] width 44 height 15
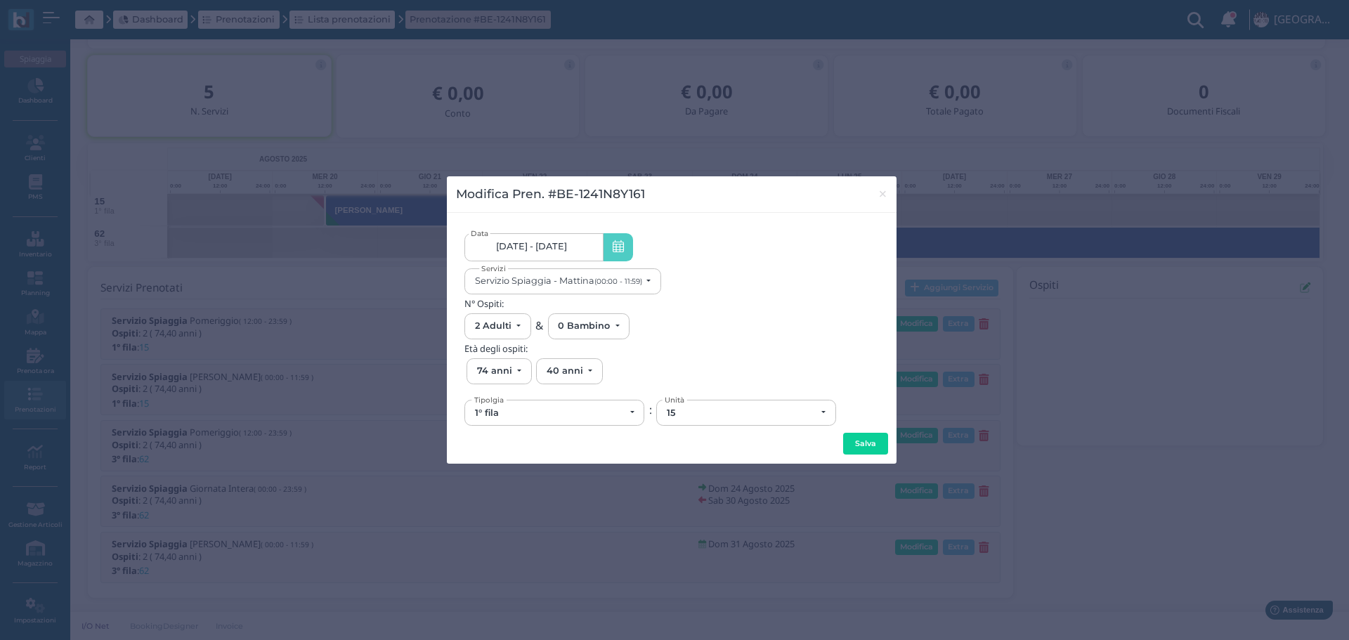
click at [550, 241] on span "22/08/25 - 23/08/25" at bounding box center [531, 246] width 71 height 11
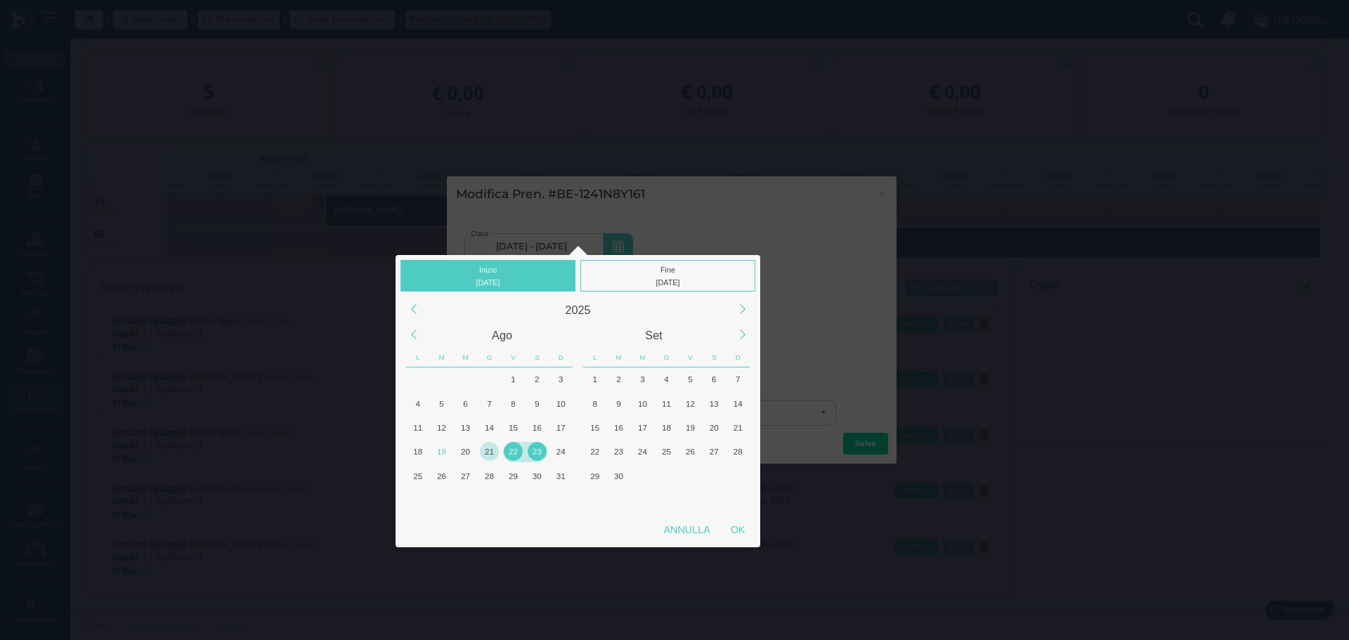
click at [497, 452] on div "21" at bounding box center [489, 451] width 19 height 19
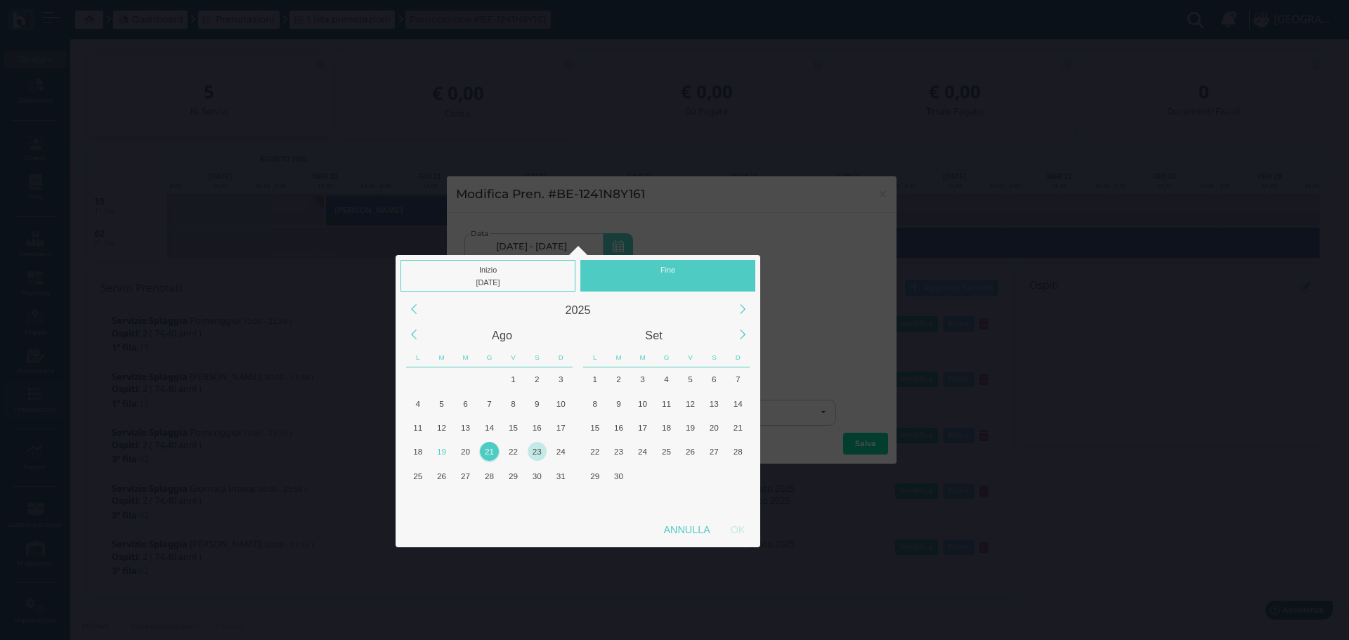
click at [536, 452] on div "23" at bounding box center [536, 451] width 19 height 19
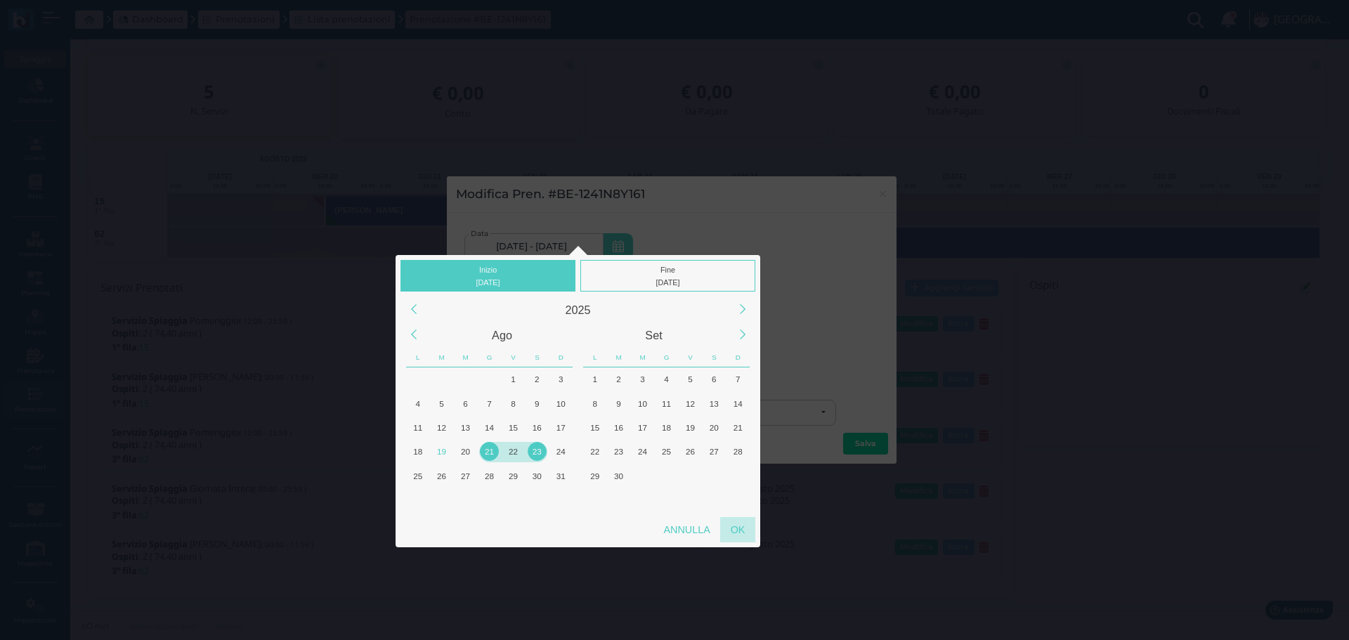
click at [742, 525] on div "OK" at bounding box center [737, 529] width 35 height 25
type input "21/08/2025 - 23/08/2025"
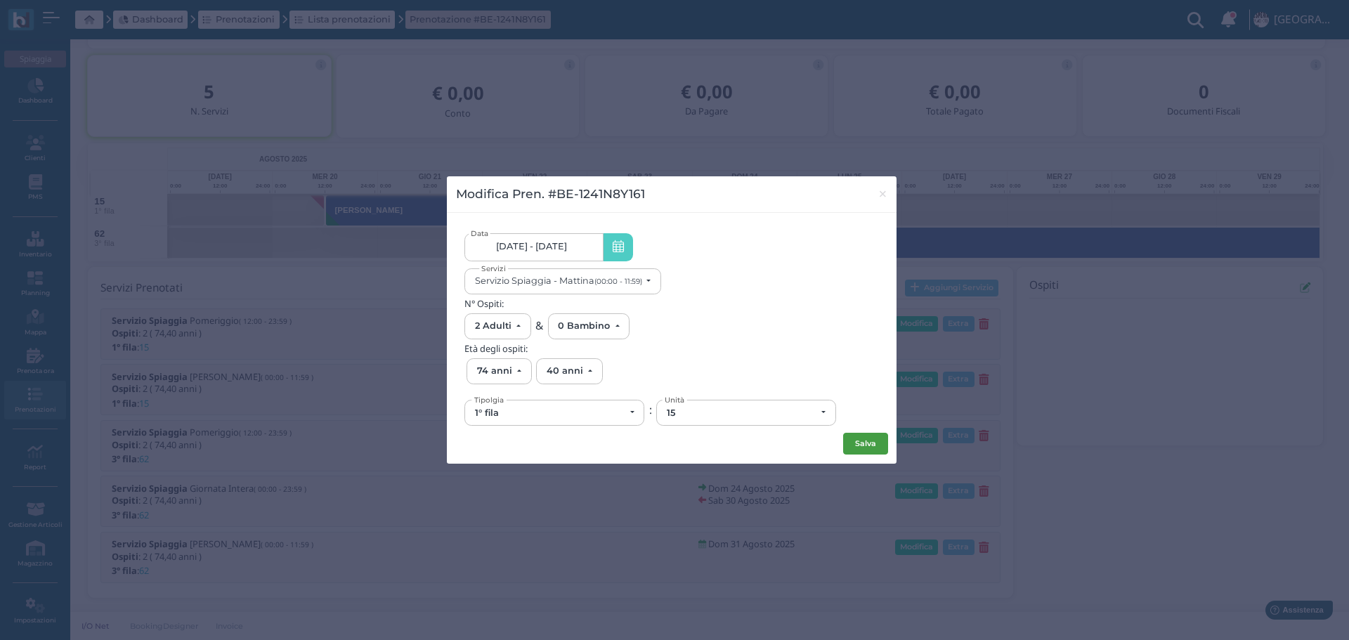
scroll to position [0, 0]
click at [871, 440] on button "Salva" at bounding box center [865, 444] width 45 height 22
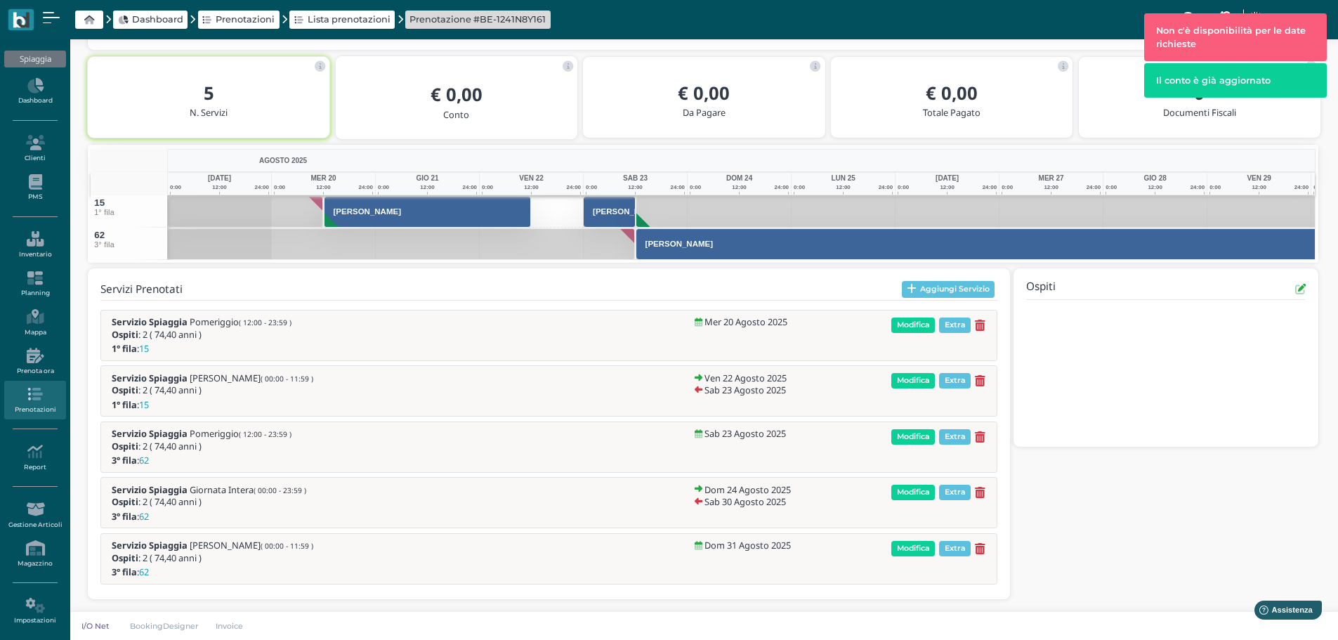
scroll to position [251, 0]
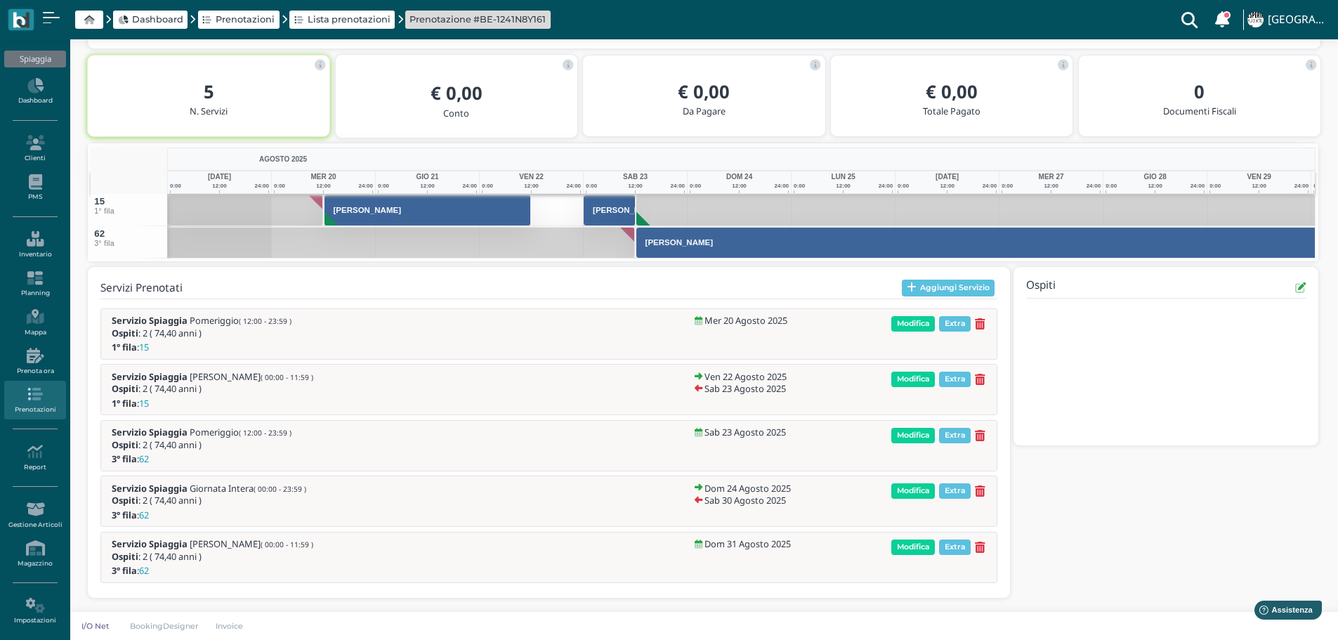
click at [985, 379] on icon at bounding box center [980, 380] width 11 height 12
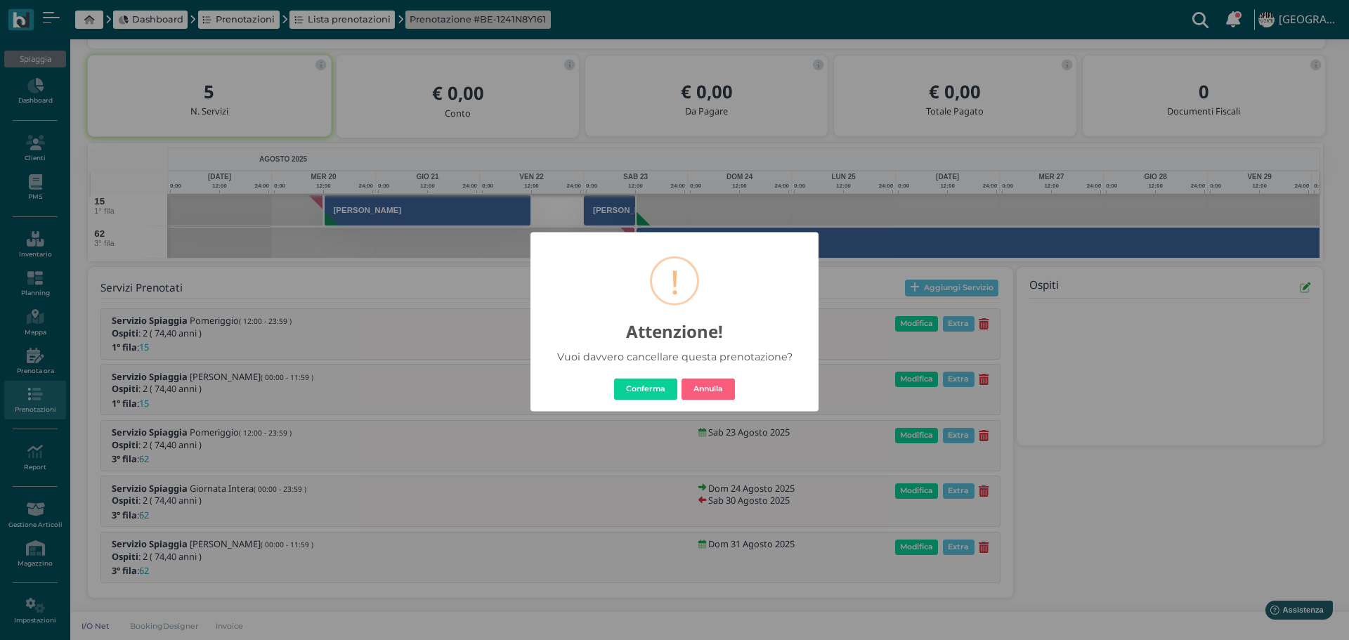
click at [676, 389] on div "Conferma No Annulla" at bounding box center [675, 389] width 126 height 22
click at [645, 396] on button "Conferma" at bounding box center [645, 389] width 63 height 22
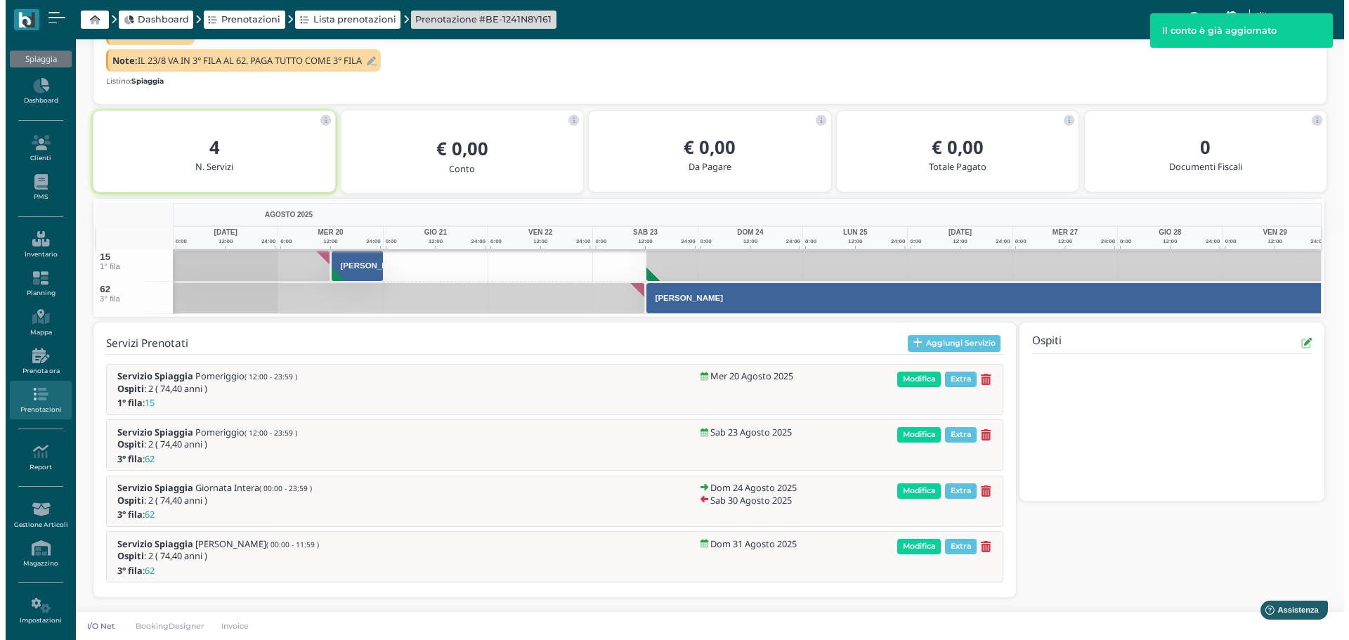
scroll to position [142, 0]
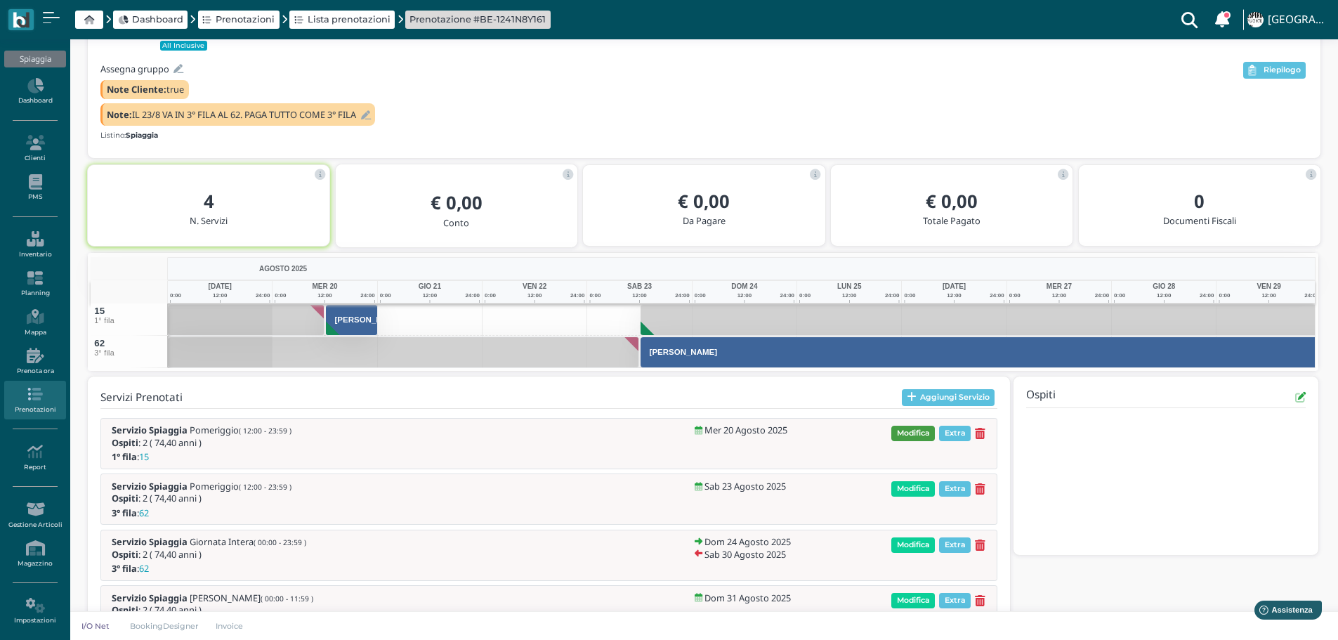
click at [916, 428] on span "Modifica" at bounding box center [913, 433] width 44 height 15
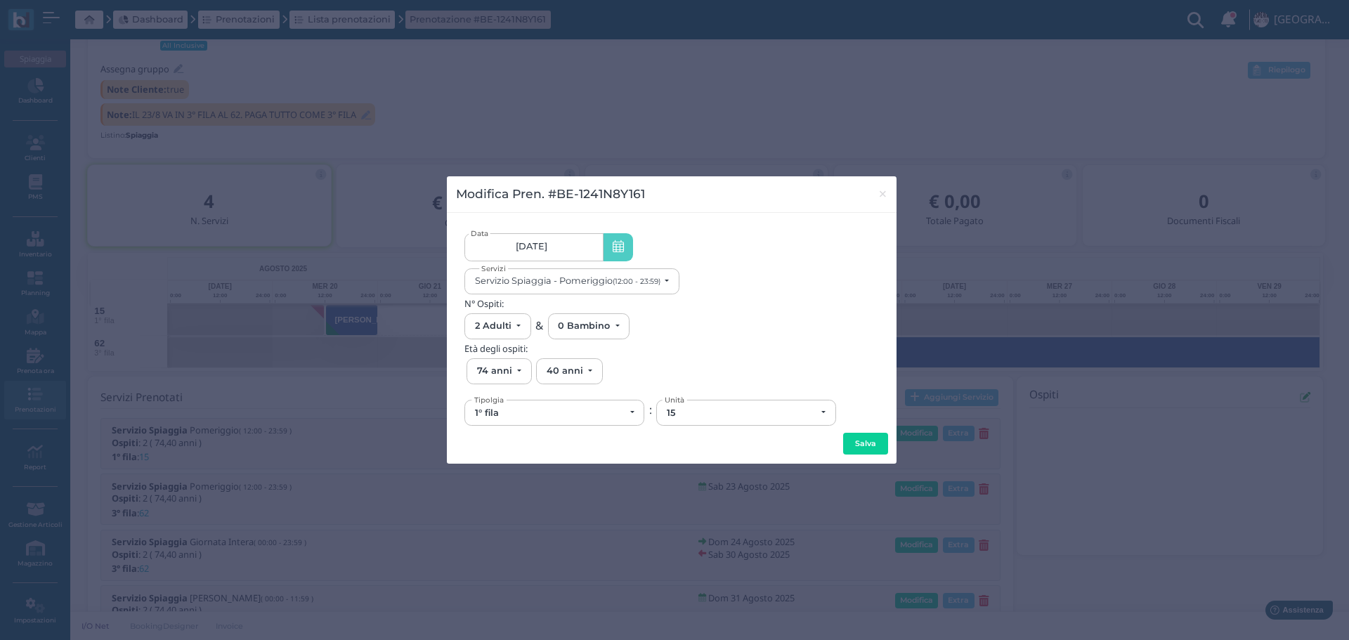
click at [587, 242] on link "20/08/25" at bounding box center [533, 247] width 138 height 28
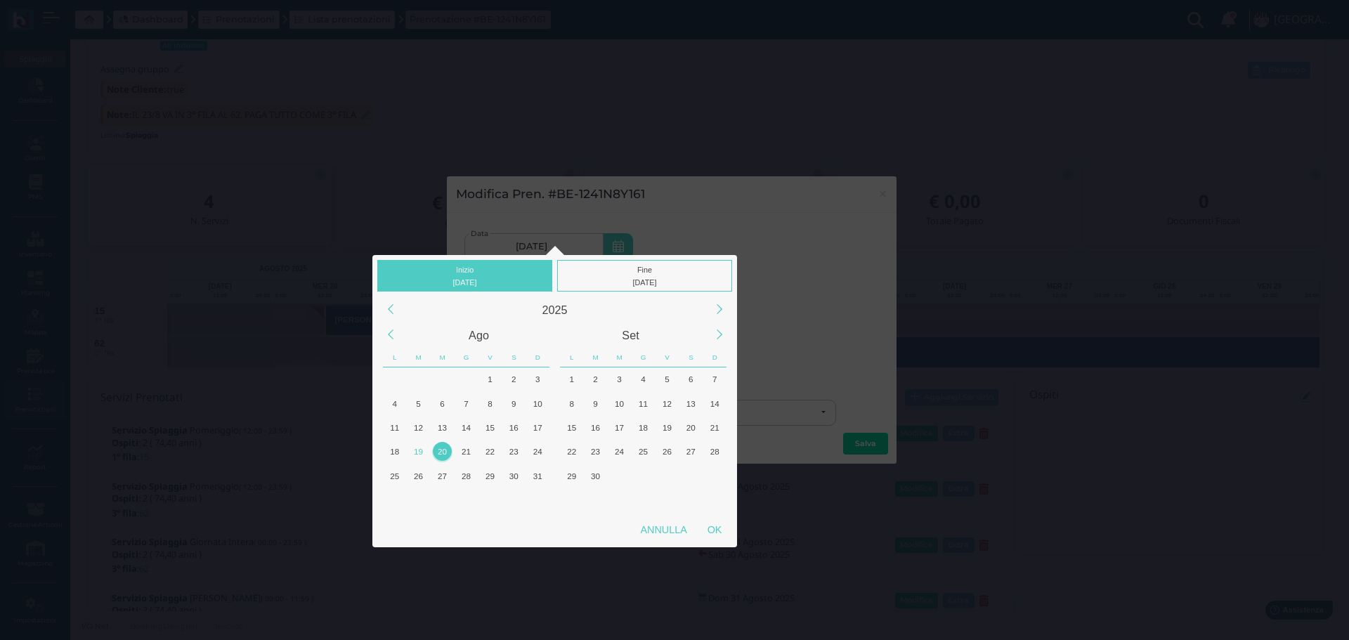
click at [444, 448] on div "20" at bounding box center [442, 451] width 19 height 19
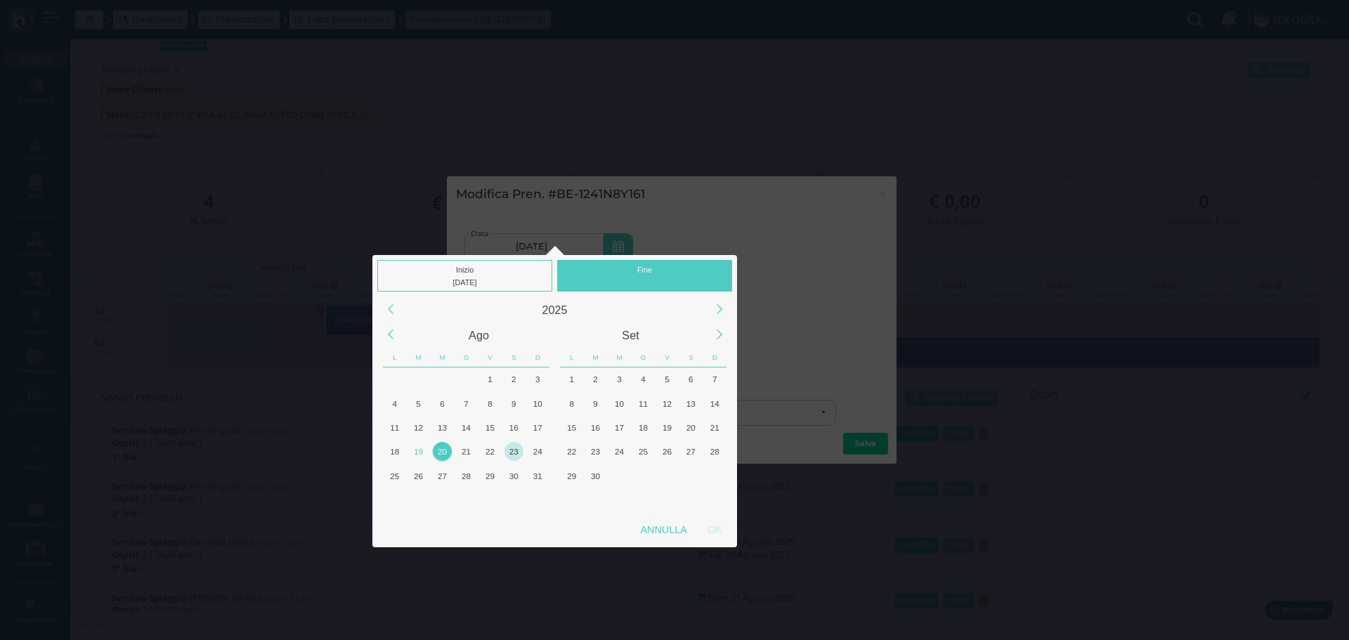
click at [518, 451] on div "23" at bounding box center [513, 451] width 19 height 19
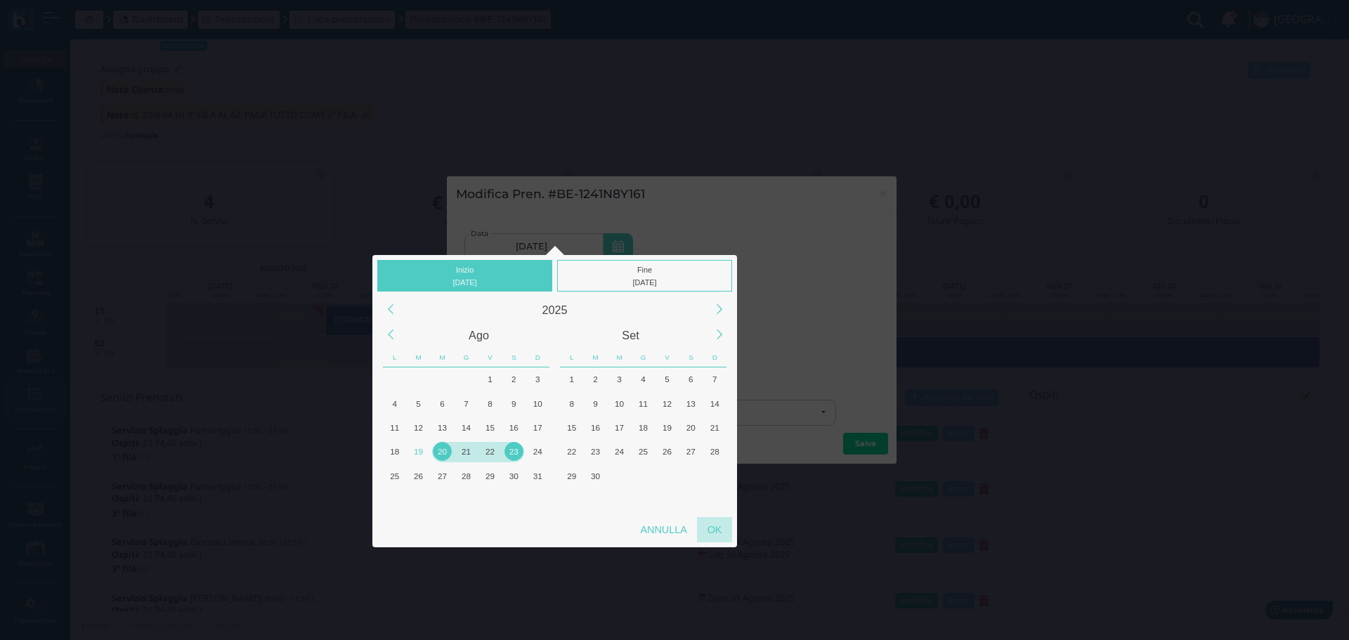
click at [714, 523] on div "OK" at bounding box center [714, 529] width 35 height 25
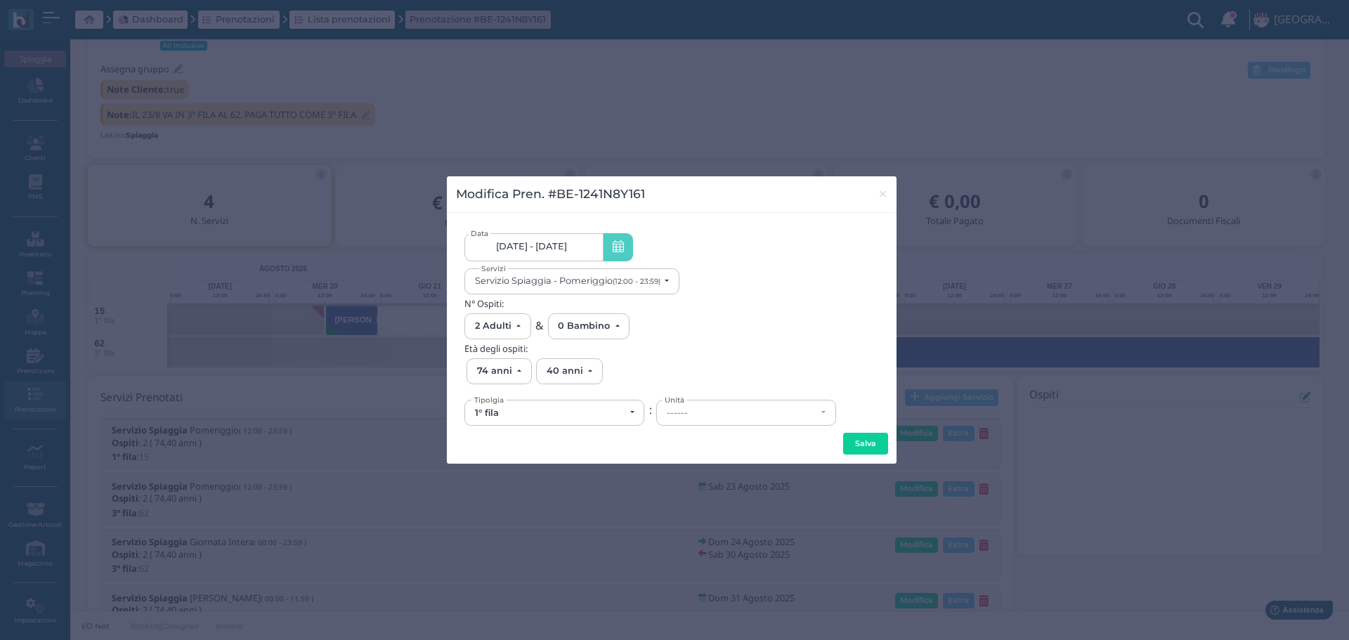
scroll to position [0, 131]
click at [665, 282] on button "Servizio Spiaggia - Pomeriggio (12:00 - 23:59)" at bounding box center [571, 281] width 215 height 26
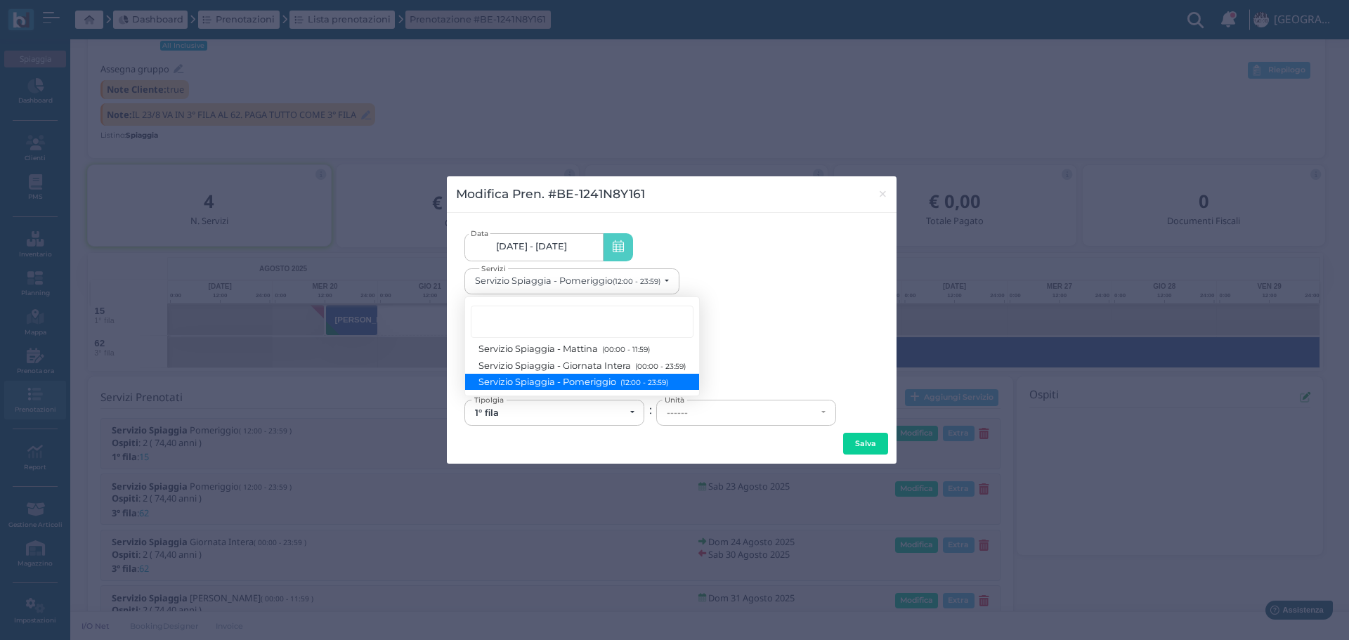
click at [596, 248] on link "20/08/2025 - 23/08/2025 20/08/2025 - 23/08/2025" at bounding box center [533, 247] width 138 height 28
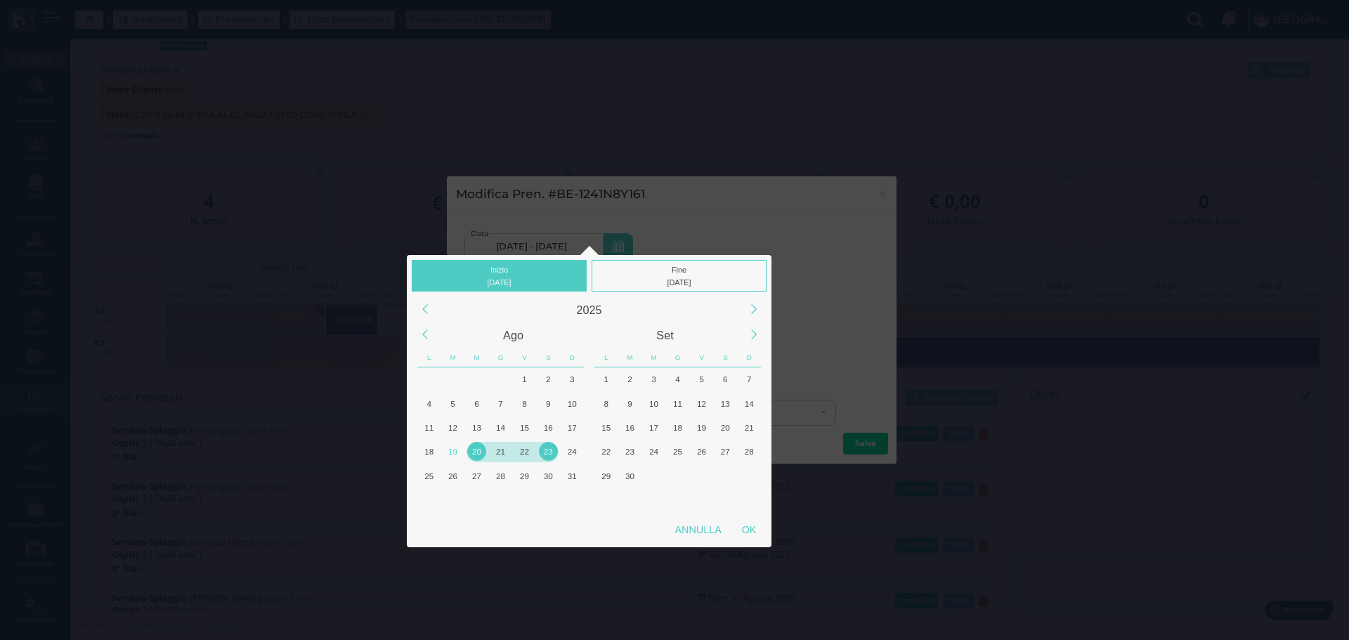
click at [476, 454] on div "20" at bounding box center [476, 451] width 19 height 19
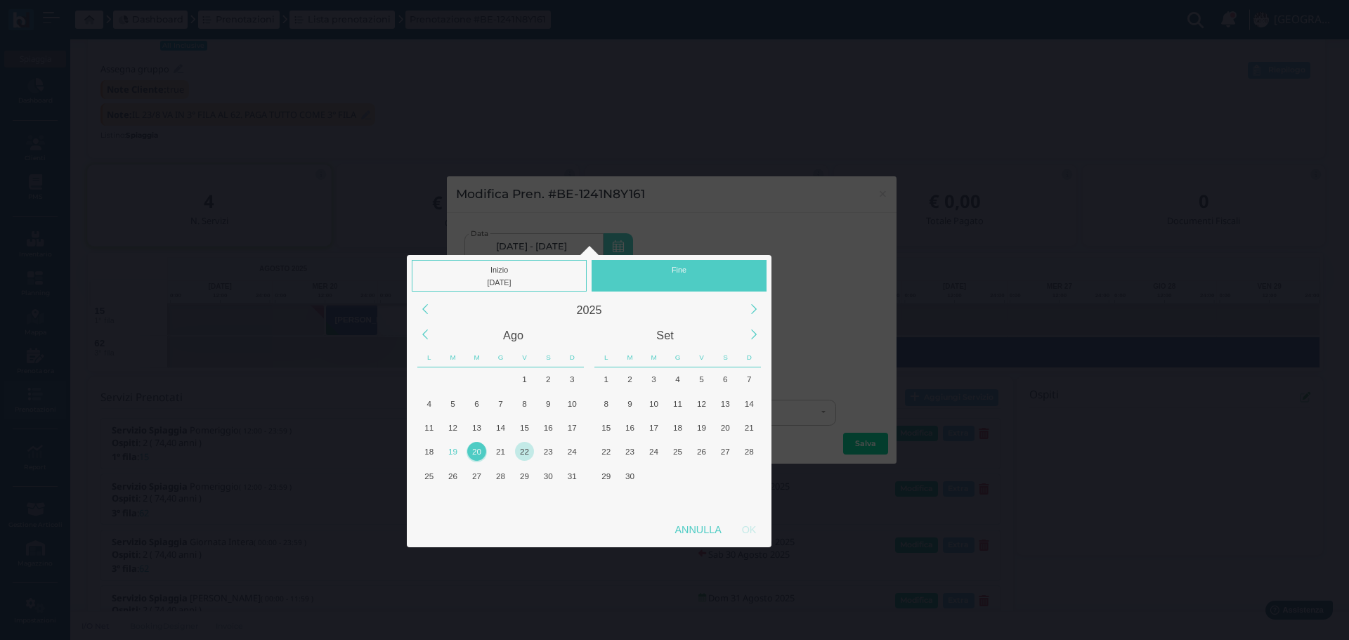
click at [523, 451] on div "22" at bounding box center [524, 451] width 19 height 19
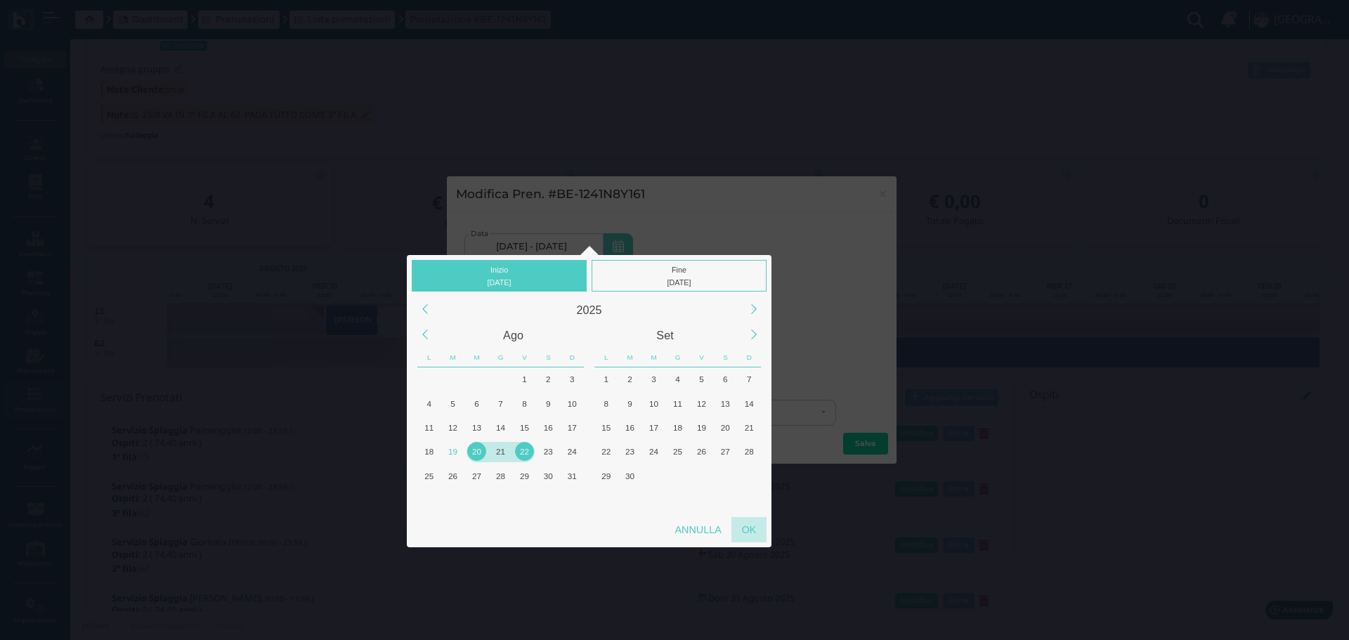
drag, startPoint x: 744, startPoint y: 522, endPoint x: 757, endPoint y: 518, distance: 14.0
click at [744, 521] on div "OK" at bounding box center [748, 529] width 35 height 25
type input "20/08/2025 - 22/08/2025"
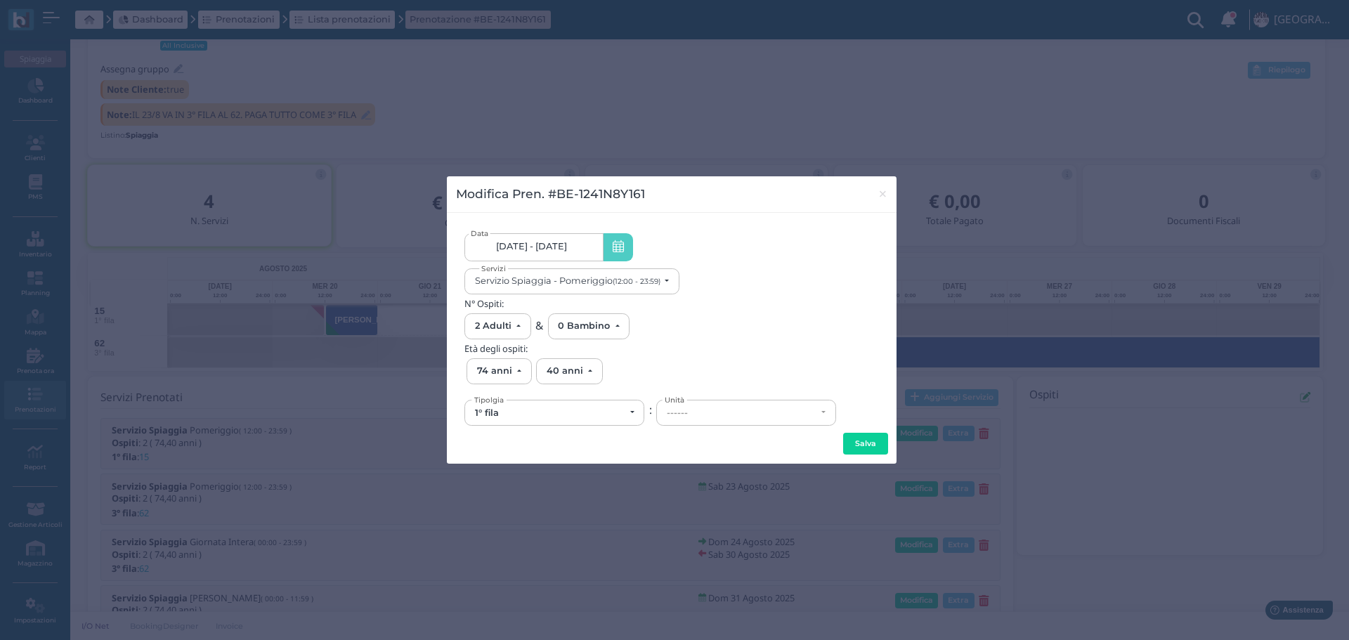
scroll to position [0, 133]
click at [707, 414] on div "------" at bounding box center [742, 412] width 150 height 11
drag, startPoint x: 692, startPoint y: 494, endPoint x: 829, endPoint y: 466, distance: 139.8
click at [693, 493] on link "15" at bounding box center [746, 496] width 178 height 16
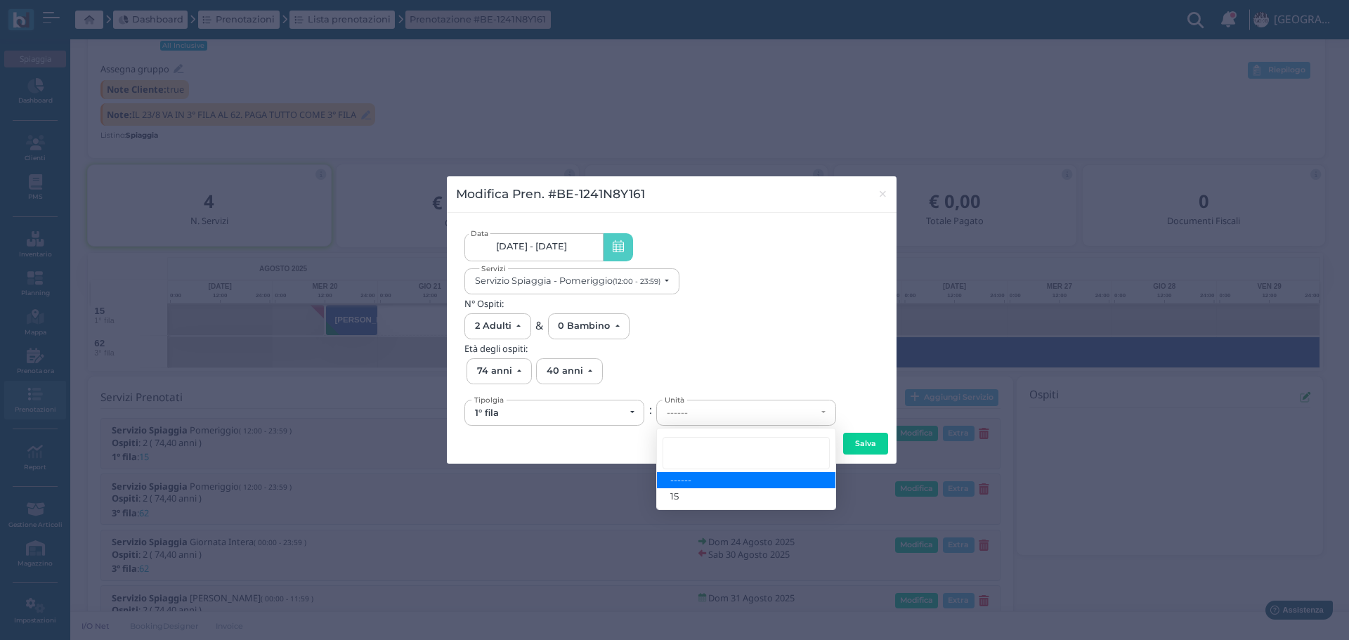
select select "6139"
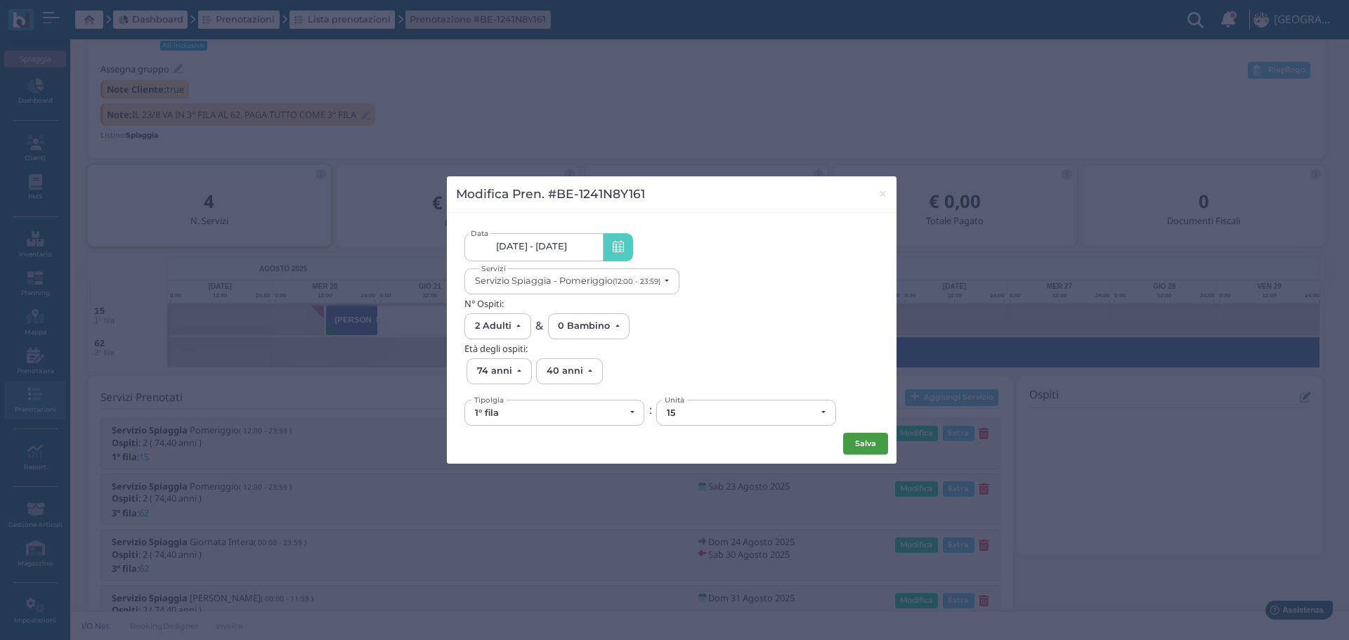
click at [858, 442] on button "Salva" at bounding box center [865, 444] width 45 height 22
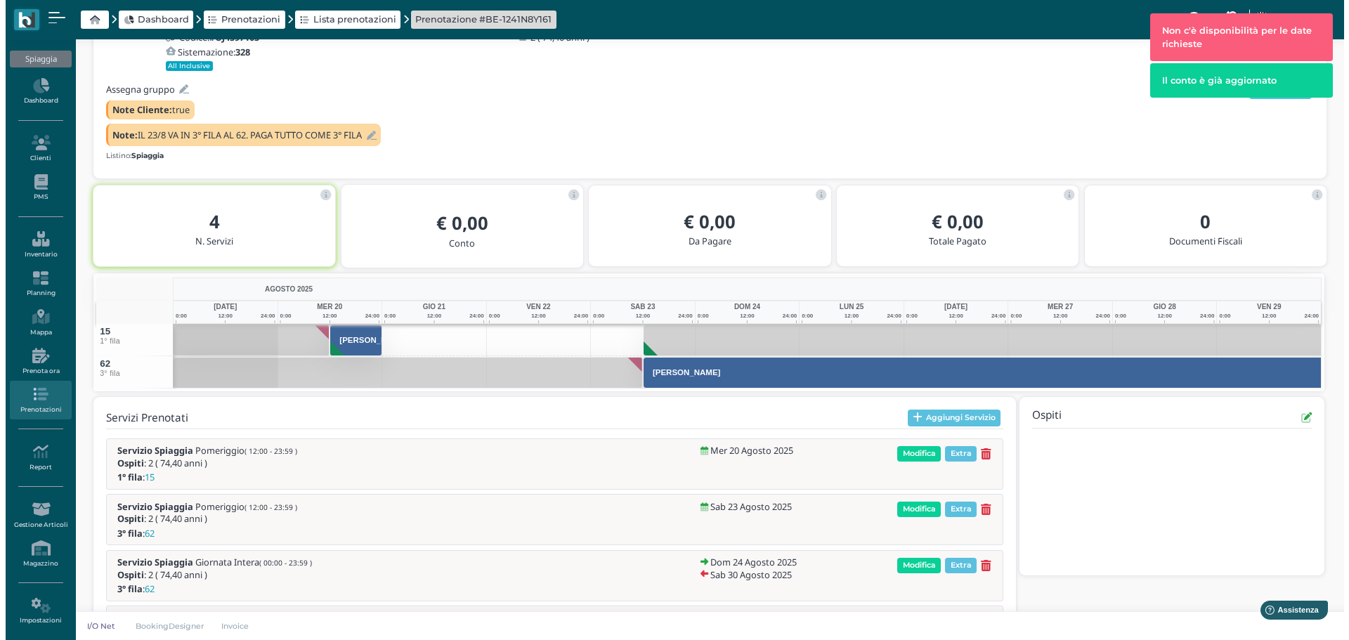
scroll to position [142, 0]
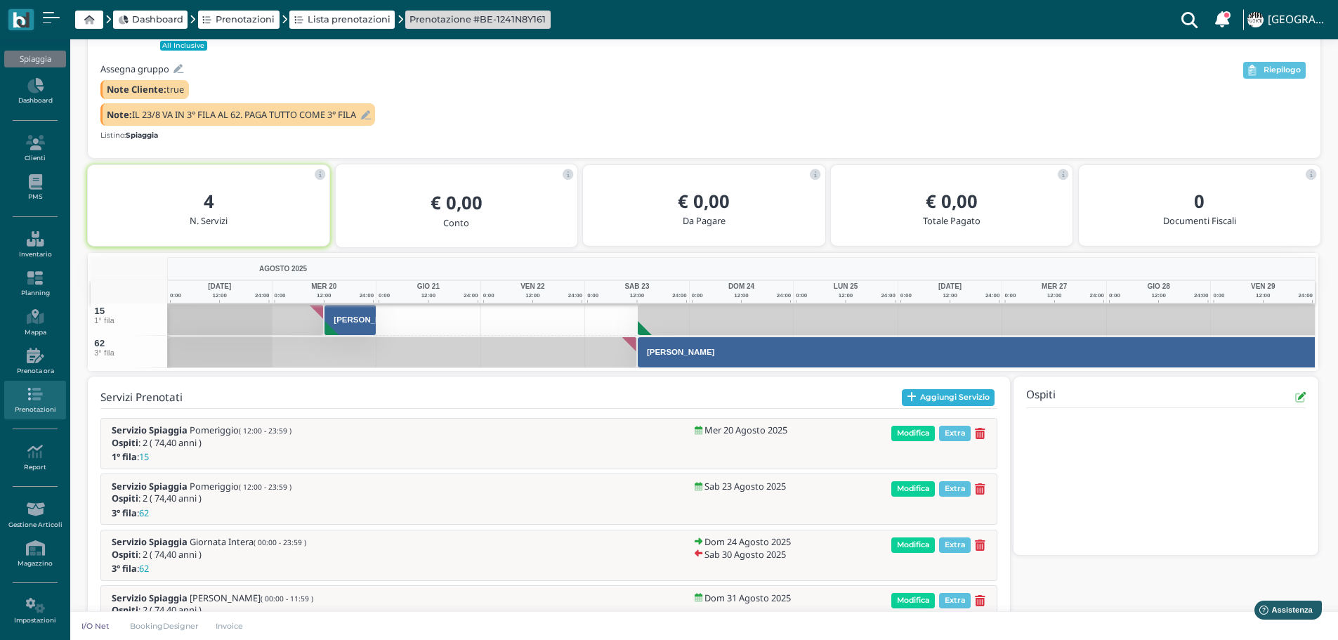
click at [954, 393] on button "Aggiungi Servizio" at bounding box center [948, 397] width 93 height 17
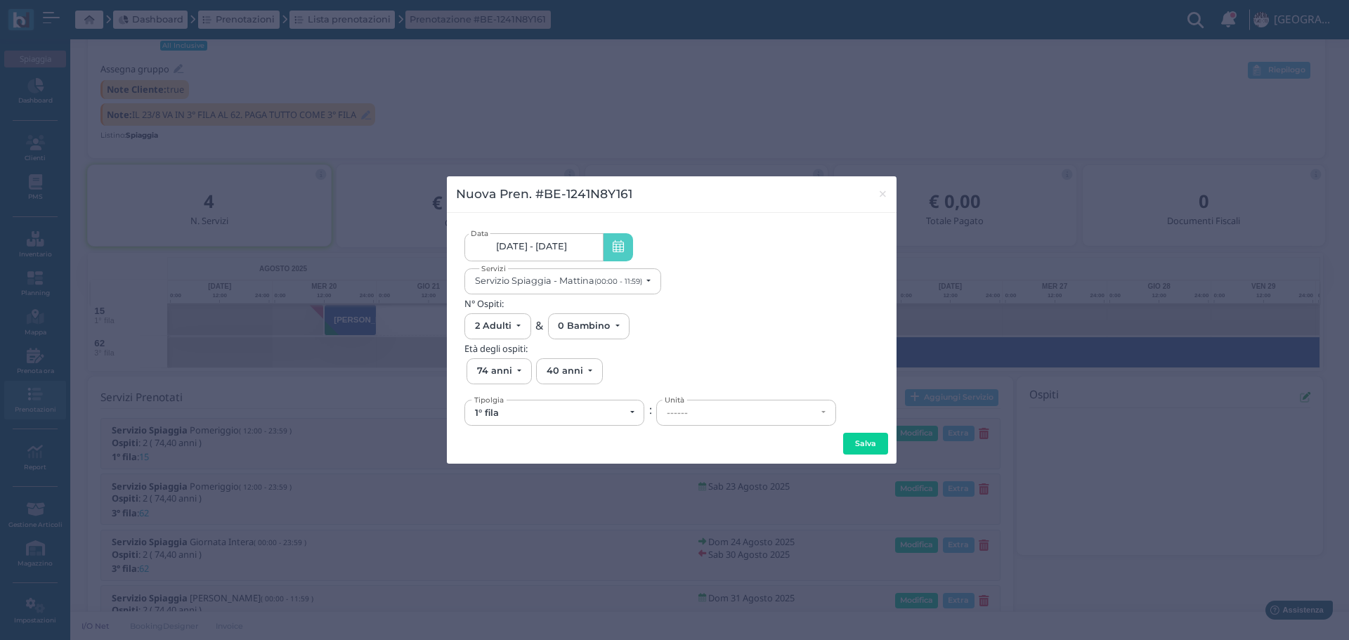
click at [562, 250] on span "20/08/25 - 31/08/25" at bounding box center [531, 246] width 71 height 11
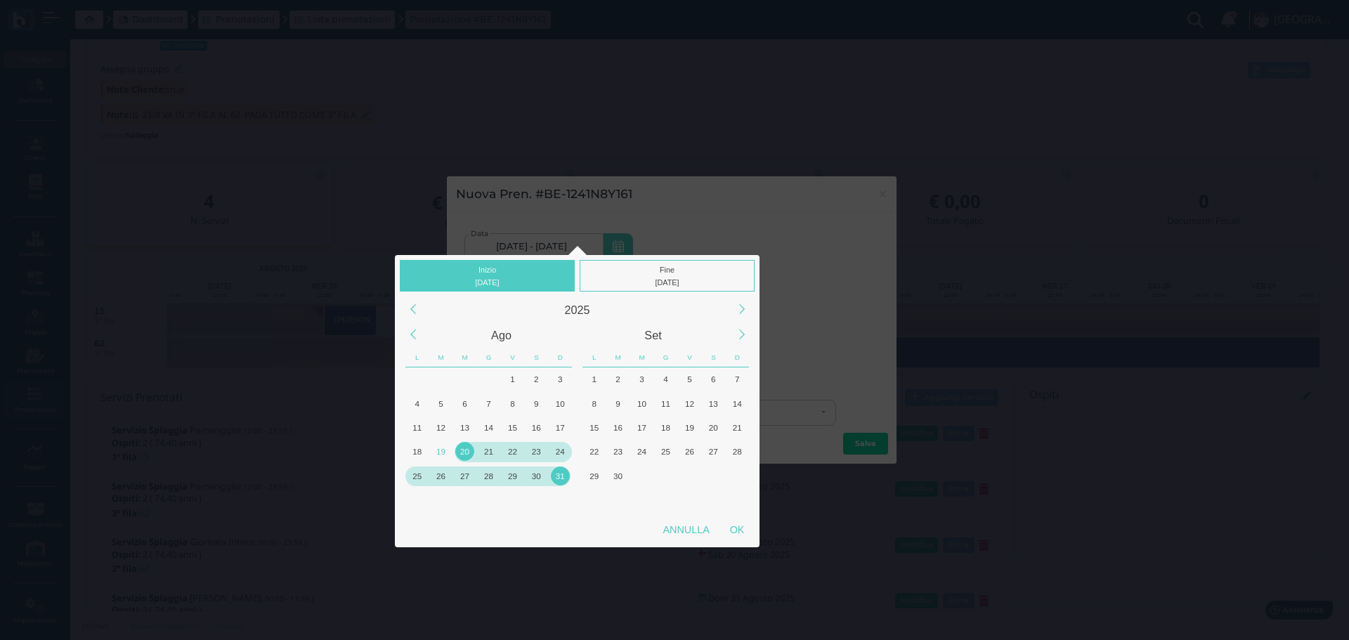
click at [489, 452] on div "21" at bounding box center [488, 451] width 19 height 19
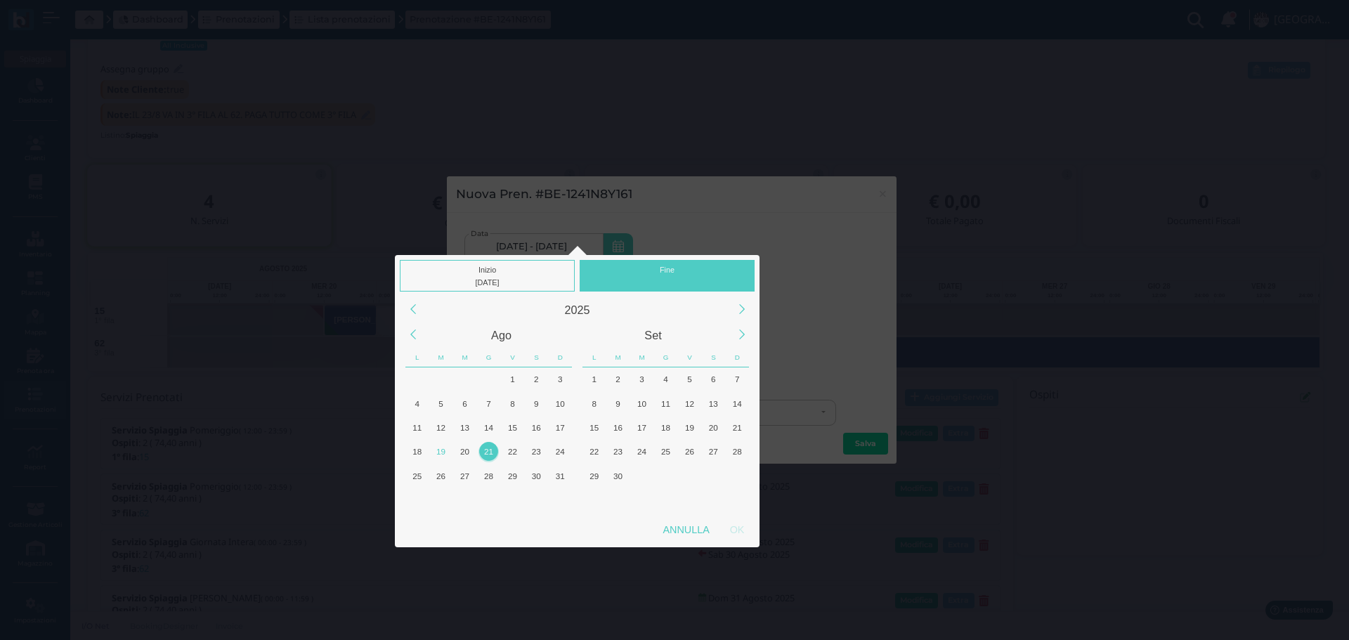
click at [692, 270] on div "Fine" at bounding box center [666, 276] width 175 height 32
click at [539, 448] on div "23" at bounding box center [536, 451] width 19 height 19
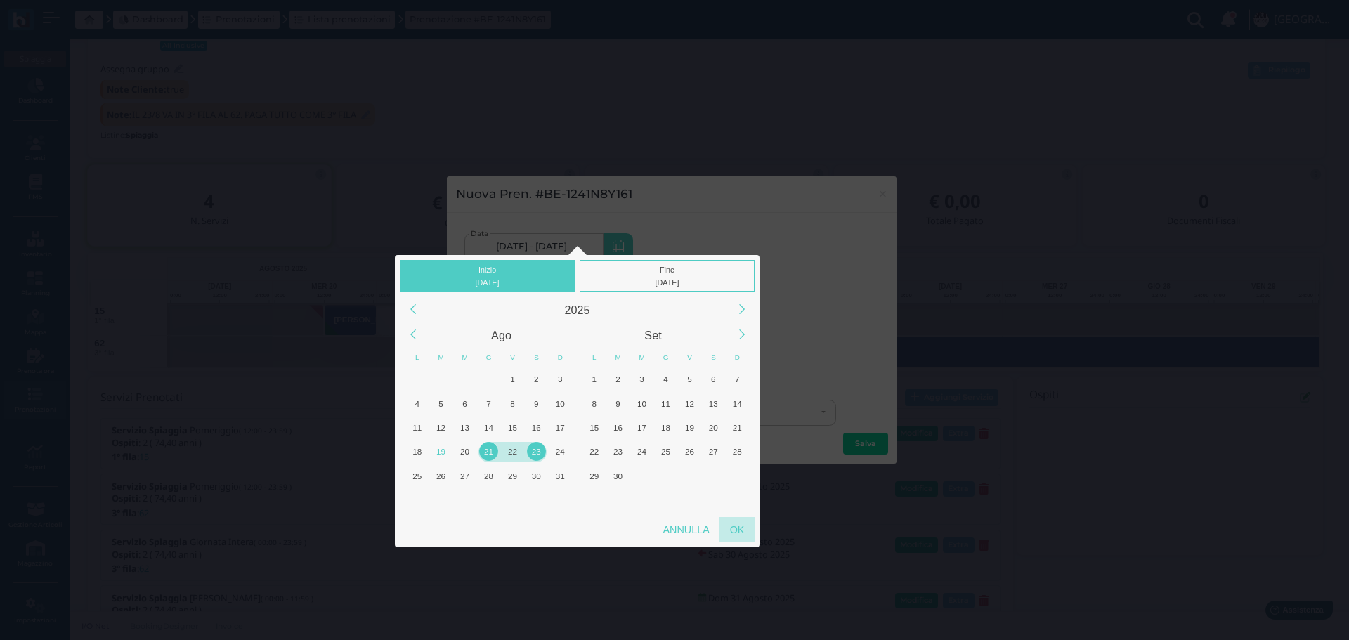
click at [732, 522] on div "OK" at bounding box center [736, 529] width 35 height 25
type input "21/08/2025 - 23/08/2025"
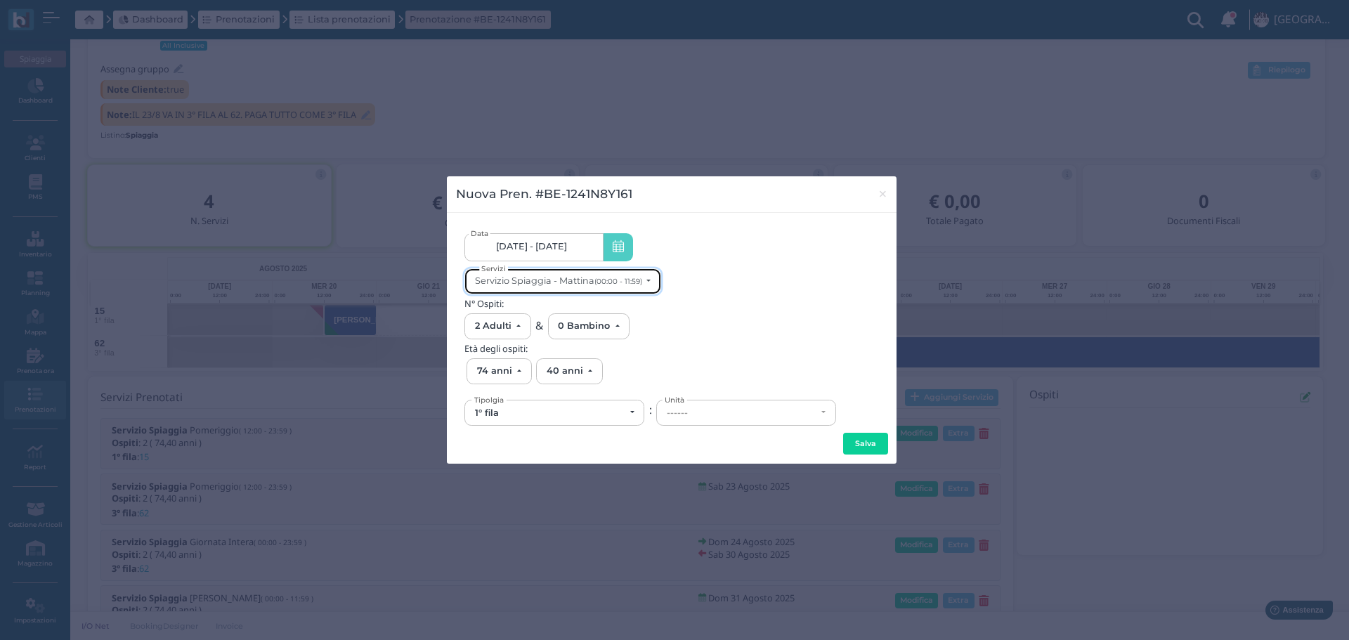
scroll to position [0, 0]
click at [620, 284] on small "(00:00 - 11:59)" at bounding box center [618, 281] width 48 height 9
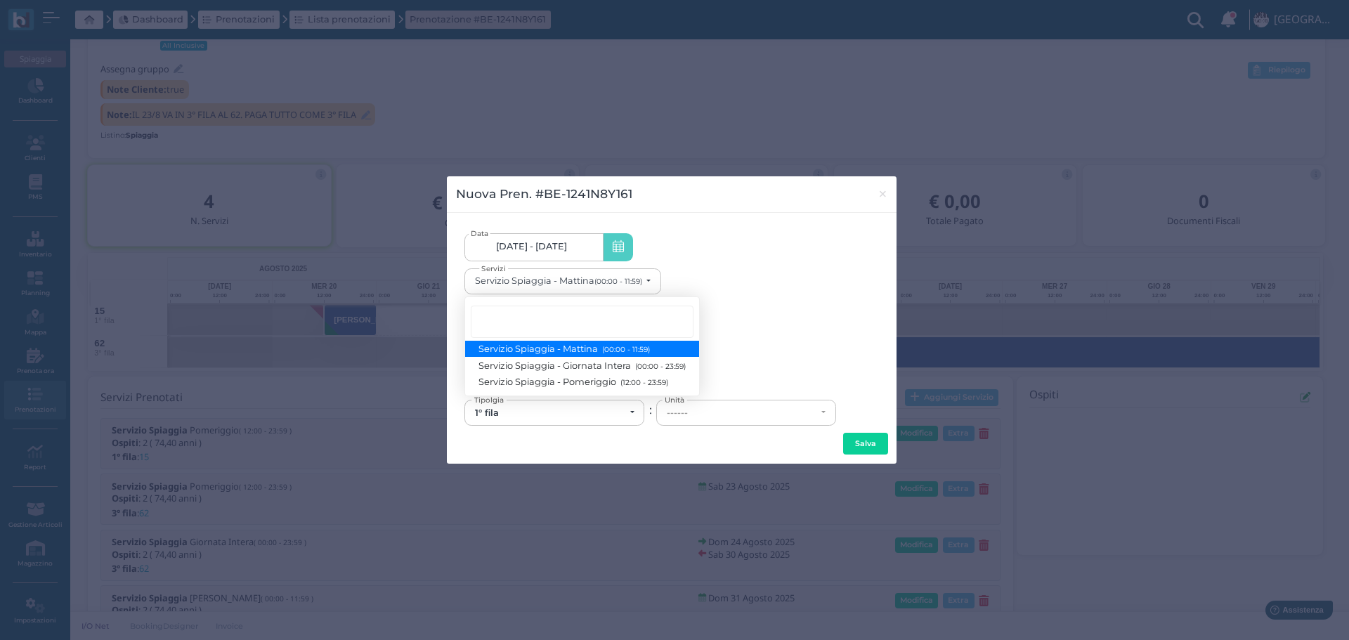
click at [657, 352] on link "Servizio Spiaggia - Mattina (00:00 - 11:59)" at bounding box center [582, 349] width 234 height 16
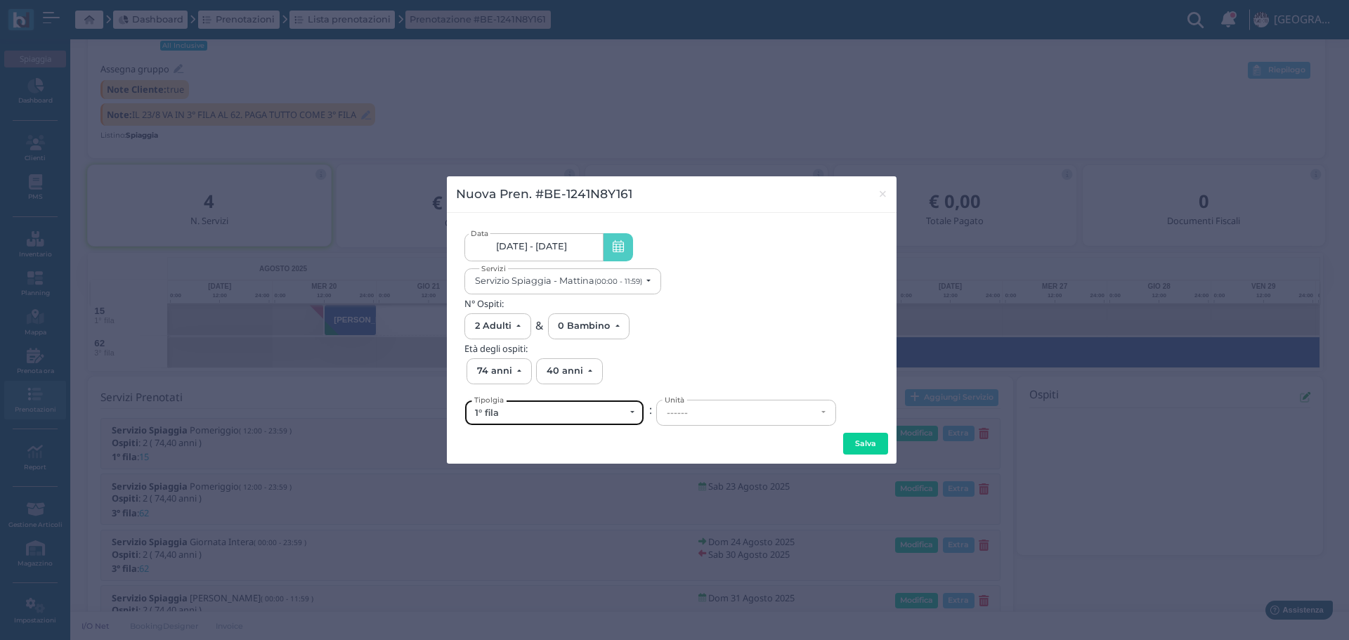
click at [587, 411] on div "1° fila" at bounding box center [550, 412] width 150 height 11
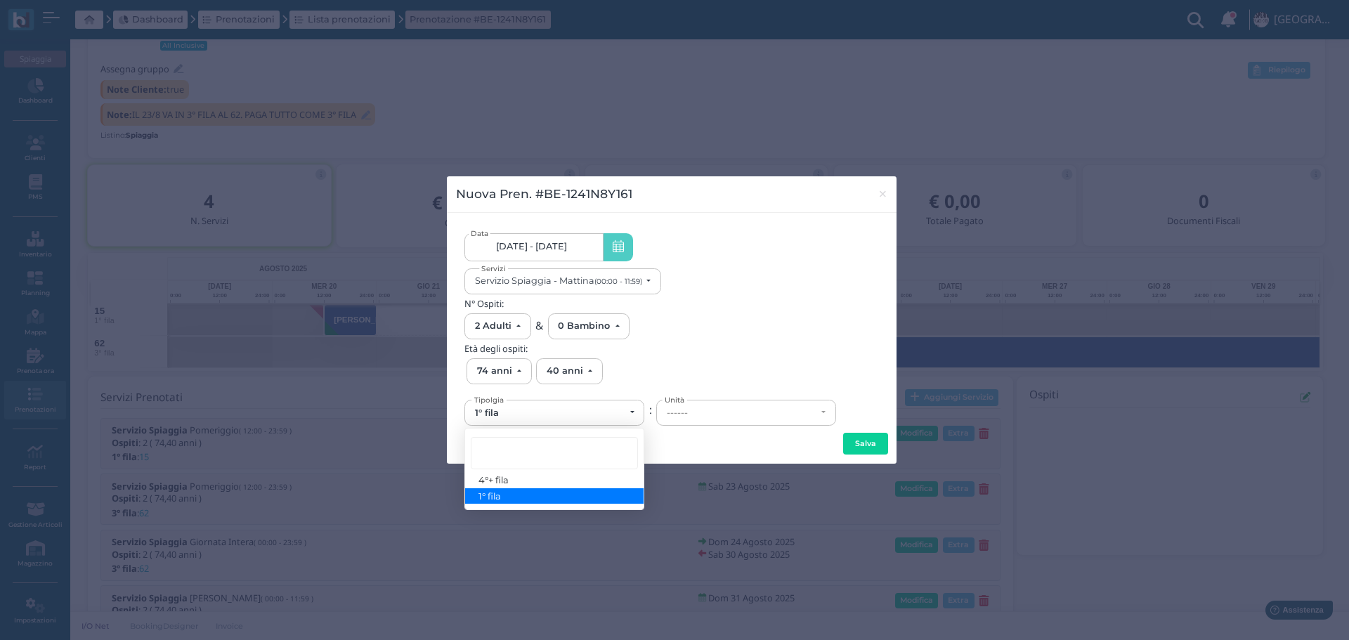
drag, startPoint x: 542, startPoint y: 494, endPoint x: 597, endPoint y: 468, distance: 60.9
click at [542, 494] on link "1° fila" at bounding box center [554, 496] width 178 height 16
select select "431"
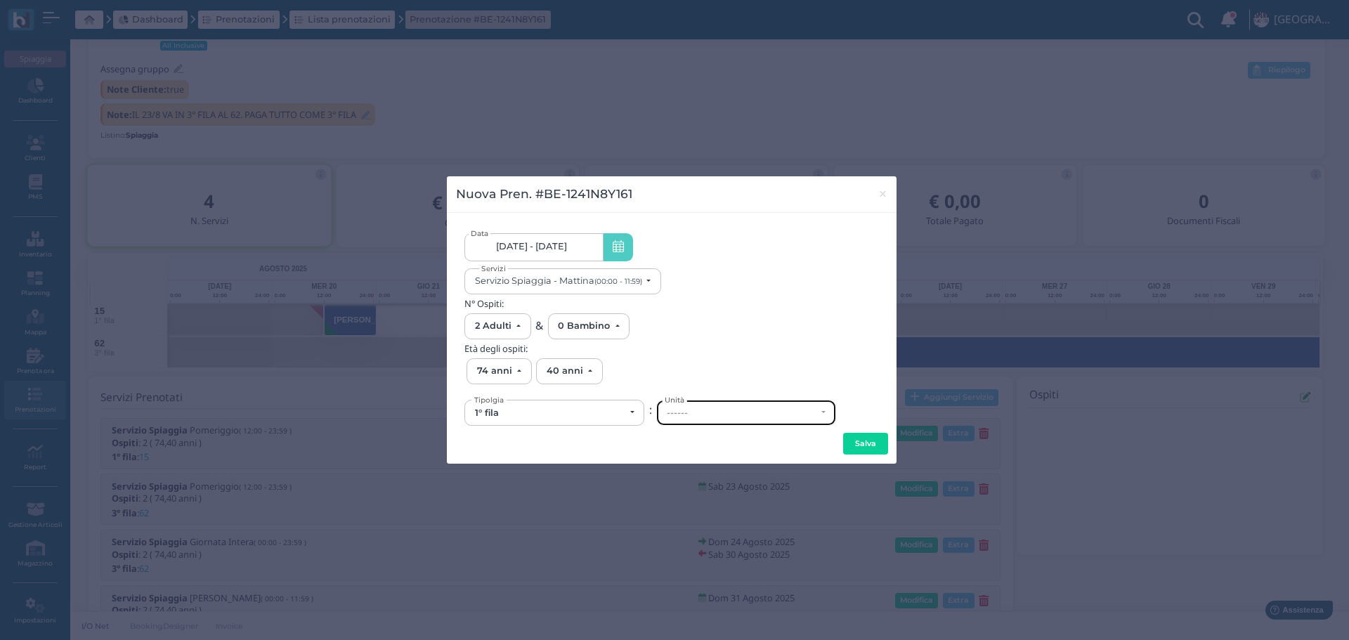
drag, startPoint x: 673, startPoint y: 416, endPoint x: 726, endPoint y: 411, distance: 53.6
click at [674, 416] on div "------" at bounding box center [742, 412] width 150 height 11
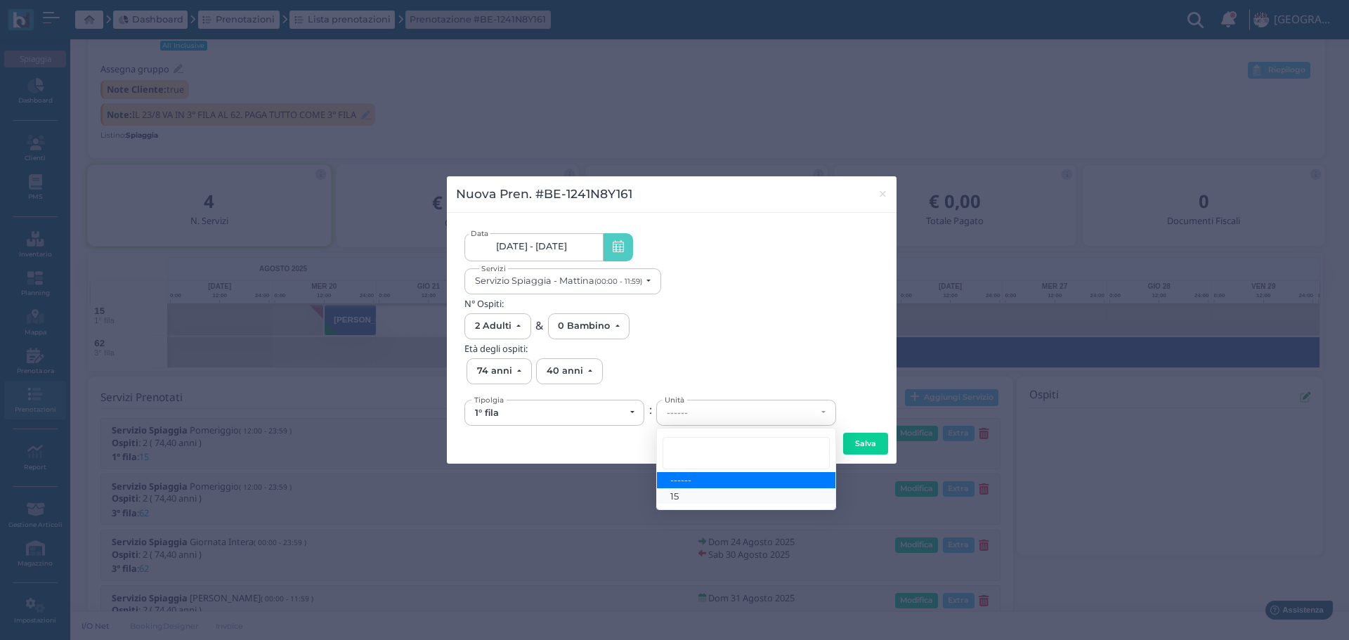
click at [686, 495] on link "15" at bounding box center [746, 496] width 178 height 16
select select "6139"
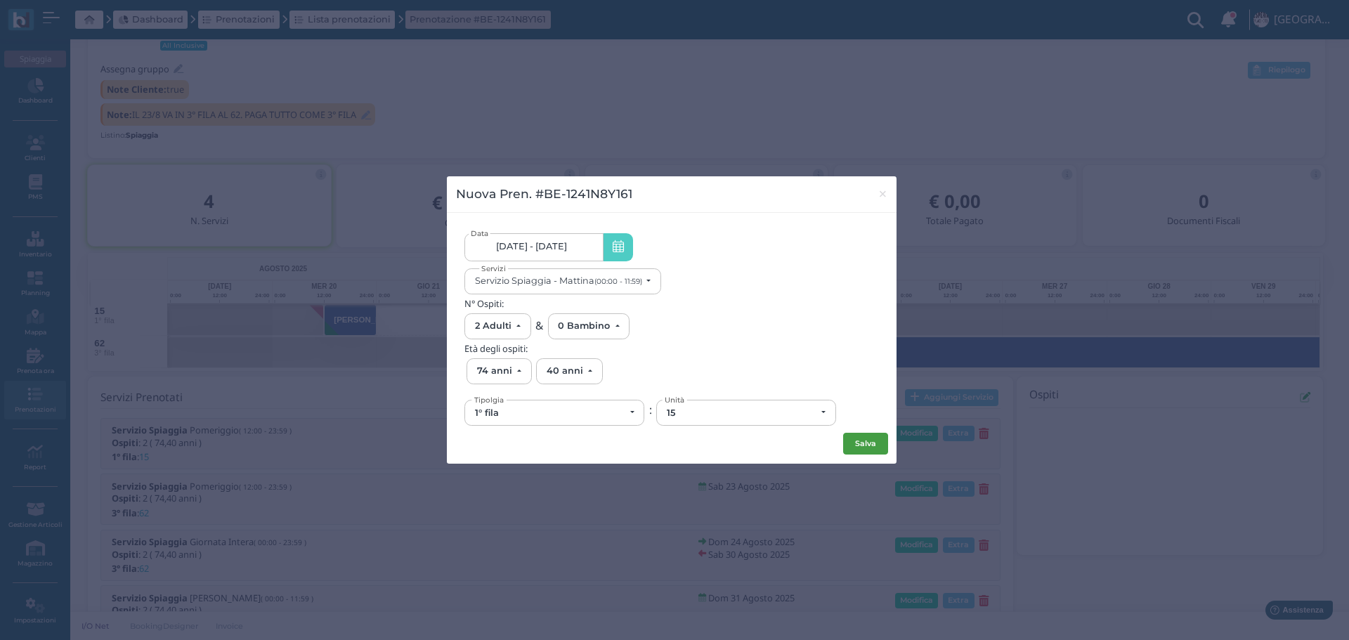
click at [853, 440] on button "Salva" at bounding box center [865, 444] width 45 height 22
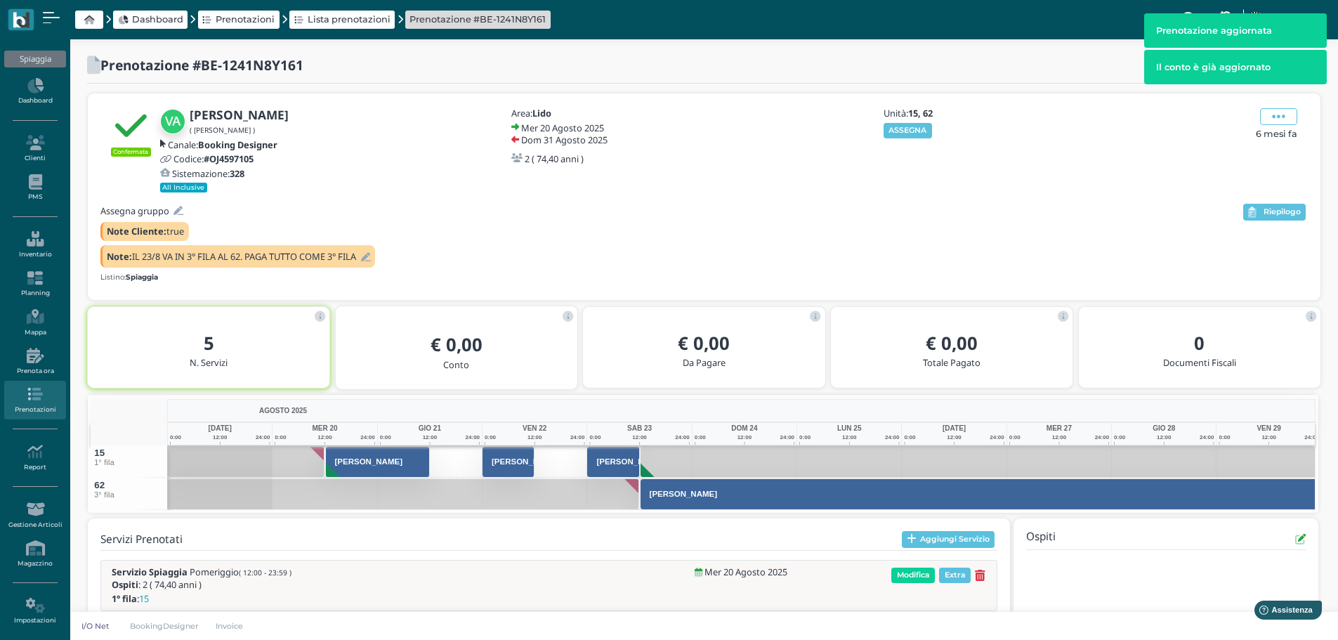
scroll to position [142, 0]
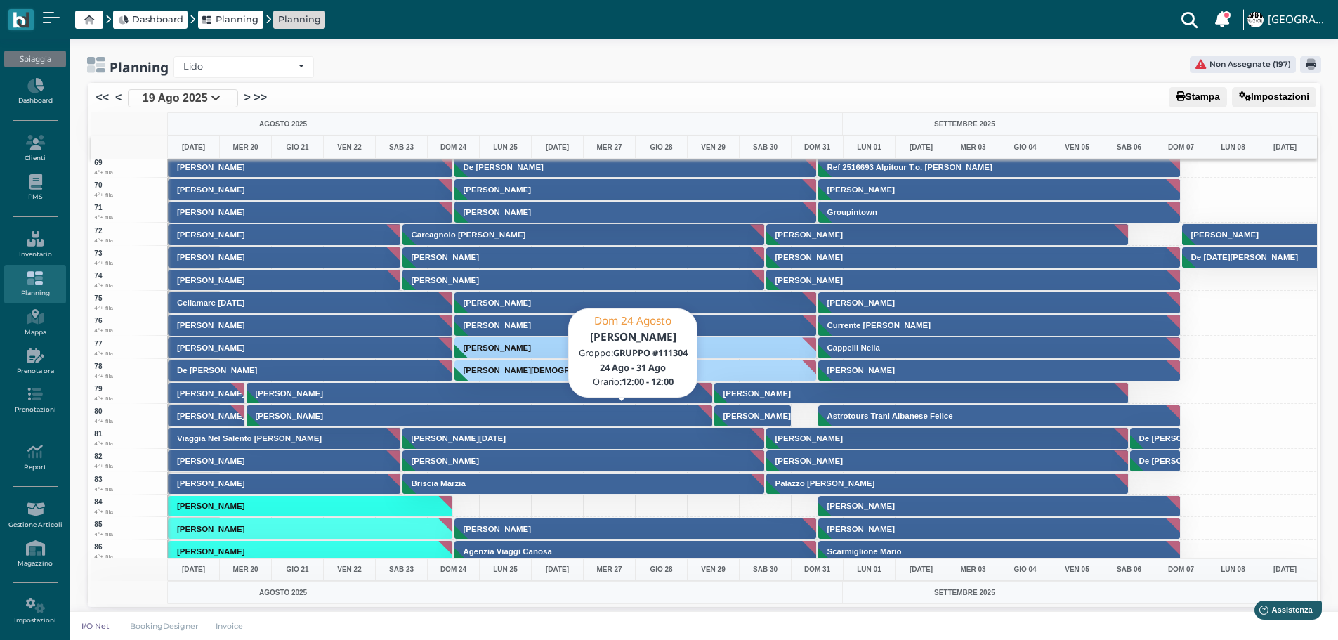
scroll to position [1826, 0]
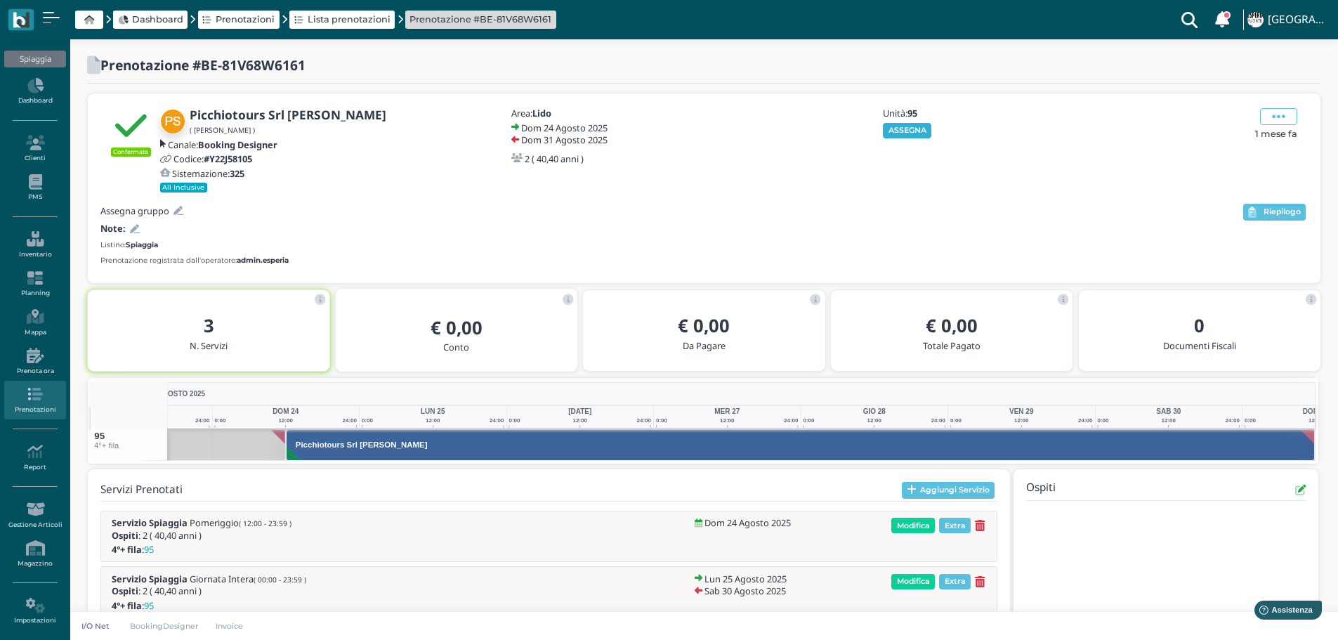
click at [914, 133] on button "ASSEGNA" at bounding box center [907, 130] width 48 height 15
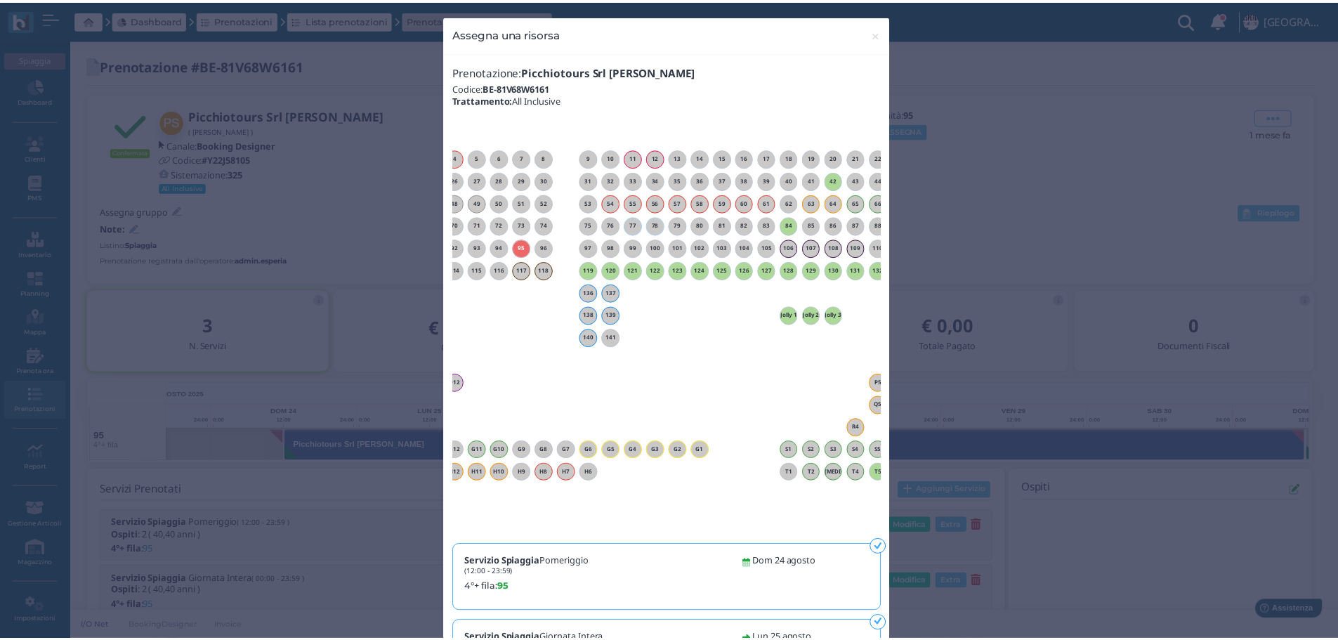
scroll to position [0, 127]
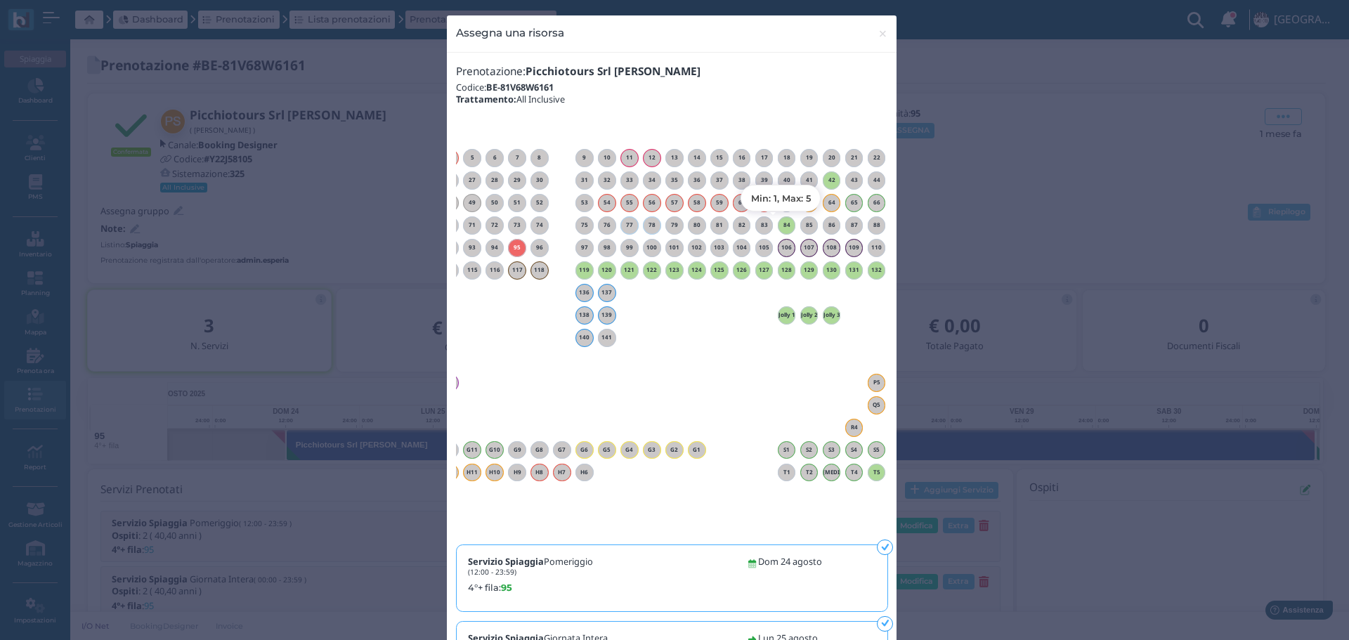
click at [780, 223] on h6 "84" at bounding box center [786, 225] width 18 height 6
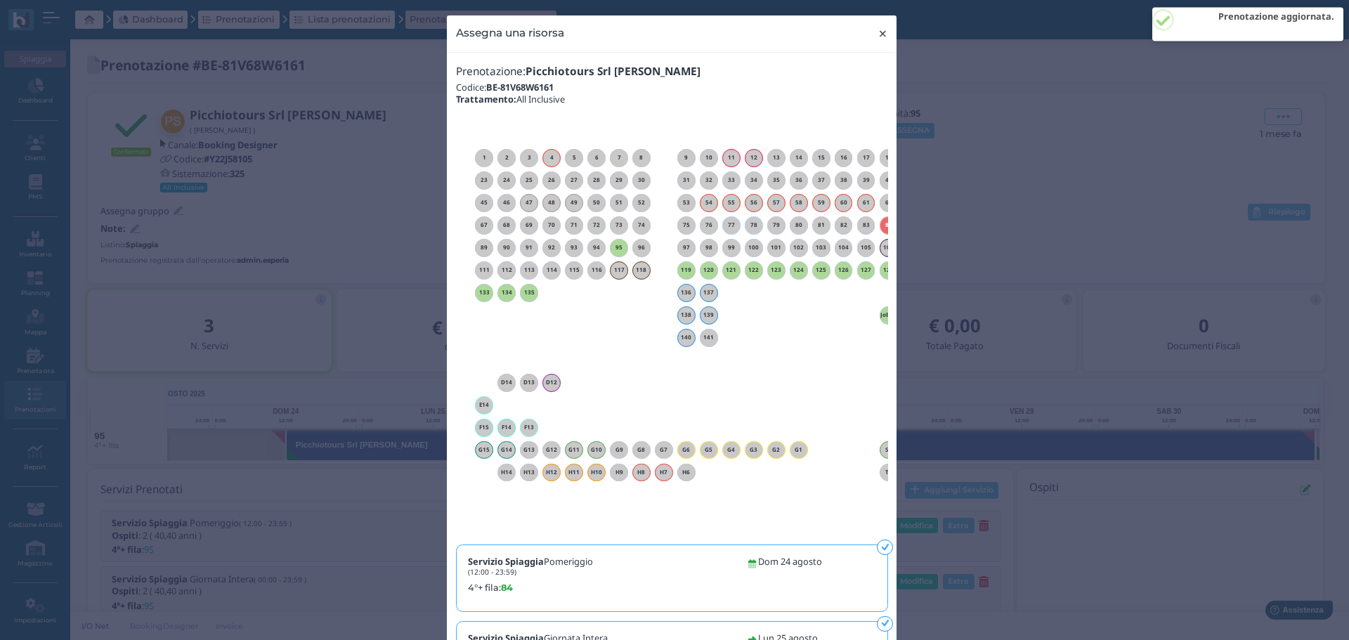
click at [877, 34] on span "×" at bounding box center [882, 34] width 11 height 18
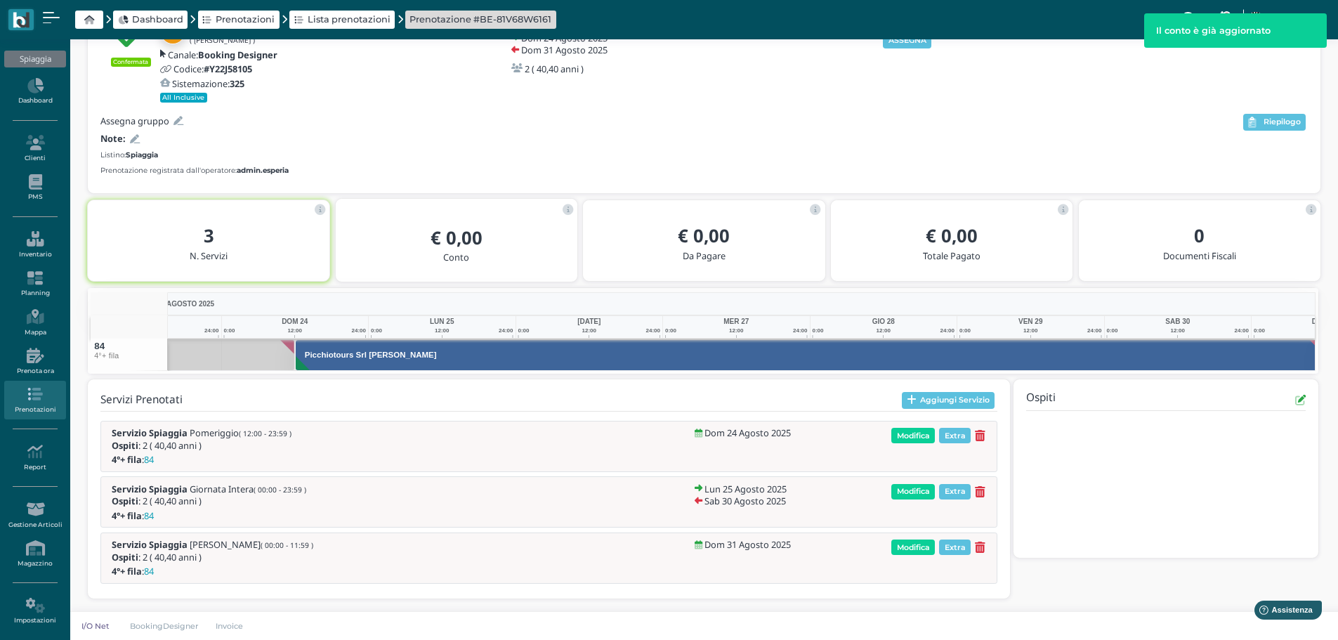
scroll to position [0, 103]
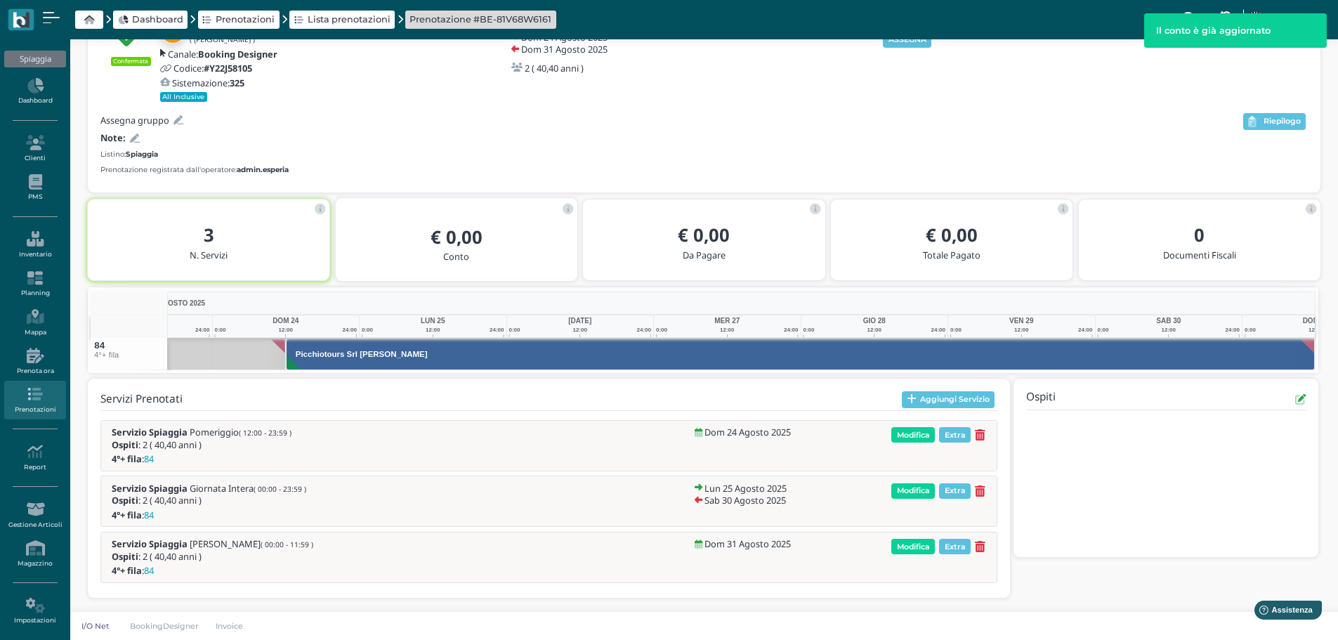
click at [136, 224] on div "3 N. Servizi" at bounding box center [208, 243] width 219 height 41
click at [134, 140] on icon at bounding box center [135, 138] width 10 height 9
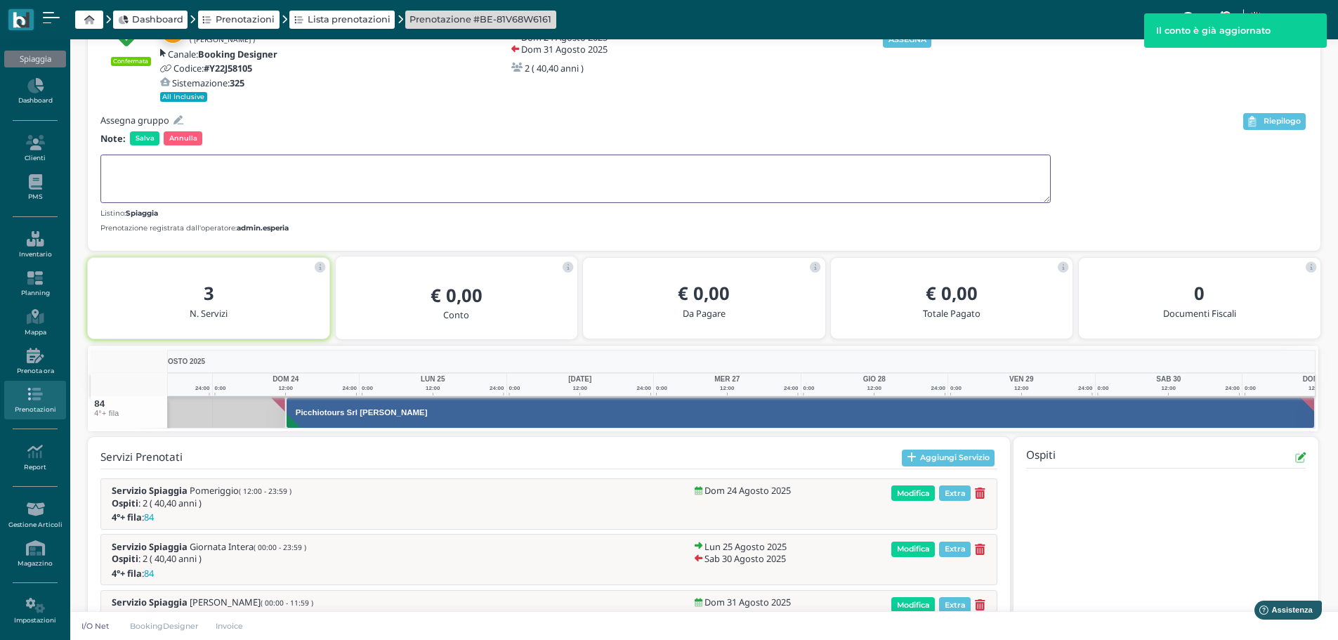
click at [154, 185] on textarea at bounding box center [575, 179] width 950 height 48
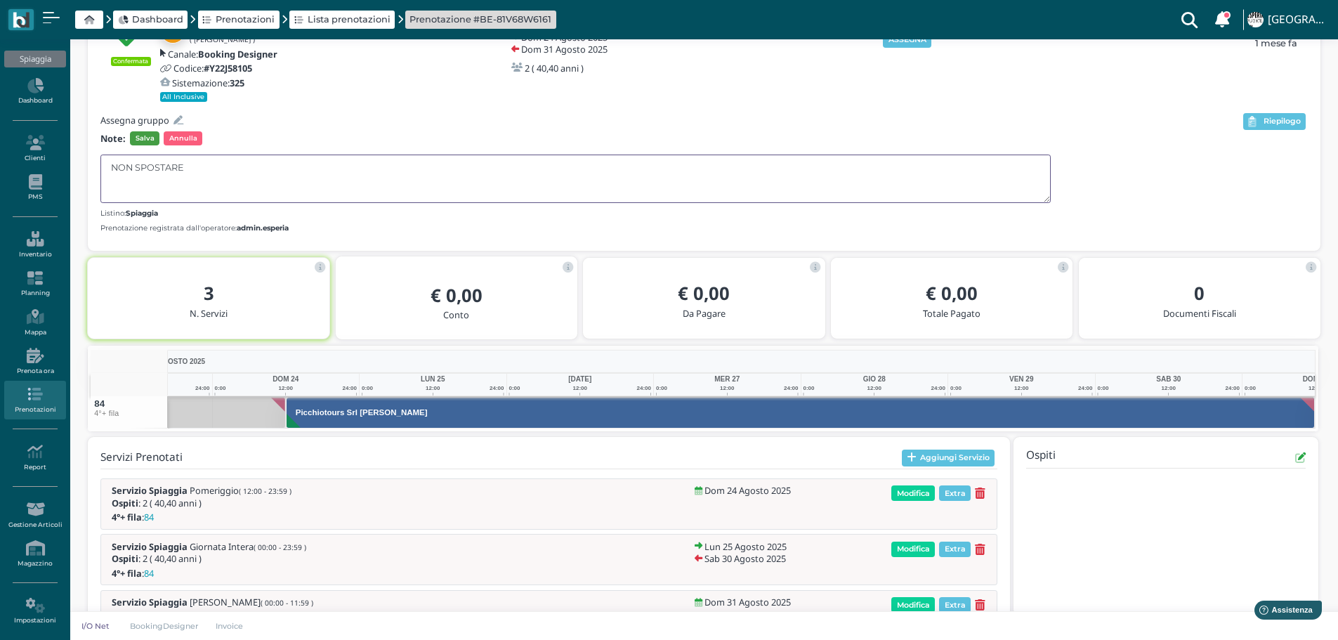
type textarea "NON SPOSTARE"
click at [147, 138] on span "Salva" at bounding box center [144, 138] width 29 height 14
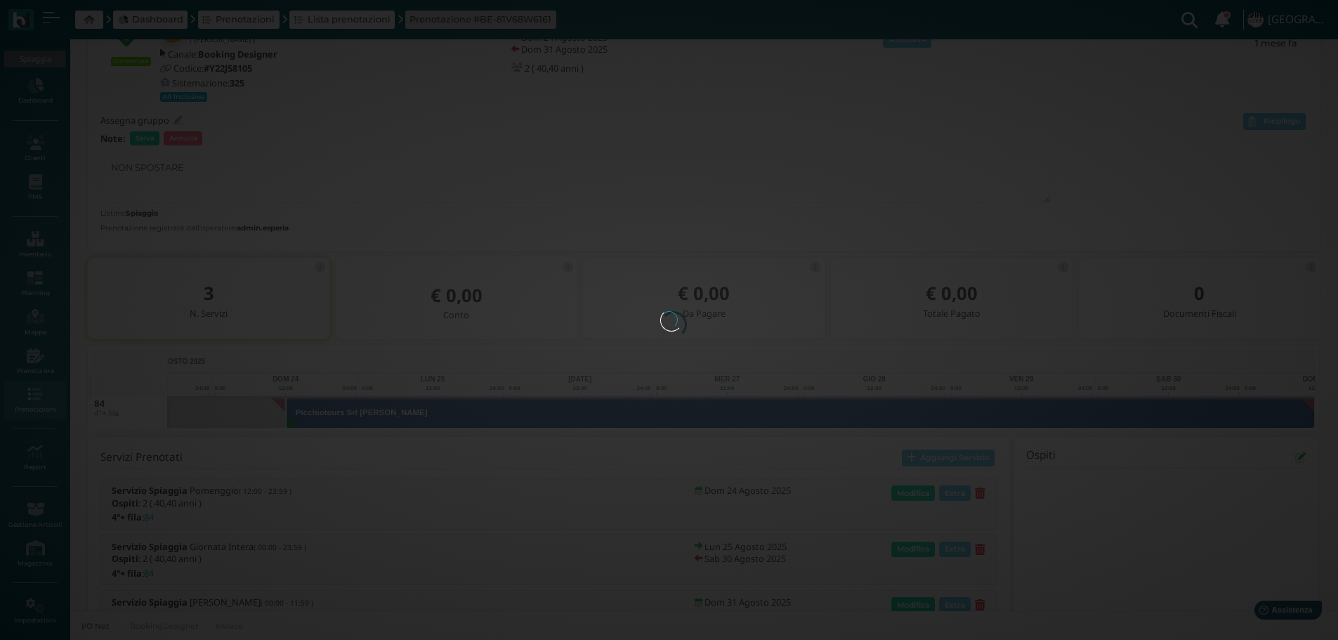
scroll to position [0, 0]
